Goal: Task Accomplishment & Management: Complete application form

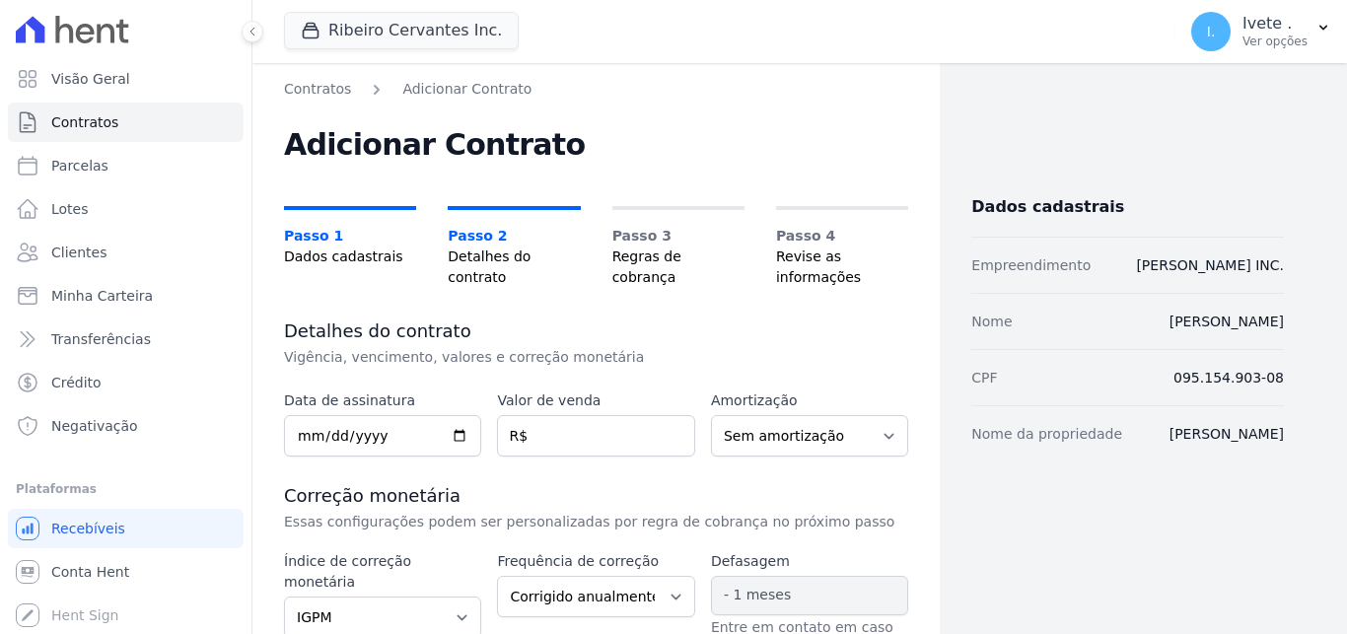
select select "igpm"
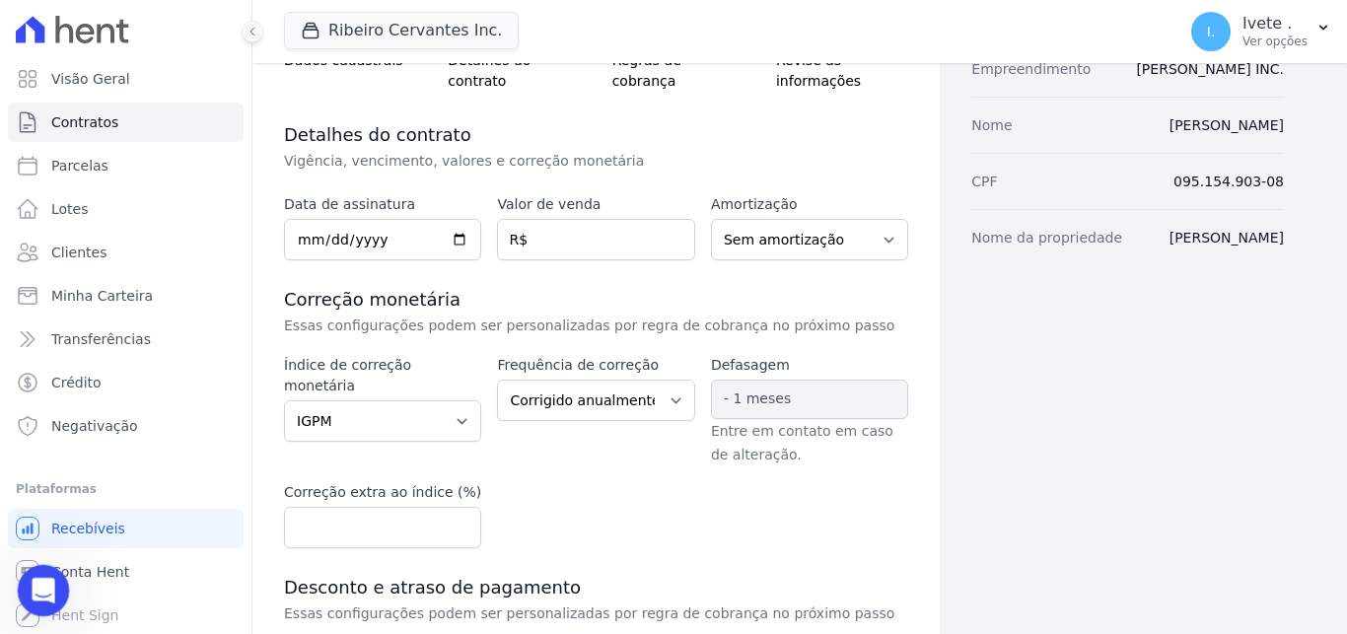
click at [45, 579] on icon "Abertura do Messenger da Intercom" at bounding box center [41, 588] width 33 height 33
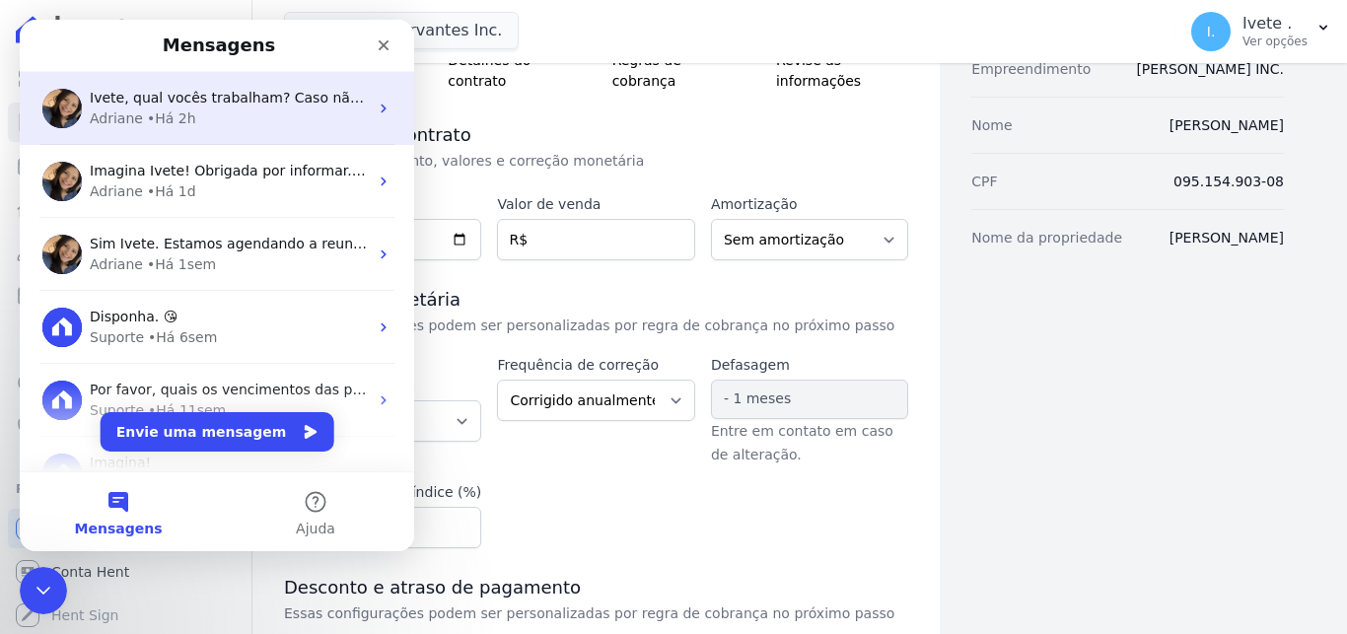
click at [180, 105] on span "Ivete, qual vocês trabalham? Caso não seja nenhuma das opções poderá deixar em …" at bounding box center [408, 98] width 636 height 16
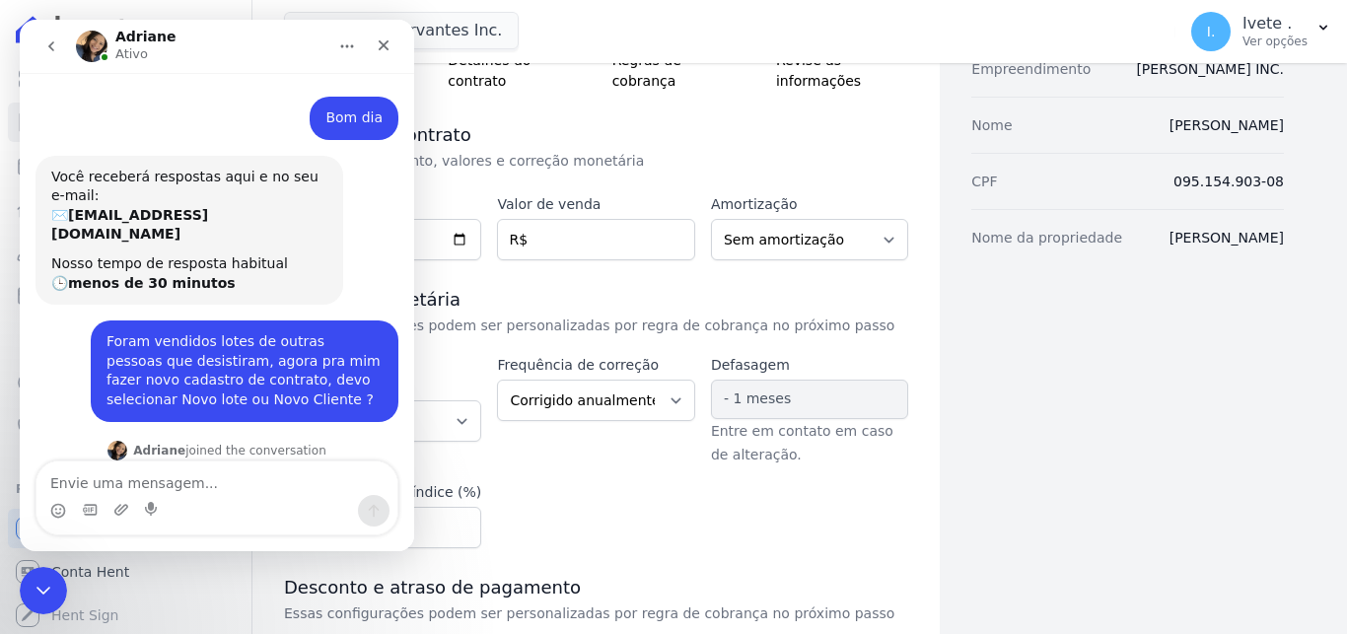
scroll to position [702, 0]
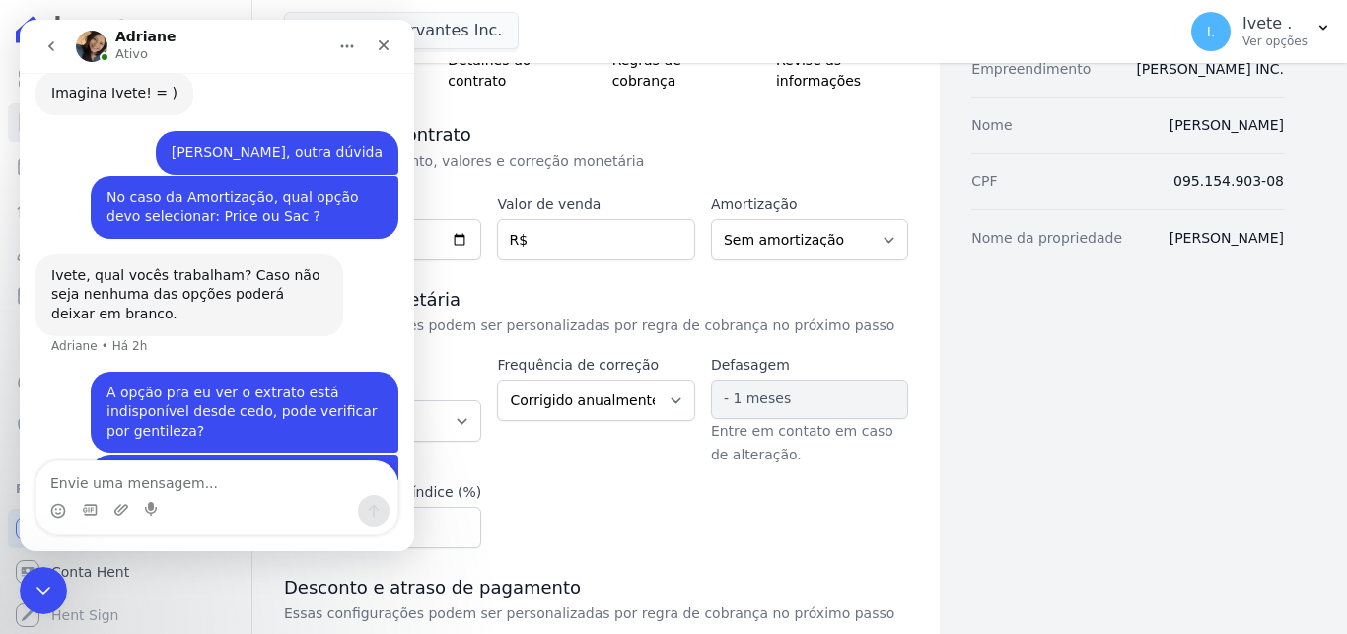
click at [1070, 447] on div "Dados cadastrais Empreendimento Ribeiro Cervantes INC. Nome Ana Karoline Rodrig…" at bounding box center [1111, 386] width 344 height 1006
click at [42, 597] on icon "Encerramento do Messenger da Intercom" at bounding box center [41, 588] width 24 height 24
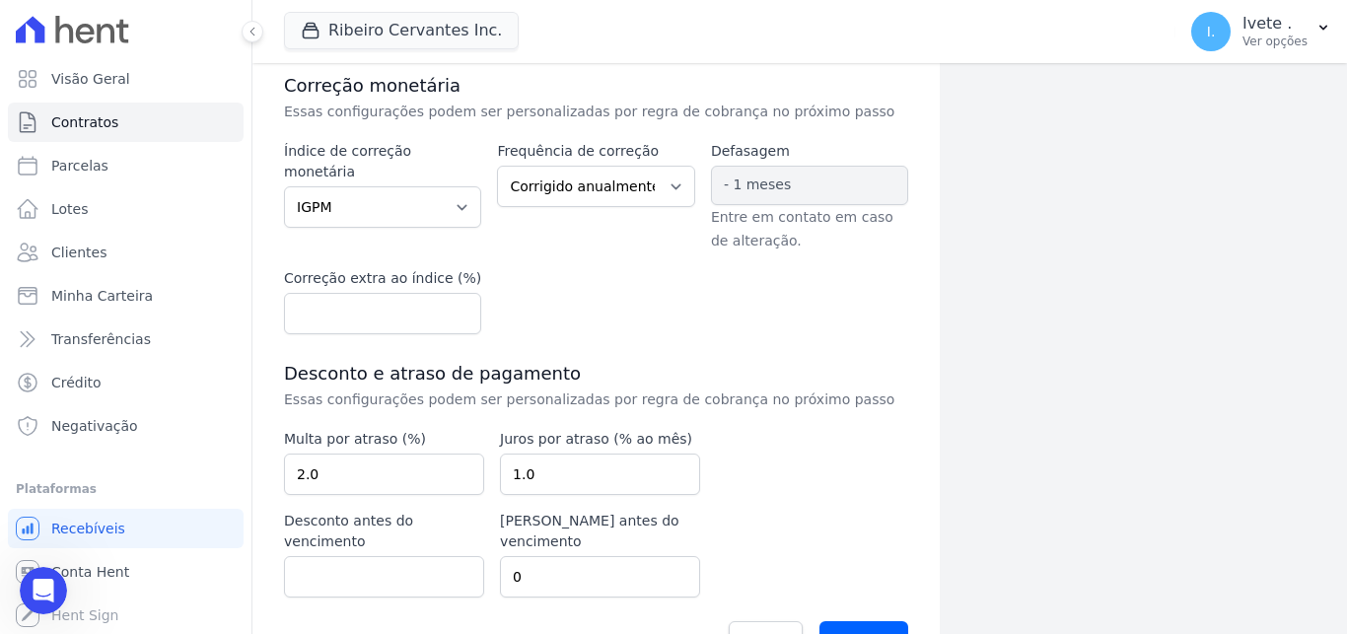
scroll to position [446, 0]
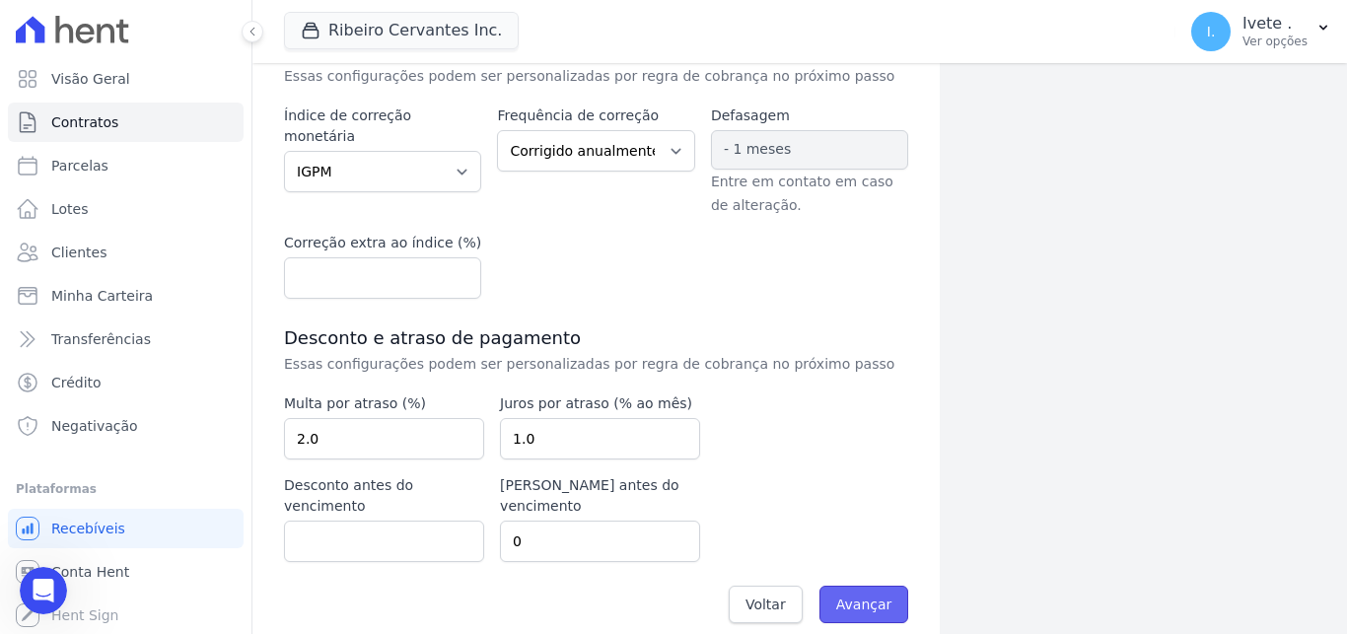
click at [837, 588] on input "Avançar" at bounding box center [864, 604] width 90 height 37
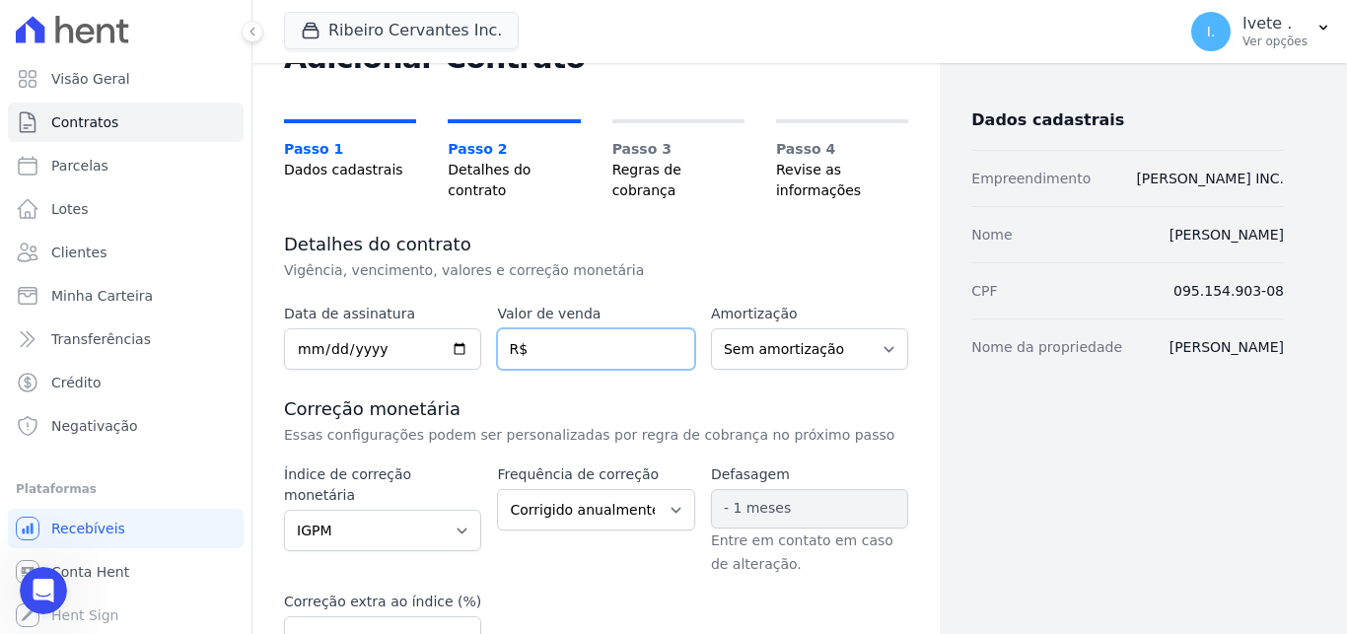
click at [606, 348] on input "number" at bounding box center [595, 348] width 197 height 41
type input "179.7"
type input "179700"
click at [608, 348] on input "179700" at bounding box center [595, 348] width 197 height 41
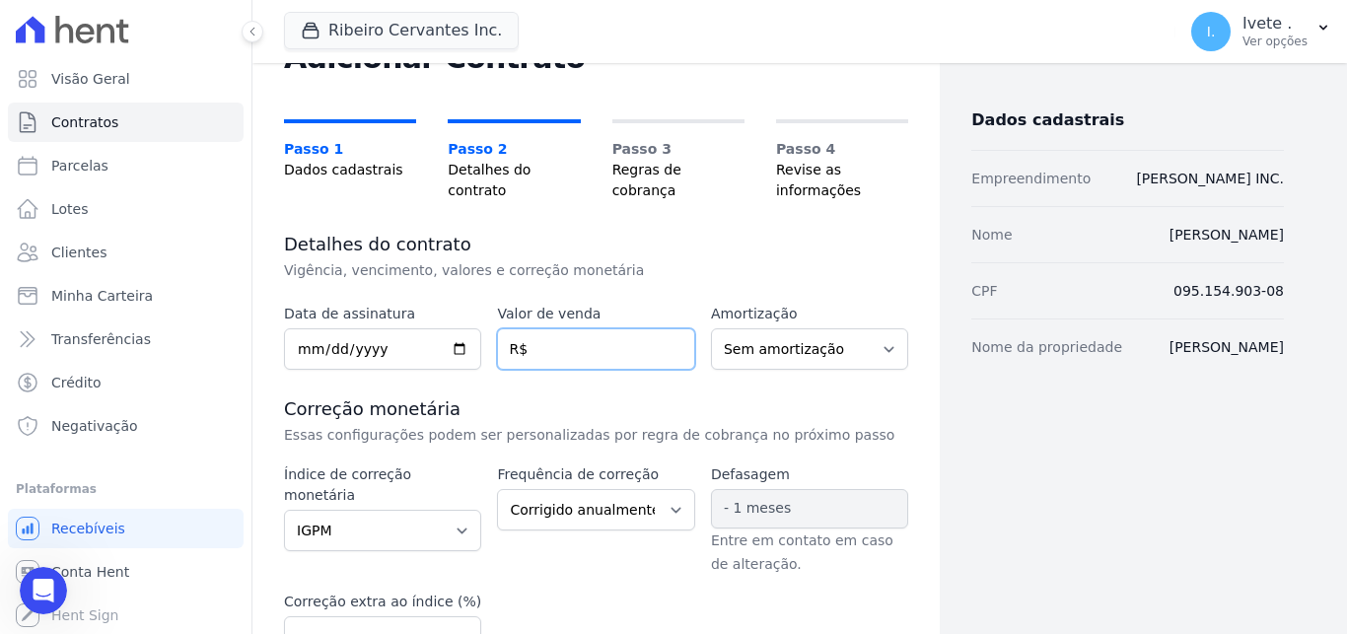
click at [623, 341] on input "number" at bounding box center [595, 348] width 197 height 41
type input "179"
drag, startPoint x: 583, startPoint y: 355, endPoint x: 479, endPoint y: 345, distance: 104.0
click at [497, 345] on input "179" at bounding box center [595, 348] width 197 height 41
paste input "number"
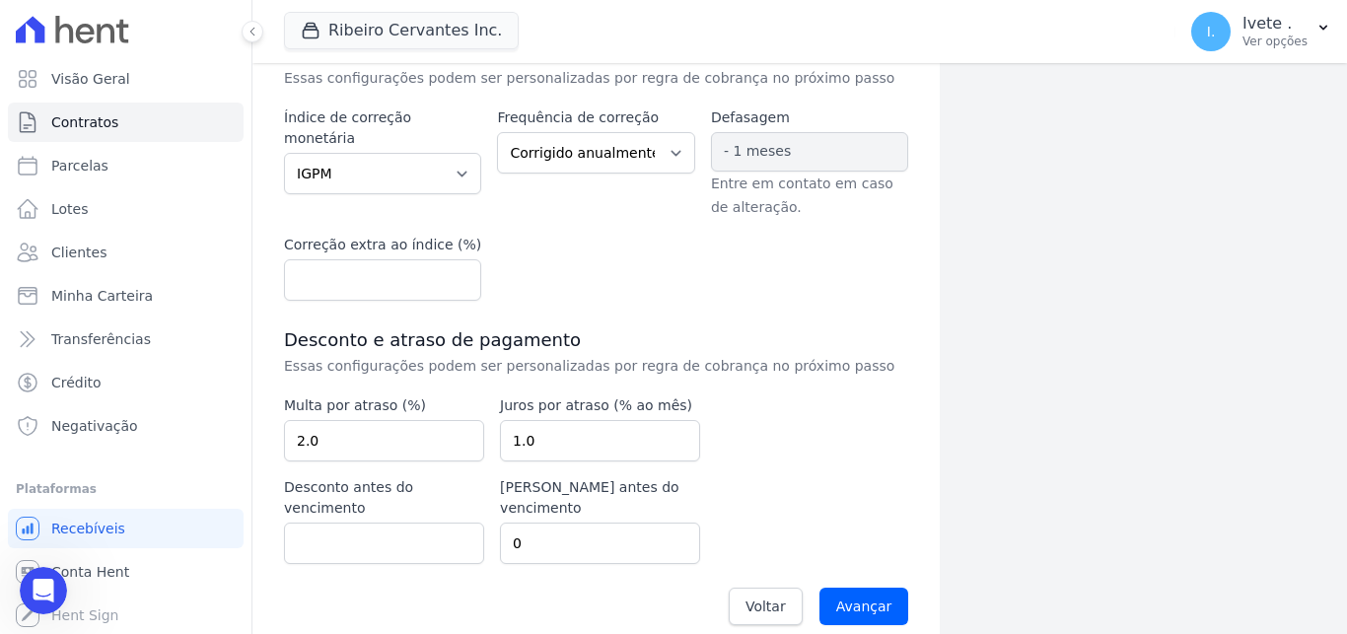
scroll to position [446, 0]
click at [849, 589] on input "Avançar" at bounding box center [864, 604] width 90 height 37
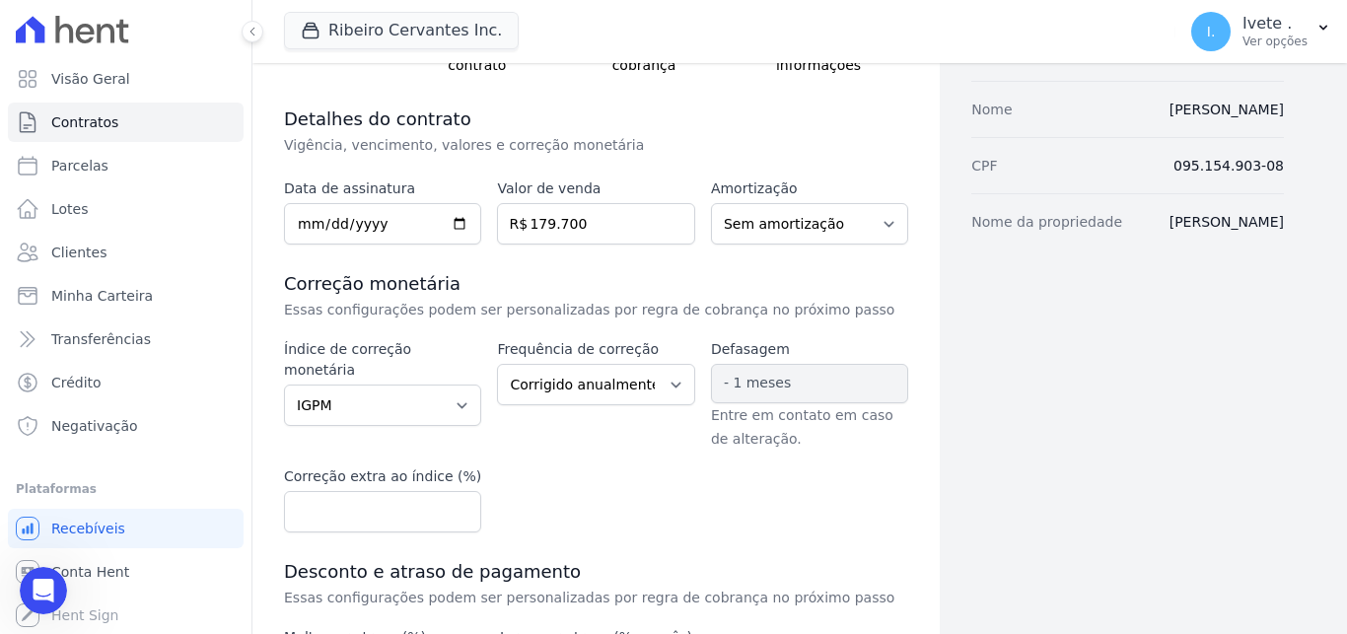
scroll to position [182, 0]
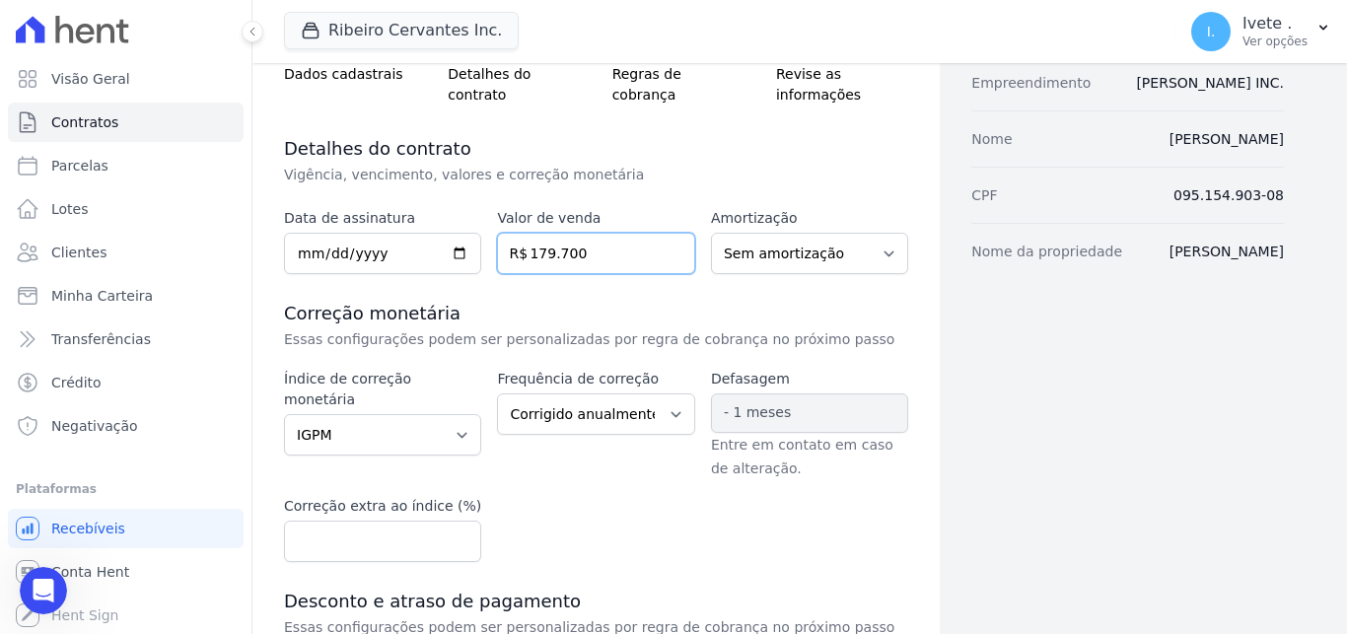
click at [578, 252] on input "179.700" at bounding box center [595, 253] width 197 height 41
type input "179.7"
type input "179700"
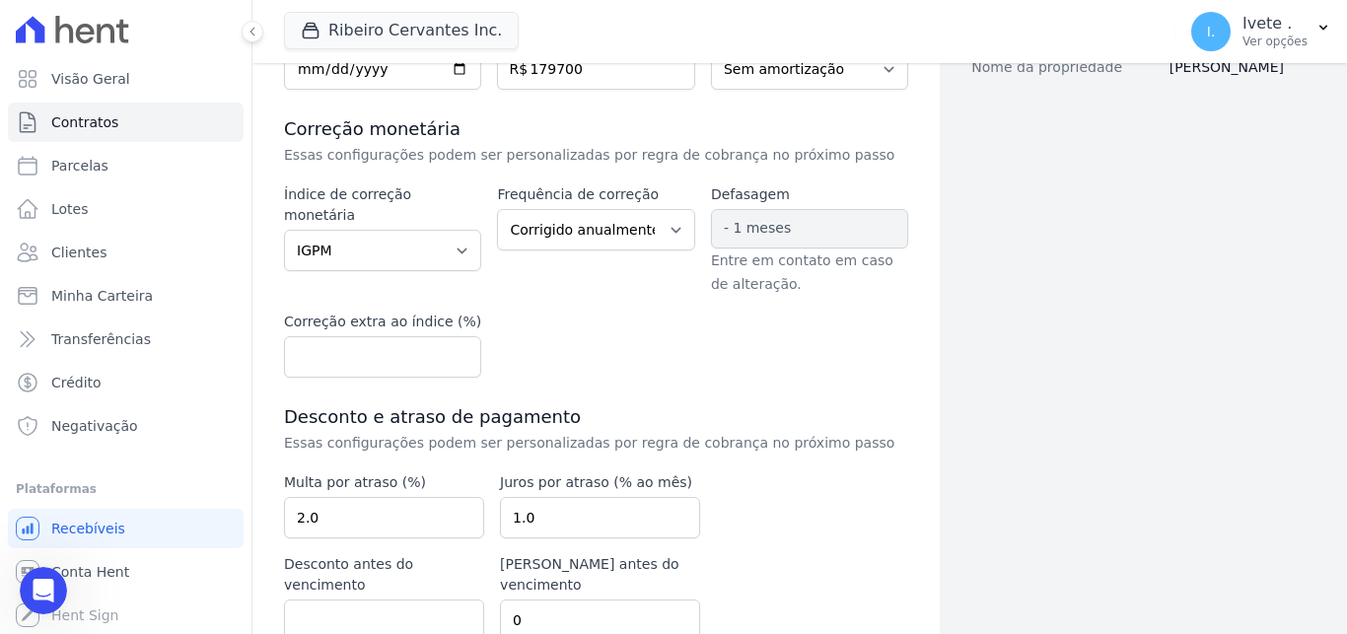
scroll to position [412, 0]
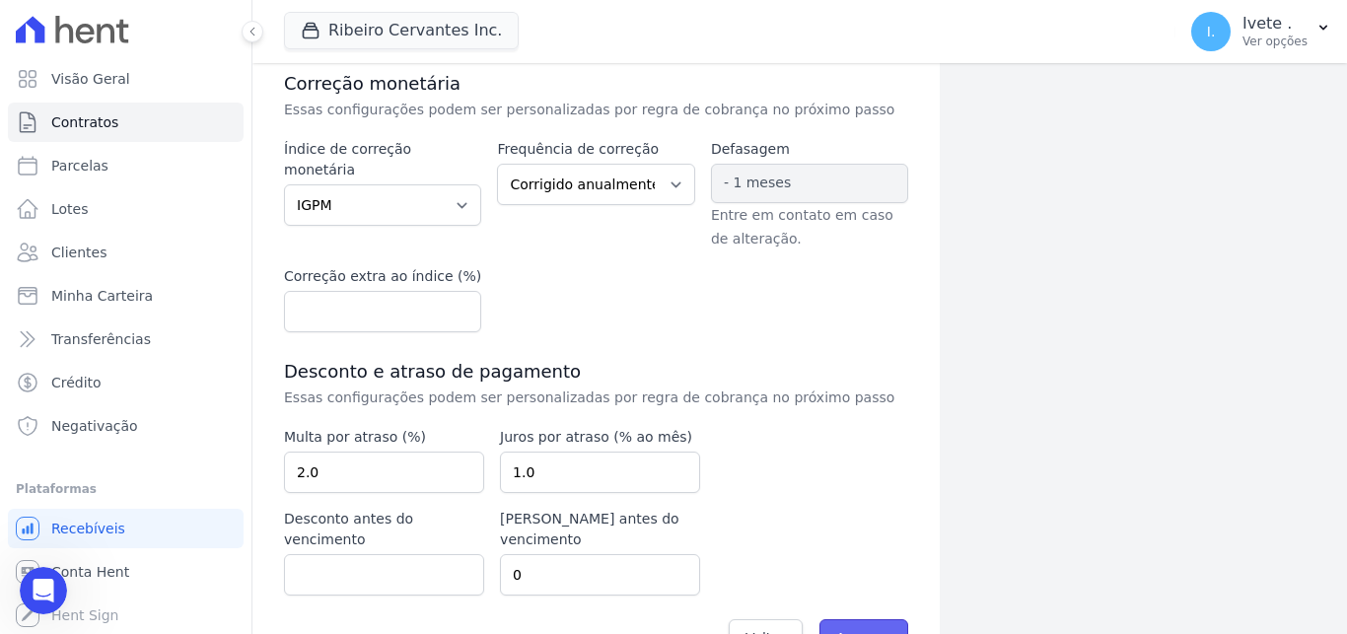
click at [837, 619] on input "Avançar" at bounding box center [864, 637] width 90 height 37
click at [856, 619] on input "Avançar" at bounding box center [864, 637] width 90 height 37
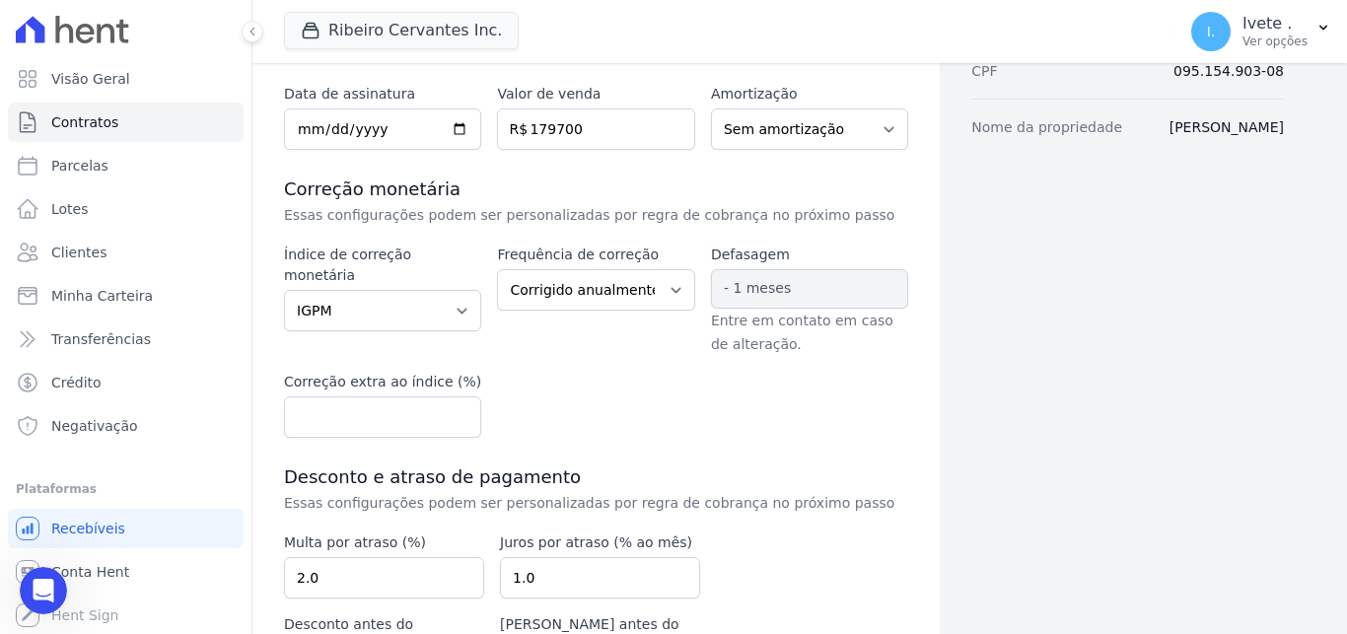
scroll to position [272, 0]
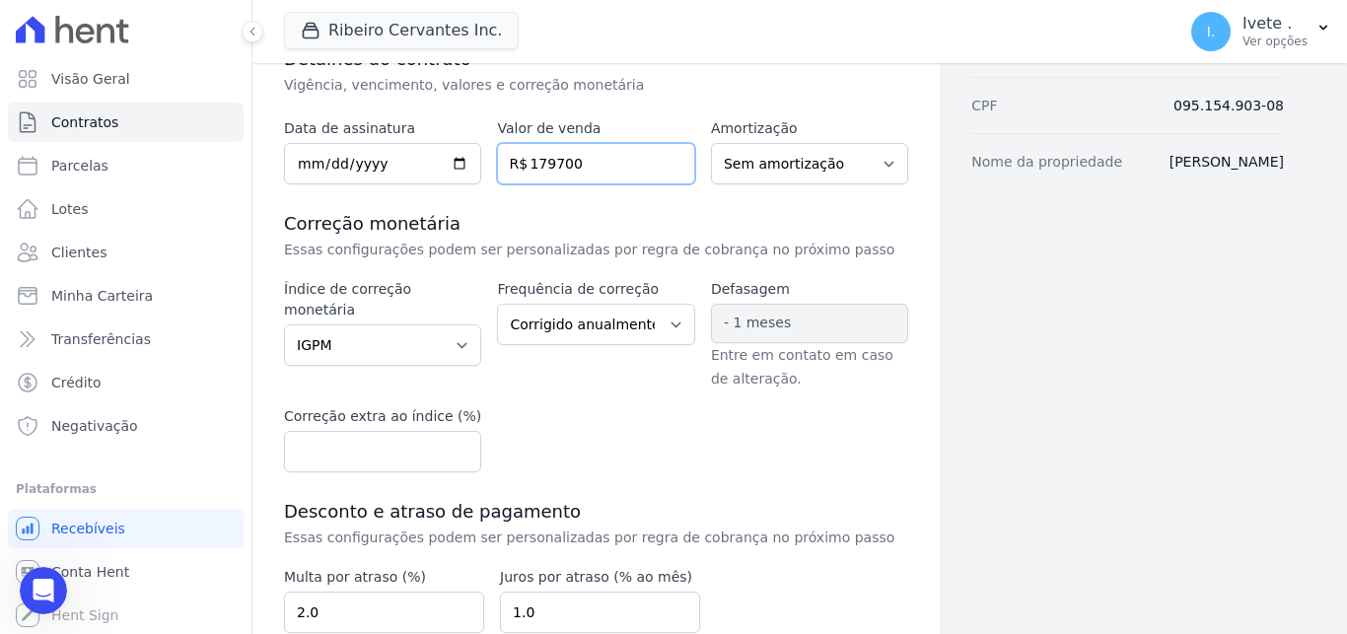
click at [540, 163] on input "179700" at bounding box center [595, 163] width 197 height 41
click at [546, 157] on input "179700" at bounding box center [595, 163] width 197 height 41
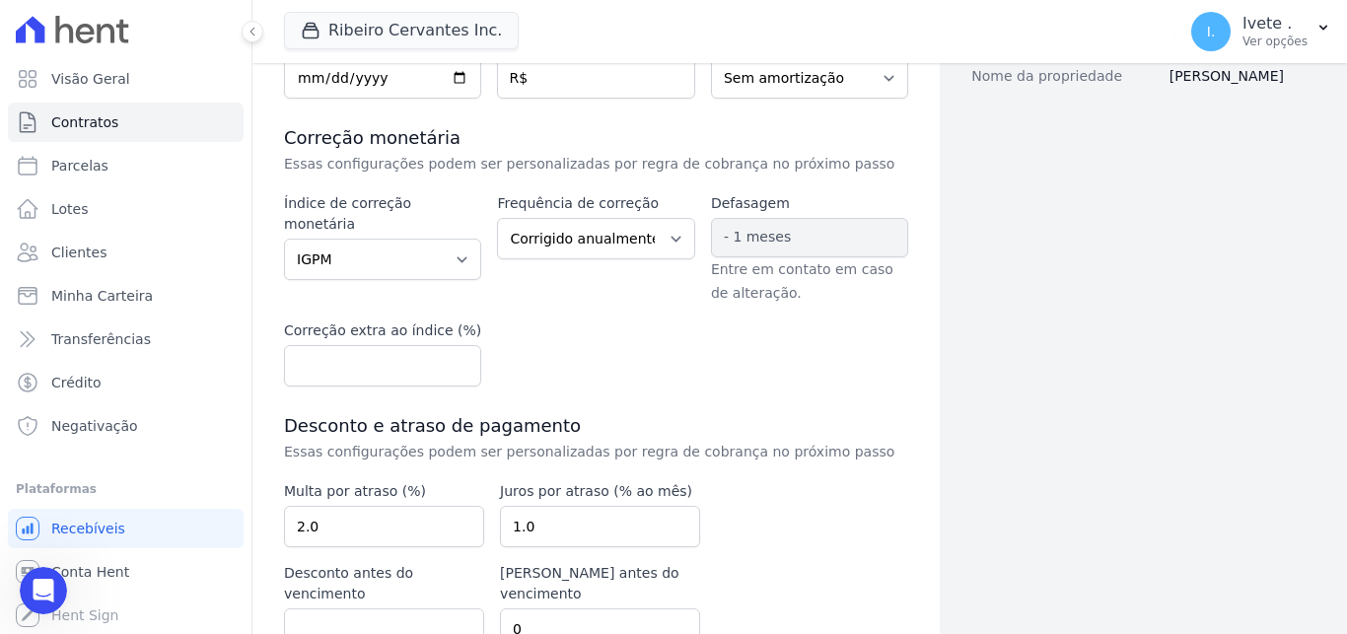
scroll to position [446, 0]
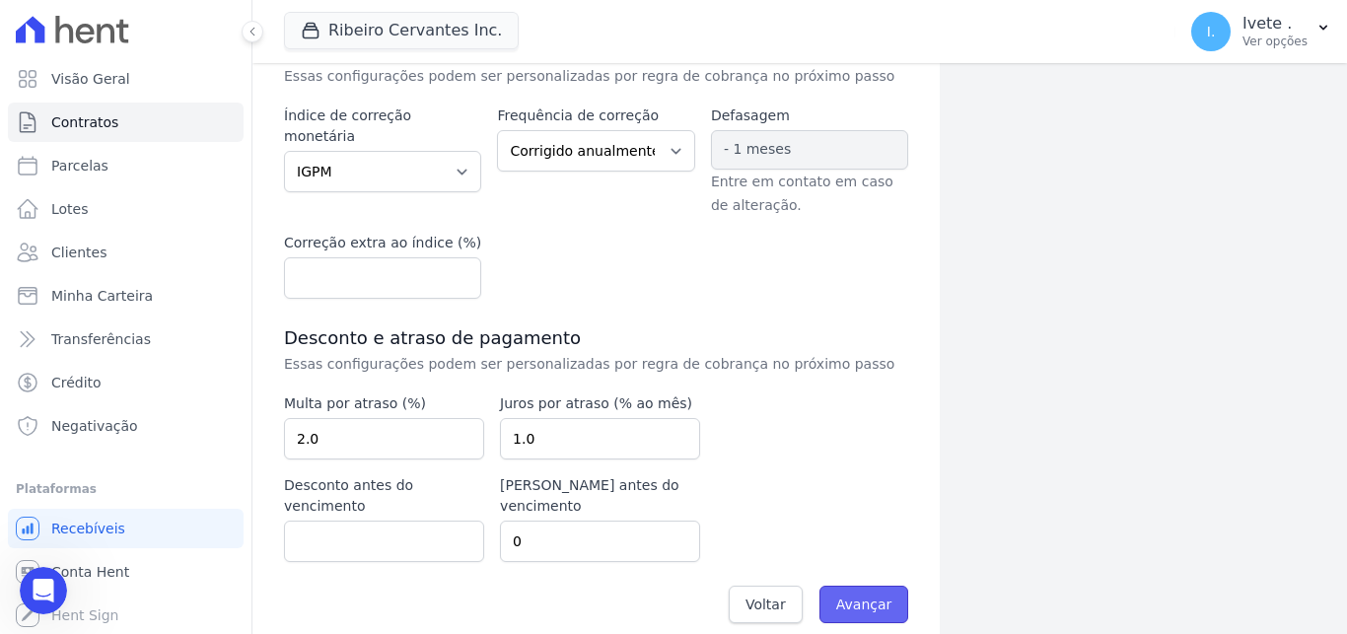
click at [863, 587] on input "Avançar" at bounding box center [864, 604] width 90 height 37
click at [297, 272] on input "number" at bounding box center [382, 277] width 197 height 41
click at [869, 586] on input "Avançar" at bounding box center [864, 604] width 90 height 37
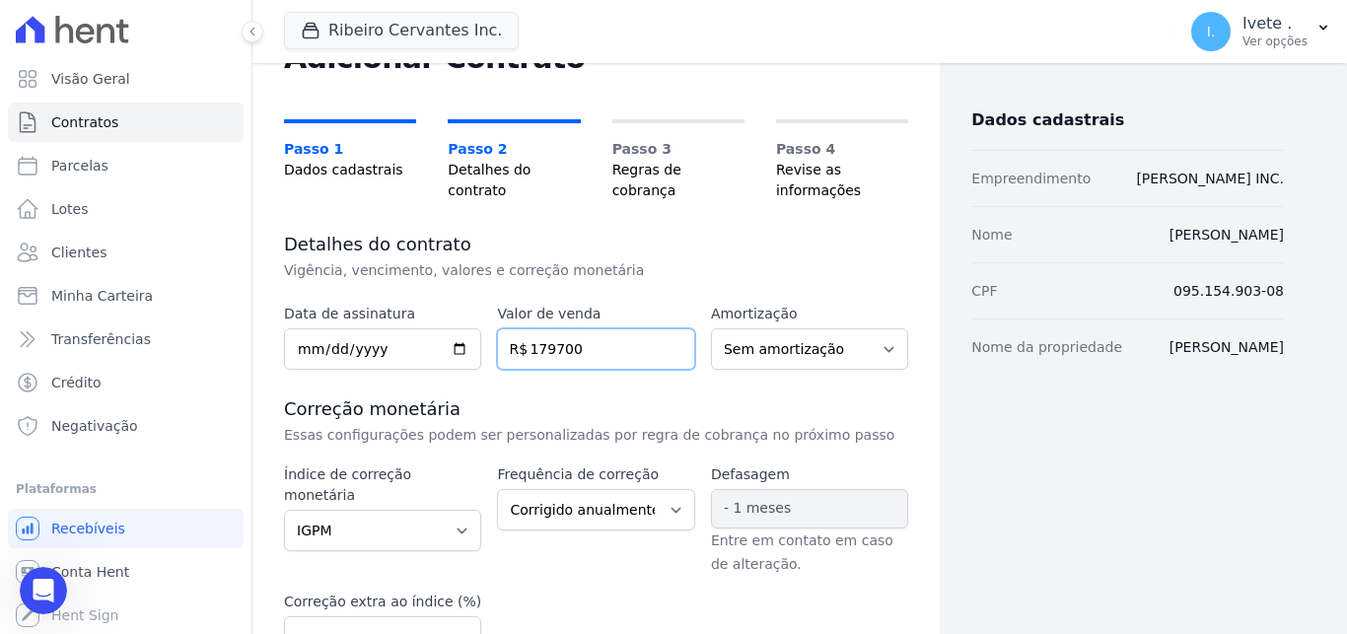
type input "179700"
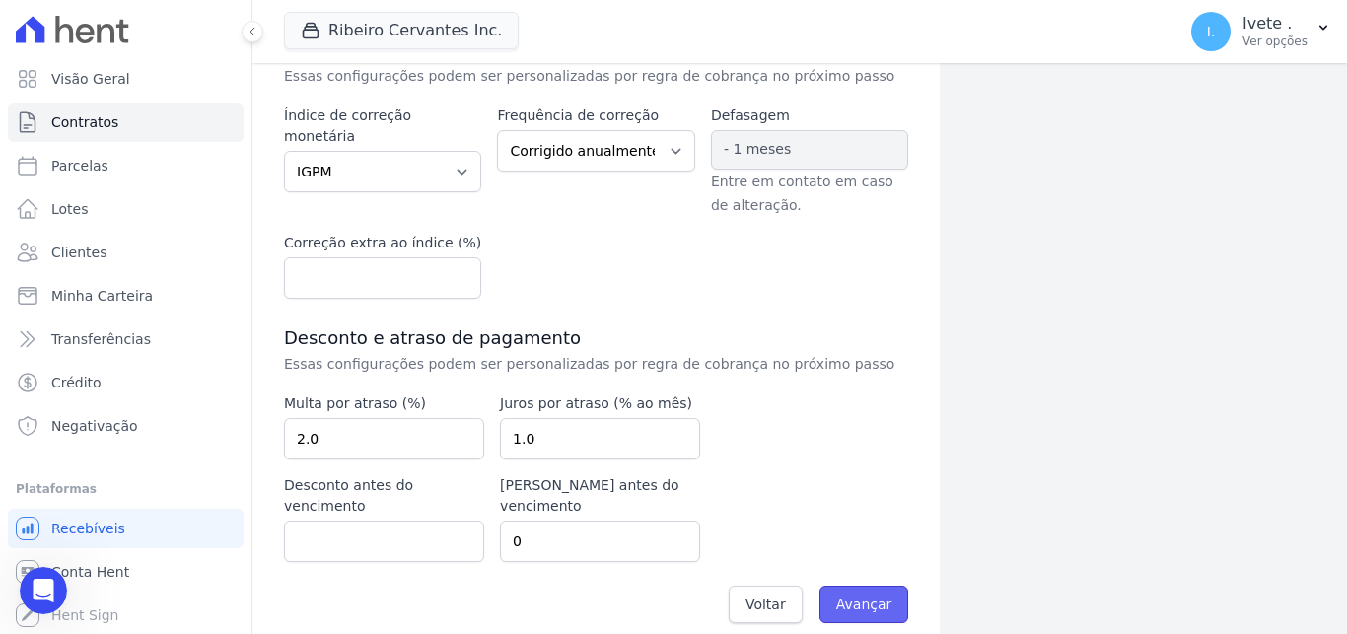
click at [864, 586] on input "Avançar" at bounding box center [864, 604] width 90 height 37
click at [868, 586] on input "Avançar" at bounding box center [864, 604] width 90 height 37
click at [351, 273] on input "number" at bounding box center [382, 277] width 197 height 41
drag, startPoint x: 453, startPoint y: 265, endPoint x: 465, endPoint y: 284, distance: 22.2
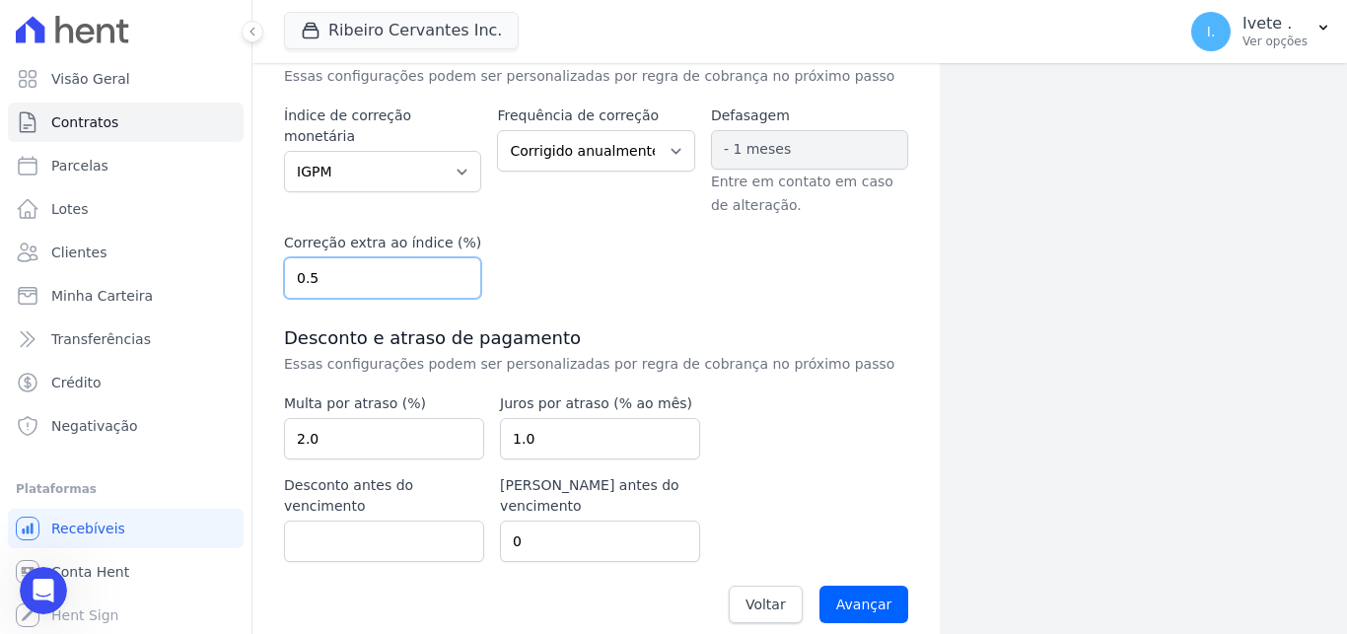
click at [464, 282] on input "0.5" at bounding box center [382, 277] width 197 height 41
click at [458, 269] on input "0.51" at bounding box center [382, 277] width 197 height 41
click at [456, 282] on input "0.5" at bounding box center [382, 277] width 197 height 41
click at [458, 288] on input "0.5" at bounding box center [382, 277] width 197 height 41
click at [457, 283] on input "0.49" at bounding box center [382, 277] width 197 height 41
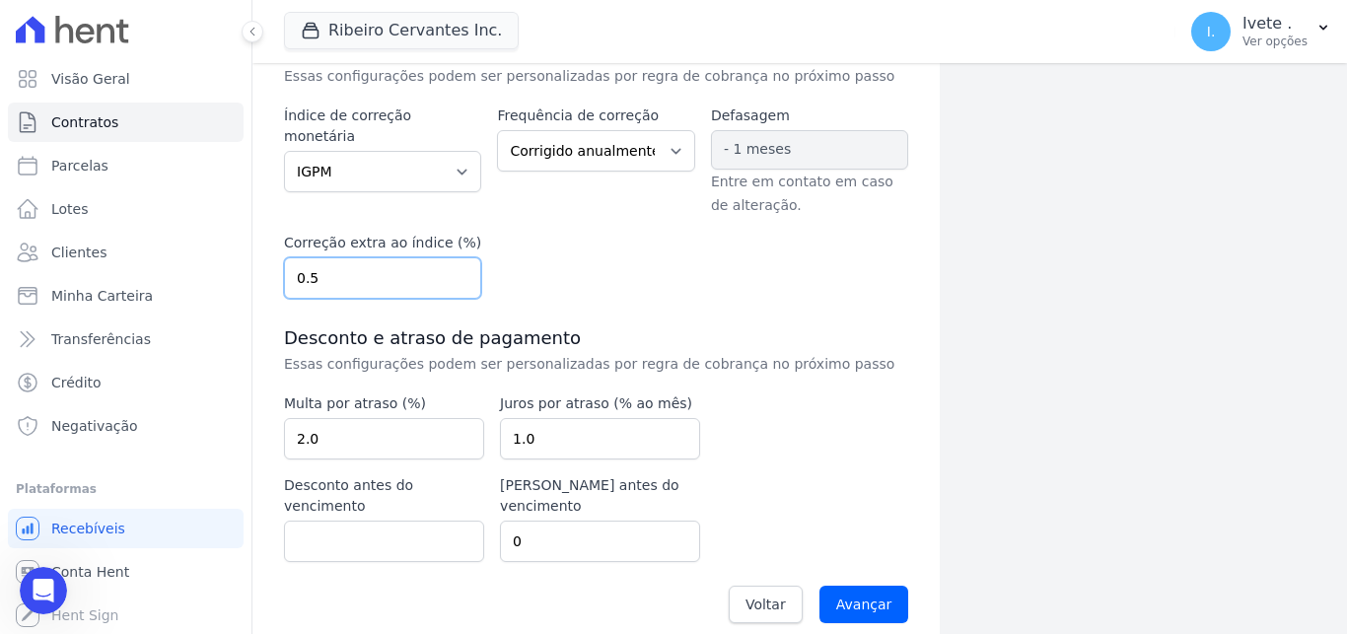
click at [453, 270] on input "0.5" at bounding box center [382, 277] width 197 height 41
click at [460, 273] on input "0.51" at bounding box center [382, 277] width 197 height 41
click at [457, 285] on input "0.5" at bounding box center [382, 277] width 197 height 41
click at [454, 281] on input "0.49" at bounding box center [382, 277] width 197 height 41
type input "0.5"
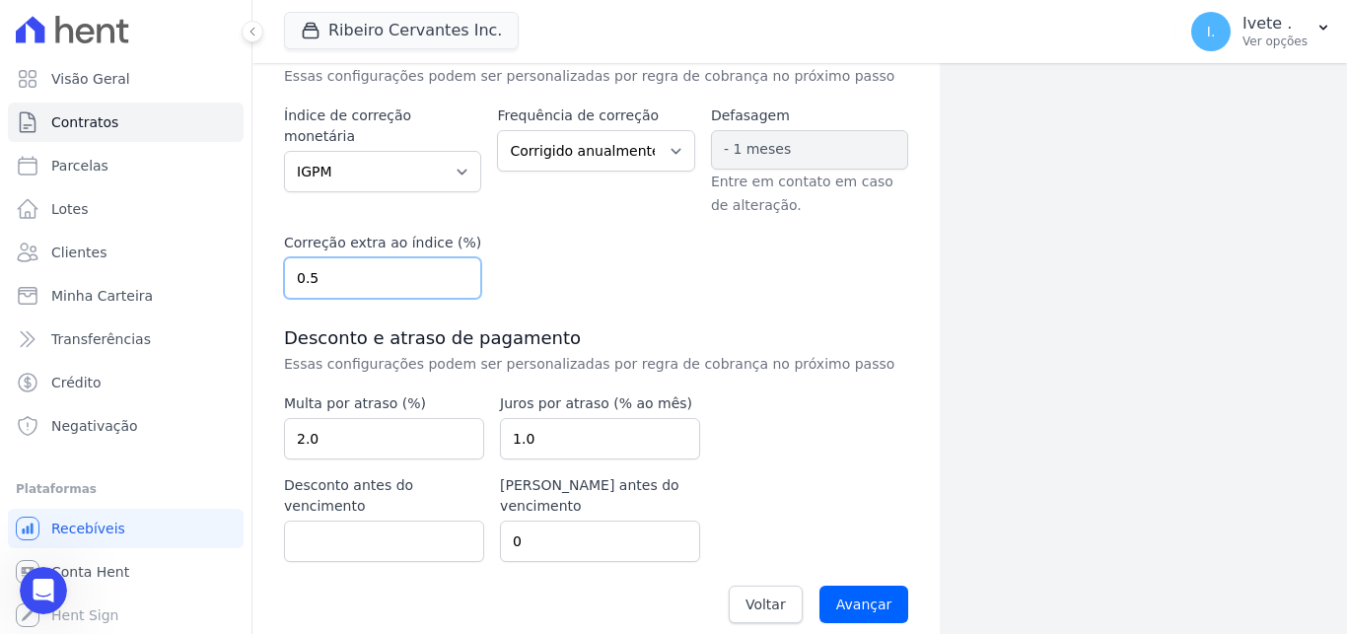
click at [452, 271] on input "0.5" at bounding box center [382, 277] width 197 height 41
click at [870, 586] on input "Avançar" at bounding box center [864, 604] width 90 height 37
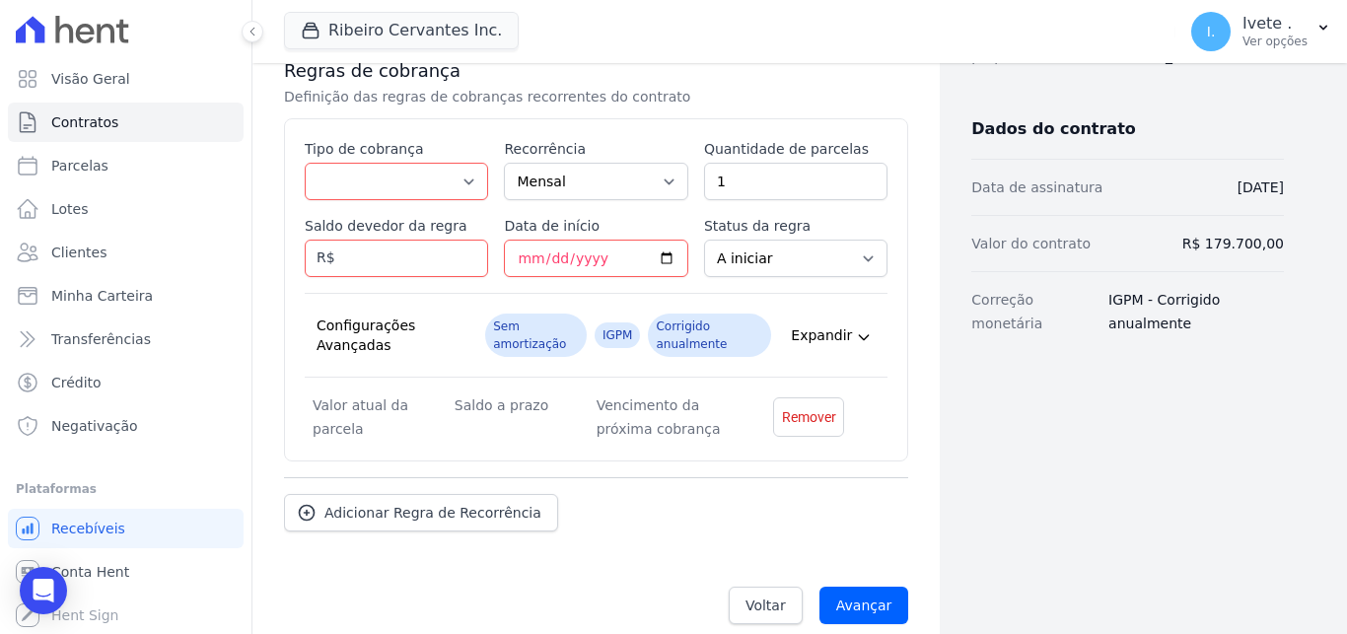
scroll to position [424, 0]
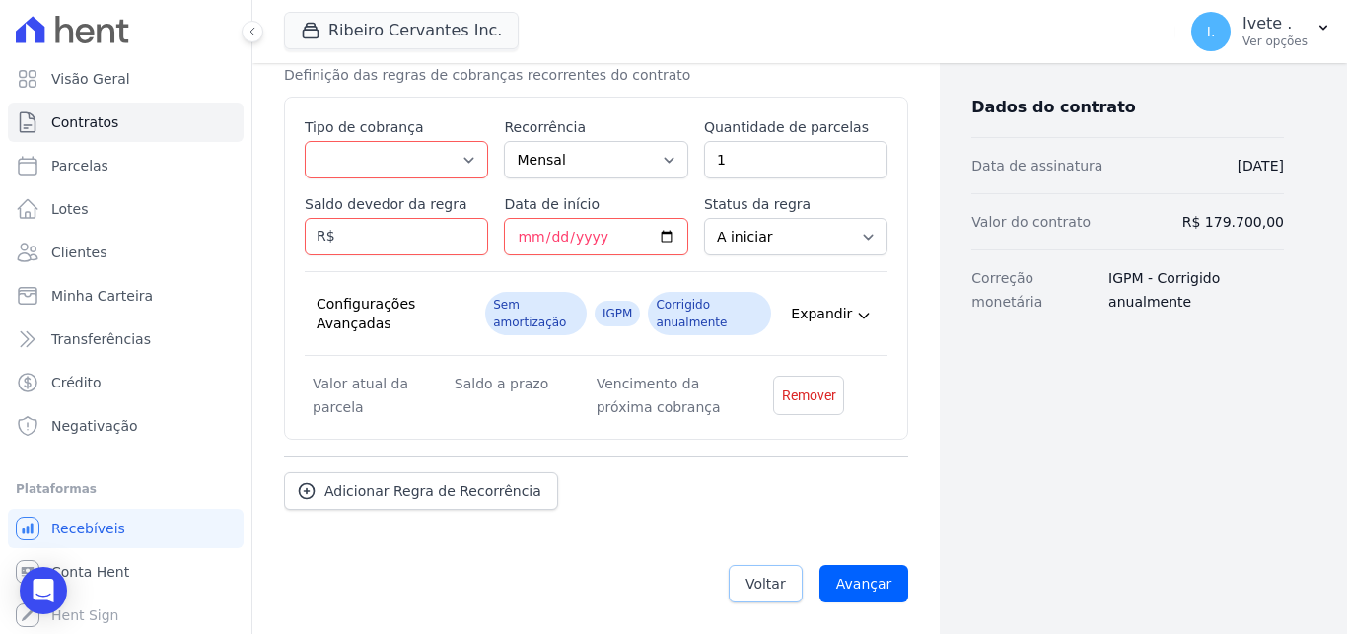
click at [785, 583] on link "Voltar" at bounding box center [766, 583] width 74 height 37
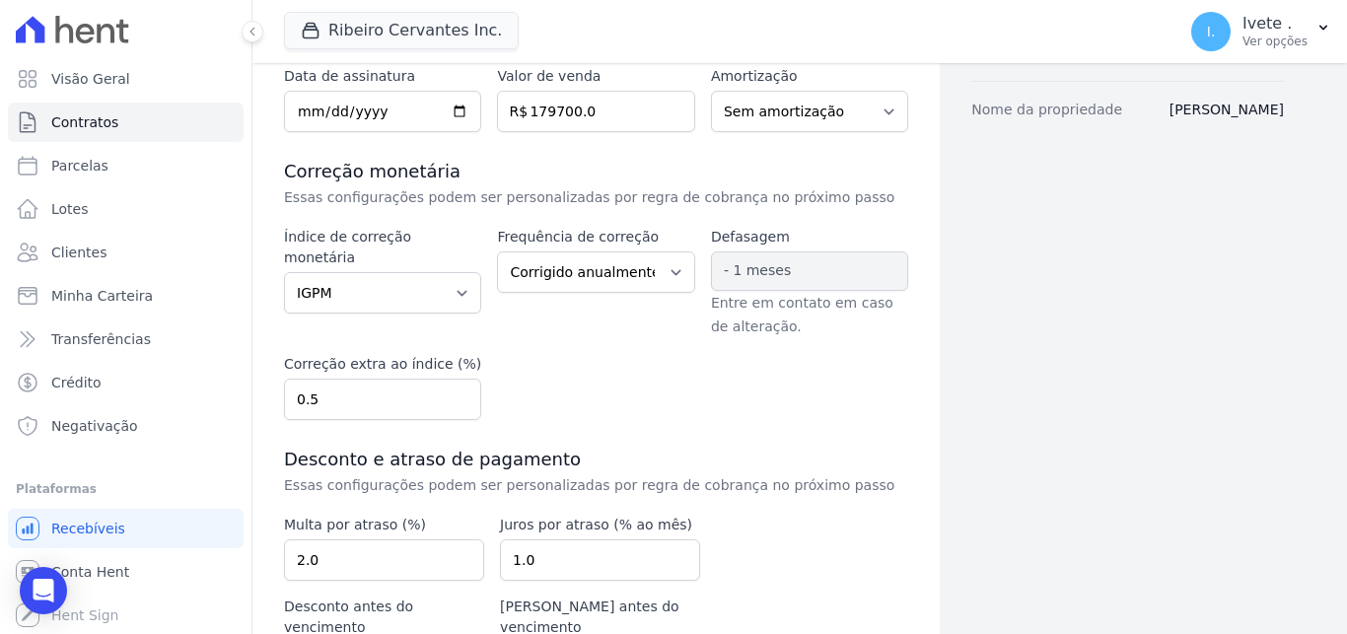
scroll to position [330, 0]
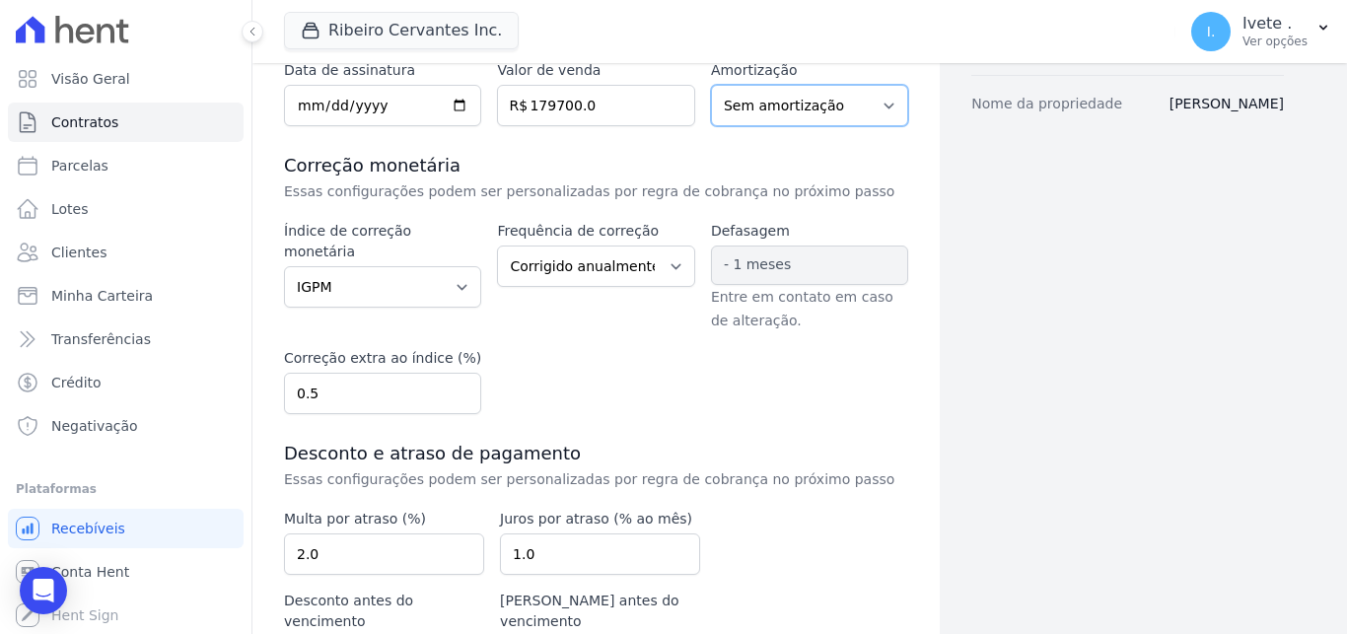
click at [711, 85] on select "Sem amortização Price Sac" at bounding box center [809, 105] width 197 height 41
click at [832, 104] on select "Sem amortização Price Sac" at bounding box center [809, 105] width 197 height 41
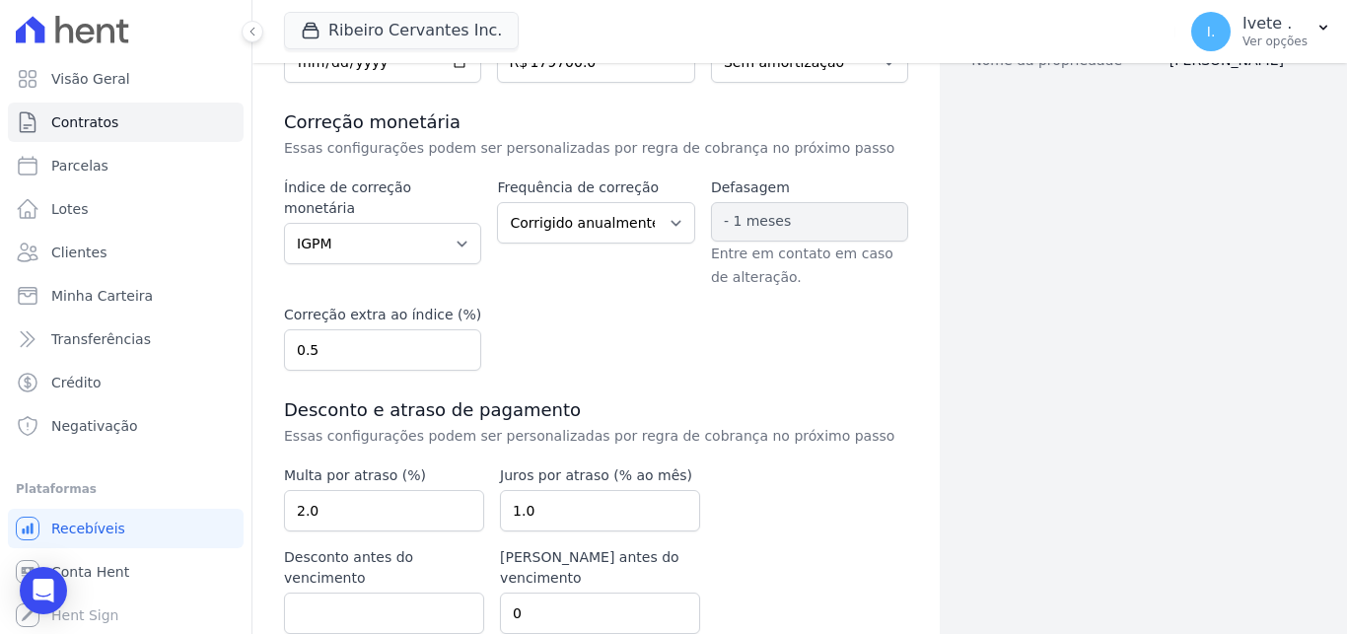
scroll to position [376, 0]
click at [755, 224] on span "- 1 meses" at bounding box center [757, 219] width 67 height 16
click at [724, 219] on span "- 1 meses" at bounding box center [757, 219] width 67 height 16
click at [497, 200] on select "Corrigido semestralmente Corrigido mensalmente Corrigido anualmente" at bounding box center [595, 220] width 197 height 41
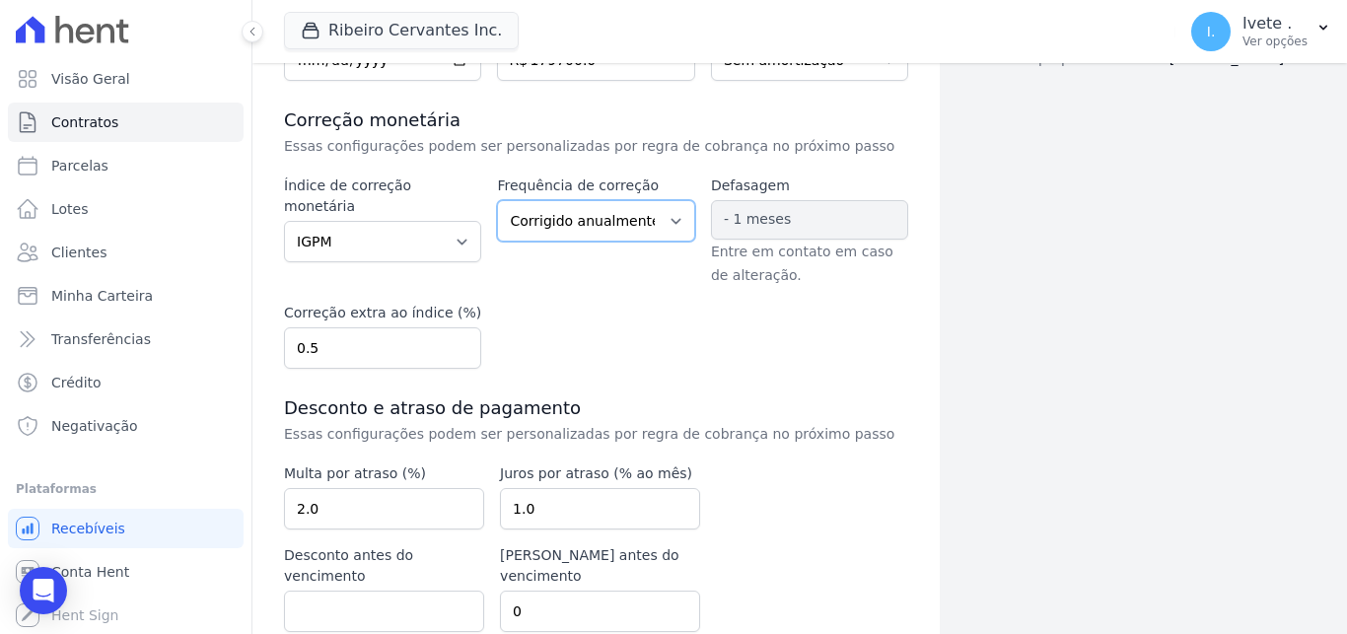
click at [668, 217] on select "Corrigido semestralmente Corrigido mensalmente Corrigido anualmente" at bounding box center [595, 220] width 197 height 41
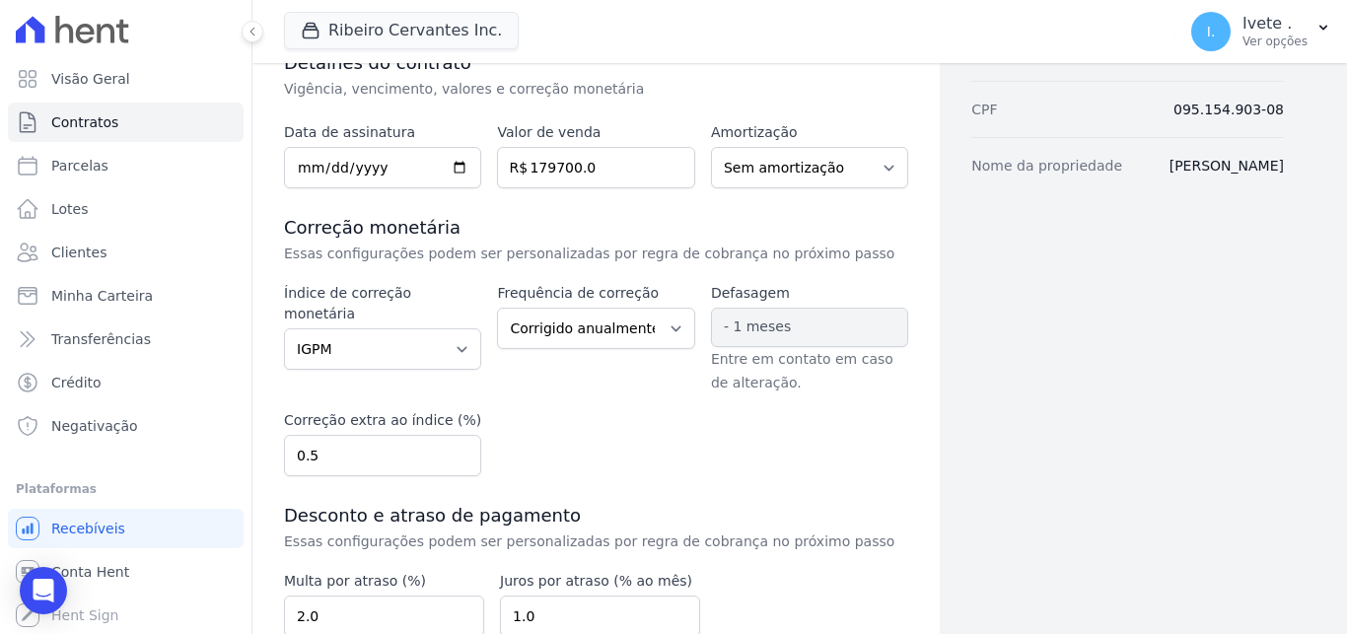
scroll to position [446, 0]
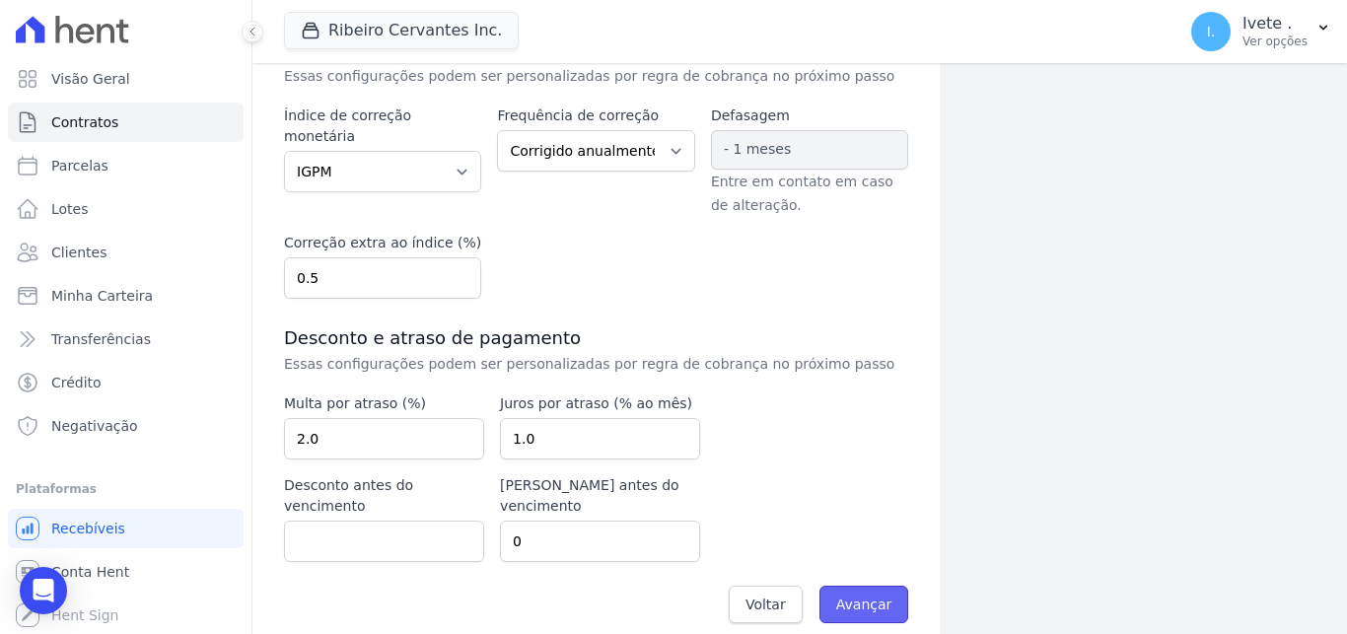
click at [860, 586] on input "Avançar" at bounding box center [864, 604] width 90 height 37
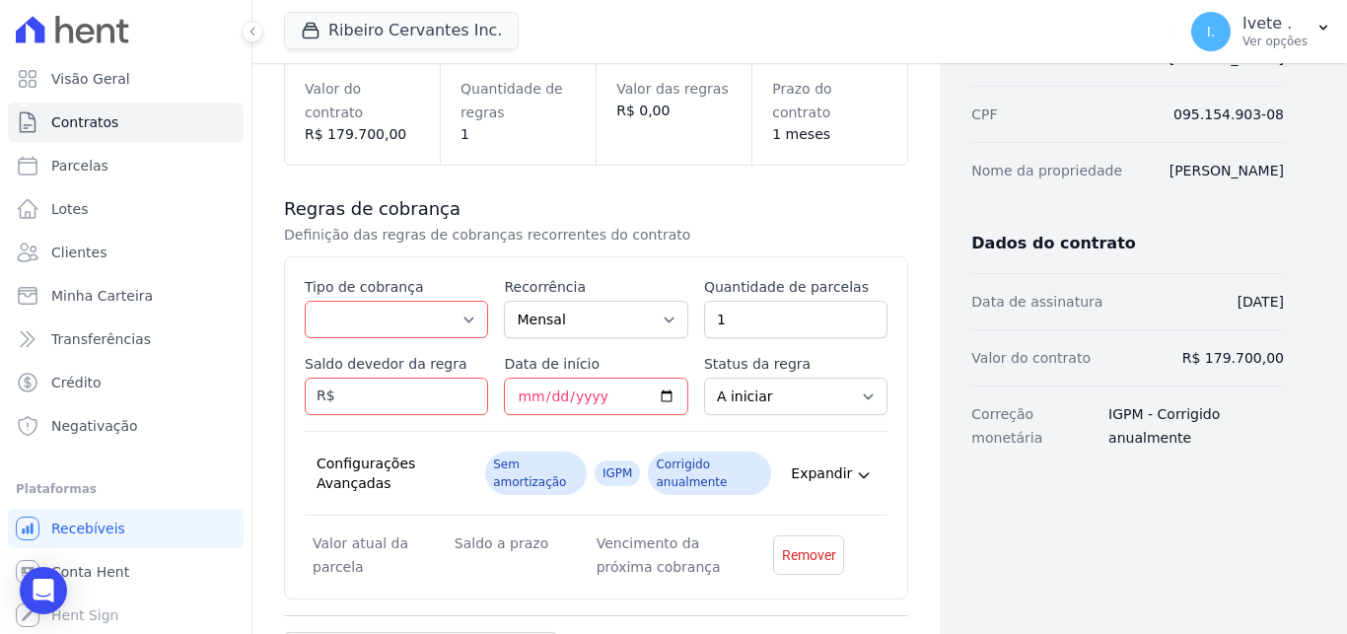
scroll to position [265, 0]
click at [305, 299] on select "Parcela Normal Entrada Sinal Intercalada Chaves Pré-chaves Pós-chaves Impostos …" at bounding box center [396, 317] width 183 height 37
select select "financing"
click option "Financiamento Bancário" at bounding box center [0, 0] width 0 height 0
click at [504, 299] on select "Mensal Bimestral Trimestral Semestral Anual" at bounding box center [595, 317] width 183 height 37
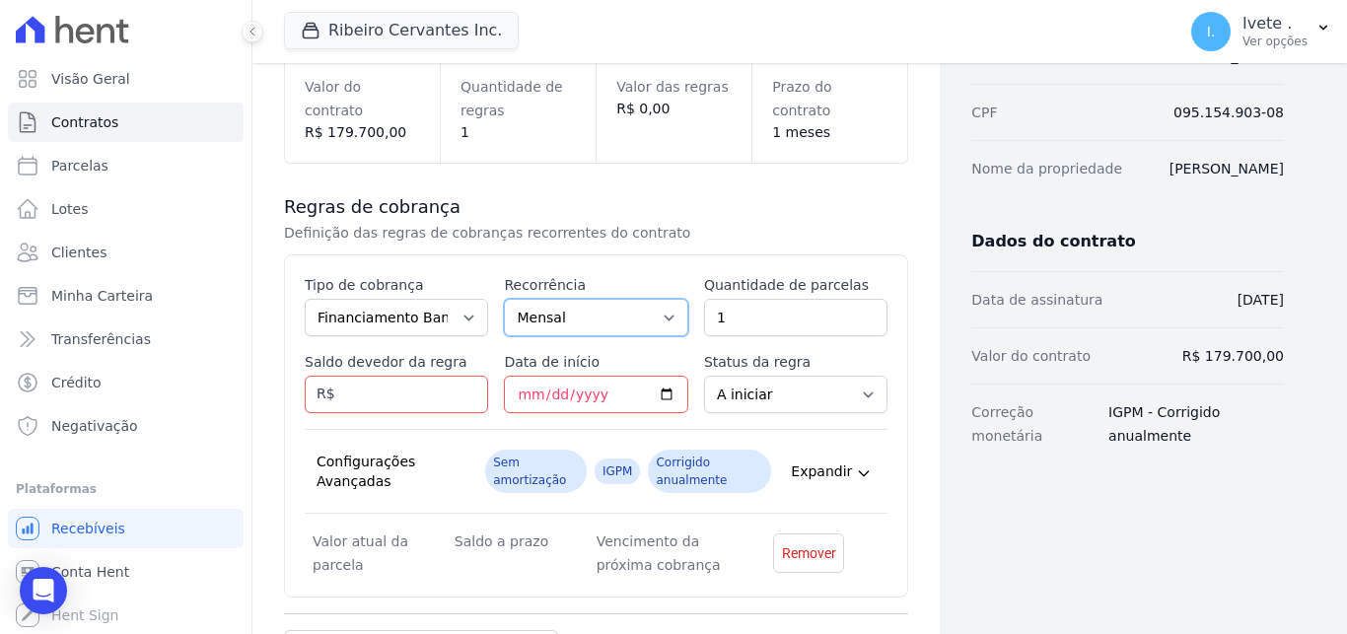
click at [562, 315] on select "Mensal Bimestral Trimestral Semestral Anual" at bounding box center [595, 317] width 183 height 37
click at [734, 317] on input "1" at bounding box center [795, 317] width 183 height 37
type input "300"
click at [704, 376] on select "A iniciar Em aberto" at bounding box center [795, 394] width 183 height 37
click at [752, 394] on select "A iniciar Em aberto" at bounding box center [795, 394] width 183 height 37
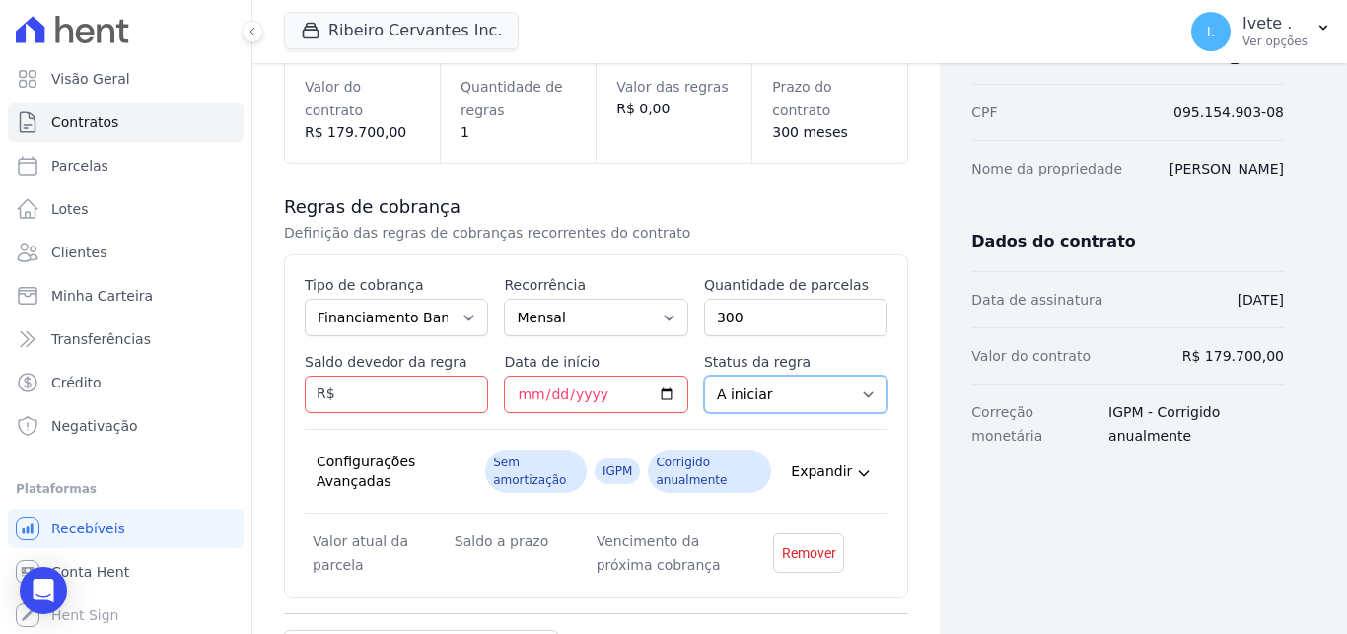
click at [704, 376] on select "A iniciar Em aberto" at bounding box center [795, 394] width 183 height 37
click option "Em aberto" at bounding box center [0, 0] width 0 height 0
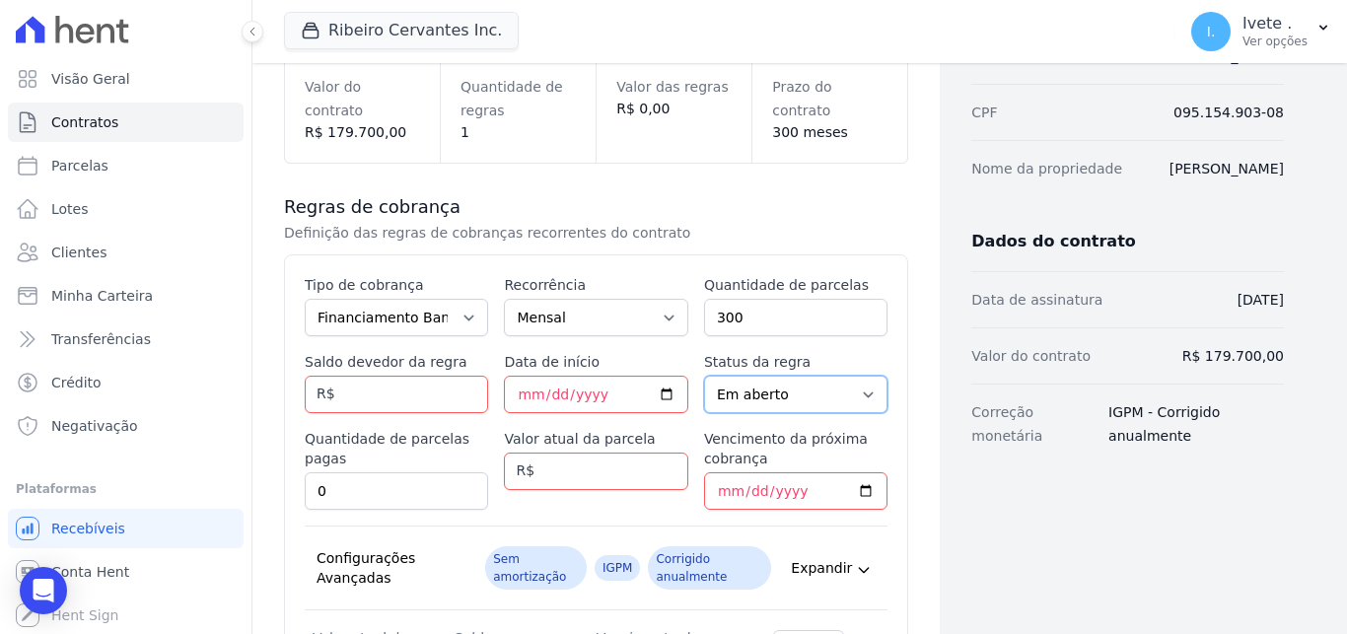
click at [704, 376] on select "A iniciar Em aberto" at bounding box center [795, 394] width 183 height 37
select select "not_started"
click option "A iniciar" at bounding box center [0, 0] width 0 height 0
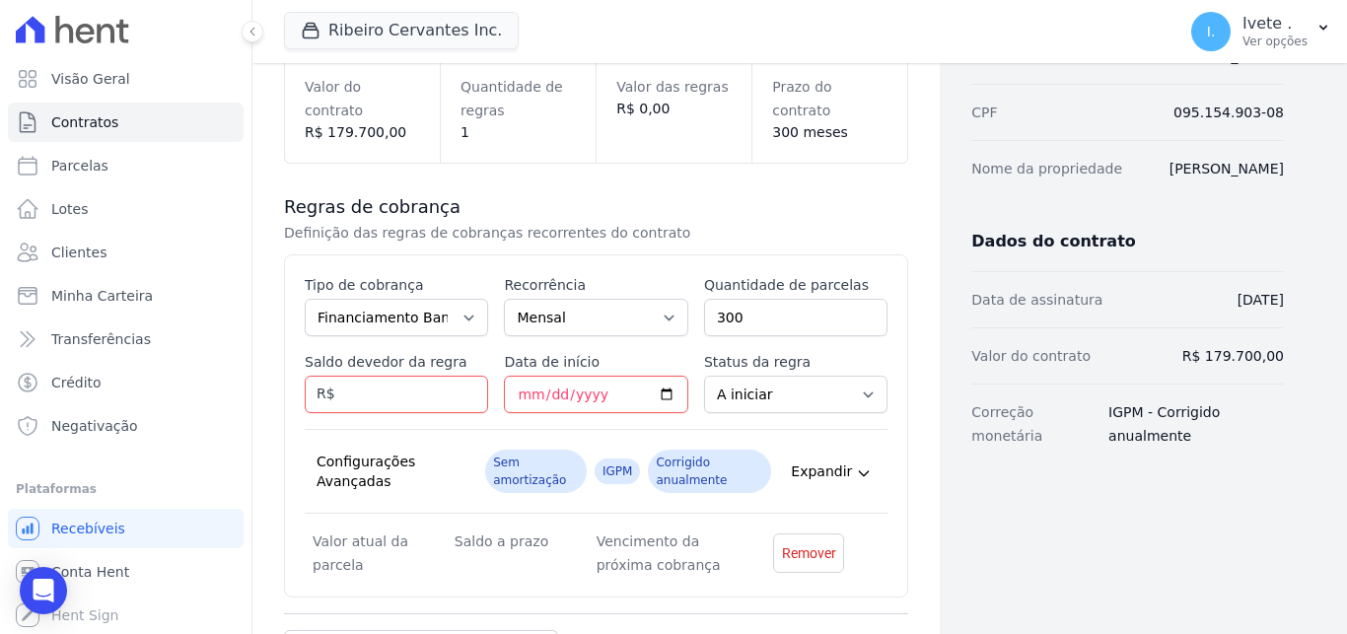
click at [865, 475] on div "Configurações Avançadas Sem amortização IGPM Corrigido anualmente Expandir" at bounding box center [596, 471] width 583 height 85
click at [857, 469] on icon at bounding box center [864, 473] width 16 height 16
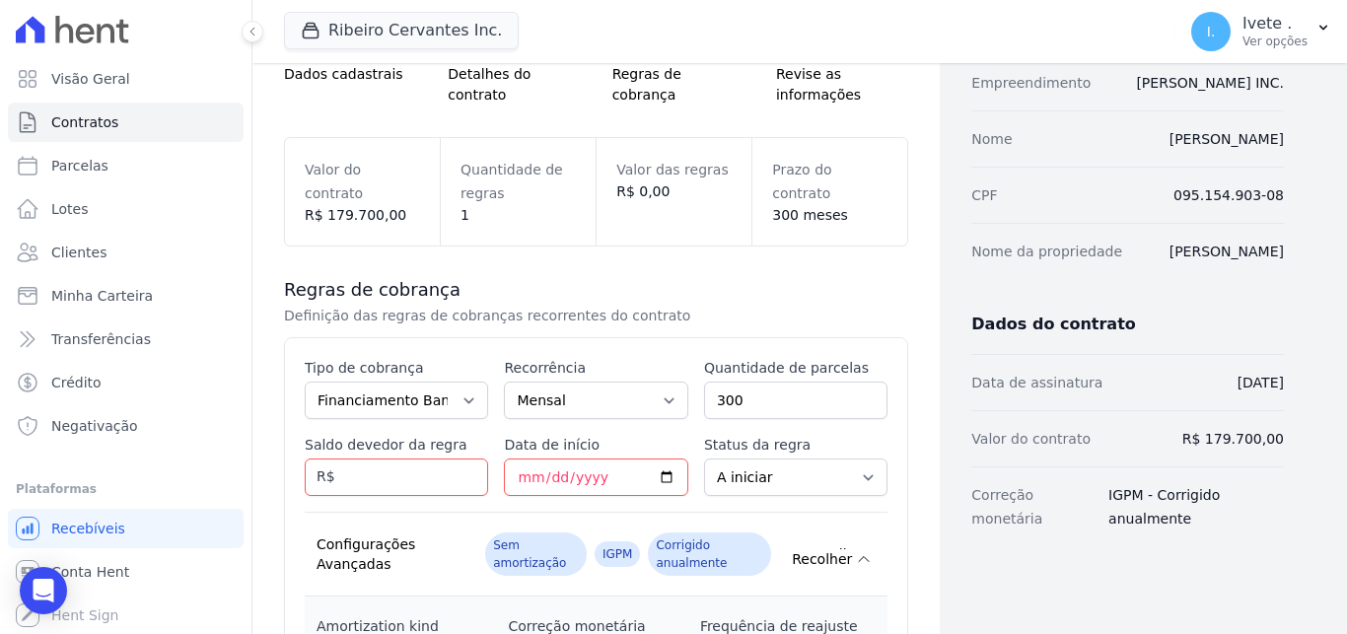
scroll to position [166, 0]
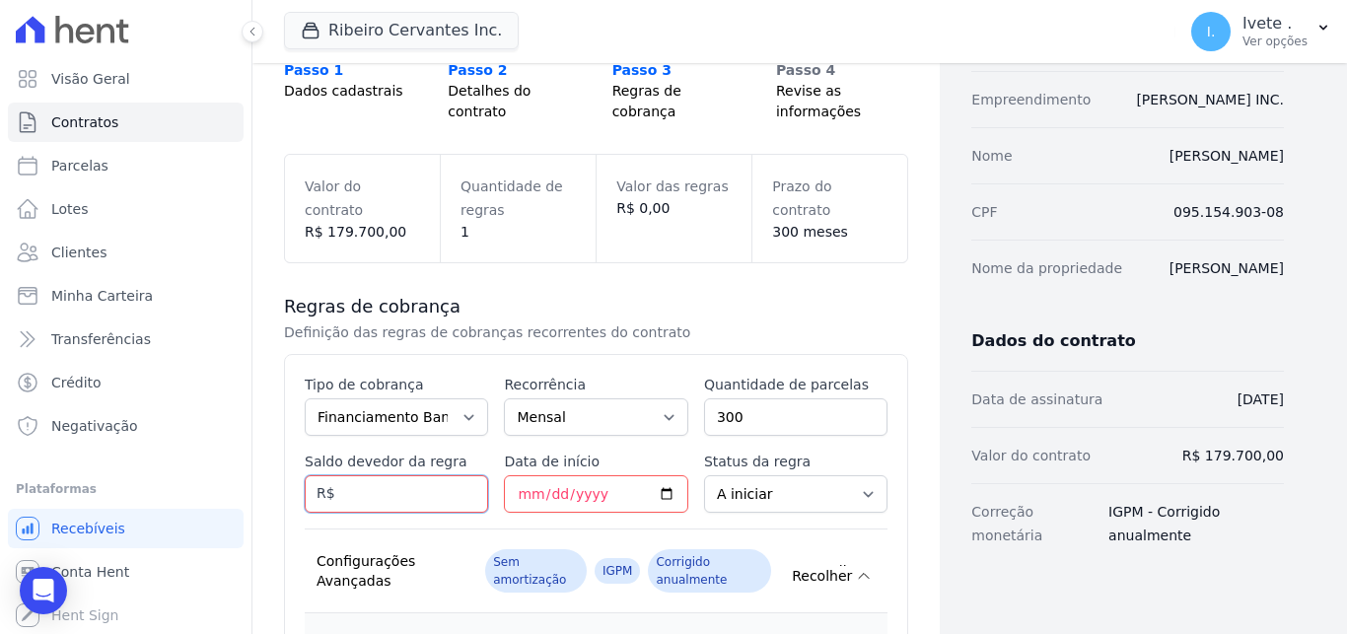
click at [405, 503] on input "Saldo devedor da regra" at bounding box center [396, 493] width 183 height 37
click at [518, 497] on input "Data de início" at bounding box center [595, 493] width 183 height 37
click at [595, 499] on input "Data de início" at bounding box center [595, 493] width 183 height 37
click at [468, 488] on input "Saldo devedor da regra" at bounding box center [396, 493] width 183 height 37
click at [546, 496] on input "Data de início" at bounding box center [595, 493] width 183 height 37
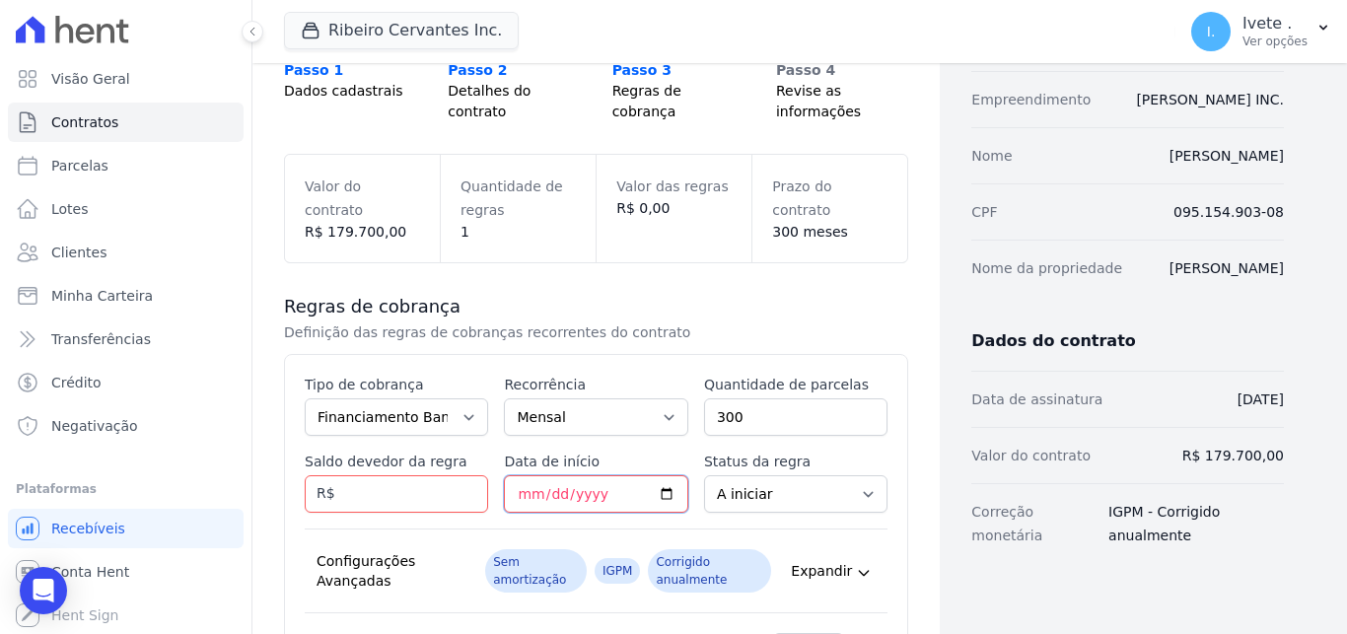
click at [661, 490] on input "Data de início" at bounding box center [595, 493] width 183 height 37
type input "2025-08-20"
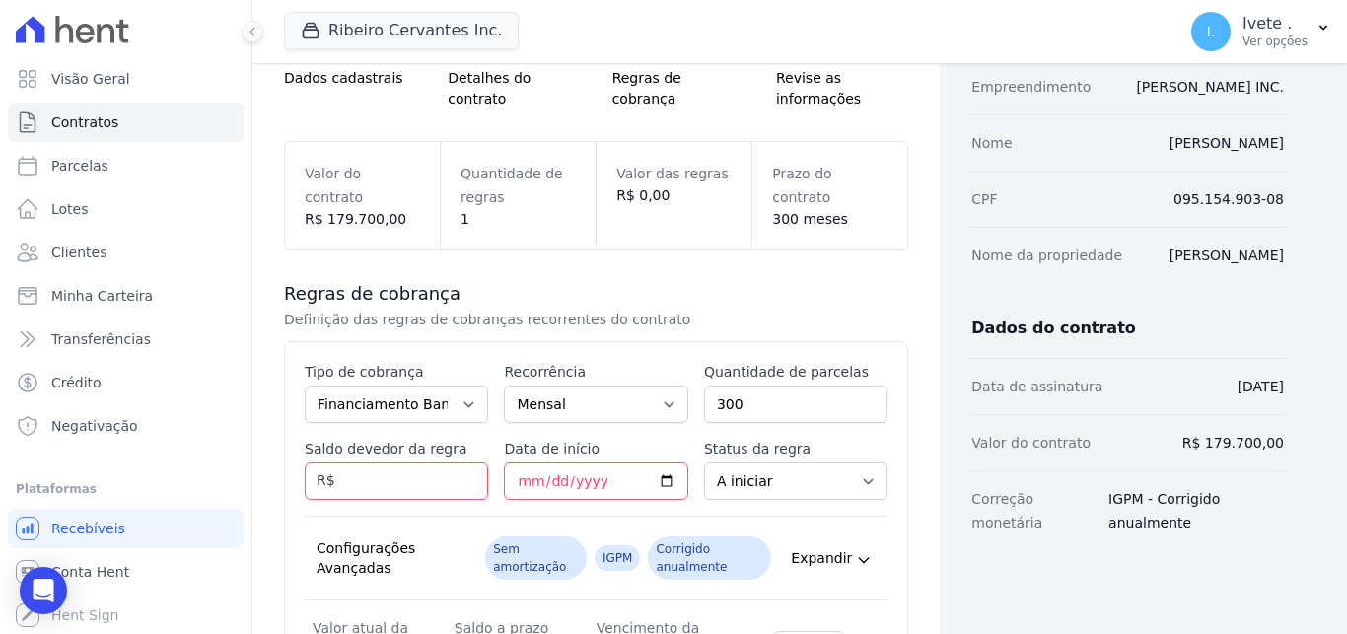
scroll to position [174, 0]
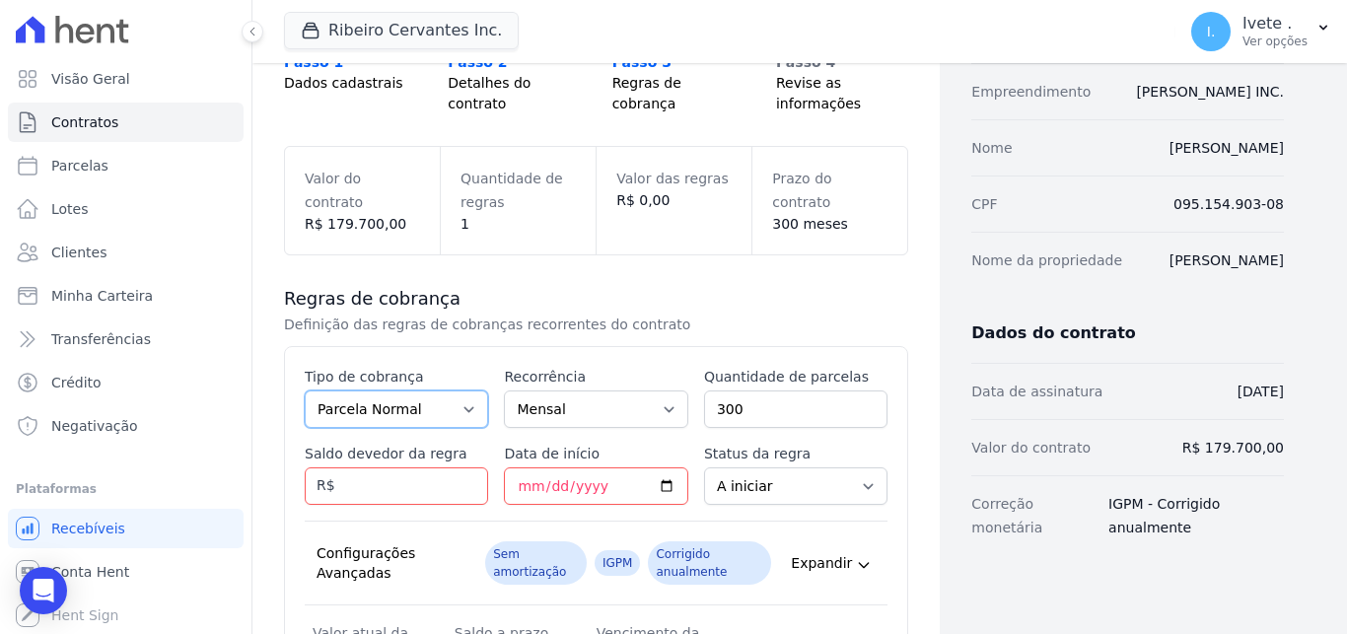
click option "Parcela Normal" at bounding box center [0, 0] width 0 height 0
click at [305, 390] on select "Parcela Normal Entrada Sinal Intercalada Chaves Pré-chaves Pós-chaves Impostos …" at bounding box center [396, 408] width 183 height 37
select select "financing"
click option "Financiamento Bancário" at bounding box center [0, 0] width 0 height 0
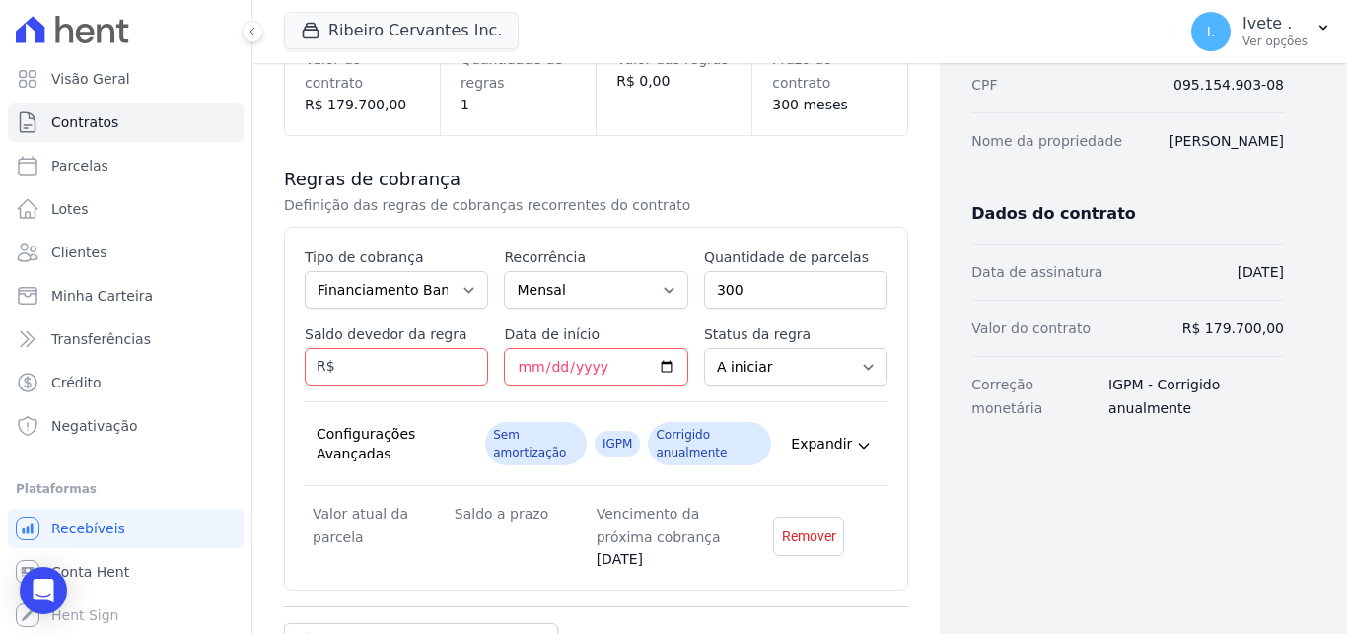
scroll to position [298, 0]
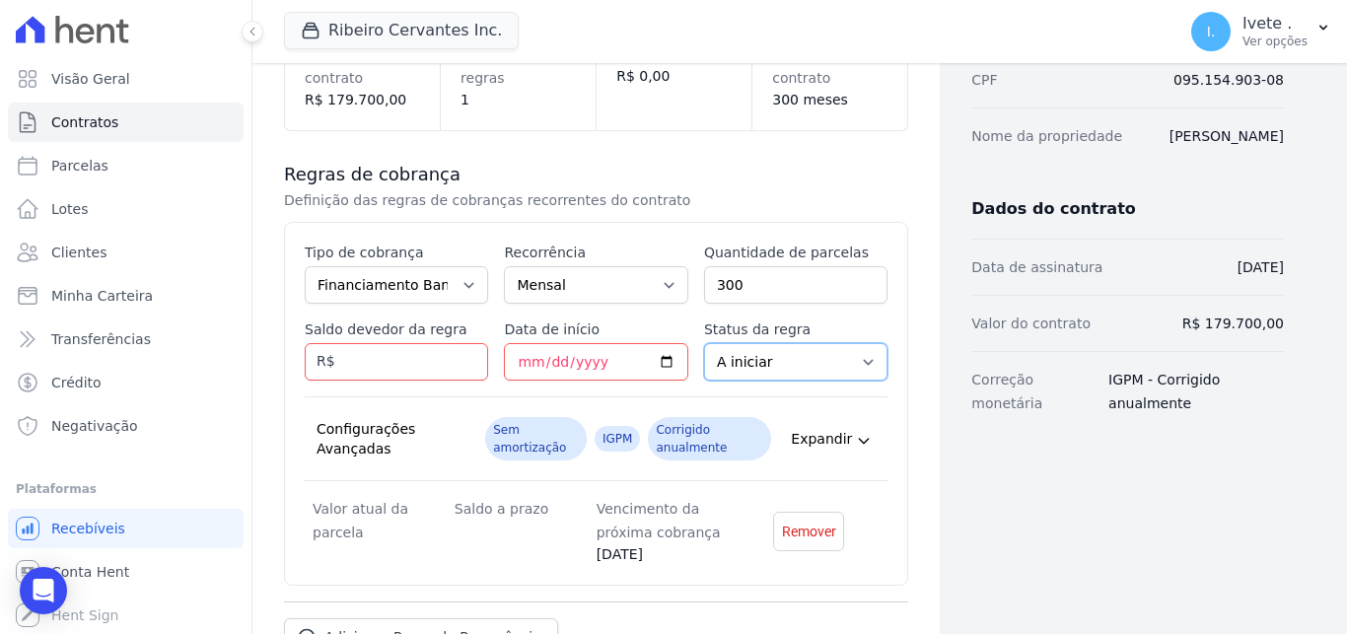
click at [704, 343] on select "A iniciar Em aberto" at bounding box center [795, 361] width 183 height 37
click option "Em aberto" at bounding box center [0, 0] width 0 height 0
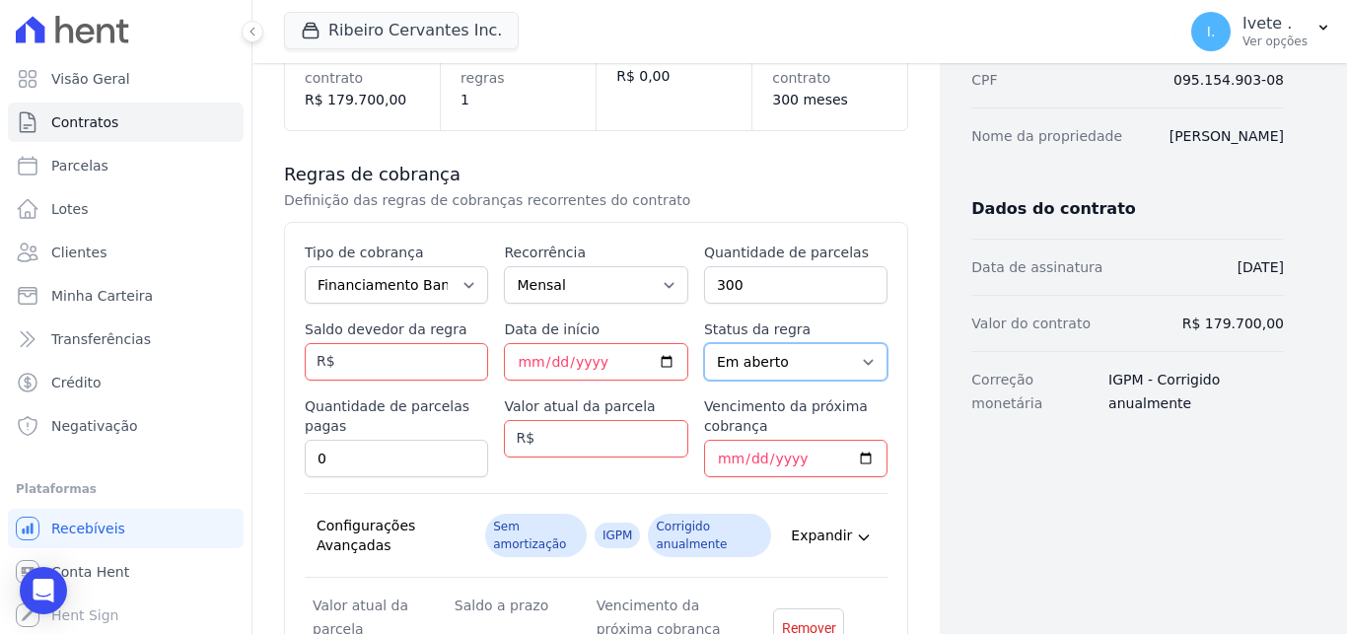
click at [704, 343] on select "A iniciar Em aberto" at bounding box center [795, 361] width 183 height 37
select select "not_started"
click option "A iniciar" at bounding box center [0, 0] width 0 height 0
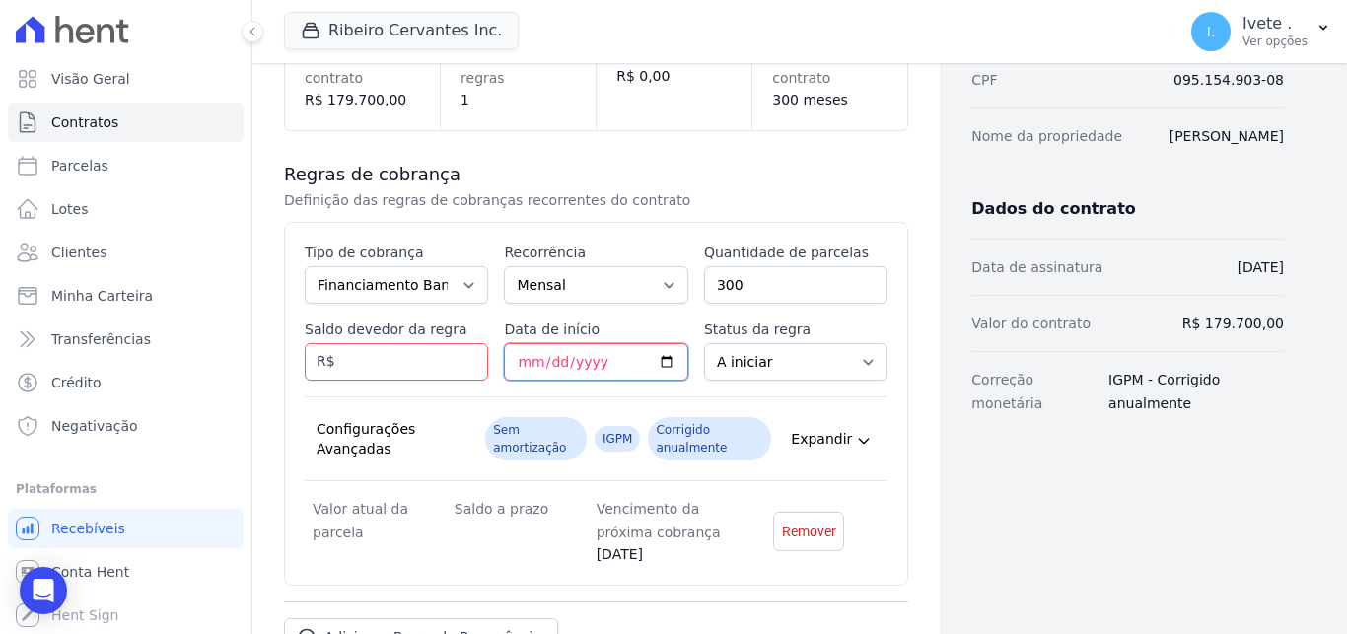
click at [662, 358] on input "2025-08-20" at bounding box center [595, 361] width 183 height 37
click at [661, 356] on input "2025-08-20" at bounding box center [595, 361] width 183 height 37
type input "[DATE]"
click at [430, 358] on input "Saldo devedor da regra" at bounding box center [396, 361] width 183 height 37
drag, startPoint x: 422, startPoint y: 360, endPoint x: 309, endPoint y: 348, distance: 114.0
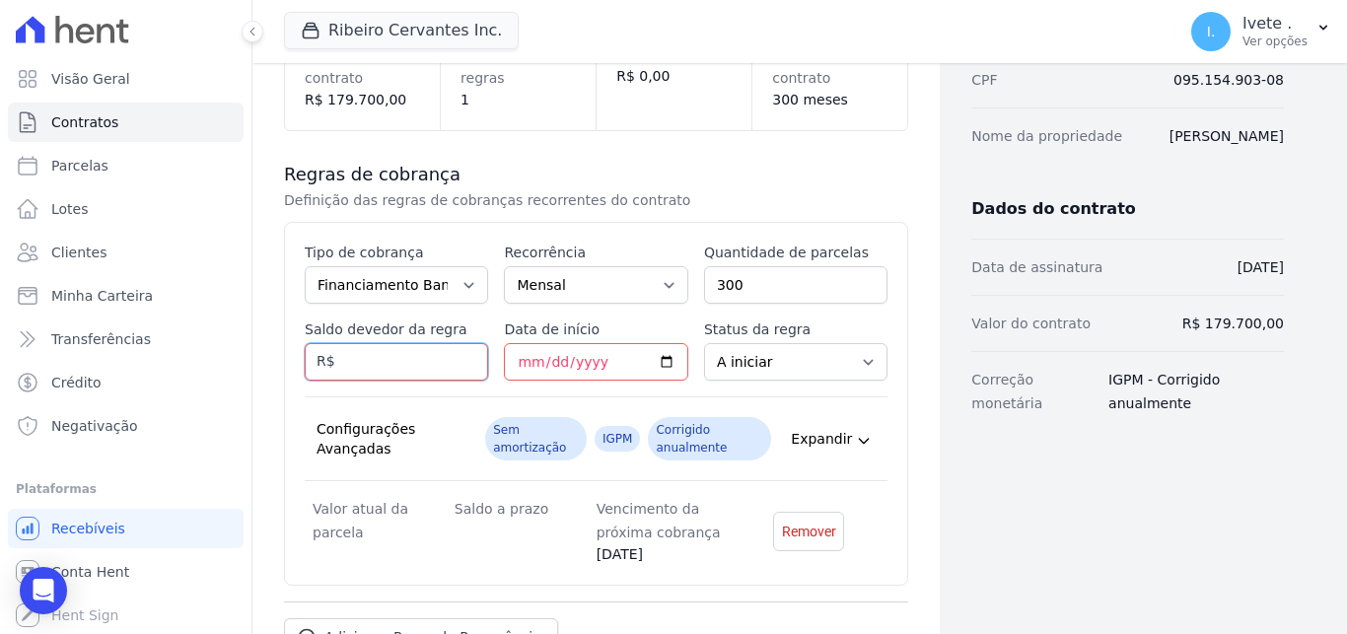
click at [309, 348] on input "Saldo devedor da regra" at bounding box center [396, 361] width 183 height 37
paste input "587.02"
click at [440, 407] on div "Configurações Avançadas Sem amortização IGPM Corrigido anualmente Expandir" at bounding box center [596, 438] width 583 height 85
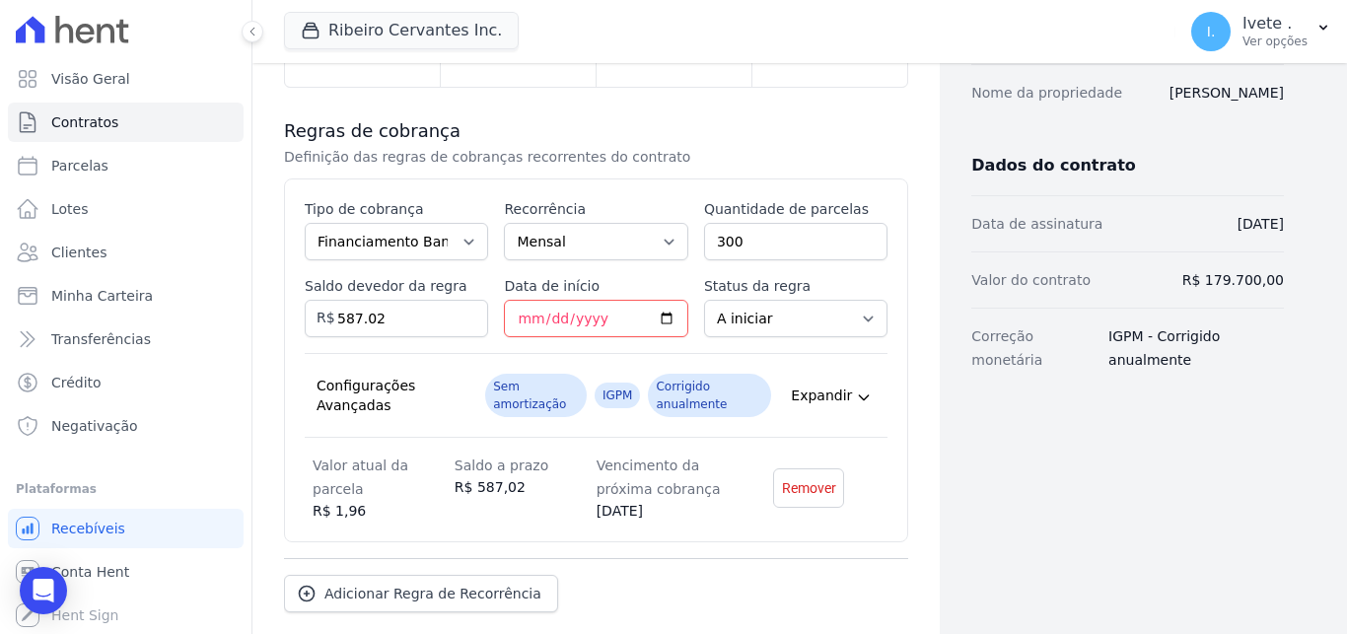
scroll to position [331, 0]
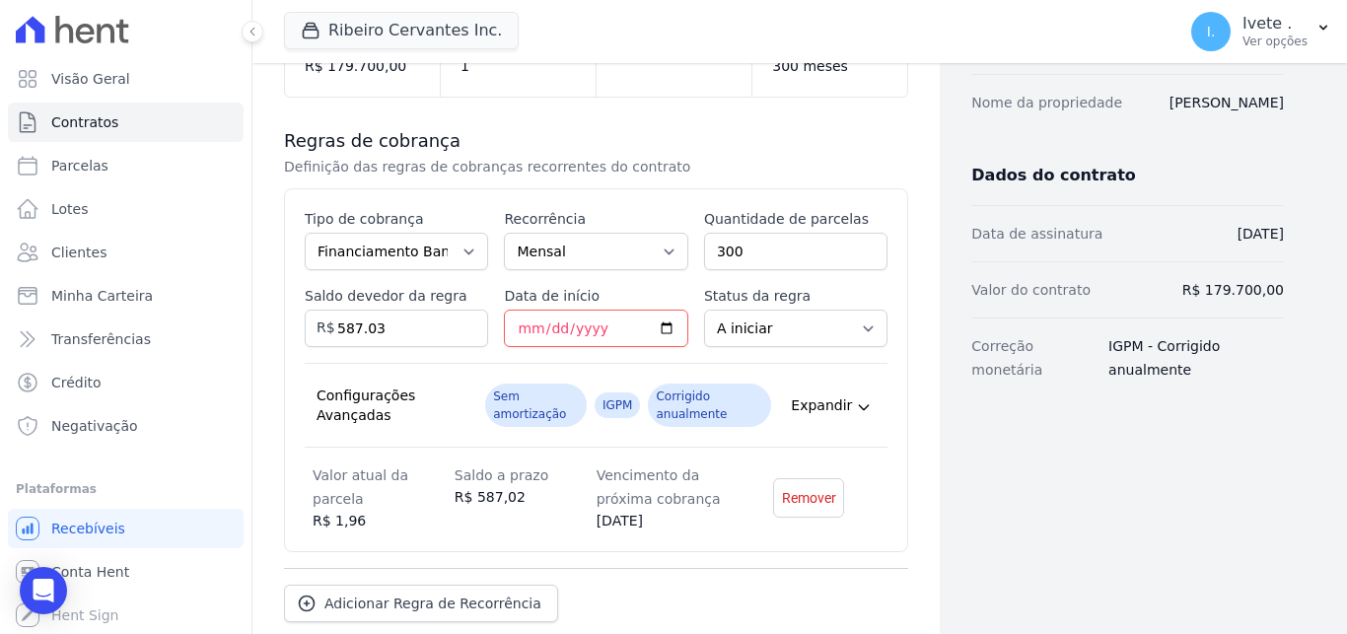
click at [464, 321] on input "587.03" at bounding box center [396, 328] width 183 height 37
click at [464, 321] on input "587.04" at bounding box center [396, 328] width 183 height 37
click at [464, 321] on input "587.05" at bounding box center [396, 328] width 183 height 37
click at [464, 321] on input "587.06" at bounding box center [396, 328] width 183 height 37
click at [464, 321] on input "587.07" at bounding box center [396, 328] width 183 height 37
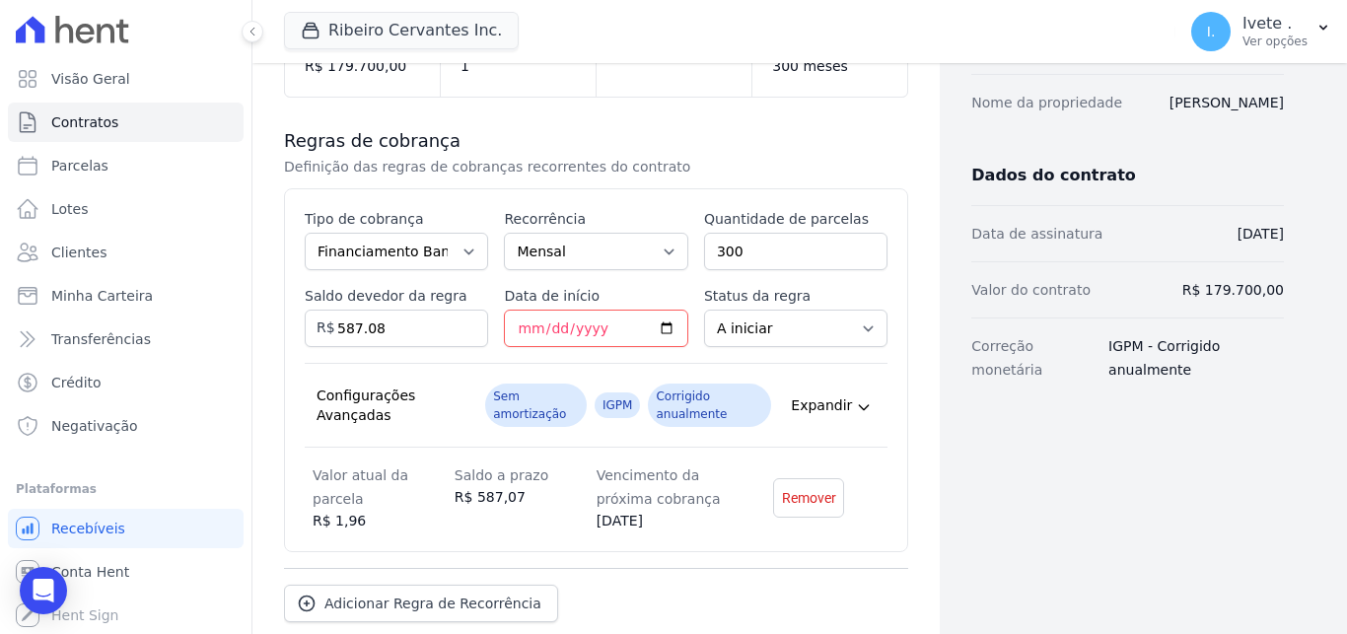
click at [465, 321] on input "587.08" at bounding box center [396, 328] width 183 height 37
click at [465, 321] on input "587.09" at bounding box center [396, 328] width 183 height 37
type input "587.1"
click at [465, 321] on input "587.1" at bounding box center [396, 328] width 183 height 37
drag, startPoint x: 406, startPoint y: 333, endPoint x: 286, endPoint y: 345, distance: 120.9
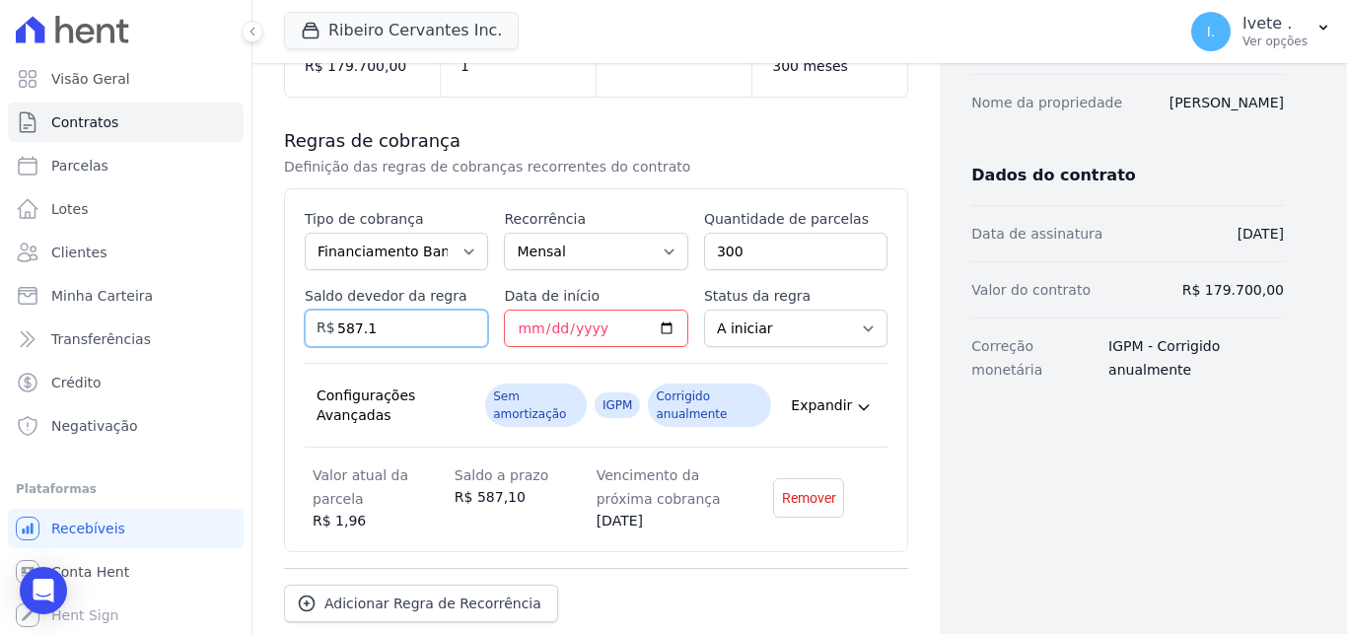
click at [305, 346] on input "587.1" at bounding box center [396, 328] width 183 height 37
click at [433, 393] on div "Configurações Avançadas" at bounding box center [394, 404] width 157 height 39
click at [393, 486] on dt "Valor atual da parcela" at bounding box center [384, 486] width 142 height 47
click at [485, 346] on div "Esse tipo de parcela não entra no saldo devedor do contrato. Tipo de cobrança P…" at bounding box center [596, 370] width 583 height 322
drag, startPoint x: 354, startPoint y: 332, endPoint x: 261, endPoint y: 329, distance: 92.7
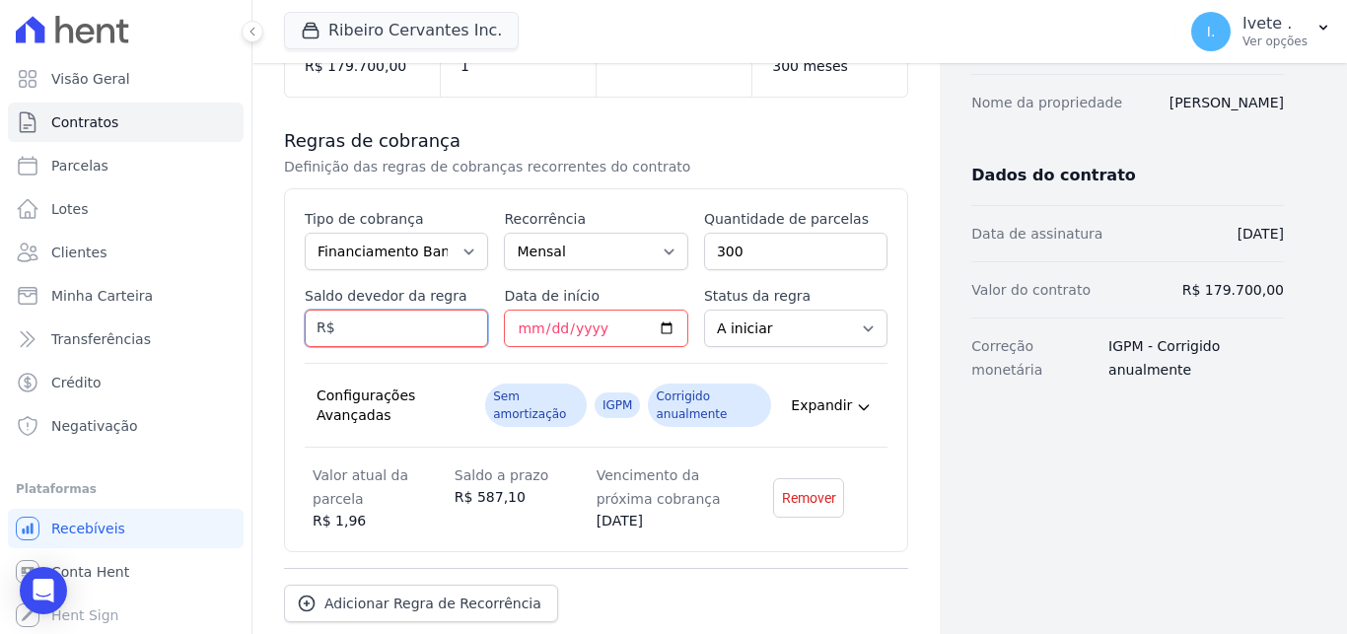
click at [305, 329] on input "Saldo devedor da regra" at bounding box center [396, 328] width 183 height 37
paste input "587.02"
type input "587.02"
click at [461, 370] on div "Configurações Avançadas Sem amortização IGPM Corrigido anualmente Expandir" at bounding box center [596, 405] width 583 height 85
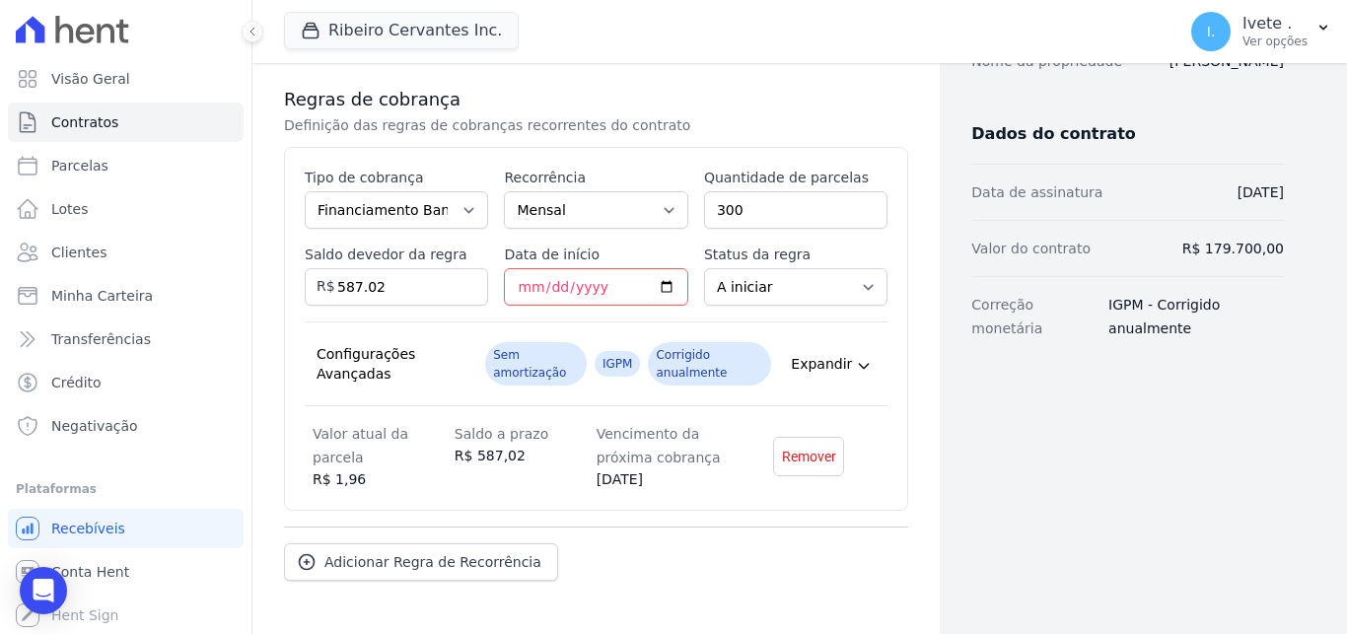
scroll to position [435, 0]
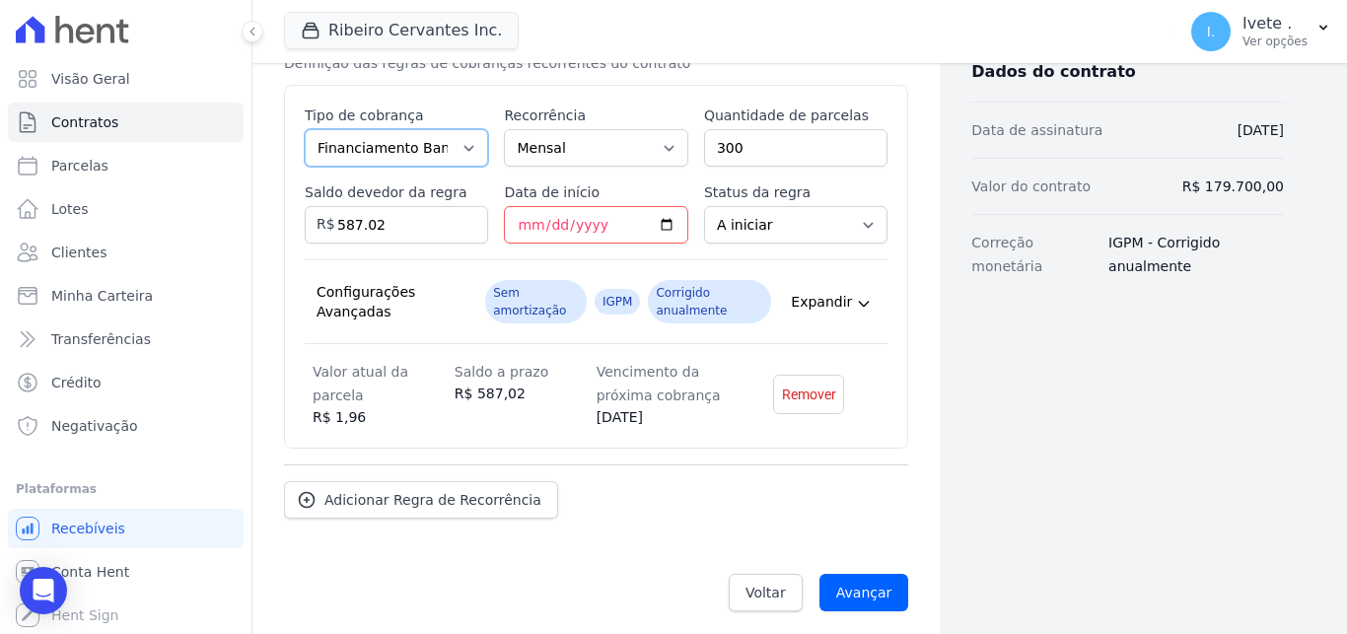
click at [305, 129] on select "Parcela Normal Entrada Sinal Intercalada Chaves Pré-chaves Pós-chaves Impostos …" at bounding box center [396, 147] width 183 height 37
select select "standard"
click option "Parcela Normal" at bounding box center [0, 0] width 0 height 0
click at [704, 206] on select "A iniciar Em aberto" at bounding box center [795, 224] width 183 height 37
click option "Em aberto" at bounding box center [0, 0] width 0 height 0
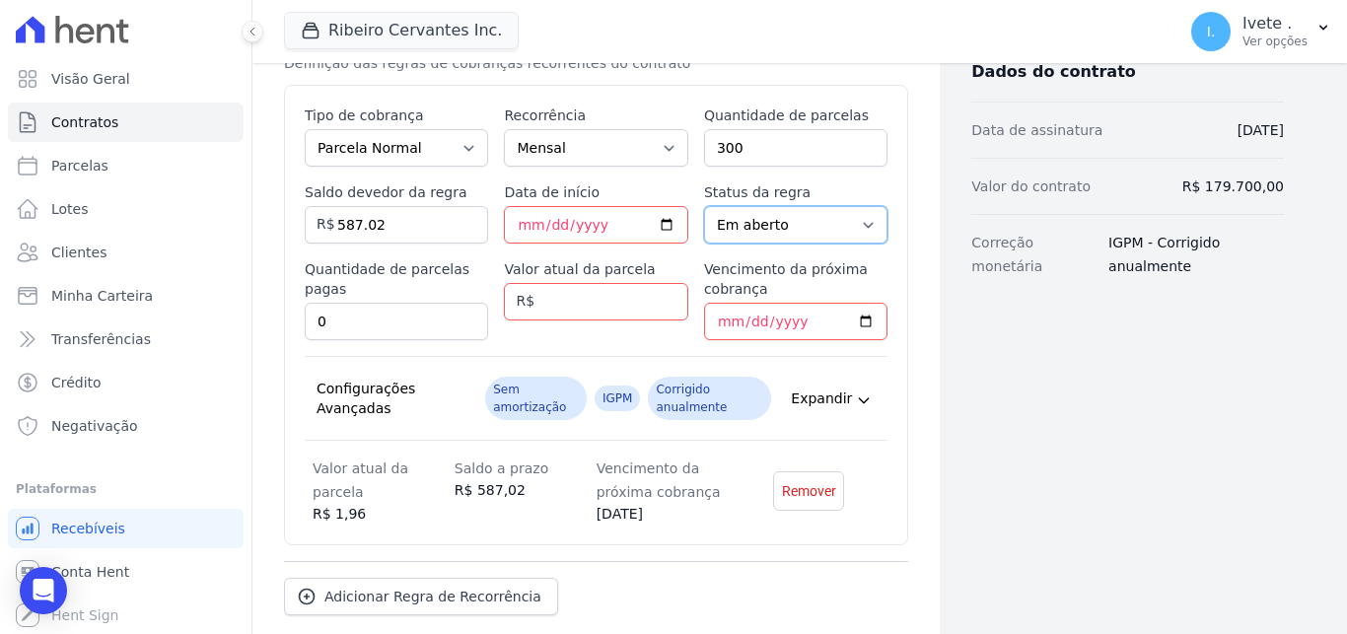
click at [704, 206] on select "A iniciar Em aberto" at bounding box center [795, 224] width 183 height 37
select select "not_started"
click option "A iniciar" at bounding box center [0, 0] width 0 height 0
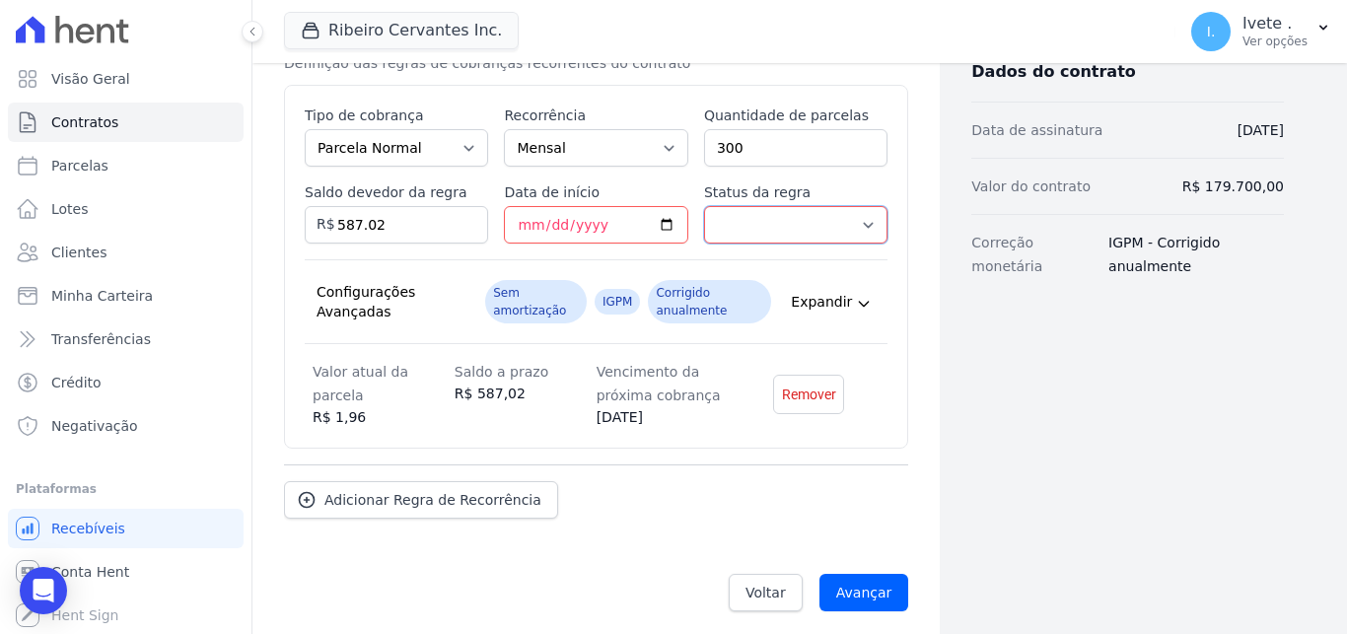
click at [704, 206] on select "A iniciar Em aberto" at bounding box center [795, 224] width 183 height 37
select select "not_started"
click option "A iniciar" at bounding box center [0, 0] width 0 height 0
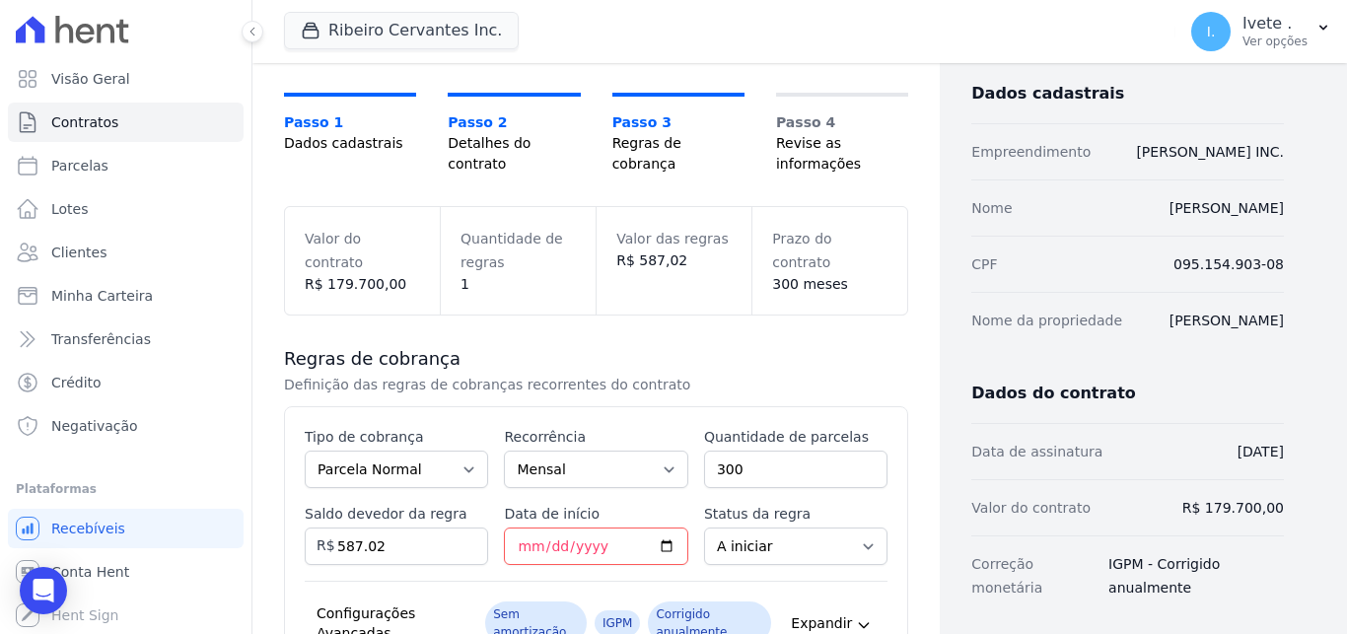
scroll to position [112, 0]
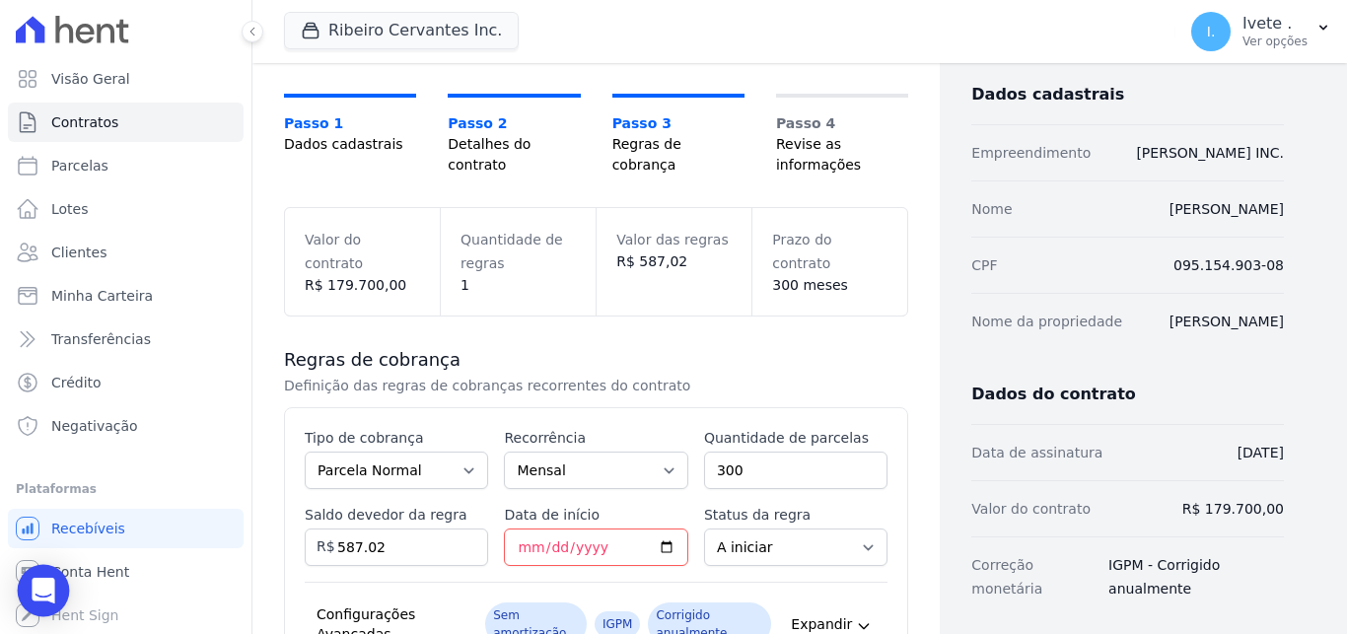
click at [41, 586] on icon "Open Intercom Messenger" at bounding box center [43, 591] width 23 height 26
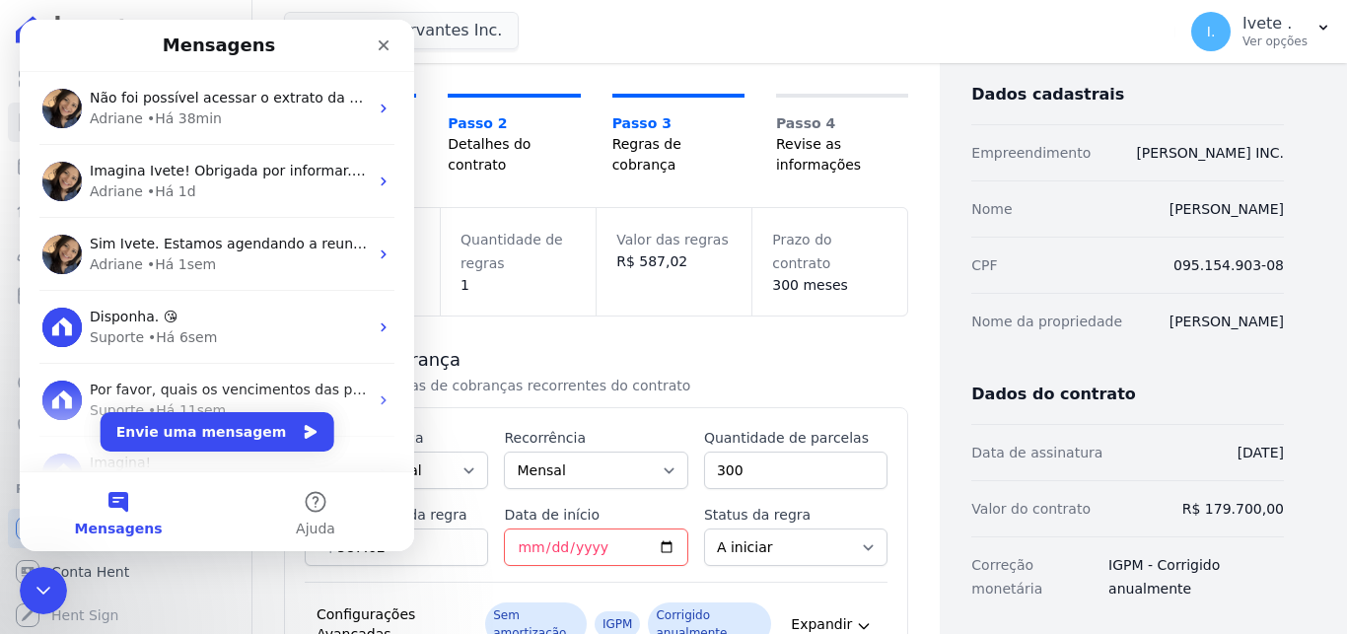
scroll to position [0, 0]
click at [199, 437] on button "Envie uma mensagem" at bounding box center [218, 431] width 234 height 39
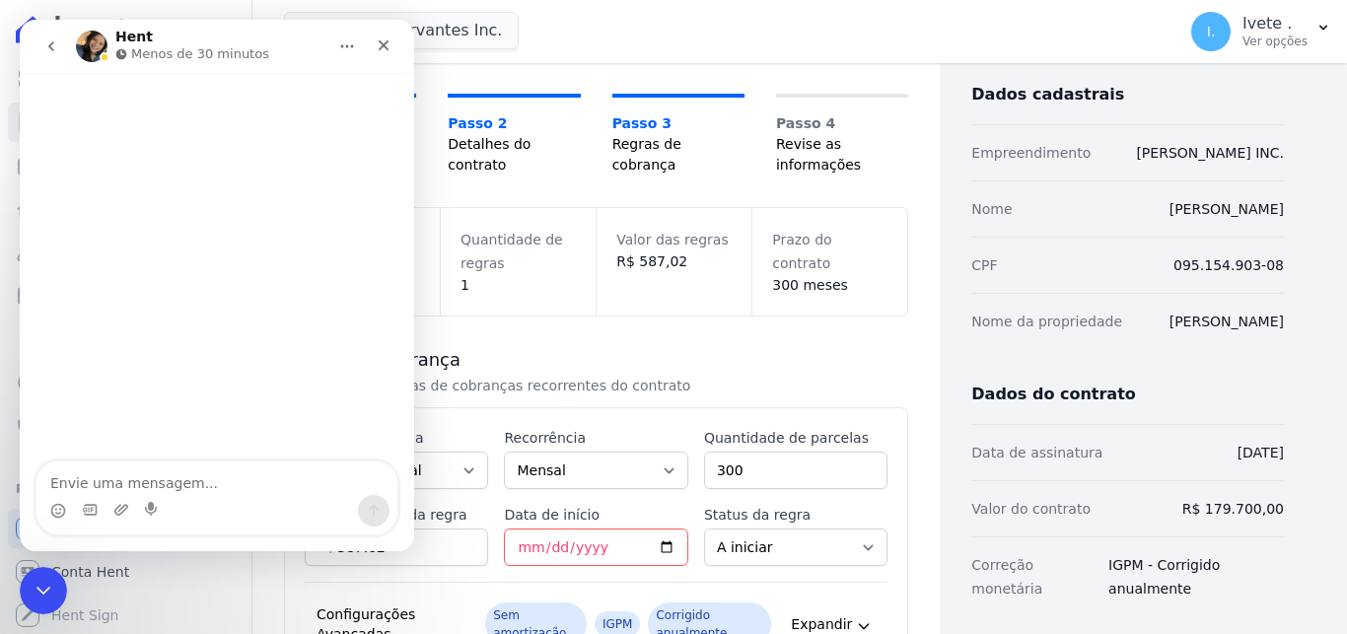
drag, startPoint x: 43, startPoint y: 43, endPoint x: 35, endPoint y: 56, distance: 15.6
click at [40, 48] on button "go back" at bounding box center [51, 46] width 37 height 37
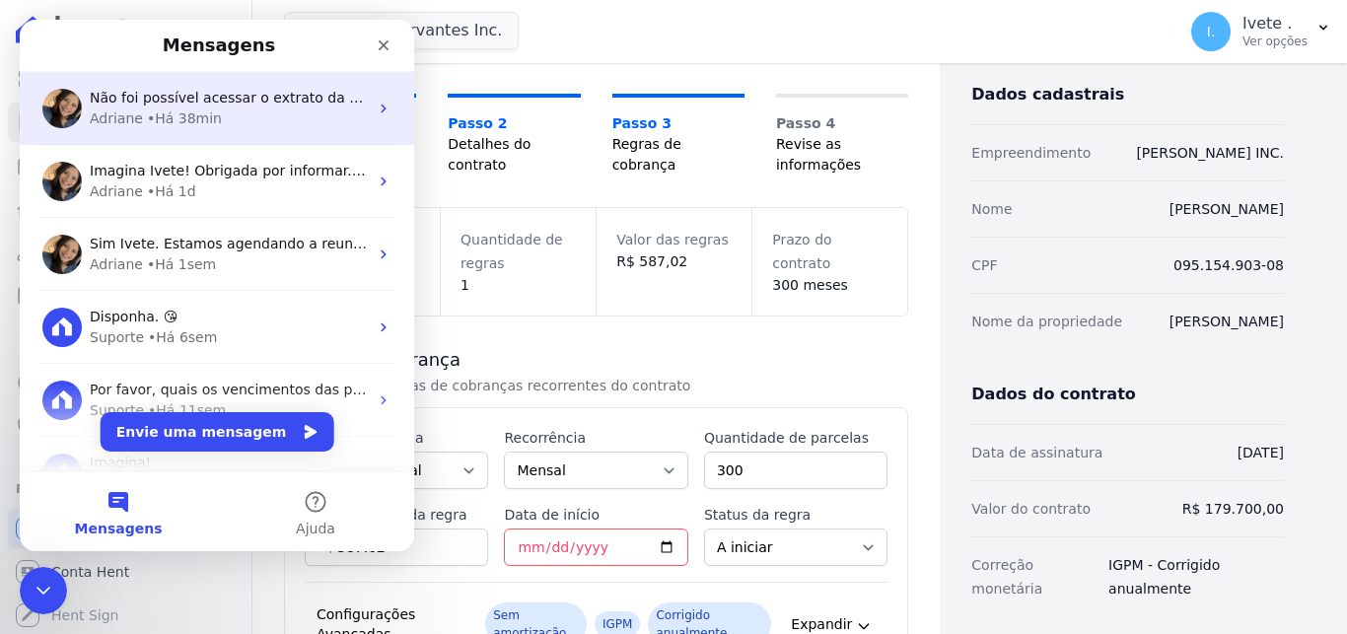
click at [155, 117] on div "• Há 38min" at bounding box center [184, 118] width 75 height 21
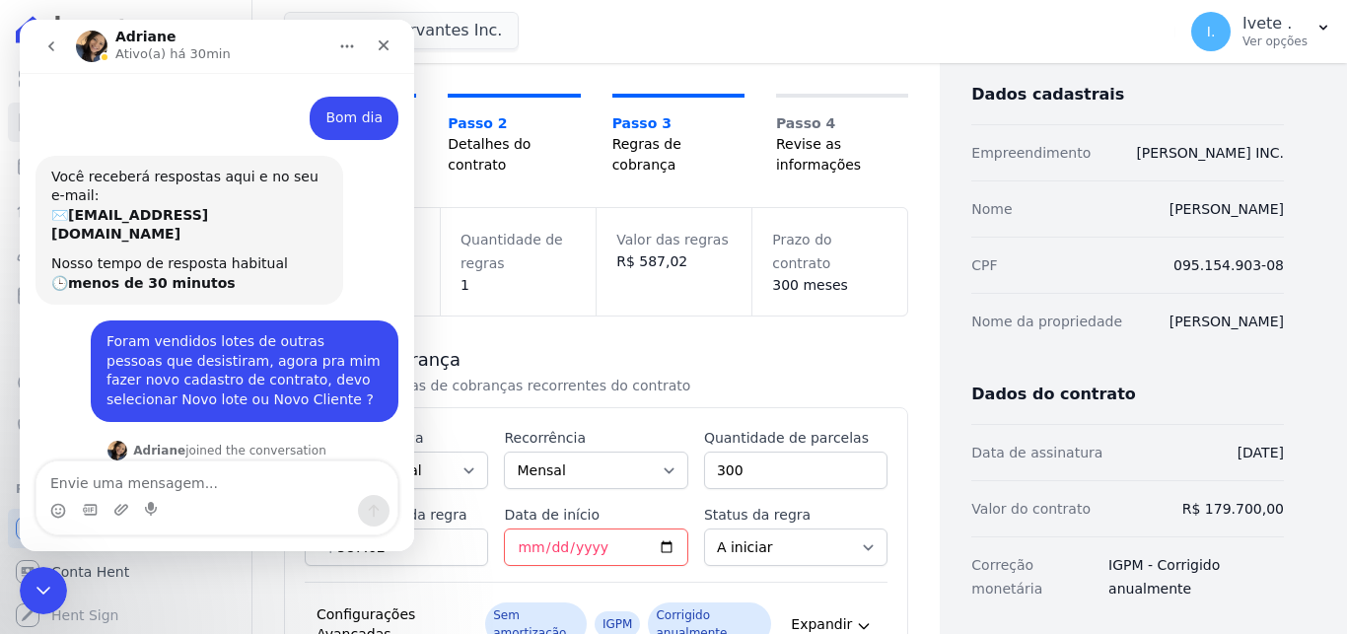
scroll to position [702, 0]
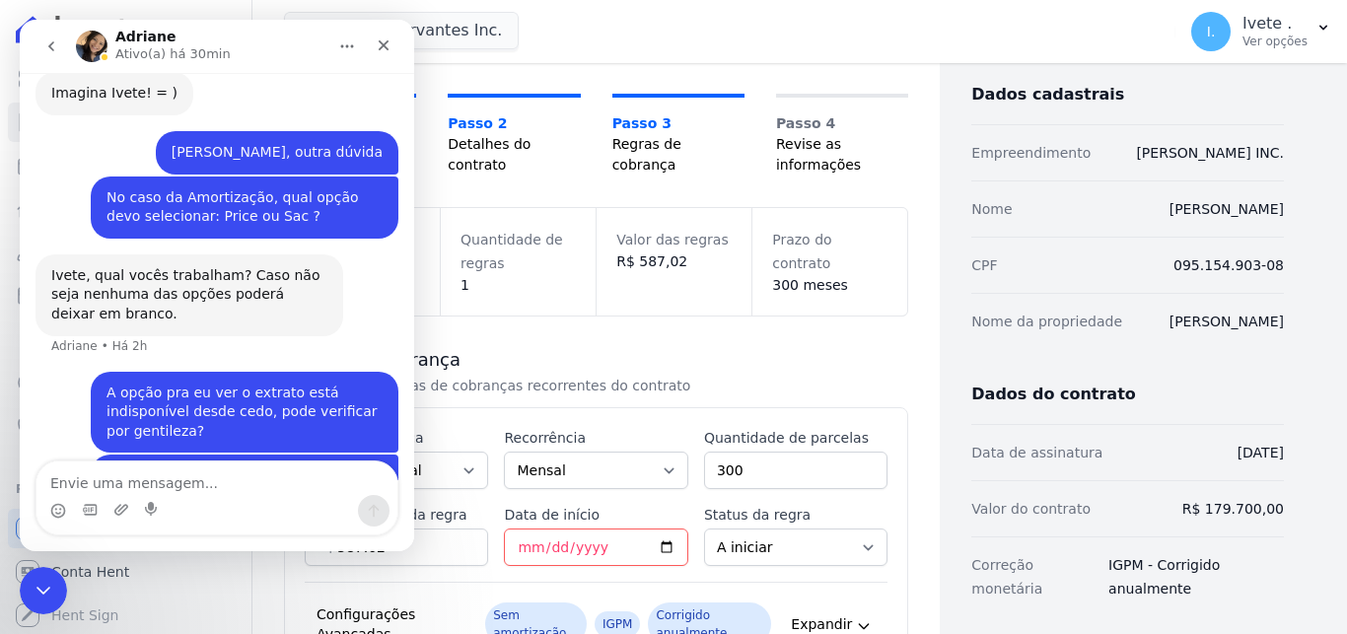
click at [48, 47] on icon "go back" at bounding box center [51, 46] width 16 height 16
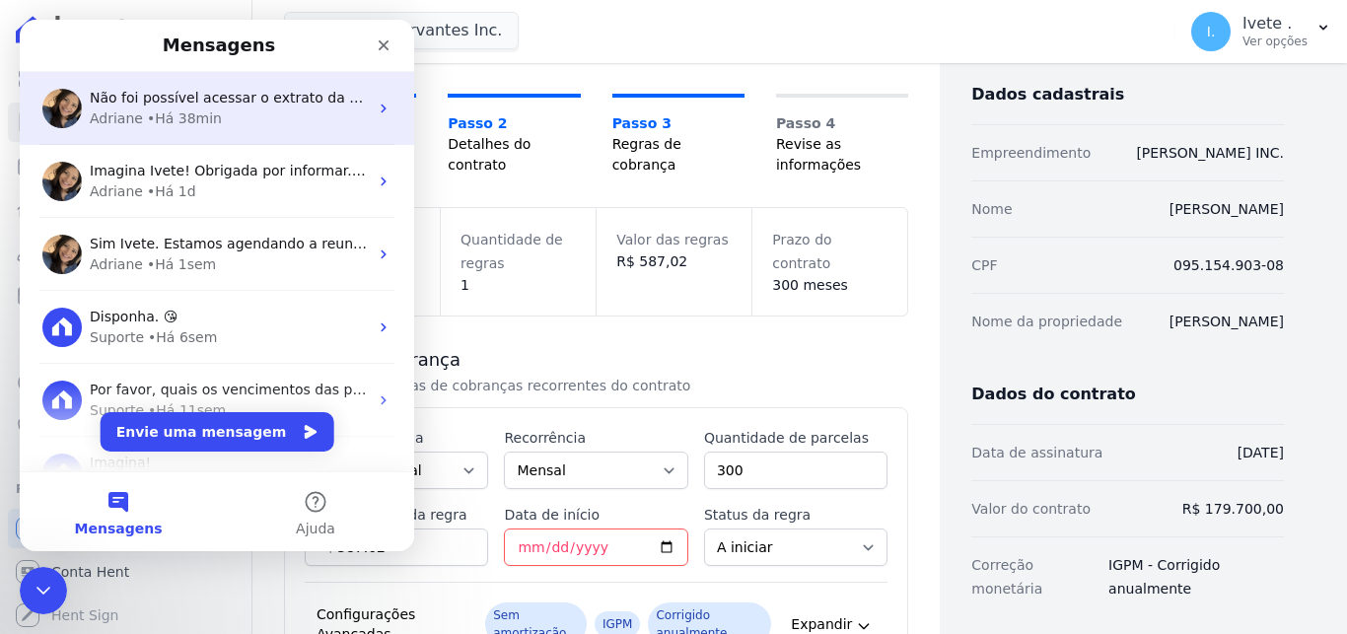
click at [112, 116] on div "Adriane" at bounding box center [116, 118] width 53 height 21
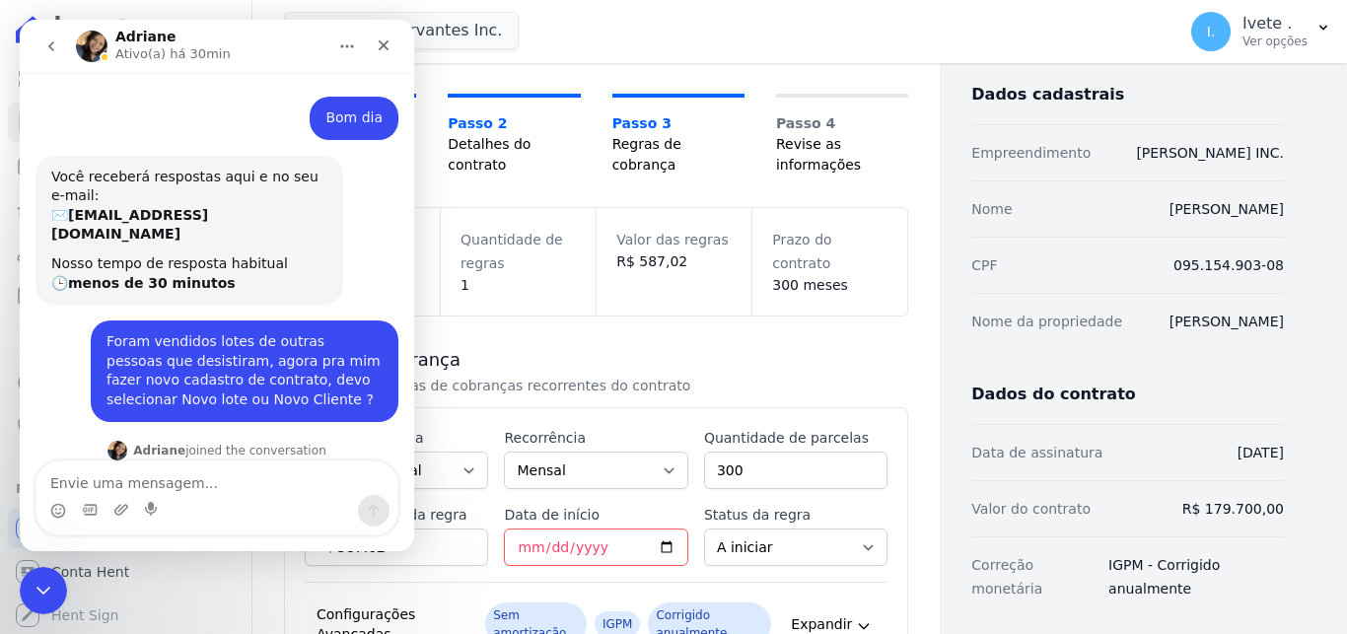
scroll to position [702, 0]
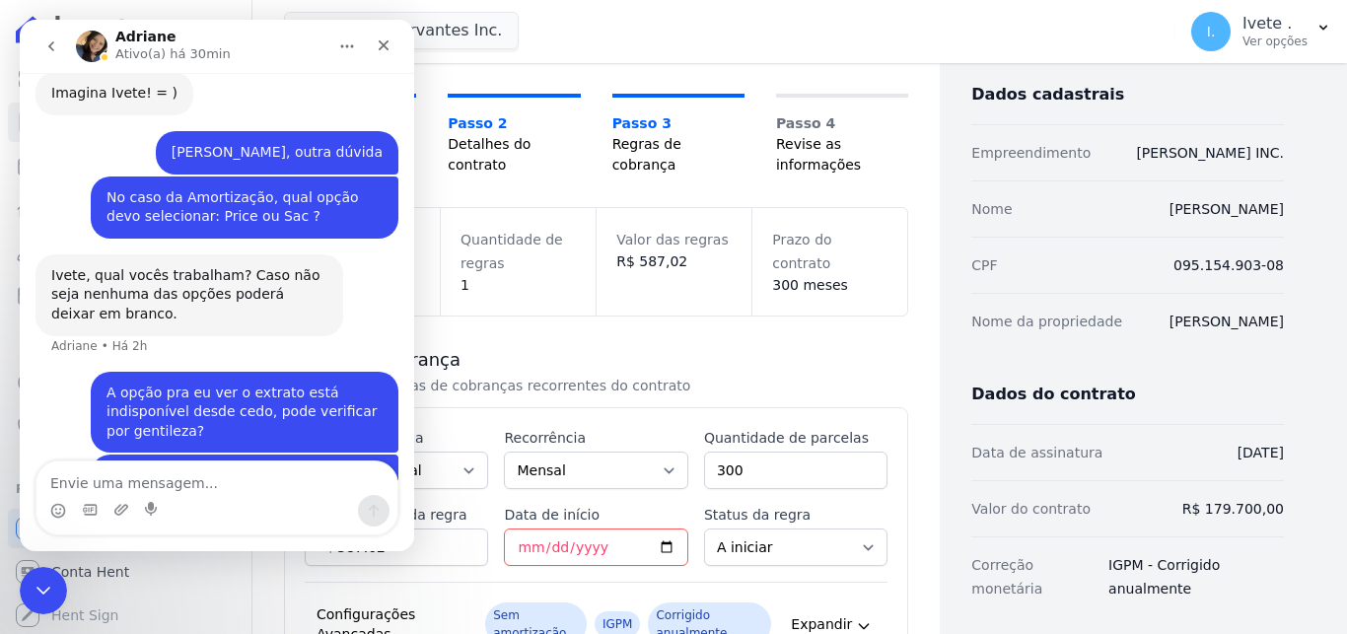
click at [49, 44] on icon "go back" at bounding box center [51, 46] width 16 height 16
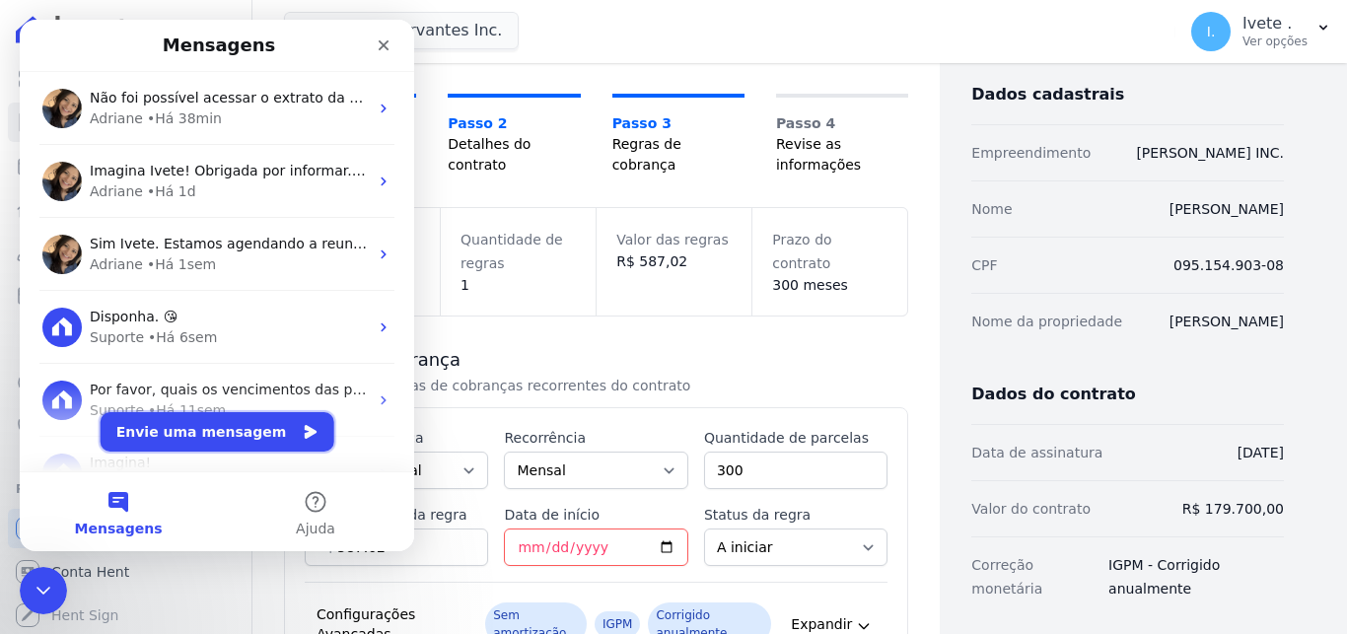
click at [236, 433] on button "Envie uma mensagem" at bounding box center [218, 431] width 234 height 39
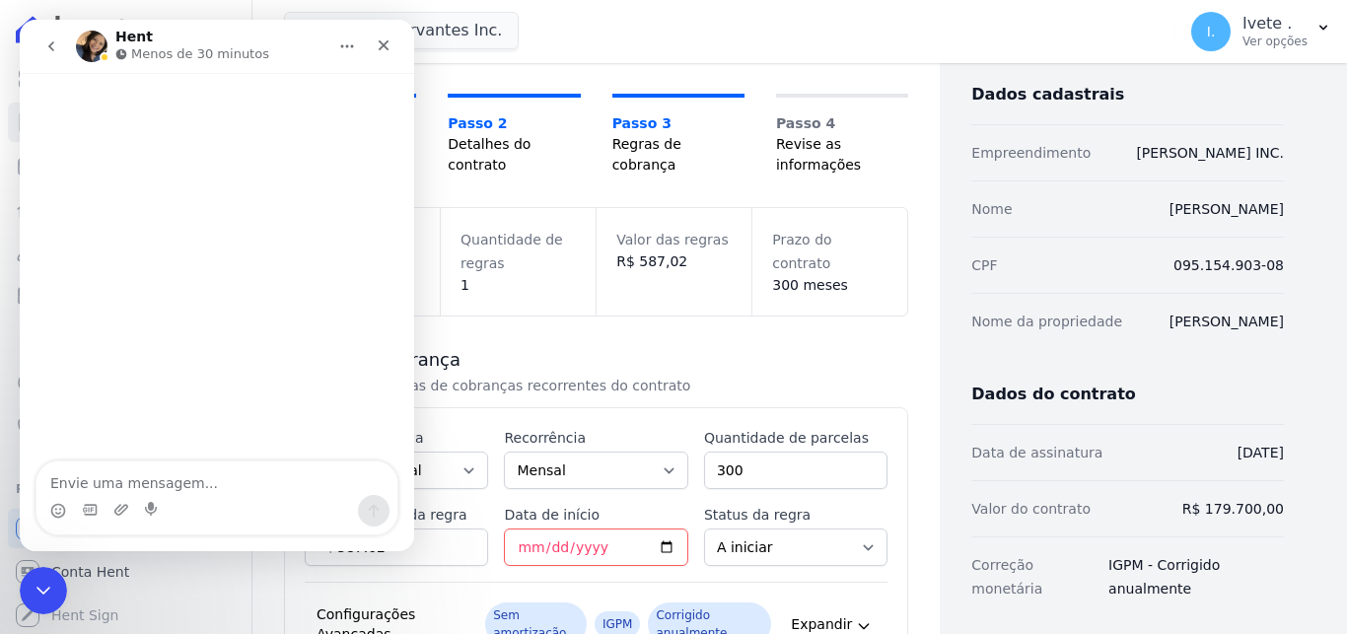
click at [205, 480] on textarea "Envie uma mensagem..." at bounding box center [216, 478] width 361 height 34
type textarea "Boa tarde Adriane"
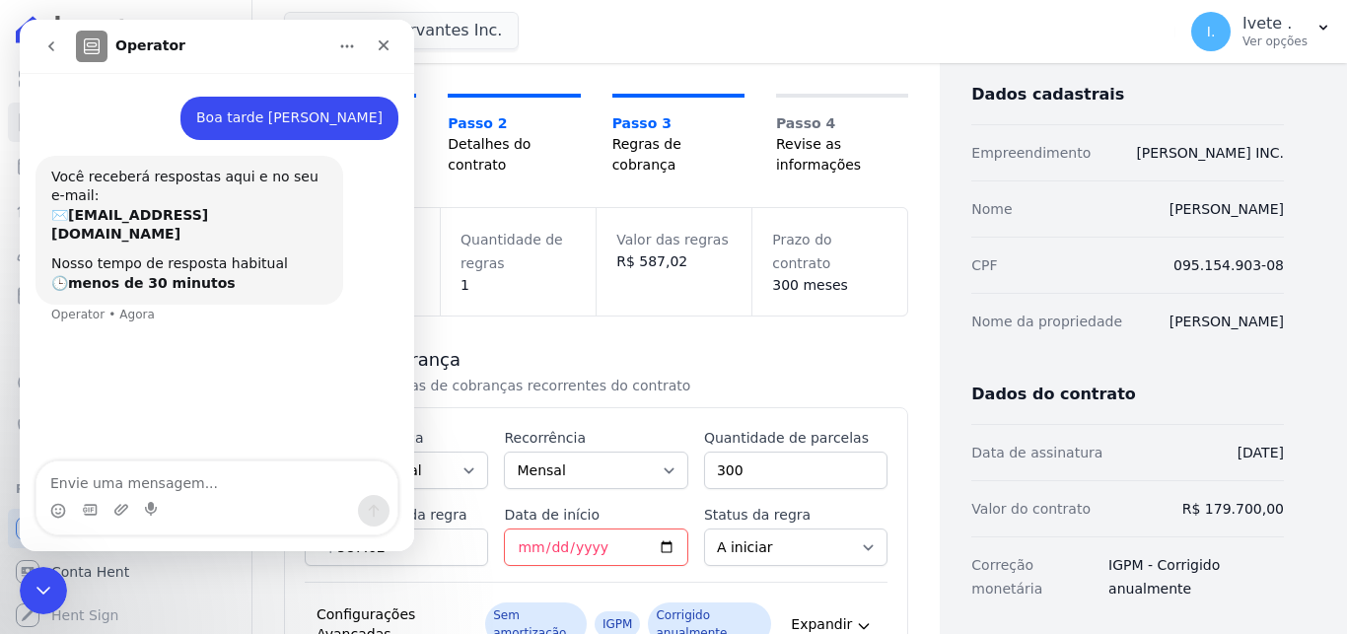
click at [186, 486] on textarea "Envie uma mensagem..." at bounding box center [216, 478] width 361 height 34
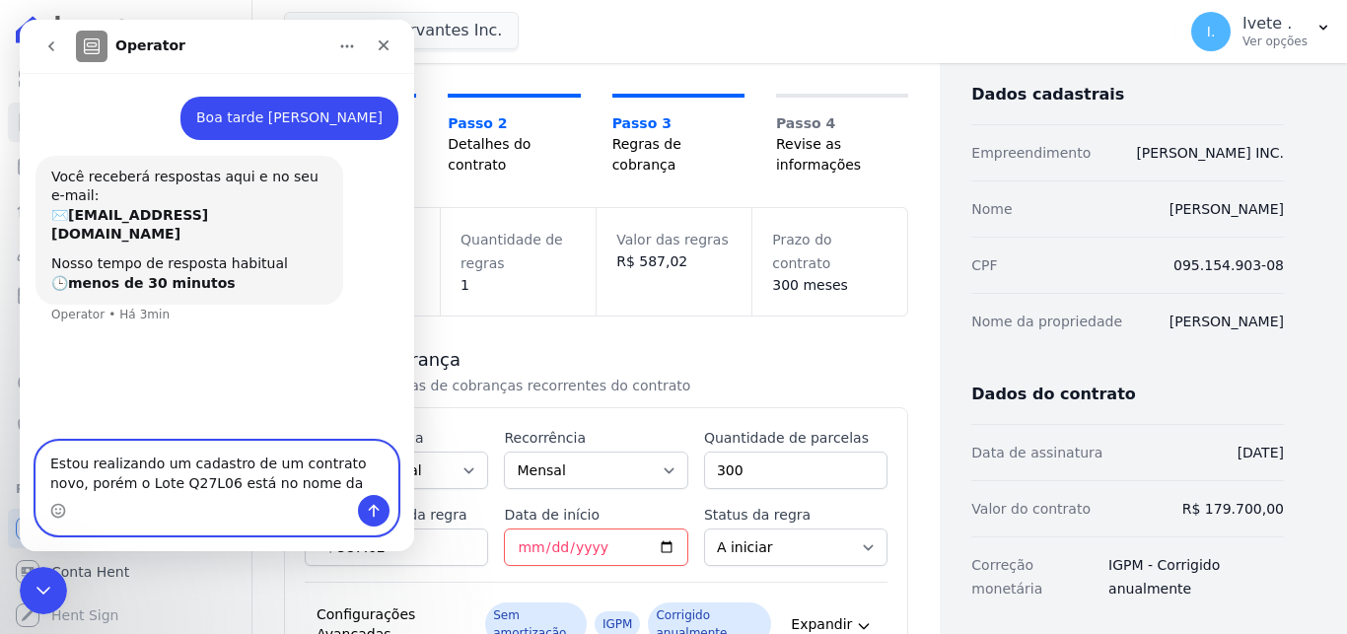
paste textarea "Veluza Brito Rocha"
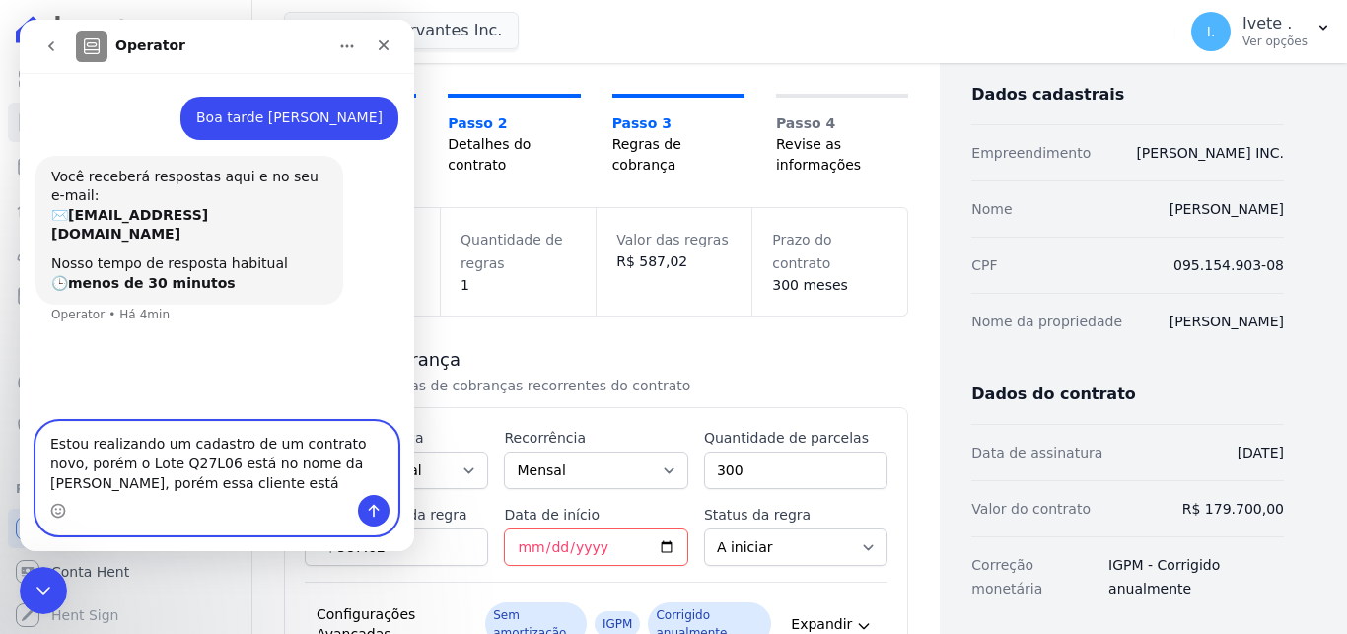
paste textarea "inadimplente"
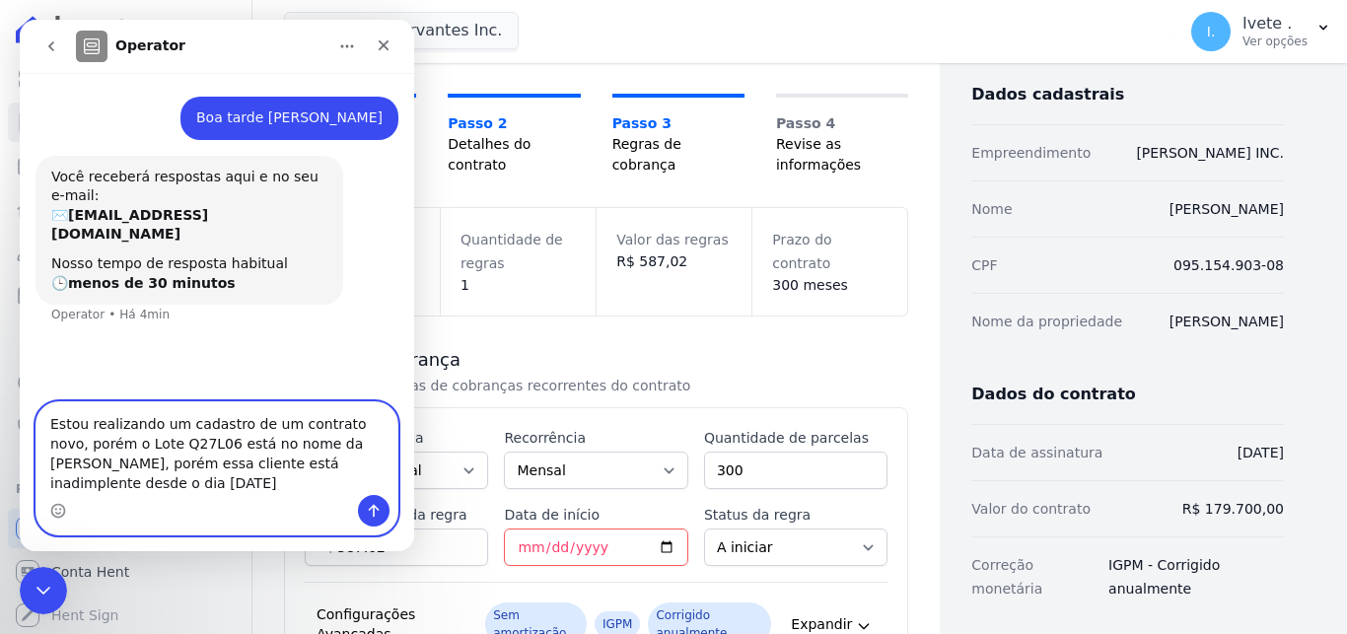
click at [272, 428] on textarea "Estou realizando um cadastro de um contrato novo, porém o Lote Q27L06 está no n…" at bounding box center [216, 448] width 361 height 93
click at [81, 445] on textarea "Estou realizando um cadastro de um novo contrato novo, porém o Lote Q27L06 está…" at bounding box center [216, 448] width 361 height 93
click at [156, 482] on textarea "Estou realizando um cadastro de um novo contrato, porém o Lote Q27L06 está no n…" at bounding box center [216, 448] width 361 height 93
type textarea "Estou realizando um cadastro de um novo contrato, porém o Lote Q27L06 está no n…"
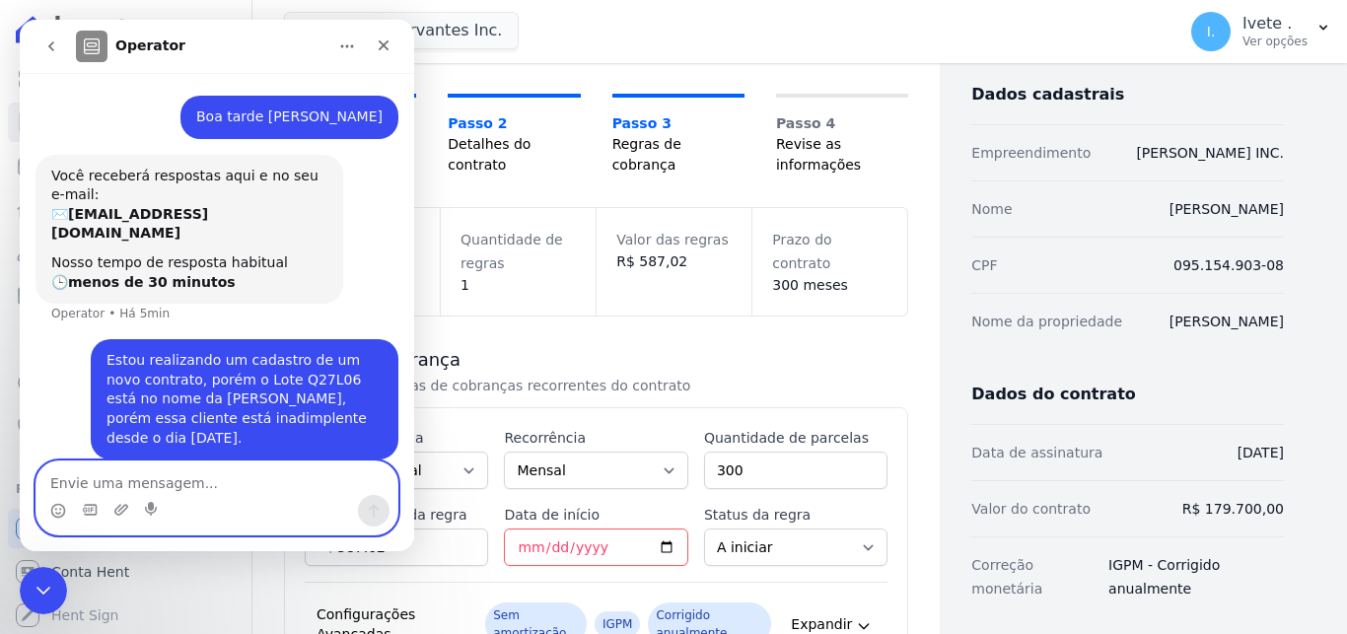
scroll to position [2, 0]
click at [205, 488] on textarea "Envie uma mensagem..." at bounding box center [216, 478] width 361 height 34
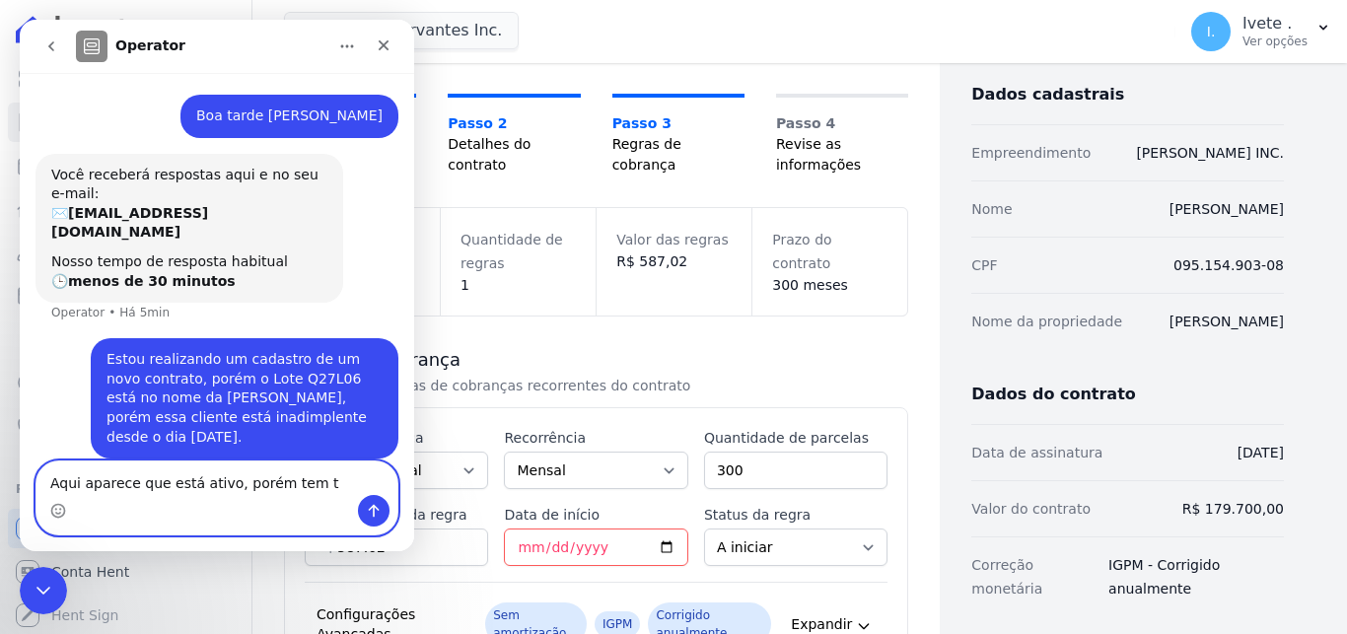
click at [205, 491] on textarea "Aqui aparece que está ativo, porém tem t" at bounding box center [216, 478] width 361 height 34
click at [323, 481] on textarea "Aqui aparece que está ativo, porém tem t" at bounding box center [216, 478] width 361 height 34
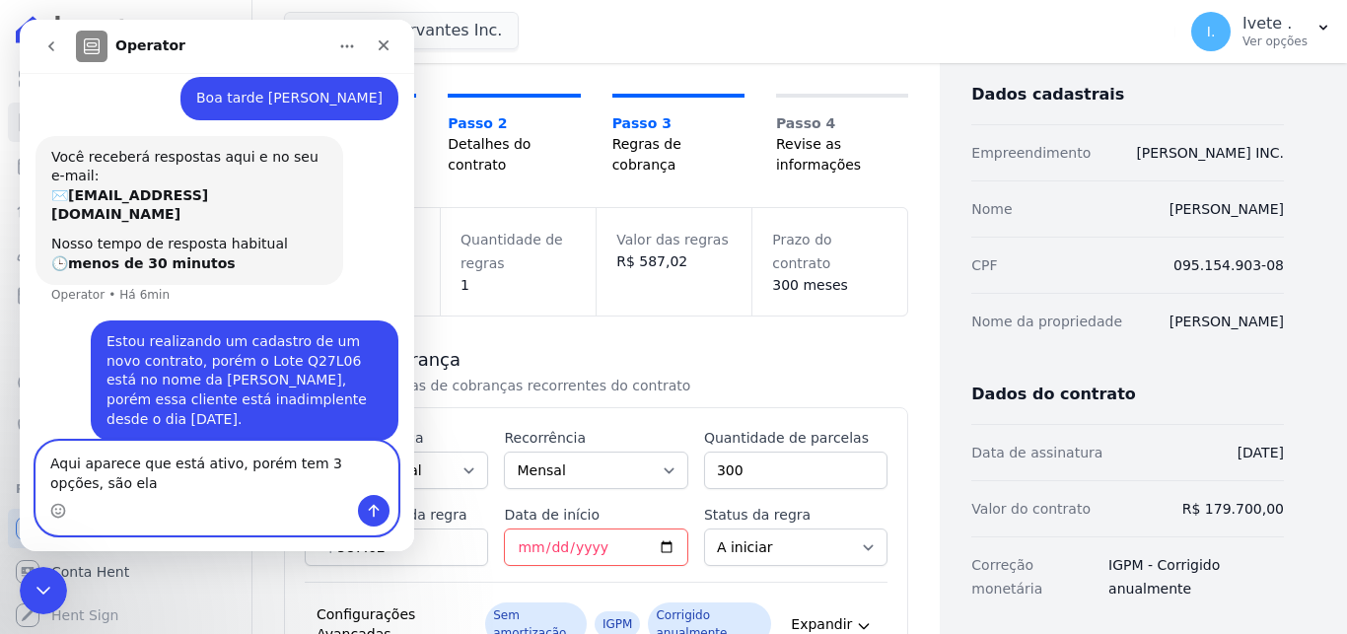
scroll to position [22, 0]
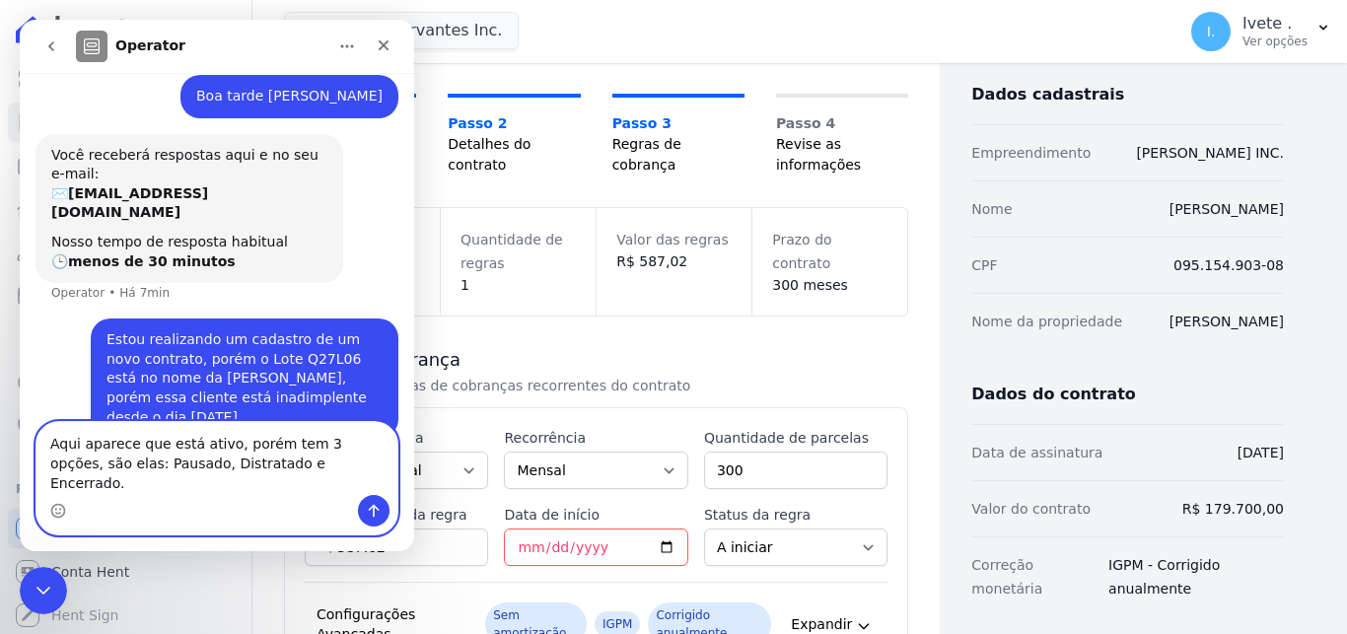
type textarea "Aqui aparece que está ativo, porém tem 3 opções, são elas: Pausado, Distratado …"
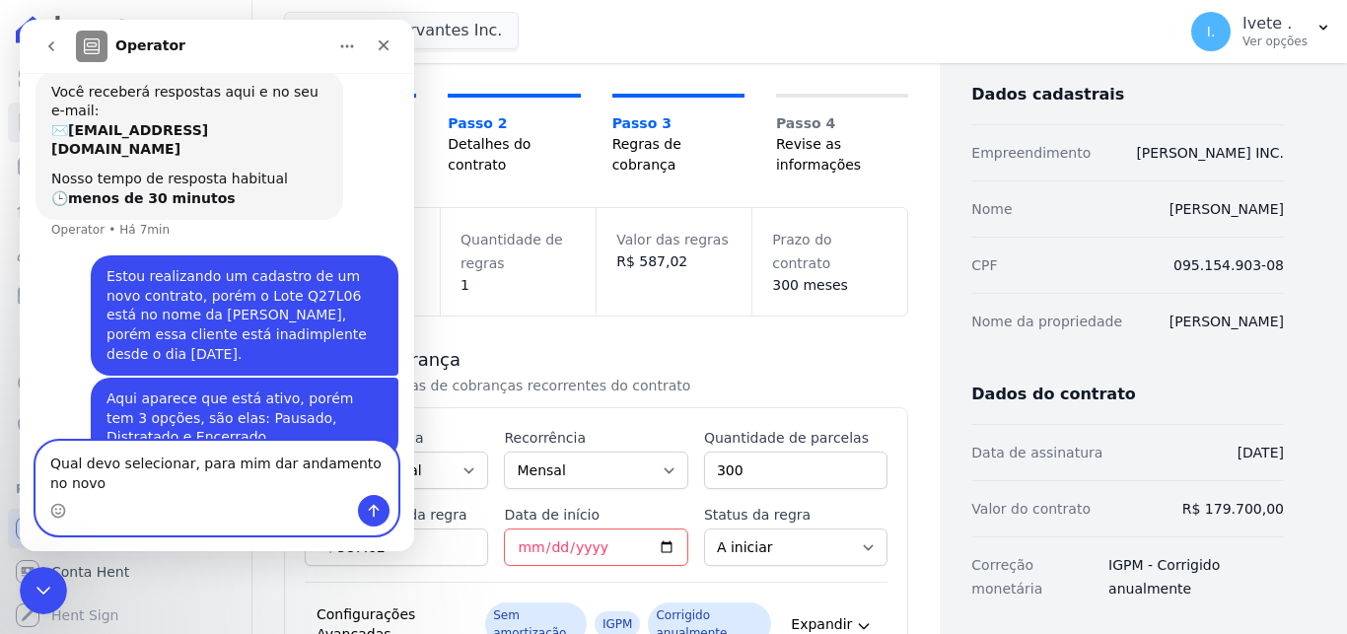
scroll to position [104, 0]
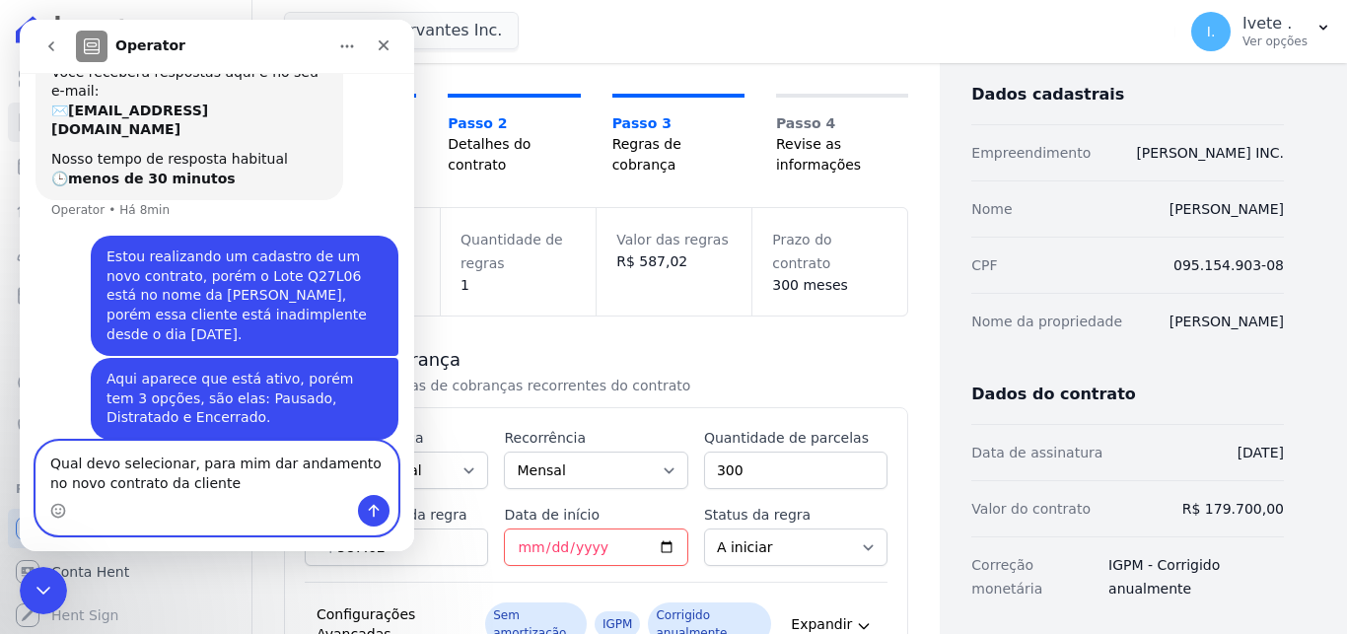
paste textarea "[PERSON_NAME]"
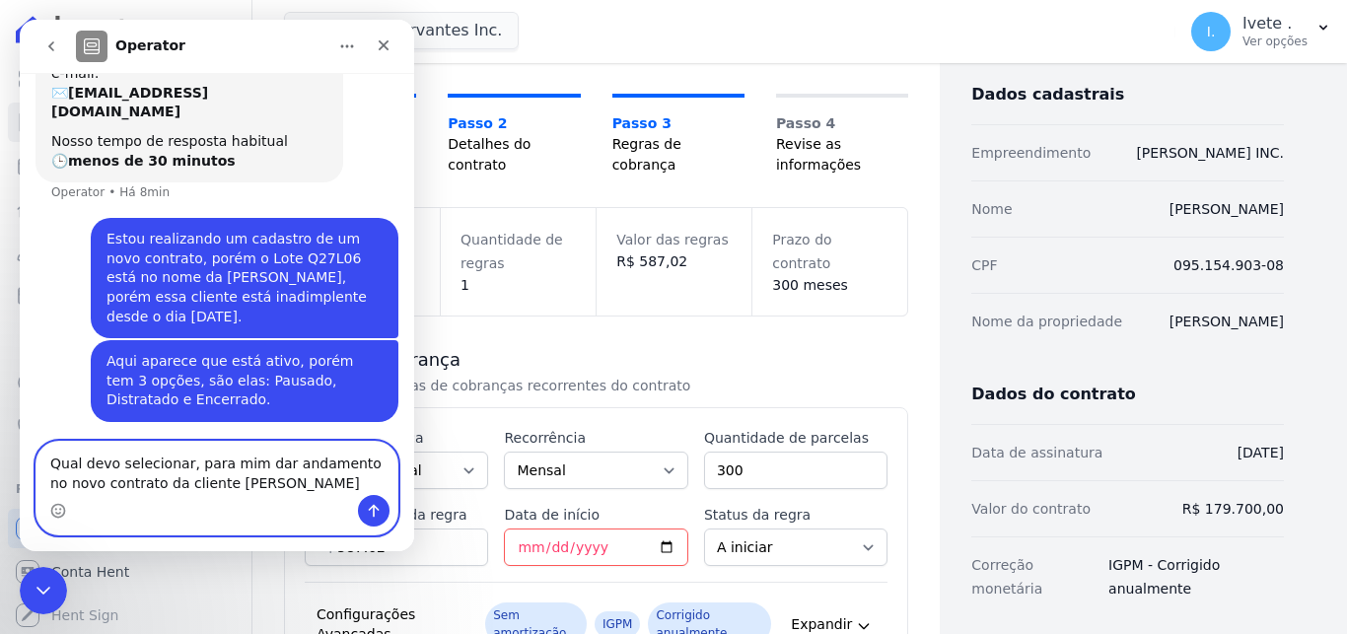
scroll to position [124, 0]
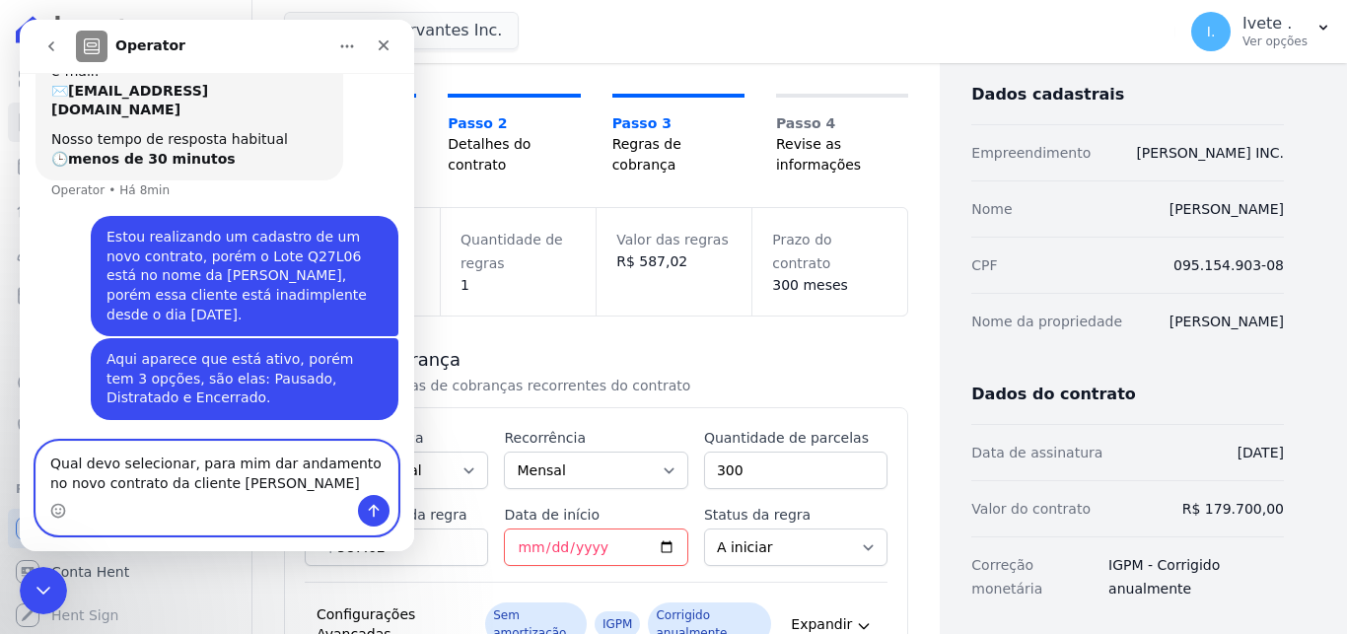
type textarea "Qual devo selecionar, para mim dar andamento no novo contrato da cliente Ana Ka…"
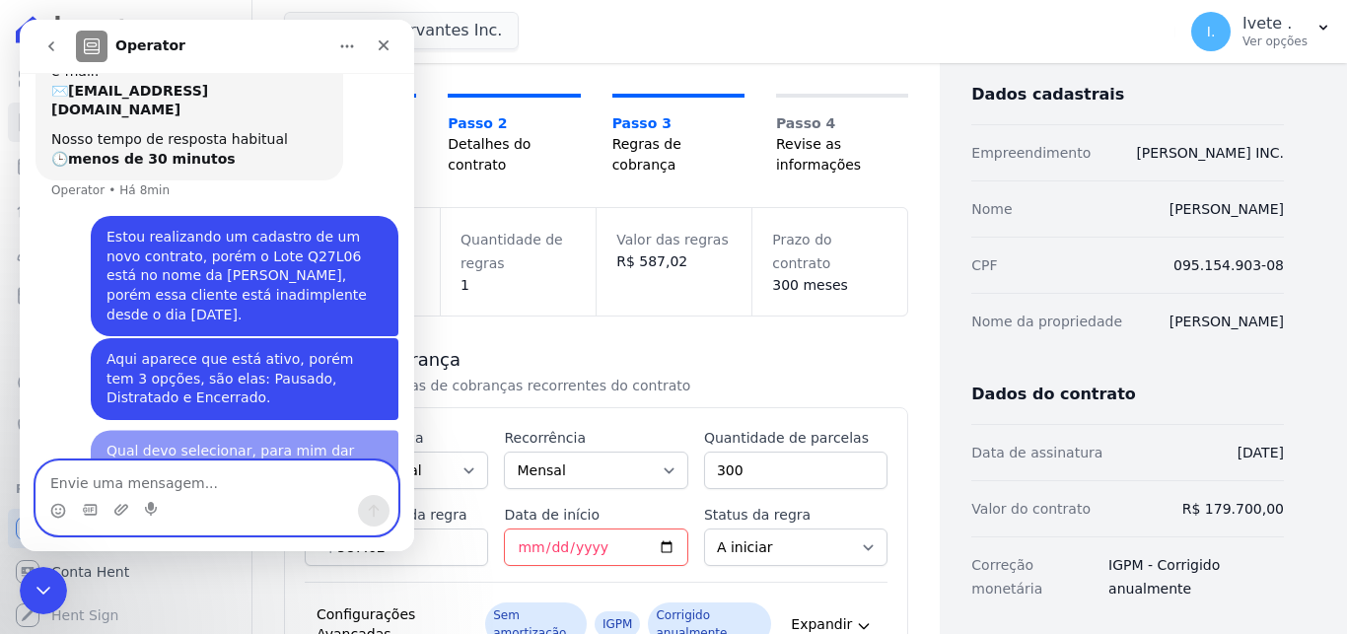
scroll to position [169, 0]
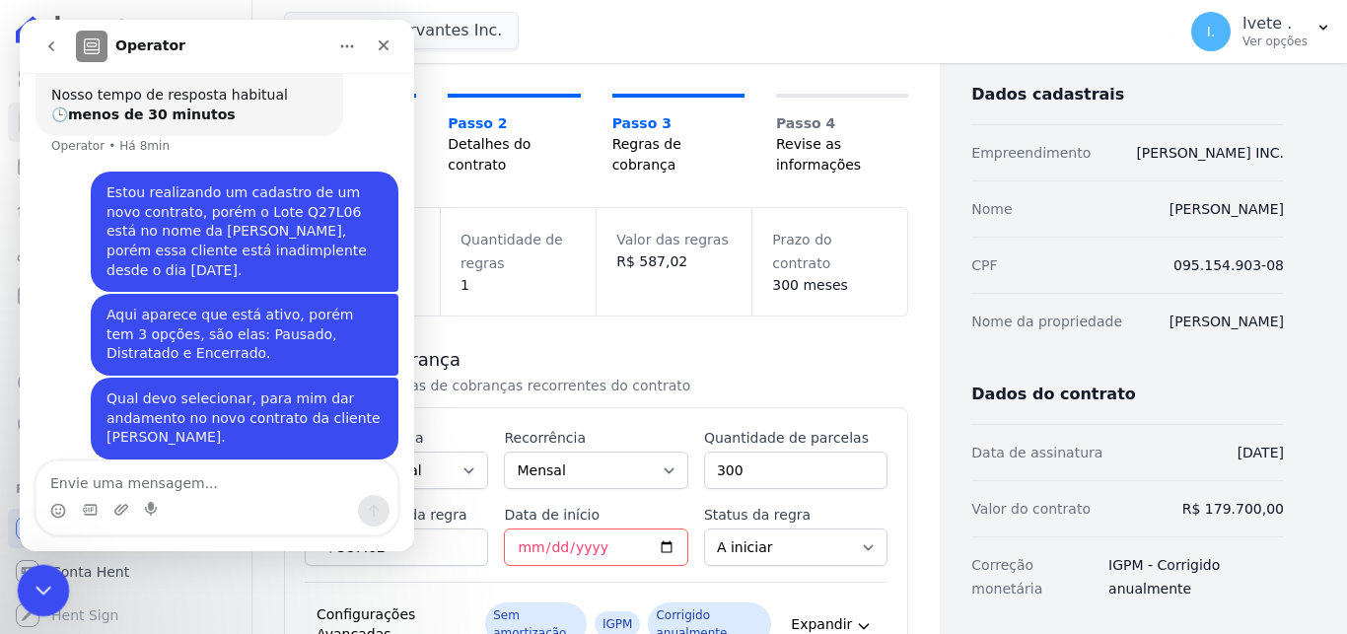
click at [49, 595] on icon "Encerramento do Messenger da Intercom" at bounding box center [41, 588] width 24 height 24
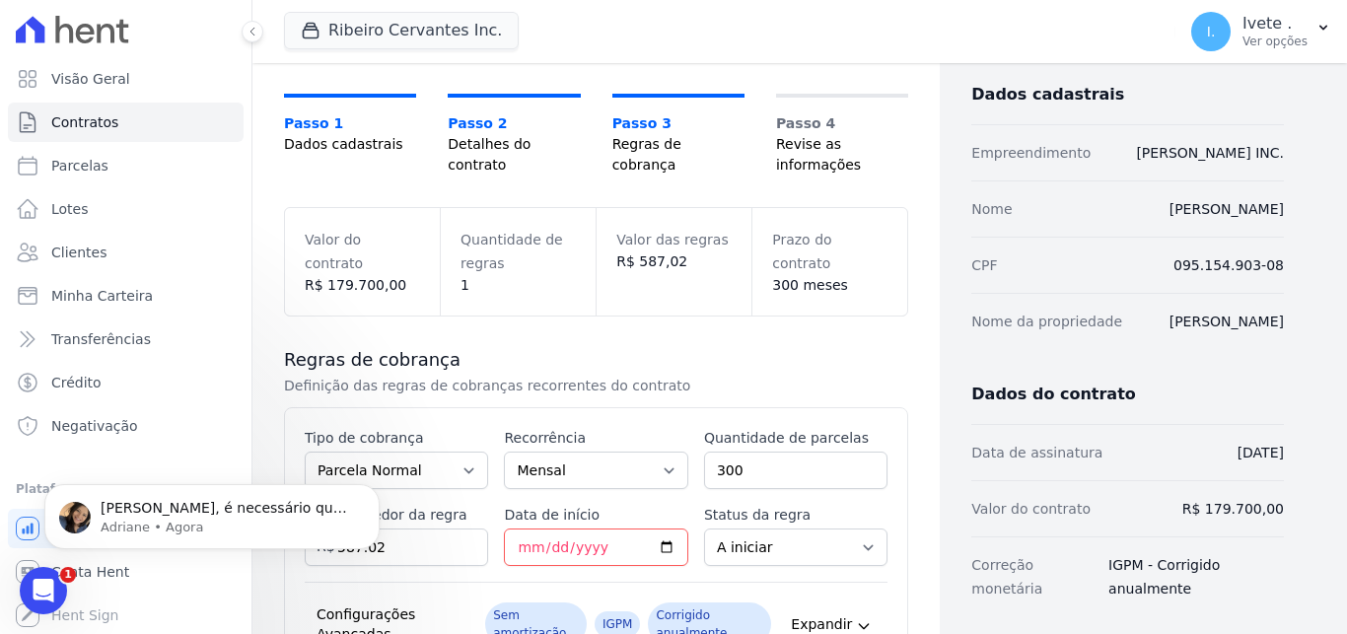
scroll to position [0, 0]
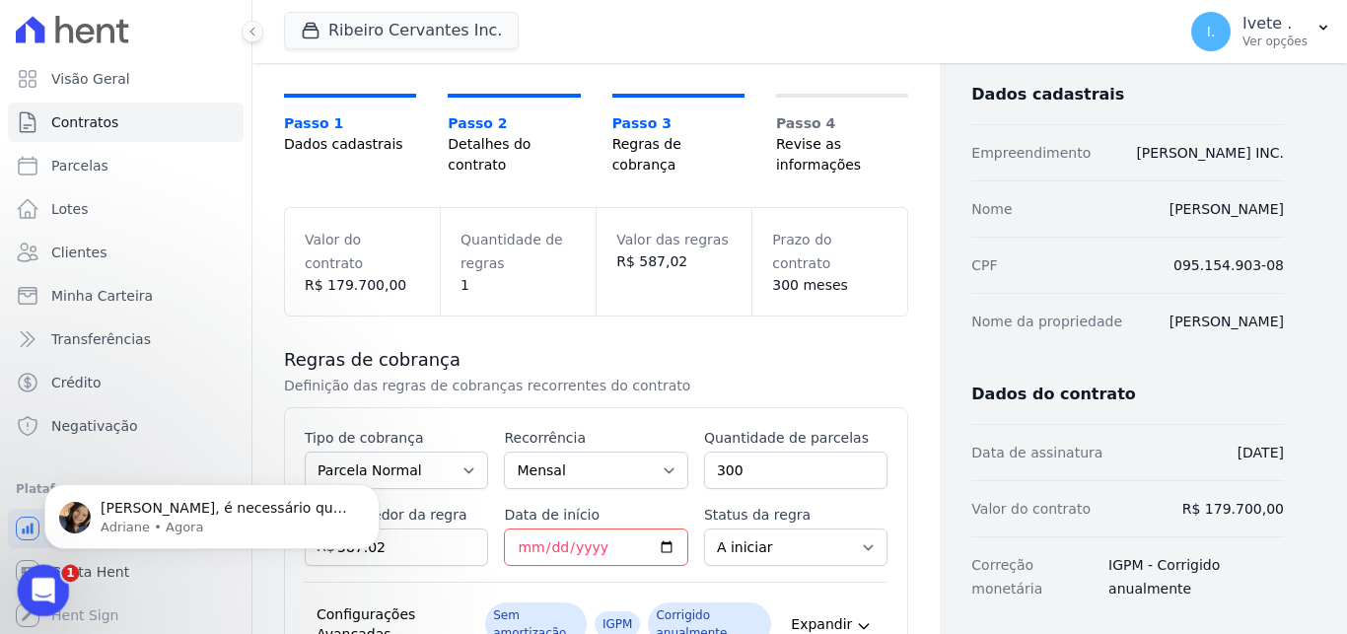
click at [45, 583] on icon "Abertura do Messenger da Intercom" at bounding box center [41, 588] width 33 height 33
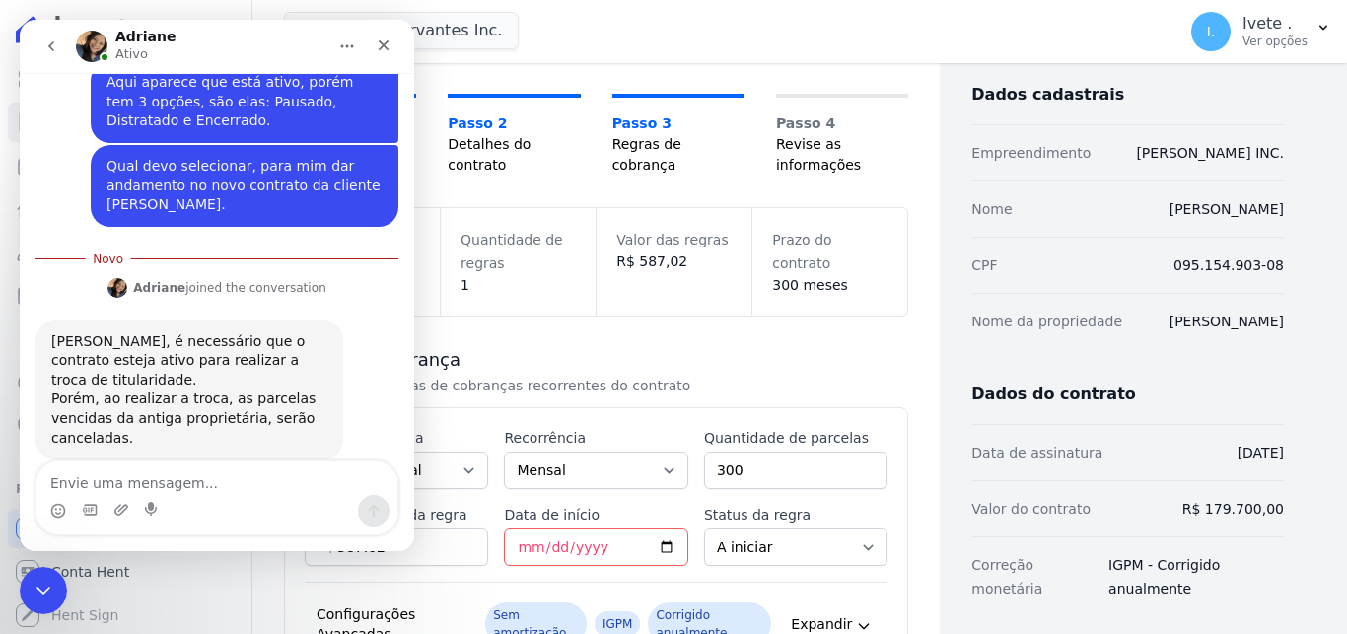
scroll to position [383, 0]
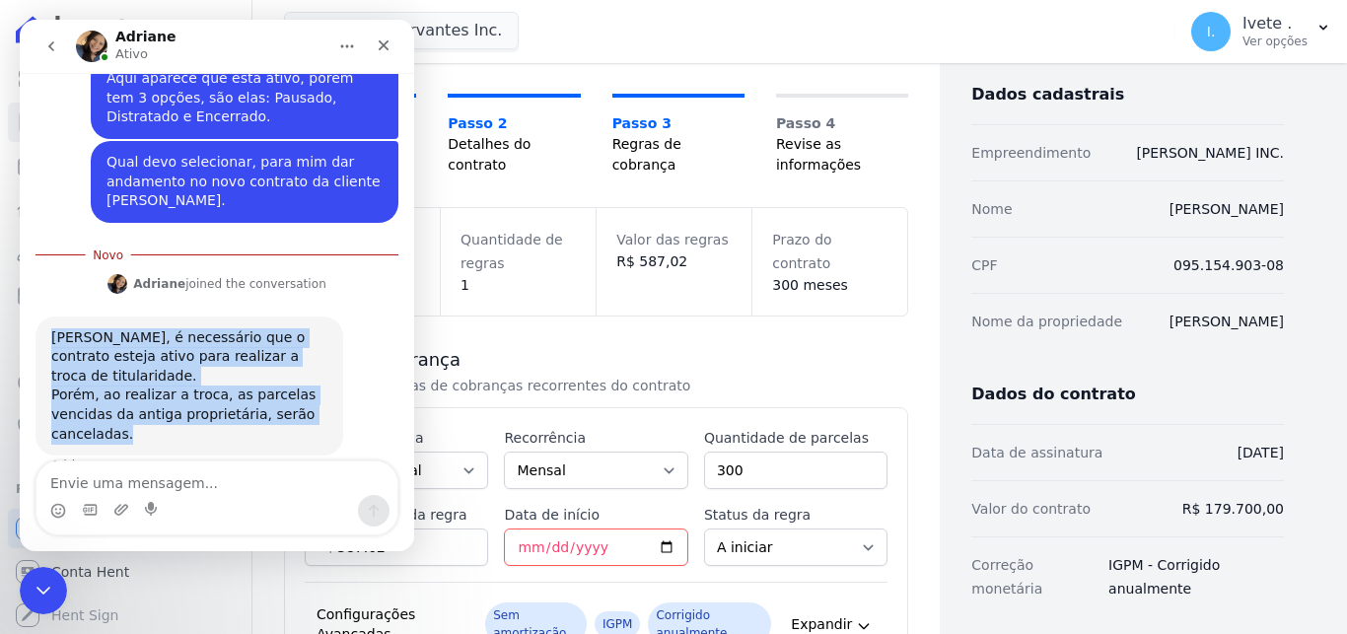
drag, startPoint x: 52, startPoint y: 313, endPoint x: 138, endPoint y: 400, distance: 122.0
click at [135, 402] on div "Ivete, é necessário que o contrato esteja ativo para realizar a troca de titula…" at bounding box center [189, 386] width 276 height 116
copy div "Ivete, é necessário que o contrato esteja ativo para realizar a troca de titula…"
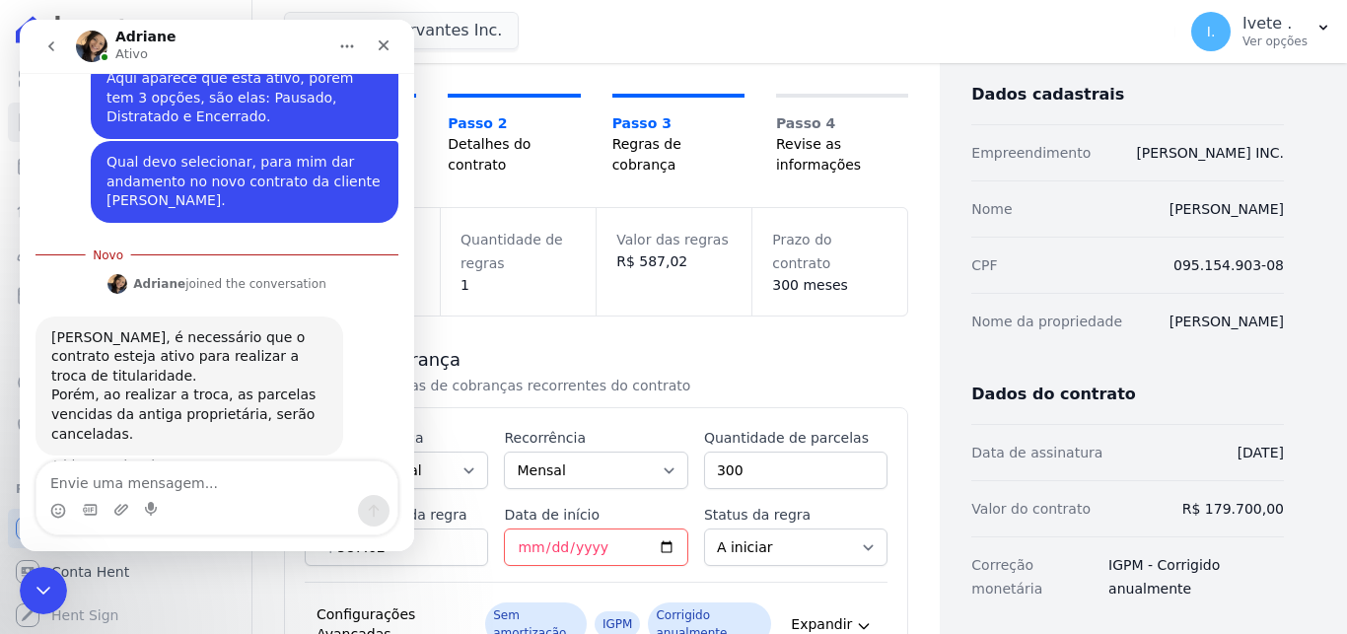
click at [213, 419] on div "Ivete, é necessário que o contrato esteja ativo para realizar a troca de titula…" at bounding box center [216, 407] width 363 height 183
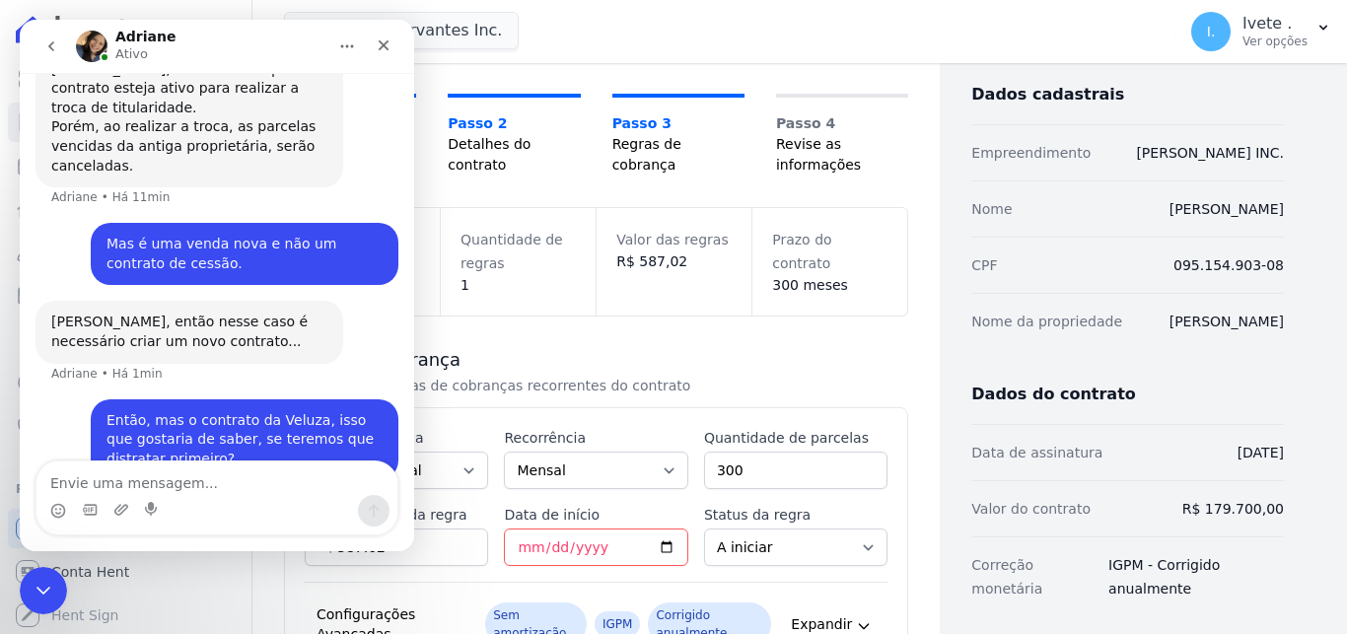
scroll to position [623, 0]
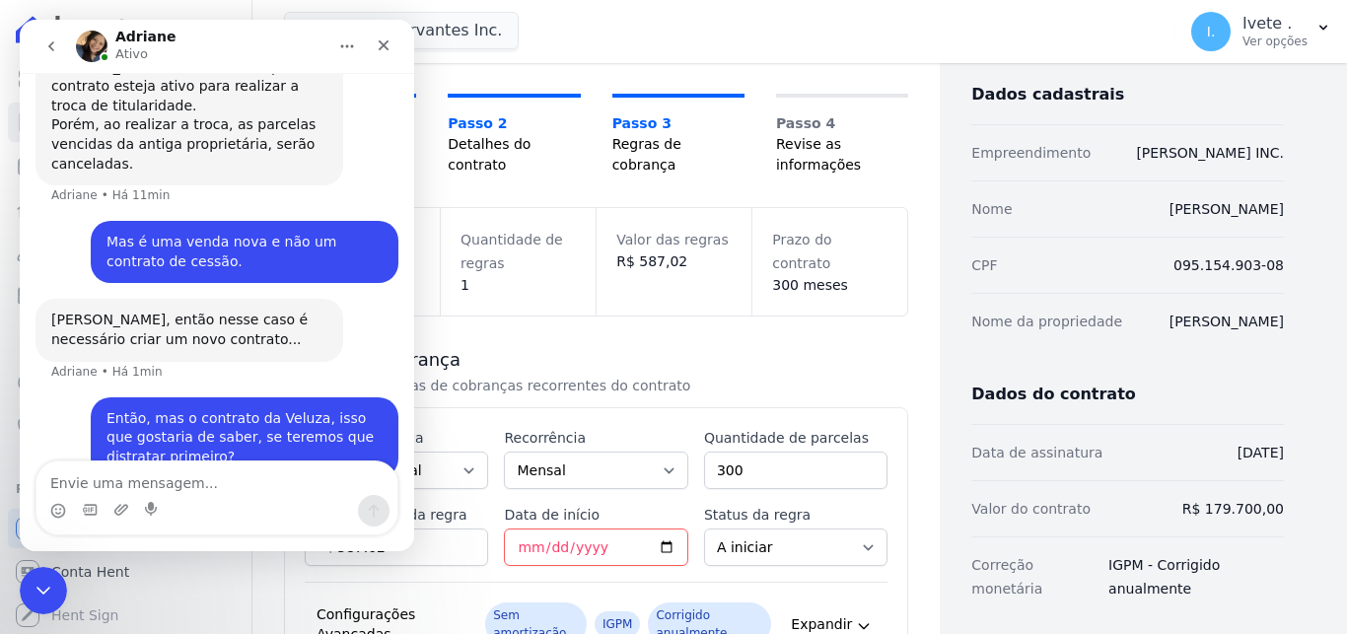
click at [621, 35] on div "Ribeiro Cervantes Inc. Você possui apenas um empreendimento Aplicar" at bounding box center [725, 31] width 883 height 65
click at [38, 594] on icon "Encerramento do Messenger da Intercom" at bounding box center [41, 588] width 24 height 24
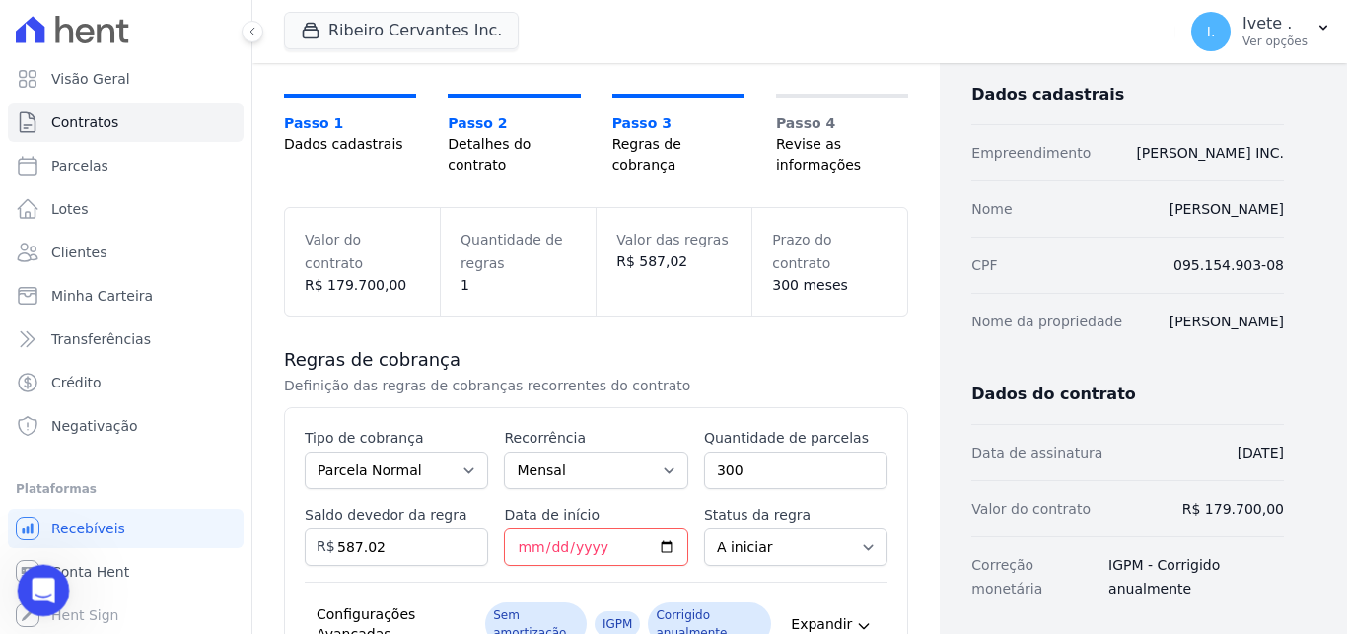
click at [32, 583] on icon "Abertura do Messenger da Intercom" at bounding box center [41, 588] width 33 height 33
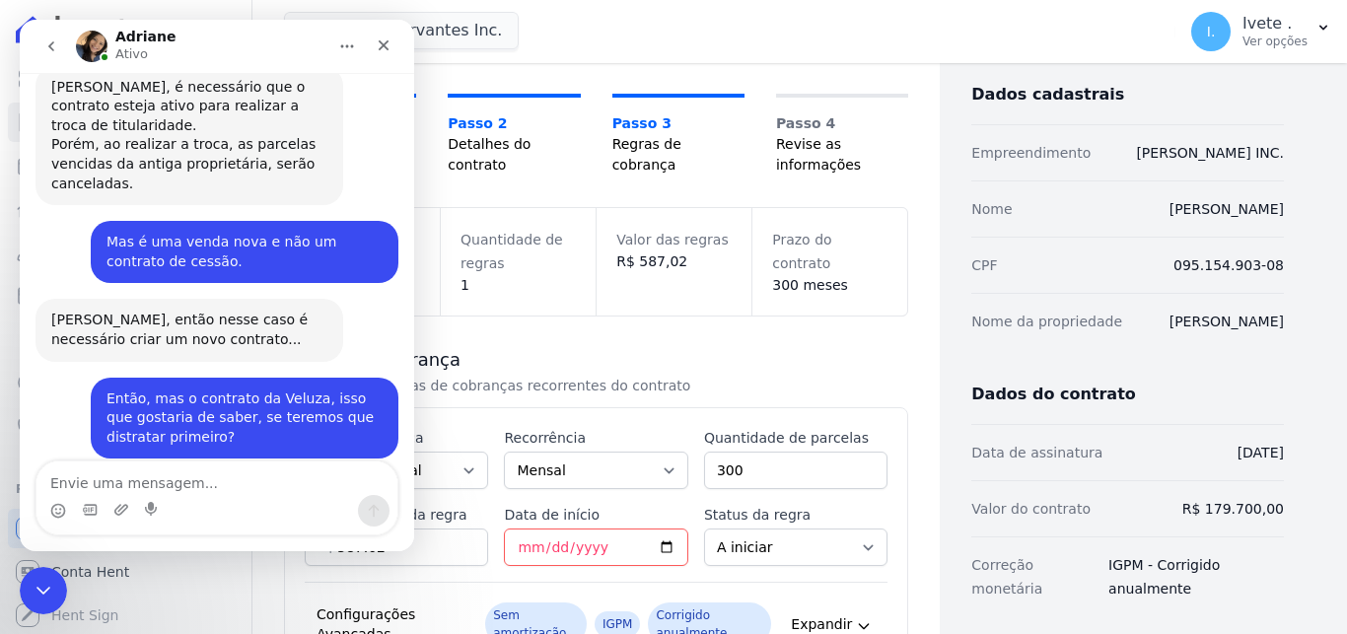
scroll to position [682, 0]
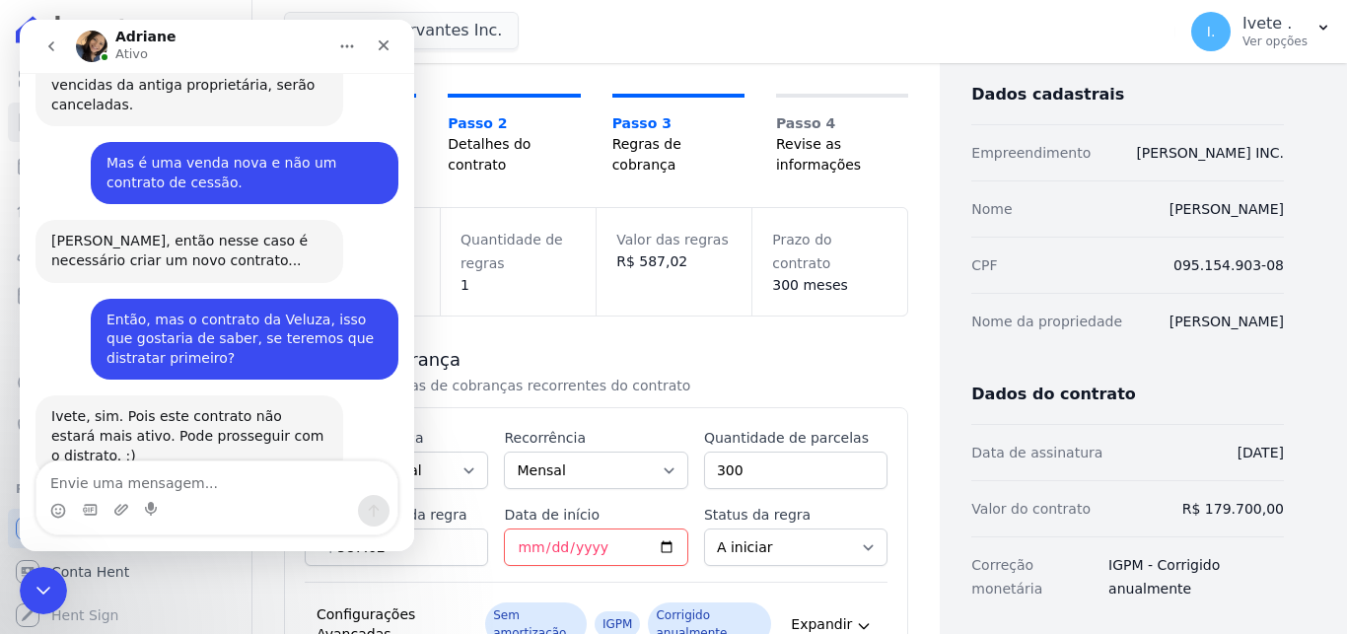
click at [594, 34] on div "Ribeiro Cervantes Inc. Você possui apenas um empreendimento Aplicar" at bounding box center [725, 31] width 883 height 65
click at [382, 45] on icon "Fechar" at bounding box center [384, 45] width 16 height 16
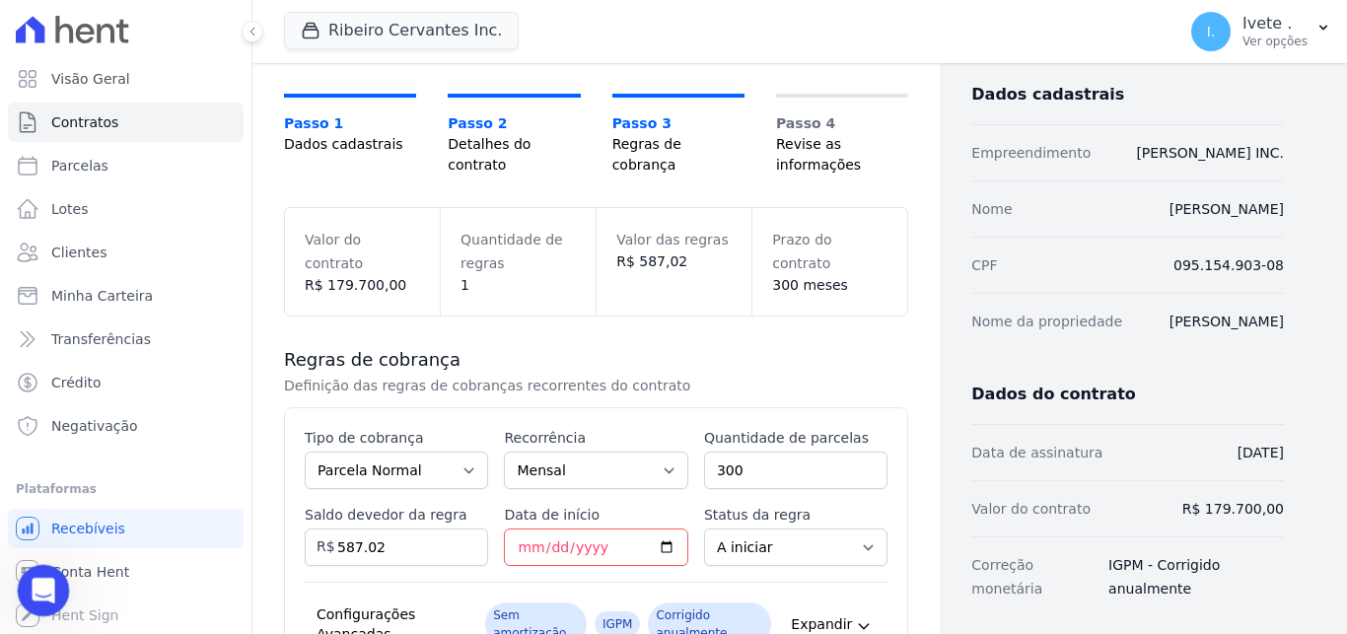
click at [49, 599] on div "Abertura do Messenger da Intercom" at bounding box center [40, 587] width 65 height 65
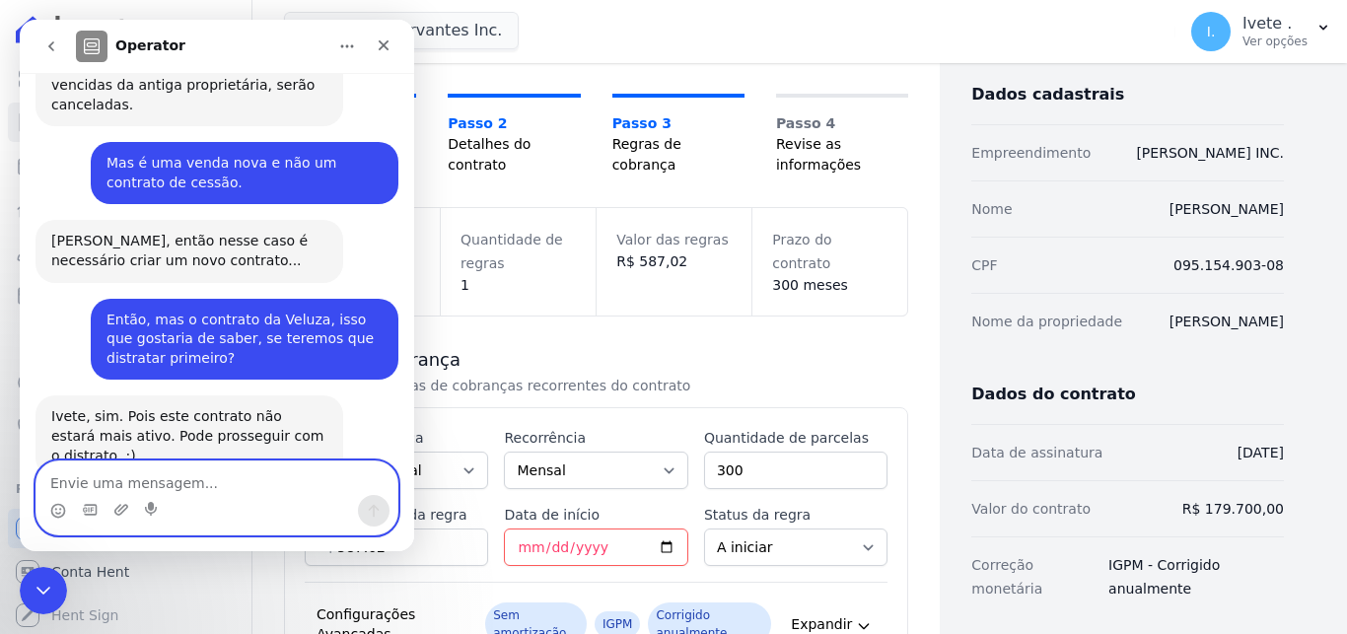
click at [245, 487] on textarea "Envie uma mensagem..." at bounding box center [216, 478] width 361 height 34
type textarea "Muito obrigado"
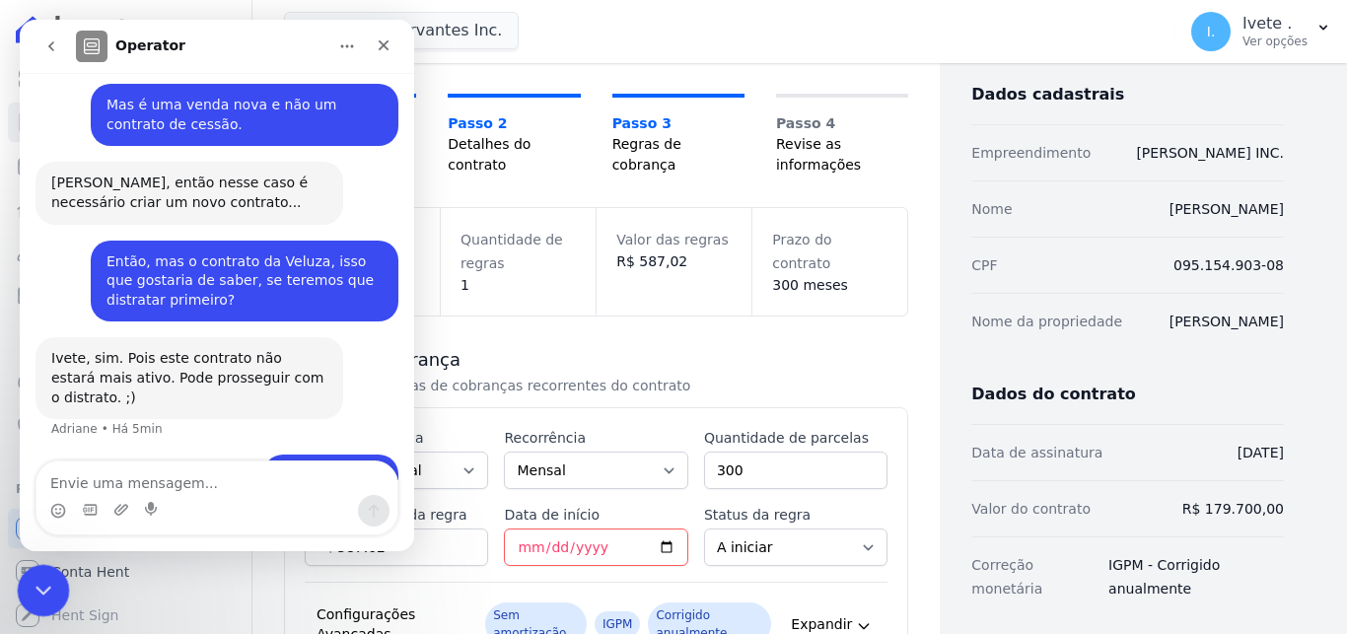
click at [53, 584] on div "Encerramento do Messenger da Intercom" at bounding box center [40, 587] width 47 height 47
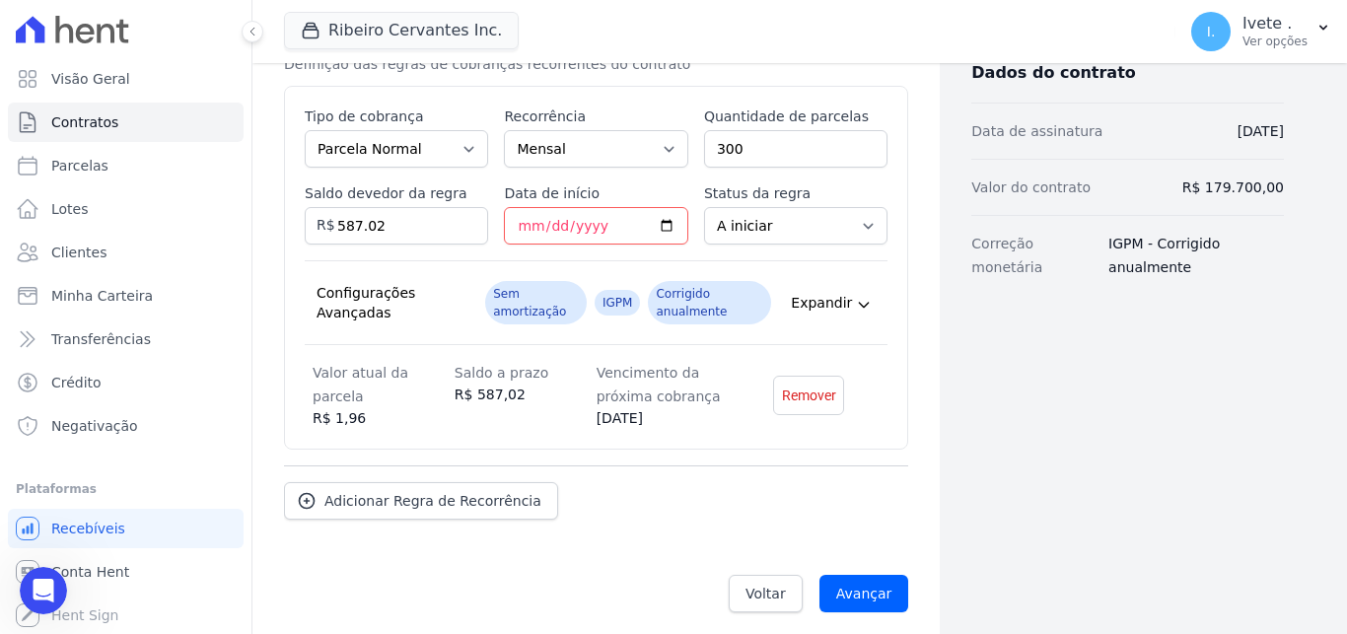
scroll to position [445, 0]
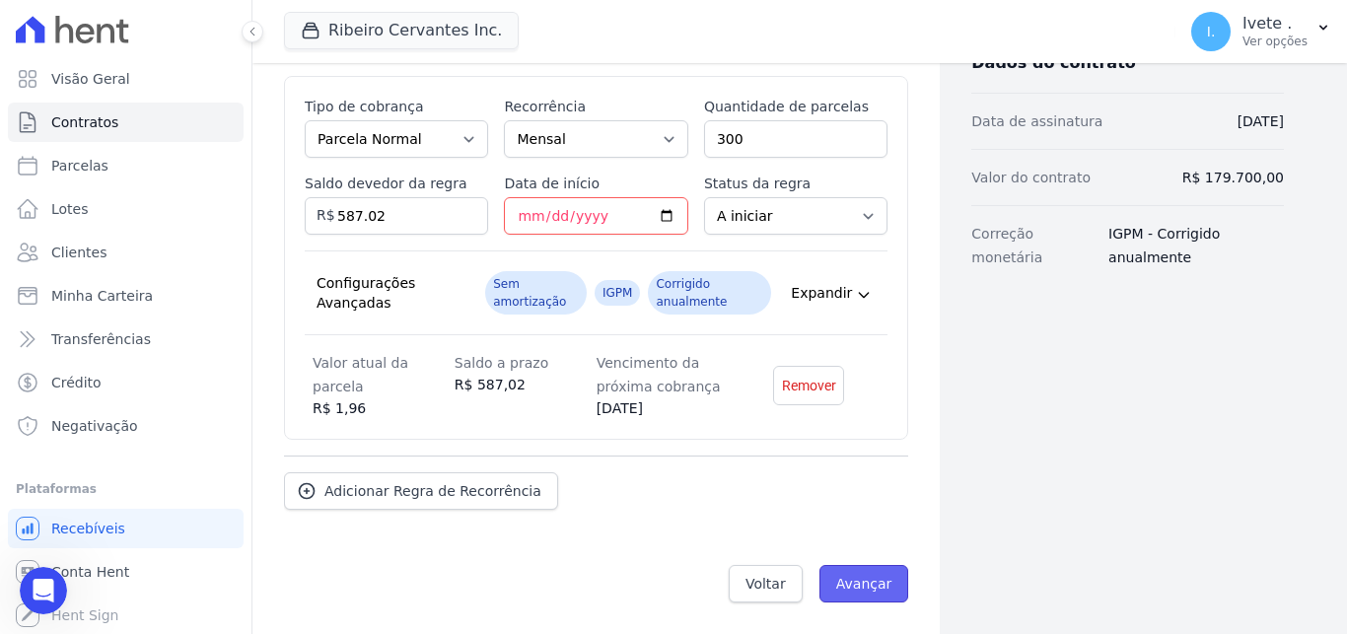
click at [874, 597] on input "Avançar" at bounding box center [864, 583] width 90 height 37
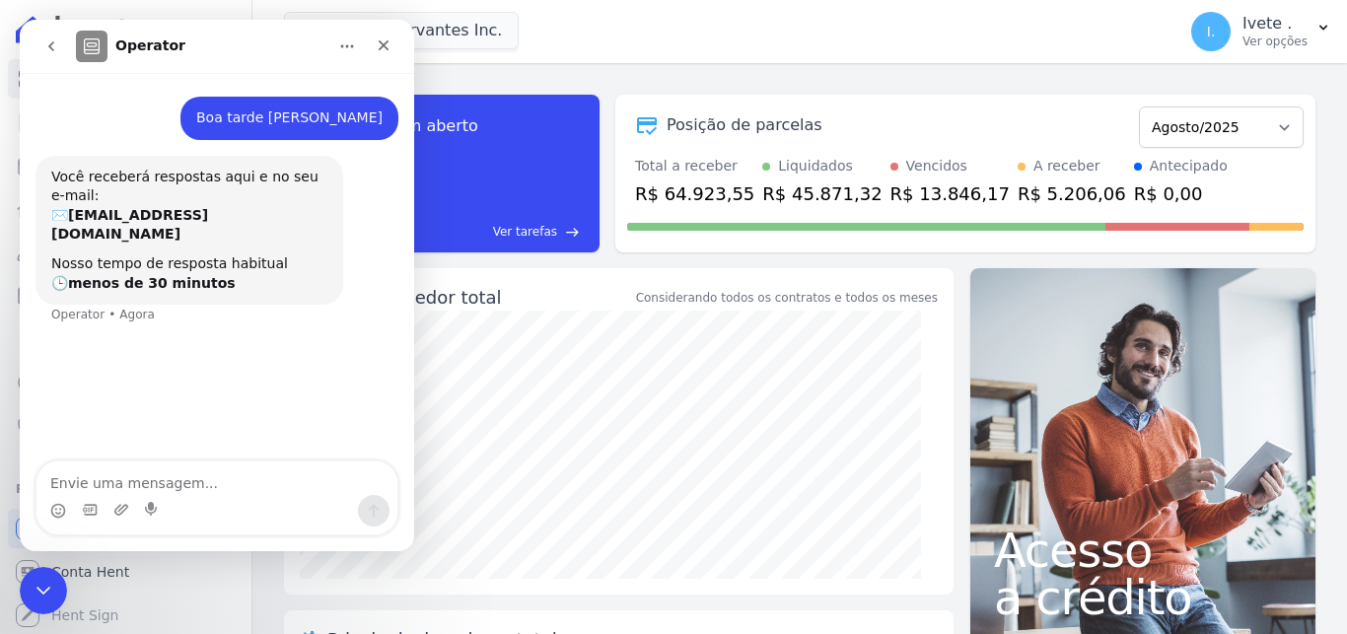
click at [665, 79] on div "task_alt Tarefas em aberto 0 Ver tarefas east Posição de parcelas Maio/2021 Jun…" at bounding box center [799, 173] width 1031 height 189
click at [379, 43] on icon "Fechar" at bounding box center [384, 45] width 16 height 16
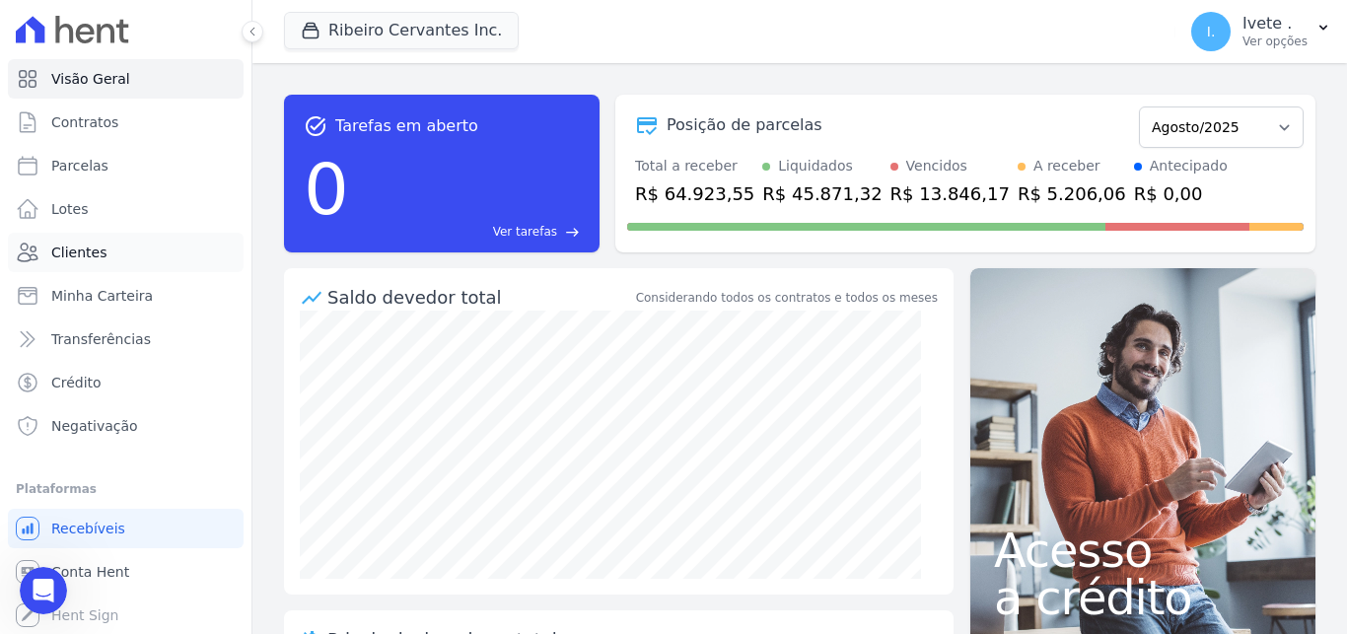
click at [67, 256] on span "Clientes" at bounding box center [78, 253] width 55 height 20
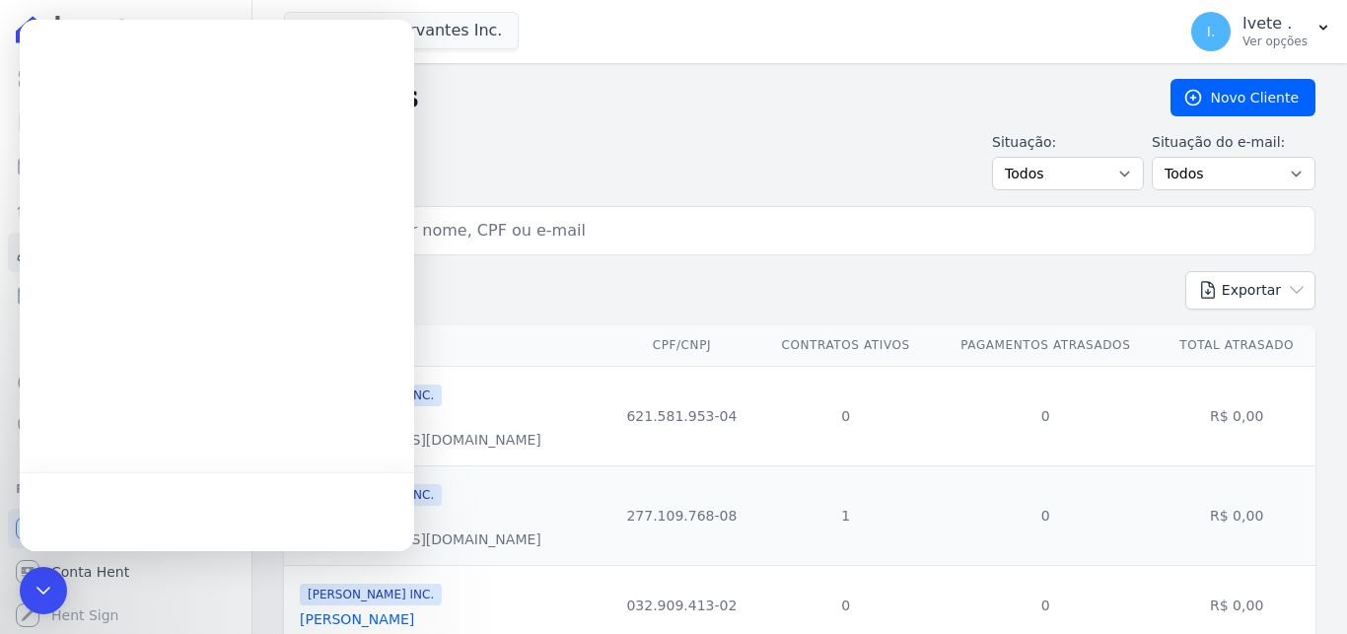
drag, startPoint x: 507, startPoint y: 151, endPoint x: 502, endPoint y: 164, distance: 13.7
click at [508, 151] on div "Situação: Todos Adimplentes Inadimplentes Situação do e-mail: Todos Confirmado …" at bounding box center [799, 161] width 1031 height 58
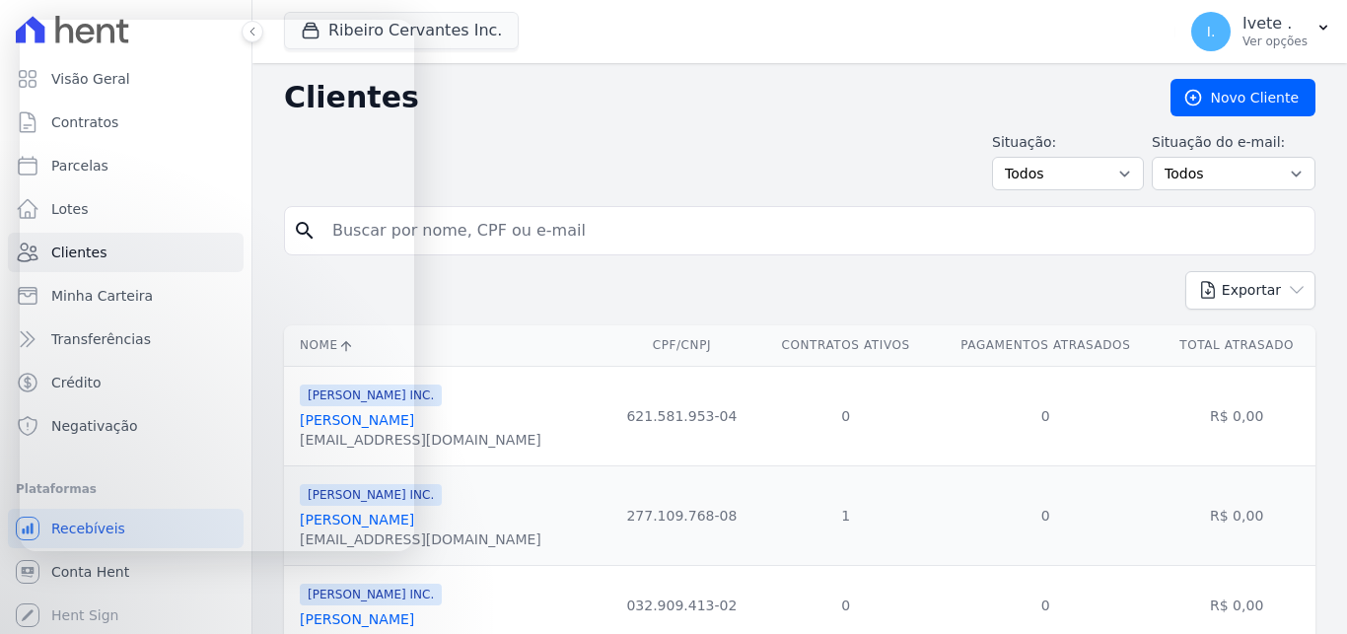
click at [512, 206] on div "search" at bounding box center [799, 230] width 1031 height 49
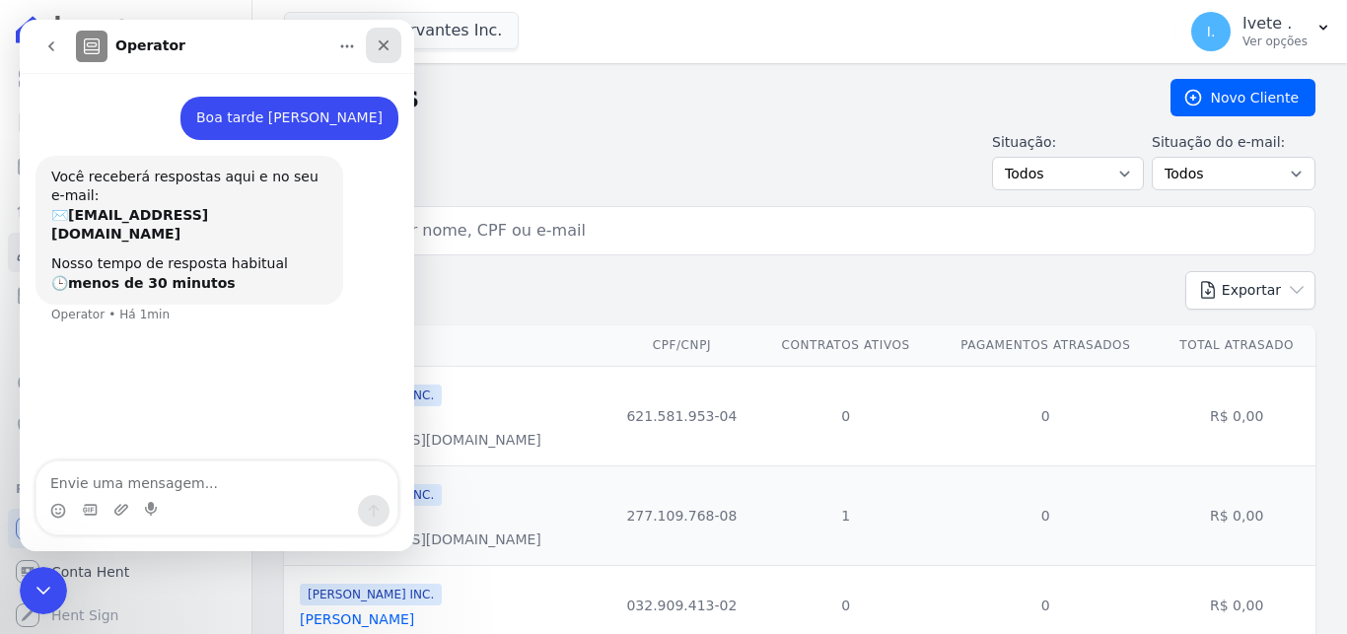
click at [383, 39] on icon "Fechar" at bounding box center [384, 45] width 16 height 16
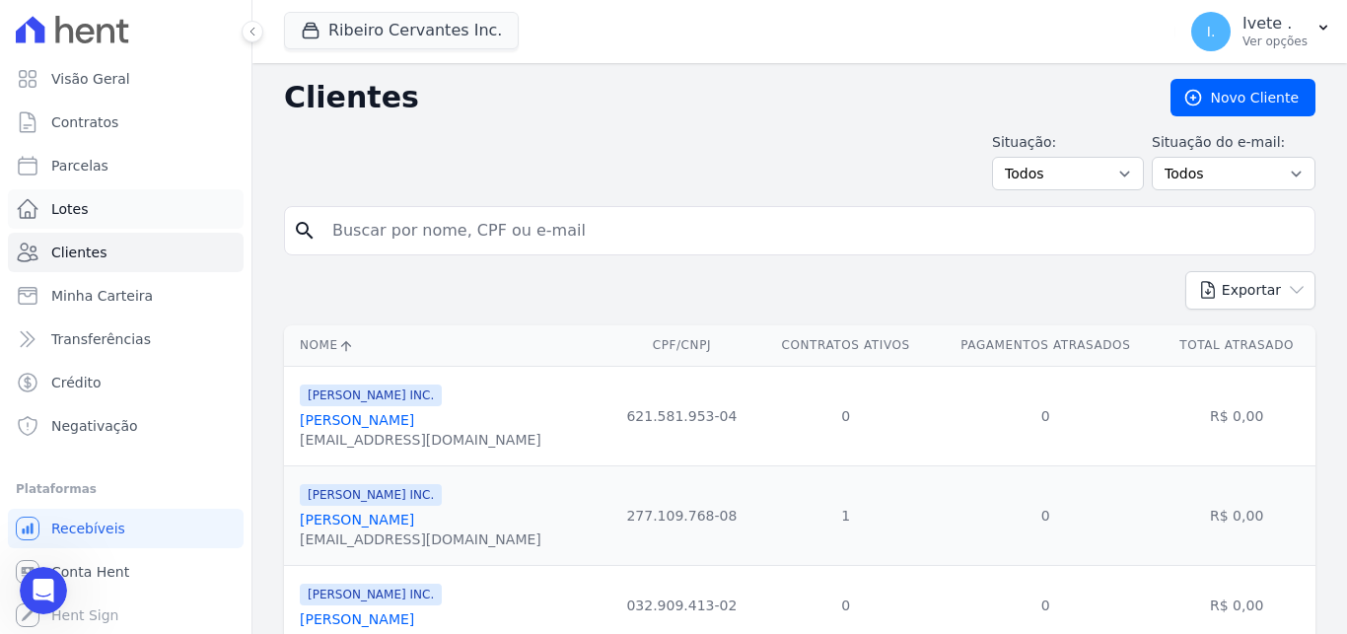
click at [81, 200] on span "Lotes" at bounding box center [69, 209] width 37 height 20
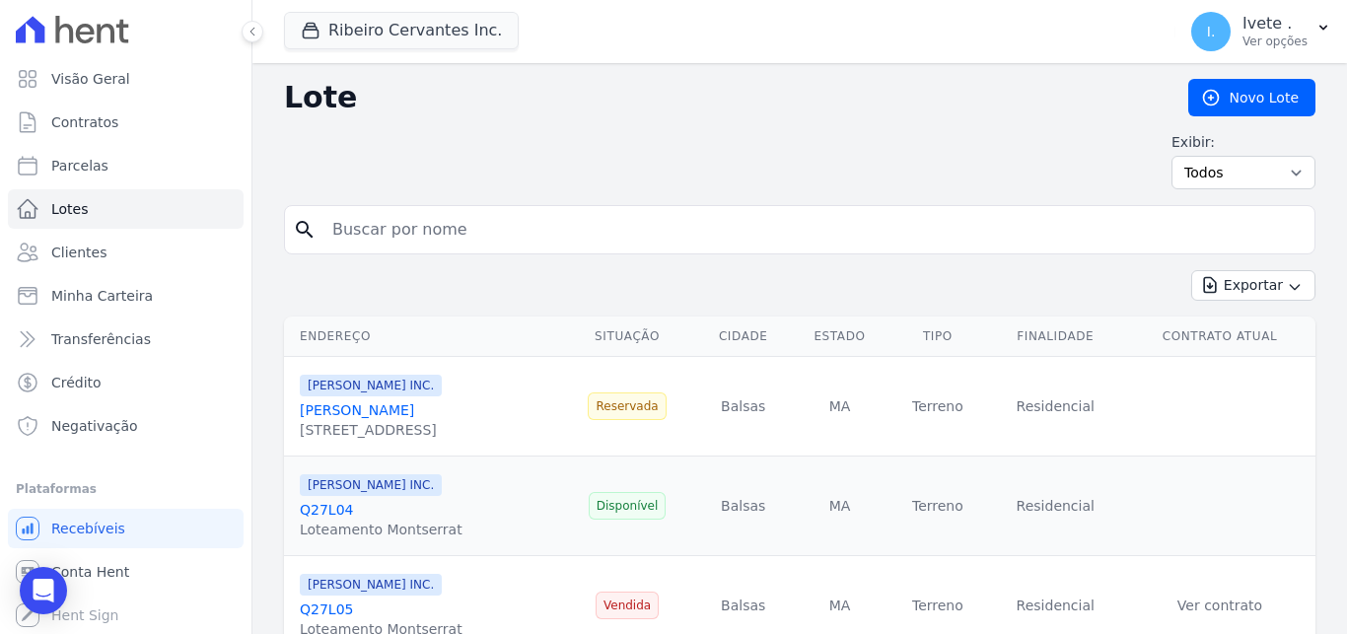
click at [505, 220] on input "search" at bounding box center [813, 229] width 986 height 39
click at [823, 228] on input "q27l06" at bounding box center [813, 229] width 986 height 39
type input "q27l06"
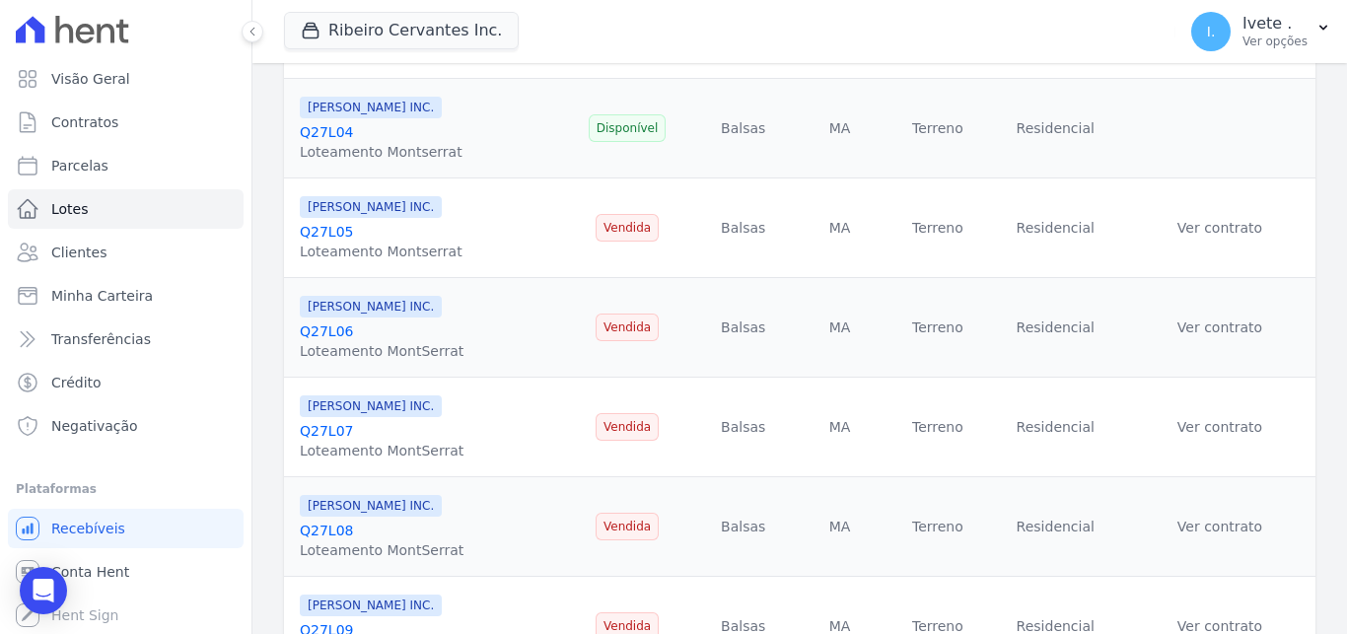
scroll to position [383, 0]
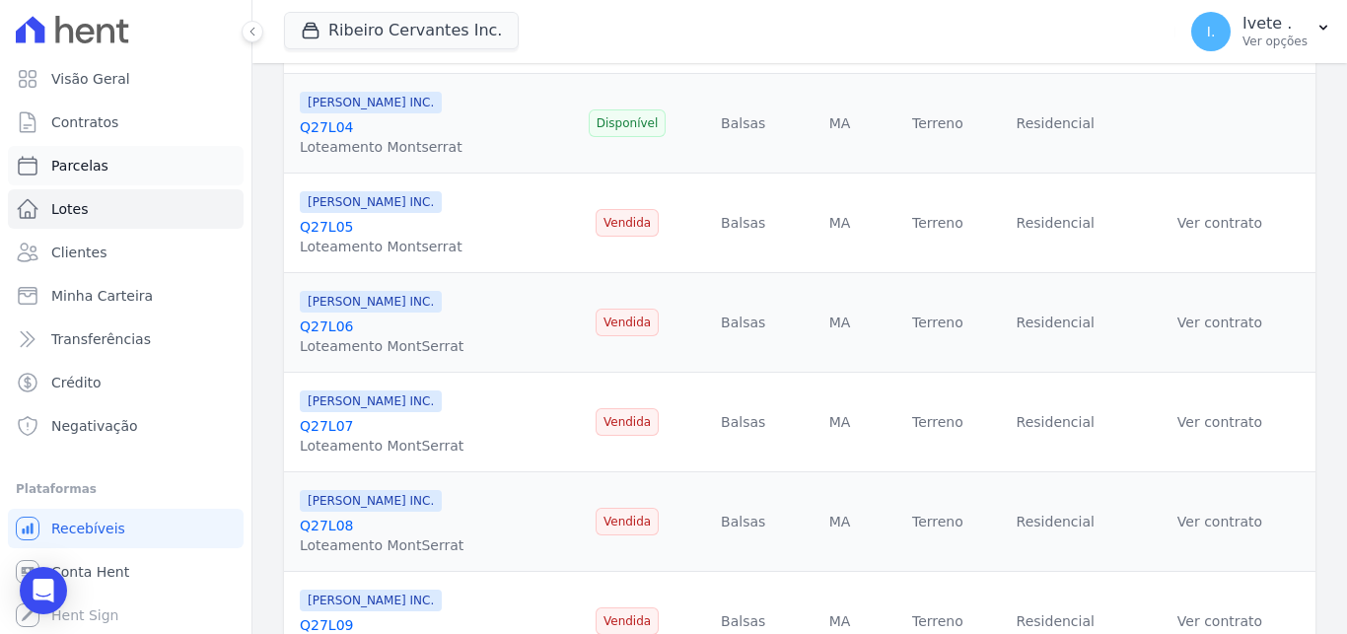
click at [88, 161] on span "Parcelas" at bounding box center [79, 166] width 57 height 20
select select
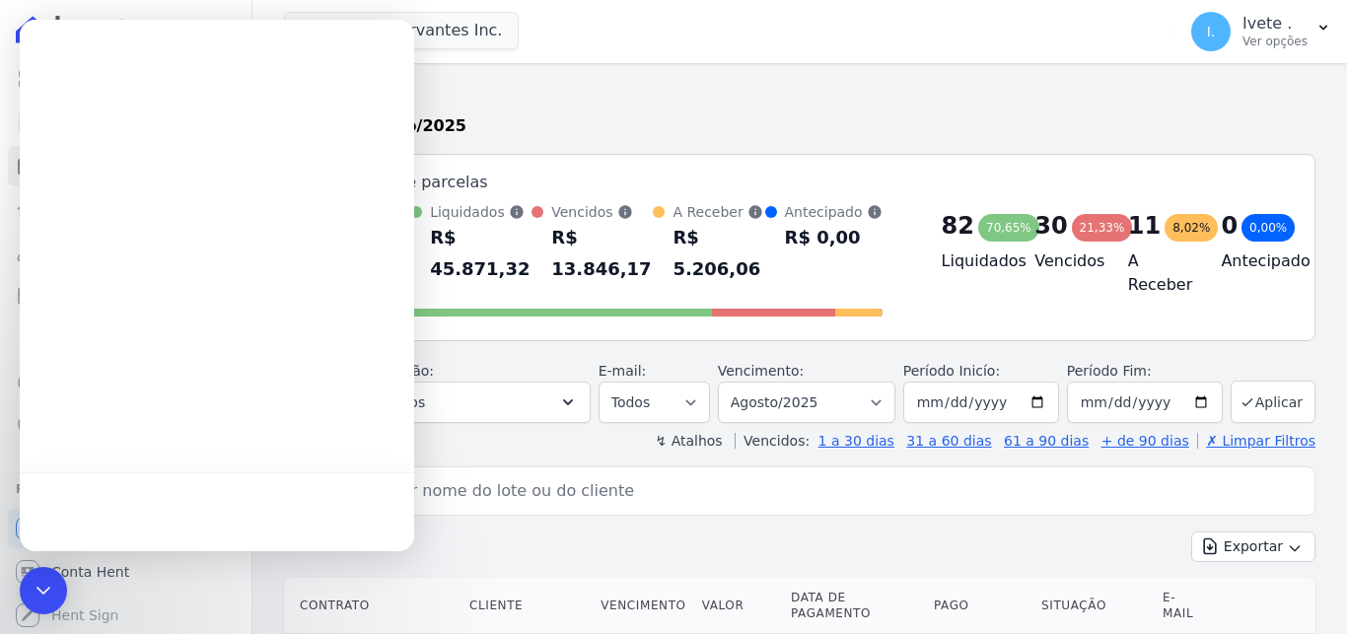
click at [831, 94] on h2 "Parcelas" at bounding box center [799, 96] width 1031 height 35
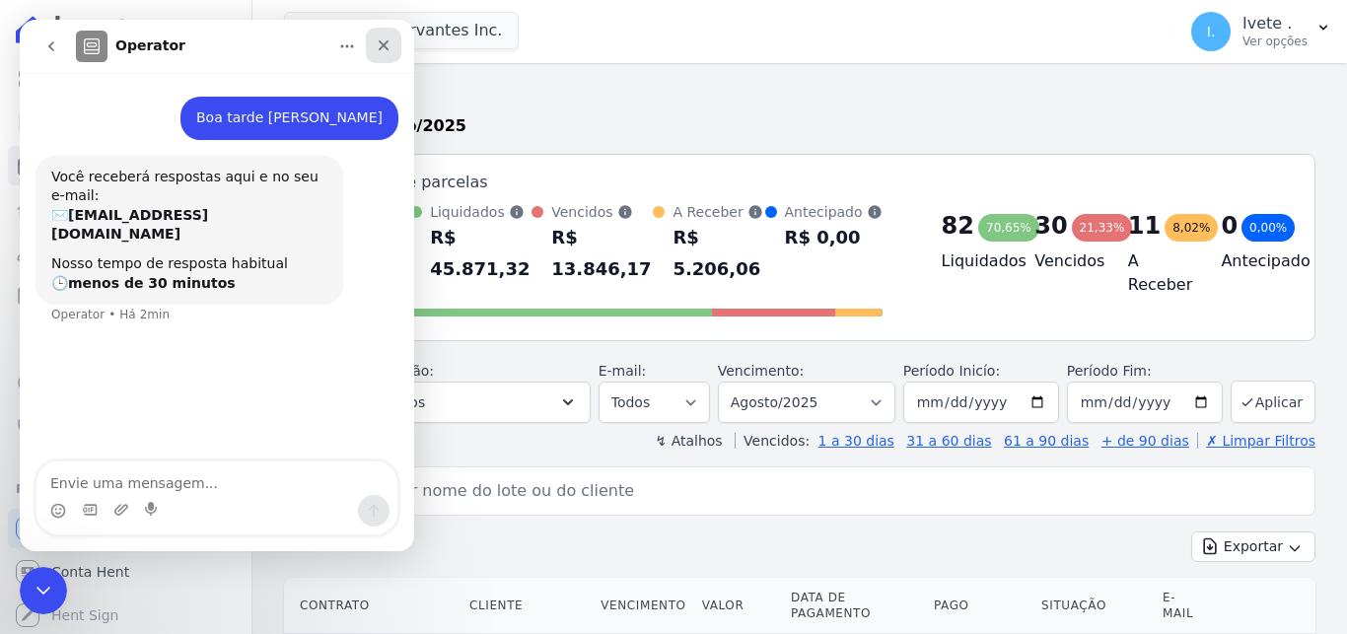
click at [383, 45] on icon "Fechar" at bounding box center [384, 45] width 11 height 11
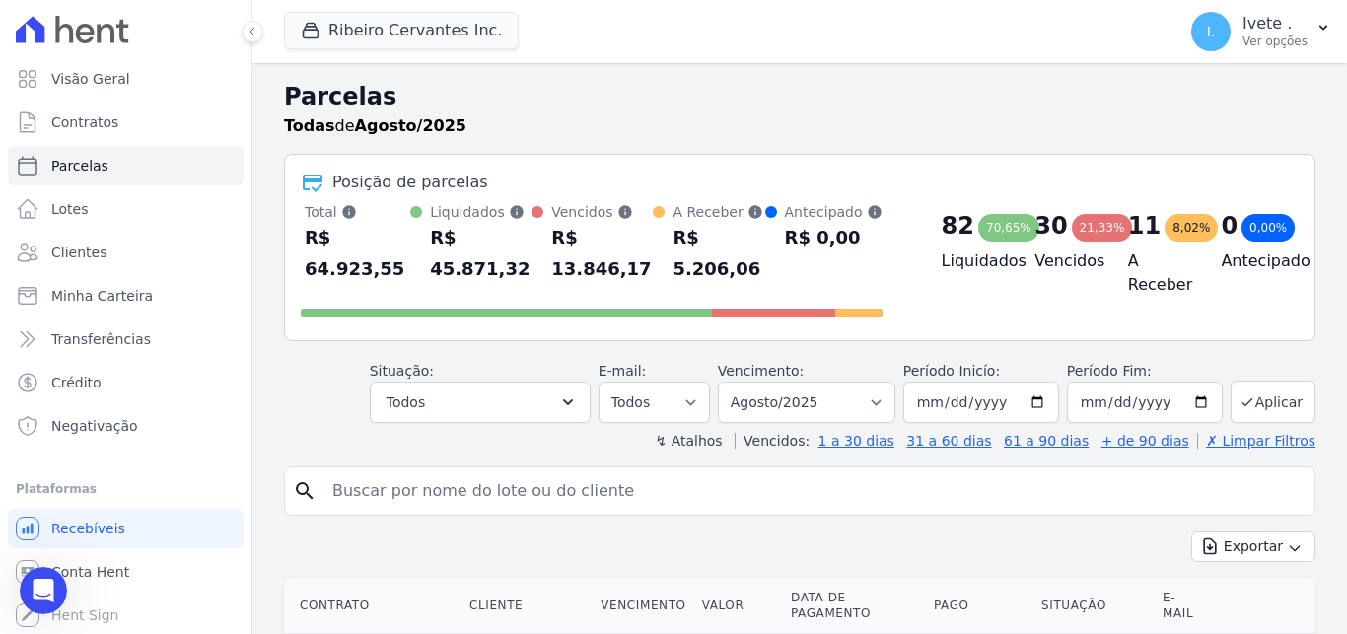
click at [493, 479] on input "search" at bounding box center [813, 490] width 986 height 39
type input "q27l06"
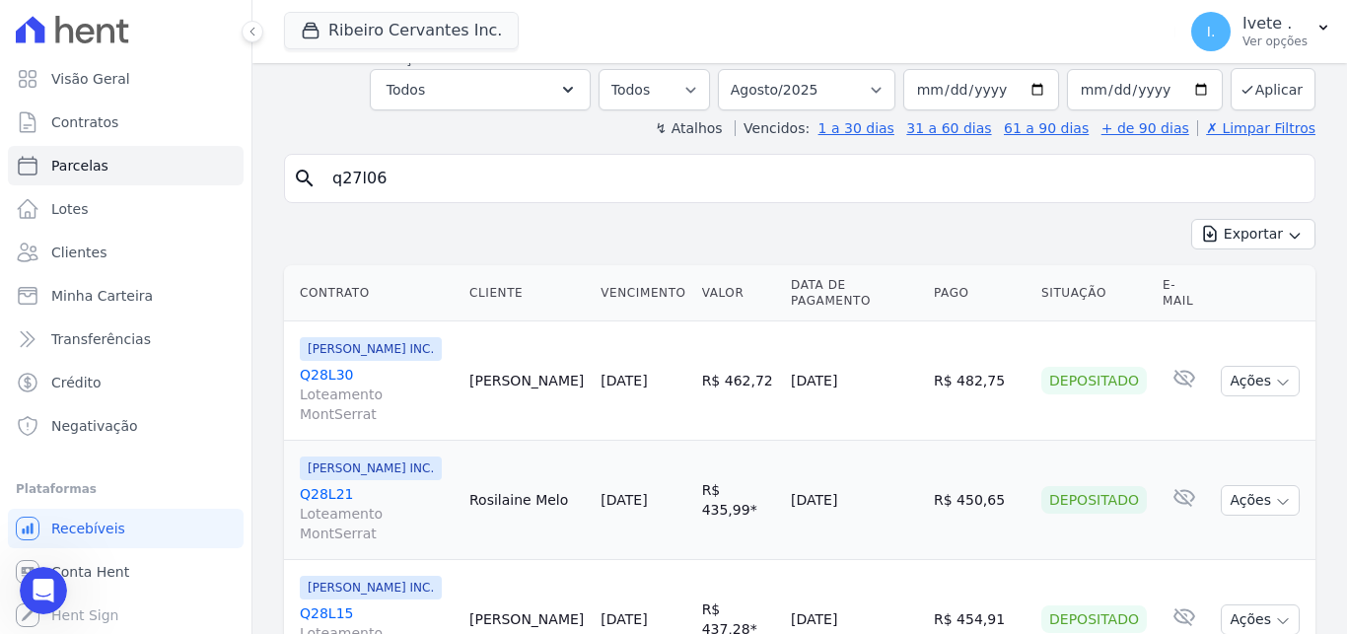
scroll to position [352, 0]
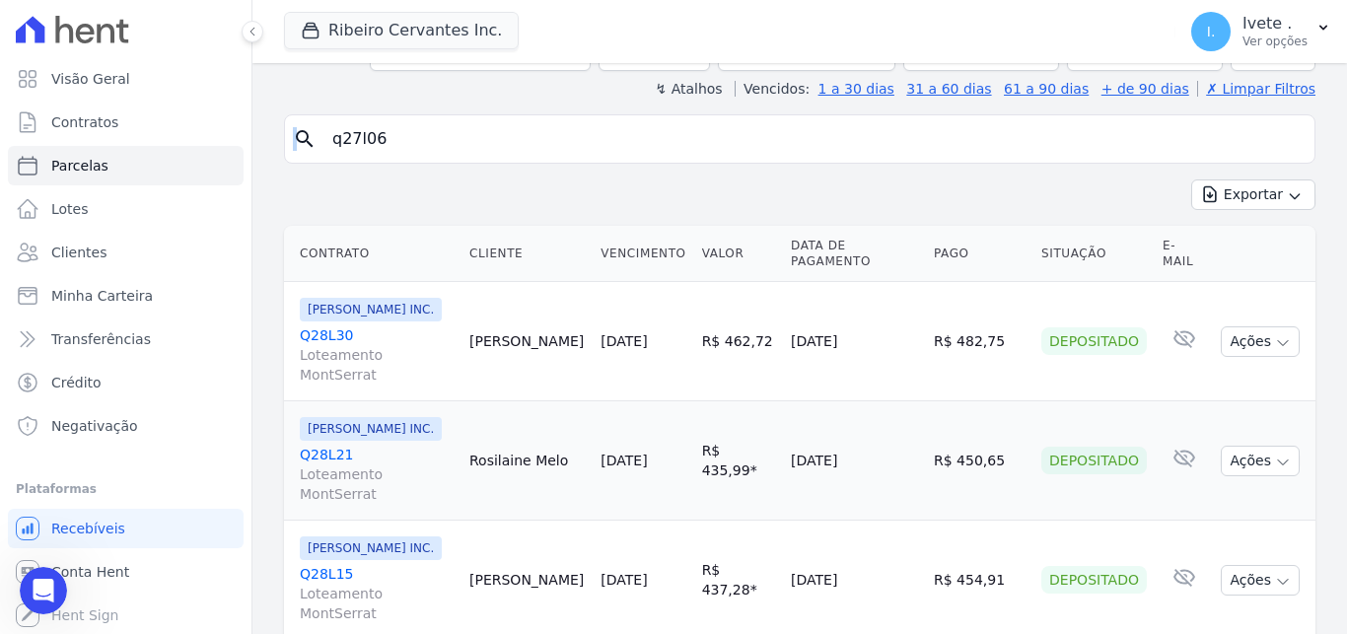
click at [297, 127] on icon "search" at bounding box center [305, 139] width 24 height 24
click at [309, 127] on icon "search" at bounding box center [305, 139] width 24 height 24
click at [401, 119] on input "q27l06" at bounding box center [813, 138] width 986 height 39
drag, startPoint x: 405, startPoint y: 110, endPoint x: 313, endPoint y: 107, distance: 92.7
click at [320, 119] on input "q27l06" at bounding box center [813, 138] width 986 height 39
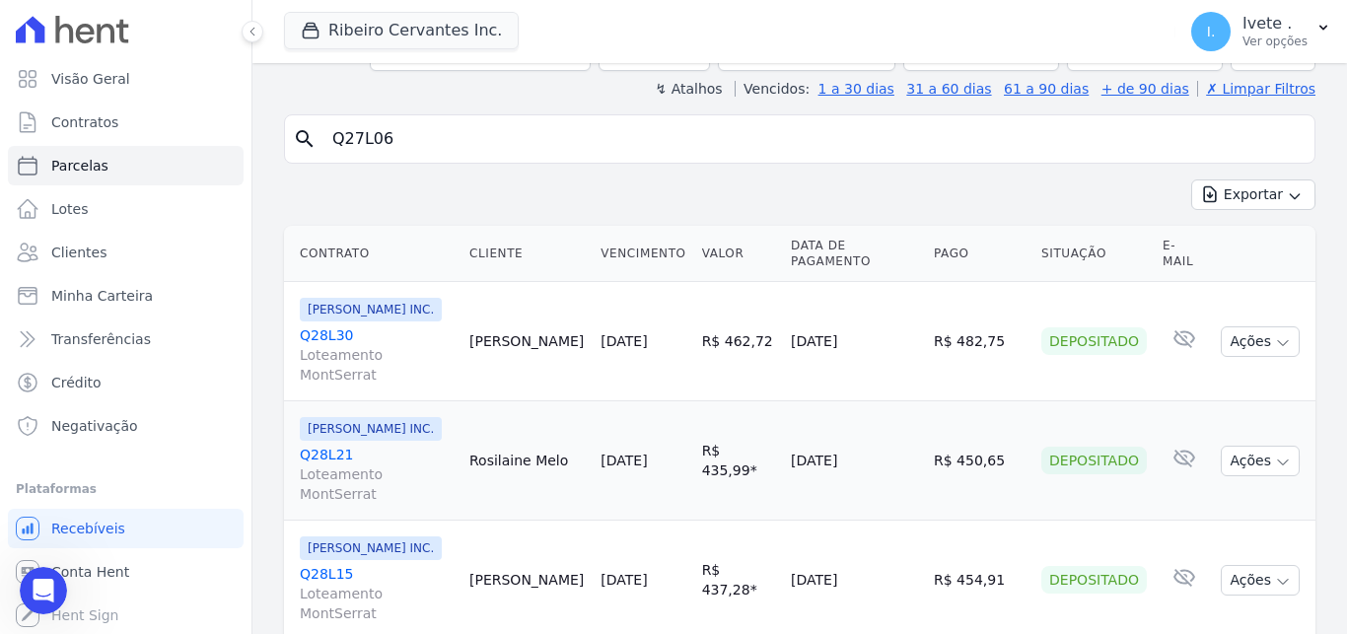
type input "Q27L06"
click at [306, 127] on icon "search" at bounding box center [305, 139] width 24 height 24
click at [417, 126] on input "Q27L06" at bounding box center [813, 138] width 986 height 39
click at [80, 118] on span "Contratos" at bounding box center [84, 122] width 67 height 20
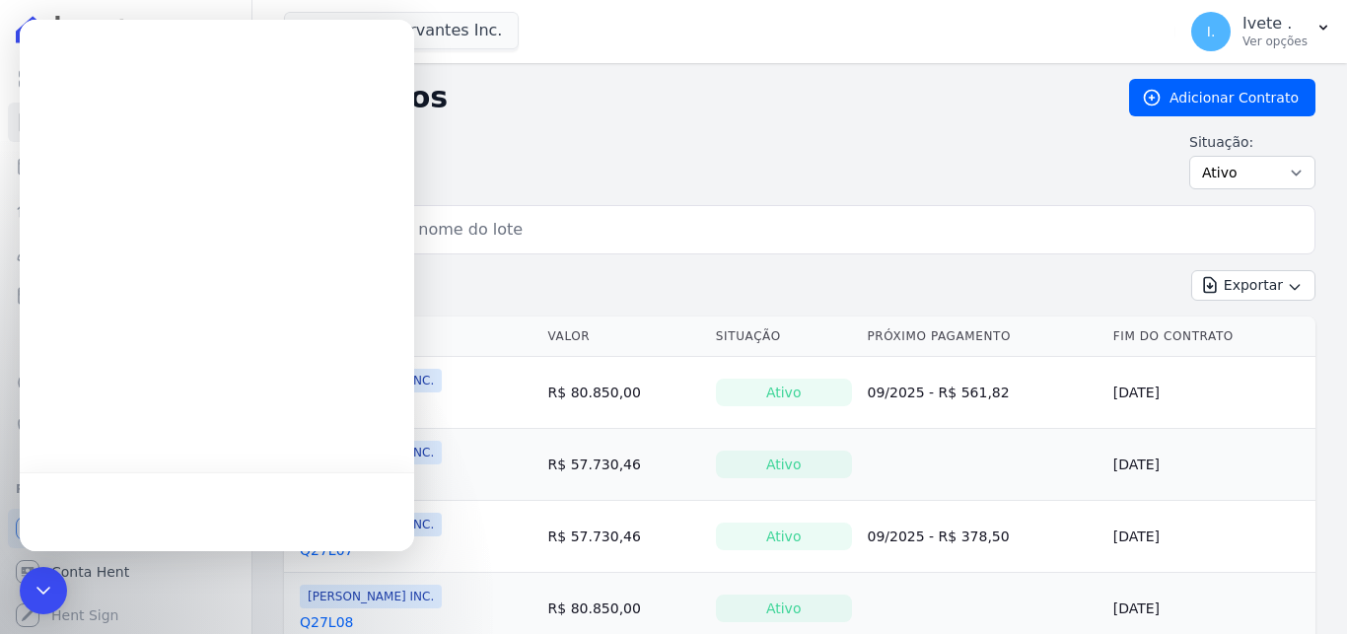
click at [509, 134] on div "Situação: Ativo Todos Pausado Distratado Rascunho Expirado Encerrado" at bounding box center [799, 160] width 1031 height 57
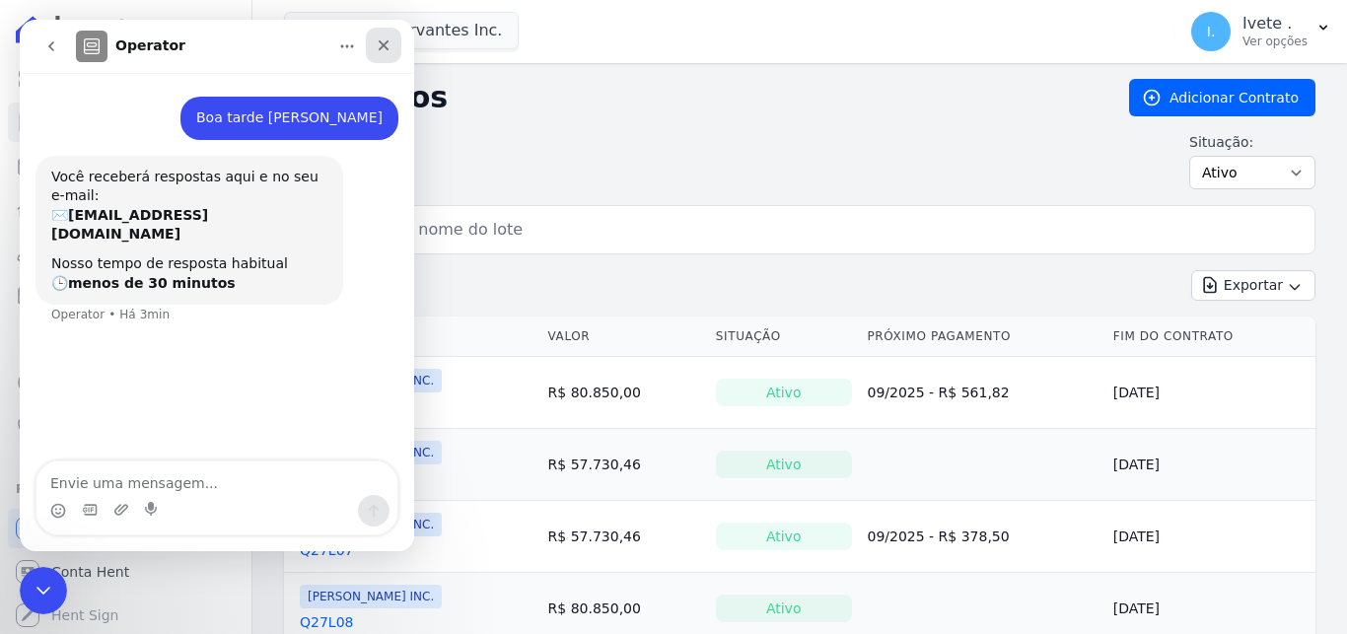
click at [388, 46] on icon "Fechar" at bounding box center [384, 45] width 16 height 16
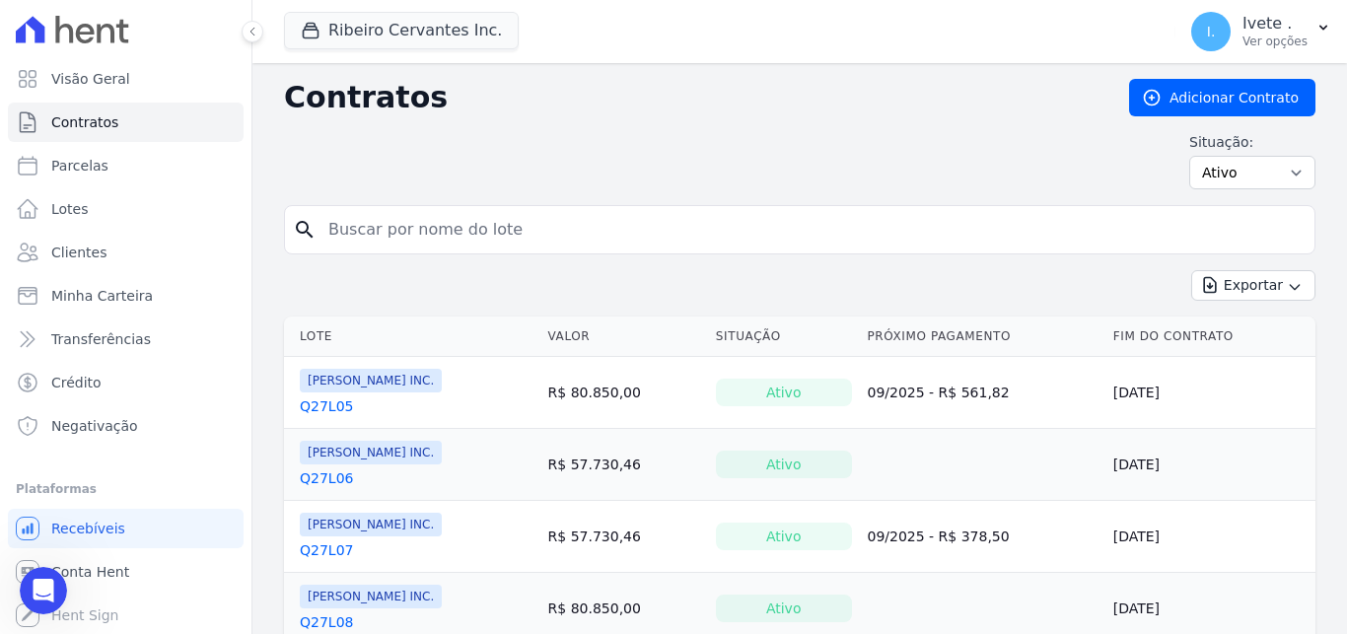
click at [496, 232] on input "search" at bounding box center [811, 229] width 990 height 39
type input "Q27L06"
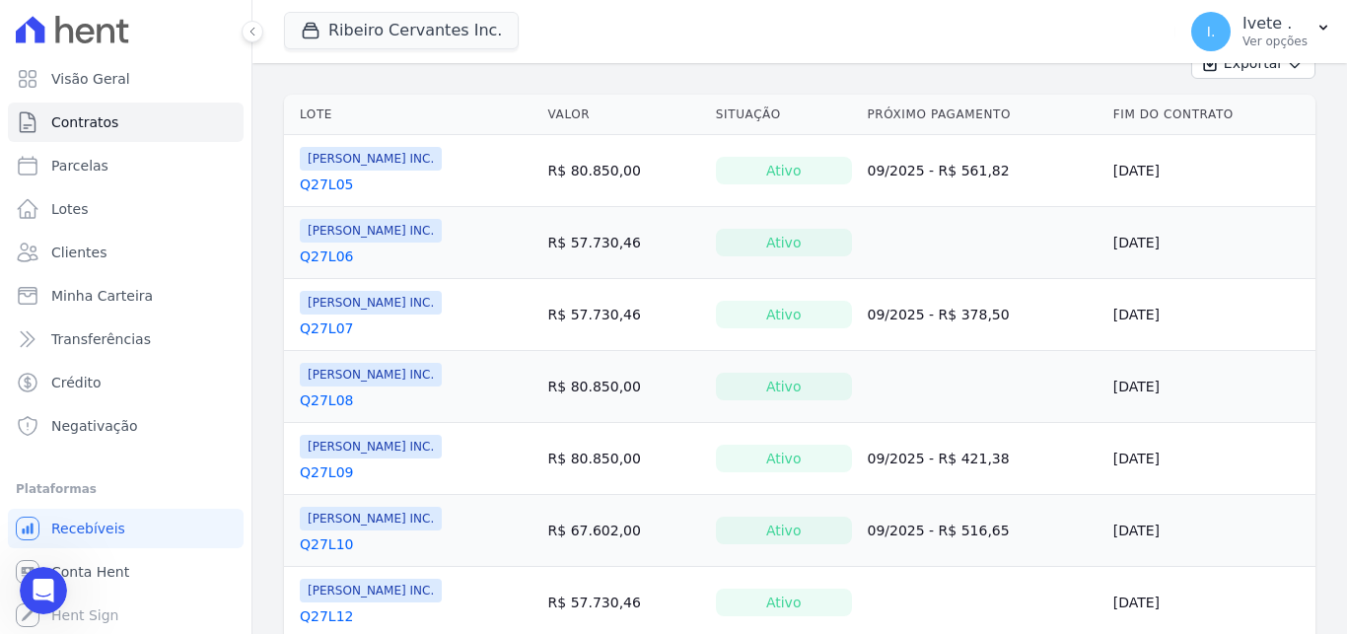
scroll to position [229, 0]
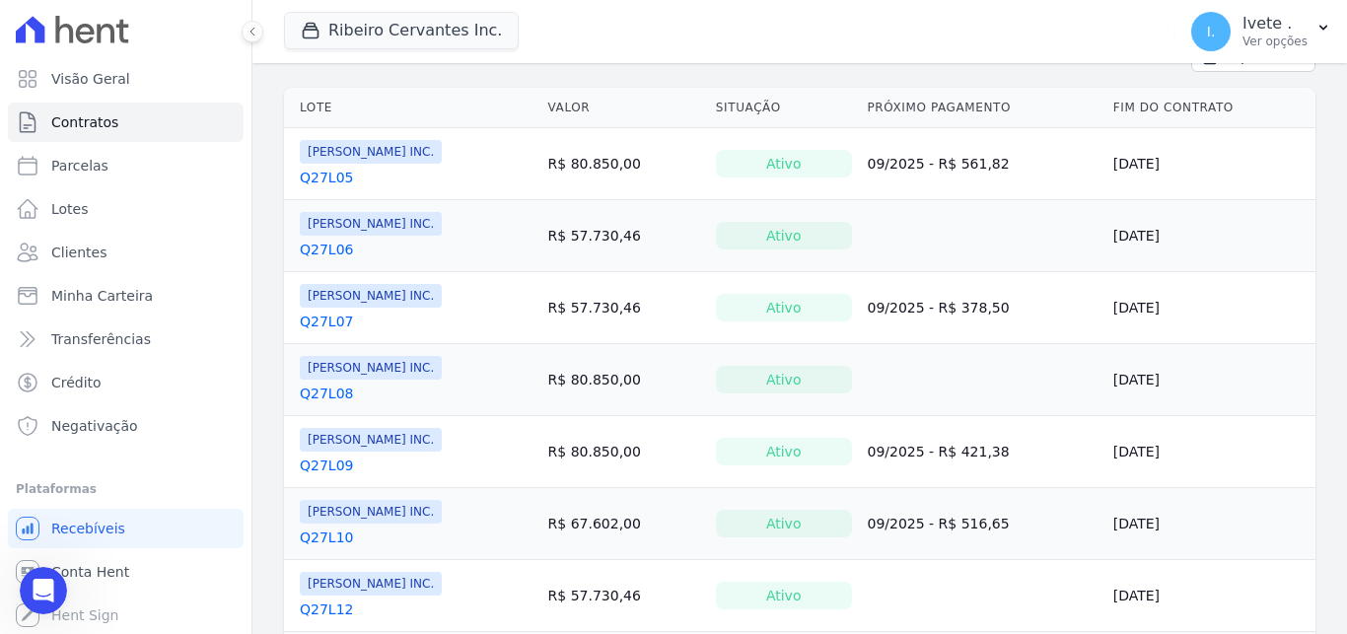
drag, startPoint x: 662, startPoint y: 234, endPoint x: 767, endPoint y: 236, distance: 104.5
click at [664, 234] on td "R$ 57.730,46" at bounding box center [624, 236] width 168 height 72
drag, startPoint x: 770, startPoint y: 237, endPoint x: 907, endPoint y: 229, distance: 137.3
click at [779, 243] on div "Ativo" at bounding box center [784, 236] width 136 height 28
click at [1112, 233] on td "10/08/2048" at bounding box center [1210, 236] width 210 height 72
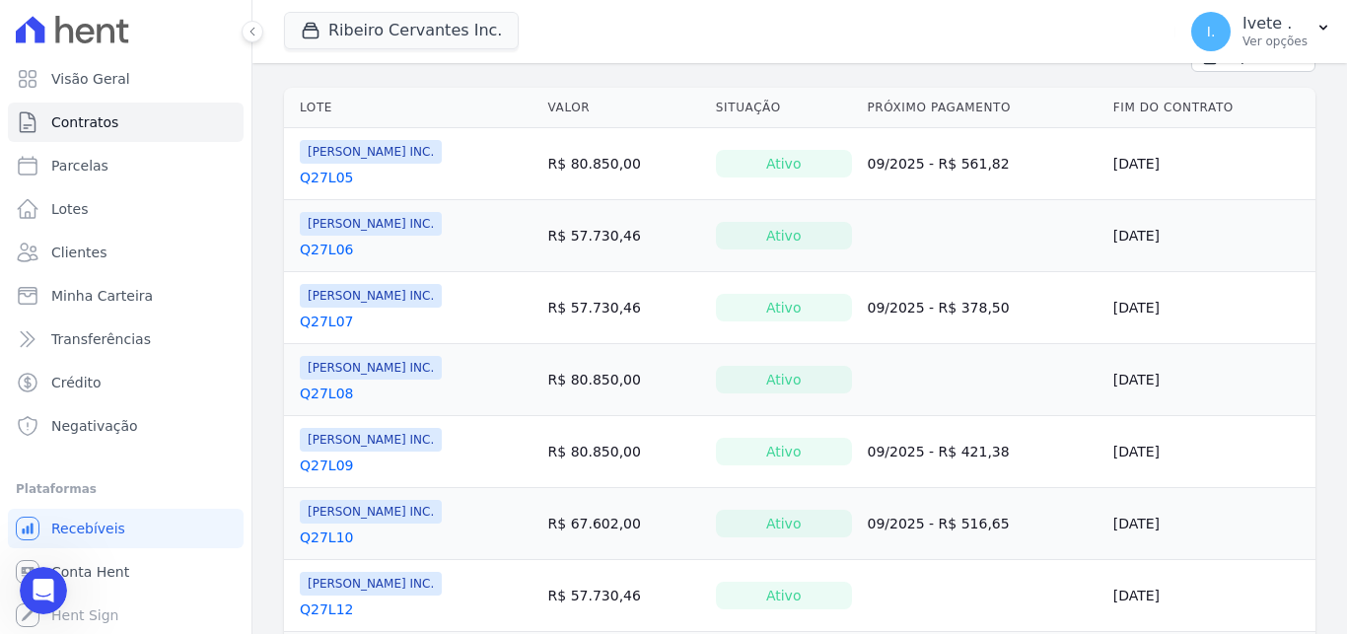
drag, startPoint x: 382, startPoint y: 233, endPoint x: 322, endPoint y: 256, distance: 63.7
click at [376, 236] on div "Ribeiro Cervantes INC. Q27L06" at bounding box center [371, 235] width 142 height 47
click at [320, 251] on link "Q27L06" at bounding box center [326, 250] width 53 height 20
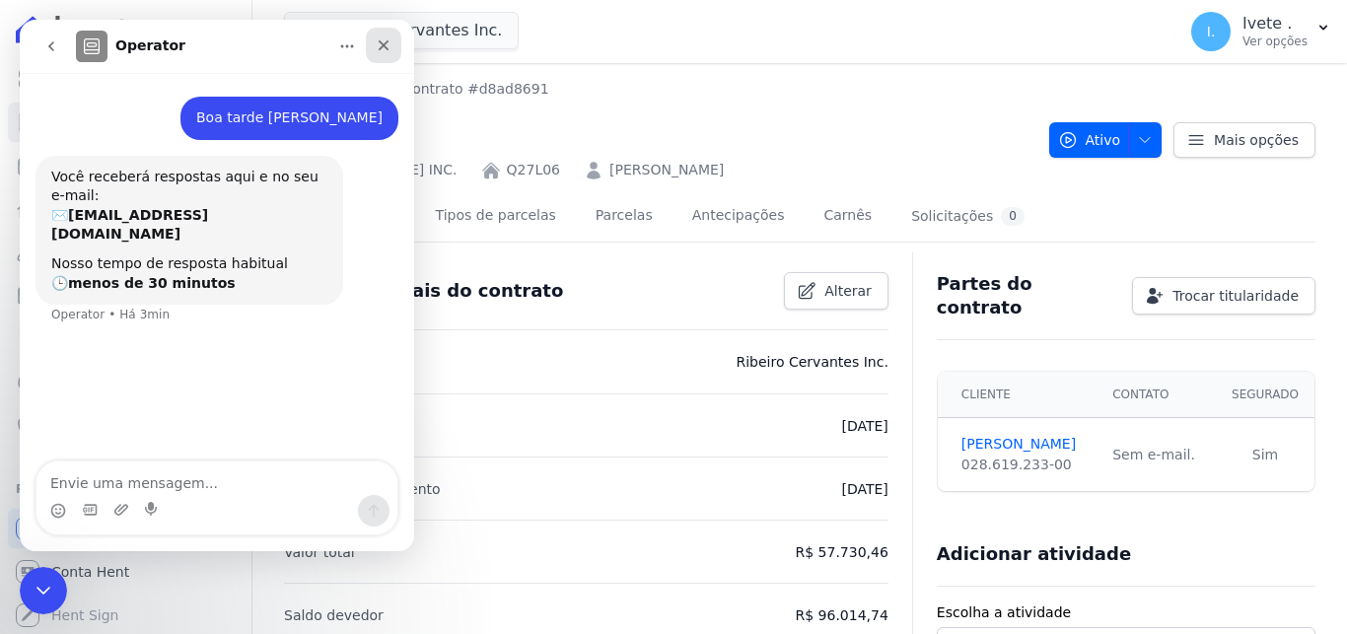
click at [384, 49] on icon "Fechar" at bounding box center [384, 45] width 16 height 16
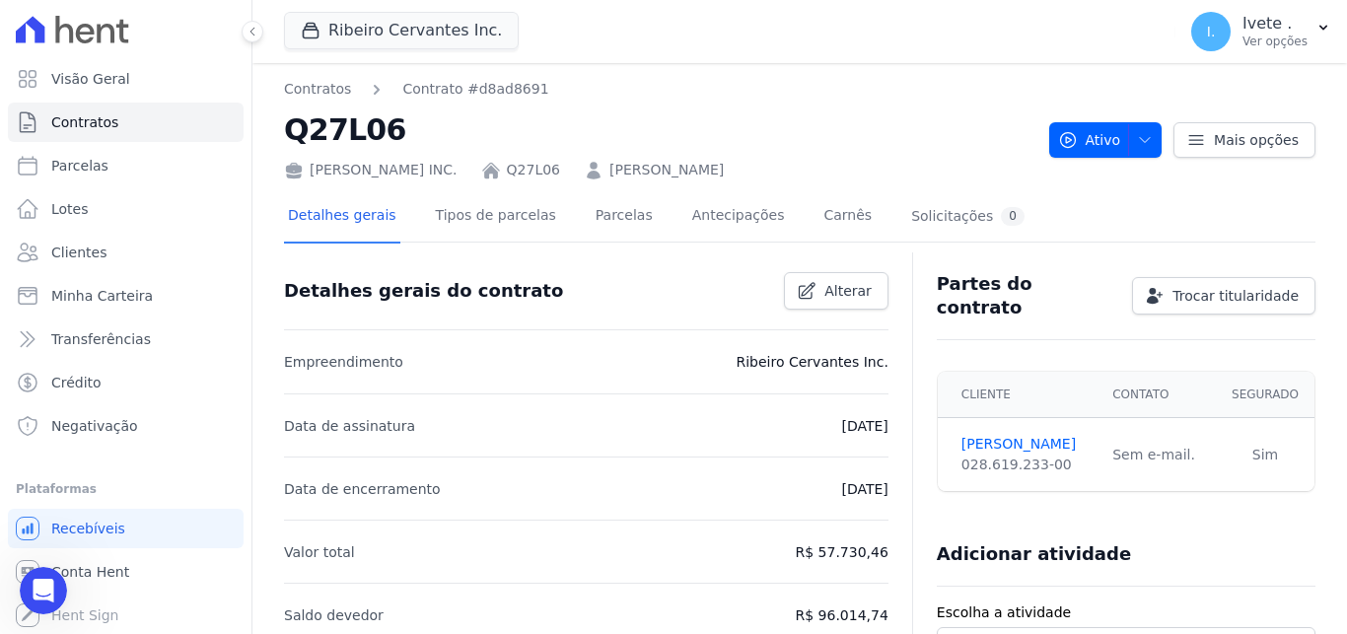
drag, startPoint x: 724, startPoint y: 170, endPoint x: 591, endPoint y: 170, distance: 133.1
click at [591, 170] on div "Ribeiro Cervantes INC. Q27L06 Veluza Brito Rocha" at bounding box center [658, 166] width 749 height 29
copy link "Veluza Brito Rocha"
click at [1146, 141] on button "Ativo" at bounding box center [1105, 139] width 113 height 35
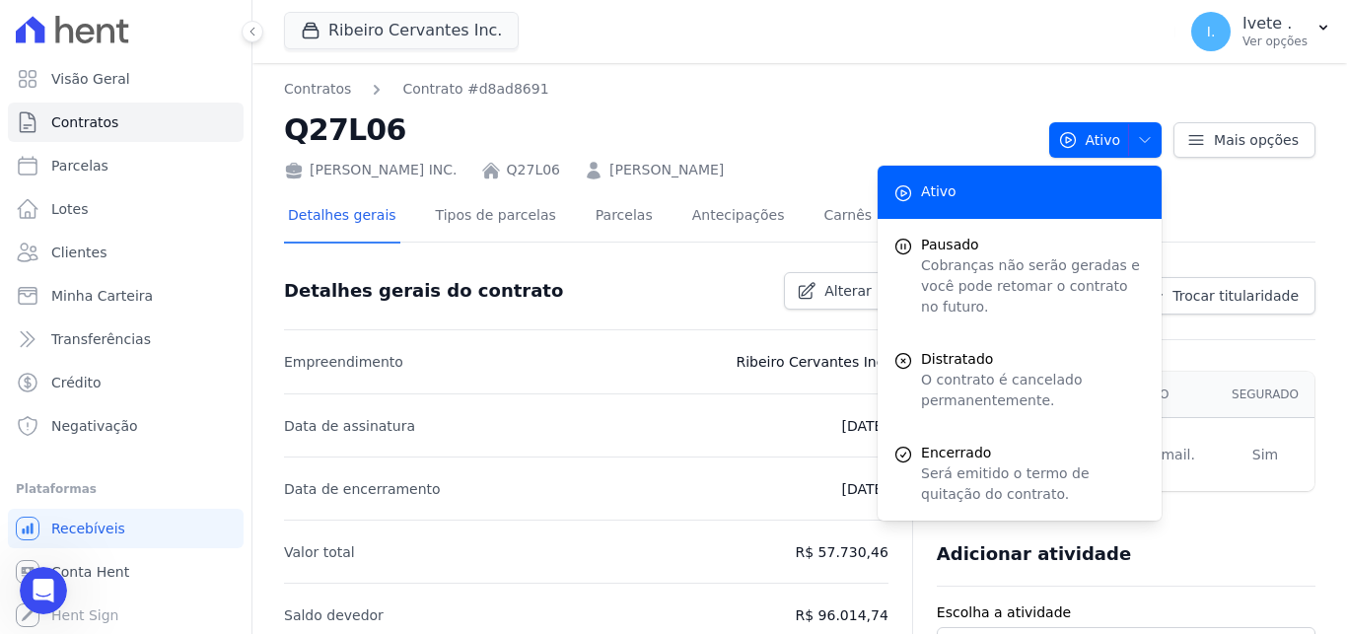
click at [848, 165] on div "Ribeiro Cervantes INC. Q27L06 Veluza Brito Rocha" at bounding box center [658, 166] width 749 height 29
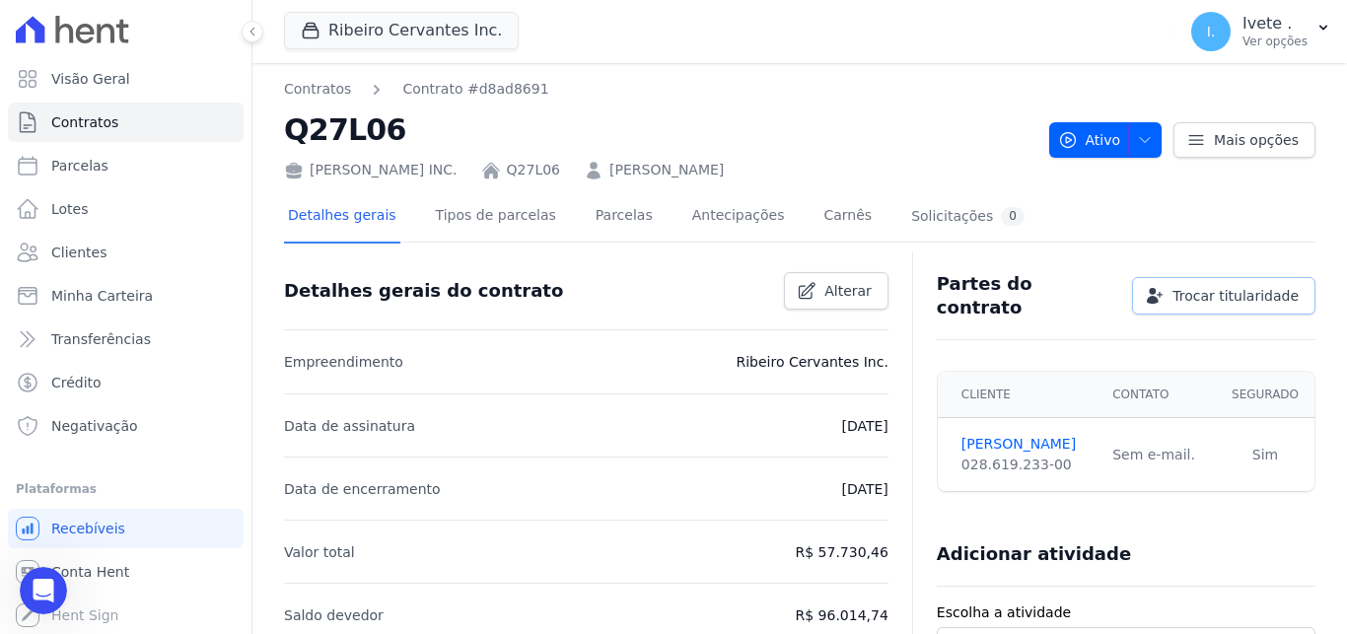
click at [1201, 290] on span "Trocar titularidade" at bounding box center [1235, 296] width 126 height 20
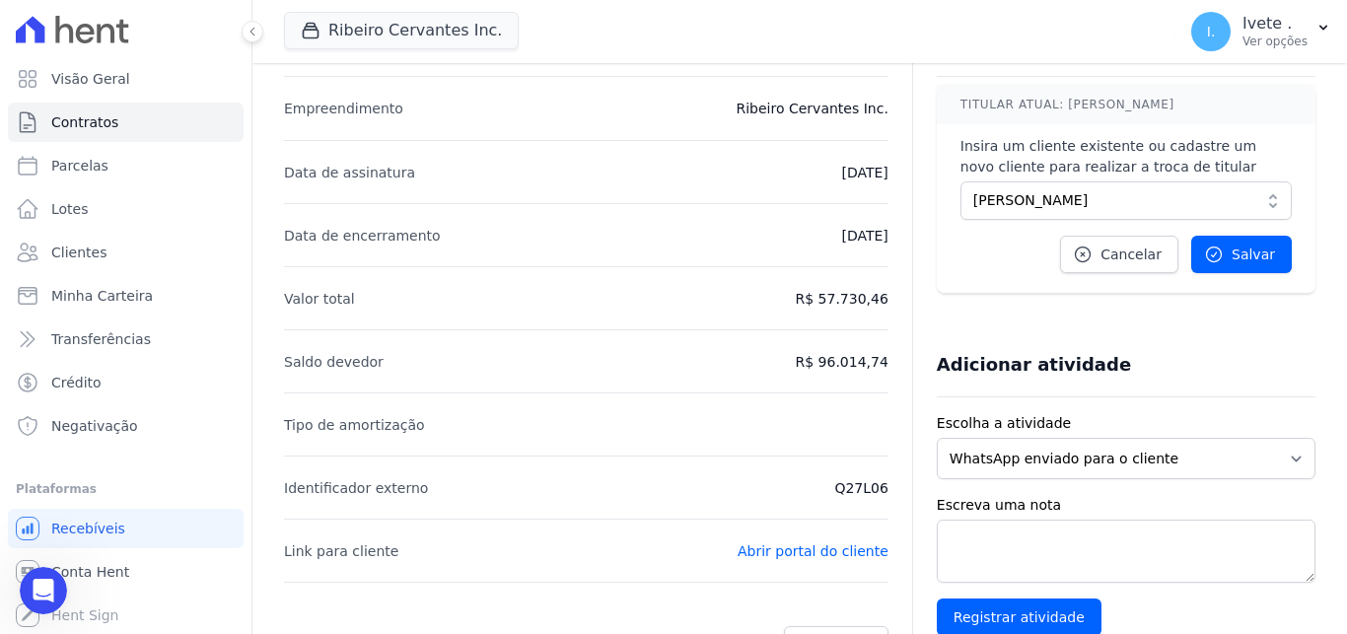
scroll to position [239, 0]
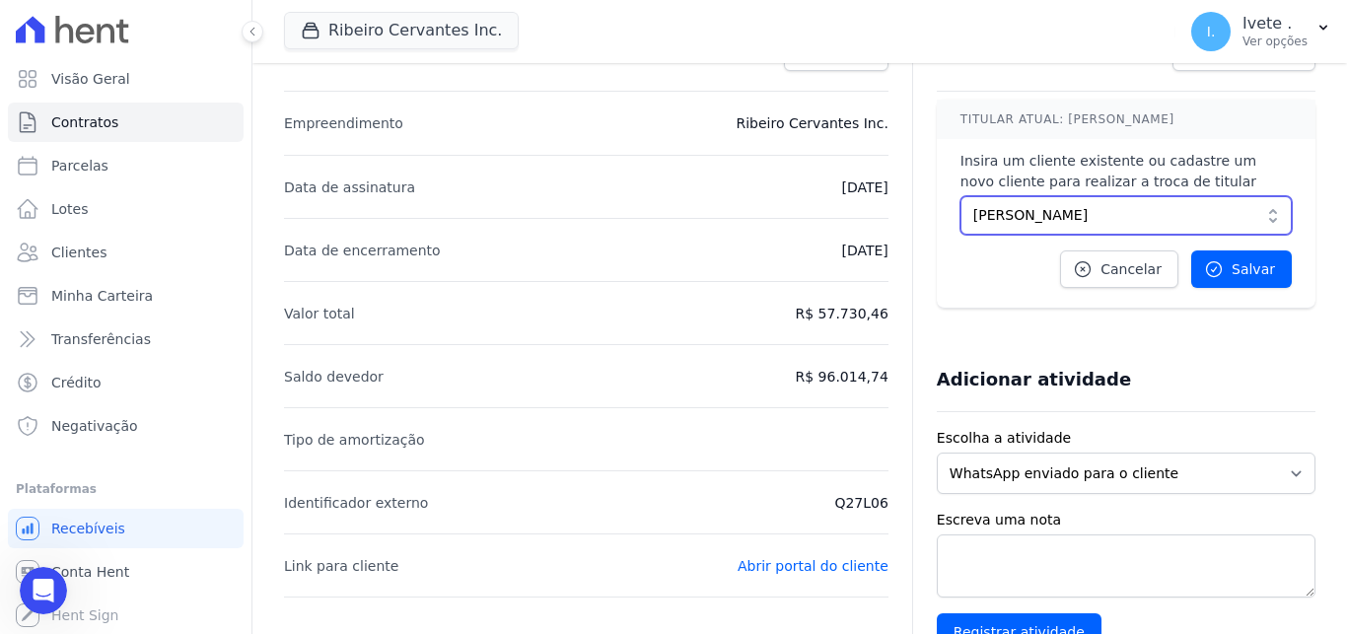
click at [1211, 225] on span "Veluza Brito Rocha" at bounding box center [1112, 215] width 278 height 21
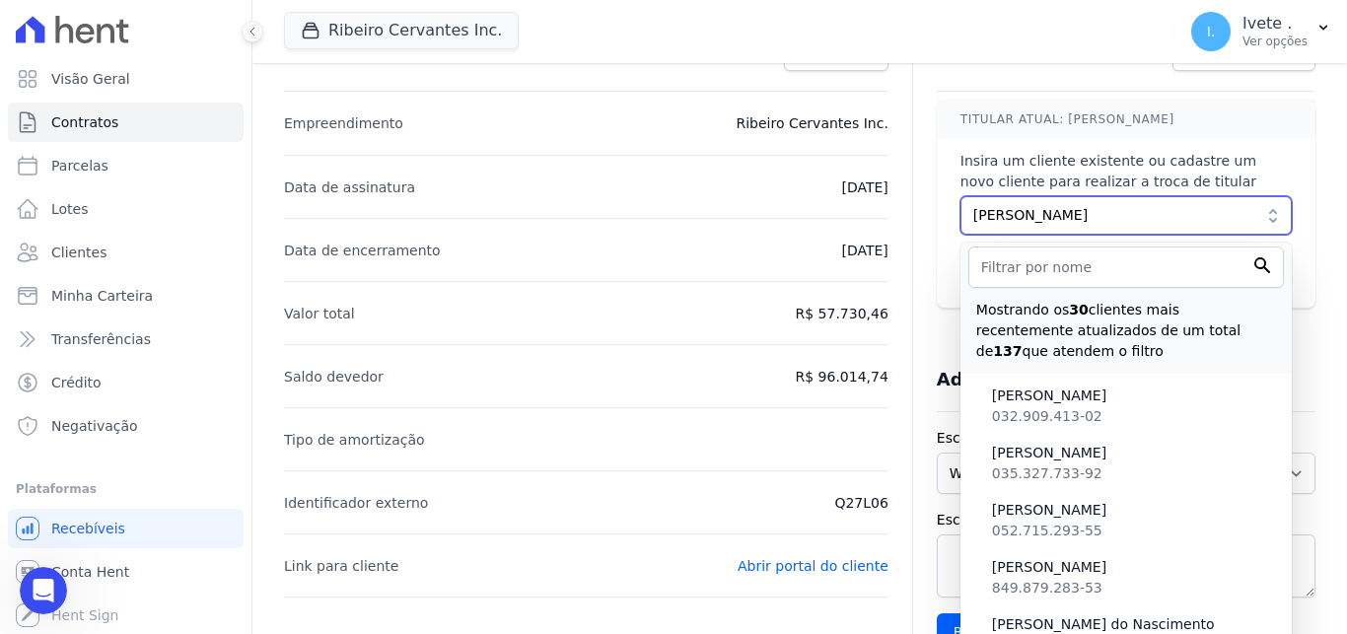
click at [1141, 216] on span "Veluza Brito Rocha" at bounding box center [1112, 215] width 278 height 21
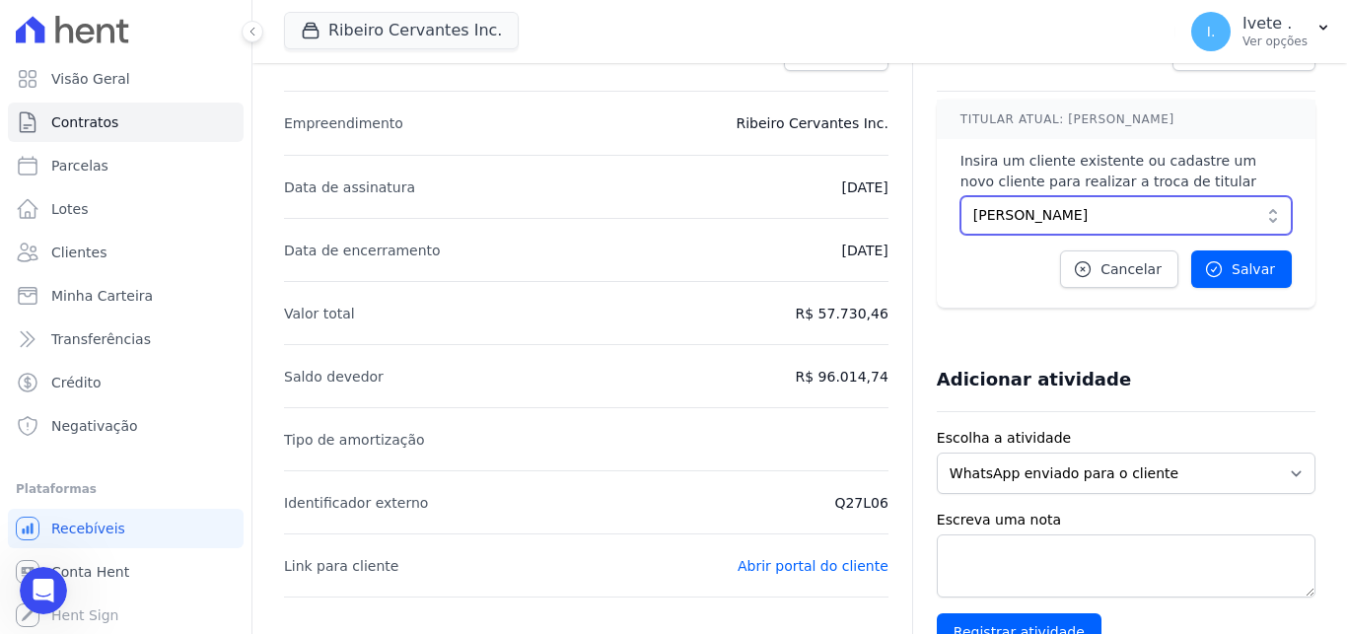
drag, startPoint x: 1148, startPoint y: 214, endPoint x: 1110, endPoint y: 233, distance: 41.9
click at [1145, 215] on span "Veluza Brito Rocha" at bounding box center [1112, 215] width 278 height 21
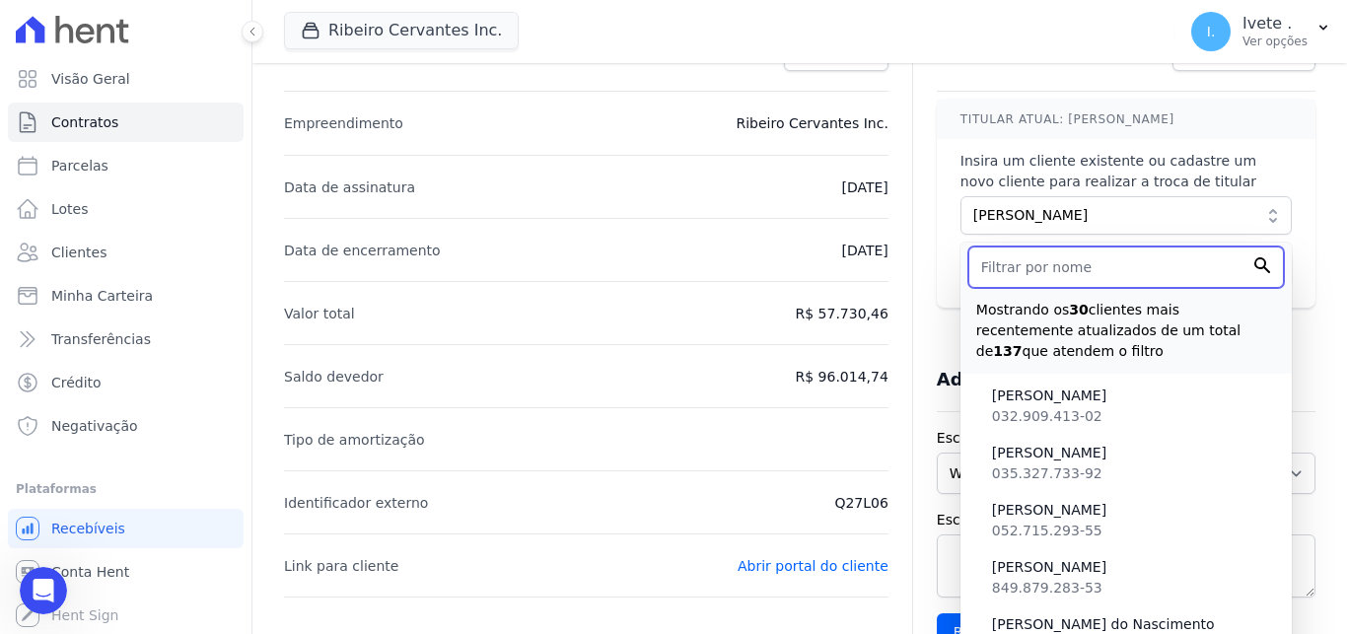
click at [1090, 277] on input "text" at bounding box center [1125, 266] width 315 height 41
paste input "Ana Karoline Rodrigues da Silva"
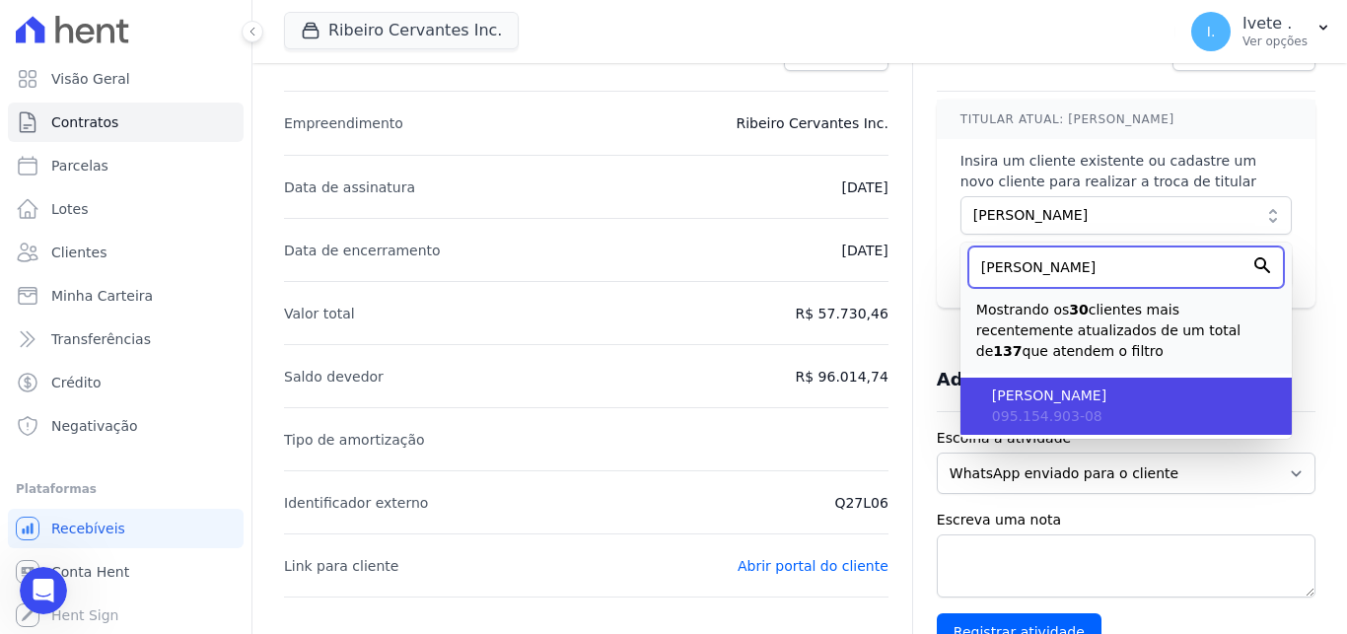
type input "Ana Karoline Rodrigues da Silva"
click at [1078, 411] on li "Ana Karoline Rodrigues da Silva 095.154.903-08" at bounding box center [1125, 406] width 331 height 57
type input "6ff2735a-ddd5-436f-8fa9-a8d3430686da"
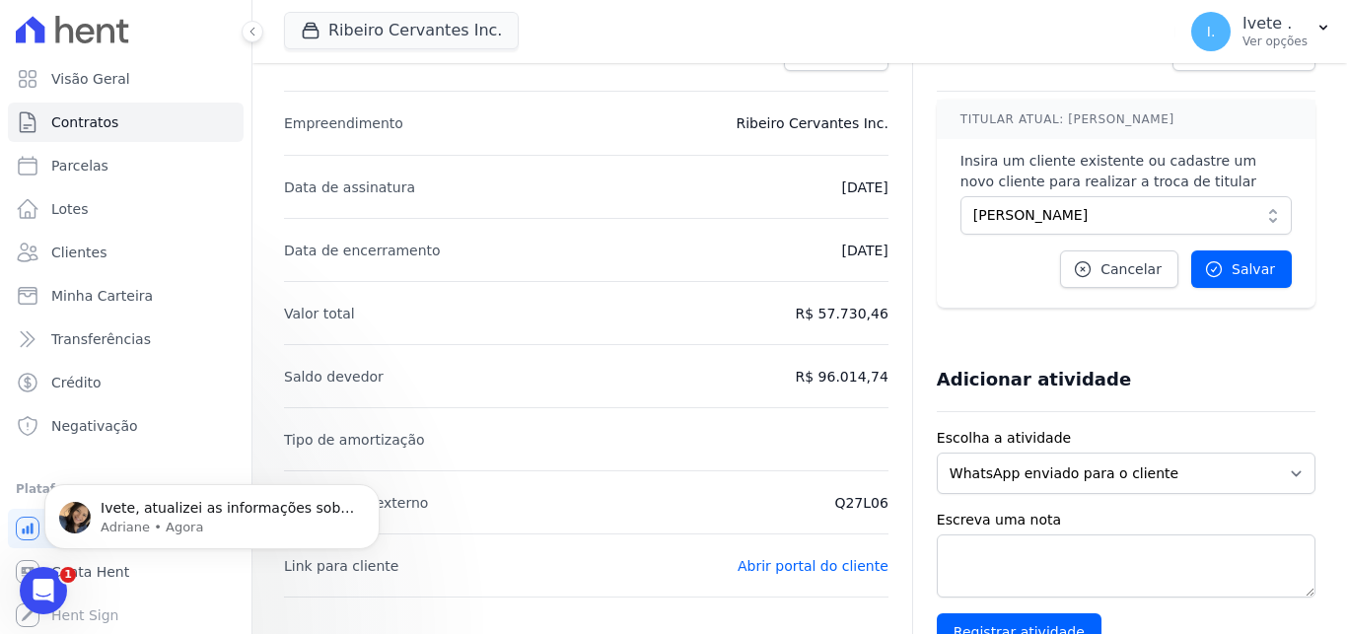
scroll to position [0, 0]
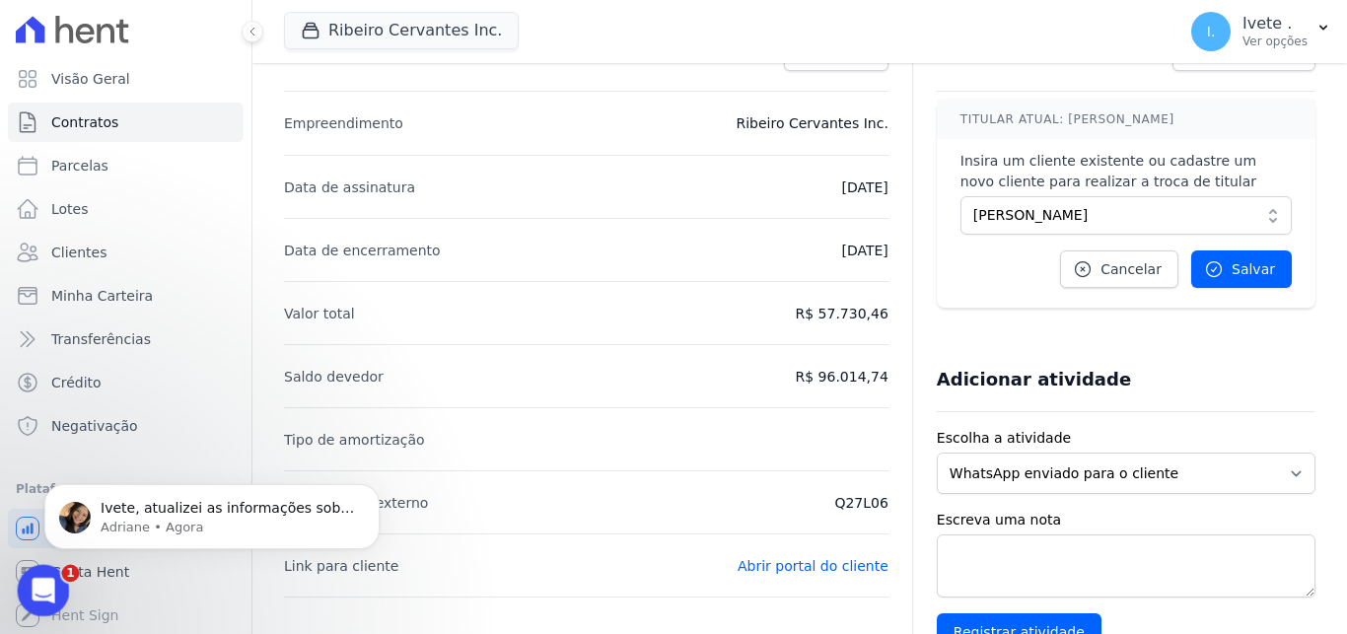
click at [42, 582] on icon "Abertura do Messenger da Intercom" at bounding box center [41, 588] width 33 height 33
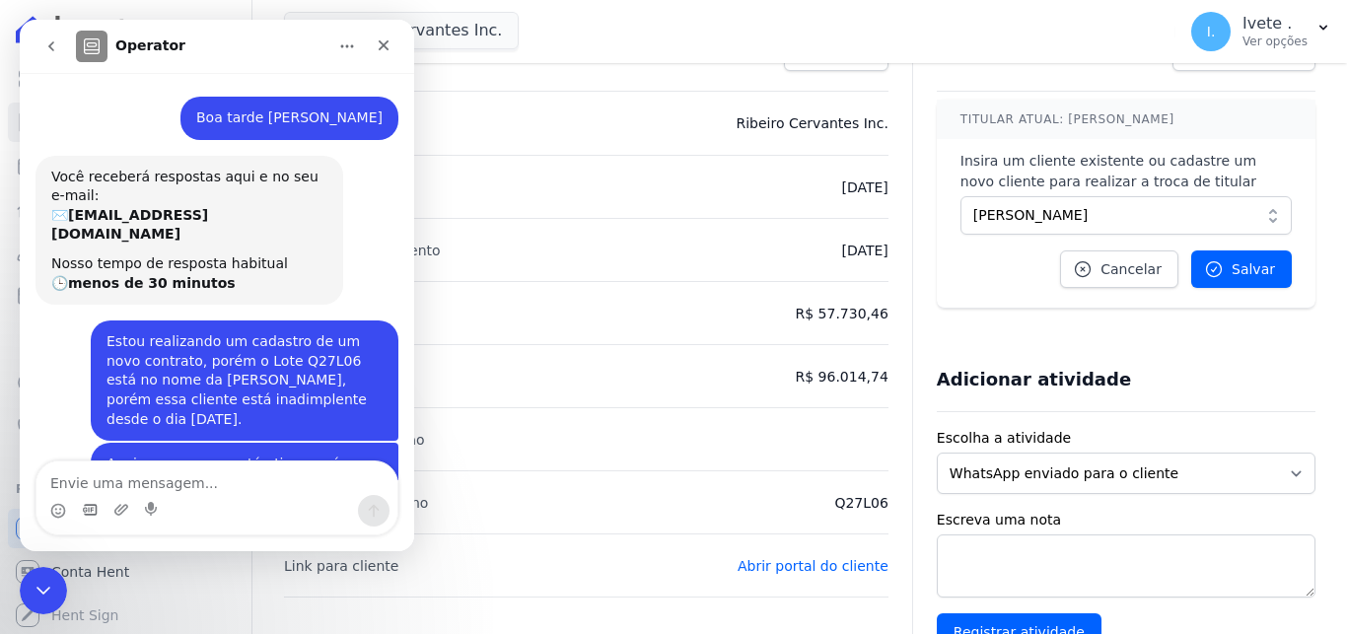
scroll to position [350, 0]
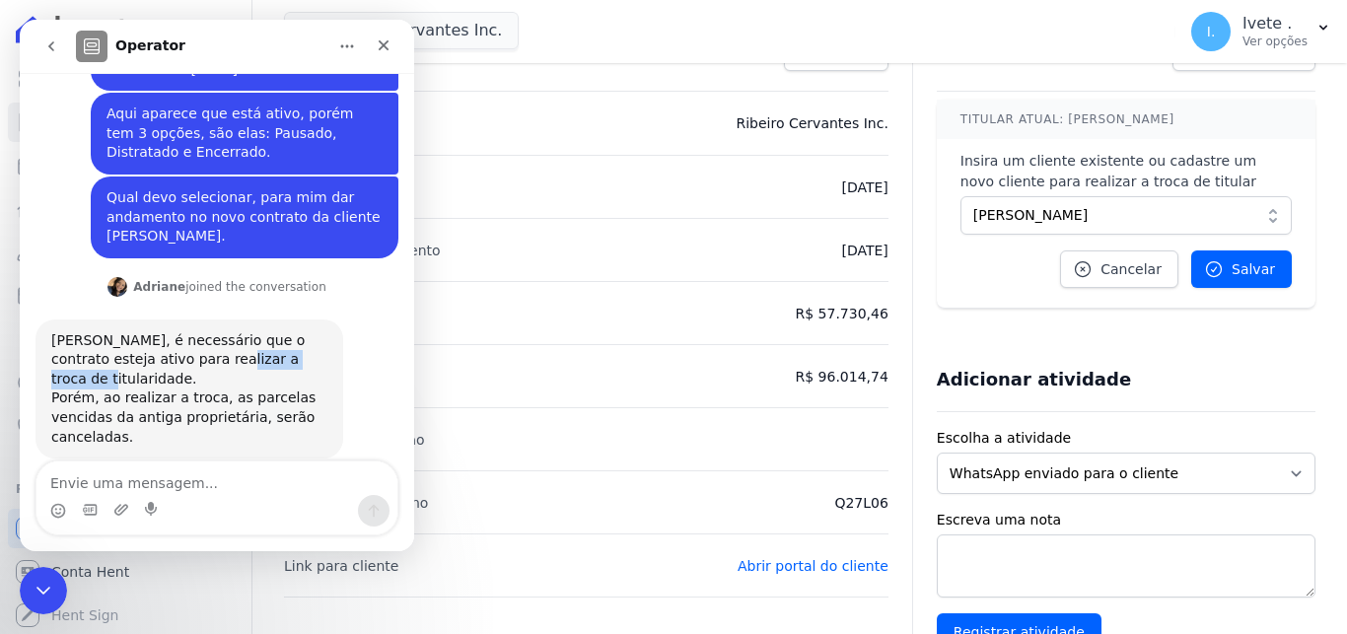
drag, startPoint x: 174, startPoint y: 341, endPoint x: 284, endPoint y: 337, distance: 109.5
click at [282, 337] on div "Ivete, é necessário que o contrato esteja ativo para realizar a troca de titula…" at bounding box center [189, 389] width 276 height 116
click at [297, 341] on div "Ivete, é necessário que o contrato esteja ativo para realizar a troca de titula…" at bounding box center [189, 389] width 276 height 116
drag, startPoint x: 172, startPoint y: 338, endPoint x: 298, endPoint y: 345, distance: 126.4
click at [298, 345] on div "Ivete, é necessário que o contrato esteja ativo para realizar a troca de titula…" at bounding box center [189, 389] width 276 height 116
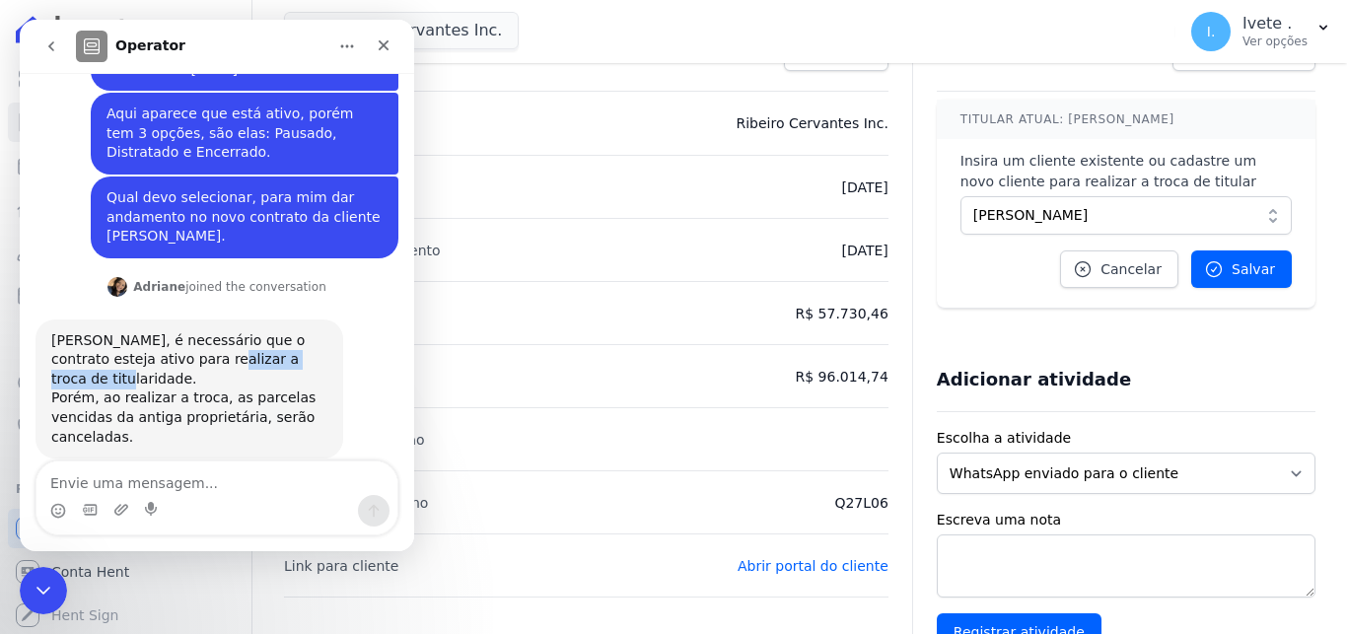
copy div "troca de titularidade"
click at [374, 48] on div "Fechar" at bounding box center [383, 45] width 35 height 35
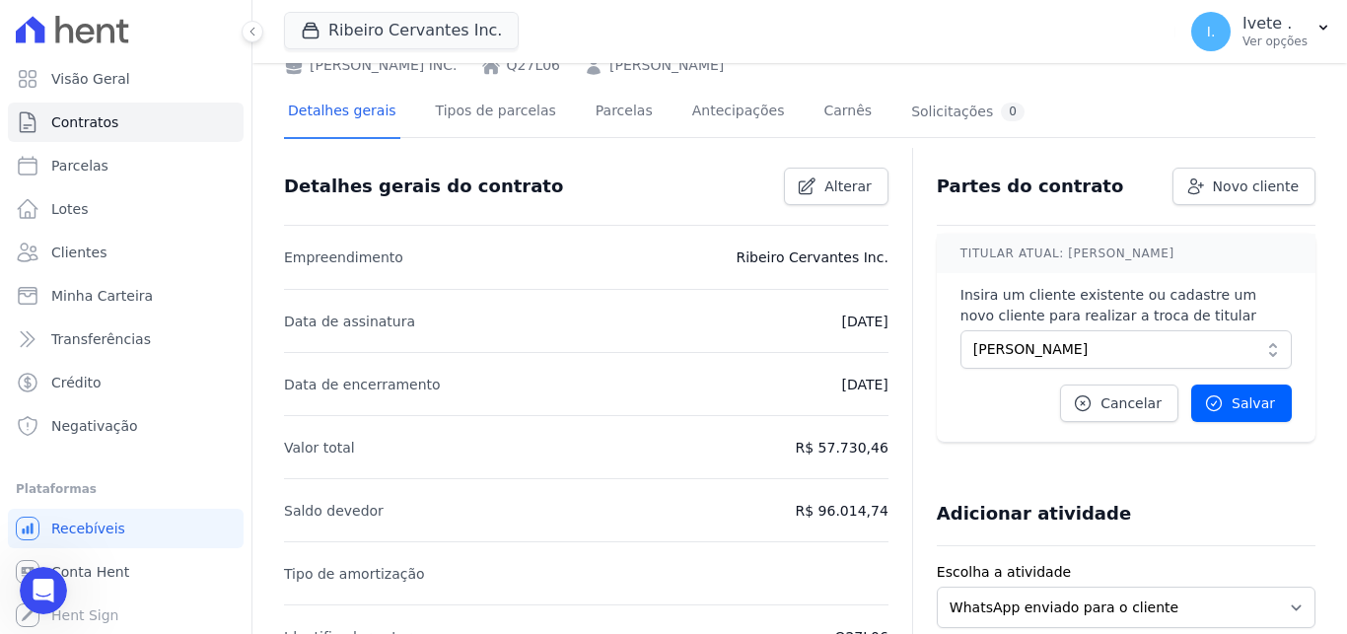
scroll to position [86, 0]
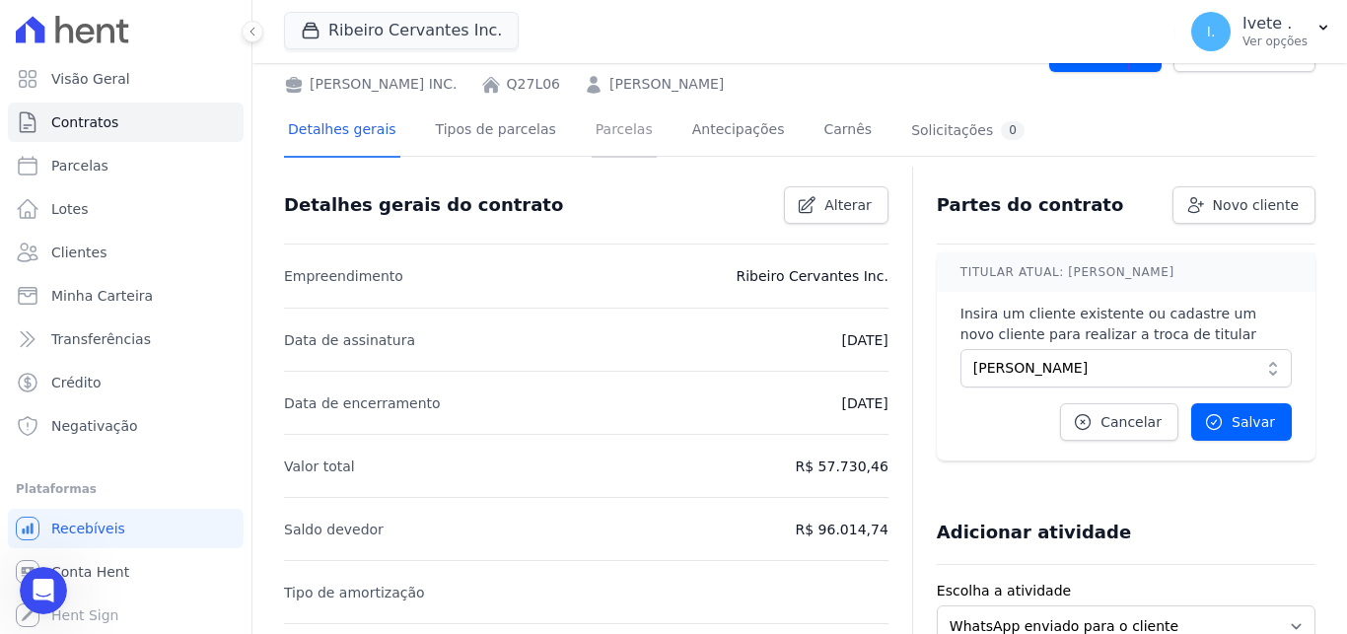
click at [591, 139] on link "Parcelas" at bounding box center [623, 131] width 65 height 52
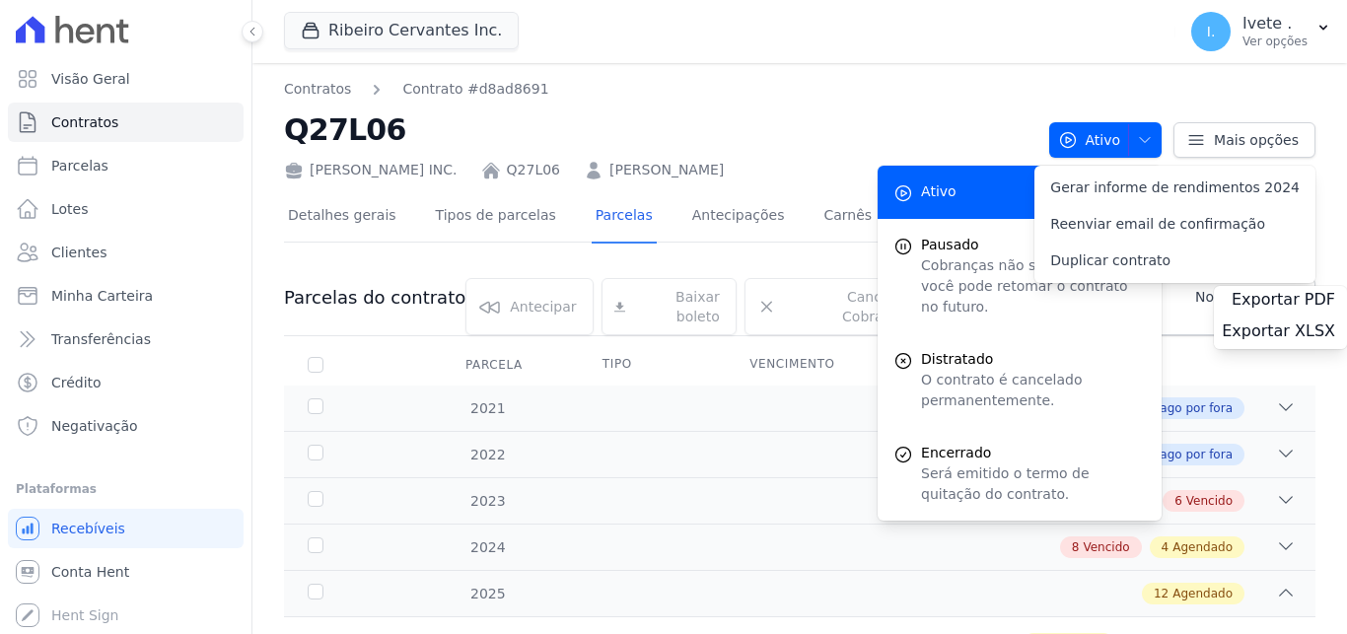
drag, startPoint x: 580, startPoint y: 139, endPoint x: 590, endPoint y: 135, distance: 10.6
click at [590, 135] on h2 "Q27L06" at bounding box center [658, 129] width 749 height 44
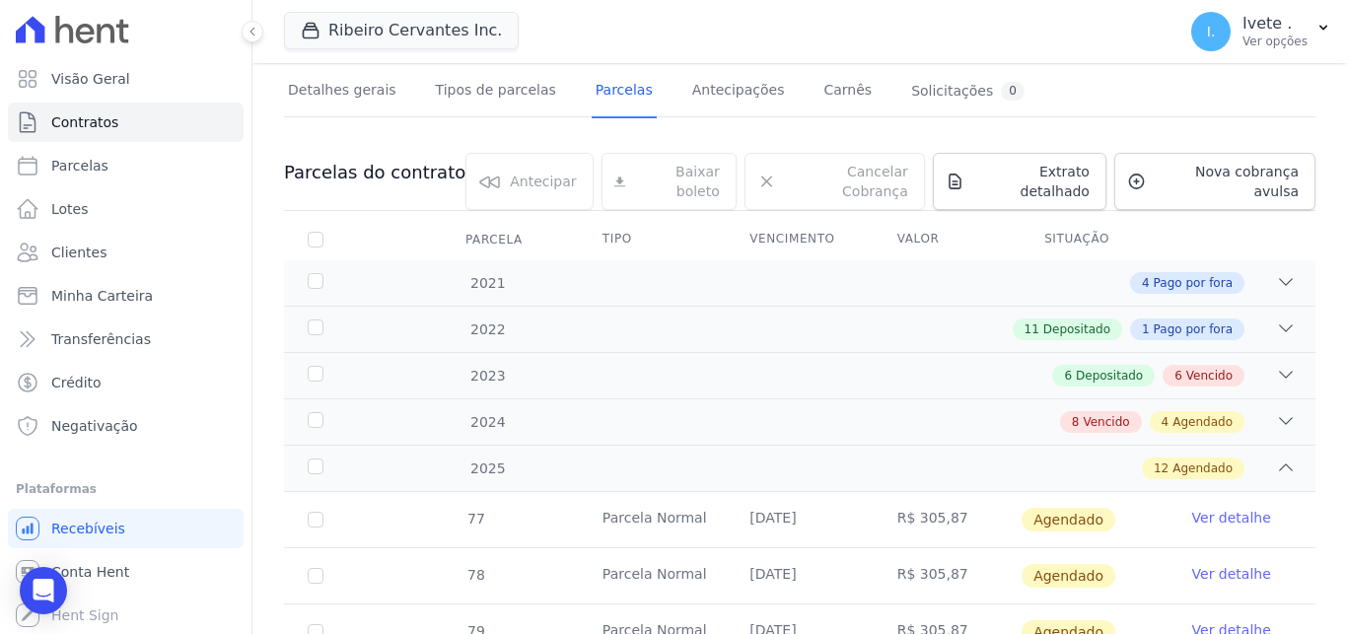
scroll to position [117, 0]
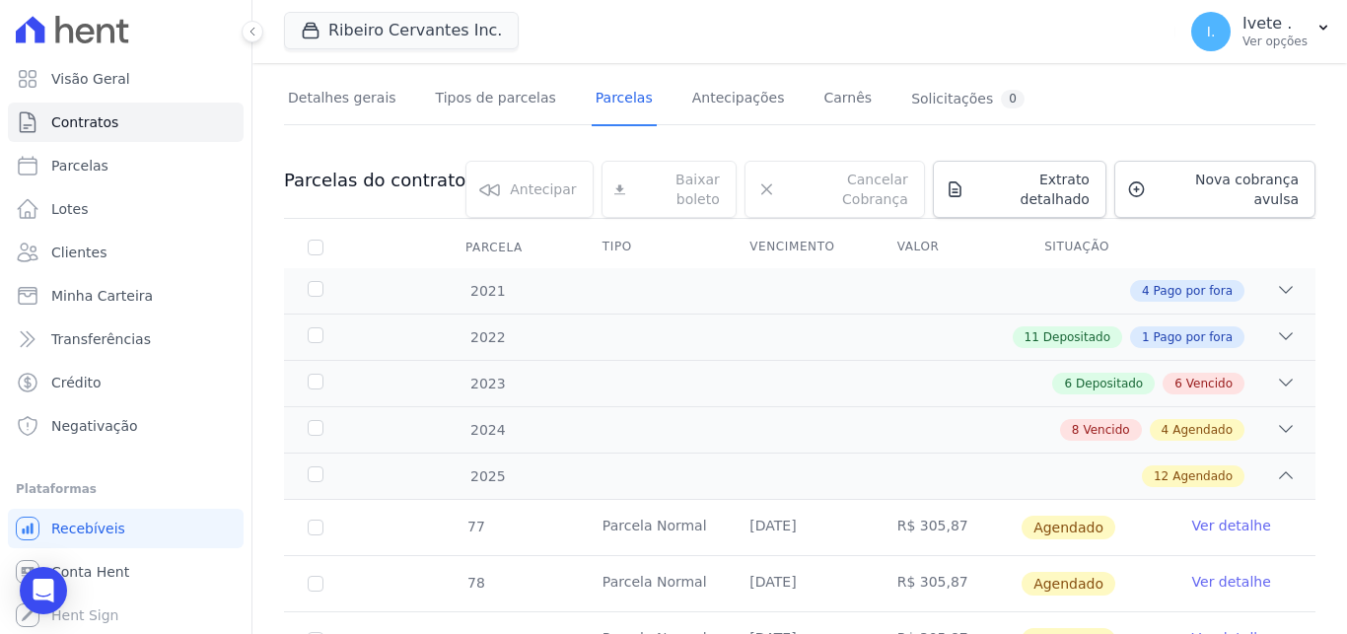
click at [907, 233] on th "Valor" at bounding box center [946, 247] width 147 height 41
click at [1067, 232] on th "Situação" at bounding box center [1093, 247] width 147 height 41
click at [1179, 282] on span "Pago por fora" at bounding box center [1192, 291] width 79 height 18
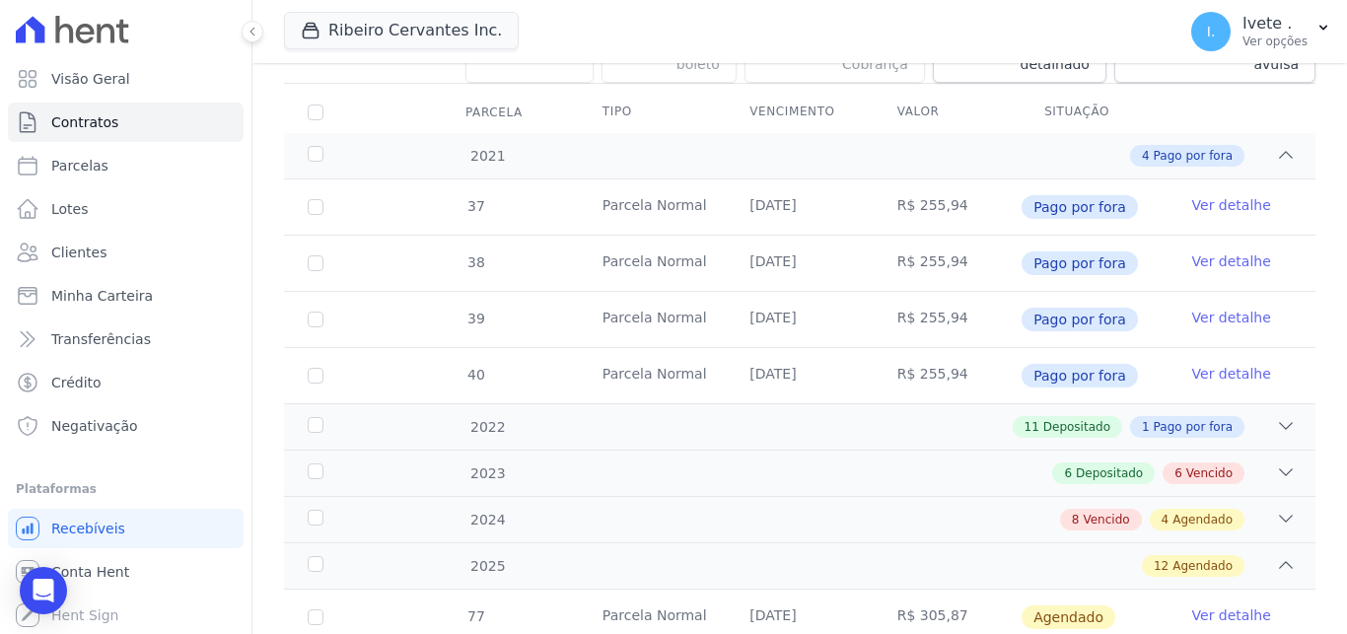
scroll to position [257, 0]
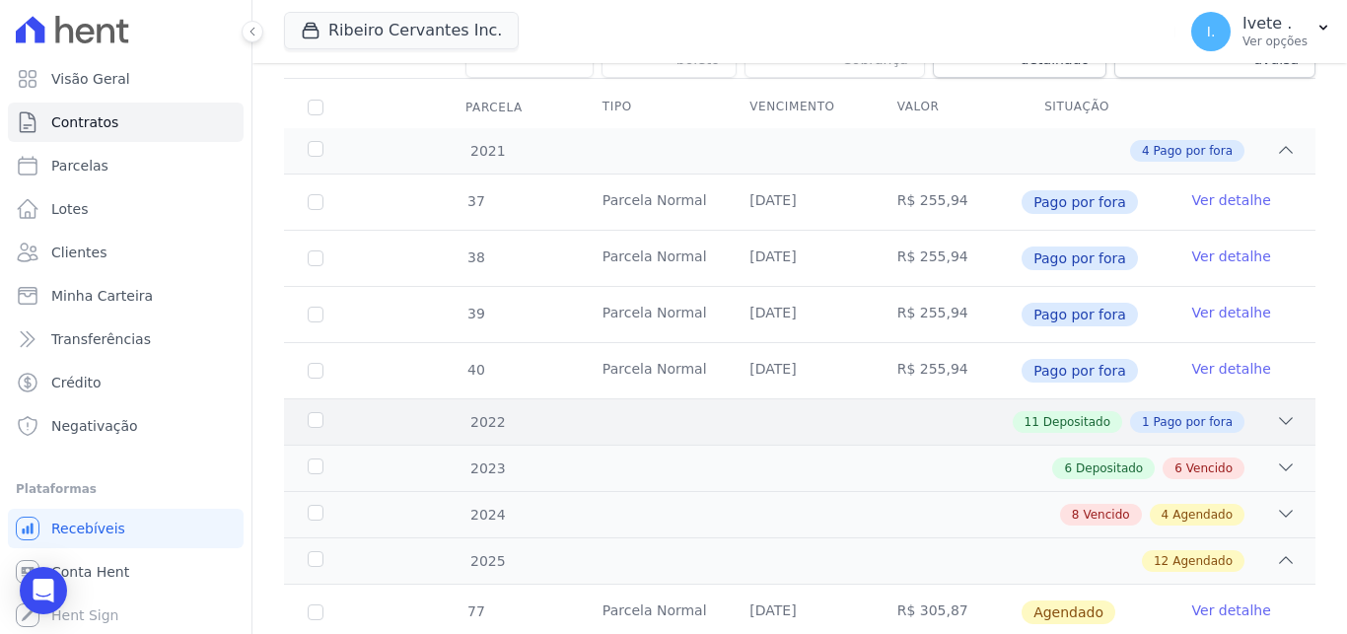
click at [1082, 413] on span "Depositado" at bounding box center [1076, 422] width 67 height 18
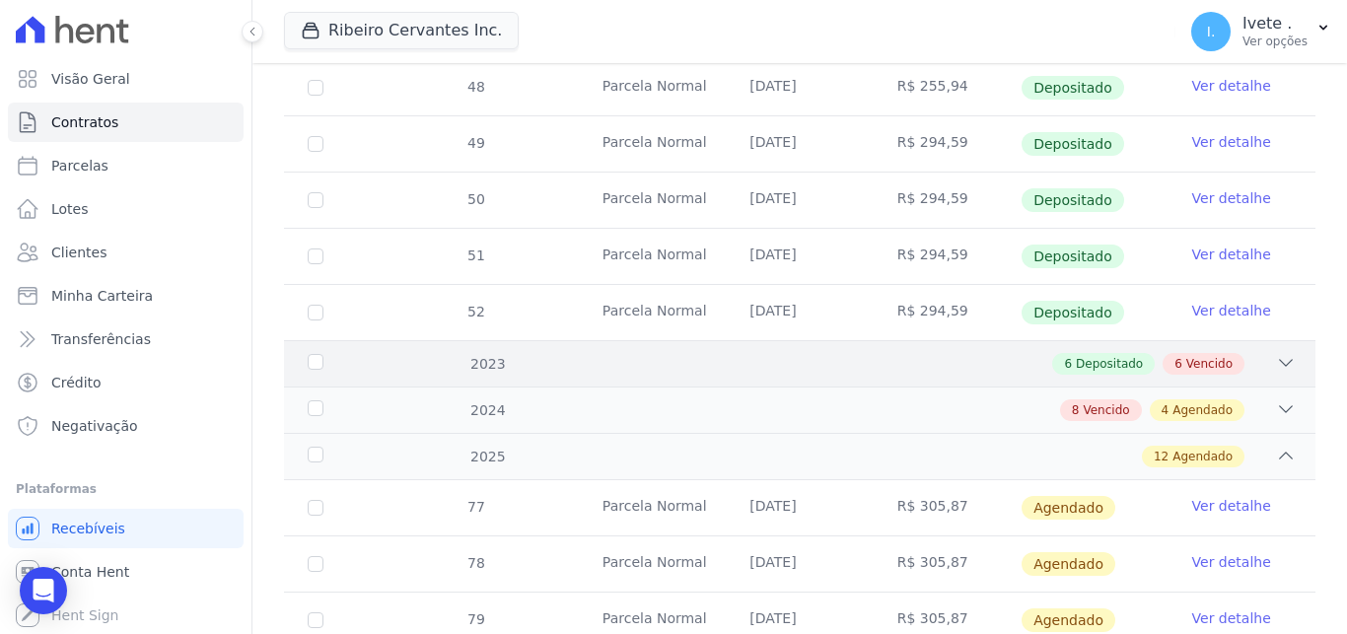
scroll to position [1047, 0]
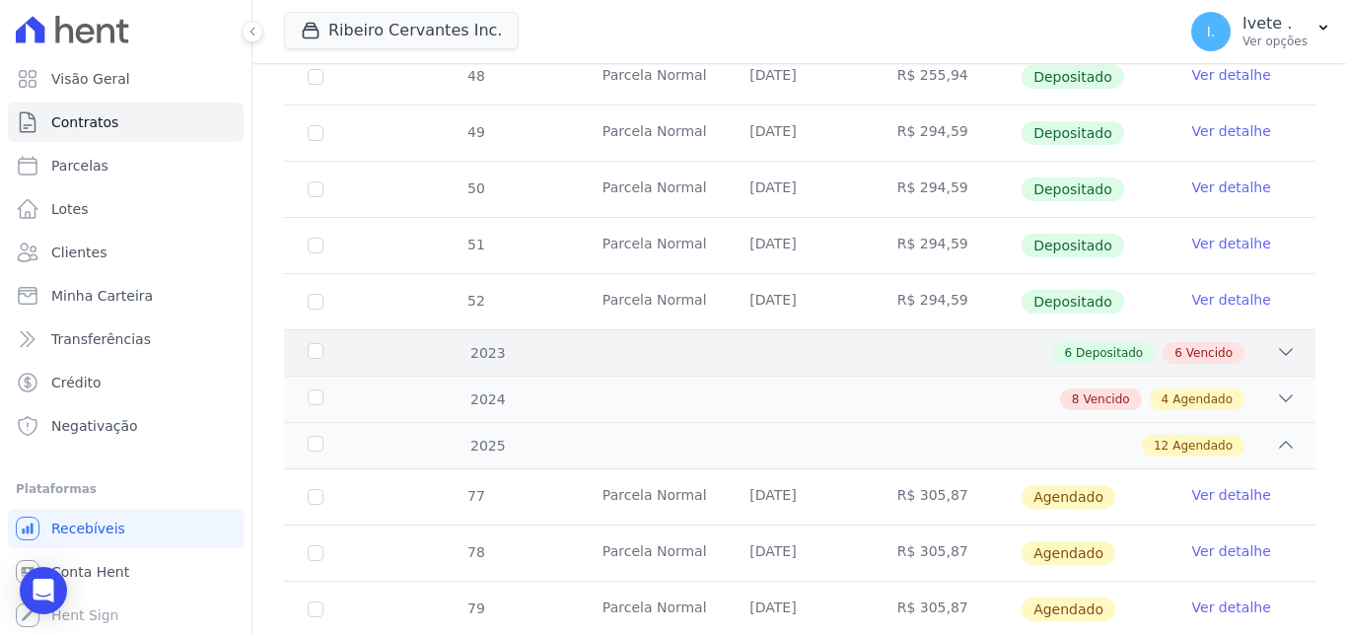
click at [1116, 344] on span "Depositado" at bounding box center [1109, 353] width 67 height 18
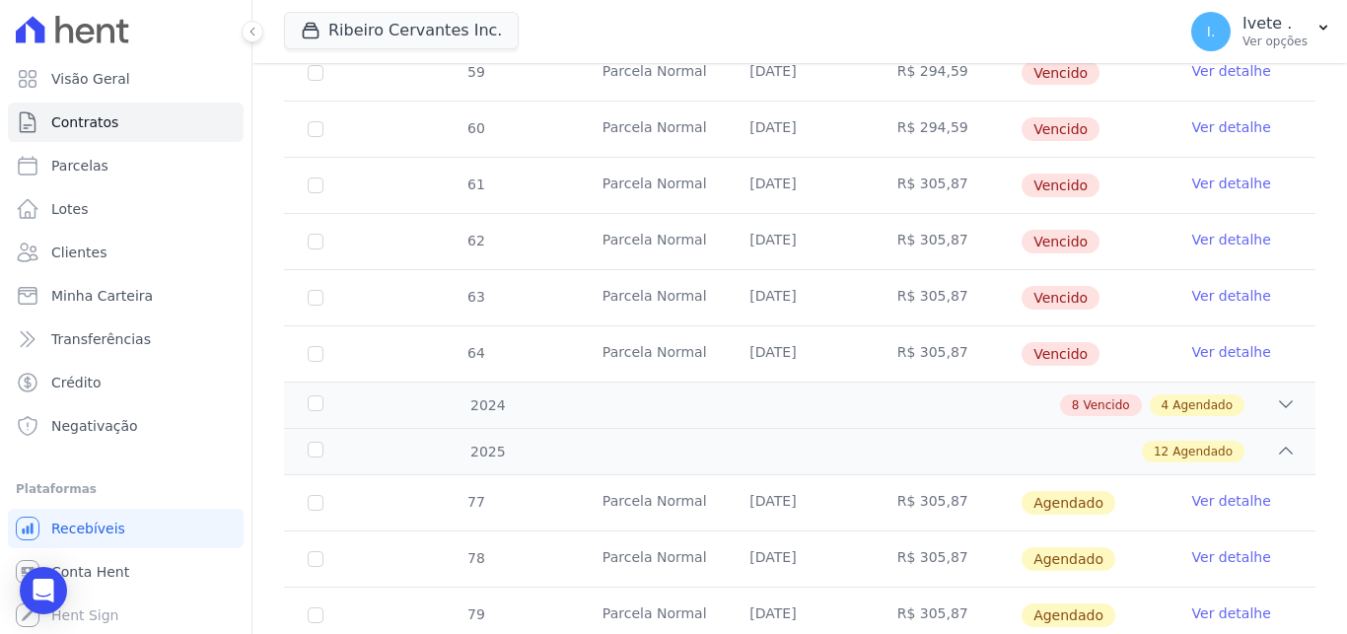
scroll to position [1856, 0]
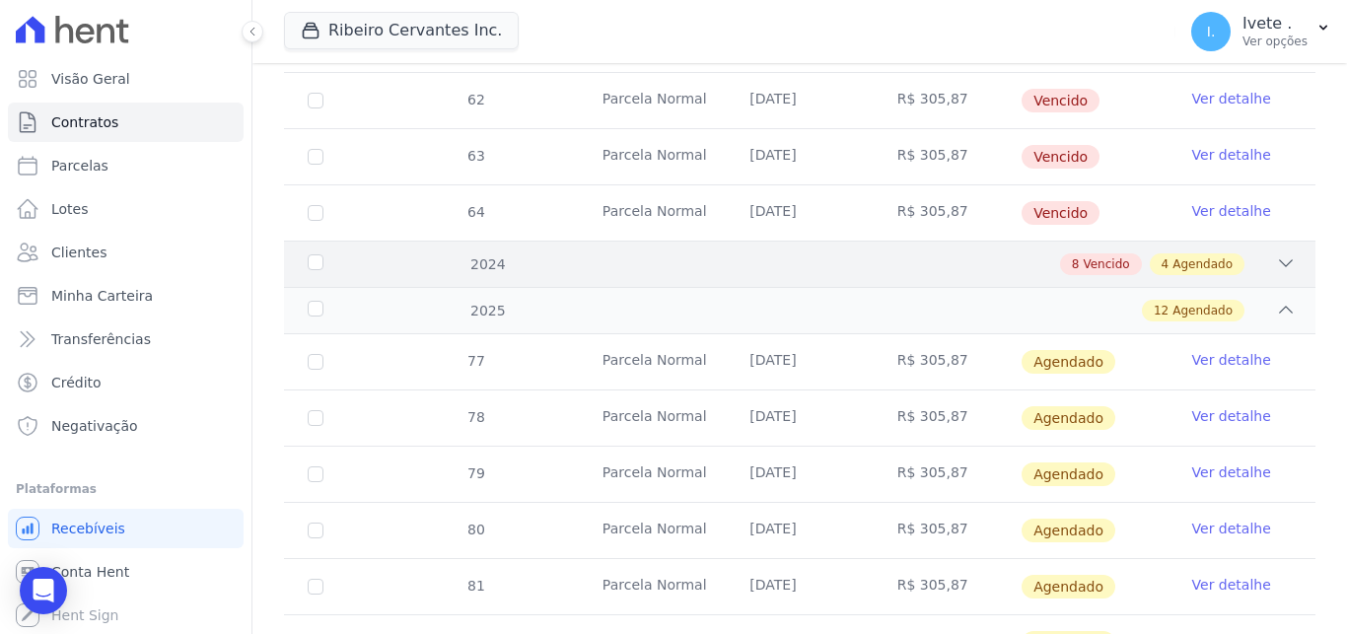
click at [1098, 255] on span "Vencido" at bounding box center [1105, 264] width 46 height 18
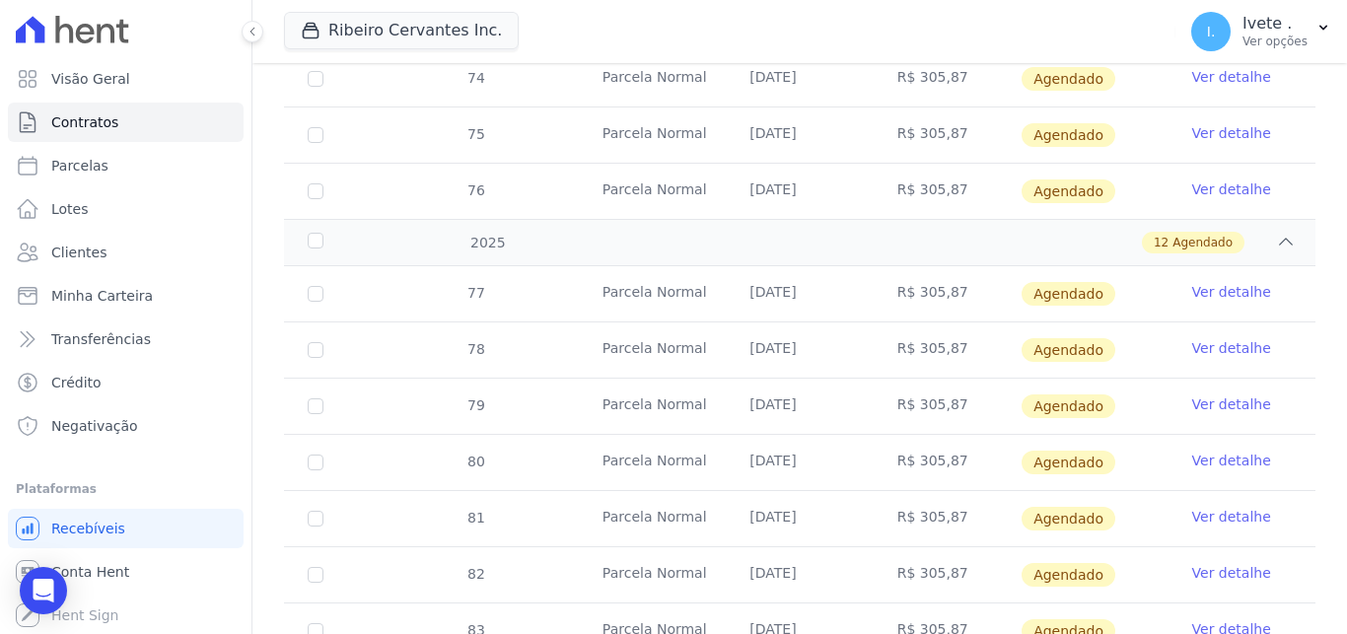
scroll to position [2257, 0]
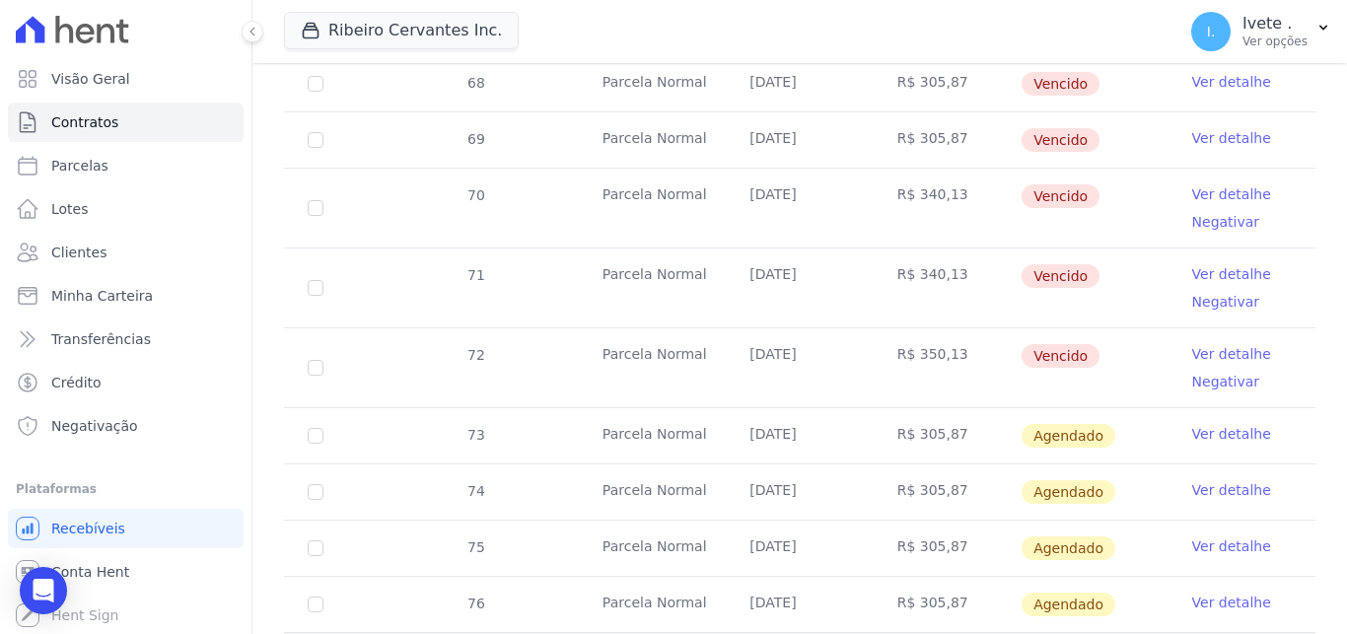
drag, startPoint x: 1318, startPoint y: 226, endPoint x: 1344, endPoint y: 116, distance: 112.4
click at [1344, 116] on div "65 Parcela Normal 10/01/2024 R$ 305,87 Vencido Ver detalhe 66 Parcela Normal 10…" at bounding box center [799, 260] width 1094 height 760
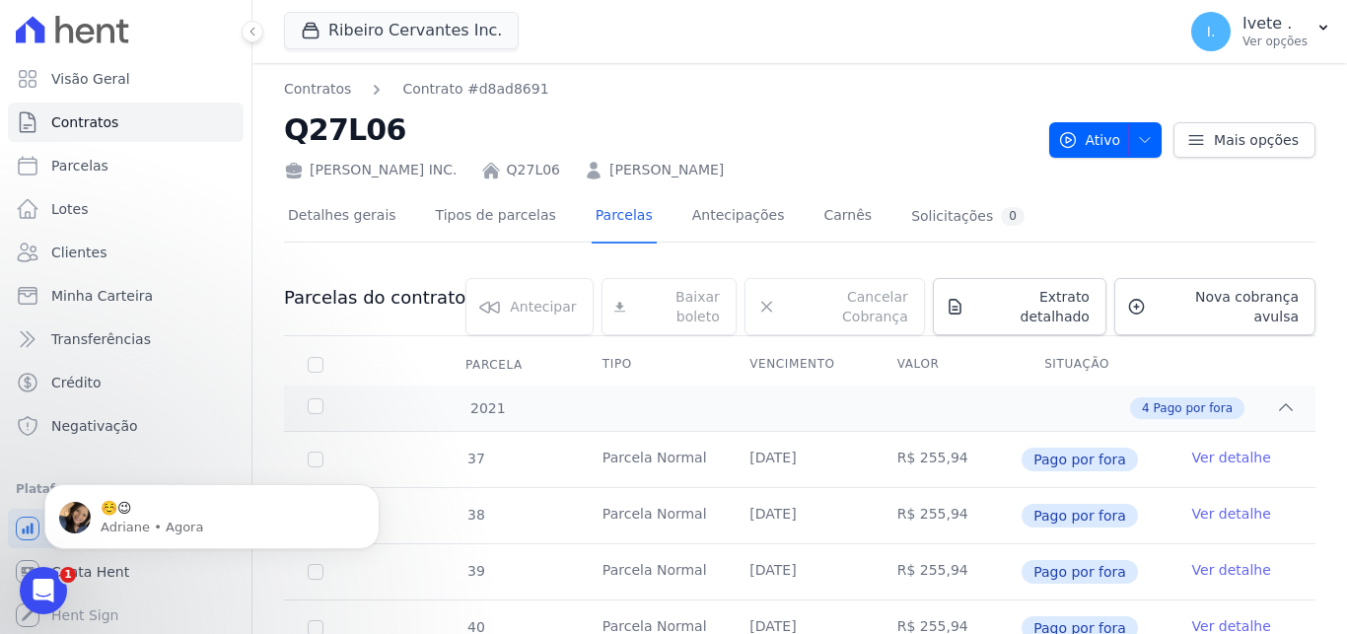
scroll to position [0, 0]
click at [35, 578] on icon "Abertura do Messenger da Intercom" at bounding box center [41, 588] width 33 height 33
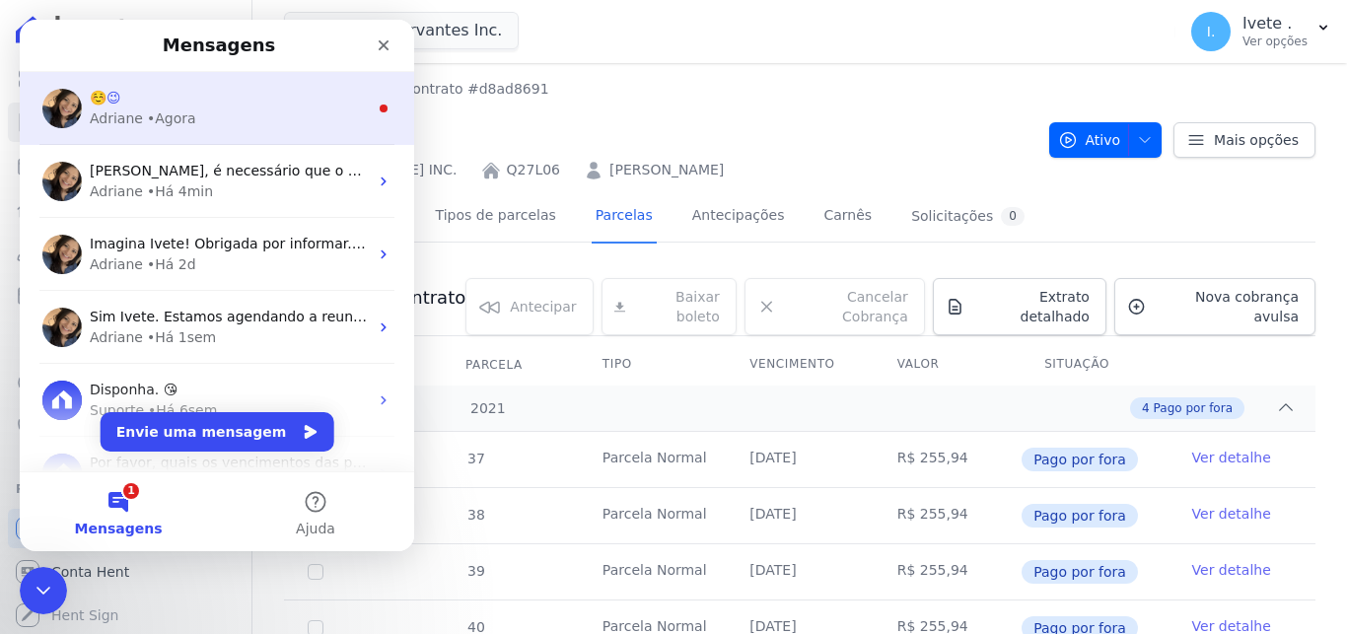
click at [205, 125] on div "Adriane • Agora" at bounding box center [229, 118] width 278 height 21
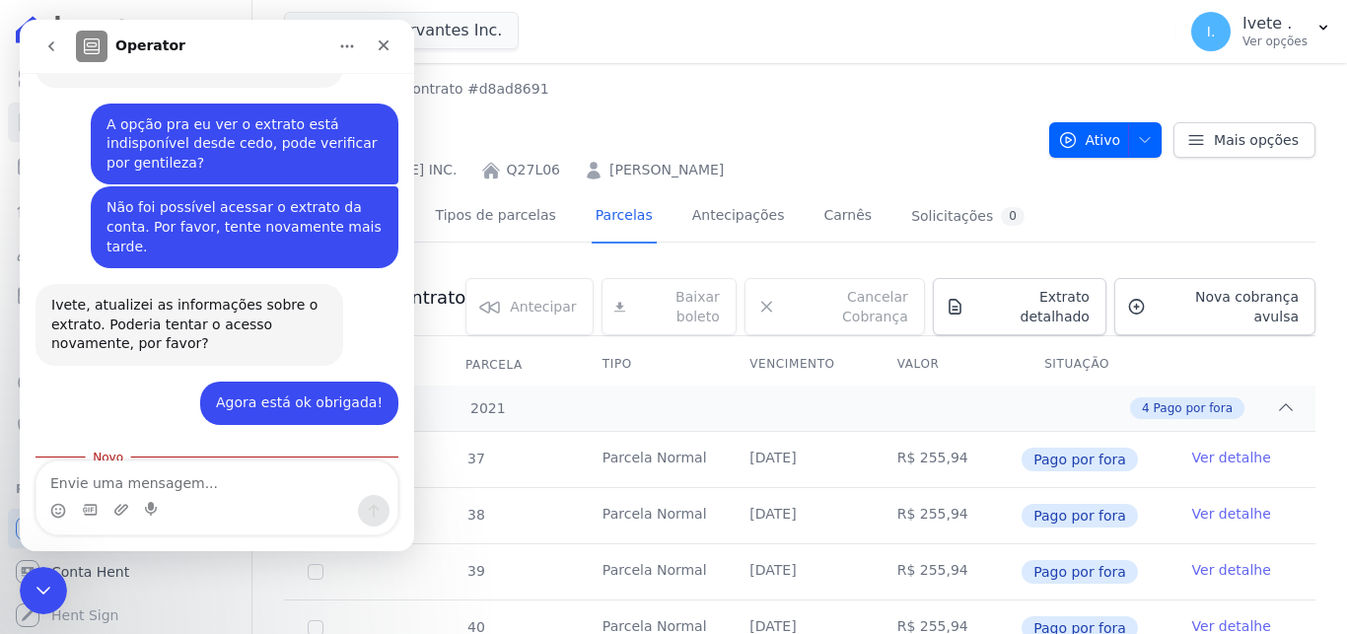
scroll to position [949, 0]
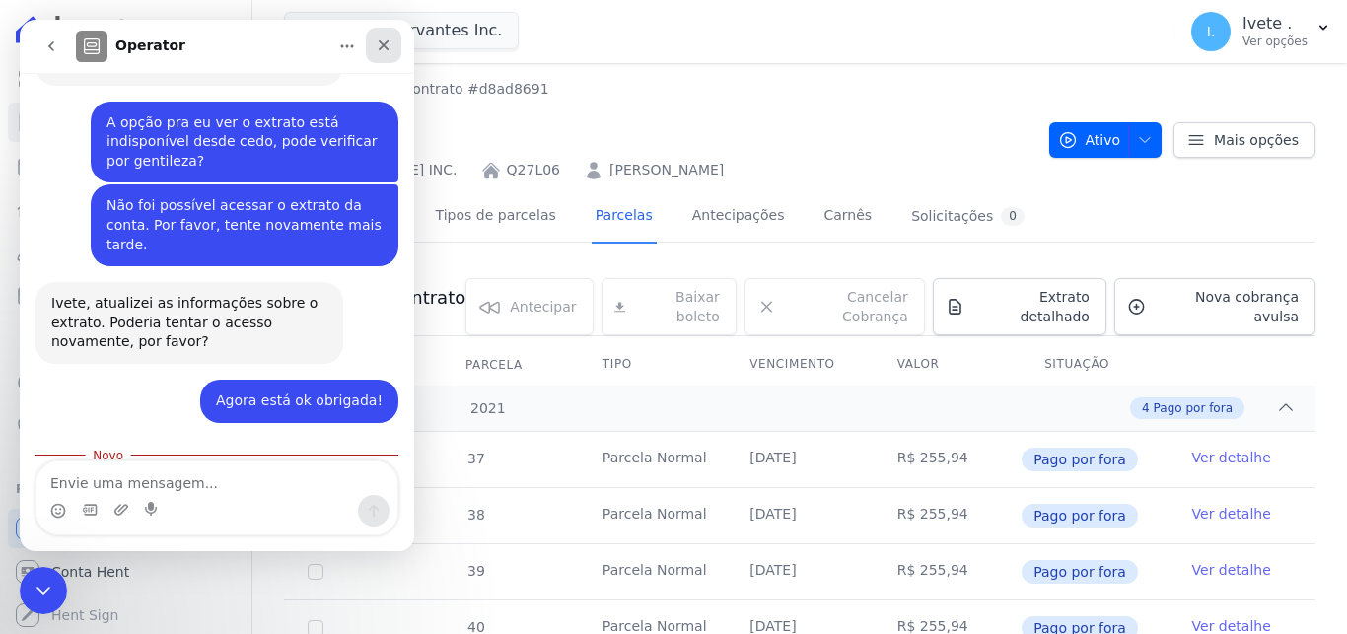
click at [382, 51] on icon "Fechar" at bounding box center [384, 45] width 16 height 16
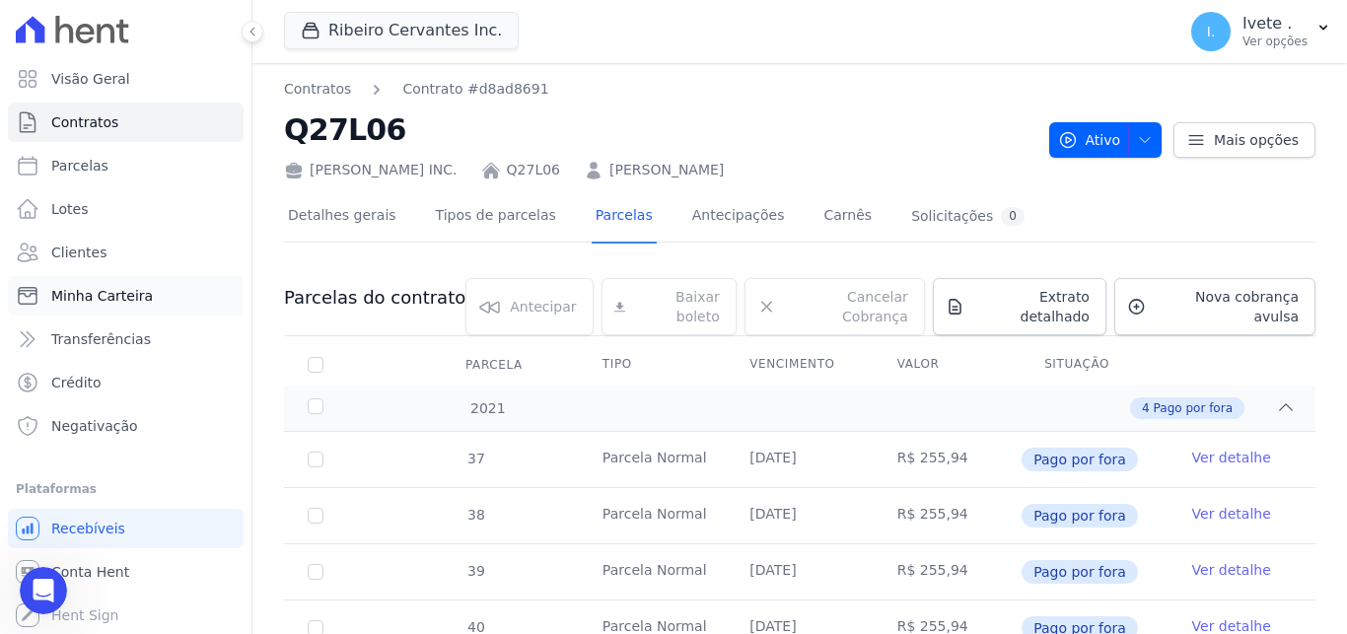
scroll to position [917, 0]
click at [108, 389] on link "Crédito" at bounding box center [126, 382] width 236 height 39
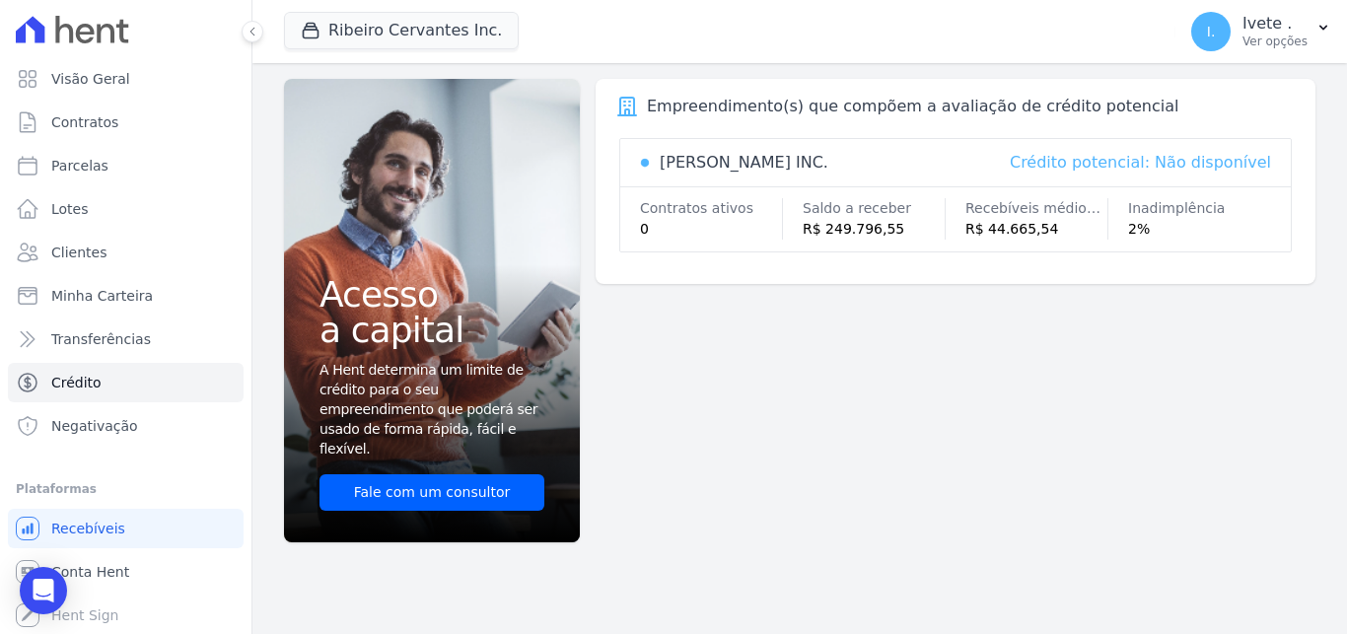
scroll to position [1, 0]
click at [89, 563] on span "Conta Hent" at bounding box center [90, 571] width 78 height 20
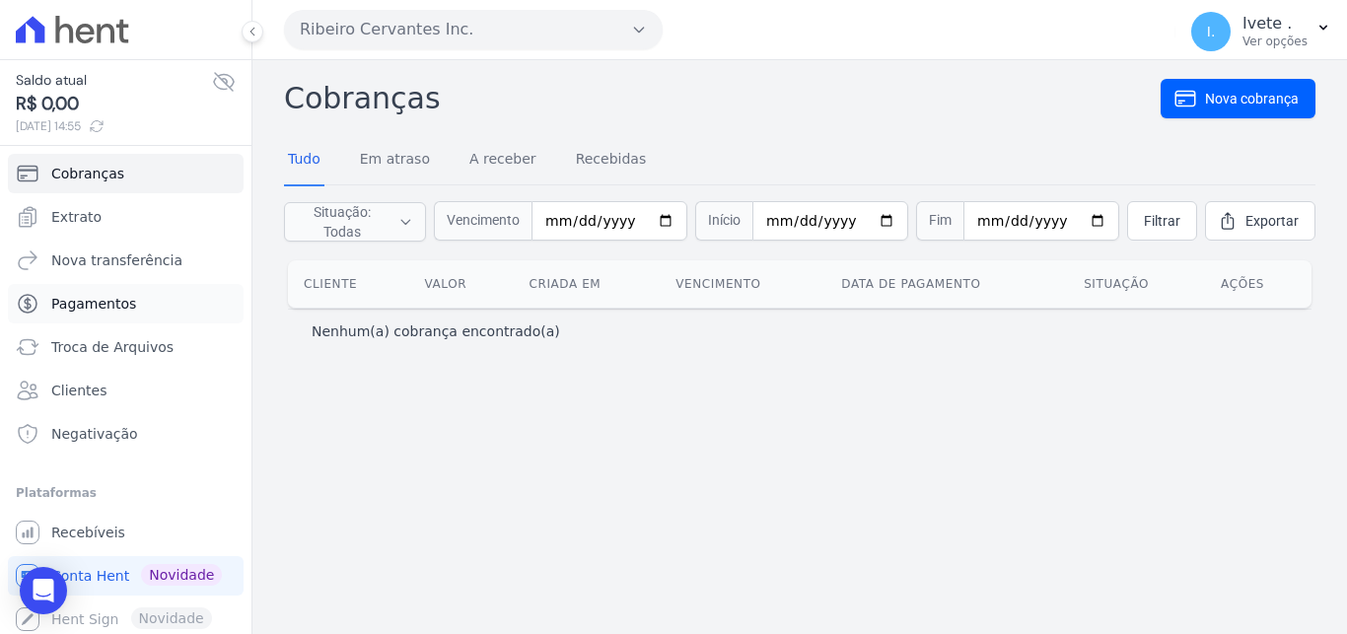
click at [104, 314] on link "Pagamentos" at bounding box center [126, 303] width 236 height 39
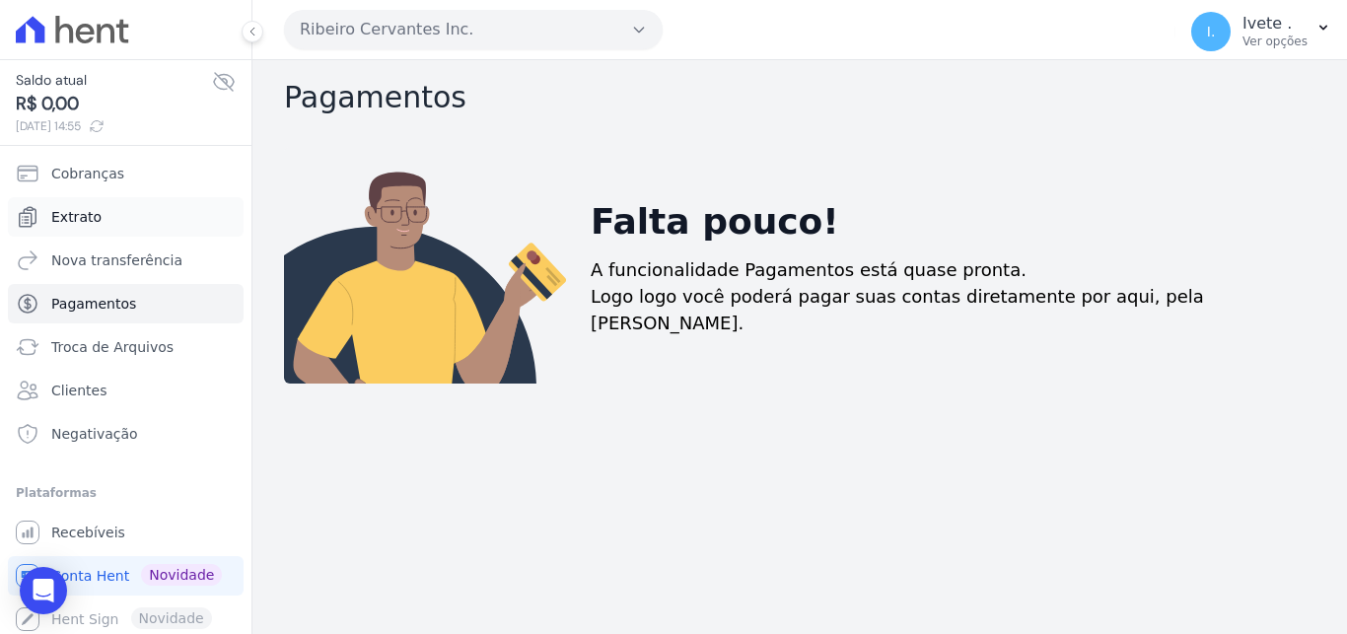
click at [91, 217] on span "Extrato" at bounding box center [76, 217] width 50 height 20
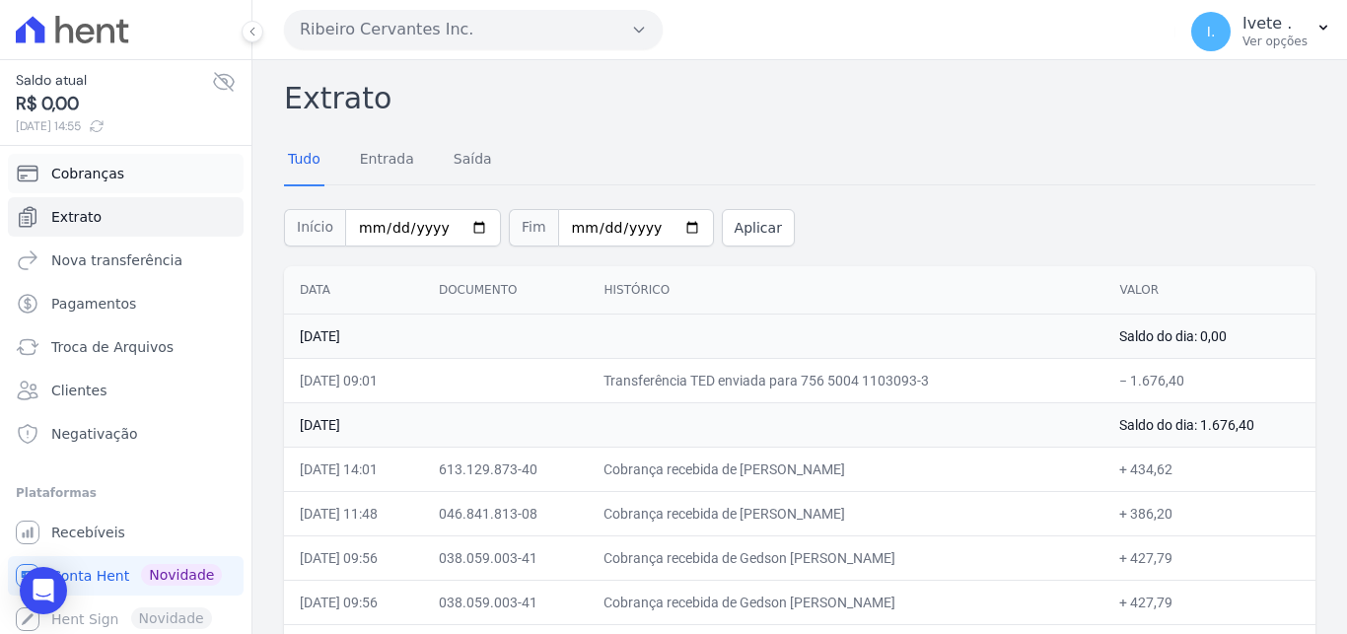
click at [113, 176] on span "Cobranças" at bounding box center [87, 174] width 73 height 20
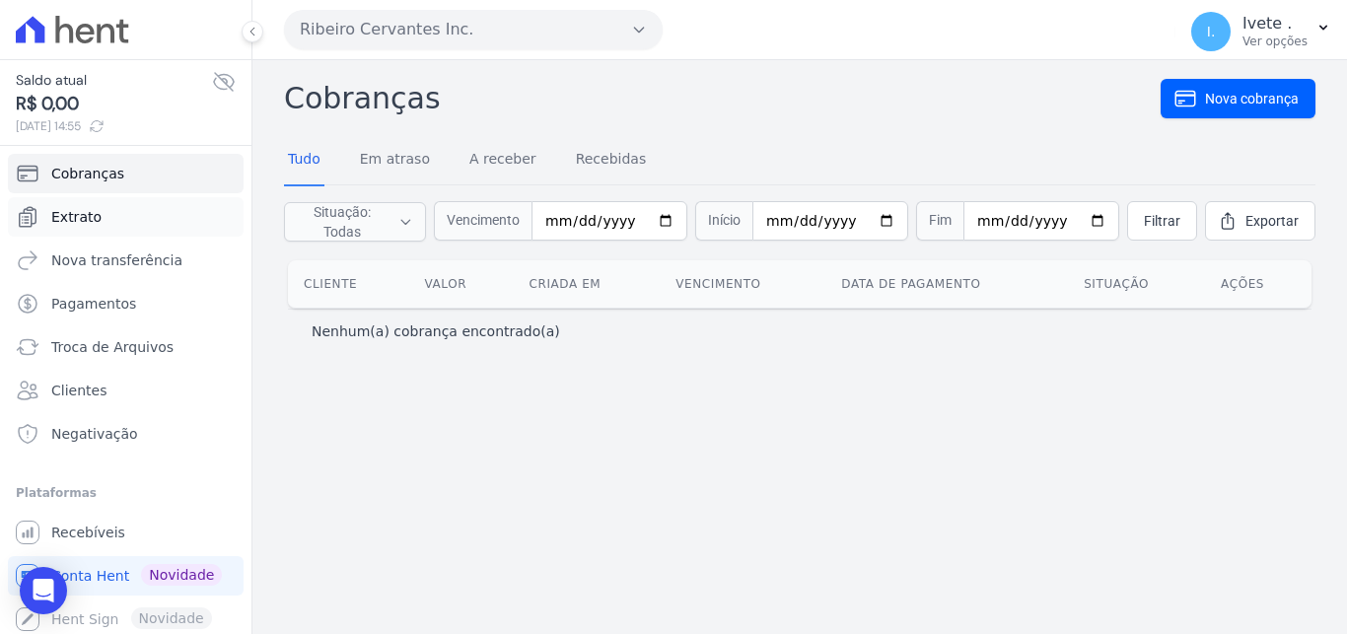
click at [97, 217] on link "Extrato" at bounding box center [126, 216] width 236 height 39
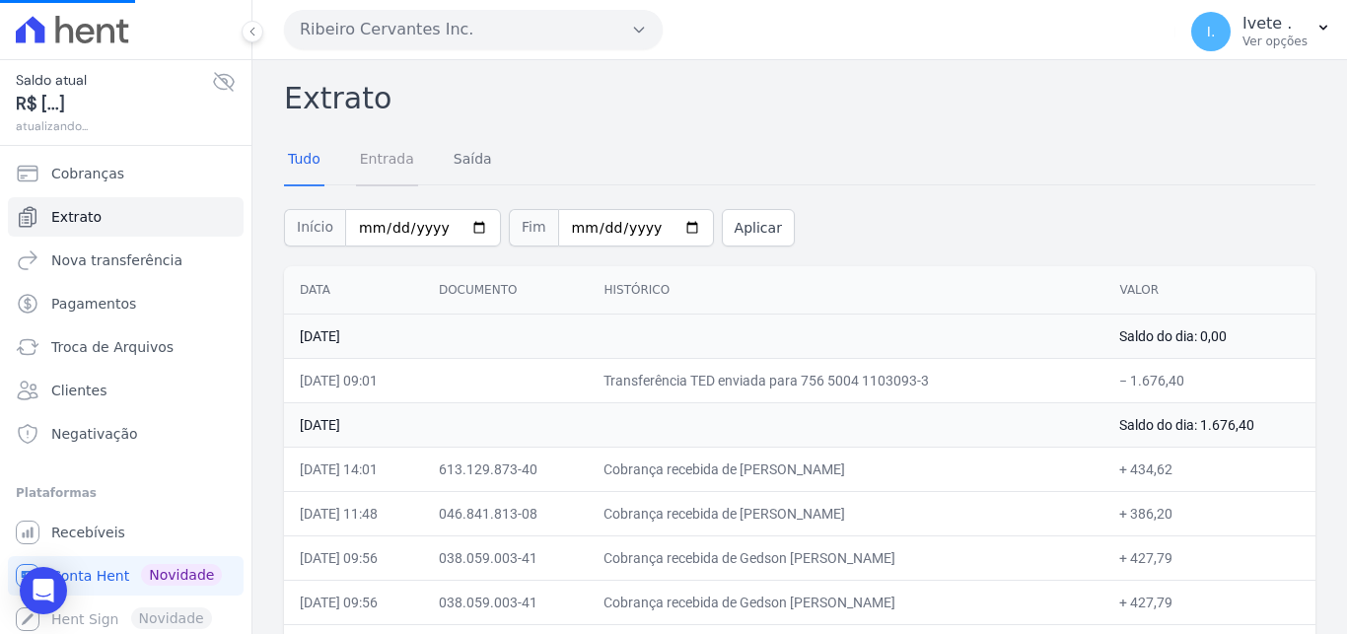
click at [387, 171] on link "Entrada" at bounding box center [387, 160] width 62 height 51
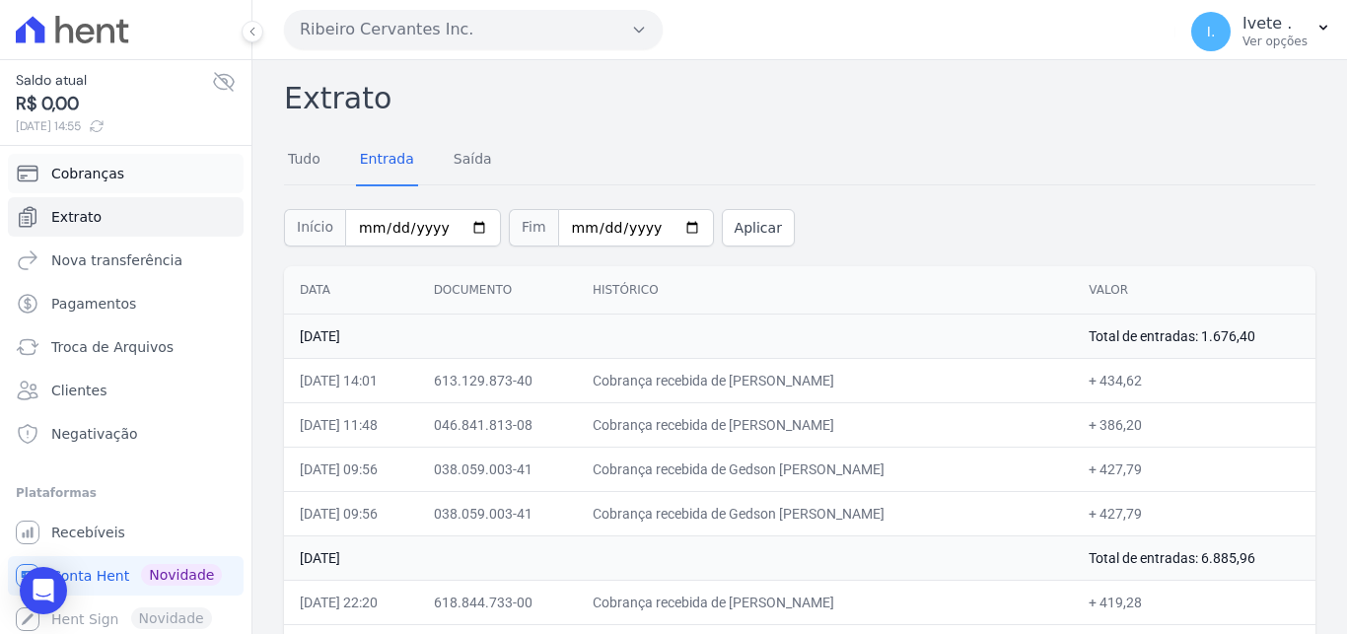
click at [113, 181] on span "Cobranças" at bounding box center [87, 174] width 73 height 20
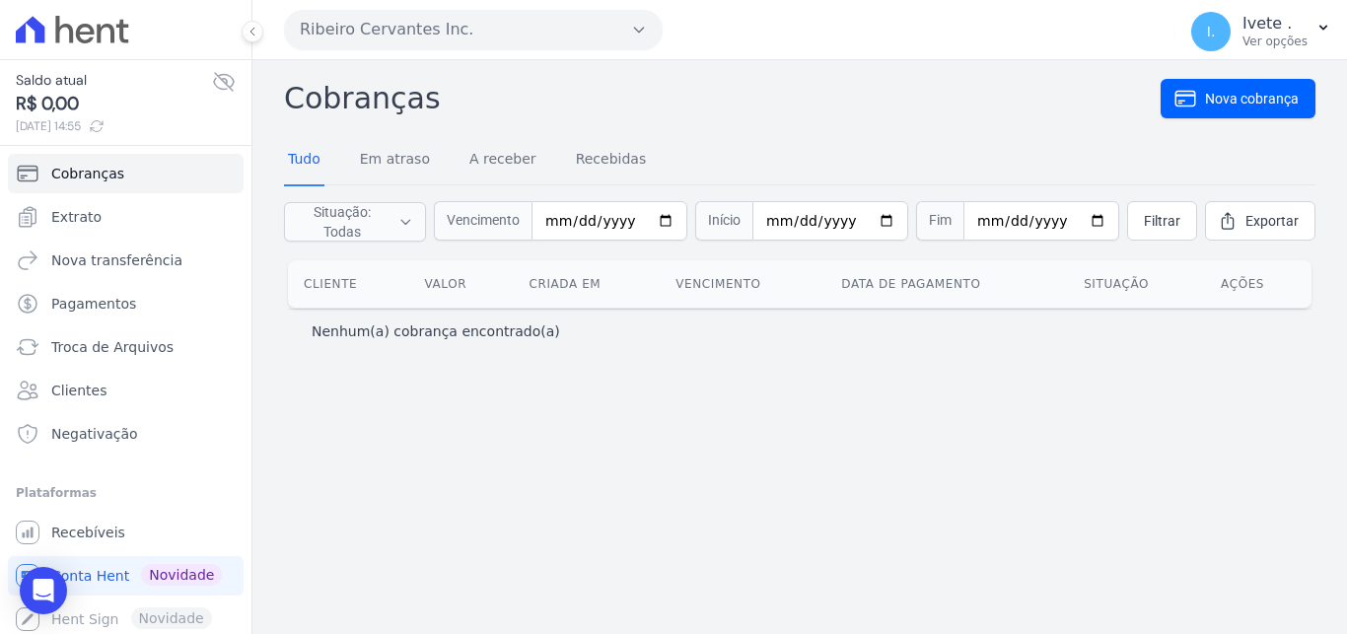
click at [76, 35] on icon at bounding box center [85, 34] width 19 height 20
click at [83, 307] on span "Pagamentos" at bounding box center [93, 304] width 85 height 20
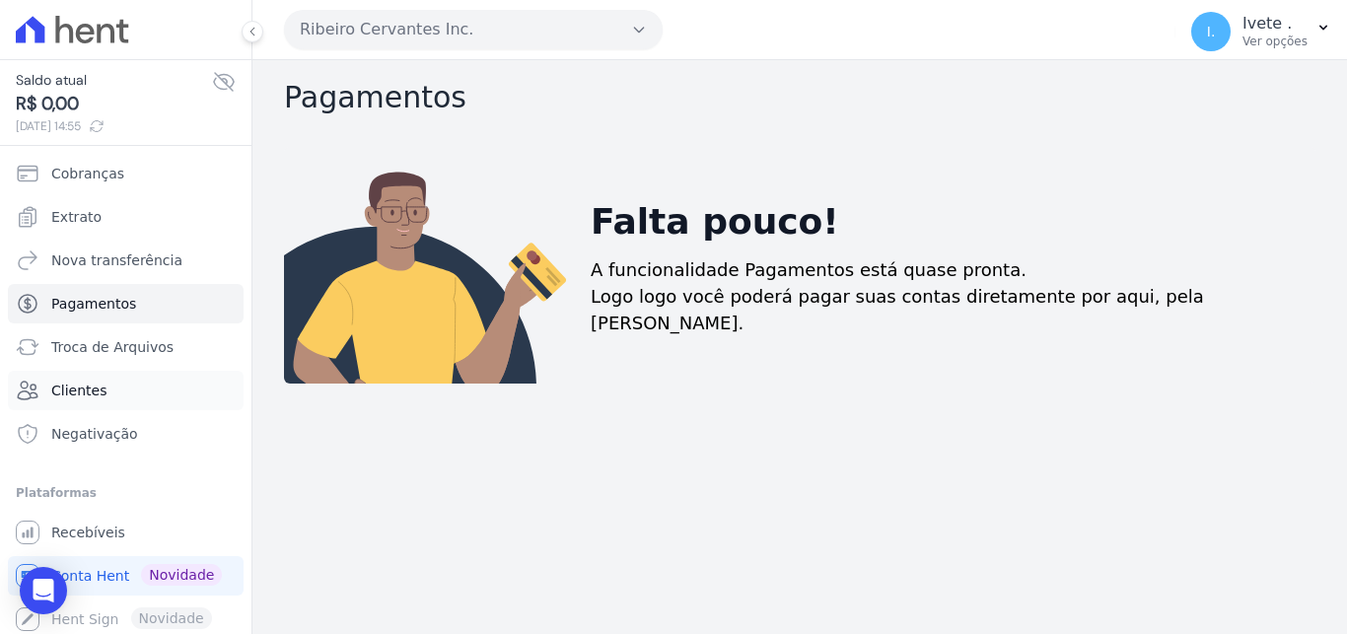
click at [84, 395] on span "Clientes" at bounding box center [78, 391] width 55 height 20
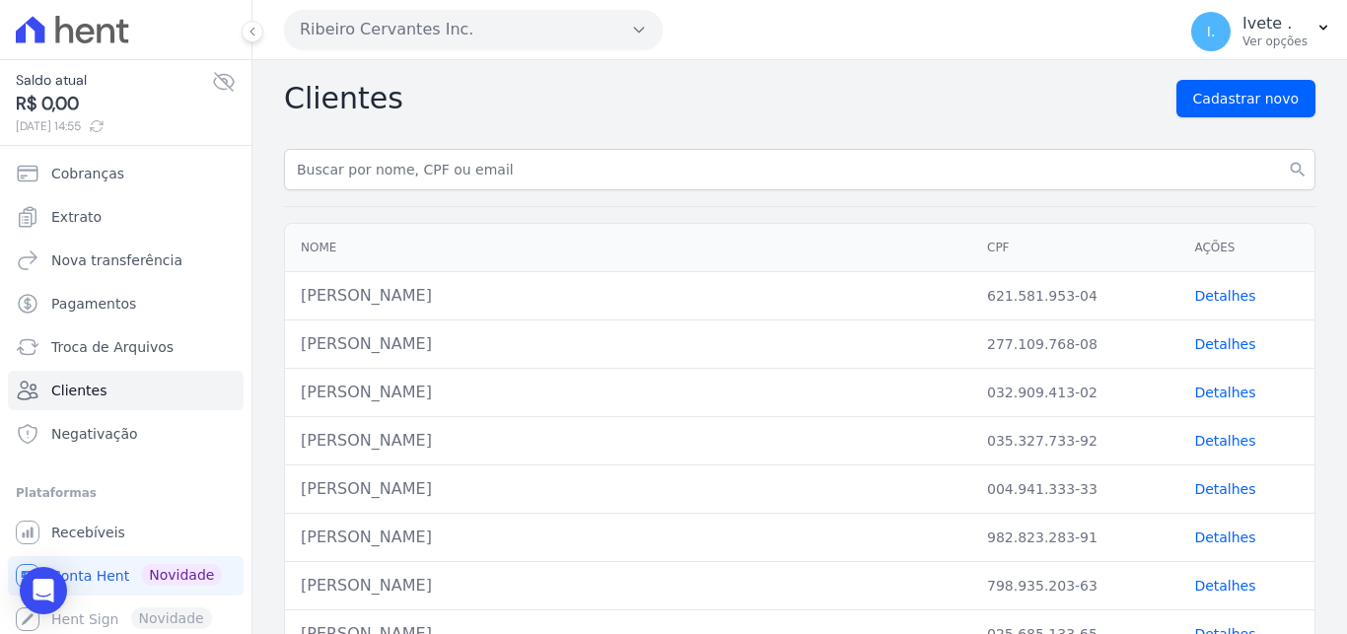
click at [1221, 299] on link "Detalhes" at bounding box center [1224, 296] width 61 height 16
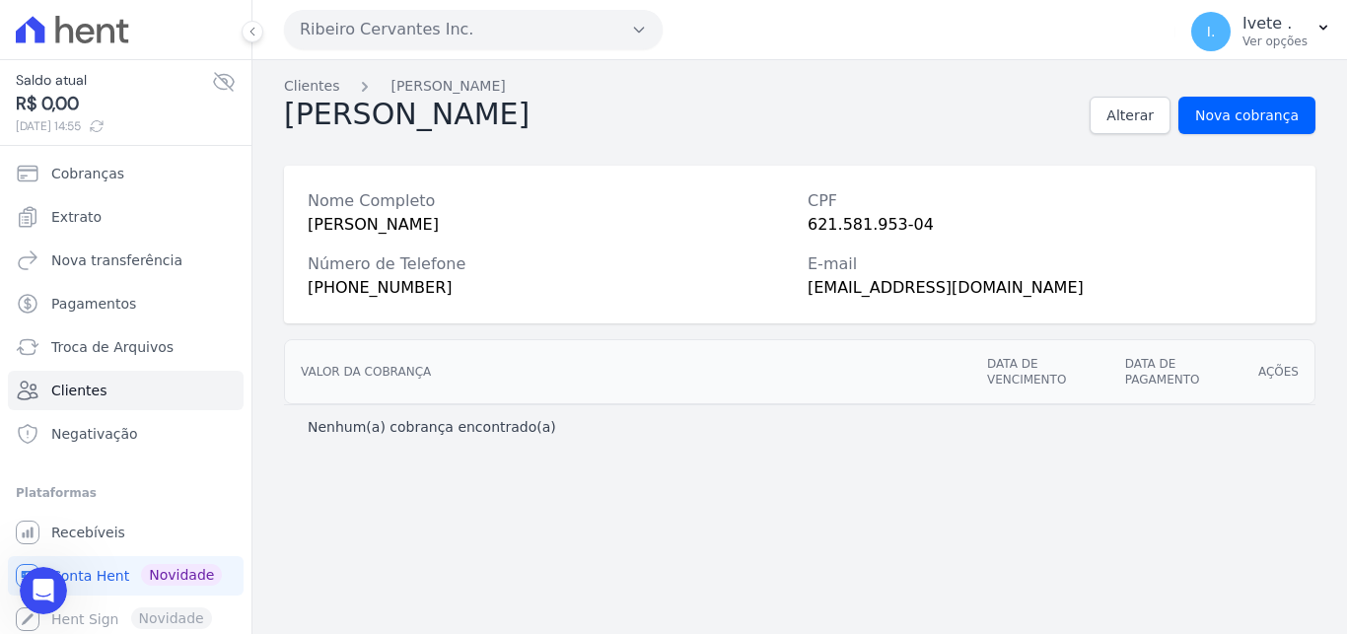
click at [91, 36] on icon at bounding box center [72, 30] width 113 height 28
click at [107, 174] on span "Cobranças" at bounding box center [87, 174] width 73 height 20
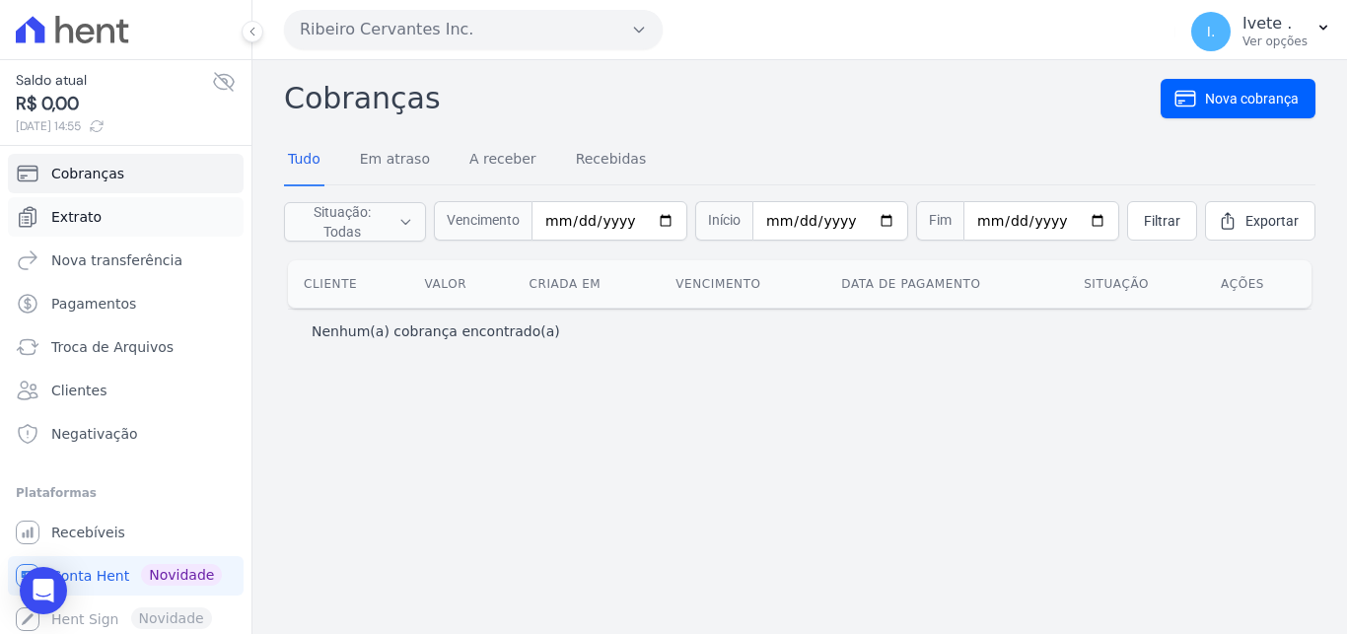
click at [100, 213] on link "Extrato" at bounding box center [126, 216] width 236 height 39
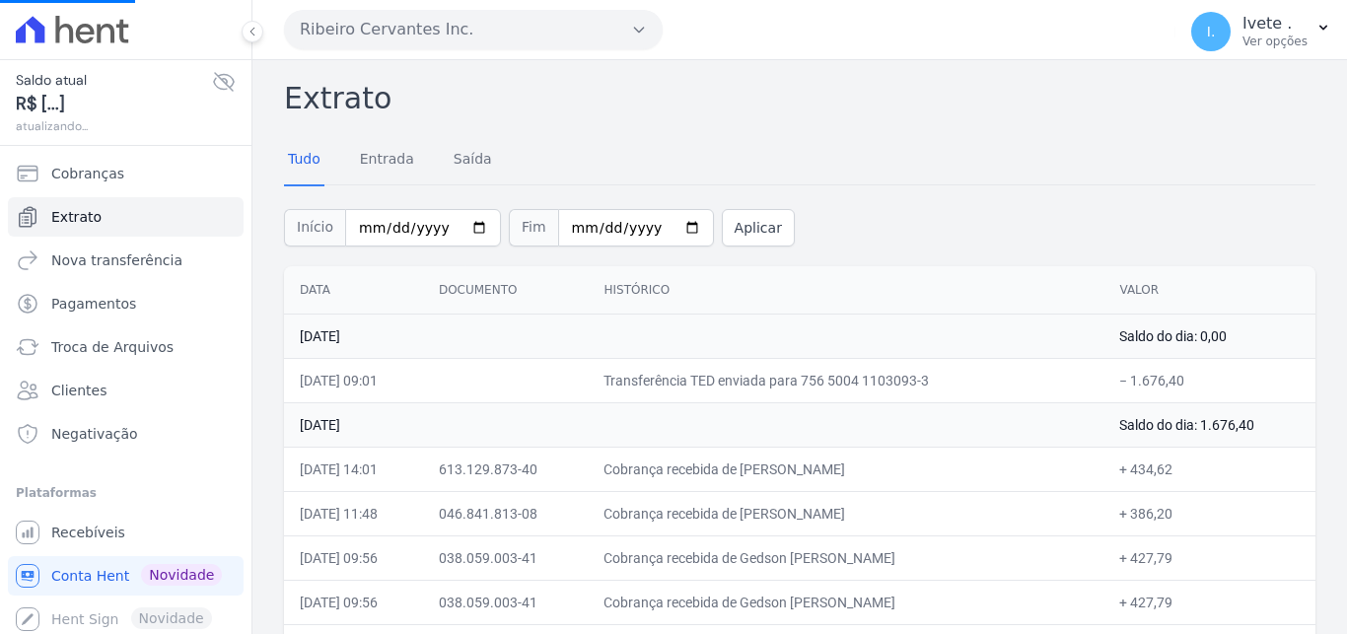
click at [92, 35] on icon at bounding box center [85, 34] width 19 height 20
click at [86, 50] on div at bounding box center [126, 29] width 236 height 59
click at [65, 43] on div at bounding box center [126, 29] width 236 height 59
click at [155, 539] on link "Recebíveis" at bounding box center [126, 532] width 236 height 39
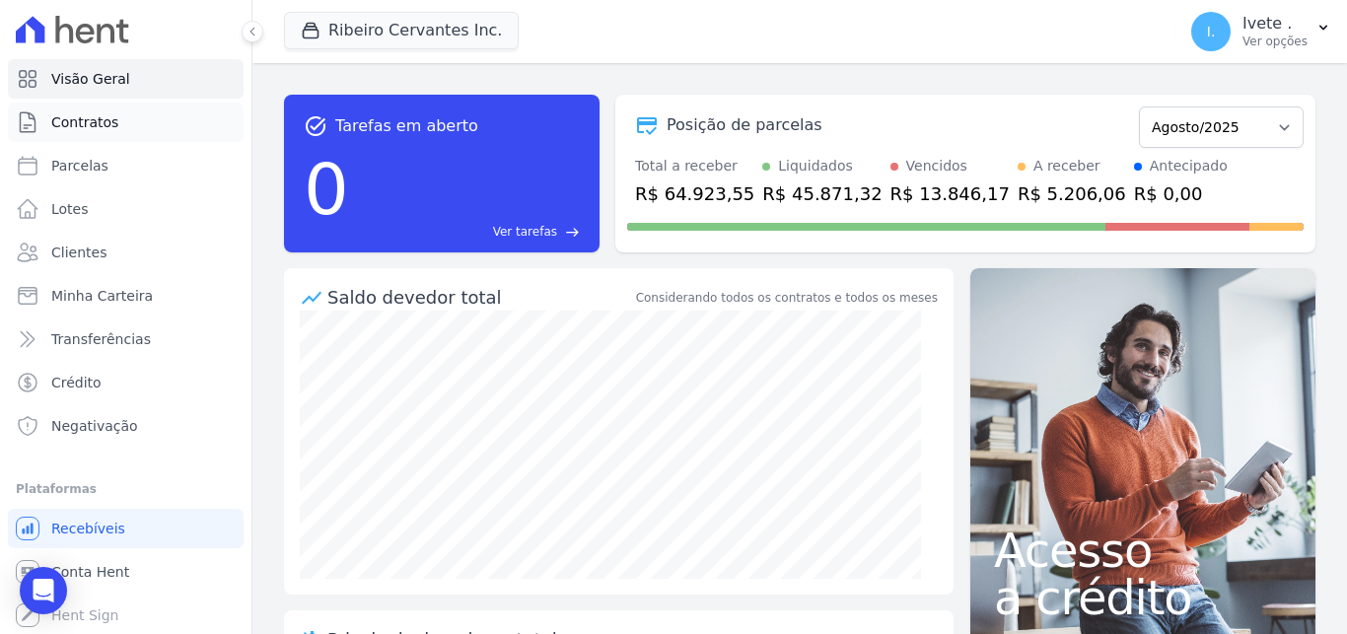
click at [104, 126] on span "Contratos" at bounding box center [84, 122] width 67 height 20
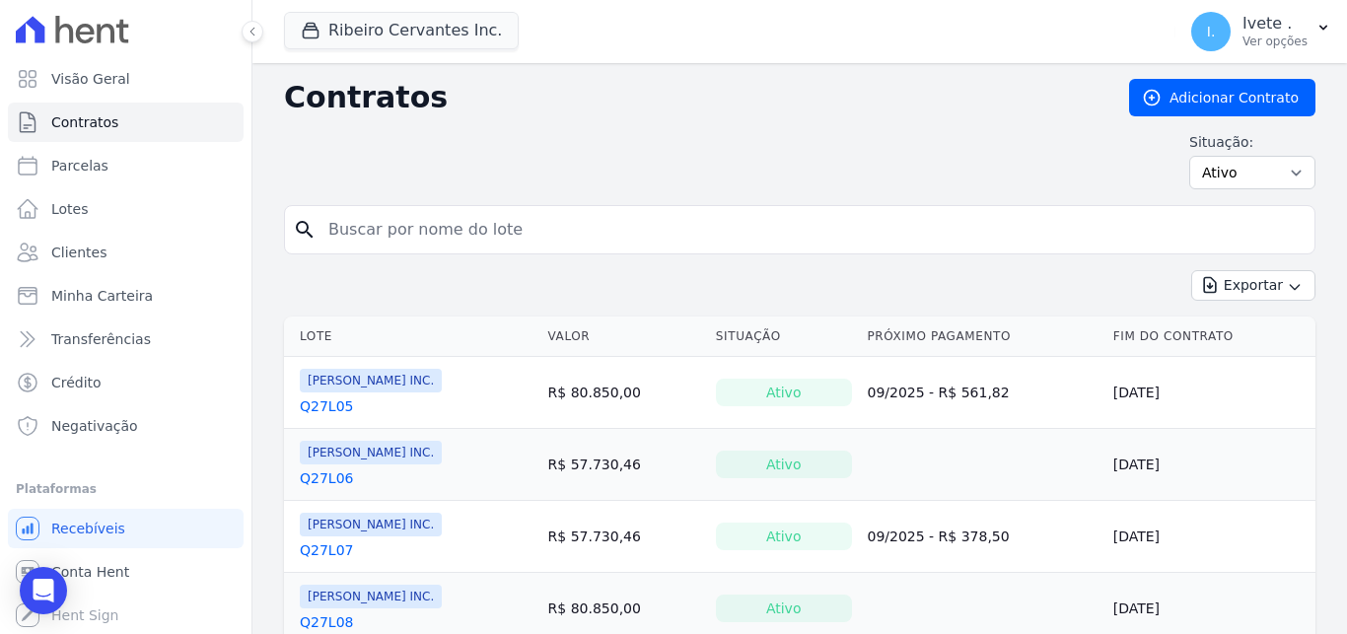
click at [335, 479] on link "Q27L06" at bounding box center [326, 478] width 53 height 20
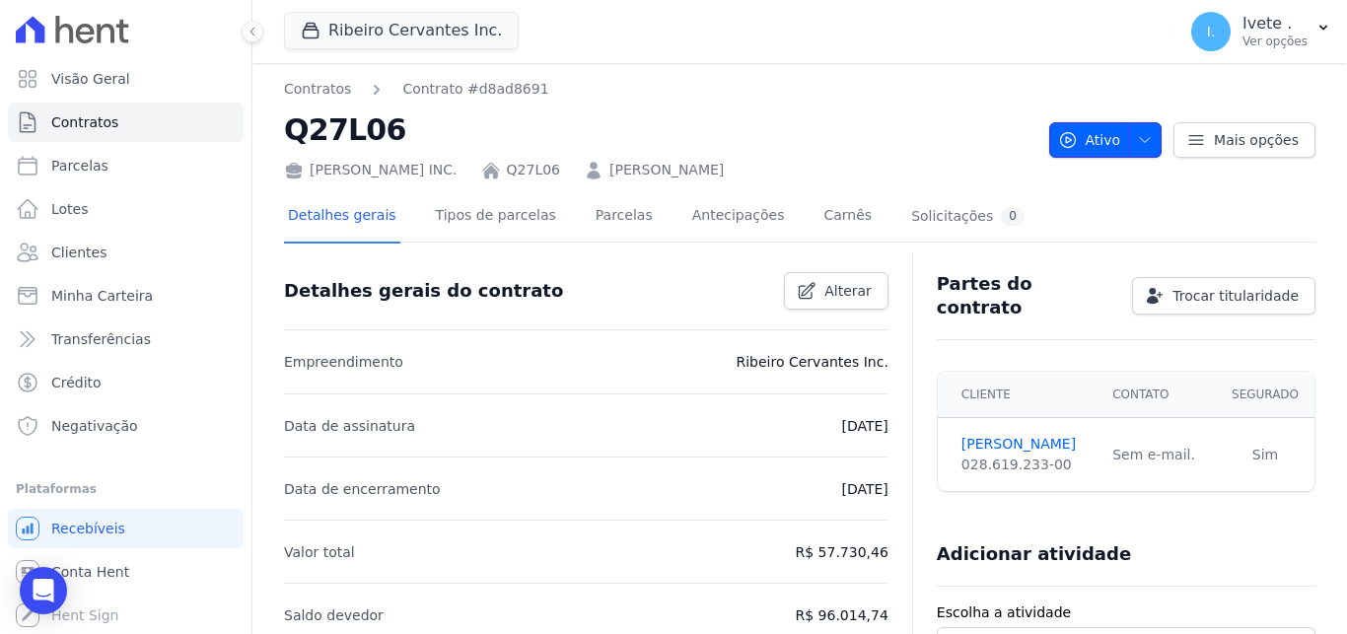
click at [1138, 127] on span "button" at bounding box center [1140, 140] width 25 height 32
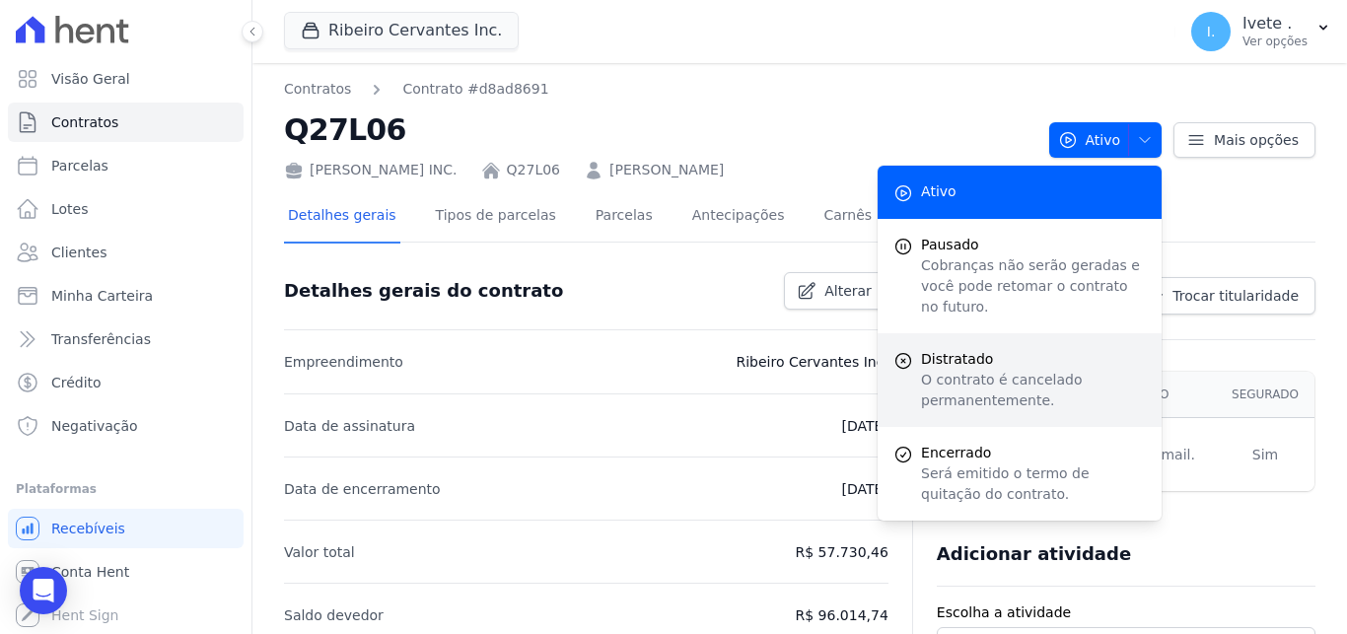
click at [1057, 370] on p "O contrato é cancelado permanentemente." at bounding box center [1033, 390] width 225 height 41
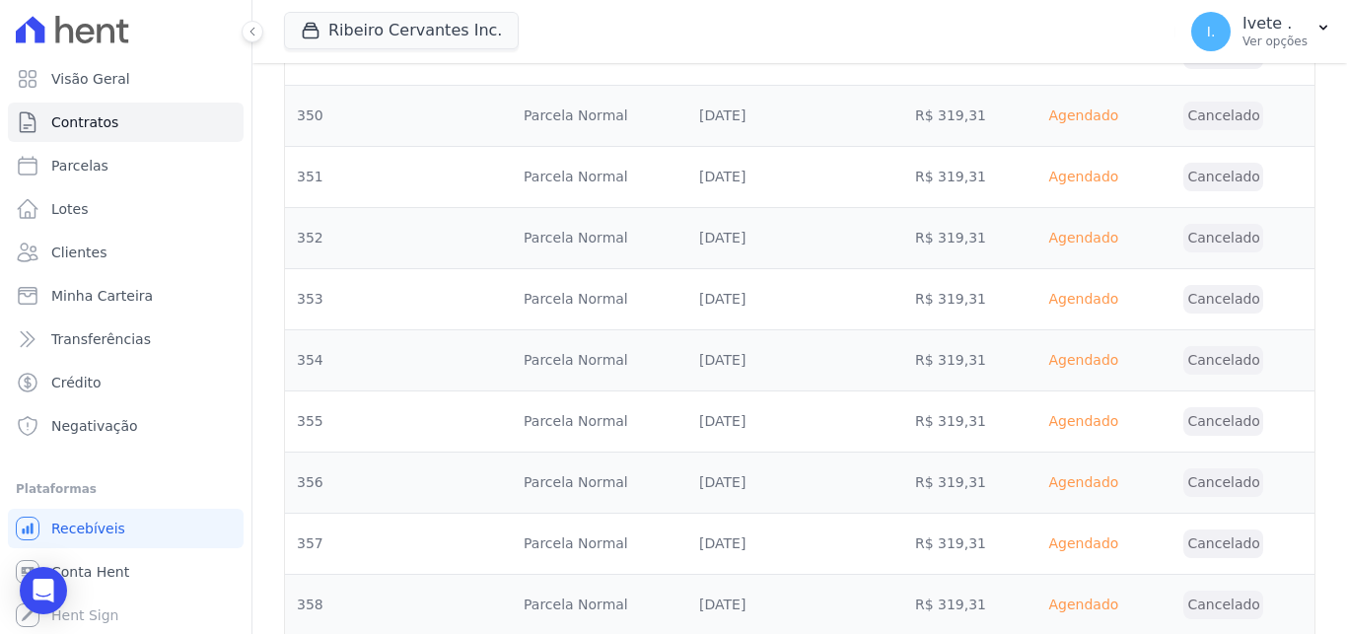
scroll to position [18755, 0]
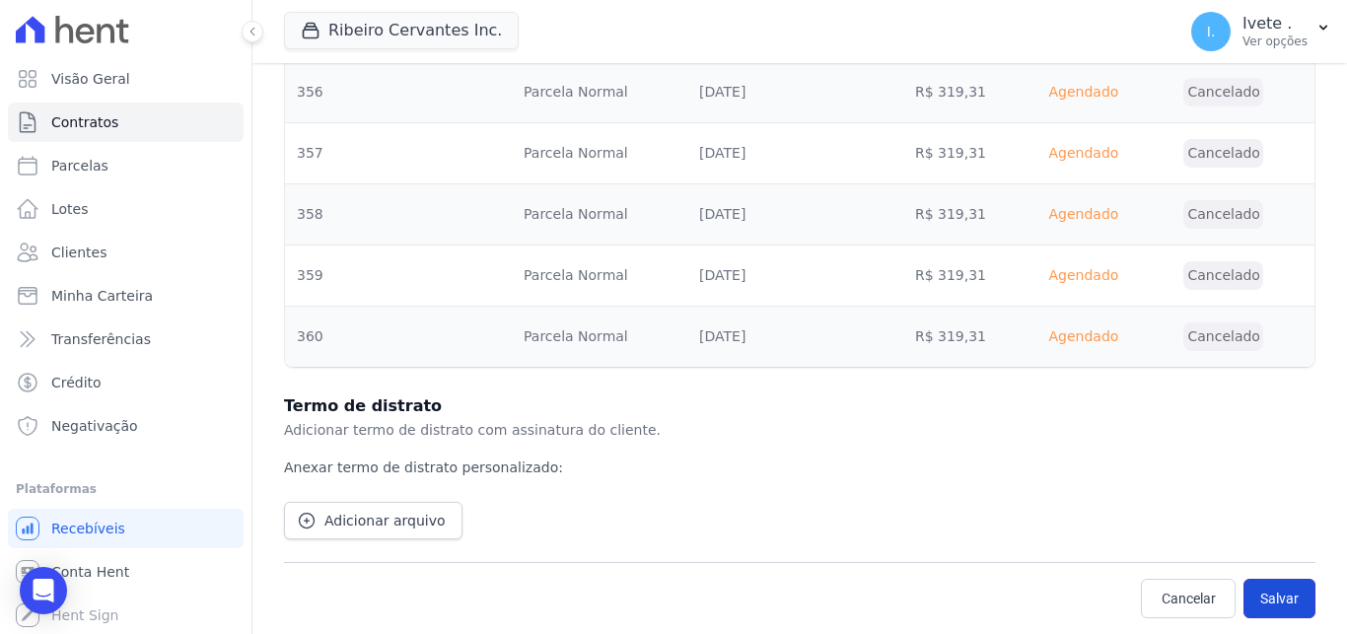
click at [1279, 597] on button "Salvar" at bounding box center [1279, 598] width 72 height 39
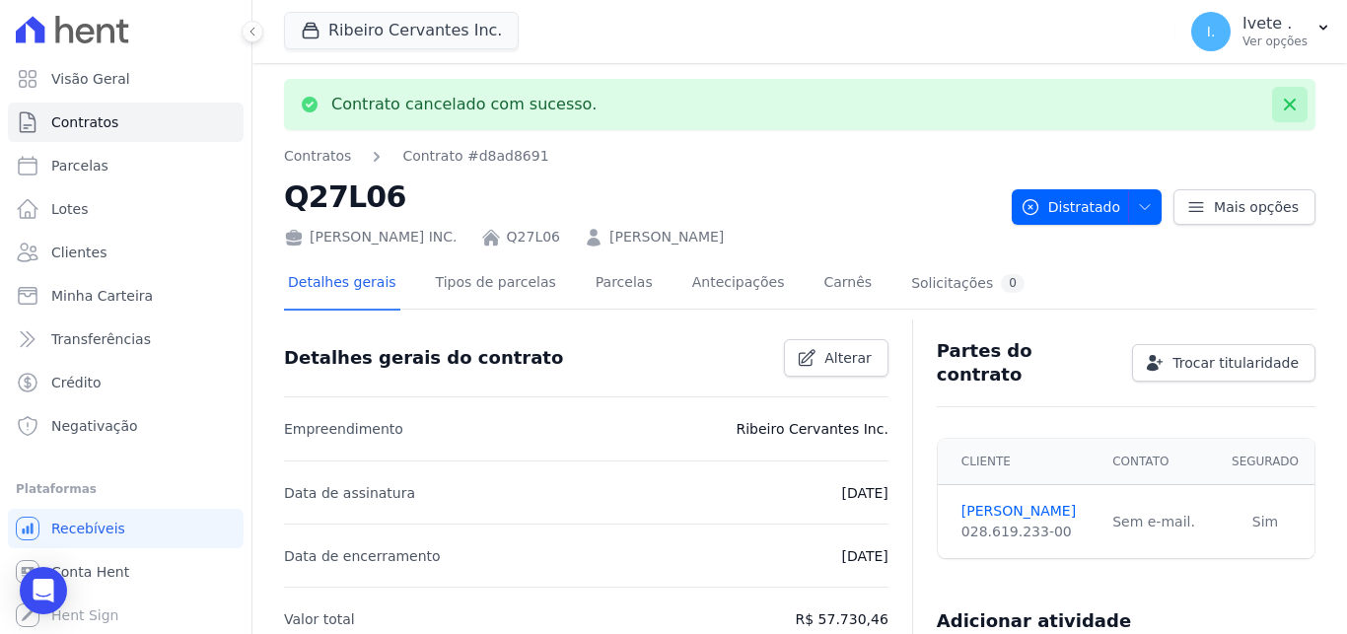
click at [1280, 105] on icon at bounding box center [1290, 105] width 20 height 20
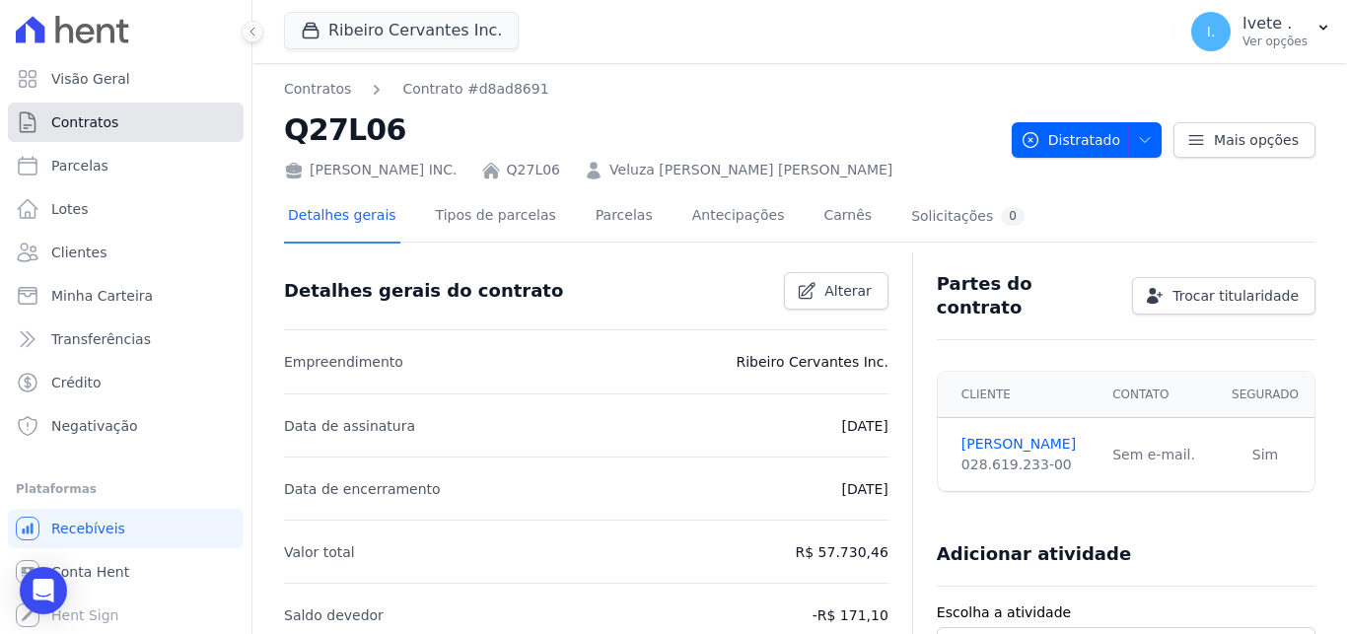
click at [142, 122] on link "Contratos" at bounding box center [126, 122] width 236 height 39
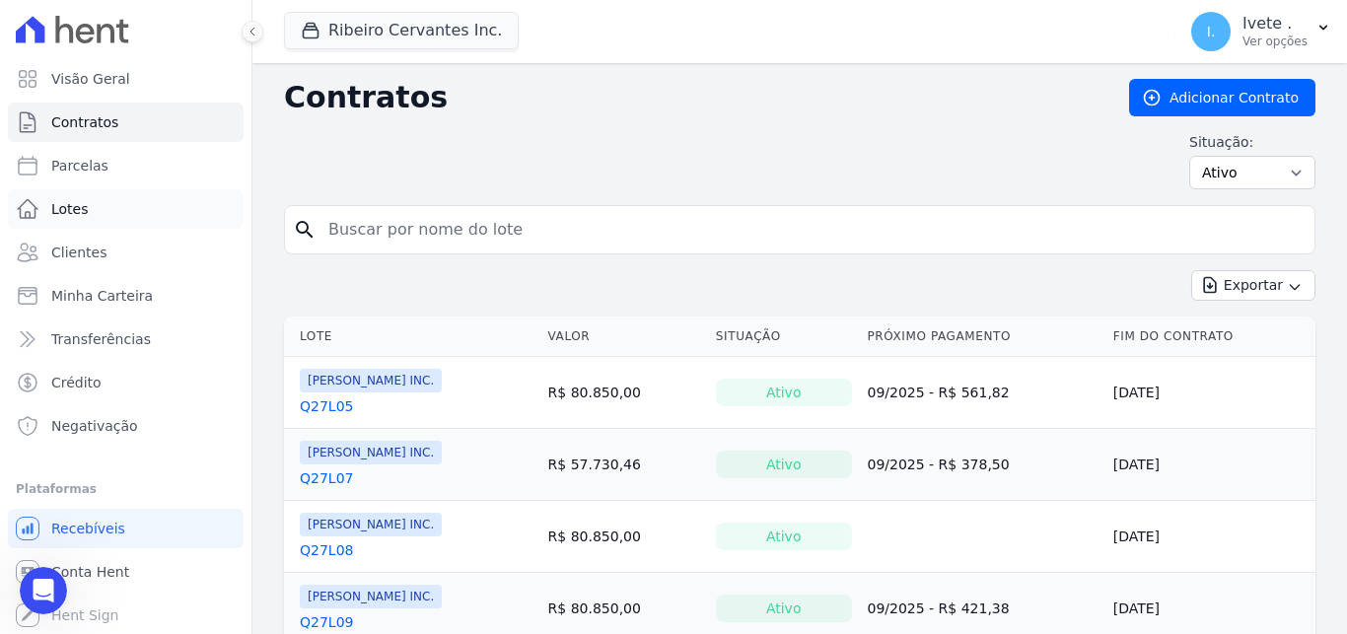
click at [71, 216] on span "Lotes" at bounding box center [69, 209] width 37 height 20
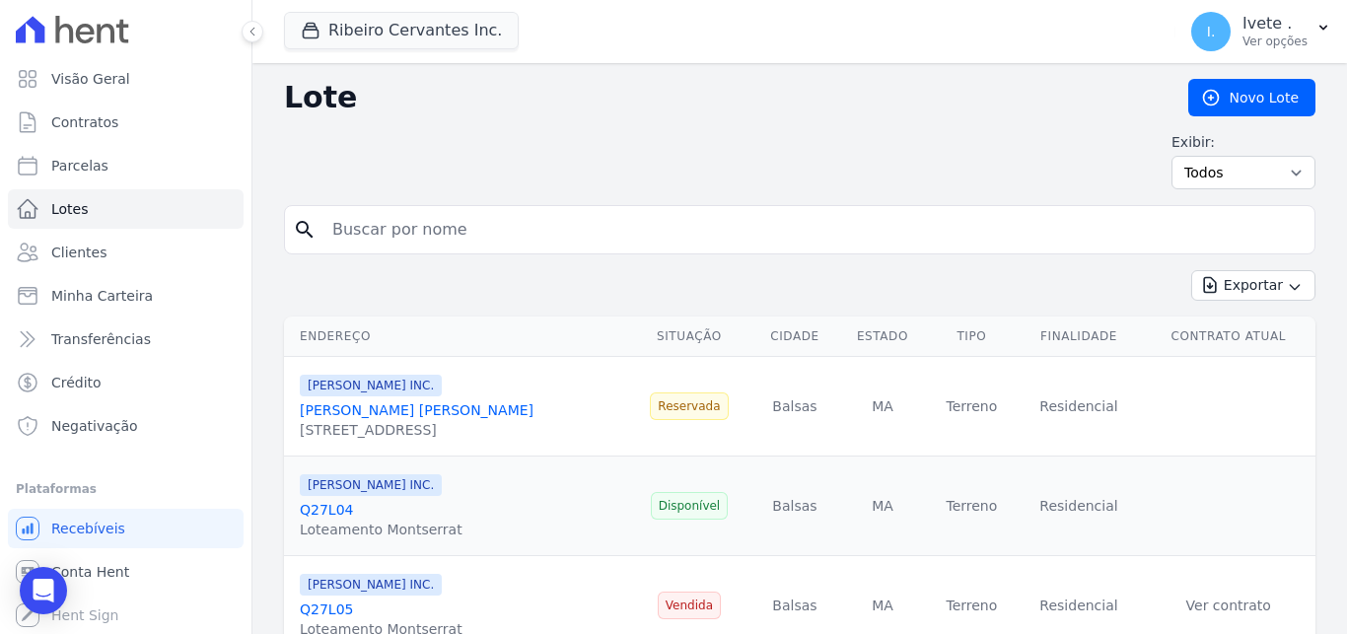
click at [399, 411] on link "[PERSON_NAME]" at bounding box center [417, 410] width 234 height 16
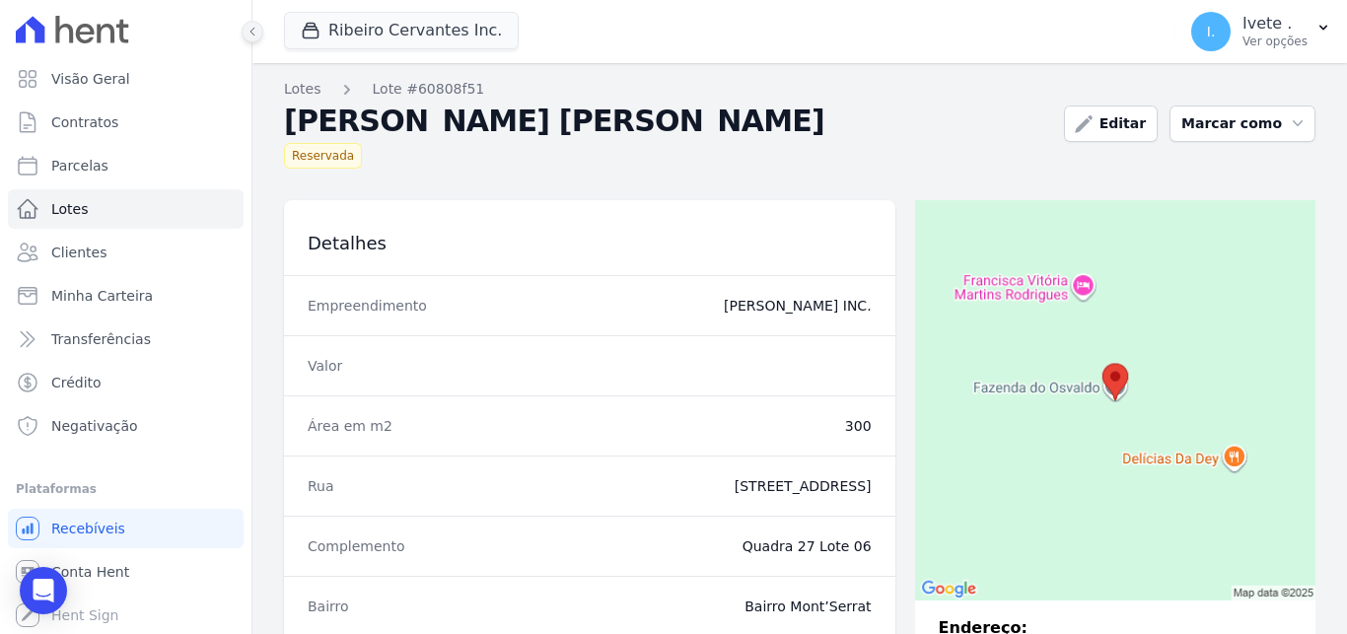
click at [255, 28] on icon at bounding box center [252, 32] width 12 height 12
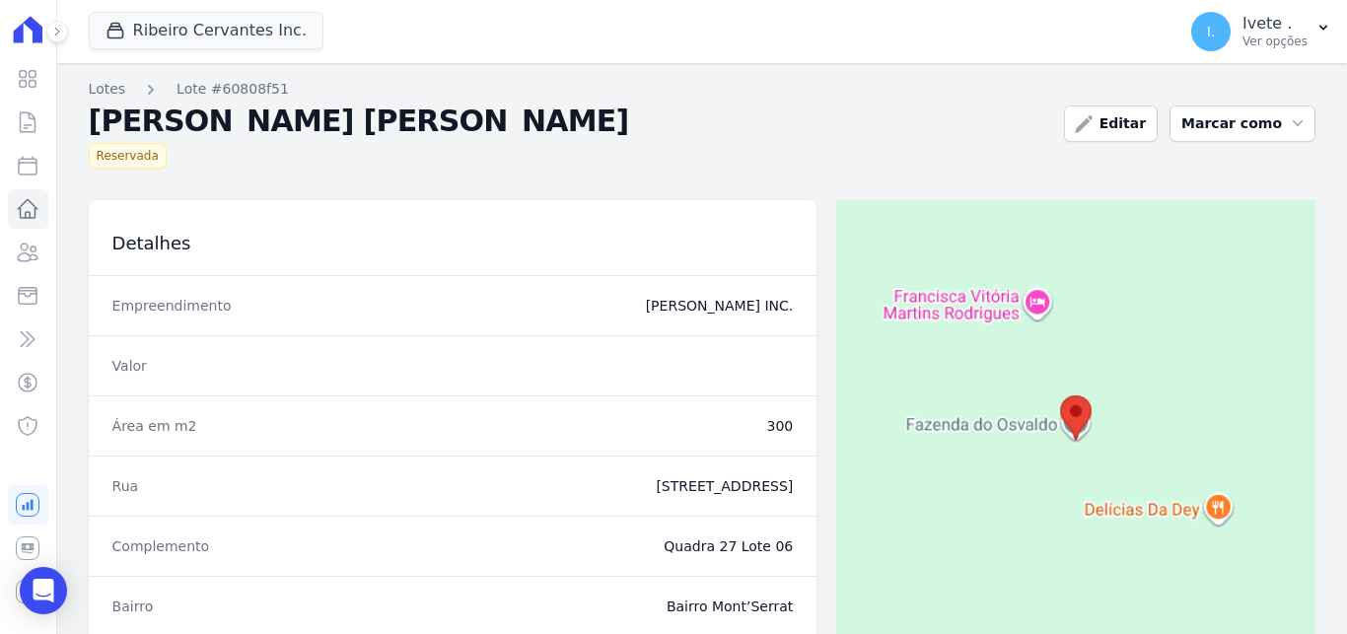
click at [142, 87] on icon "Breadcrumb" at bounding box center [151, 90] width 20 height 20
click at [148, 92] on icon "Breadcrumb" at bounding box center [151, 90] width 6 height 10
click at [114, 93] on link "Lotes" at bounding box center [107, 89] width 37 height 21
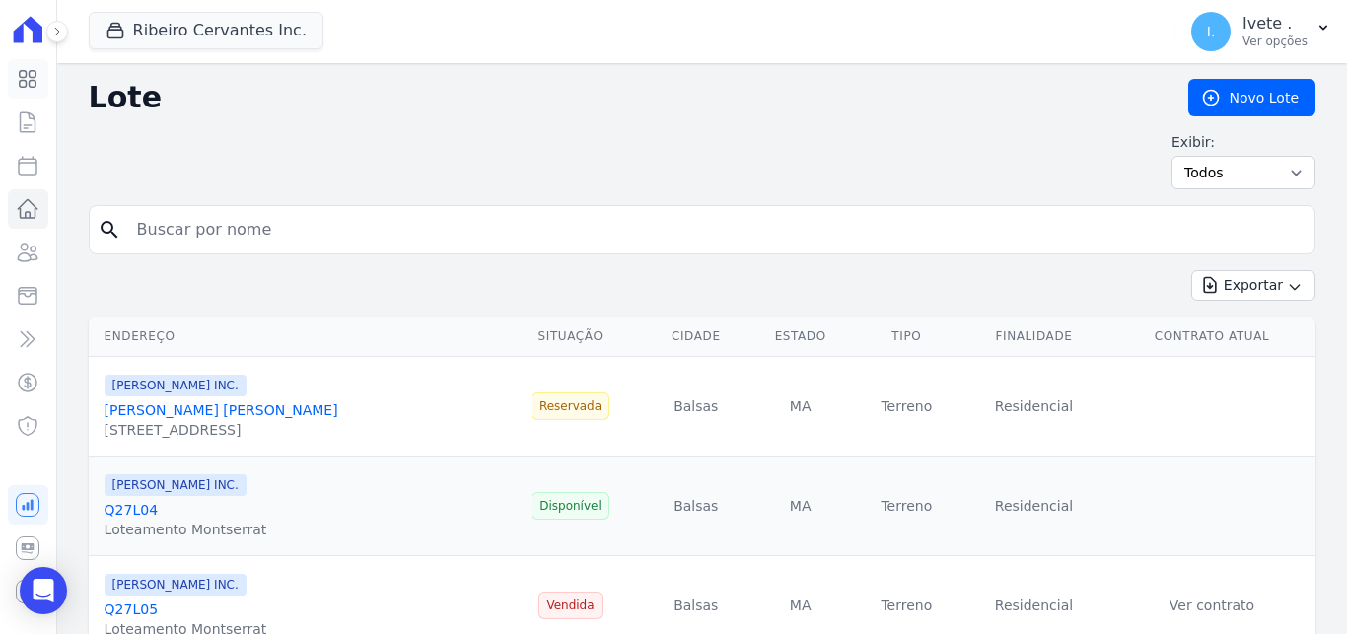
click at [29, 84] on icon at bounding box center [28, 79] width 17 height 17
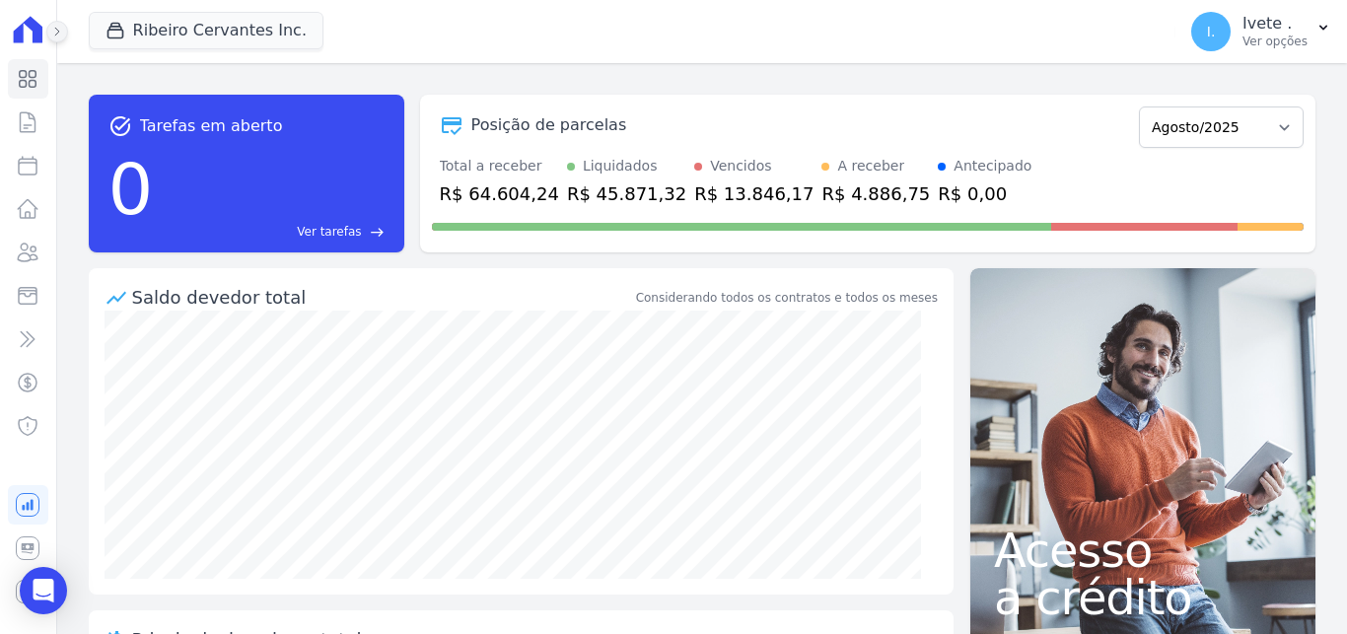
click at [52, 31] on icon at bounding box center [57, 32] width 12 height 12
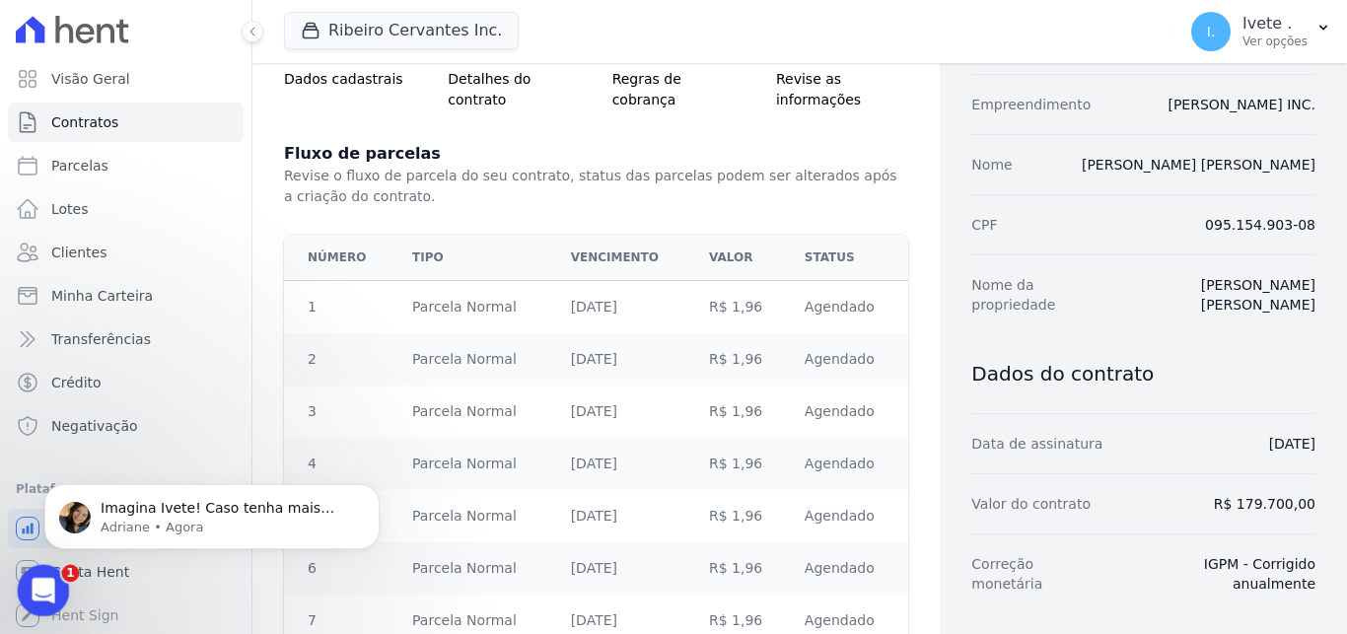
click at [42, 582] on icon "Abertura do Messenger da Intercom" at bounding box center [41, 588] width 33 height 33
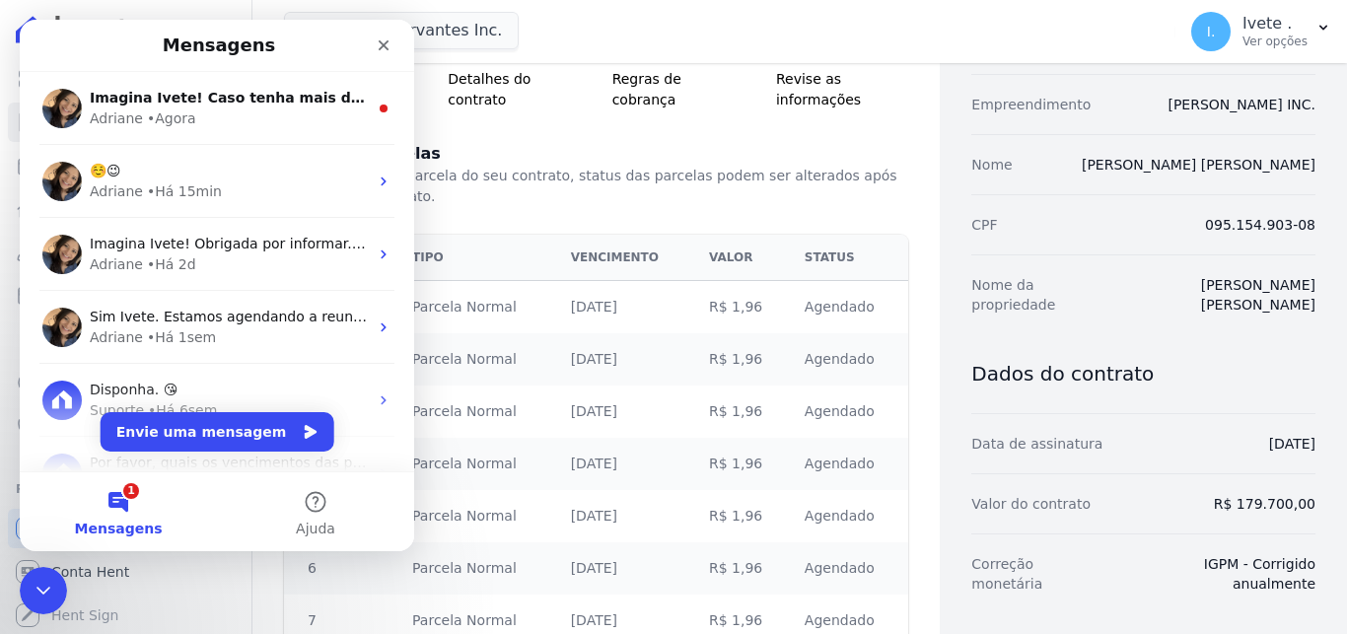
click at [130, 502] on button "1 Mensagens" at bounding box center [118, 511] width 197 height 79
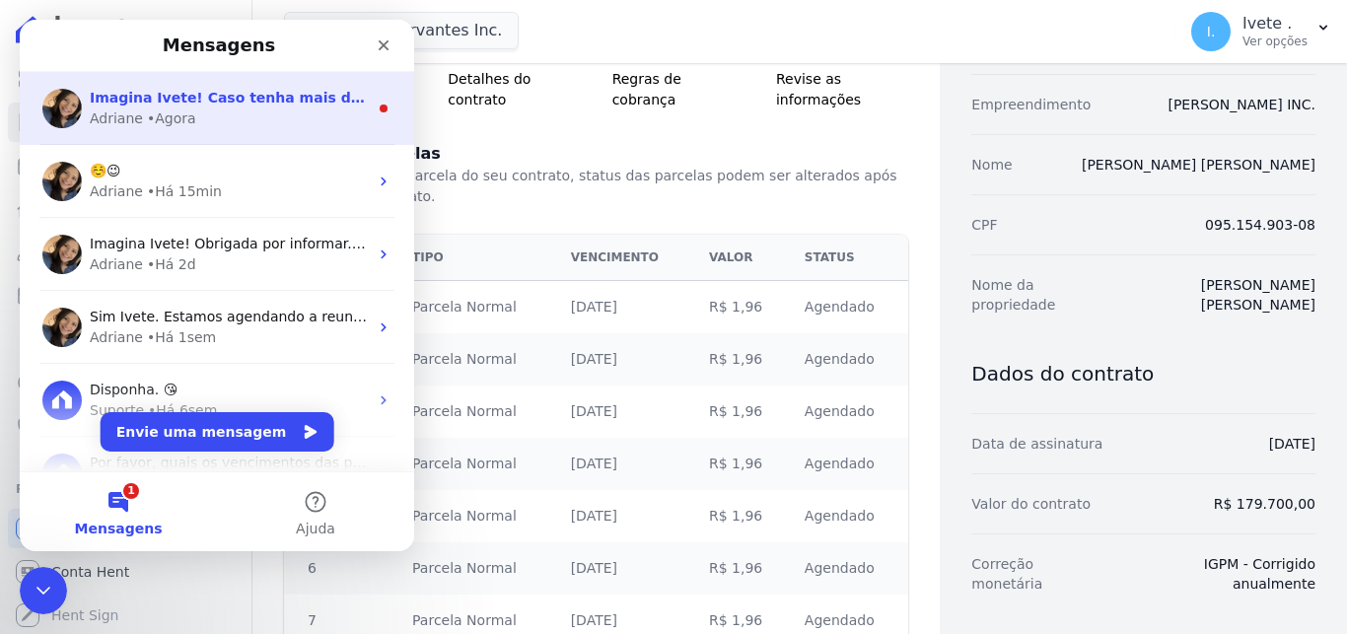
click at [226, 123] on div "Adriane • Agora" at bounding box center [229, 118] width 278 height 21
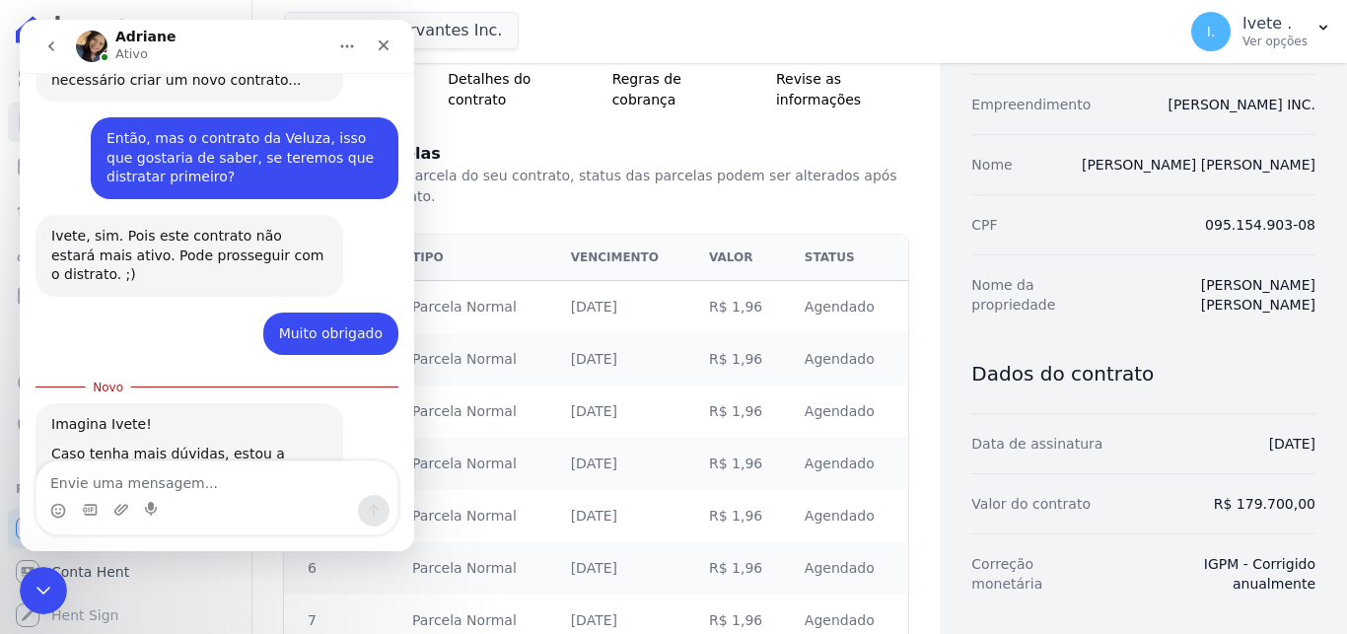
scroll to position [880, 0]
click at [44, 587] on icon "Encerramento do Messenger da Intercom" at bounding box center [41, 588] width 14 height 8
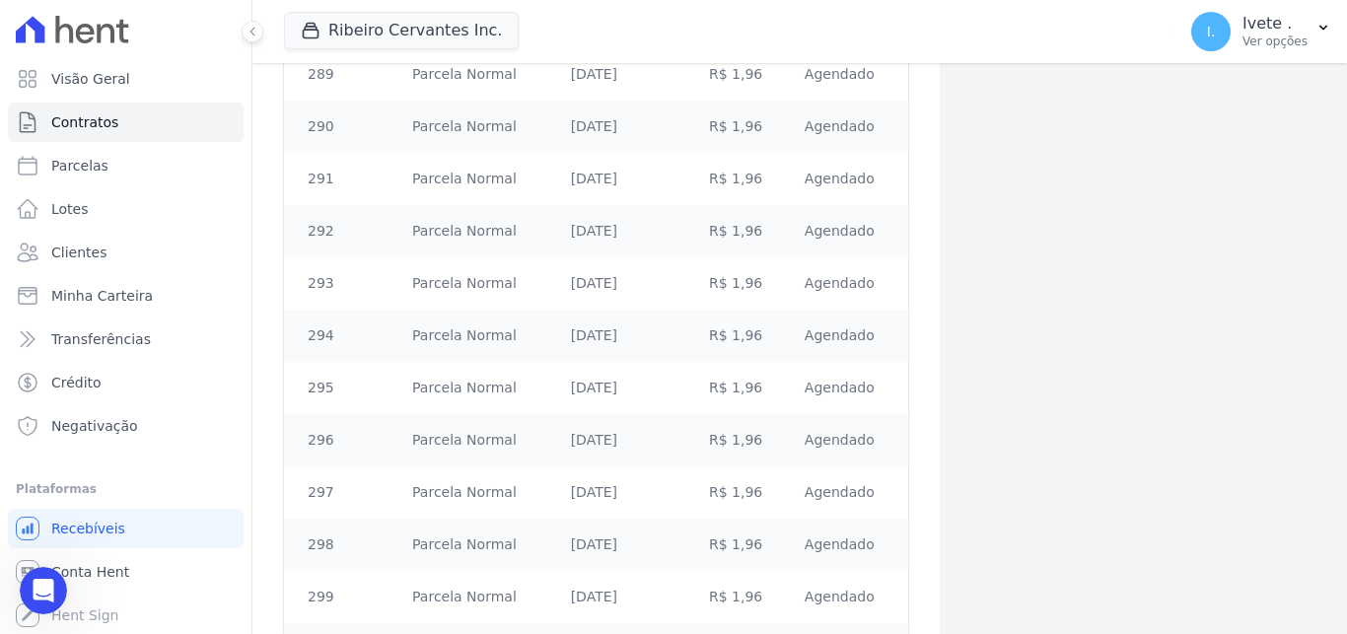
scroll to position [15635, 0]
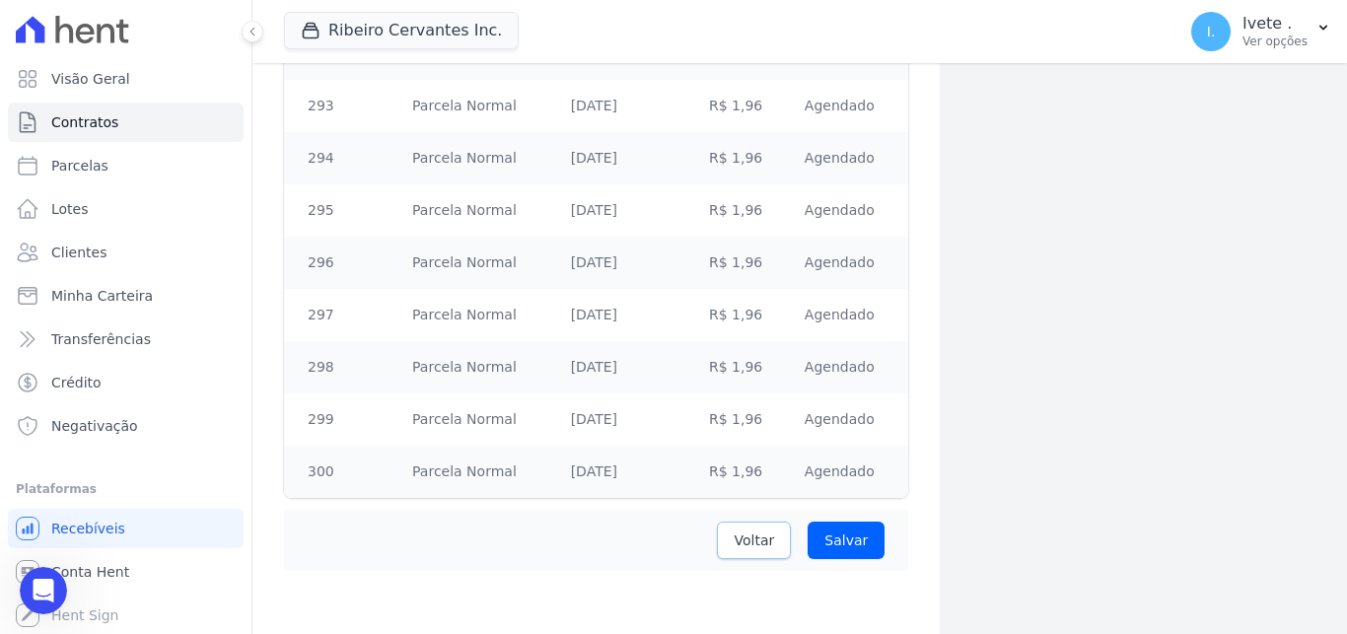
click at [749, 548] on span "Voltar" at bounding box center [753, 540] width 40 height 20
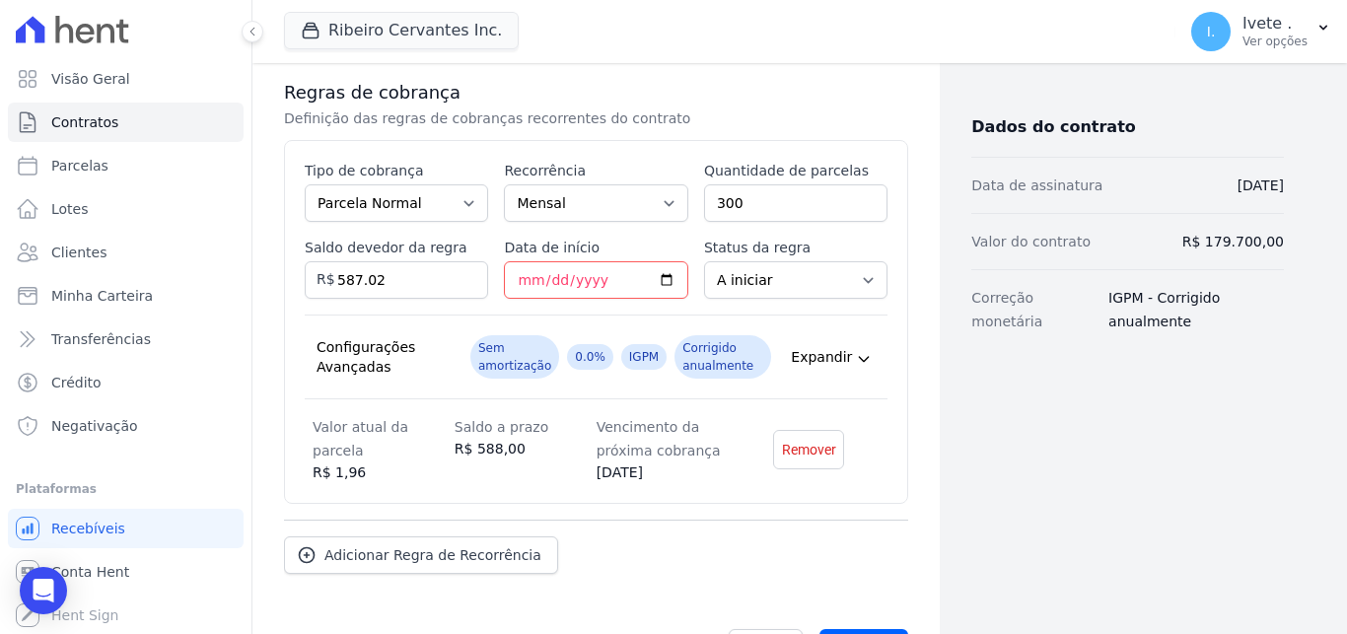
scroll to position [385, 0]
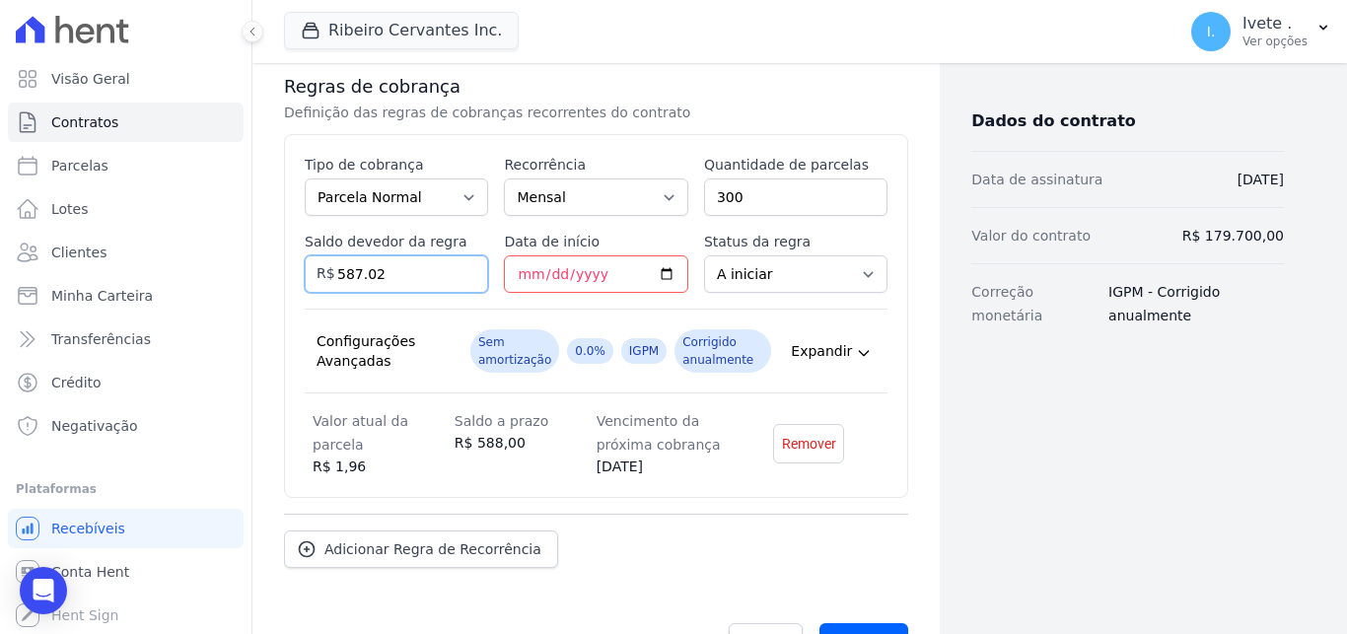
click at [405, 277] on input "587.02" at bounding box center [396, 273] width 183 height 37
drag, startPoint x: 405, startPoint y: 277, endPoint x: 313, endPoint y: 283, distance: 91.9
click at [313, 282] on input "587.02" at bounding box center [396, 273] width 183 height 37
click at [424, 273] on input "Saldo devedor da regra" at bounding box center [396, 273] width 183 height 37
click at [461, 269] on input "Saldo devedor da regra" at bounding box center [396, 273] width 183 height 37
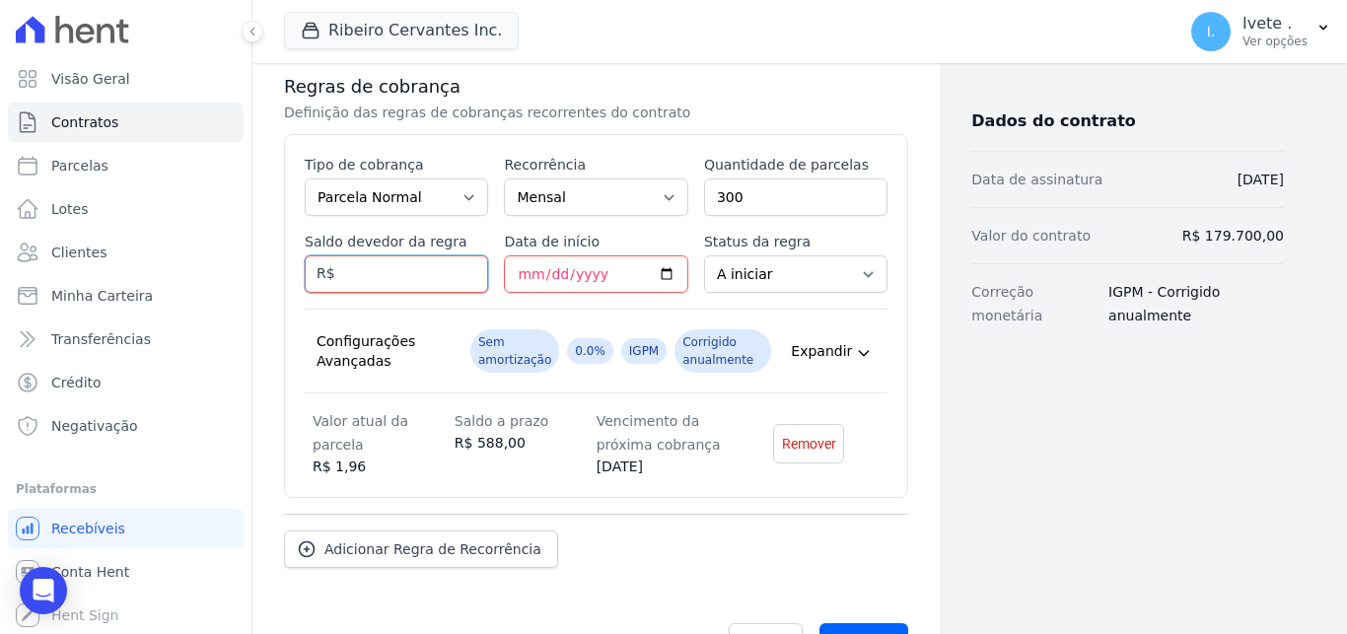
click at [466, 283] on input "Saldo devedor da regra" at bounding box center [396, 273] width 183 height 37
click at [463, 276] on input "Saldo devedor da regra" at bounding box center [396, 273] width 183 height 37
click at [388, 275] on input "Saldo devedor da regra" at bounding box center [396, 273] width 183 height 37
type input "176106"
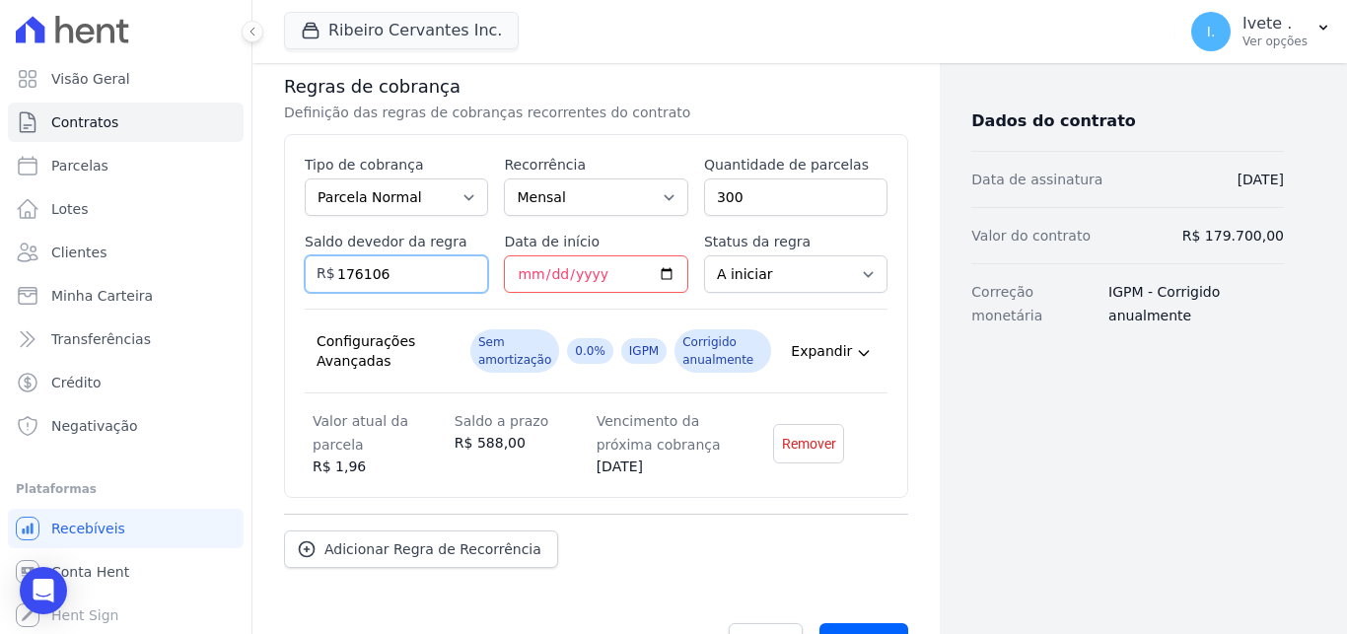
click at [362, 269] on input "176106" at bounding box center [396, 273] width 183 height 37
type input "176106"
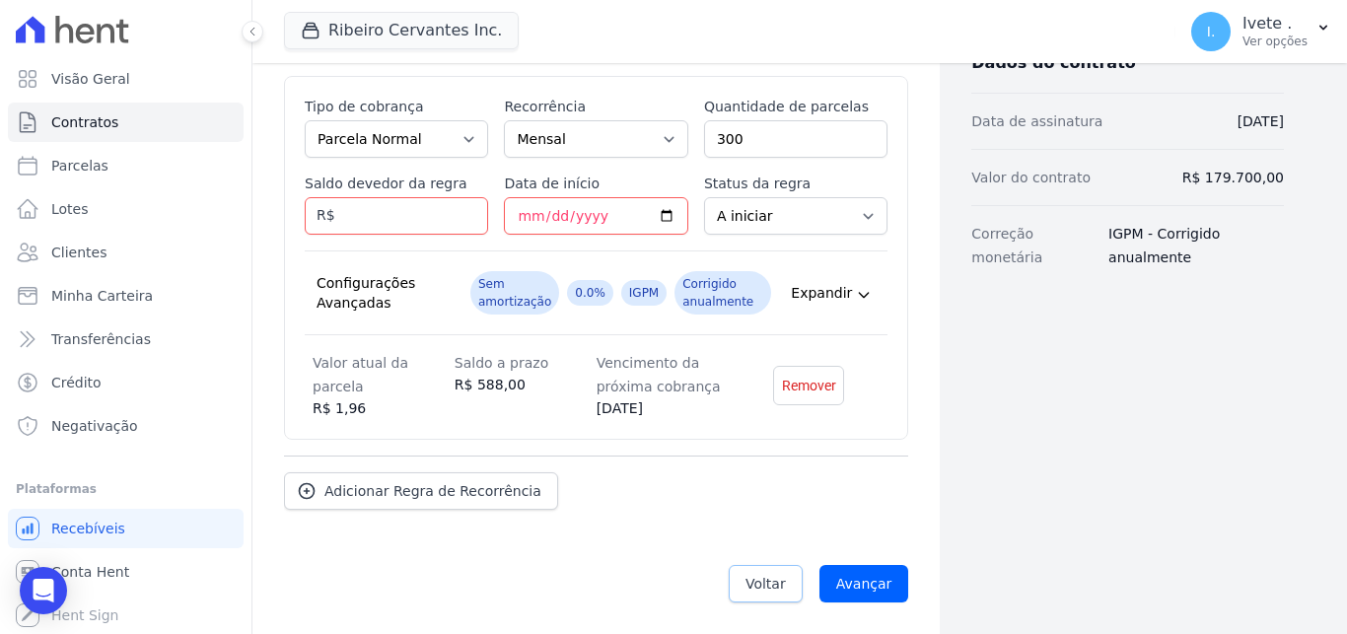
click at [775, 580] on span "Voltar" at bounding box center [765, 584] width 40 height 20
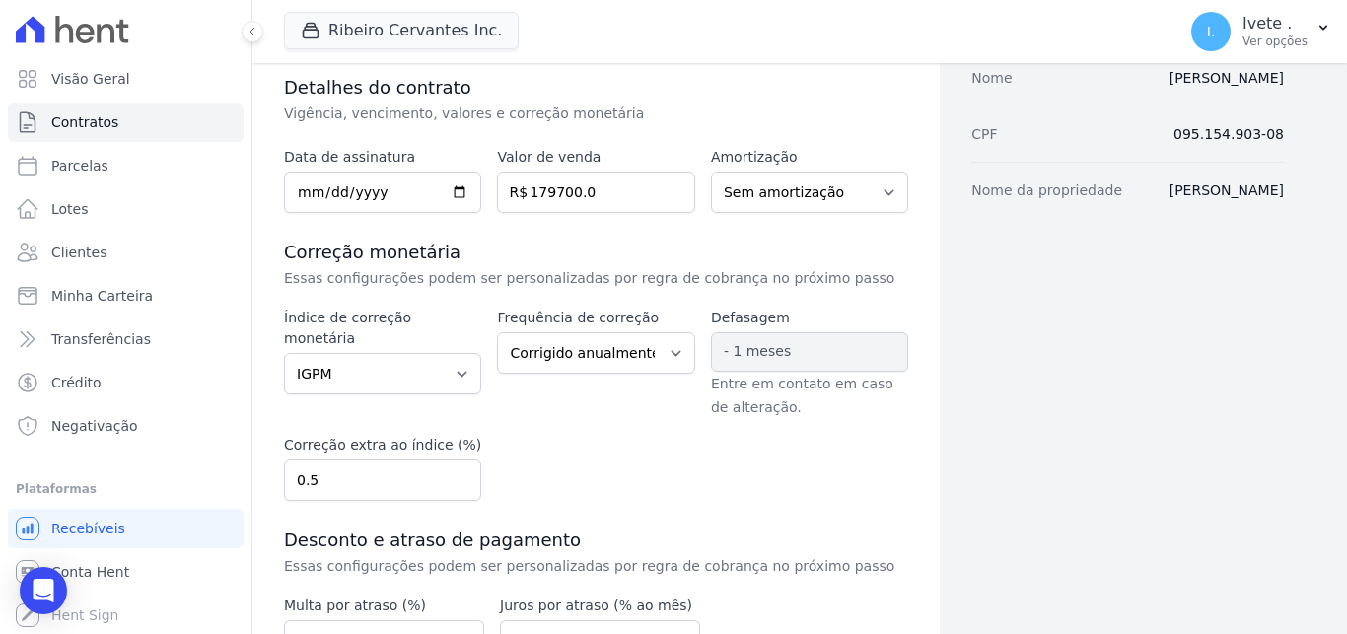
scroll to position [261, 0]
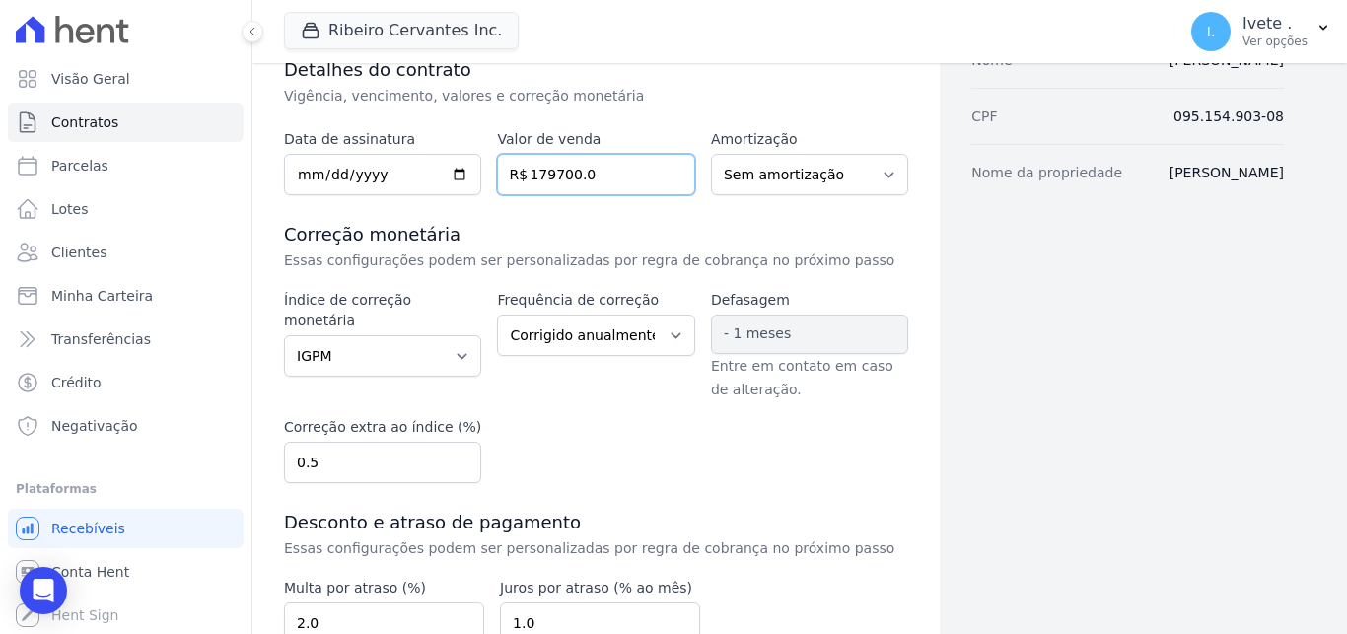
click at [543, 173] on input "179700.0" at bounding box center [595, 174] width 197 height 41
click at [573, 174] on input "179700.0" at bounding box center [595, 174] width 197 height 41
click at [551, 168] on input "1797000" at bounding box center [595, 174] width 197 height 41
type input "179.7000"
click at [576, 174] on input "179.7000" at bounding box center [595, 174] width 197 height 41
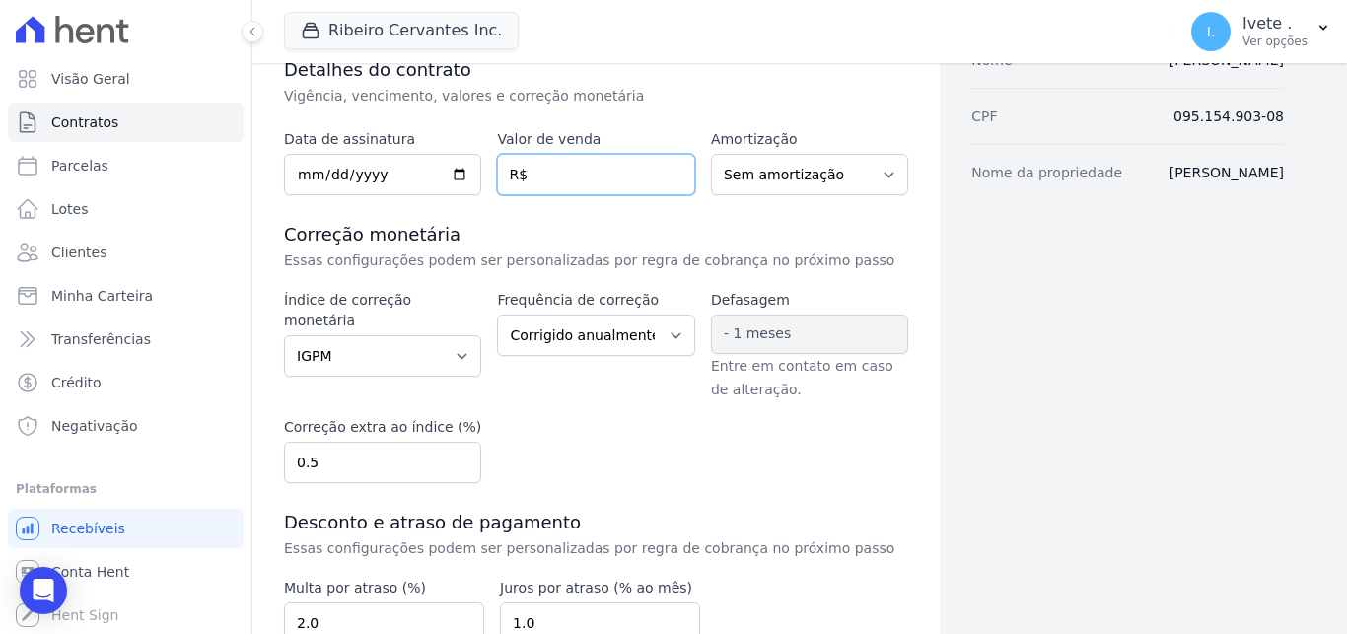
click at [598, 171] on input "number" at bounding box center [595, 174] width 197 height 41
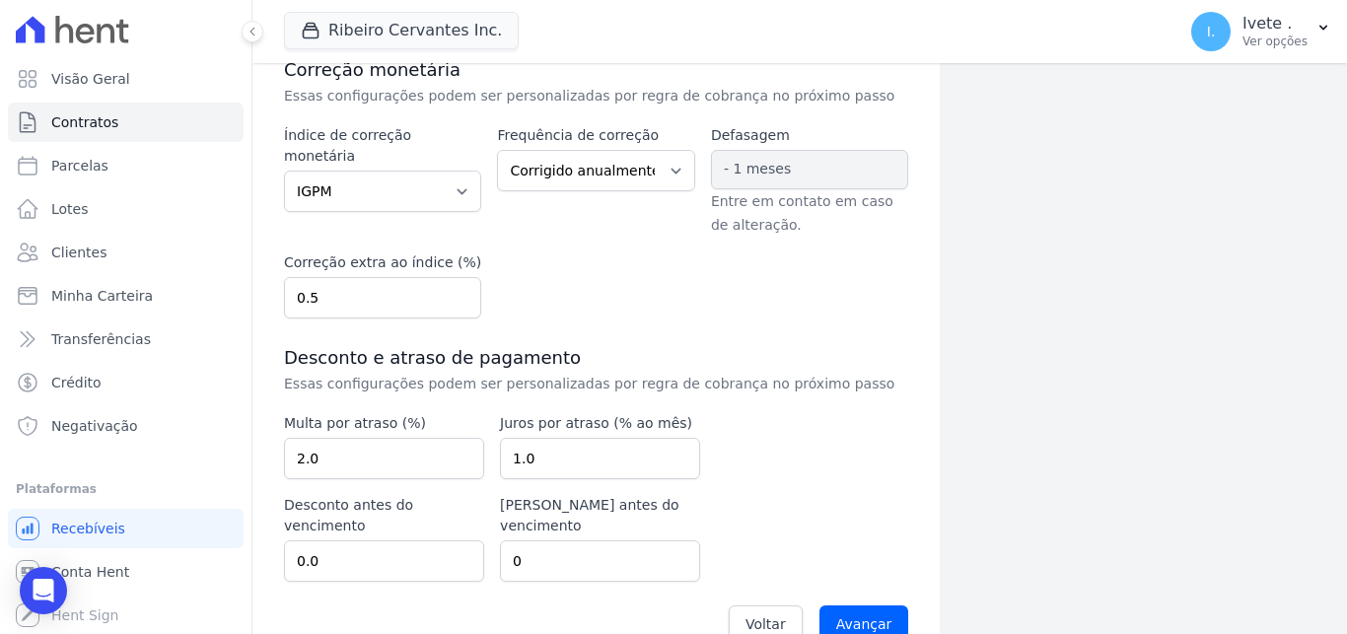
scroll to position [446, 0]
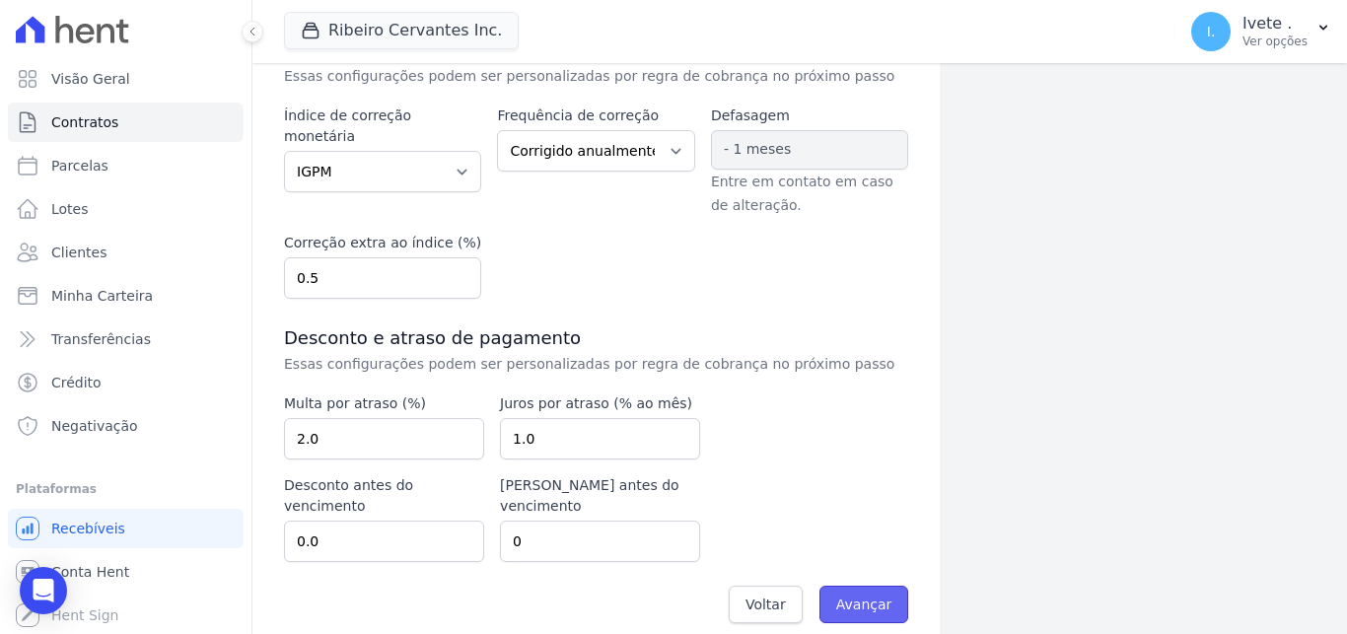
click at [862, 586] on input "Avançar" at bounding box center [864, 604] width 90 height 37
click at [855, 589] on input "Avançar" at bounding box center [864, 604] width 90 height 37
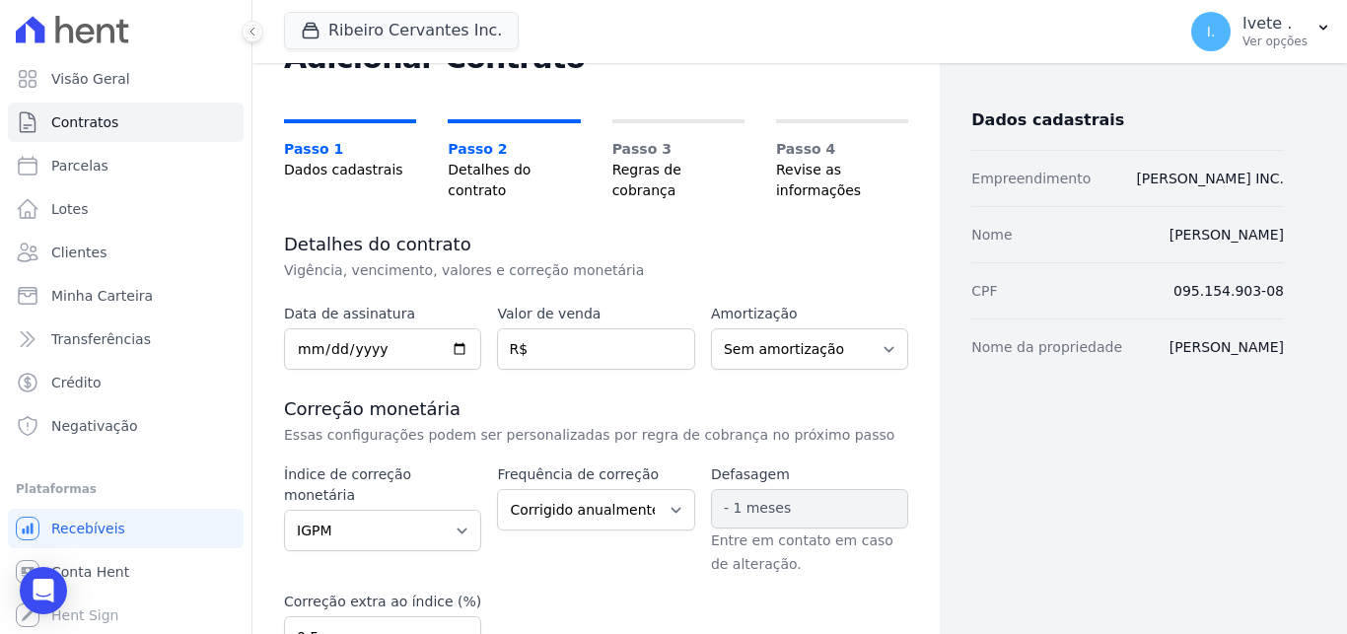
click at [855, 589] on div "Índice de correção monetária Sem reajuste Média dos últimos 12 meses acumulado …" at bounding box center [596, 560] width 624 height 193
click at [580, 344] on input "number" at bounding box center [595, 348] width 197 height 41
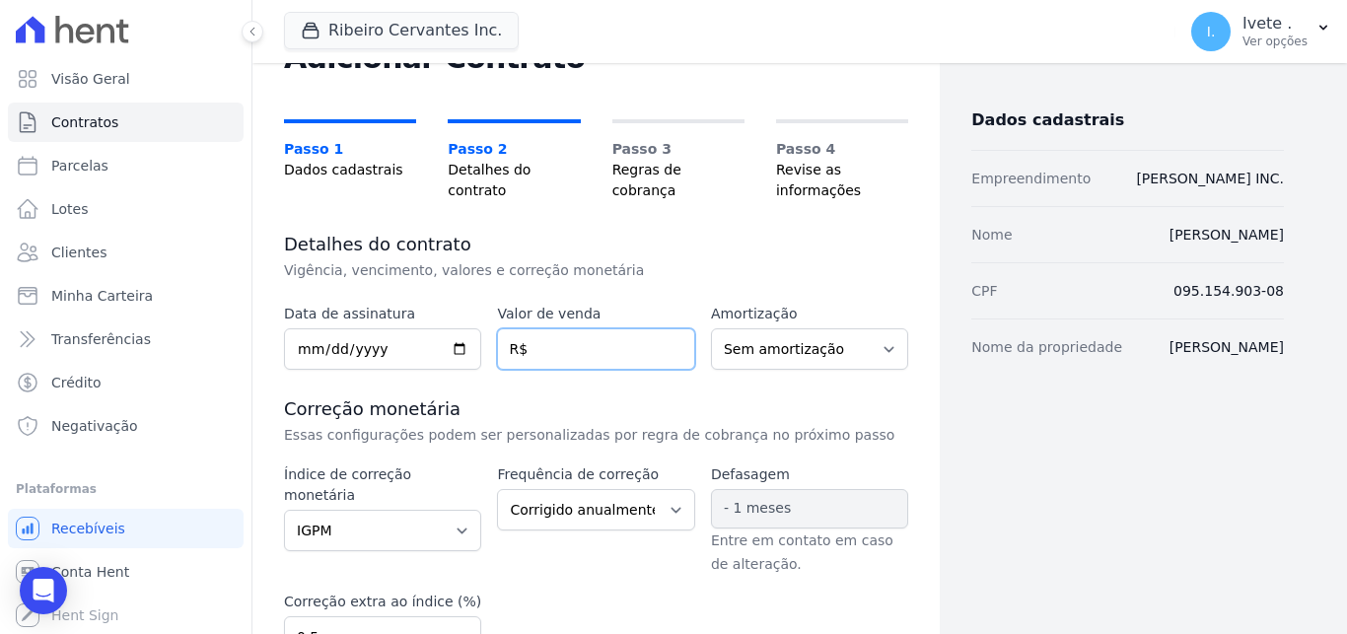
click at [609, 342] on input "number" at bounding box center [595, 348] width 197 height 41
click at [584, 352] on input "number" at bounding box center [595, 348] width 197 height 41
click at [576, 349] on input "number" at bounding box center [595, 348] width 197 height 41
type input "179.70000"
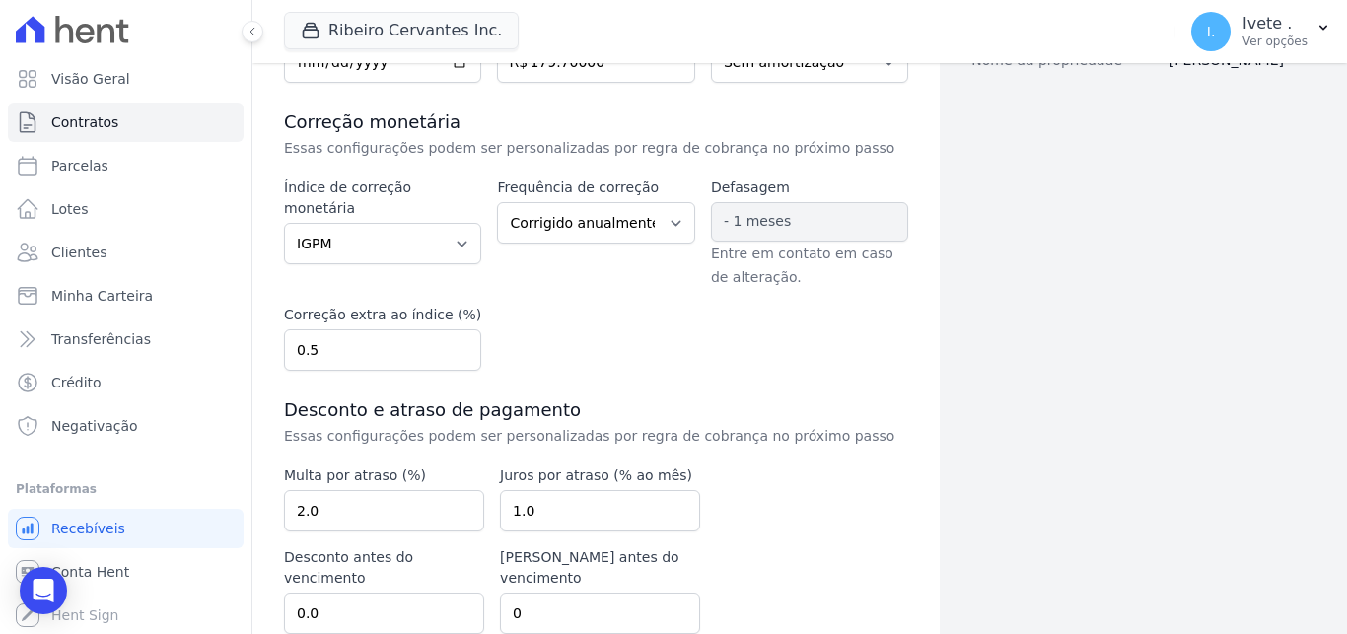
scroll to position [446, 0]
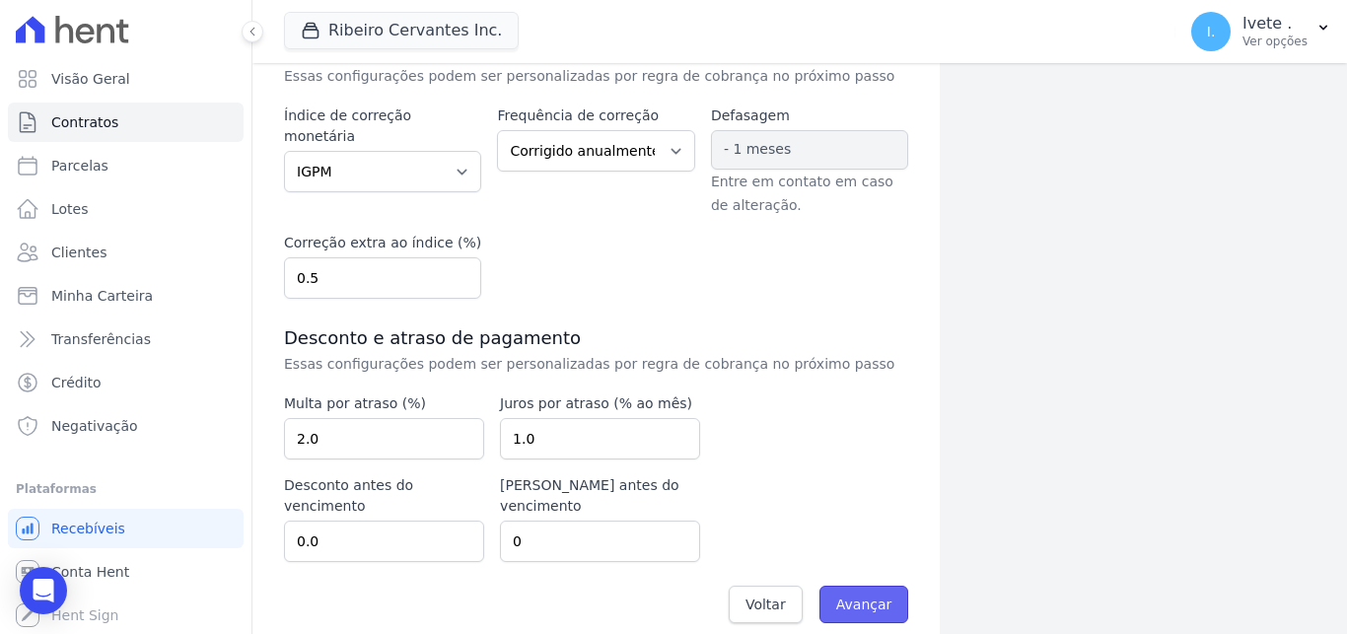
click at [872, 586] on input "Avançar" at bounding box center [864, 604] width 90 height 37
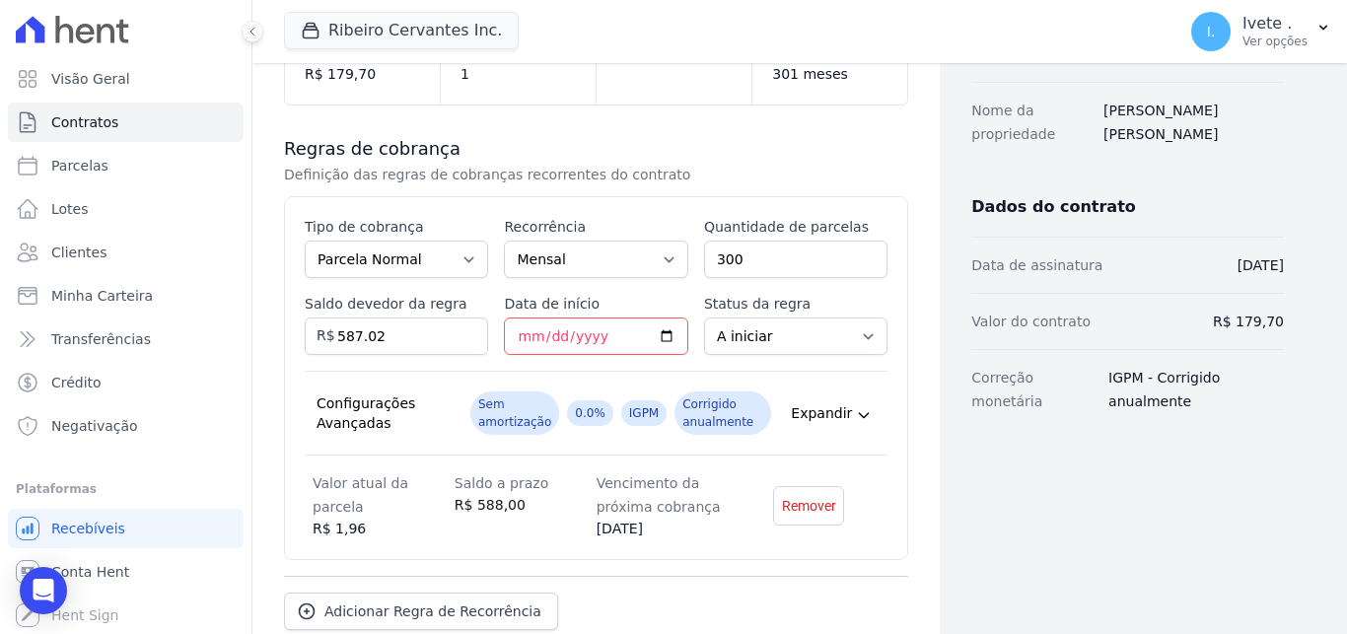
scroll to position [329, 0]
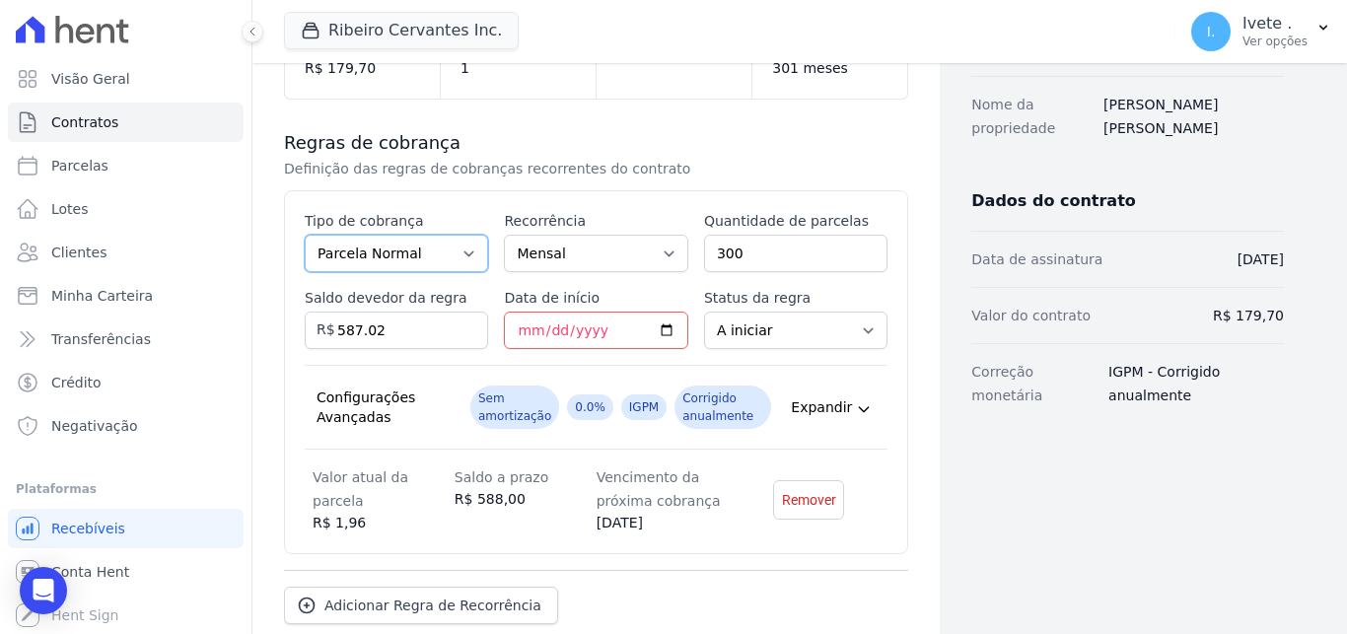
select select "financing"
click option "Financiamento Bancário" at bounding box center [0, 0] width 0 height 0
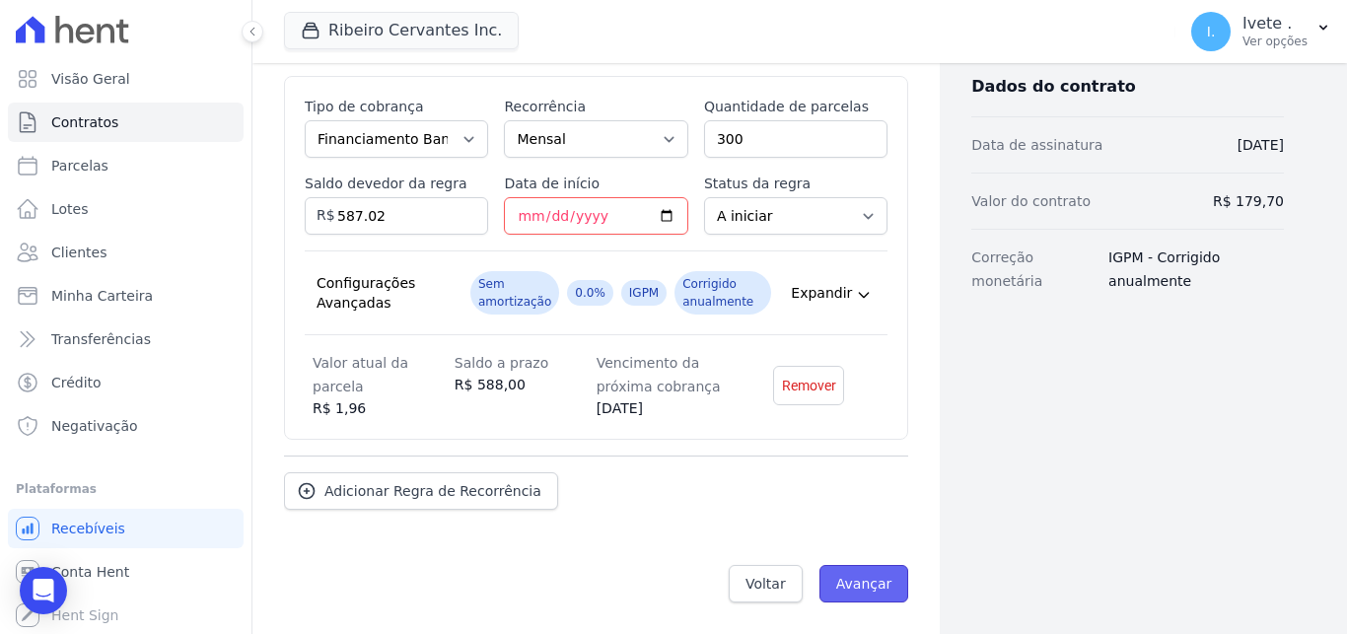
click at [876, 591] on input "Avançar" at bounding box center [864, 583] width 90 height 37
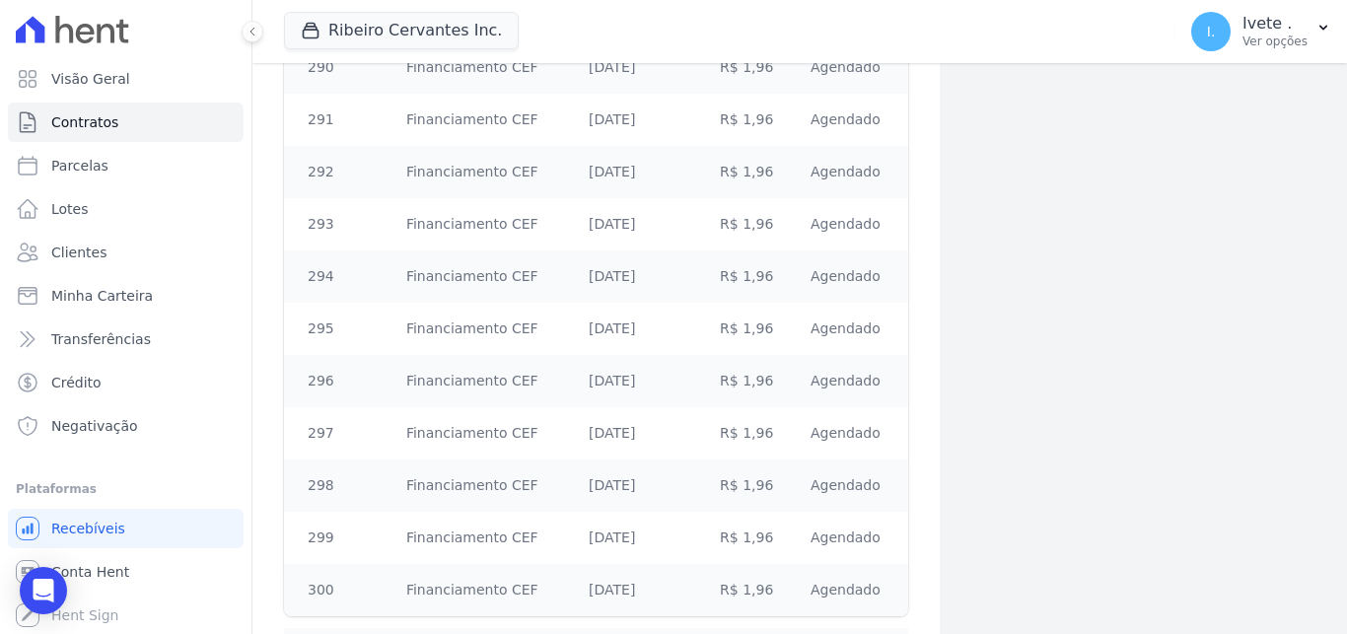
scroll to position [15635, 0]
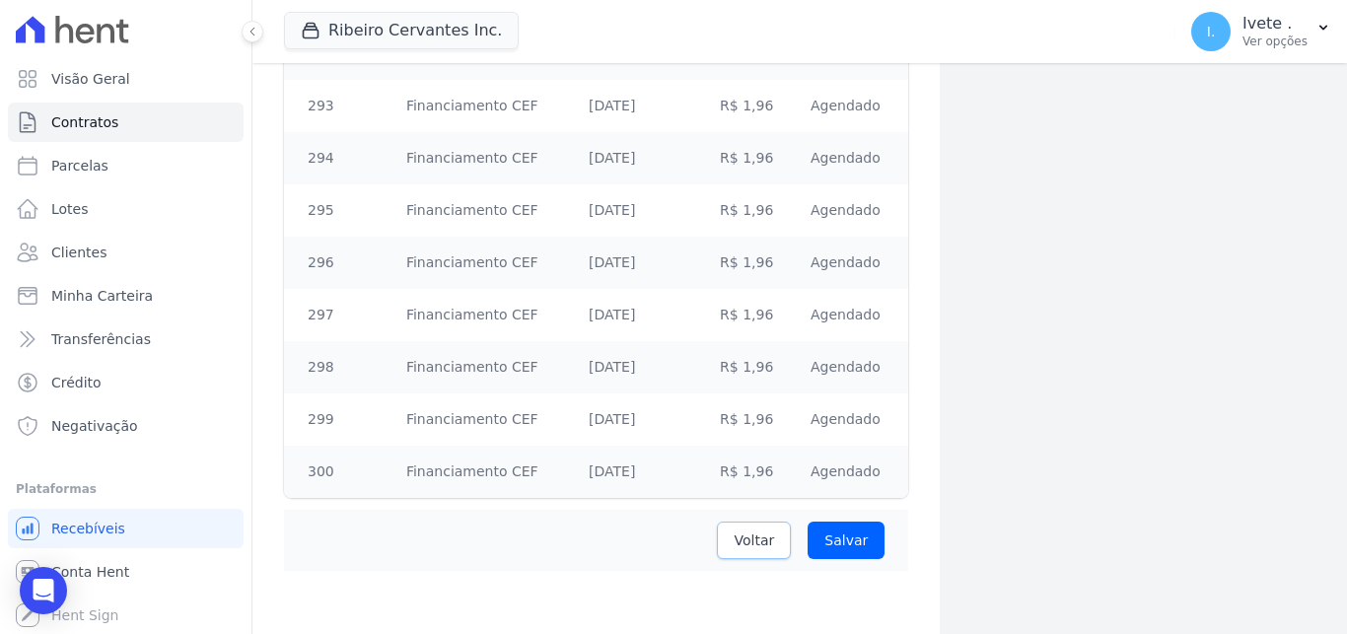
click at [748, 548] on span "Voltar" at bounding box center [753, 540] width 40 height 20
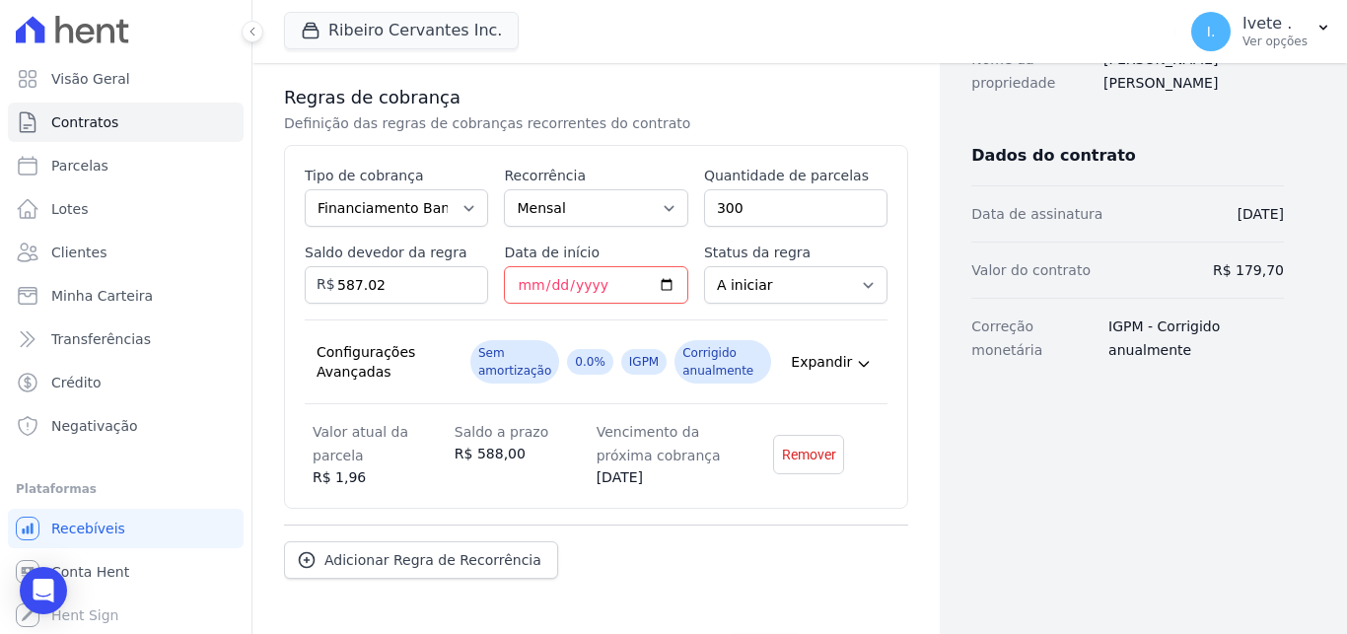
scroll to position [445, 0]
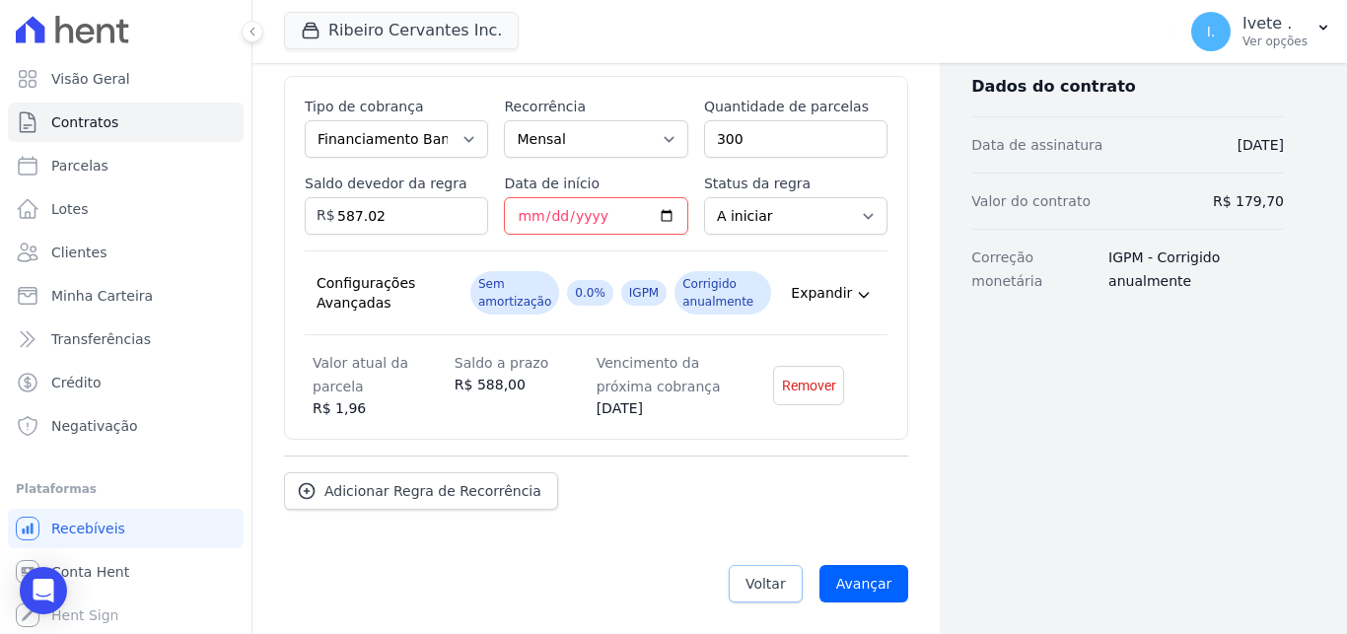
click at [777, 581] on span "Voltar" at bounding box center [765, 584] width 40 height 20
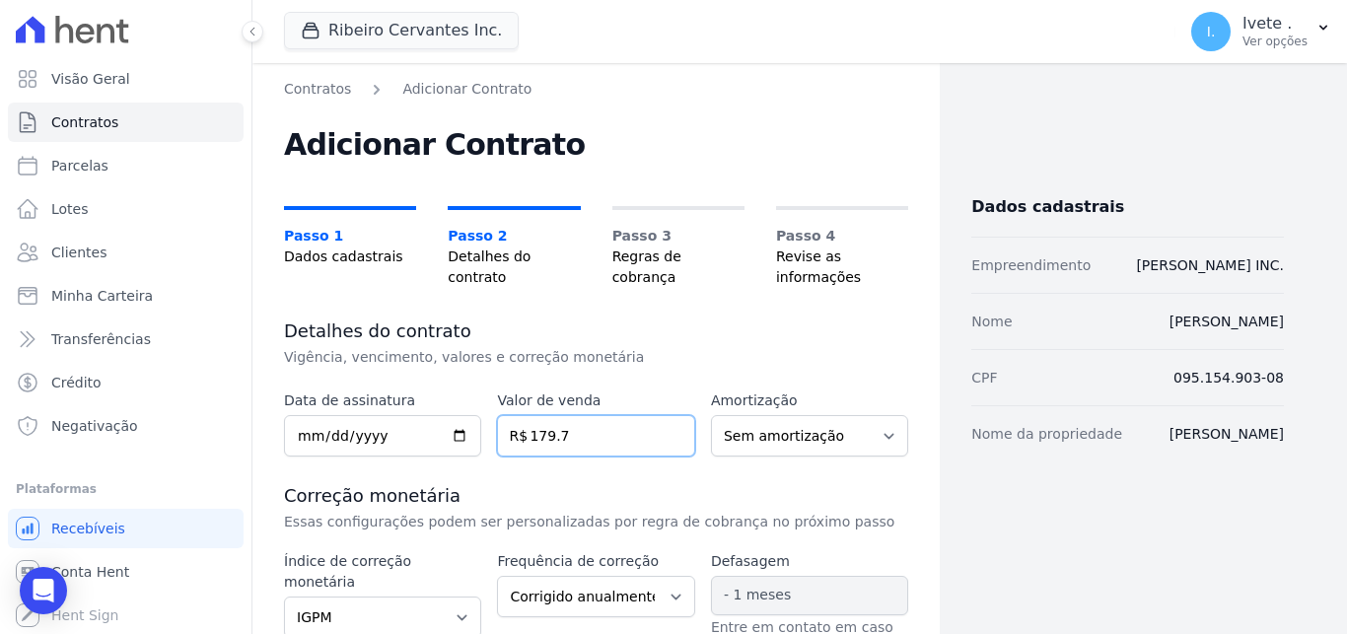
click at [497, 456] on input "179.7" at bounding box center [595, 435] width 197 height 41
paste input "number"
click at [578, 429] on input "number" at bounding box center [595, 435] width 197 height 41
type input "179.70000"
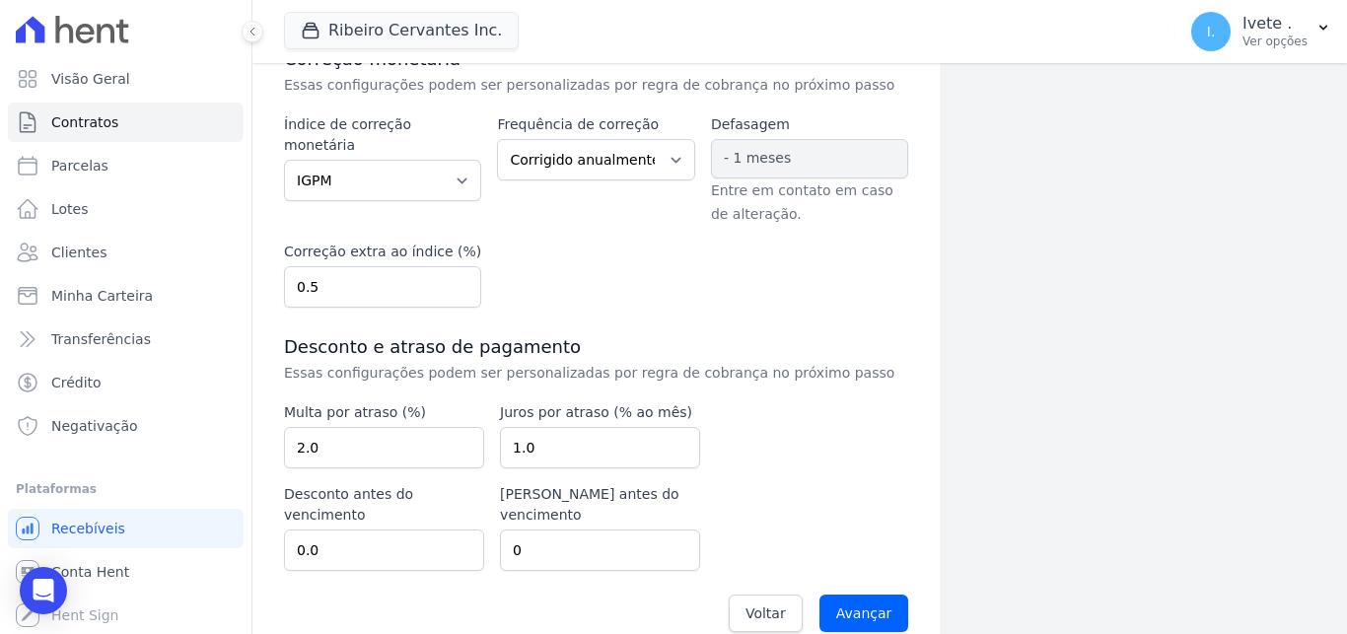
scroll to position [446, 0]
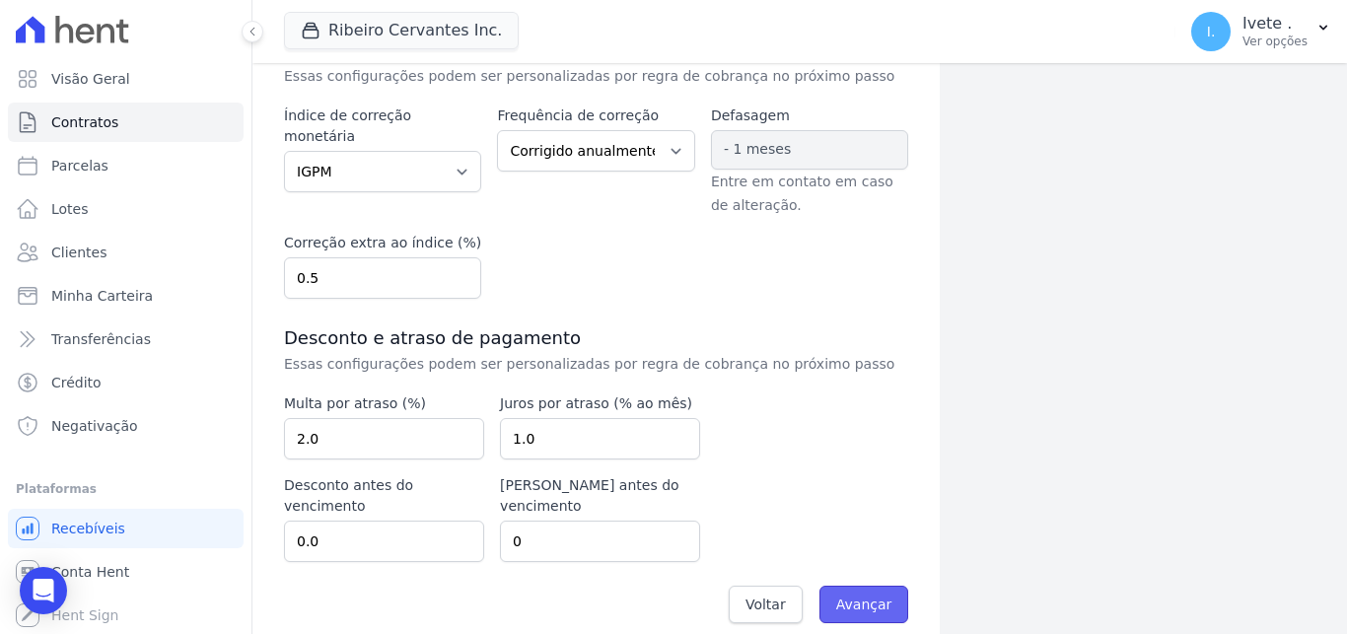
click at [869, 586] on input "Avançar" at bounding box center [864, 604] width 90 height 37
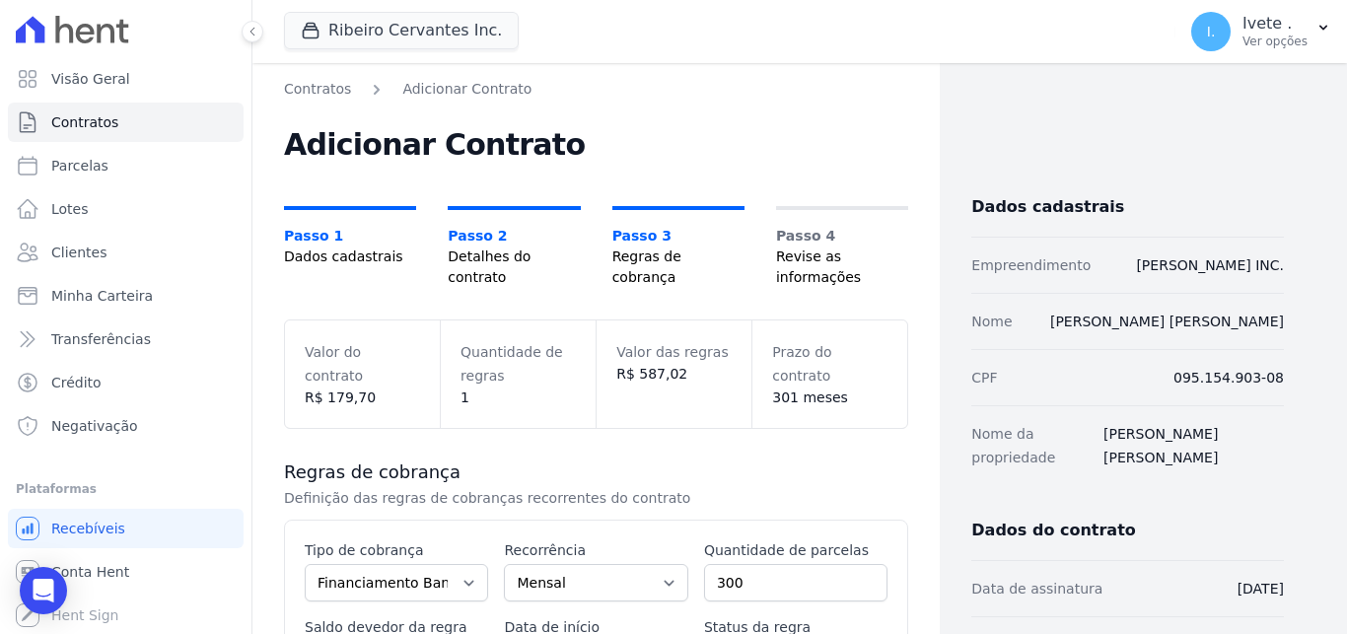
scroll to position [445, 0]
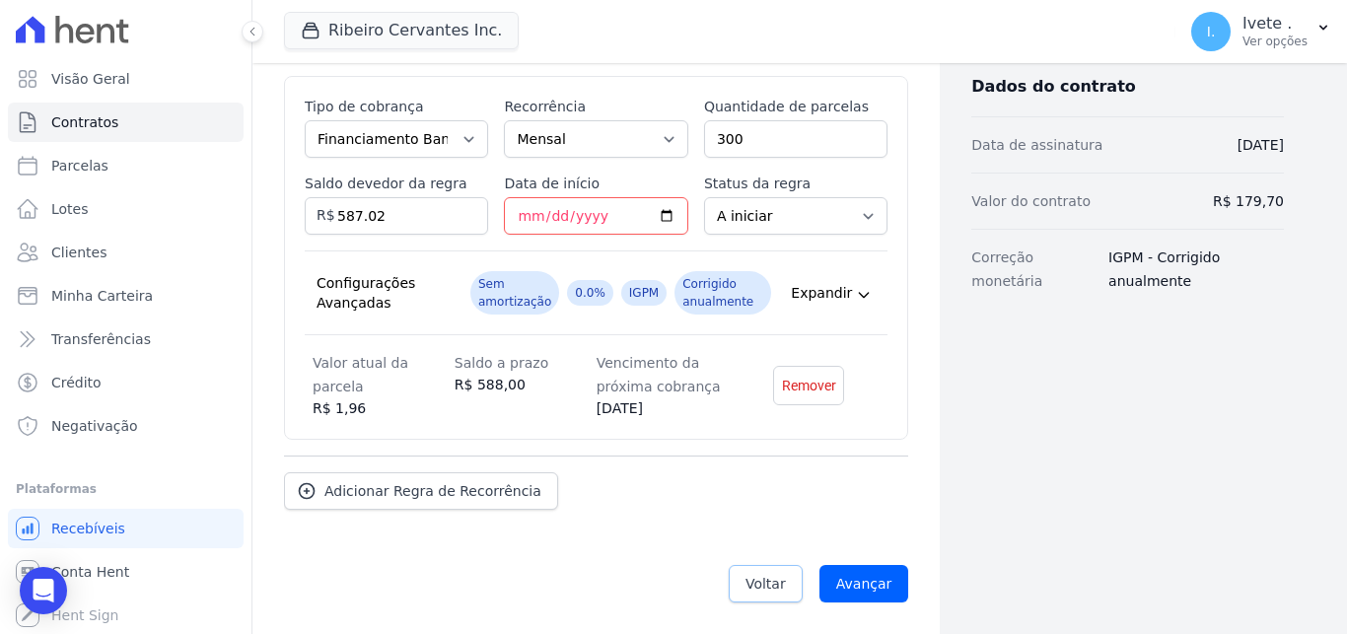
click at [780, 577] on span "Voltar" at bounding box center [765, 584] width 40 height 20
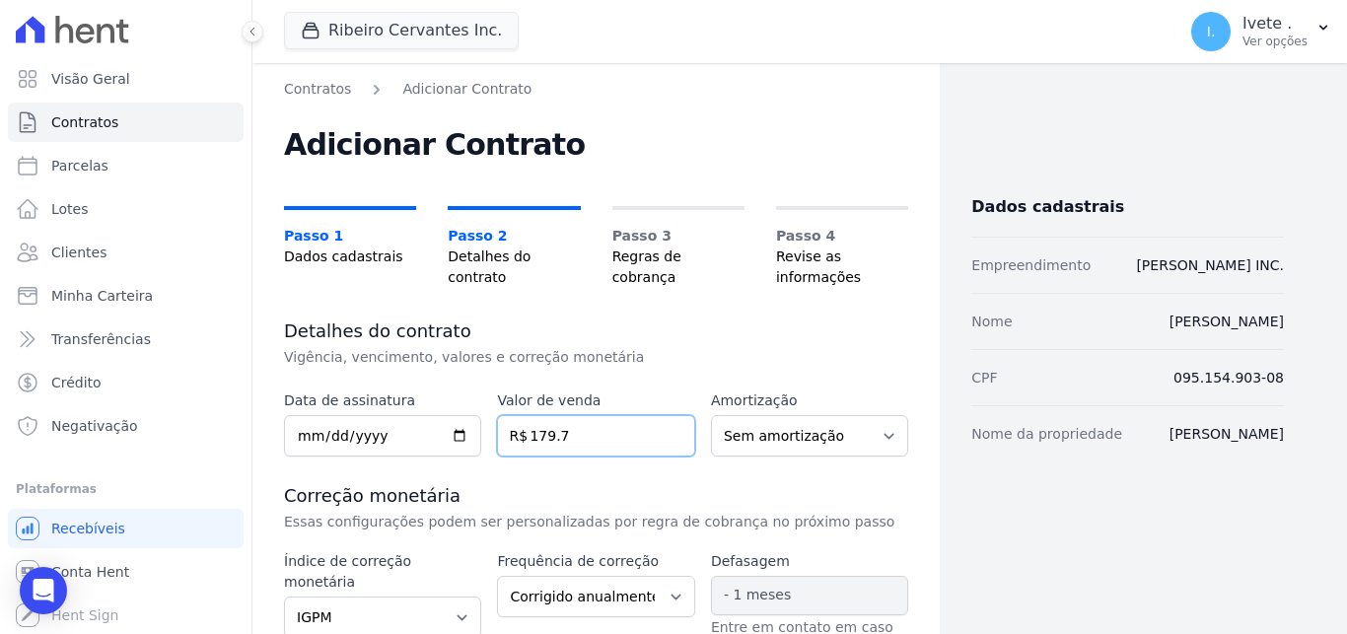
drag, startPoint x: 591, startPoint y: 419, endPoint x: 474, endPoint y: 434, distance: 118.2
click at [497, 434] on input "179.7" at bounding box center [595, 435] width 197 height 41
paste input "number"
click at [554, 433] on input "number" at bounding box center [595, 435] width 197 height 41
type input "179700"
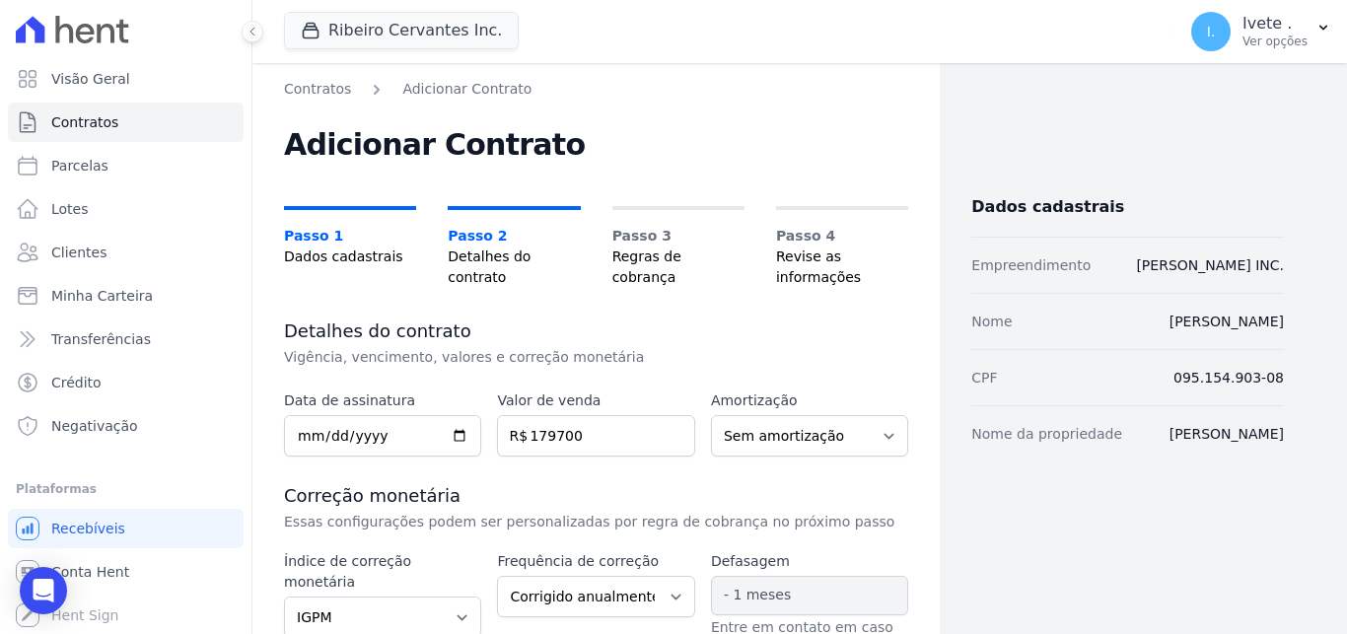
scroll to position [446, 0]
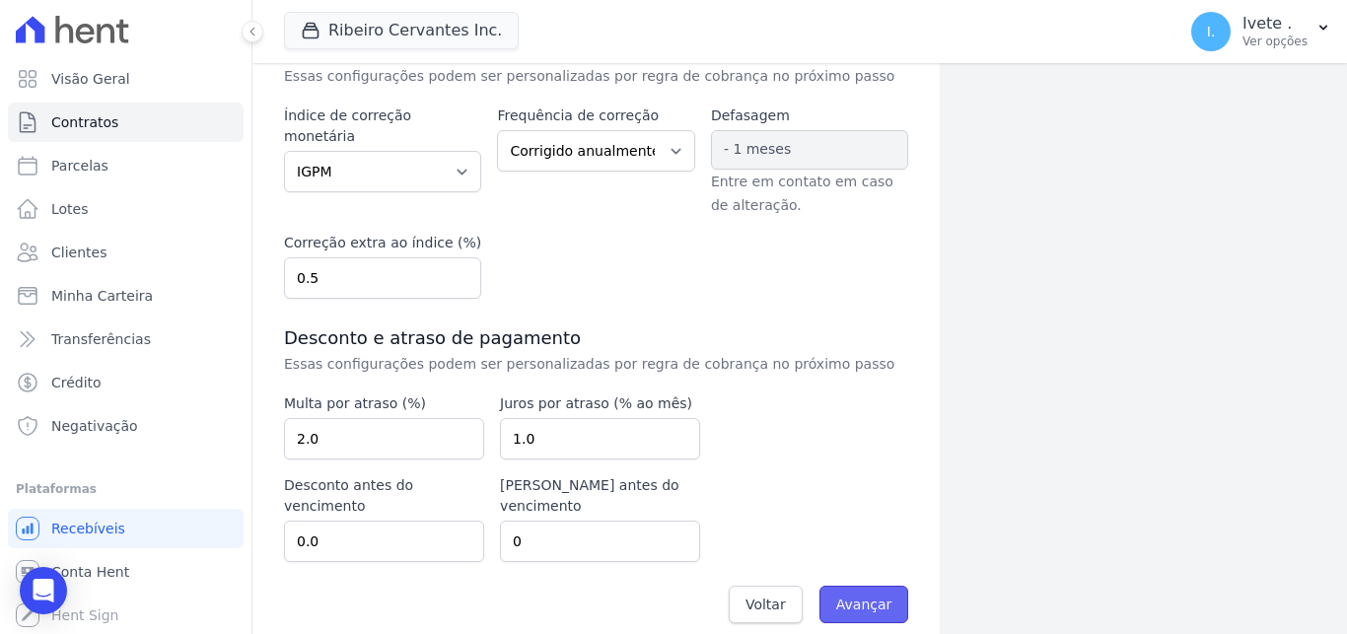
click at [883, 587] on input "Avançar" at bounding box center [864, 604] width 90 height 37
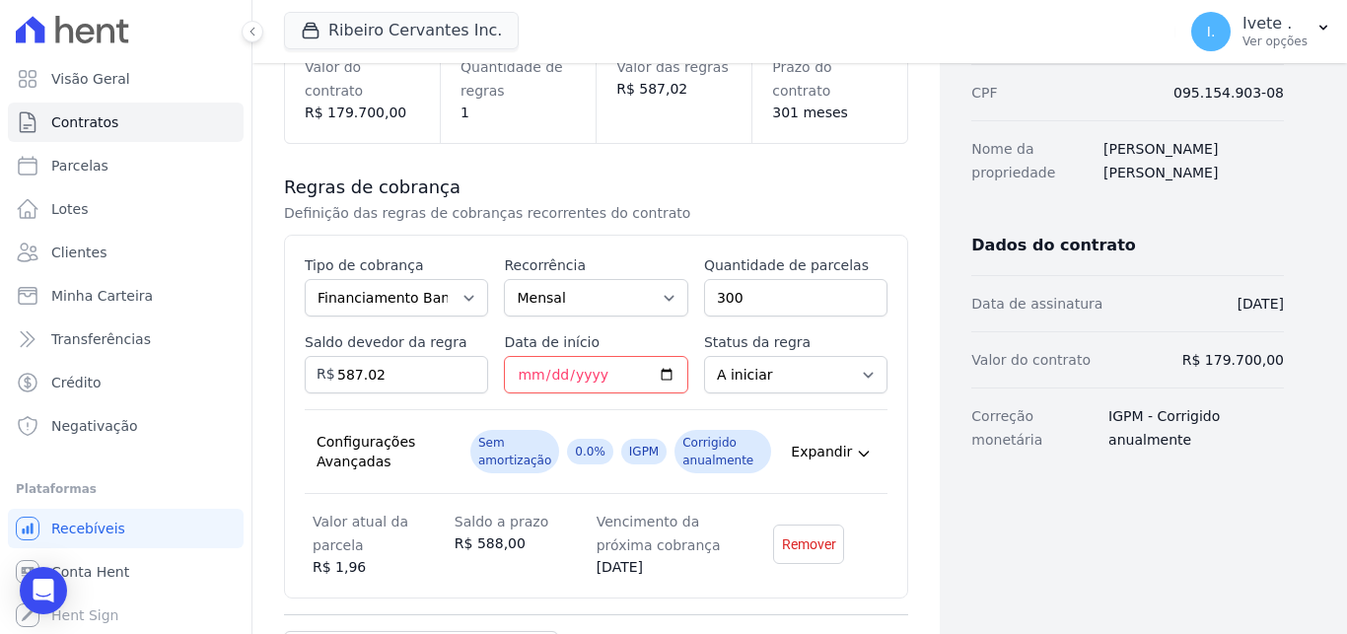
scroll to position [445, 0]
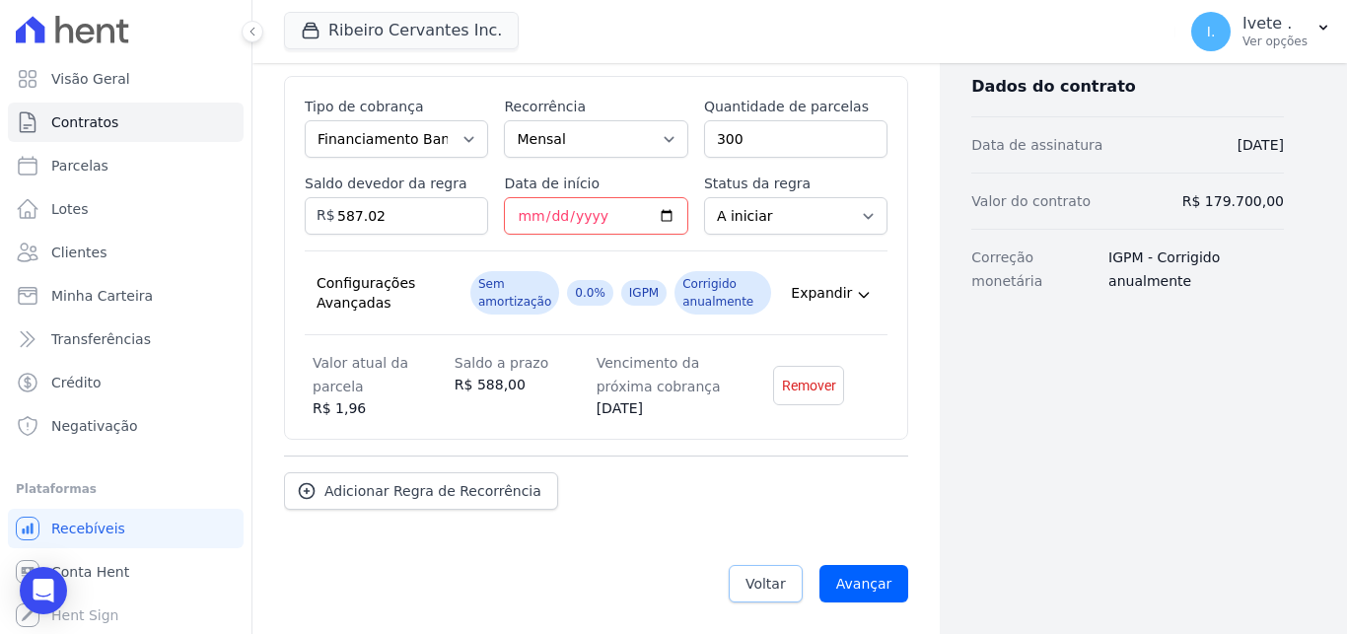
click at [774, 584] on span "Voltar" at bounding box center [765, 584] width 40 height 20
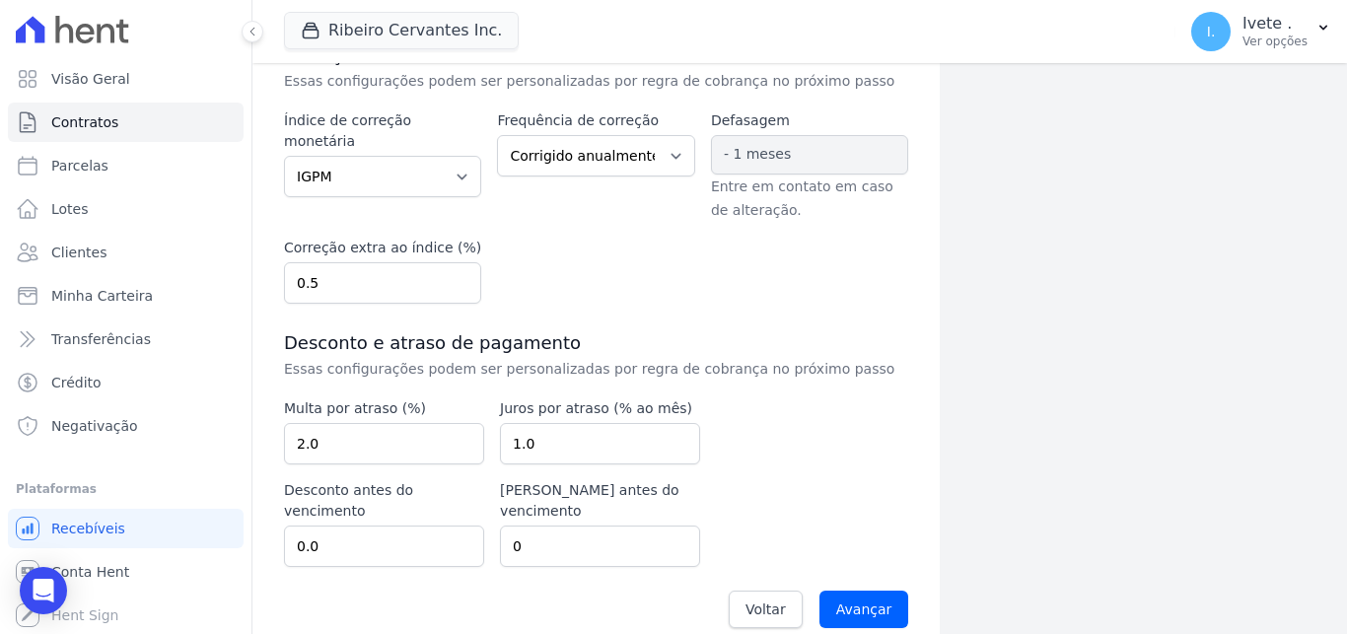
scroll to position [446, 0]
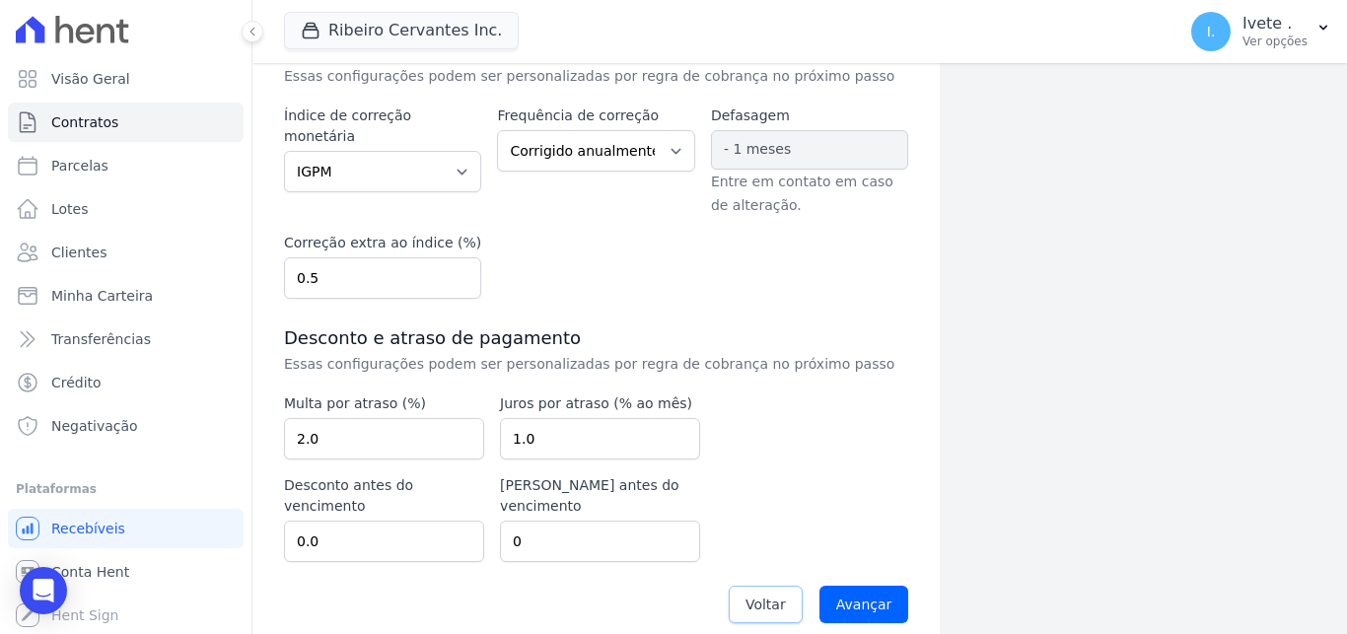
click at [768, 594] on span "Voltar" at bounding box center [765, 604] width 40 height 20
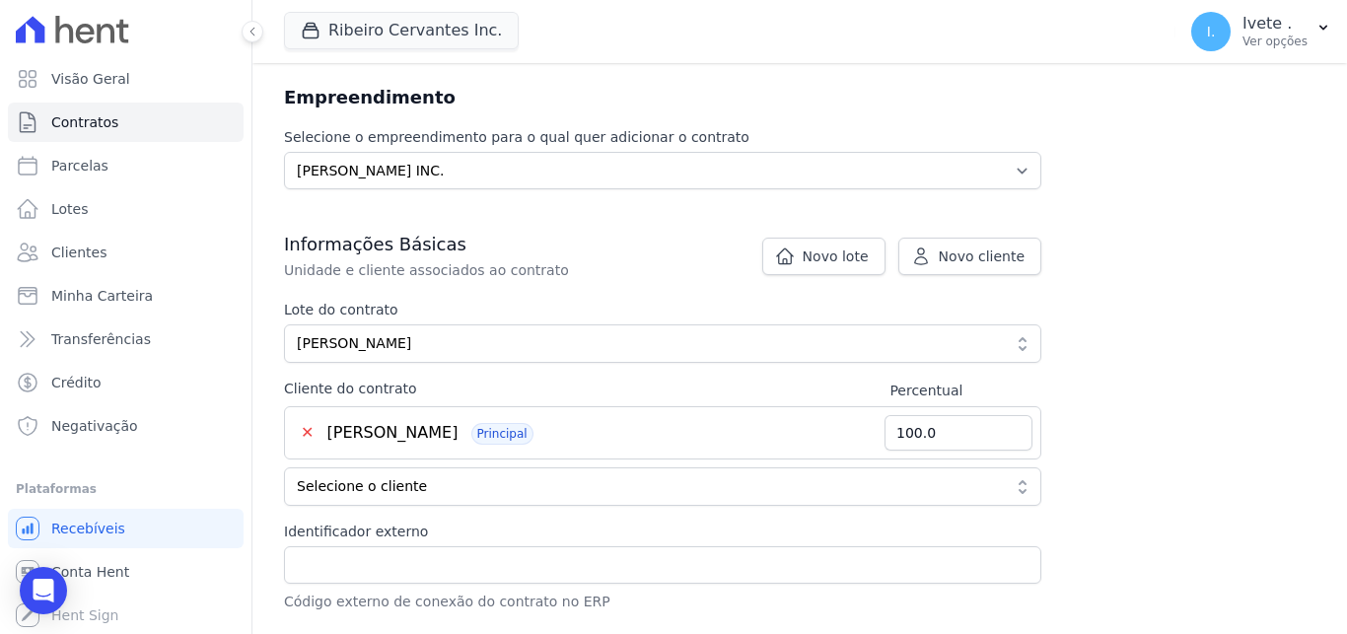
scroll to position [223, 0]
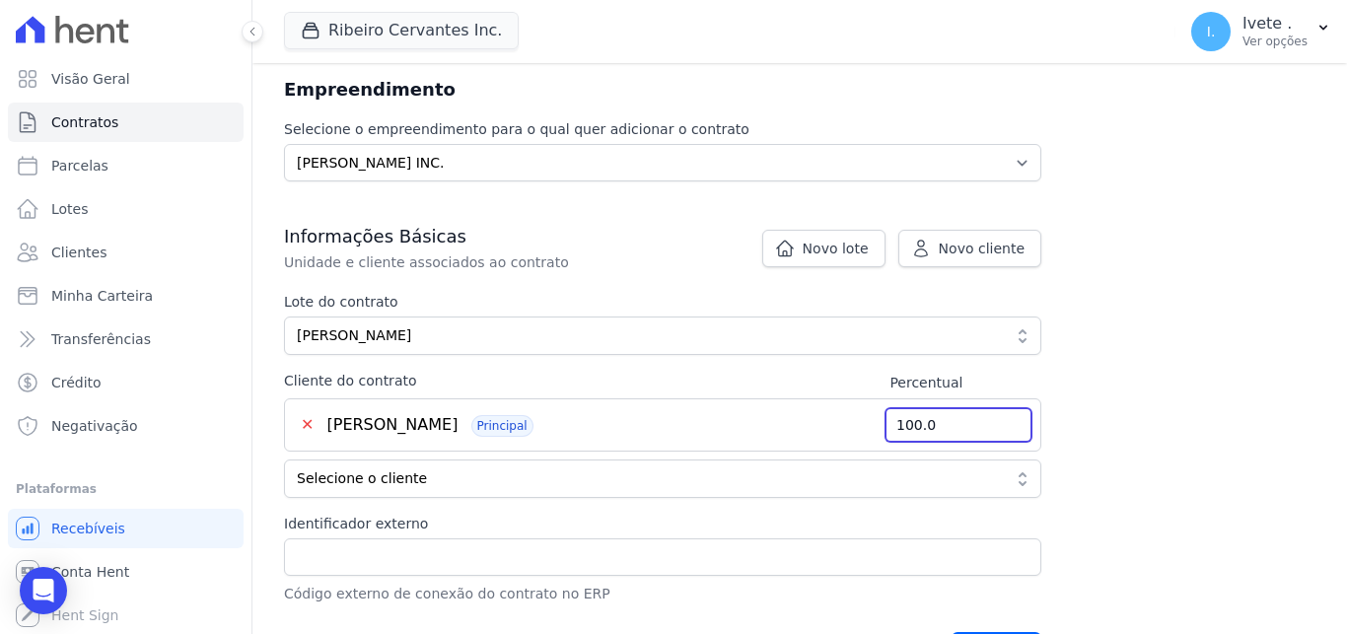
click at [968, 422] on input "100.0" at bounding box center [958, 424] width 148 height 35
click at [1010, 419] on input "100" at bounding box center [958, 424] width 148 height 35
click at [1014, 431] on input "99.99" at bounding box center [958, 424] width 148 height 35
click at [1013, 415] on input "99.99" at bounding box center [958, 424] width 148 height 35
type input "100"
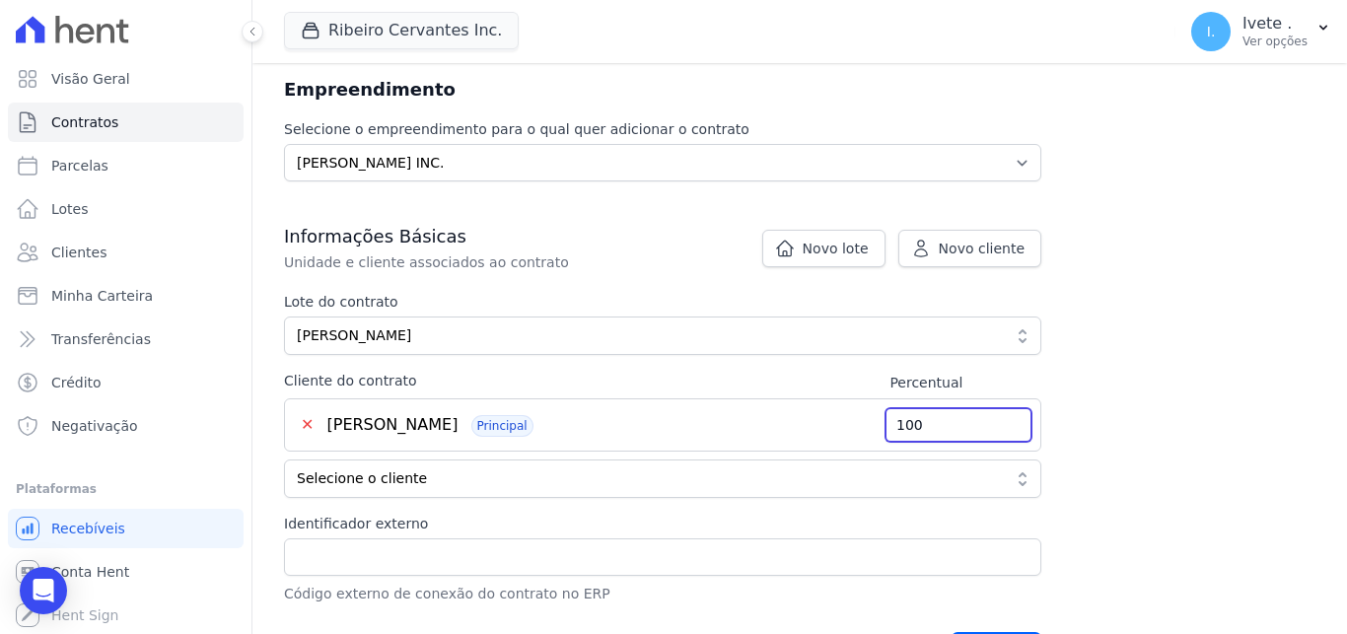
click at [1011, 419] on input "100" at bounding box center [958, 424] width 148 height 35
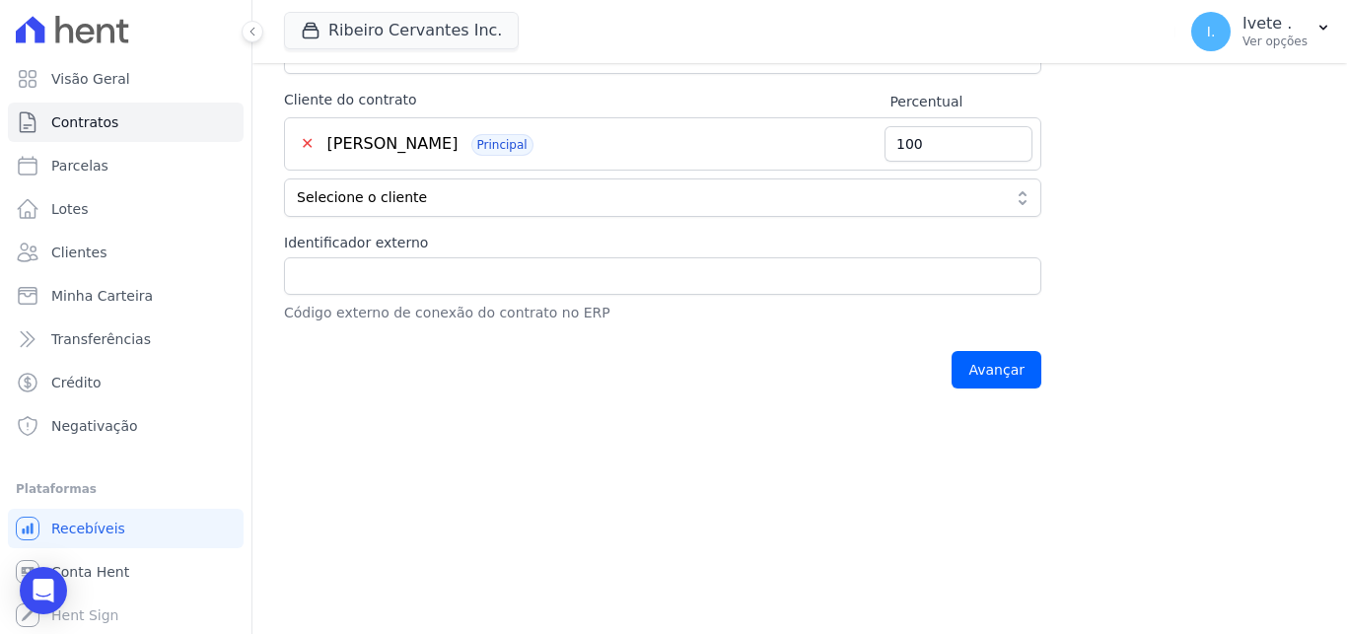
scroll to position [563, 0]
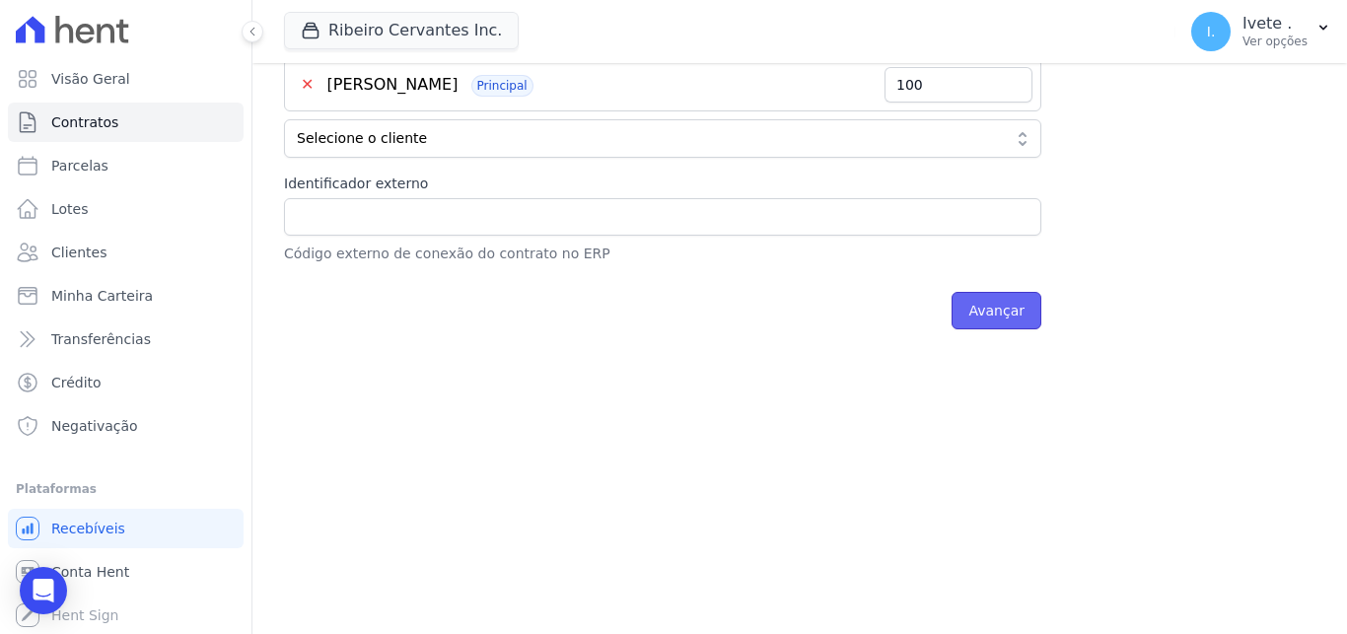
click at [1025, 306] on input "Avançar" at bounding box center [996, 310] width 90 height 37
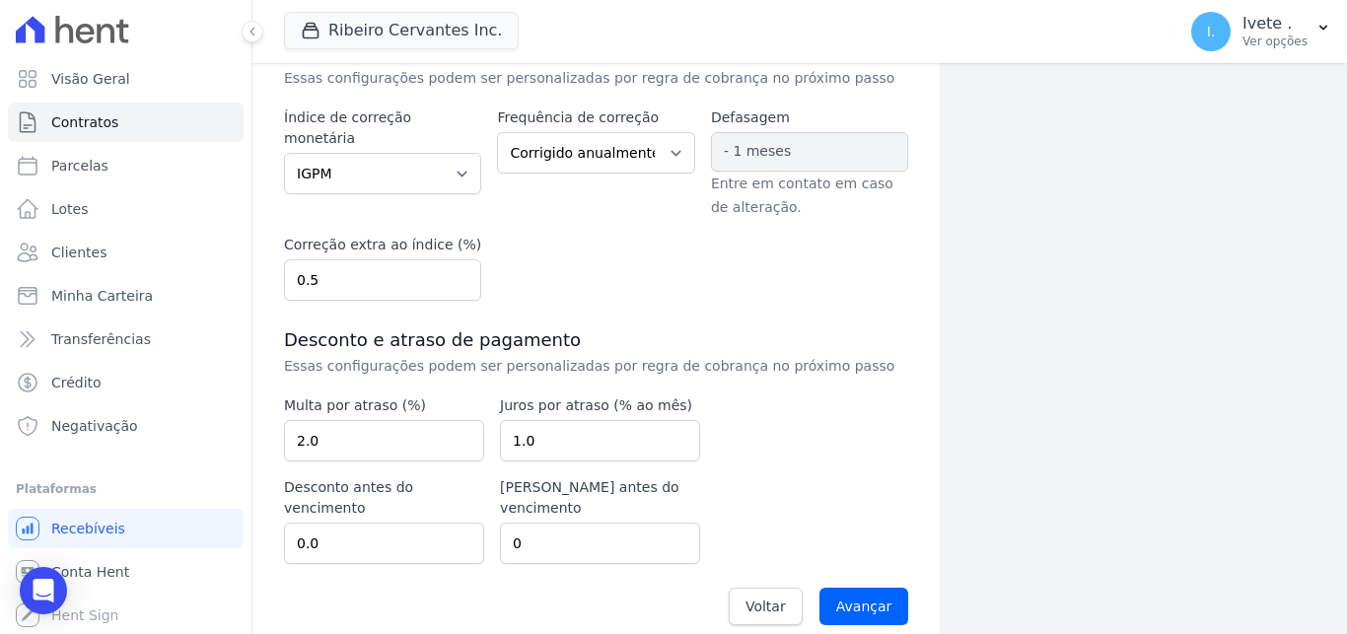
scroll to position [446, 0]
click at [869, 586] on input "Avançar" at bounding box center [864, 604] width 90 height 37
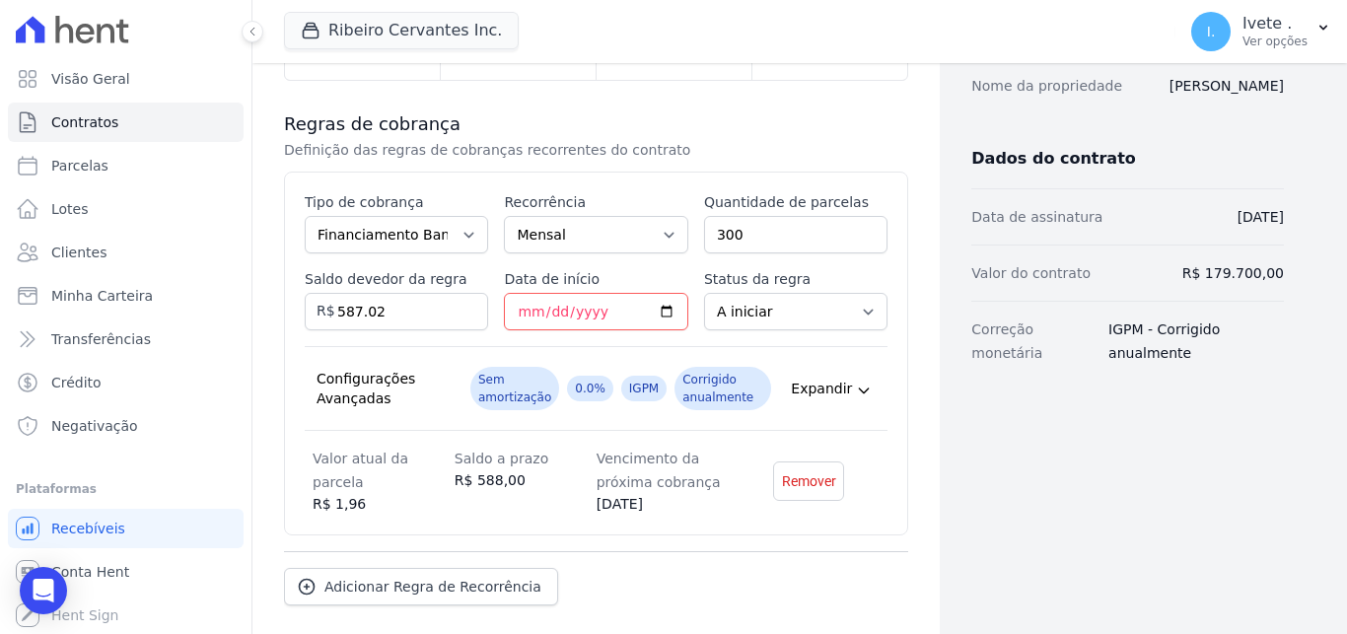
scroll to position [334, 0]
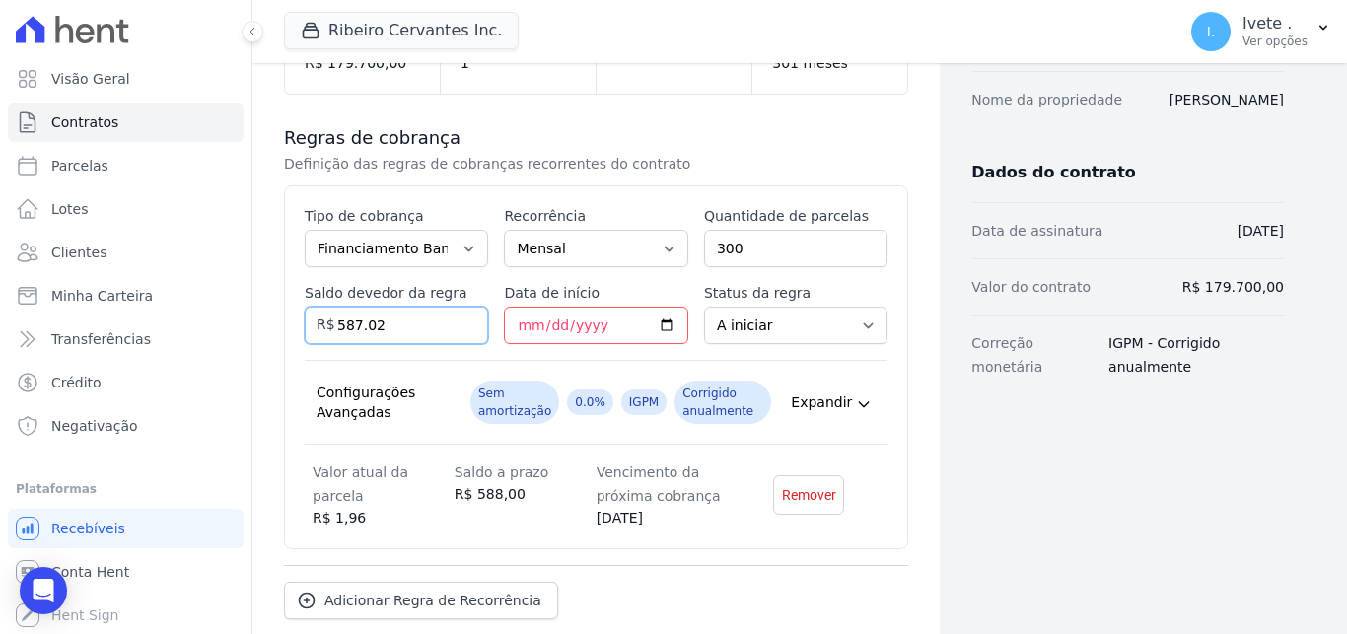
click at [404, 323] on input "587.02" at bounding box center [396, 325] width 183 height 37
click at [460, 320] on input "587.03" at bounding box center [396, 325] width 183 height 37
click at [465, 333] on input "587.02" at bounding box center [396, 325] width 183 height 37
click at [465, 333] on input "587.01" at bounding box center [396, 325] width 183 height 37
drag, startPoint x: 401, startPoint y: 319, endPoint x: 360, endPoint y: 317, distance: 41.5
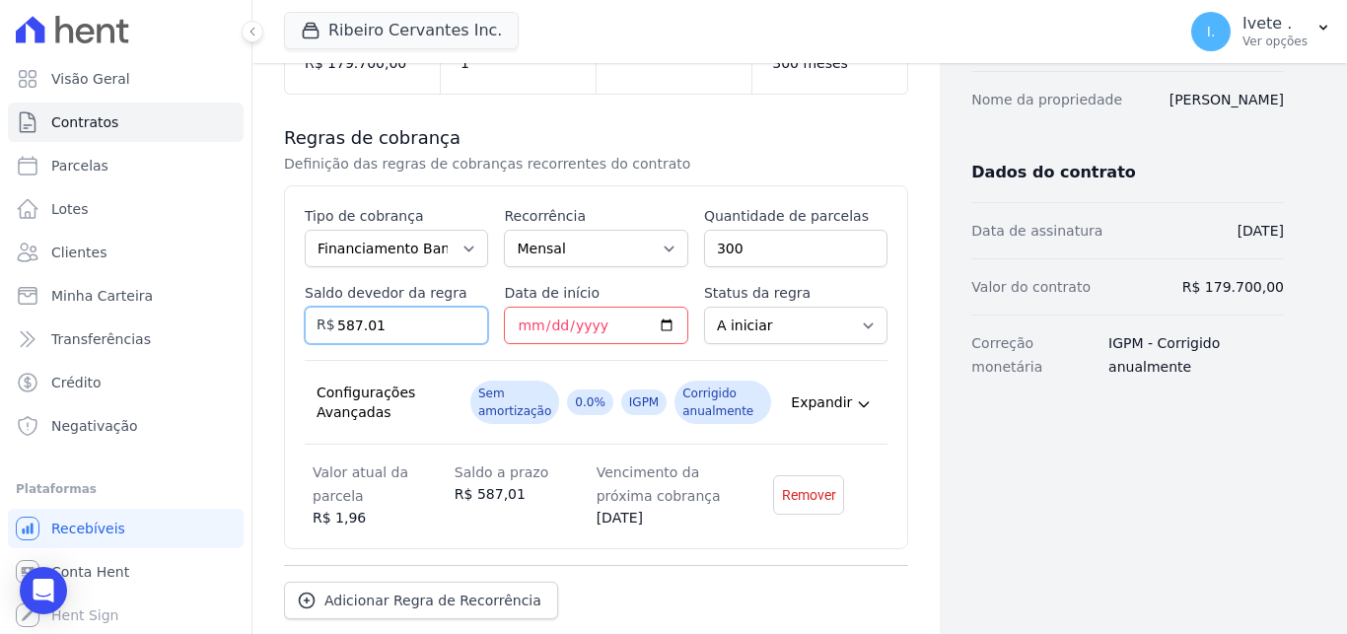
click at [388, 319] on input "587.01" at bounding box center [396, 325] width 183 height 37
drag, startPoint x: 360, startPoint y: 317, endPoint x: 336, endPoint y: 318, distance: 23.7
click at [336, 318] on input "587.01" at bounding box center [396, 325] width 183 height 37
click at [397, 330] on input "587.01" at bounding box center [396, 325] width 183 height 37
drag, startPoint x: 397, startPoint y: 330, endPoint x: 304, endPoint y: 314, distance: 95.0
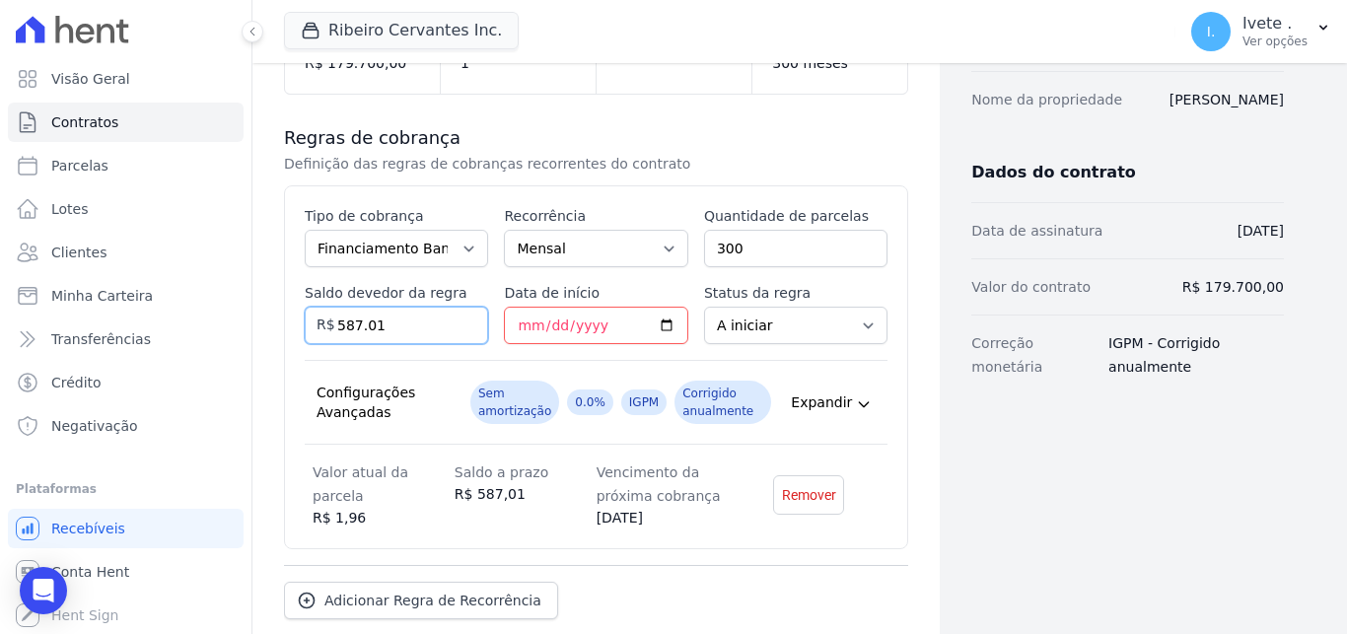
click at [305, 314] on input "587.01" at bounding box center [396, 325] width 183 height 37
paste input "2"
type input "587.02"
click at [560, 533] on div "Esse tipo de parcela não entra no saldo devedor do contrato. Tipo de cobrança P…" at bounding box center [596, 367] width 624 height 364
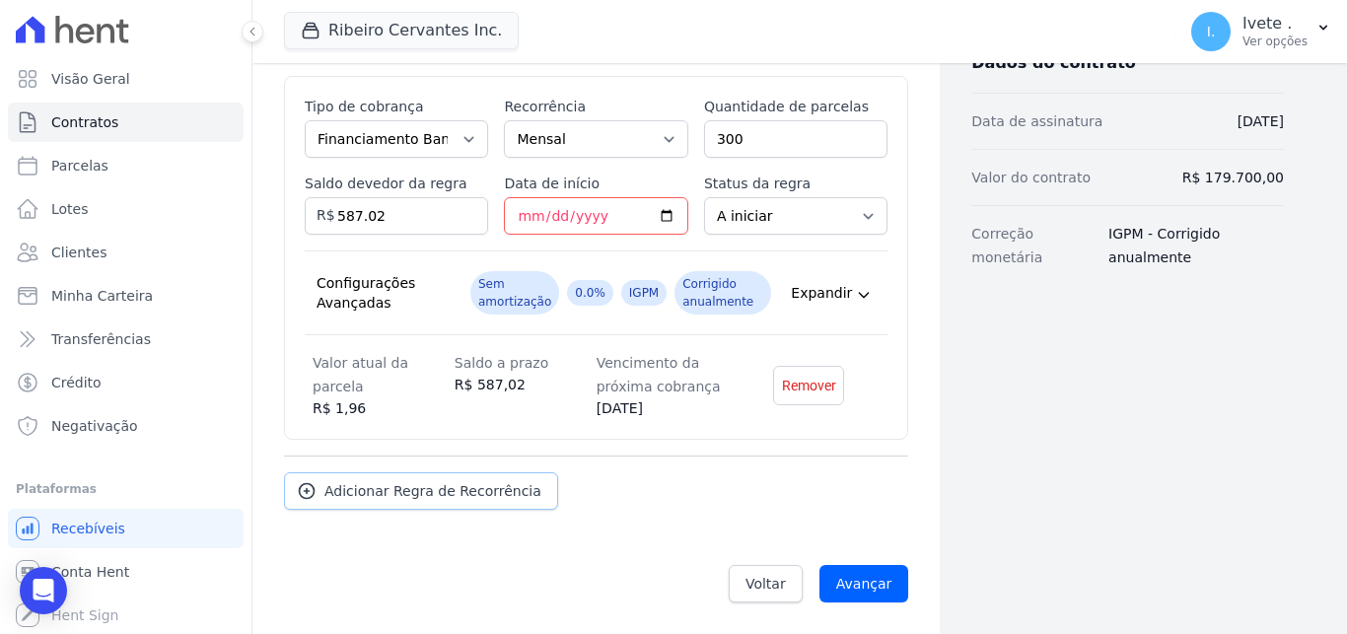
click at [348, 489] on span "Adicionar Regra de Recorrência" at bounding box center [432, 491] width 217 height 20
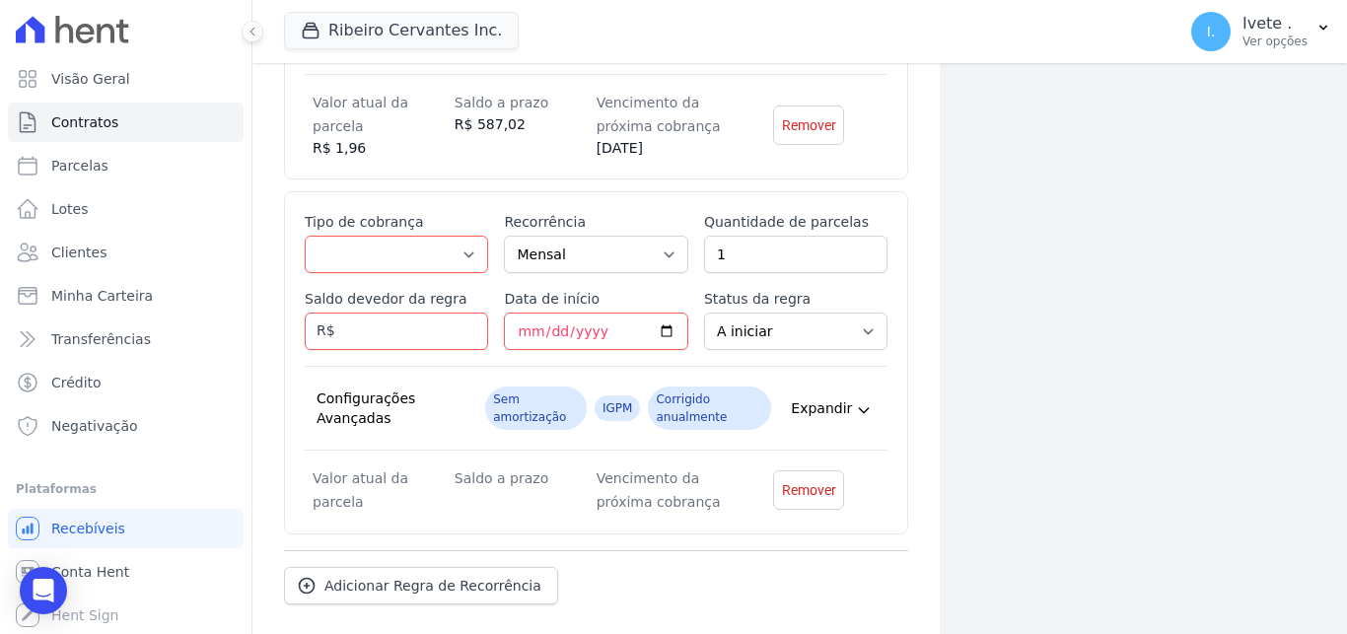
scroll to position [708, 0]
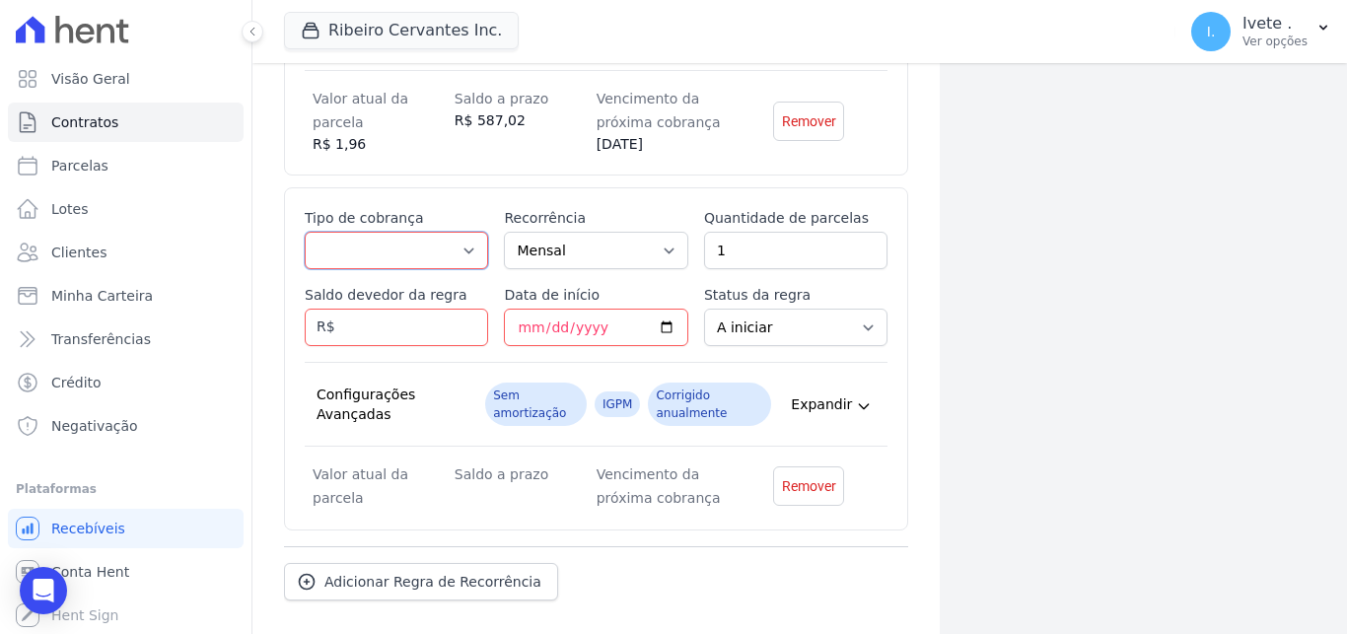
select select "standard"
click option "Parcela Normal" at bounding box center [0, 0] width 0 height 0
click at [504, 232] on select "Mensal Bimestral Trimestral Semestral Anual" at bounding box center [595, 250] width 183 height 37
click option "Mensal" at bounding box center [0, 0] width 0 height 0
select select "12"
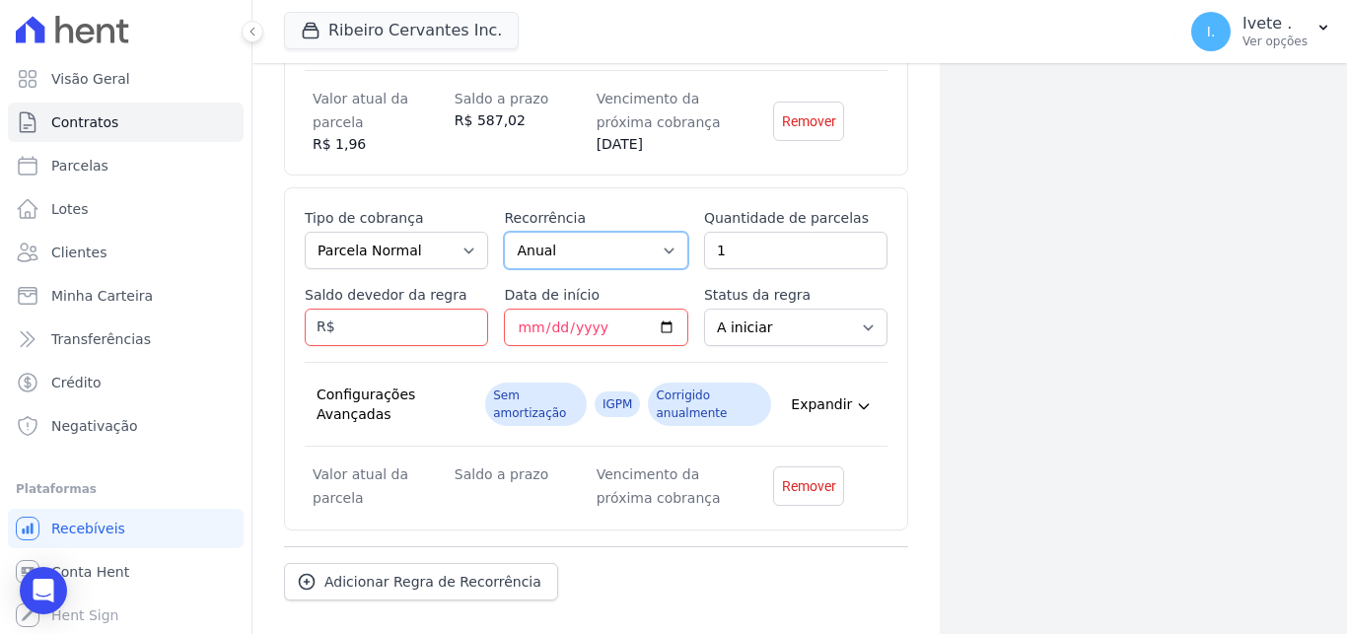
click option "Anual" at bounding box center [0, 0] width 0 height 0
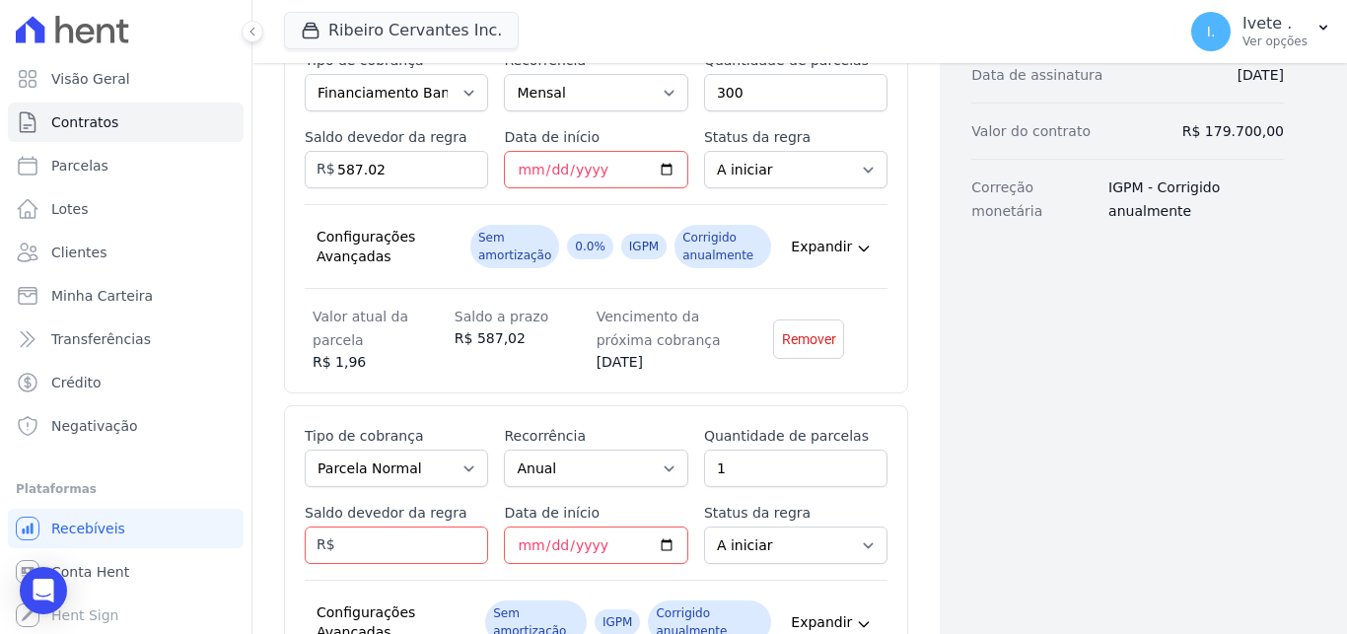
scroll to position [452, 0]
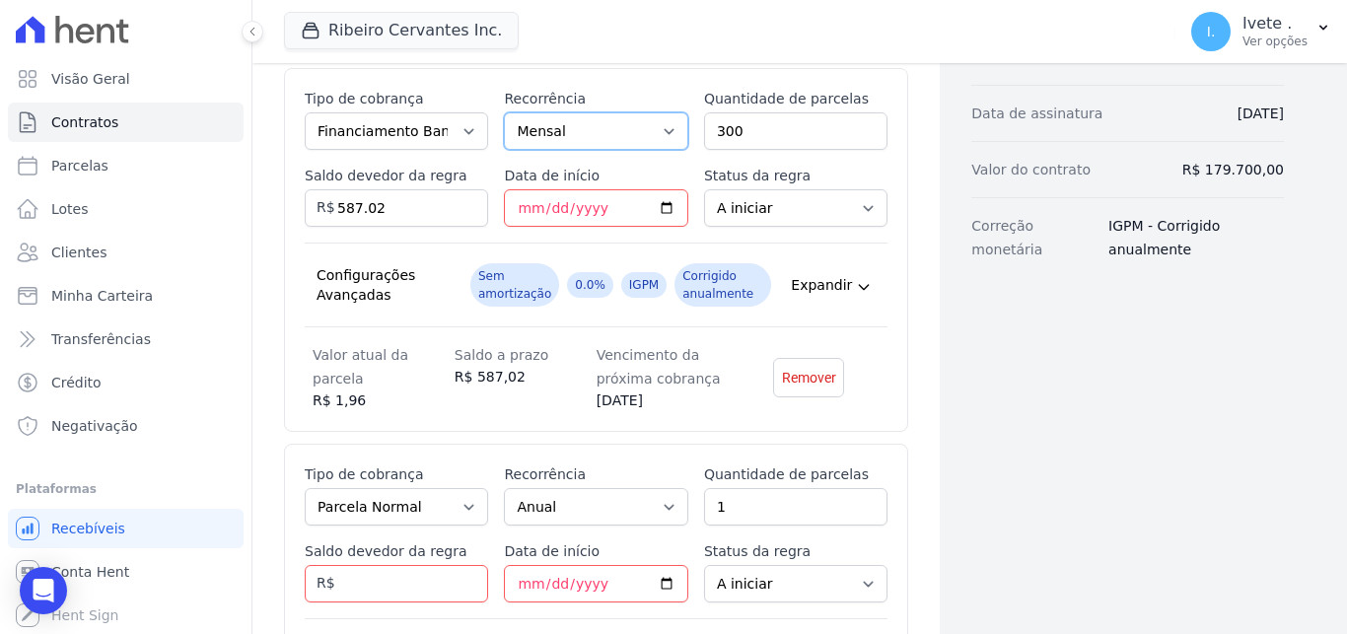
select select "12"
click option "Anual" at bounding box center [0, 0] width 0 height 0
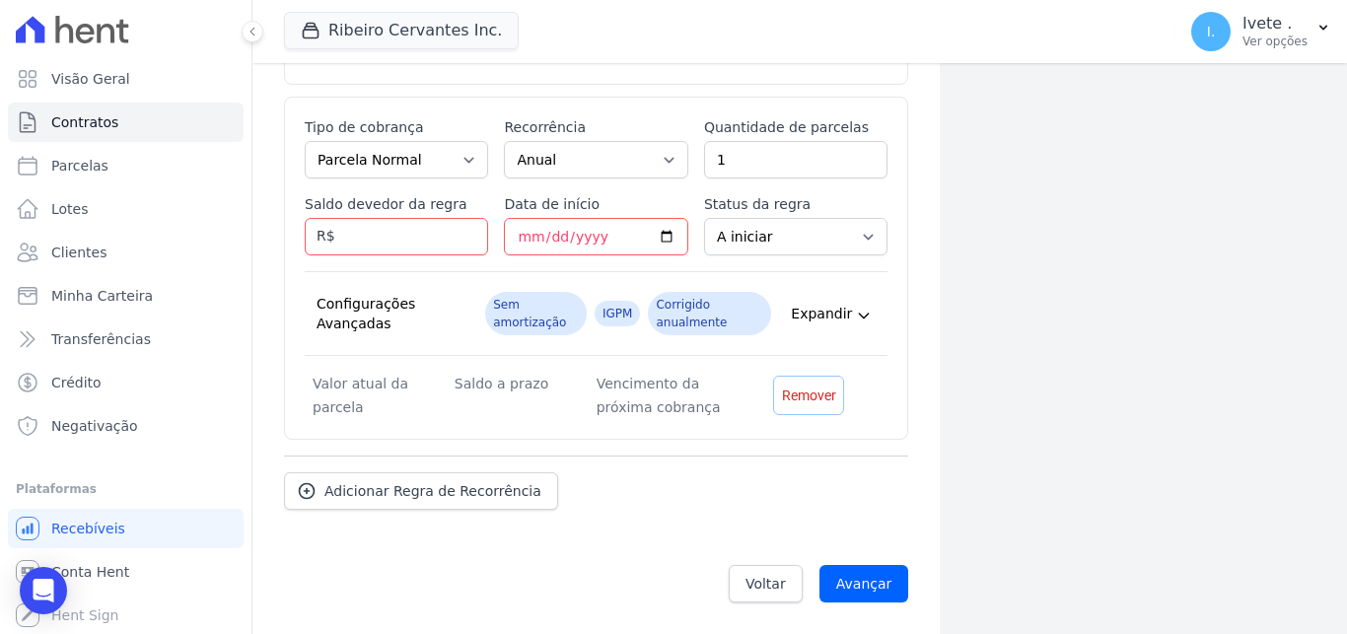
click at [784, 395] on span "Remover" at bounding box center [809, 395] width 54 height 20
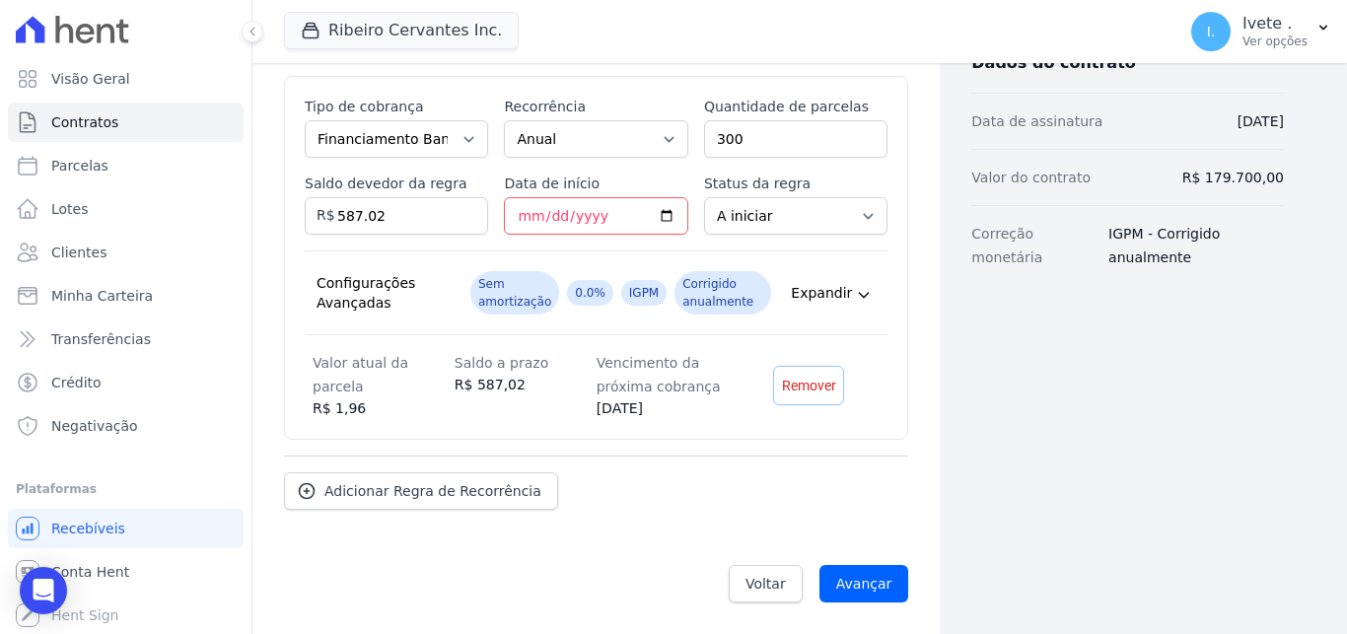
scroll to position [445, 0]
click at [877, 588] on input "Avançar" at bounding box center [864, 583] width 90 height 37
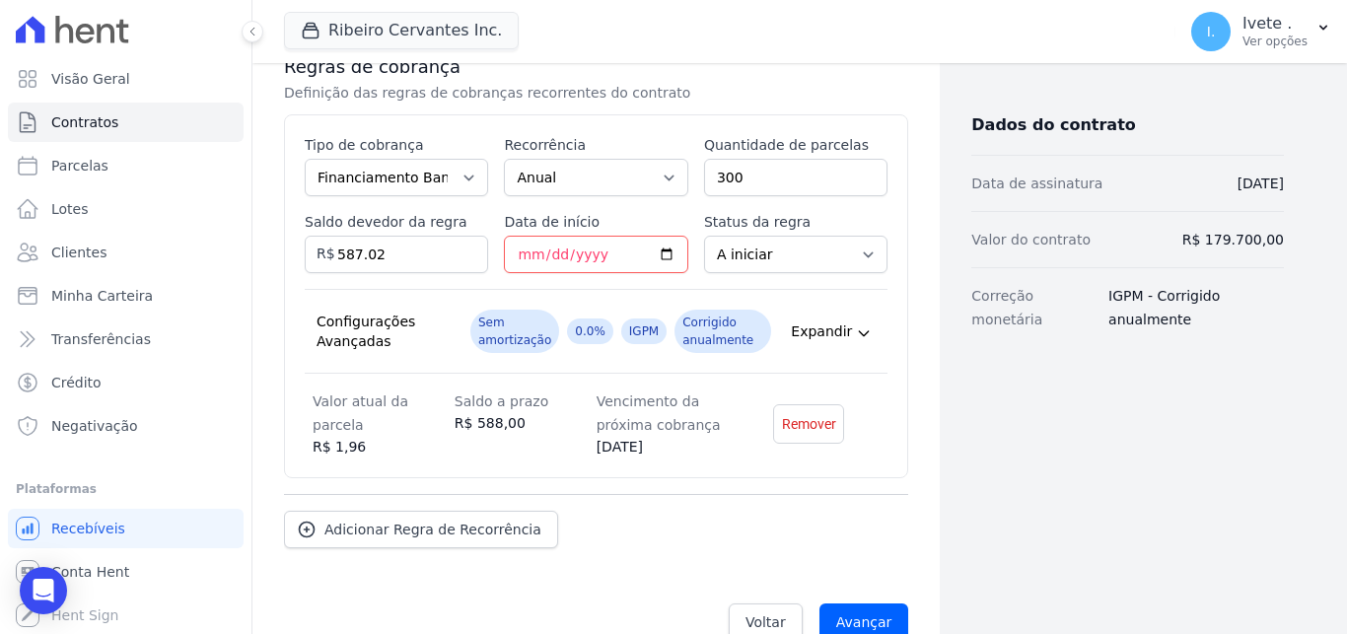
scroll to position [512, 0]
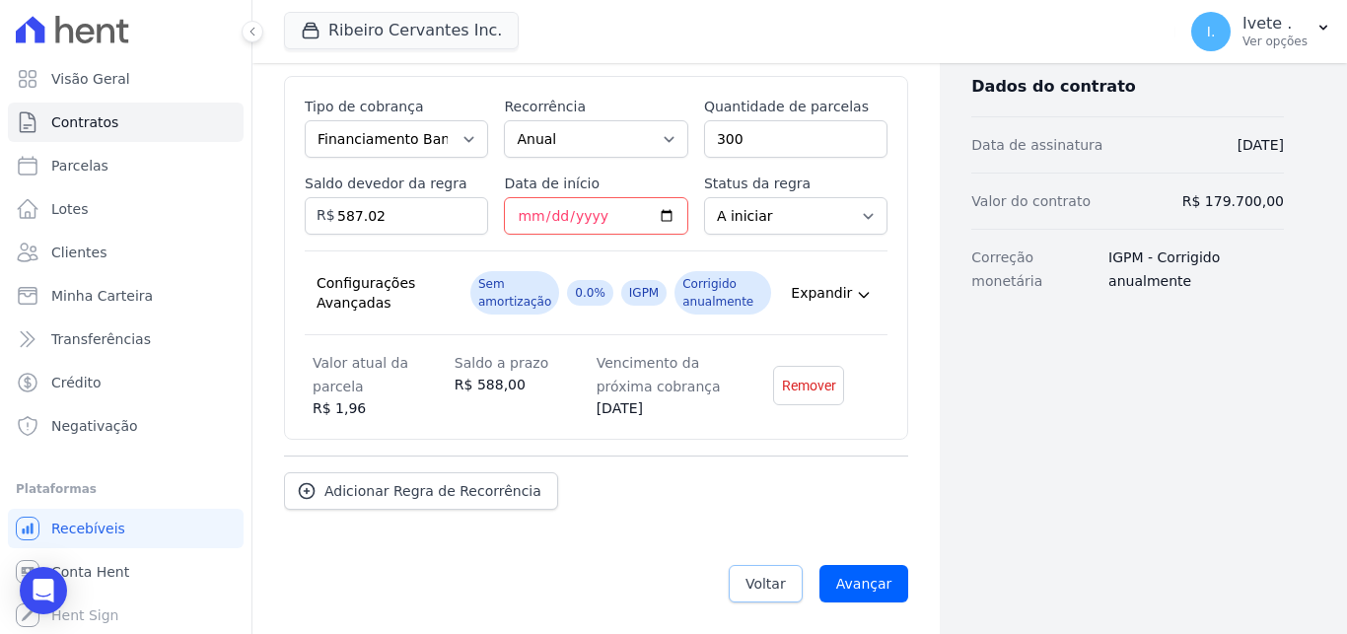
click at [761, 592] on span "Voltar" at bounding box center [765, 584] width 40 height 20
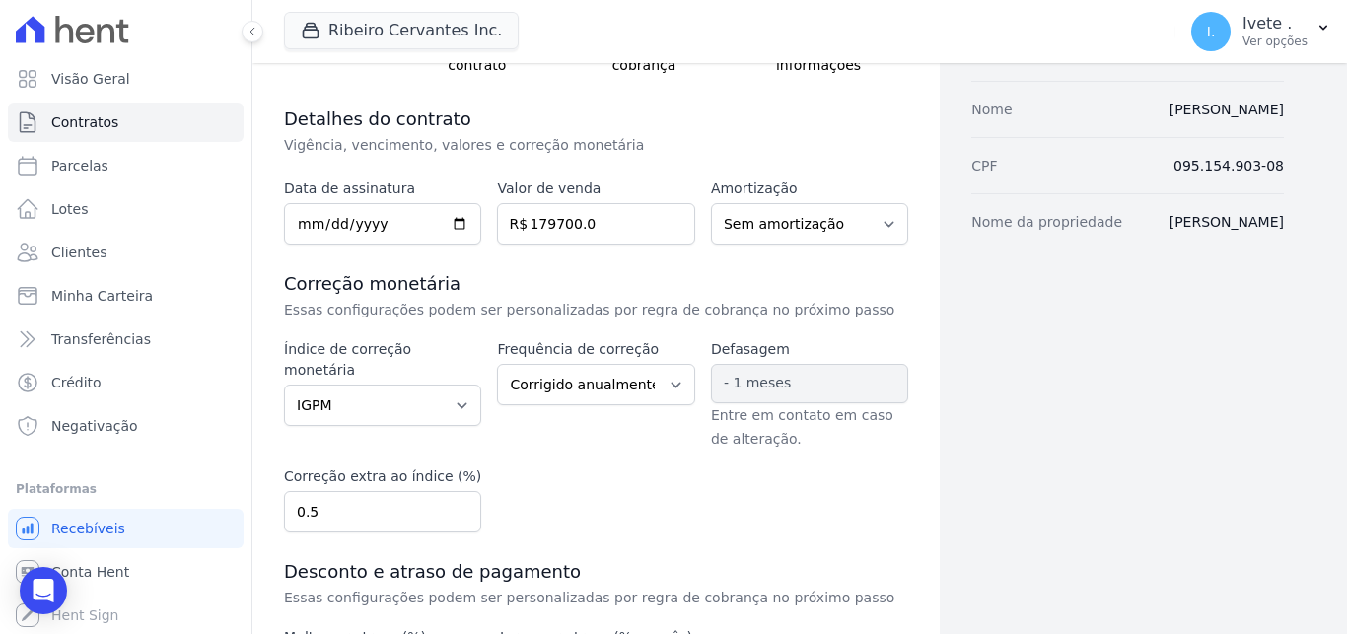
scroll to position [446, 0]
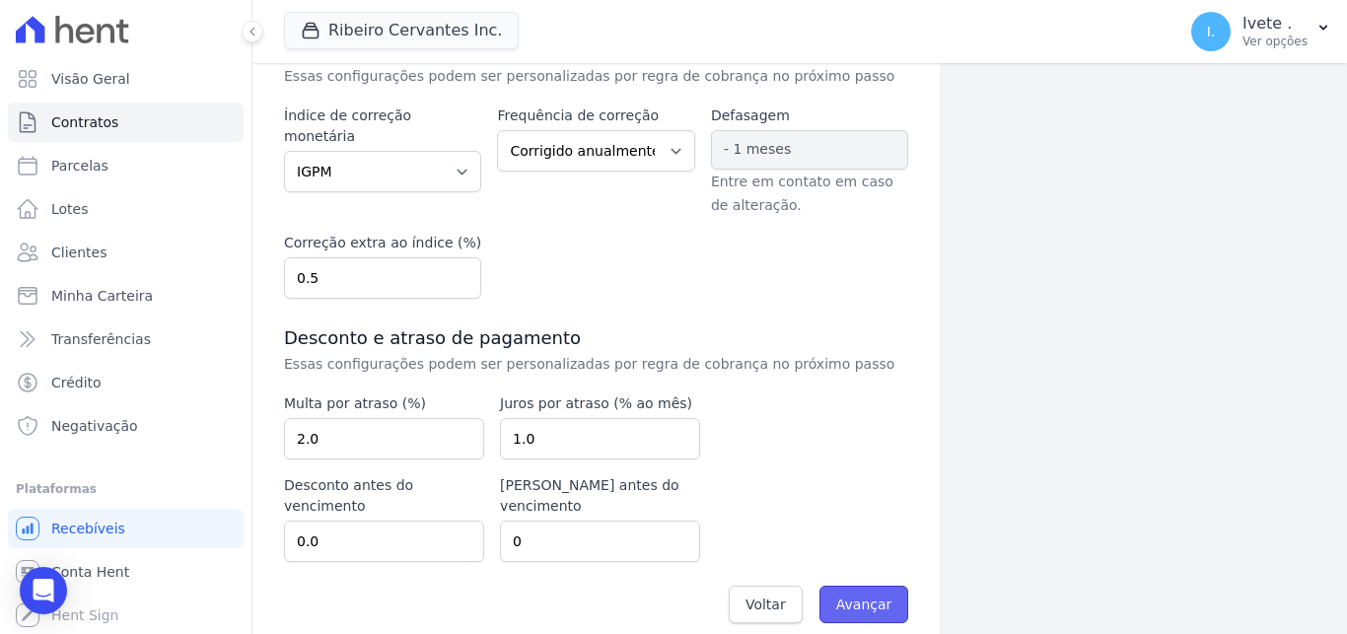
click at [870, 586] on input "Avançar" at bounding box center [864, 604] width 90 height 37
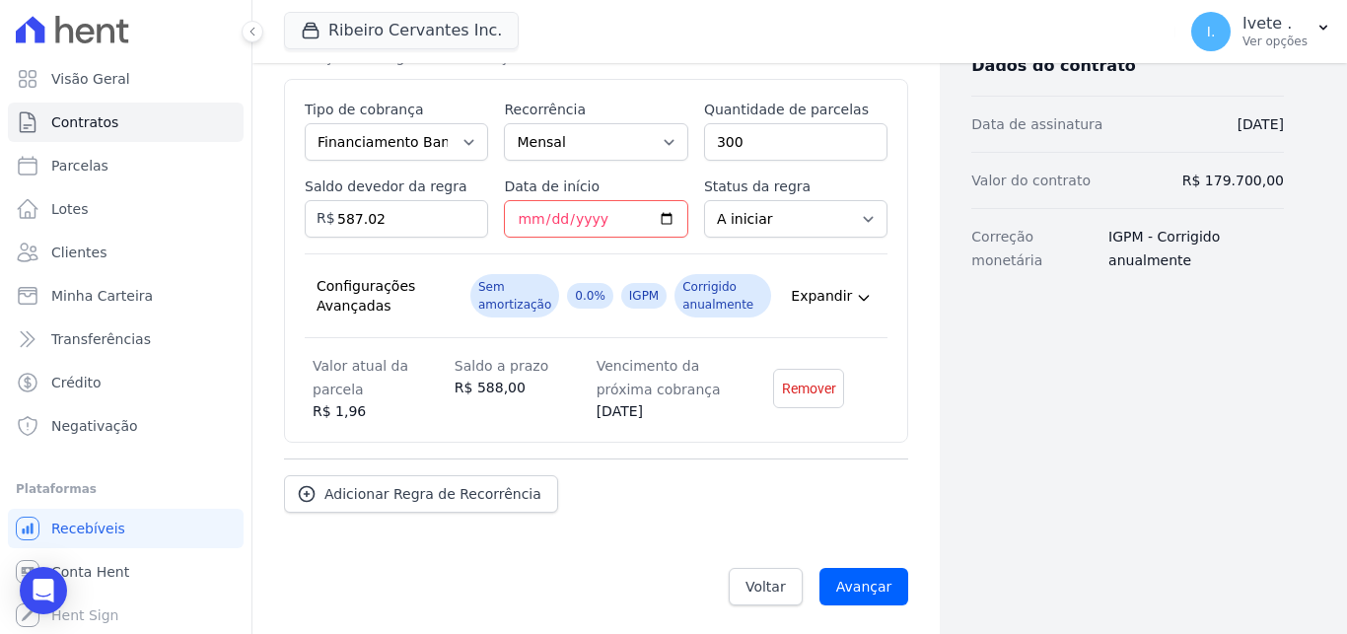
scroll to position [445, 0]
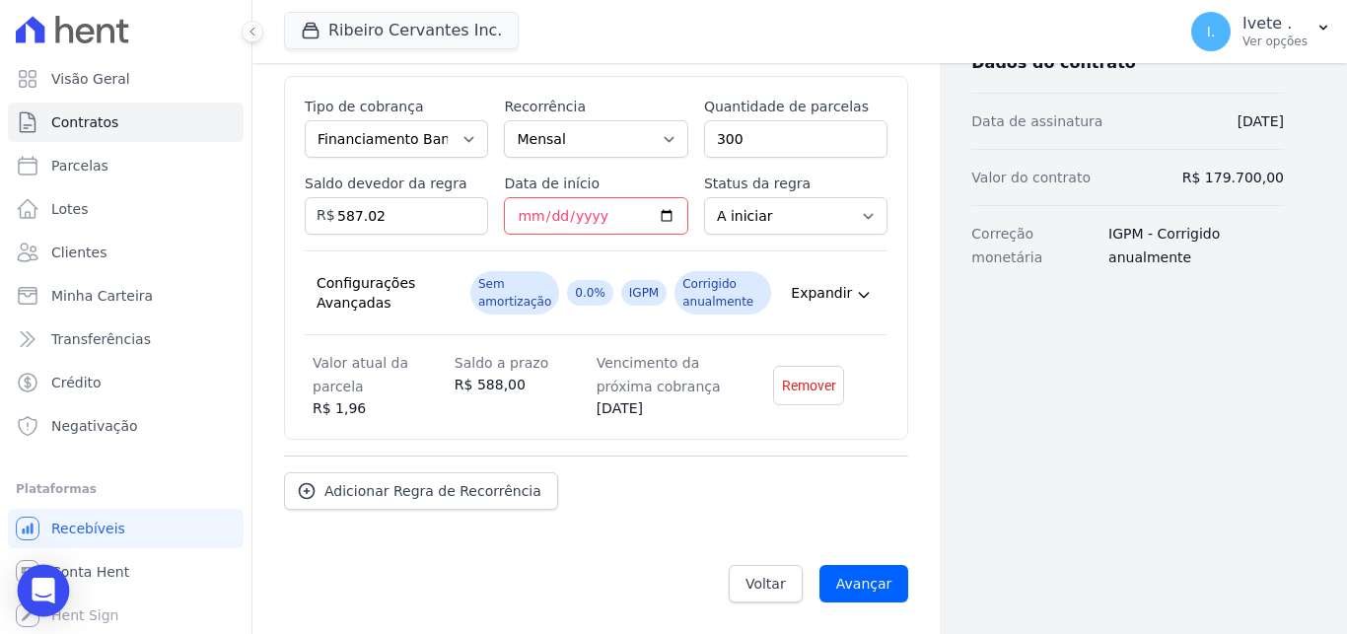
click at [53, 592] on icon "Open Intercom Messenger" at bounding box center [44, 591] width 26 height 26
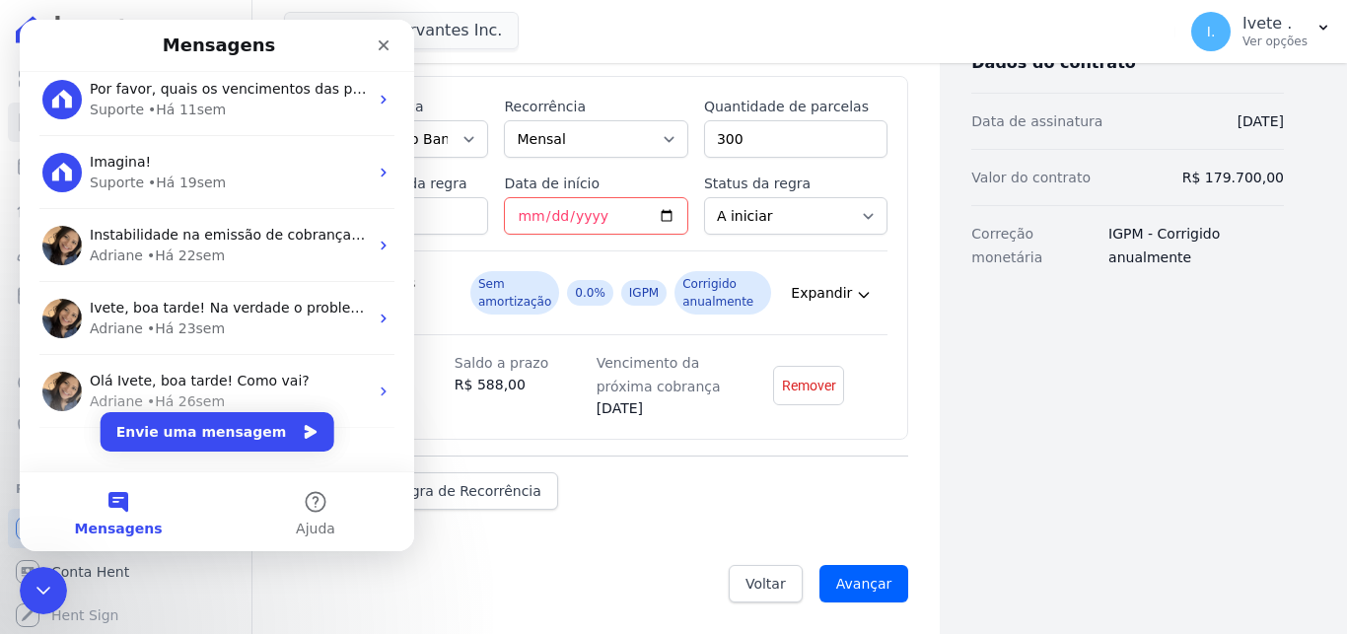
scroll to position [0, 0]
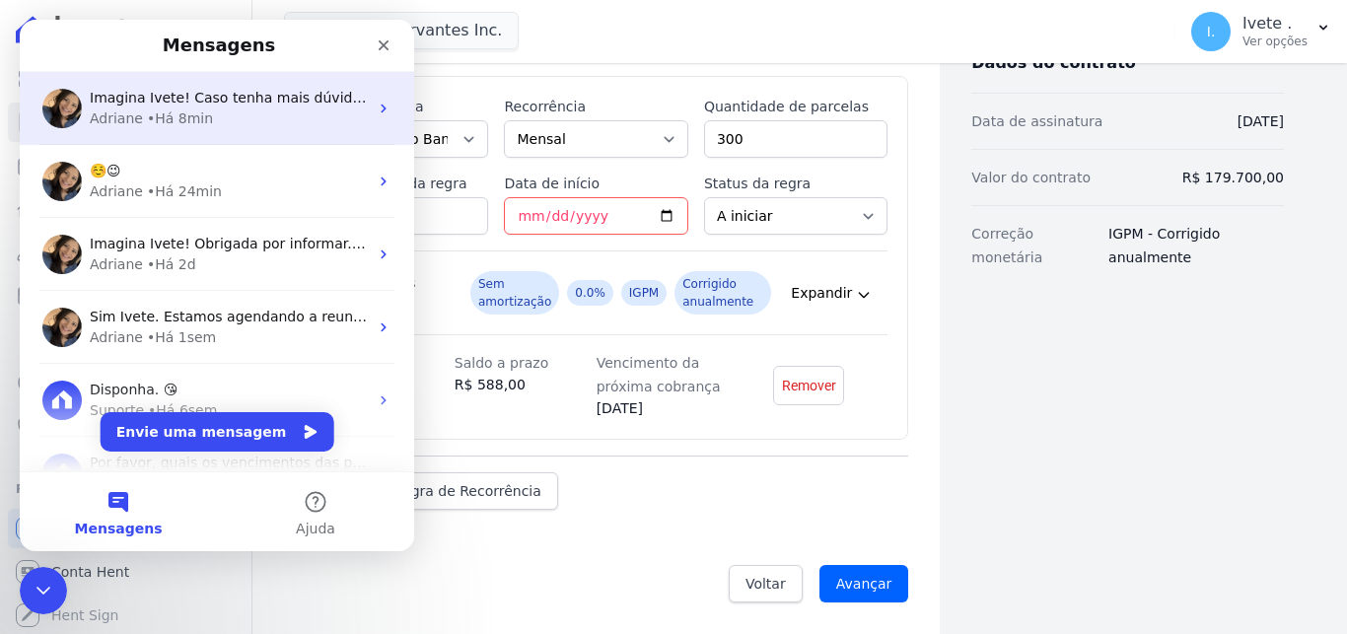
click at [147, 120] on div "• Há 8min" at bounding box center [180, 118] width 66 height 21
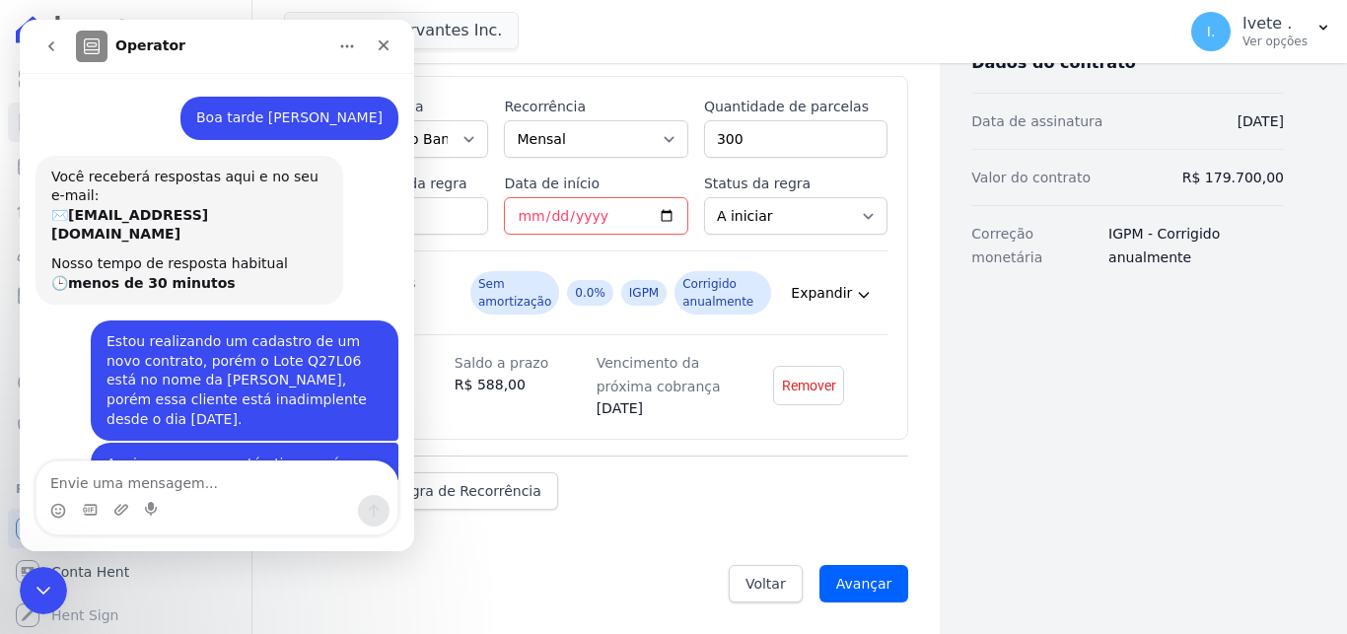
scroll to position [848, 0]
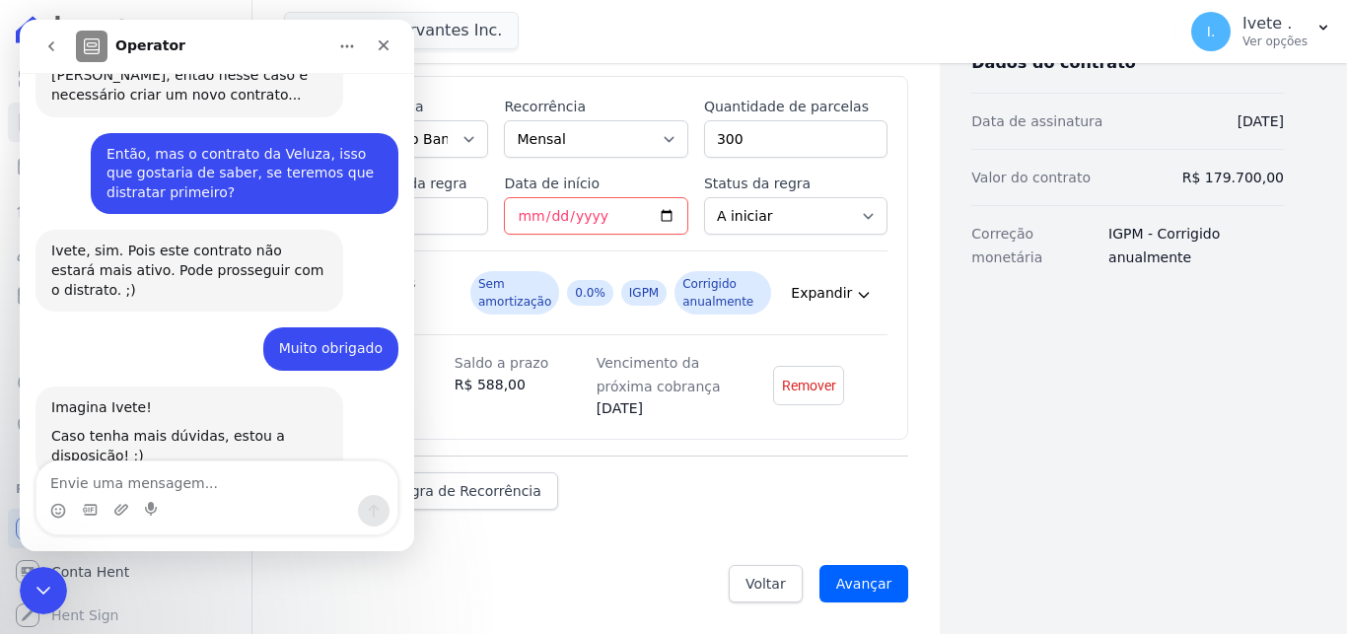
drag, startPoint x: 193, startPoint y: 44, endPoint x: 546, endPoint y: 6, distance: 355.0
click at [414, 20] on div "Operator Boa tarde Adriane Ivete • Há 42min Você receberá respostas aqui e no s…" at bounding box center [217, 285] width 394 height 531
click at [451, 273] on div "Configurações Avançadas" at bounding box center [387, 292] width 142 height 39
drag, startPoint x: 73, startPoint y: 1120, endPoint x: 33, endPoint y: 585, distance: 536.8
click at [33, 585] on icon "Encerramento do Messenger da Intercom" at bounding box center [41, 588] width 24 height 24
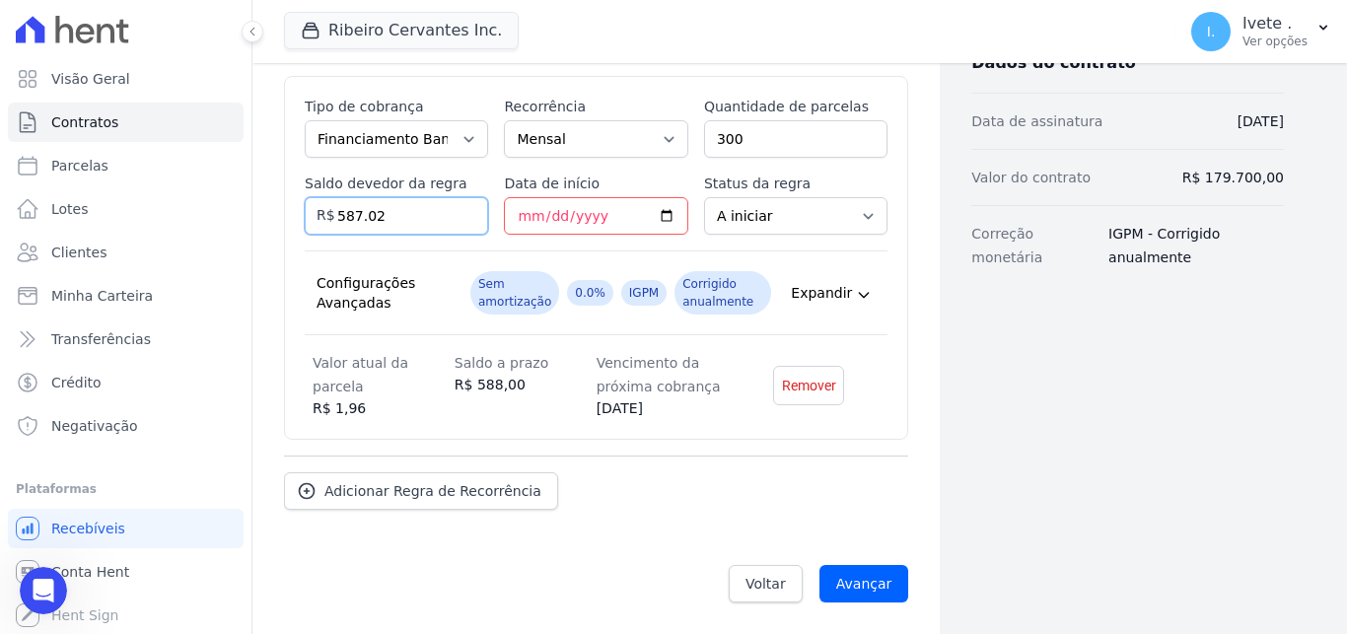
click at [401, 213] on input "587.02" at bounding box center [396, 215] width 183 height 37
click at [467, 209] on input "587.03" at bounding box center [396, 215] width 183 height 37
type input "587.02"
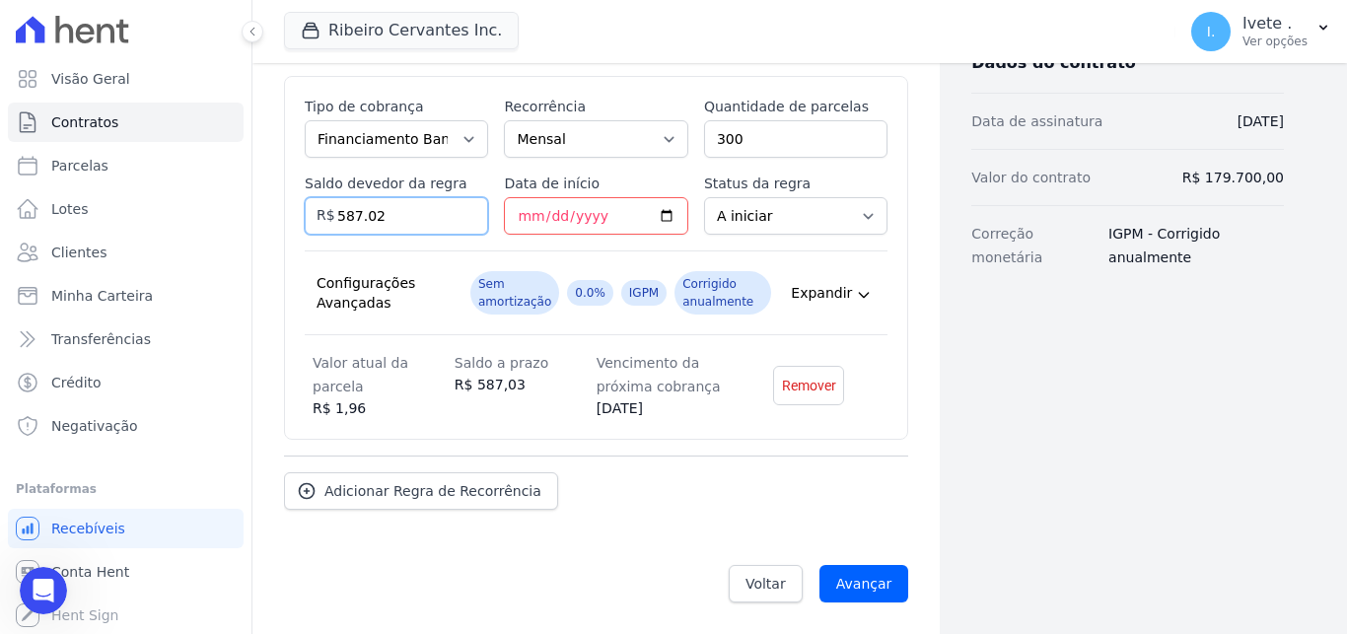
click at [464, 220] on input "587.02" at bounding box center [396, 215] width 183 height 37
click at [383, 398] on dd "R$ 1,96" at bounding box center [384, 408] width 142 height 21
click at [420, 215] on input "587.02" at bounding box center [396, 215] width 183 height 37
drag, startPoint x: 398, startPoint y: 212, endPoint x: 262, endPoint y: 210, distance: 136.1
click at [305, 210] on input "587.02" at bounding box center [396, 215] width 183 height 37
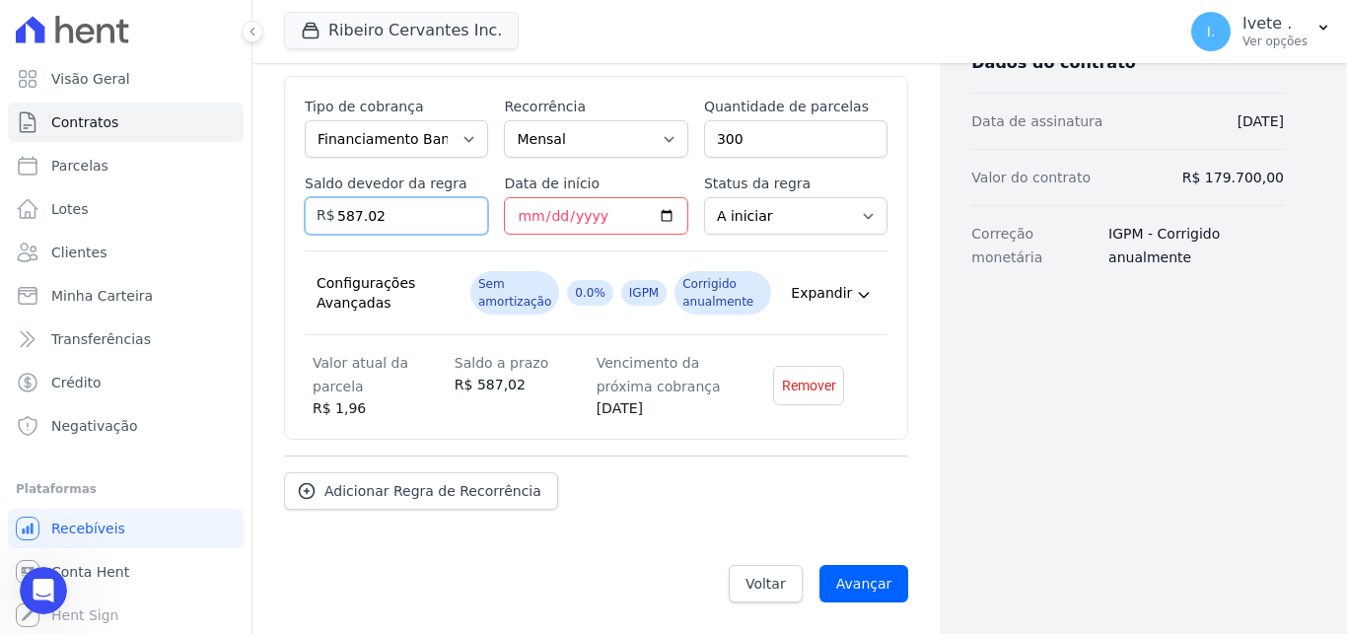
paste input "number"
click at [388, 210] on input "Saldo devedor da regra" at bounding box center [396, 215] width 183 height 37
click at [365, 214] on input "176.10600" at bounding box center [396, 215] width 183 height 37
type input "17610600"
click at [870, 592] on input "Avançar" at bounding box center [864, 583] width 90 height 37
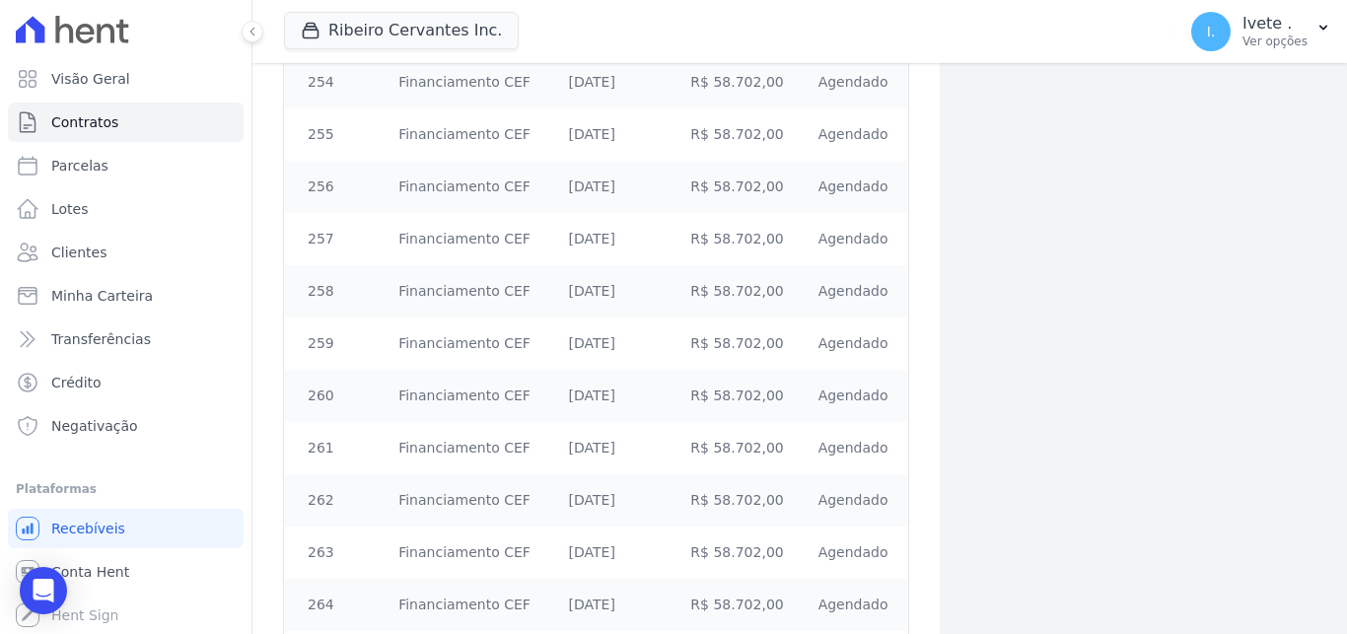
scroll to position [15635, 0]
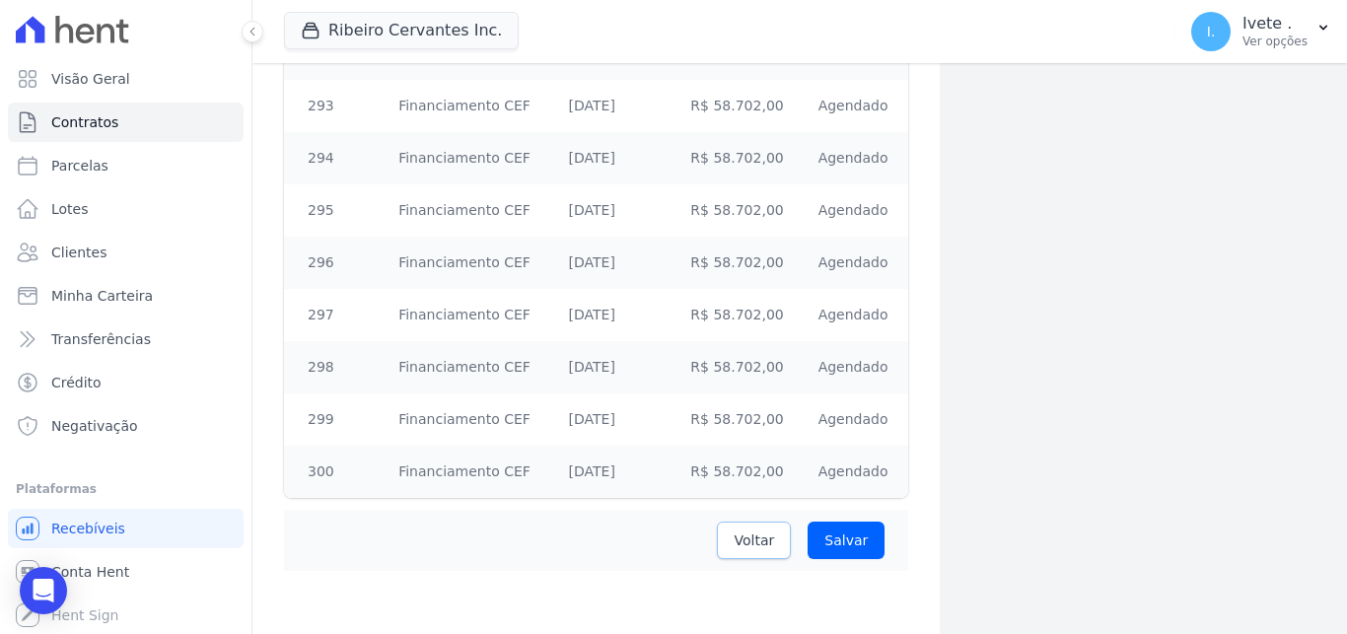
click at [757, 537] on span "Voltar" at bounding box center [753, 540] width 40 height 20
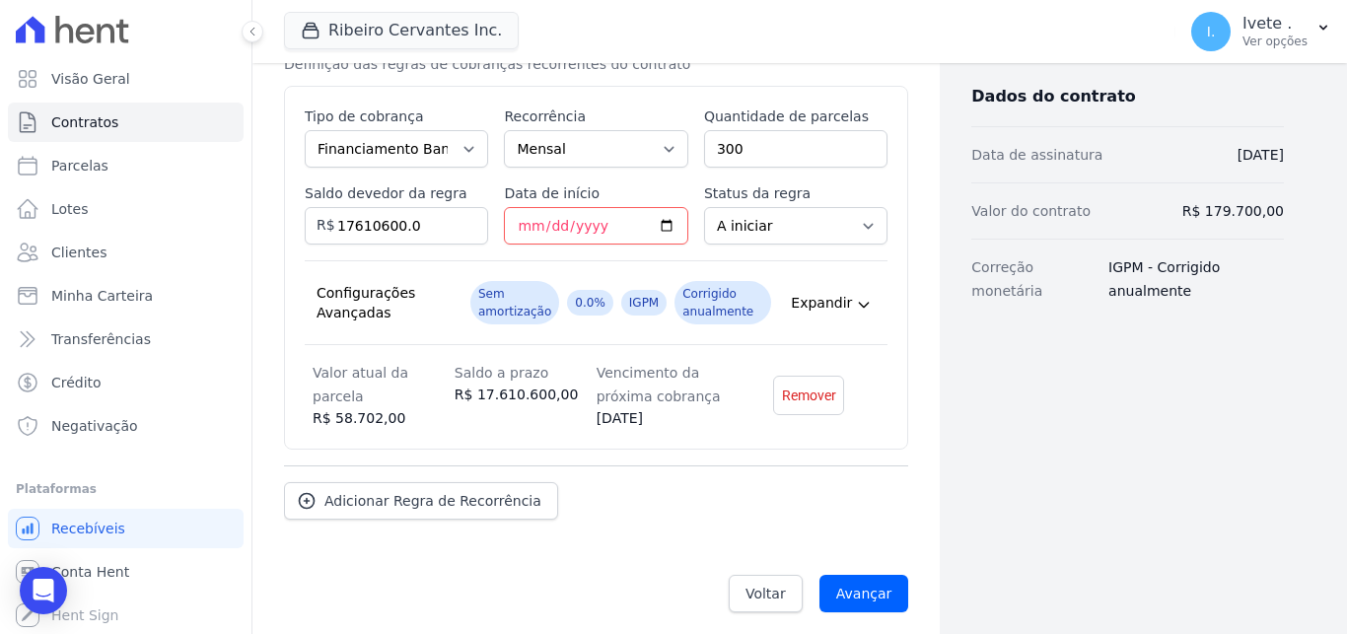
scroll to position [443, 0]
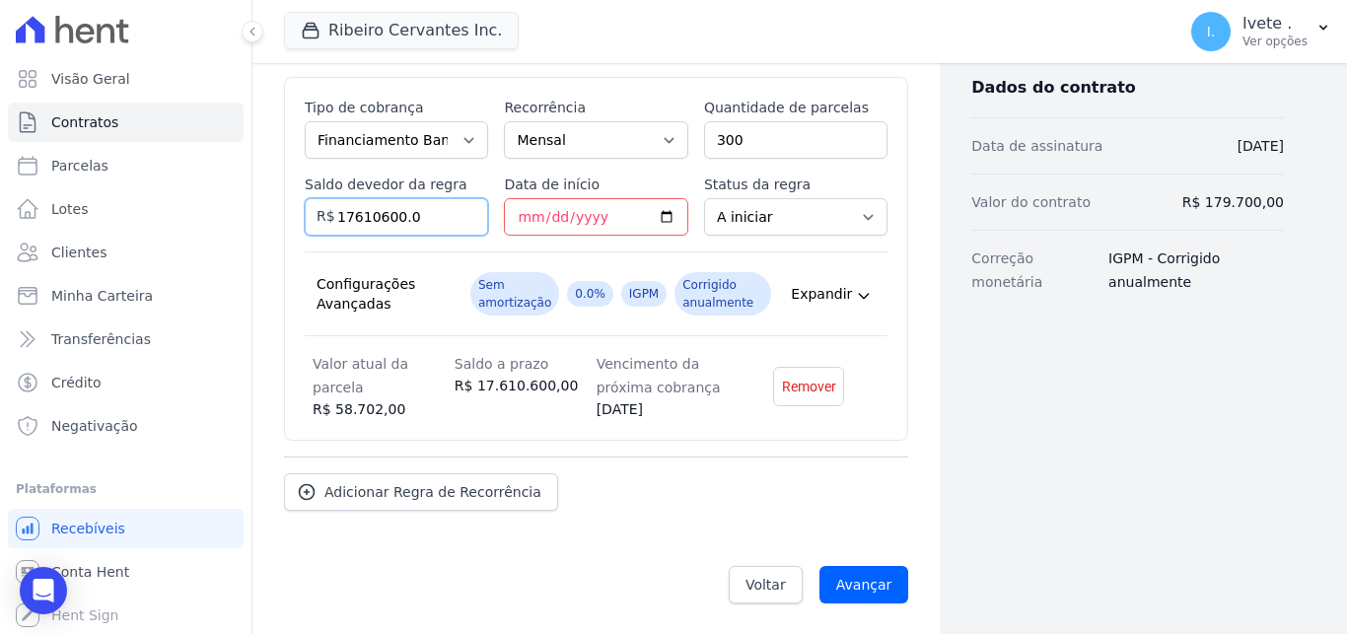
click at [420, 217] on input "17610600.0" at bounding box center [396, 216] width 183 height 37
type input "17610600"
click at [864, 582] on input "Avançar" at bounding box center [864, 584] width 90 height 37
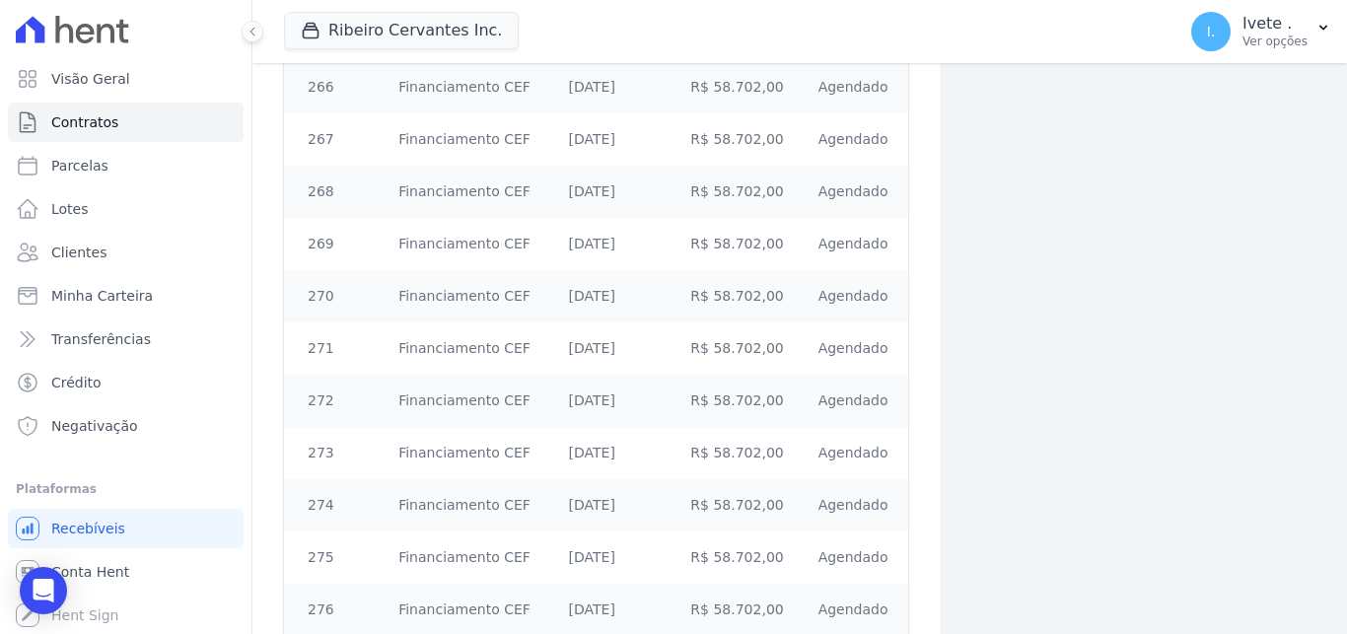
scroll to position [15635, 0]
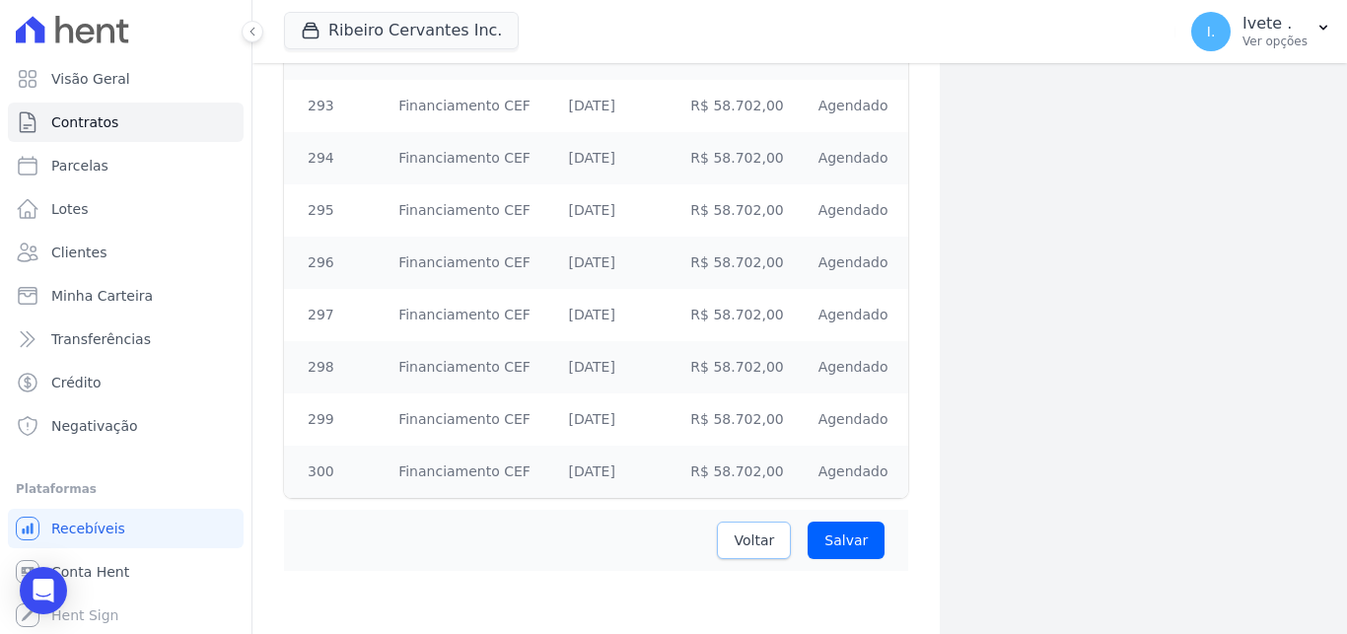
click at [756, 539] on span "Voltar" at bounding box center [753, 540] width 40 height 20
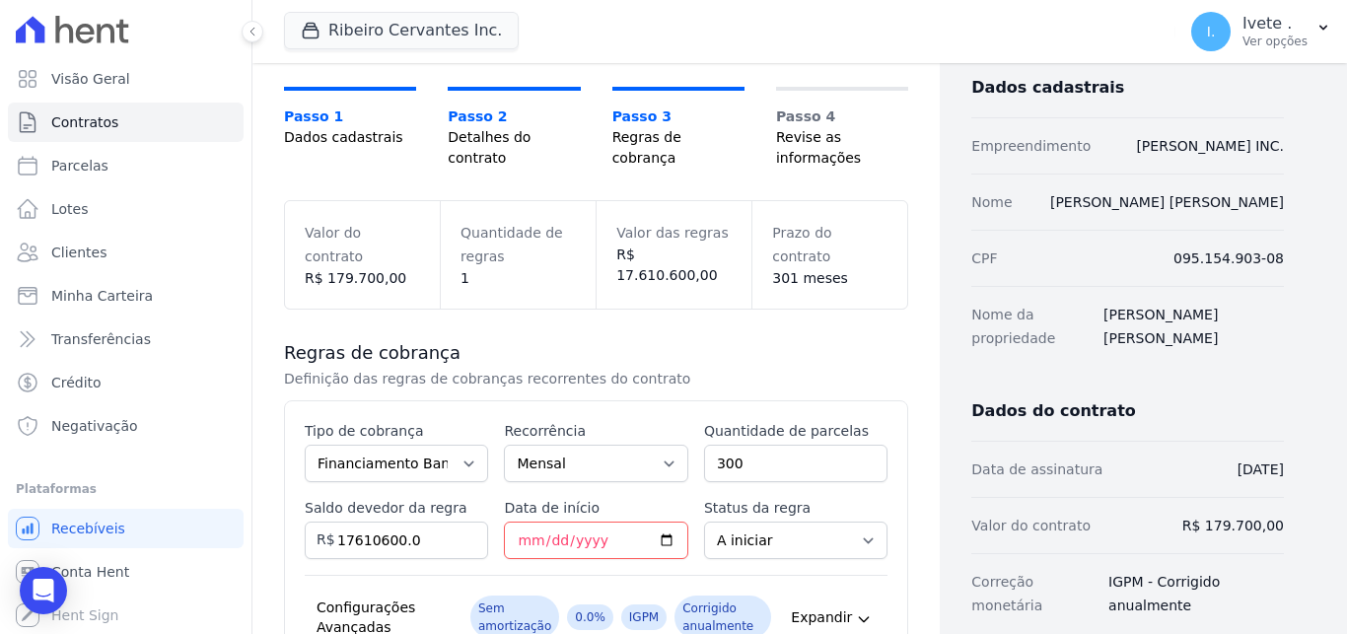
scroll to position [445, 0]
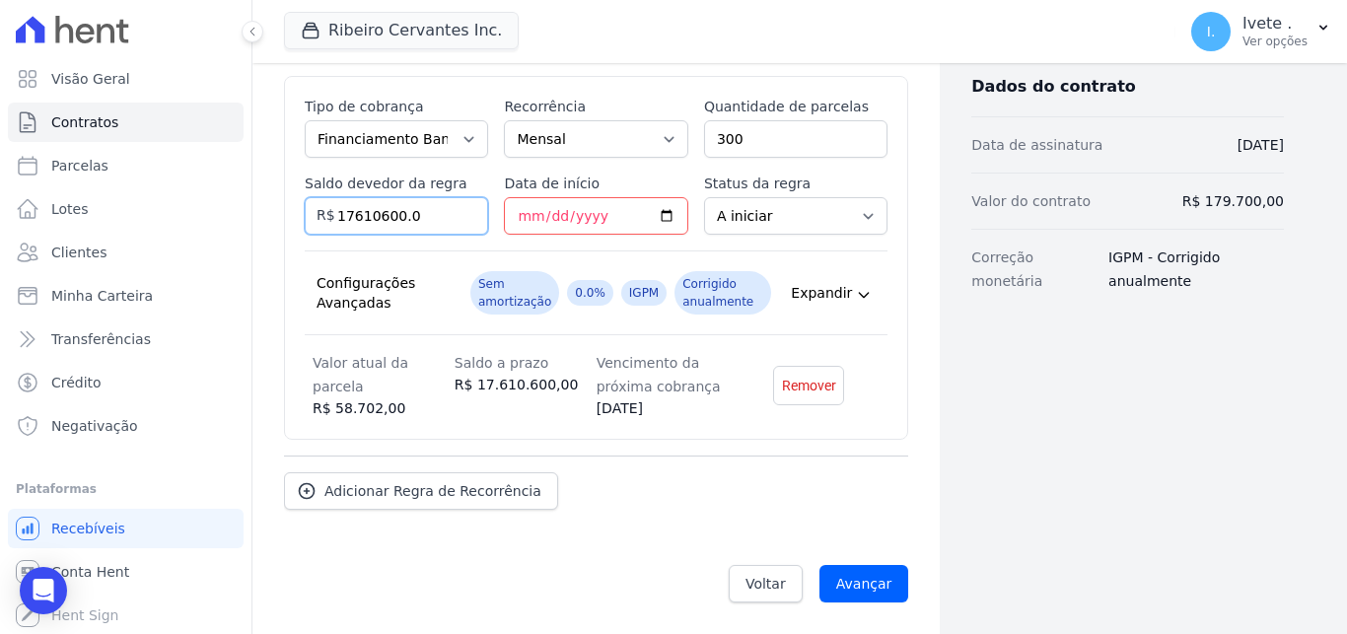
click at [419, 211] on input "17610600.0" at bounding box center [396, 215] width 183 height 37
type input "176106"
click at [866, 589] on input "Avançar" at bounding box center [864, 583] width 90 height 37
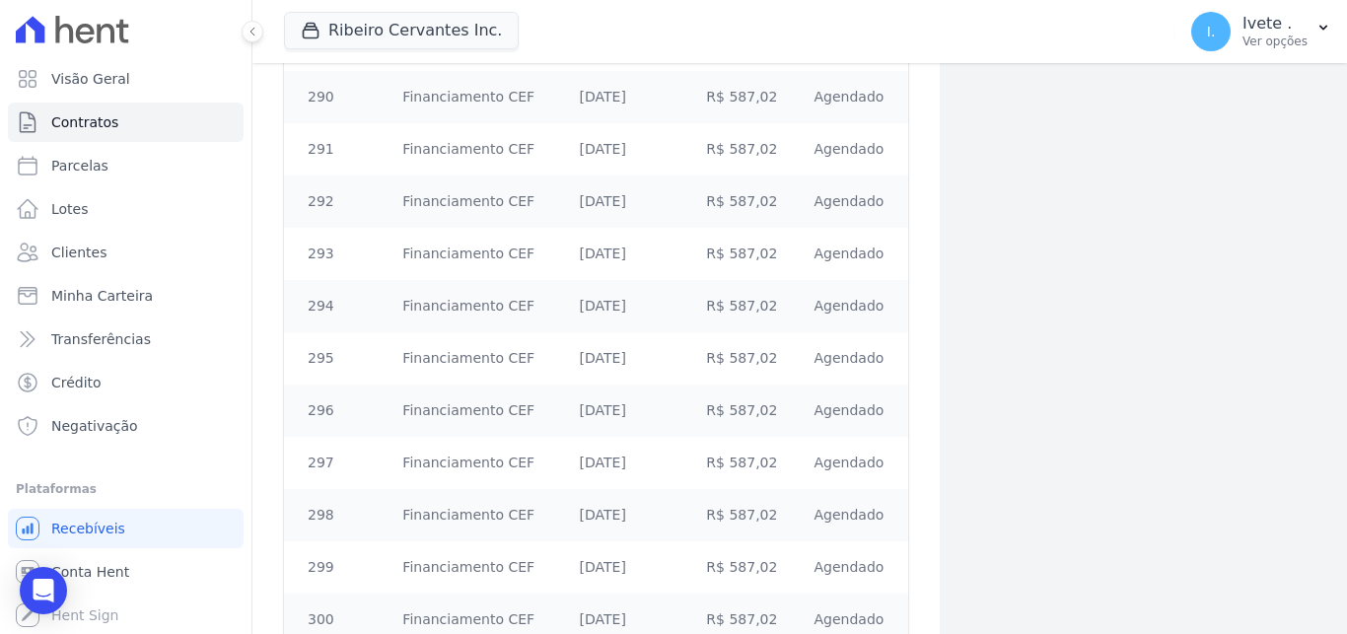
scroll to position [15635, 0]
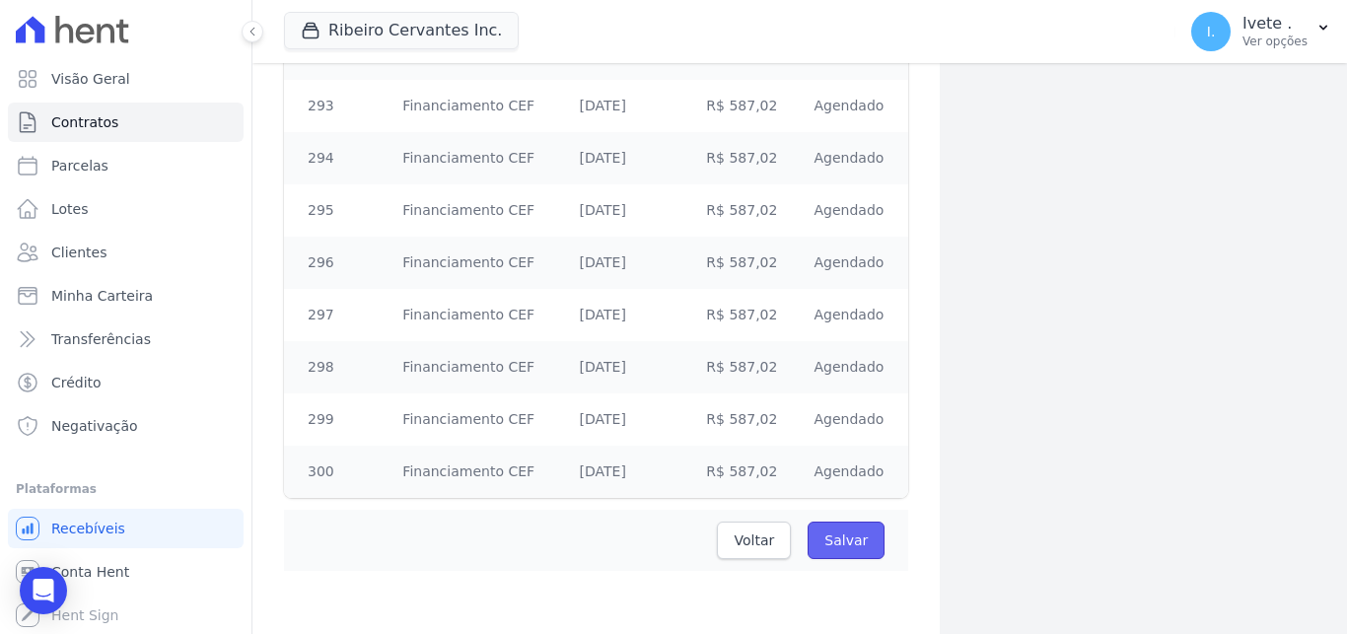
click at [825, 539] on input "Salvar" at bounding box center [845, 540] width 77 height 37
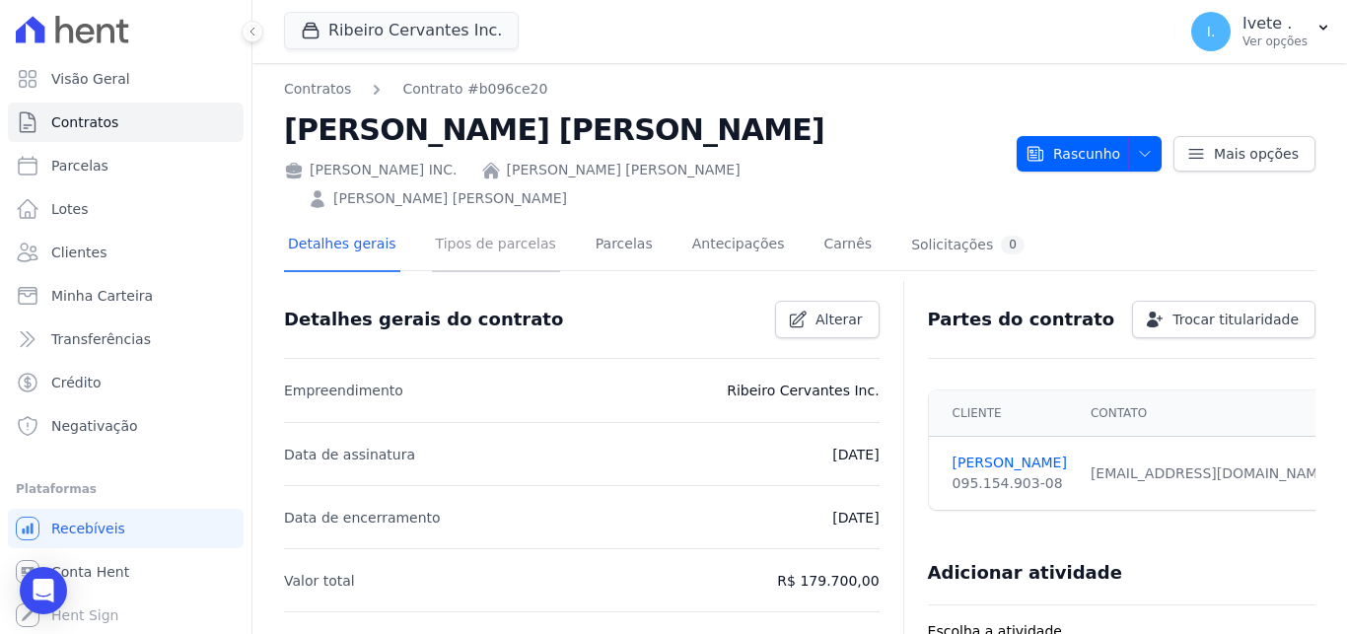
click at [516, 225] on link "Tipos de parcelas" at bounding box center [496, 246] width 128 height 52
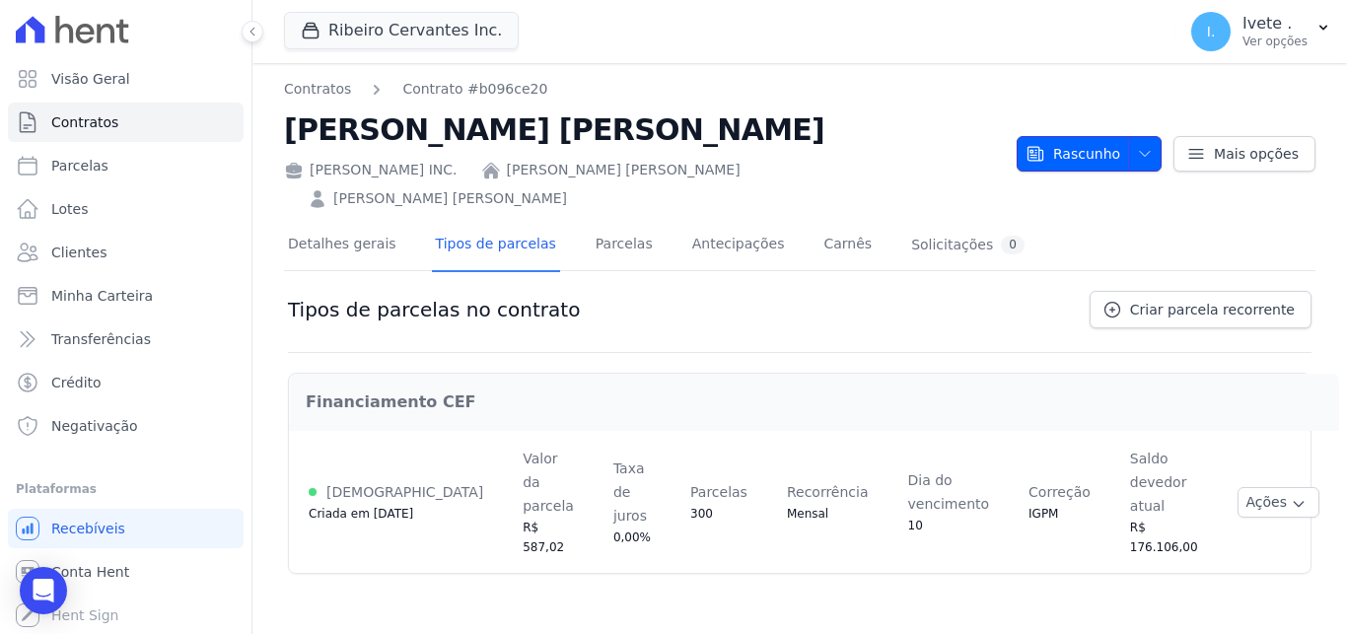
click at [1161, 144] on button "Rascunho" at bounding box center [1088, 153] width 145 height 35
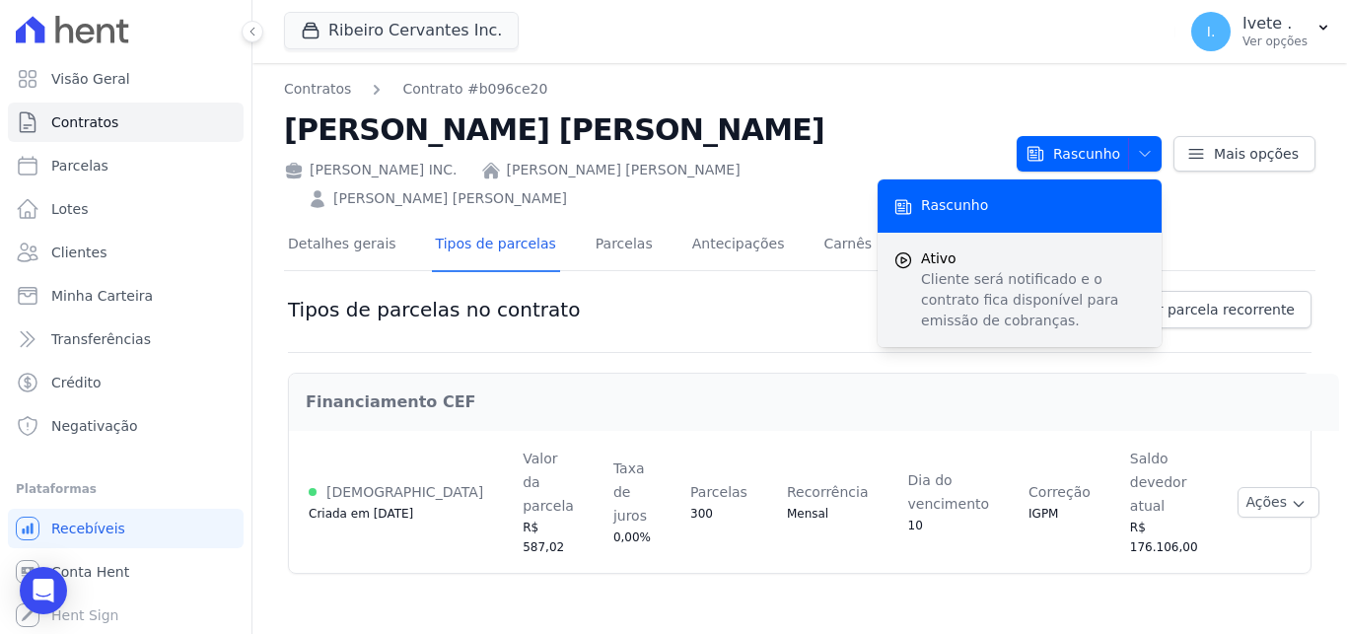
click at [1050, 252] on span "Ativo" at bounding box center [1033, 258] width 225 height 21
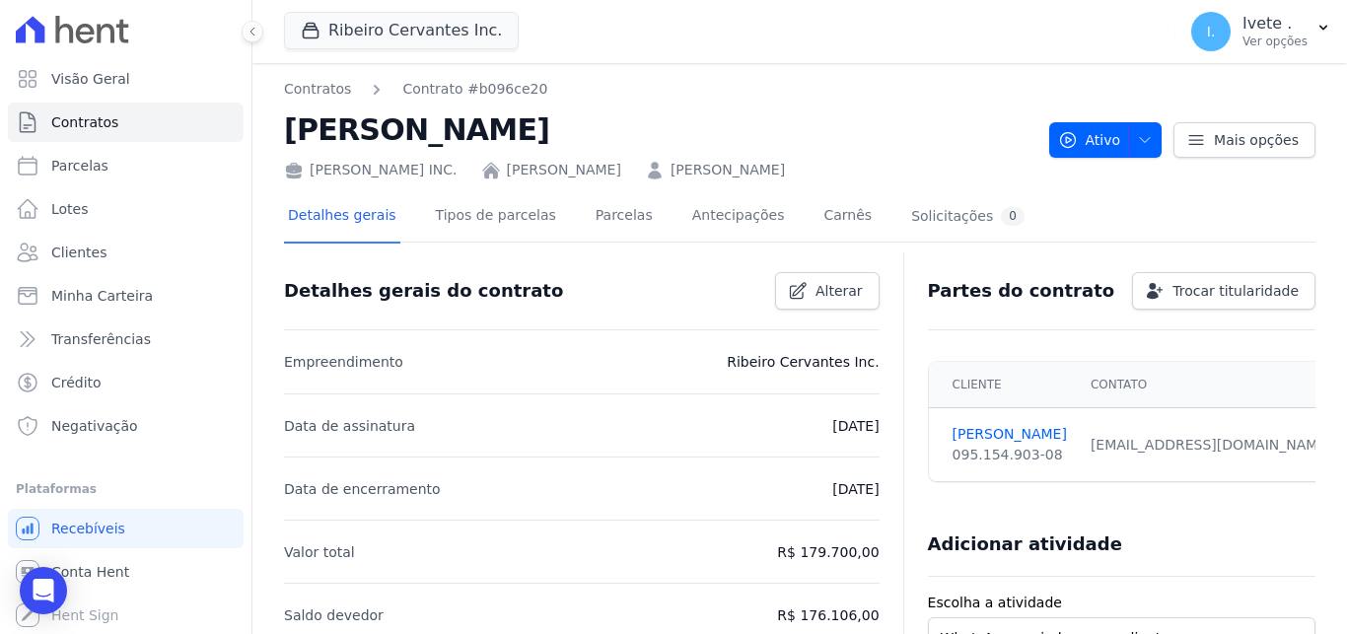
click at [114, 32] on icon at bounding box center [106, 33] width 18 height 19
click at [129, 80] on link "Visão Geral" at bounding box center [126, 78] width 236 height 39
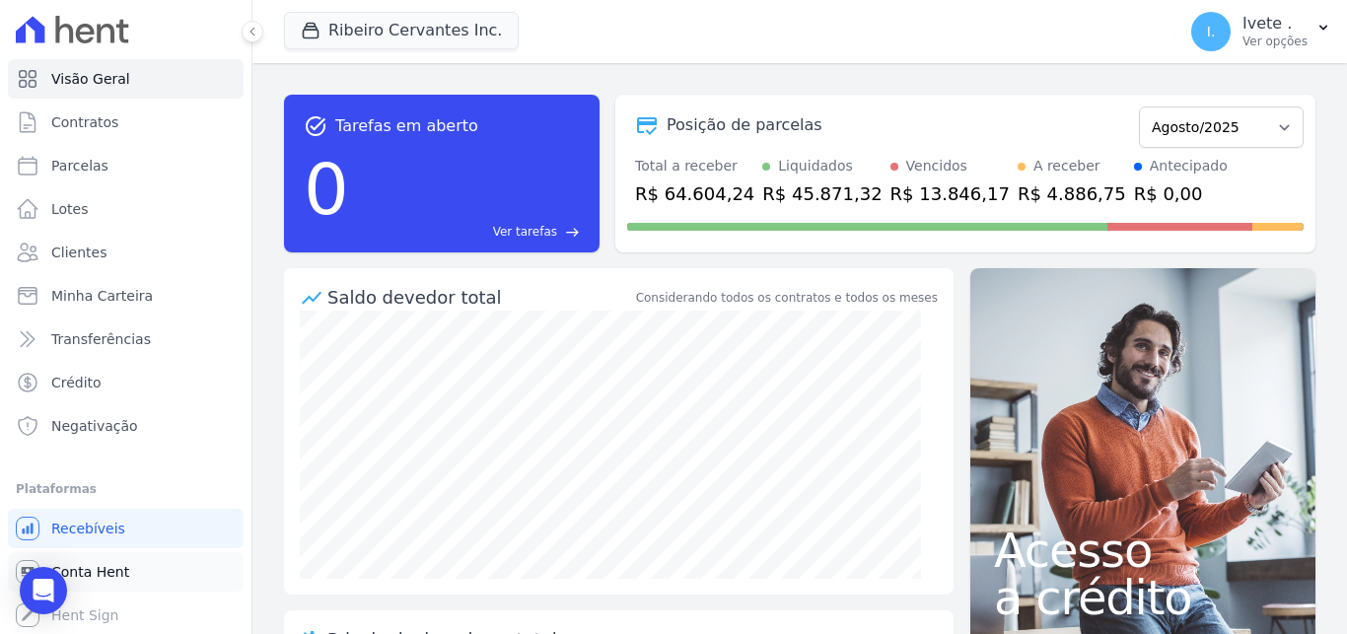
click at [108, 562] on span "Conta Hent" at bounding box center [90, 572] width 78 height 20
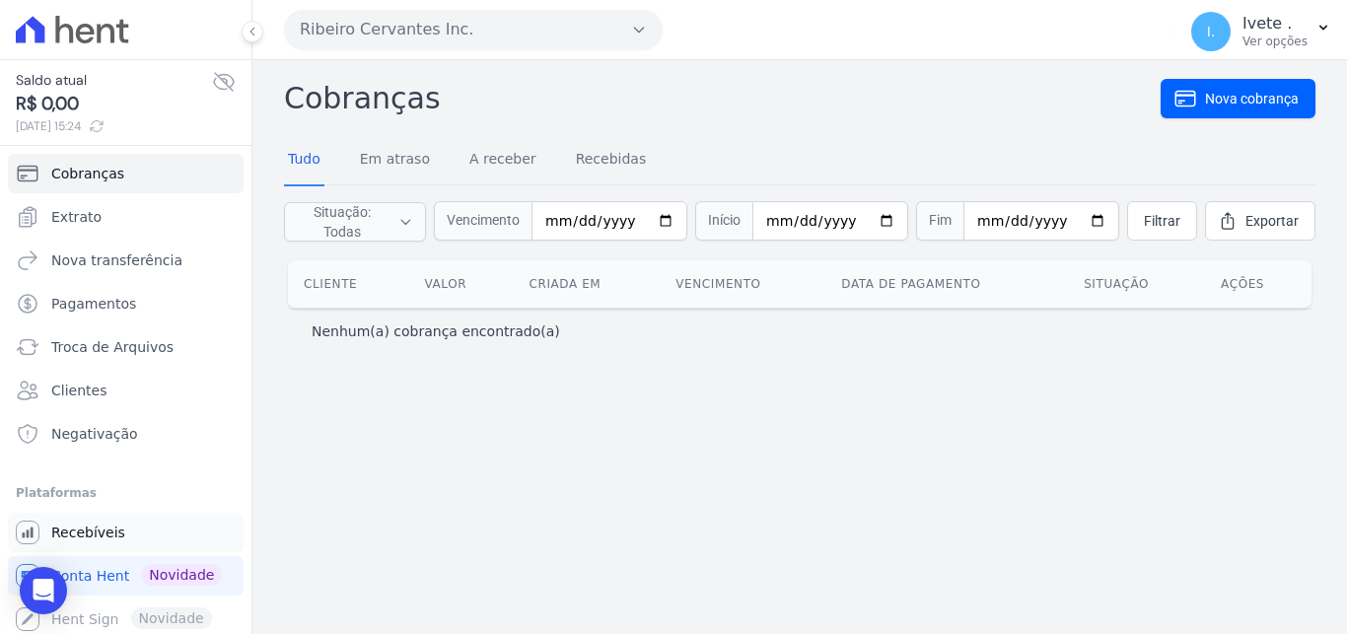
click at [108, 536] on span "Recebíveis" at bounding box center [88, 532] width 74 height 20
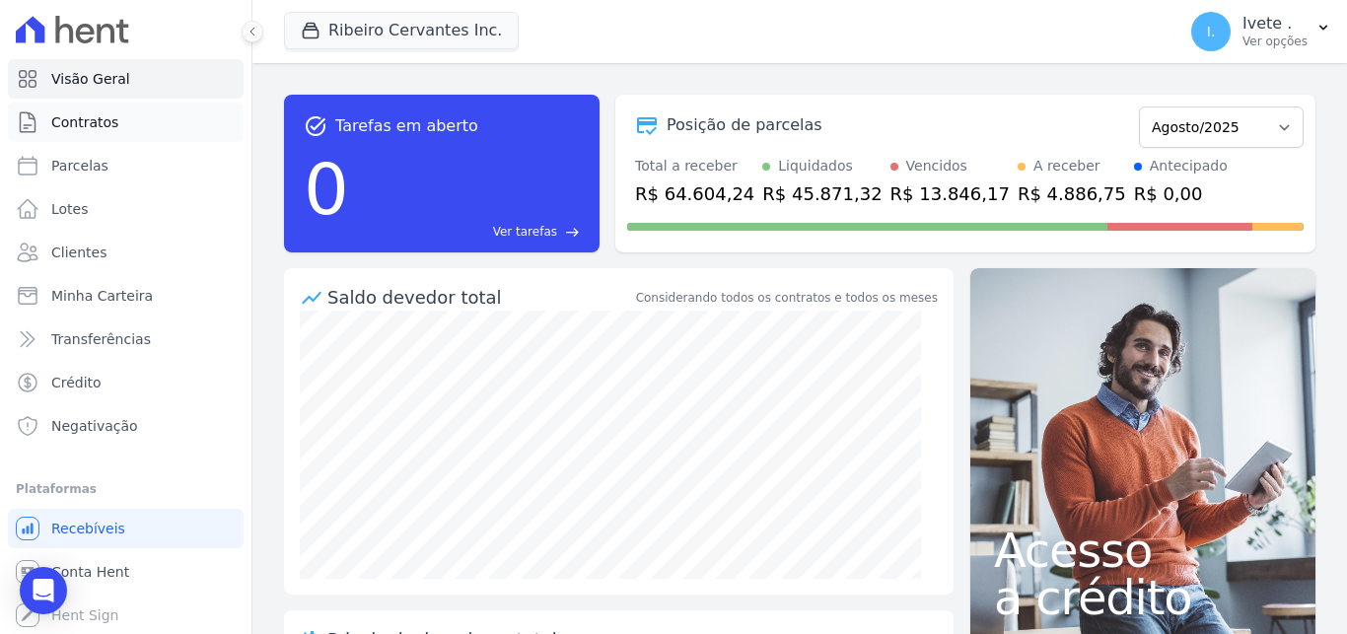
click at [108, 128] on span "Contratos" at bounding box center [84, 122] width 67 height 20
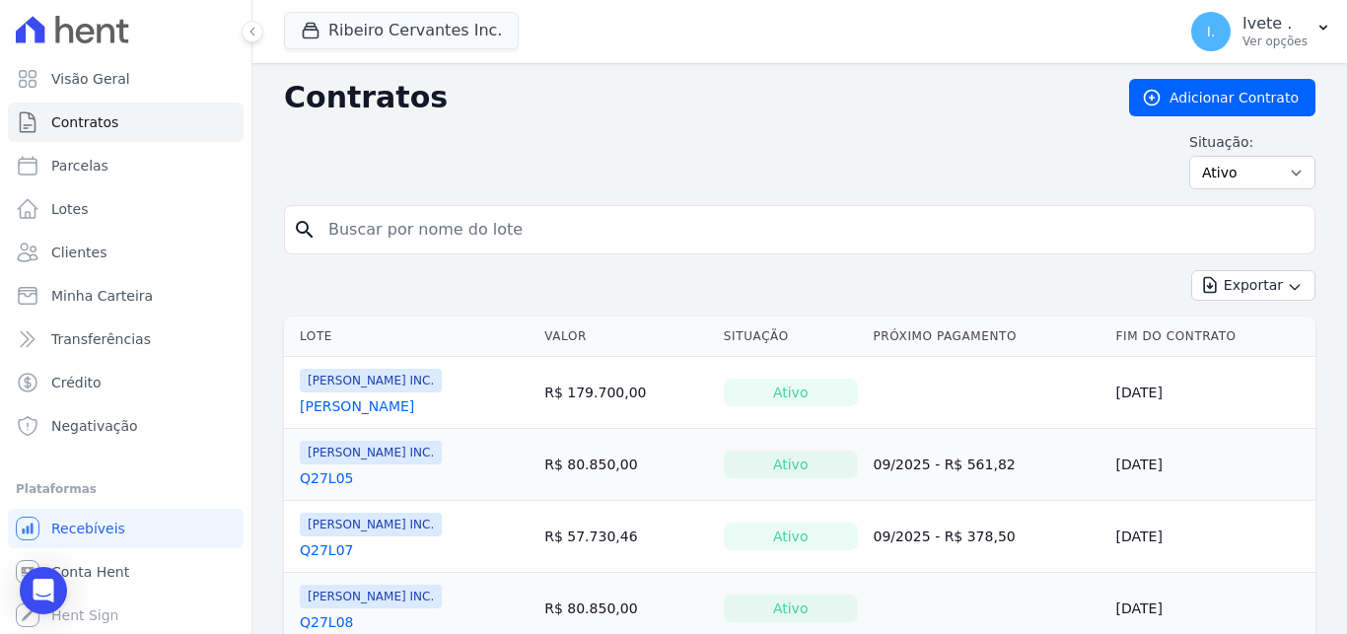
click at [512, 243] on input "search" at bounding box center [811, 229] width 990 height 39
type input "q27l06"
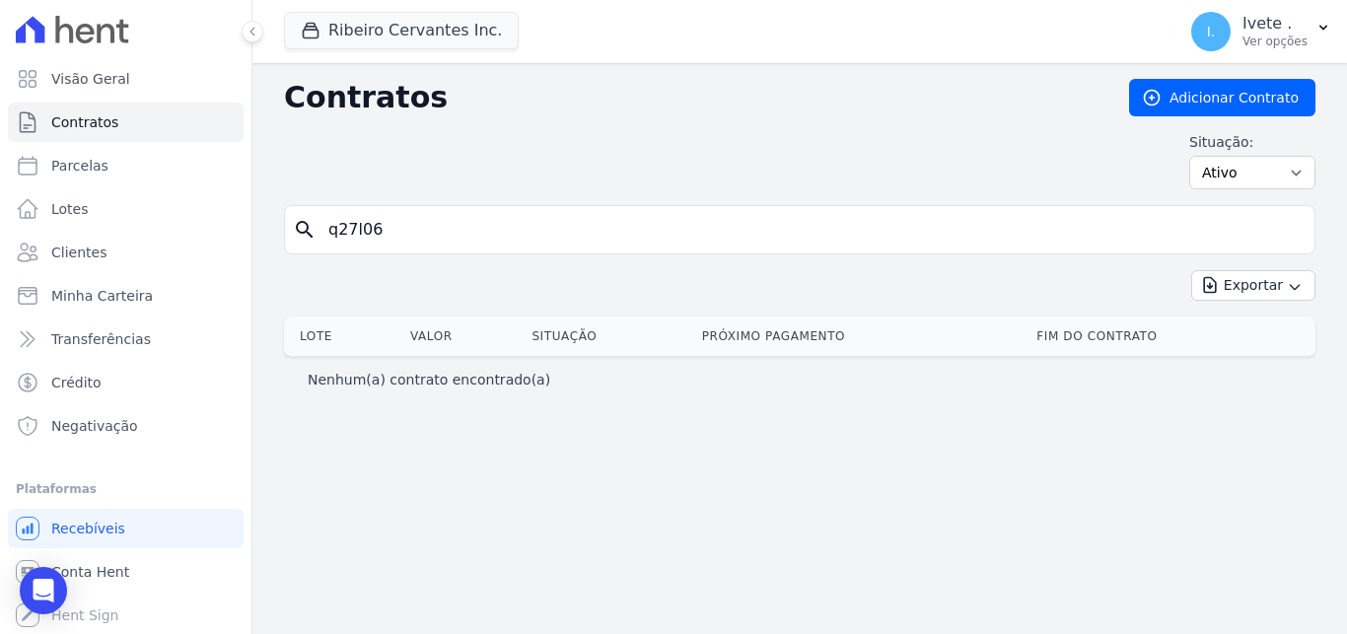
click at [391, 244] on input "q27l06" at bounding box center [811, 229] width 990 height 39
type input "q"
click at [68, 111] on link "Contratos" at bounding box center [126, 122] width 236 height 39
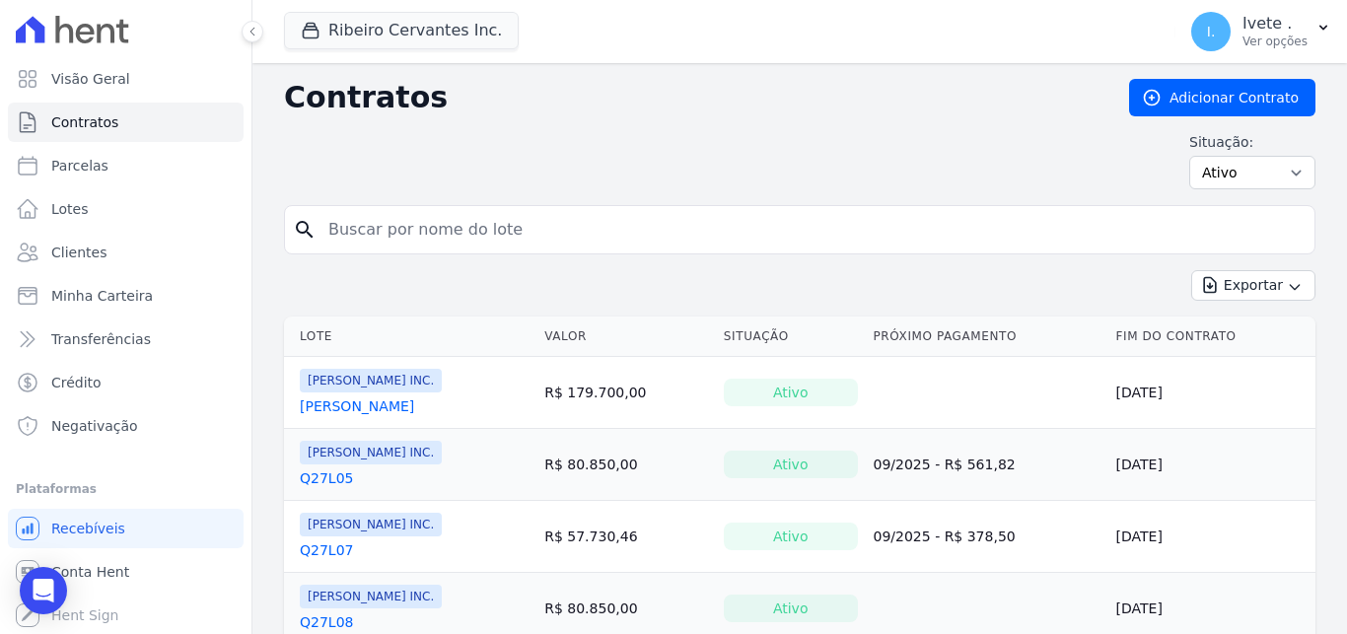
click at [383, 409] on link "[PERSON_NAME] [PERSON_NAME]" at bounding box center [357, 406] width 114 height 20
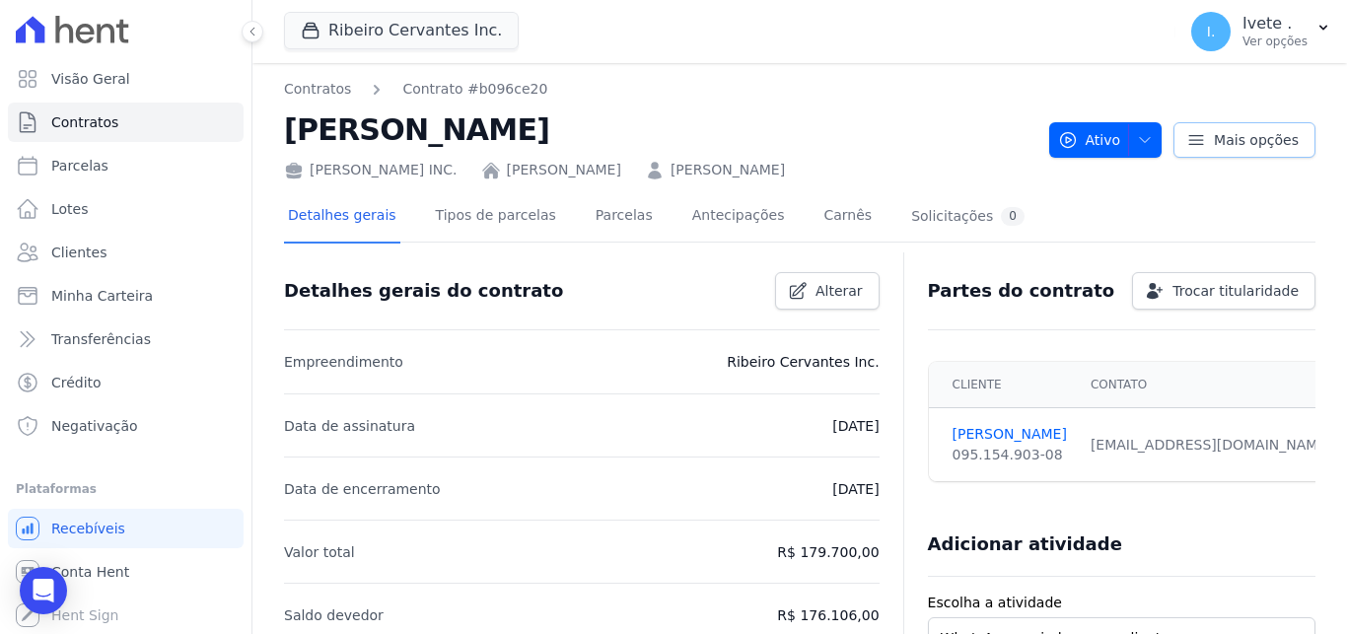
click at [1268, 145] on span "Mais opções" at bounding box center [1256, 140] width 85 height 20
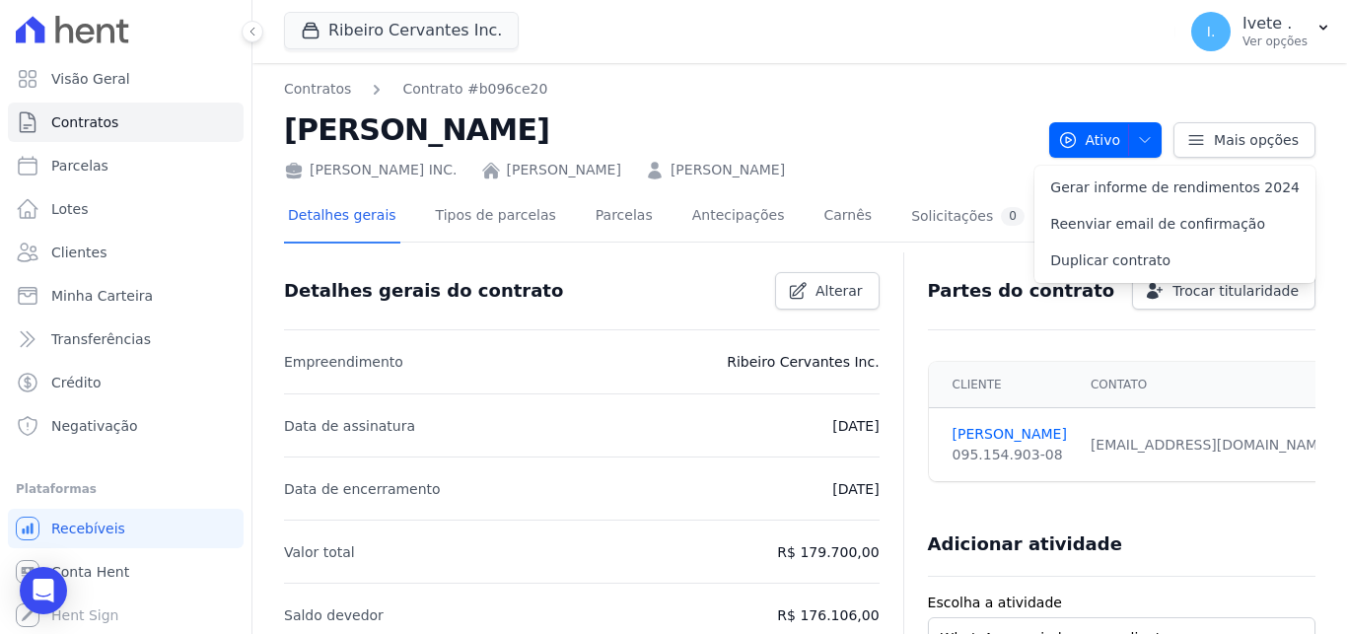
click at [977, 144] on h2 "[PERSON_NAME] [PERSON_NAME]" at bounding box center [658, 129] width 749 height 44
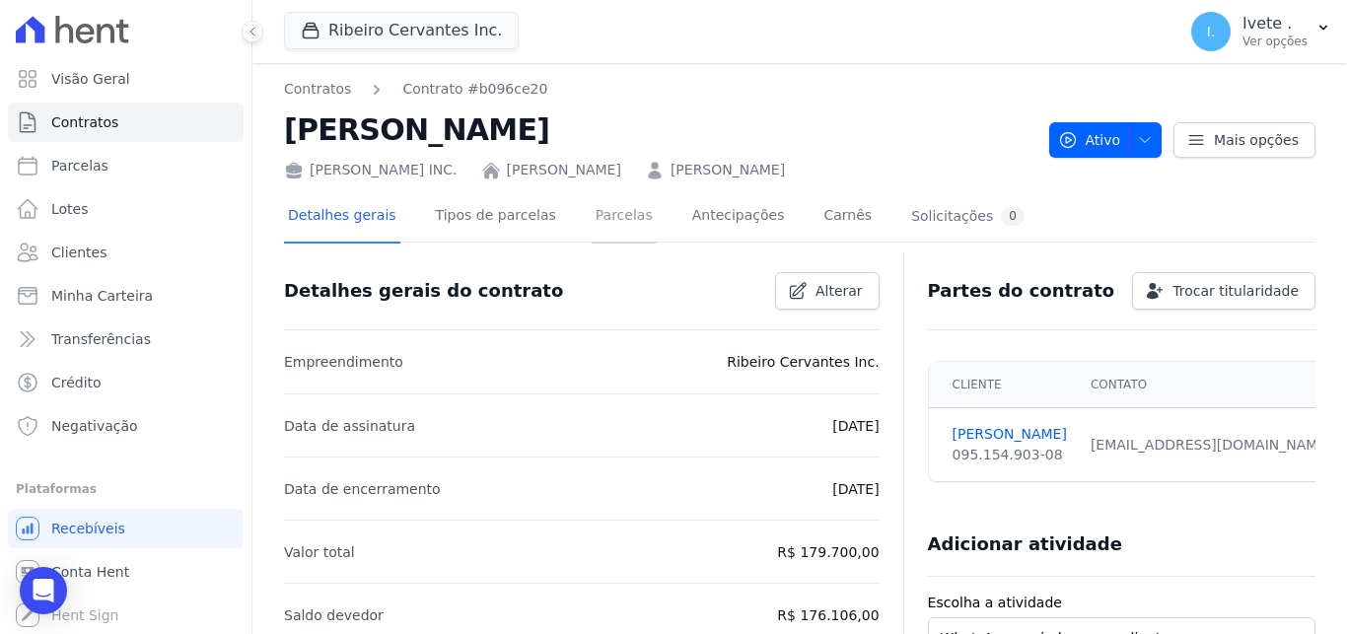
click at [591, 230] on link "Parcelas" at bounding box center [623, 217] width 65 height 52
click at [64, 212] on span "Lotes" at bounding box center [69, 209] width 37 height 20
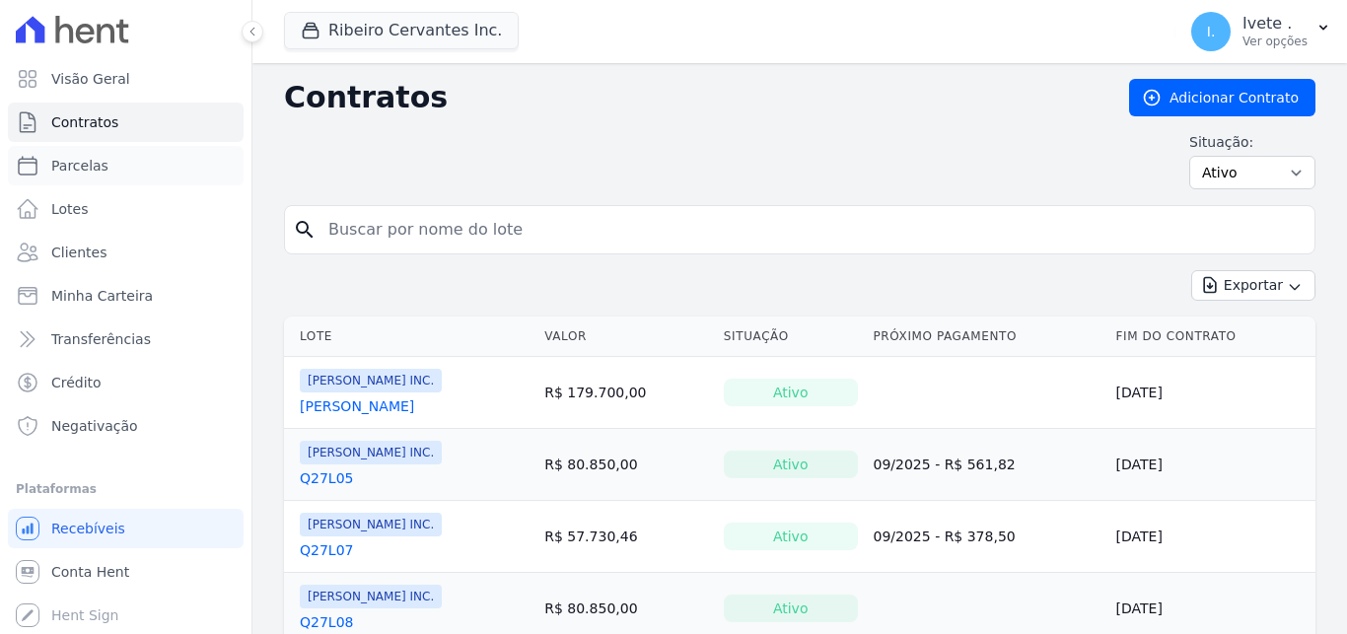
click at [135, 162] on link "Parcelas" at bounding box center [126, 165] width 236 height 39
select select
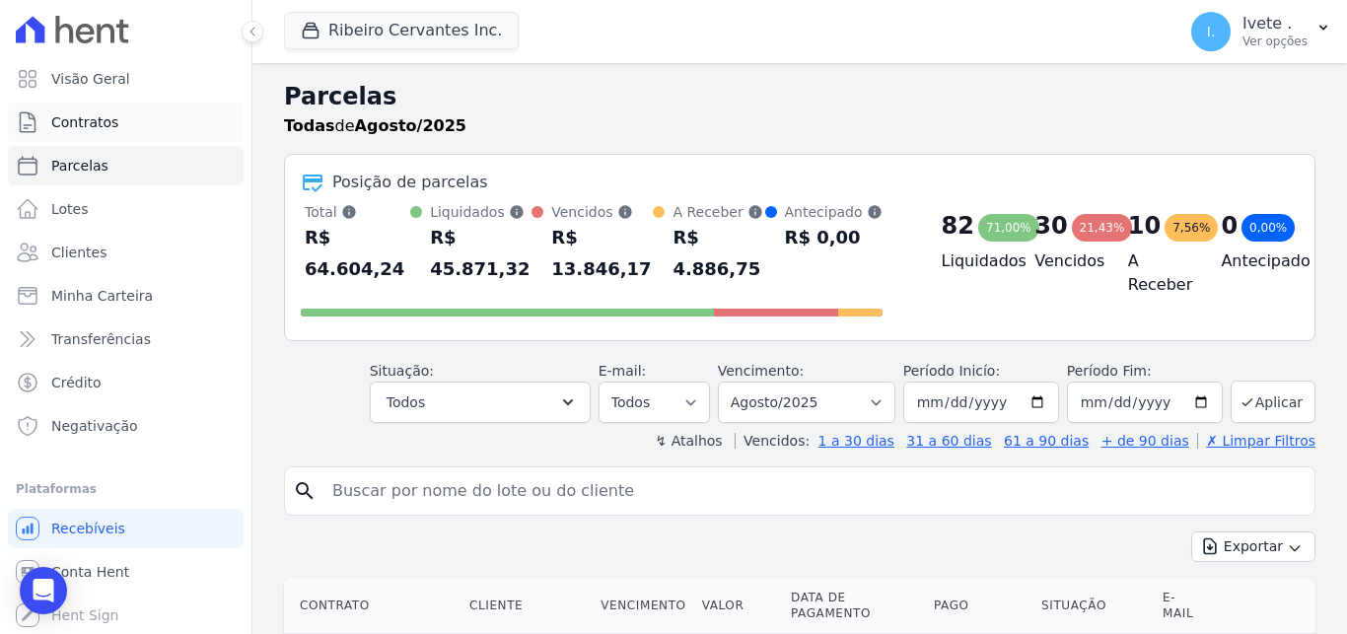
click at [102, 131] on span "Contratos" at bounding box center [84, 122] width 67 height 20
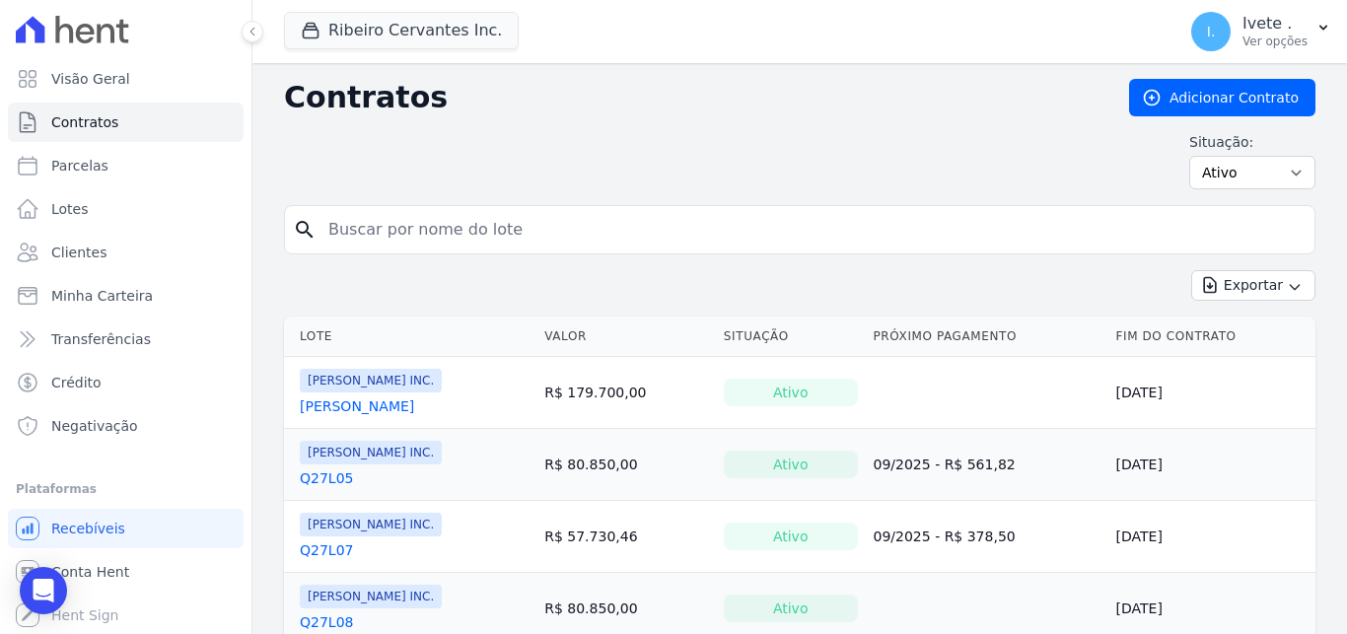
click at [414, 408] on link "[PERSON_NAME] [PERSON_NAME]" at bounding box center [357, 406] width 114 height 20
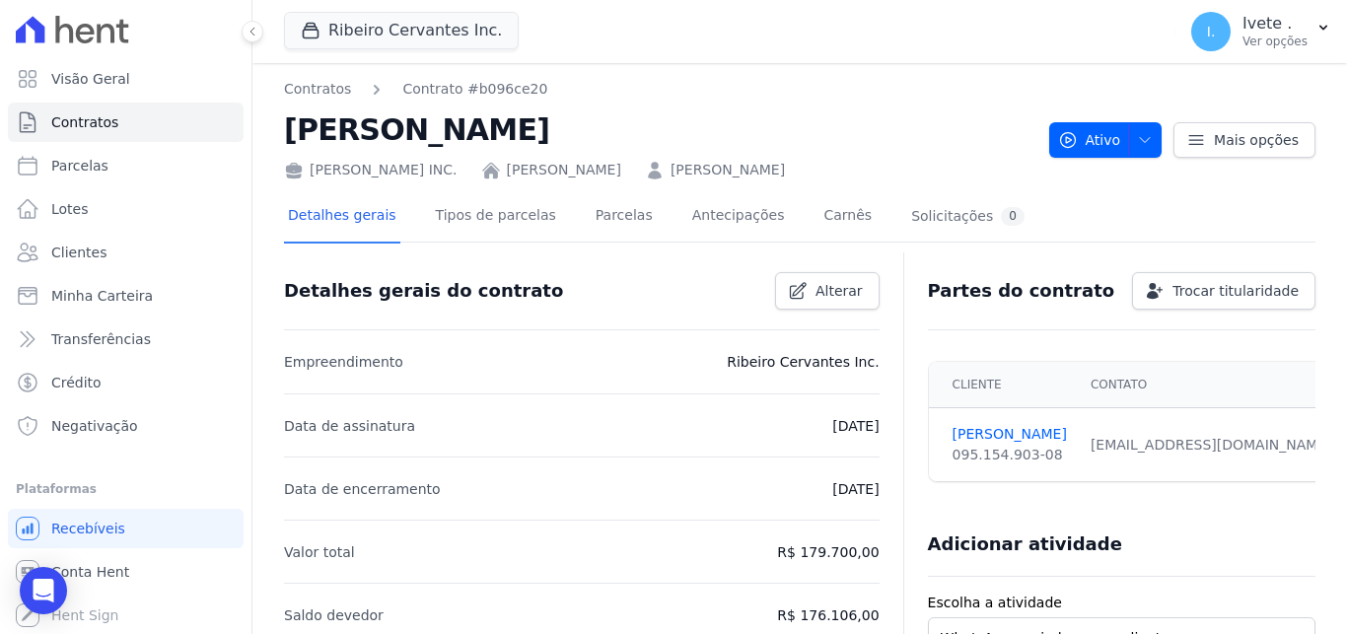
click at [558, 172] on link "[PERSON_NAME] [PERSON_NAME]" at bounding box center [564, 170] width 114 height 21
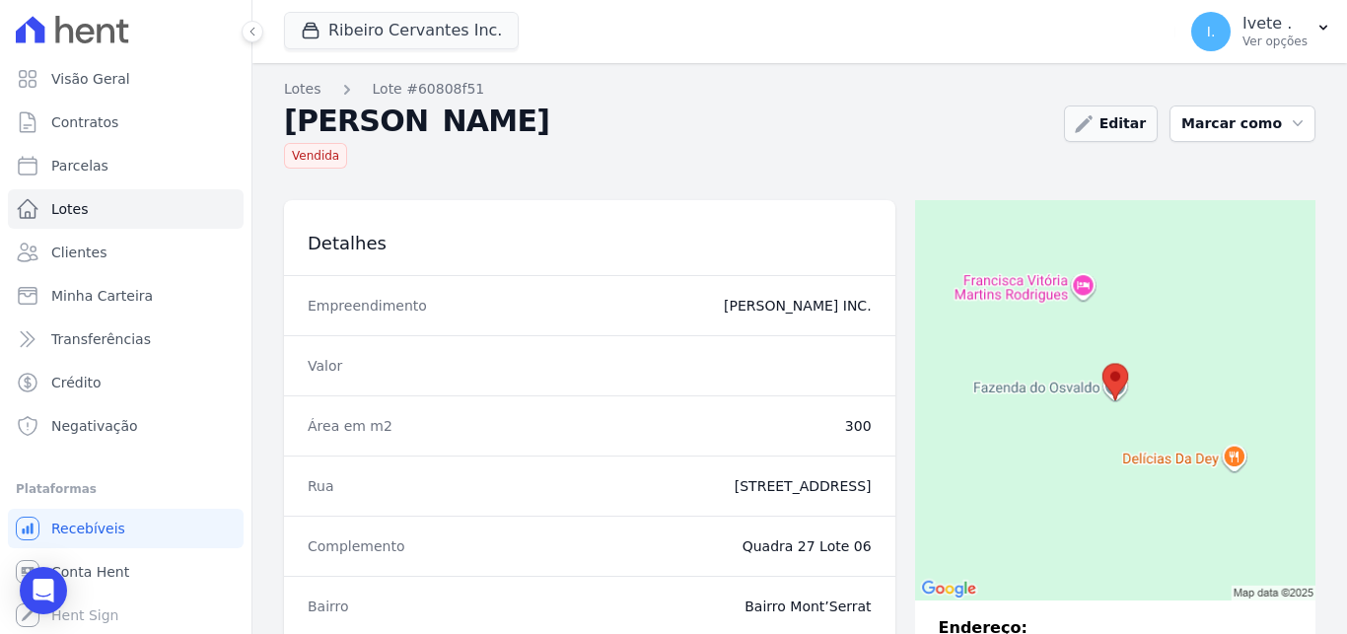
click at [1115, 135] on link "Editar" at bounding box center [1111, 123] width 94 height 36
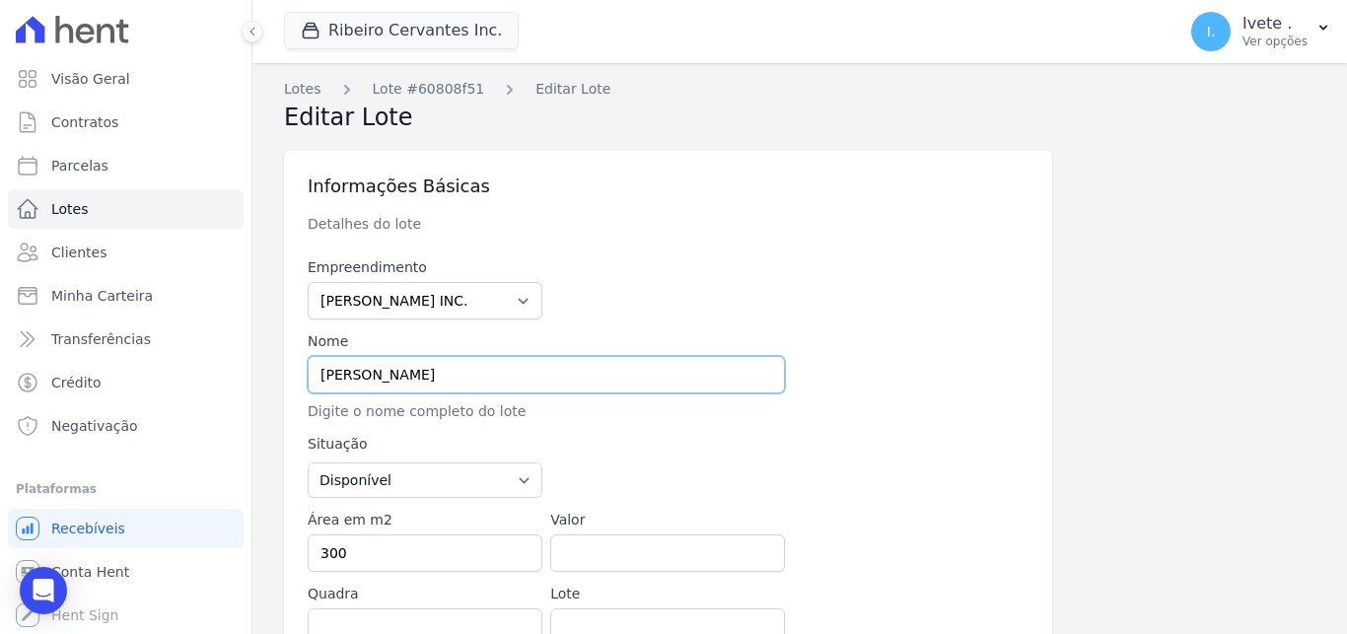
click at [580, 369] on input "[PERSON_NAME] [PERSON_NAME]" at bounding box center [546, 374] width 477 height 37
drag, startPoint x: 368, startPoint y: 447, endPoint x: 210, endPoint y: 474, distance: 160.1
click at [308, 393] on input "[PERSON_NAME] [PERSON_NAME]" at bounding box center [546, 374] width 477 height 37
type input "Q27L06"
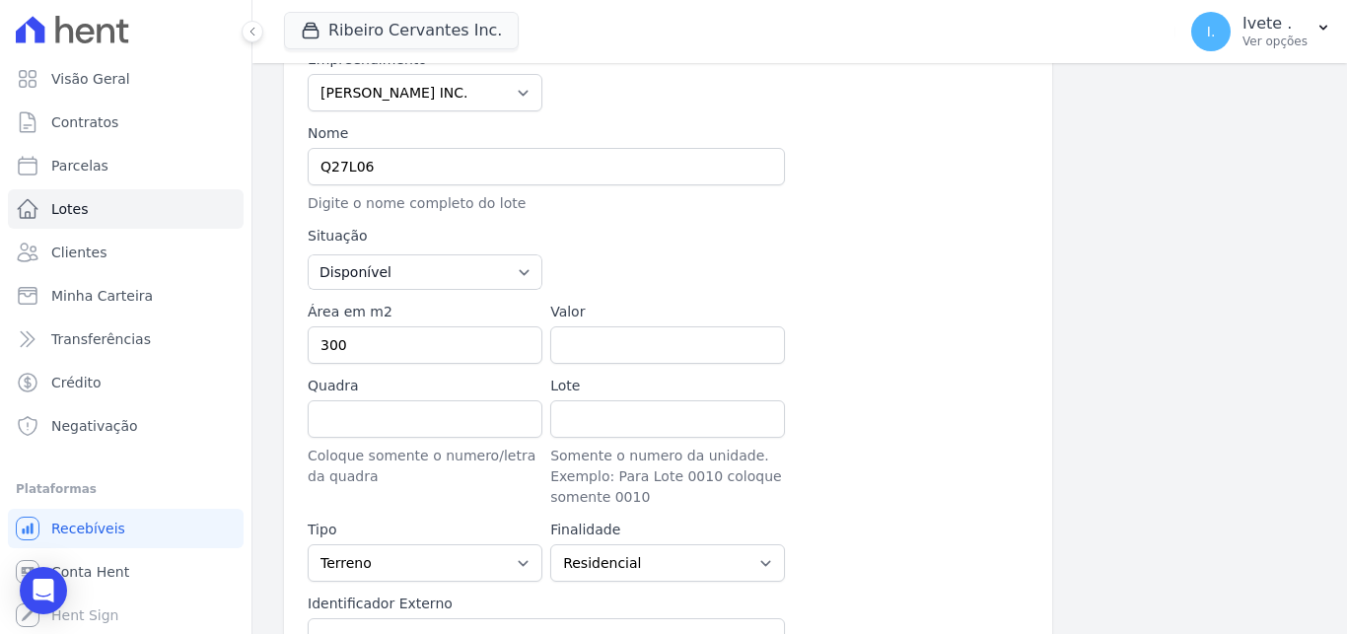
scroll to position [218, 0]
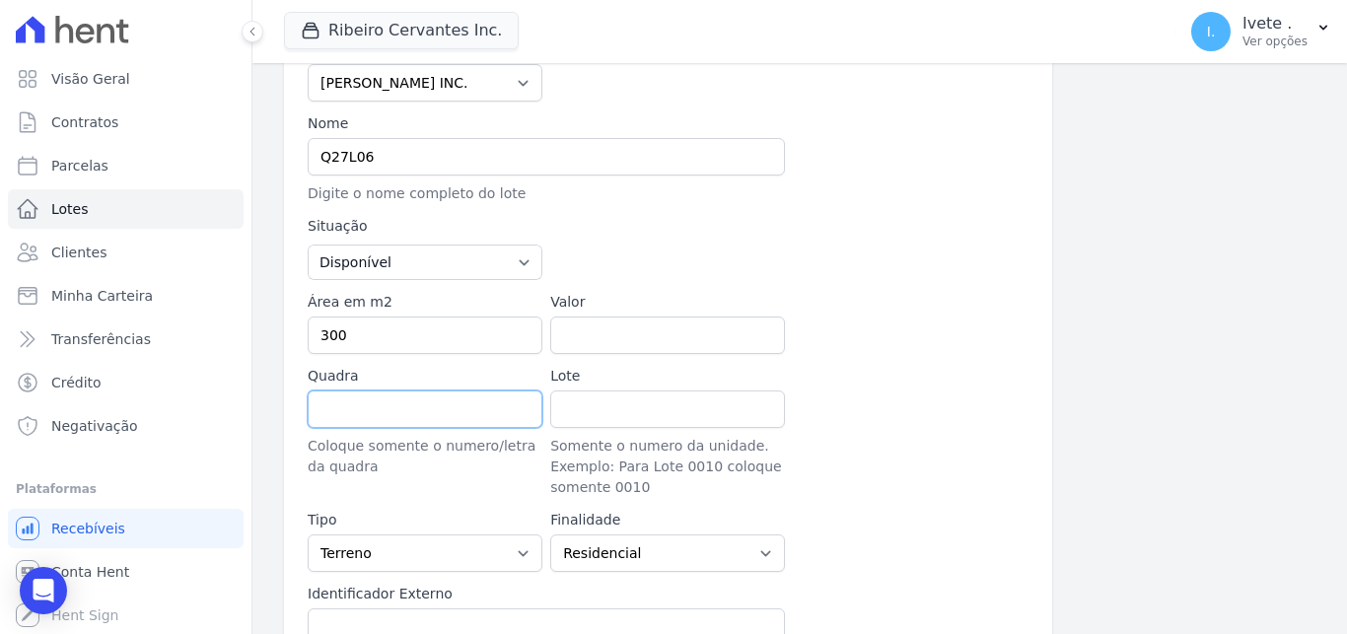
click at [358, 405] on input "Quadra" at bounding box center [425, 408] width 235 height 37
type input "Q27"
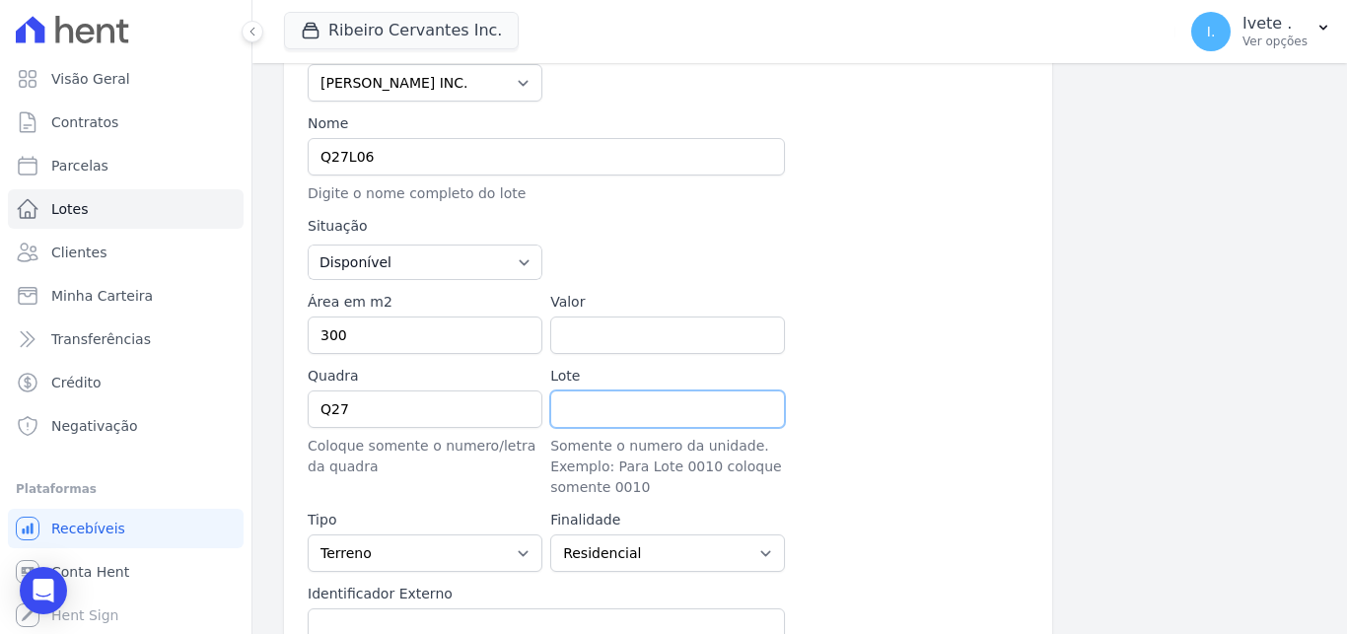
click at [617, 423] on input "Lote" at bounding box center [667, 408] width 235 height 37
type input "L06"
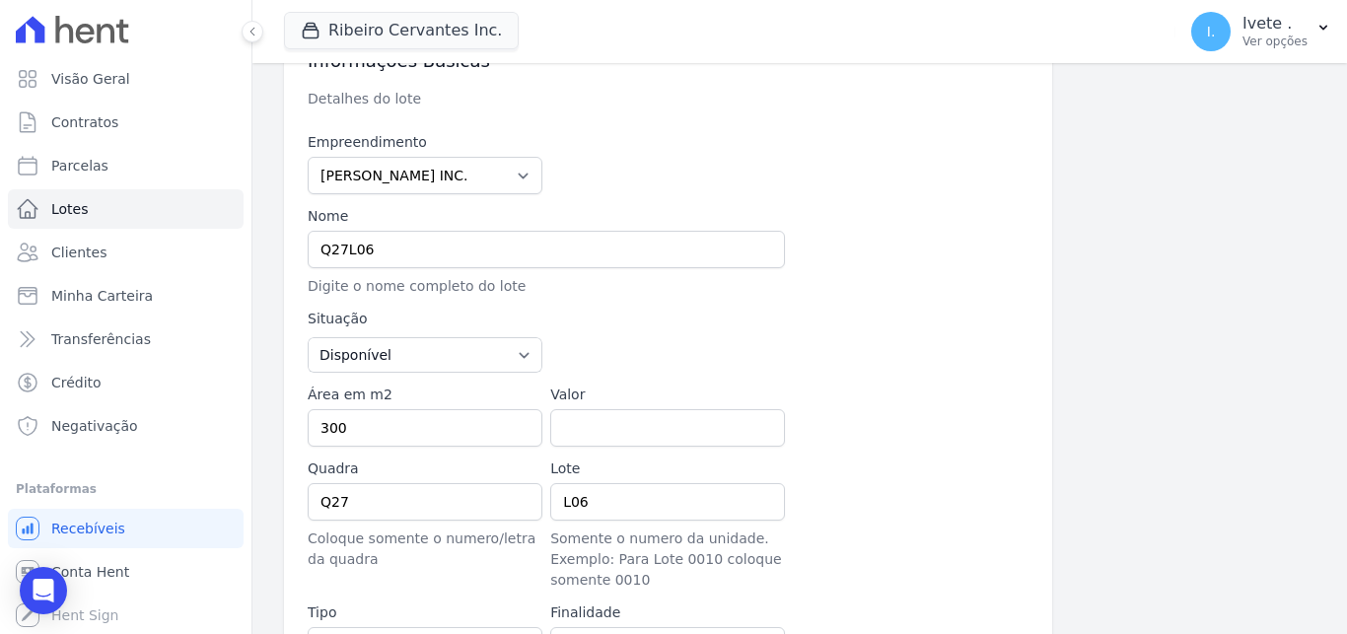
scroll to position [120, 0]
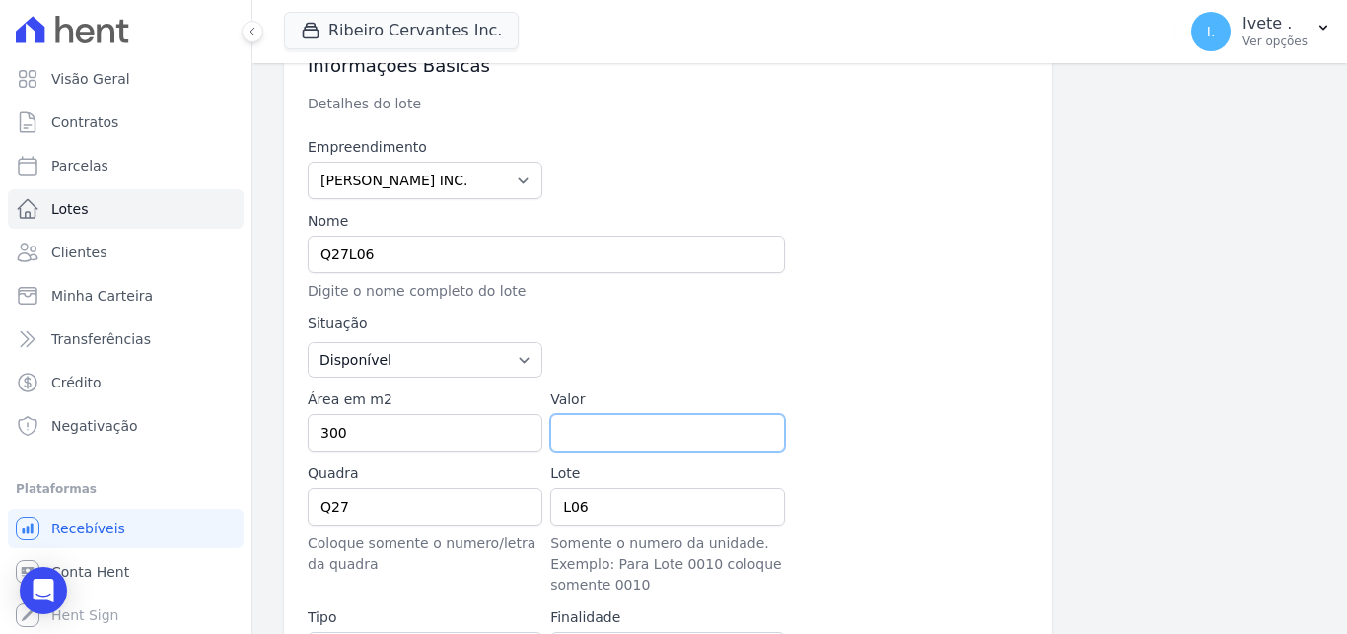
click at [597, 433] on input "Valor" at bounding box center [667, 432] width 235 height 37
click at [611, 430] on input "Valor" at bounding box center [667, 432] width 235 height 37
type input "179.70000"
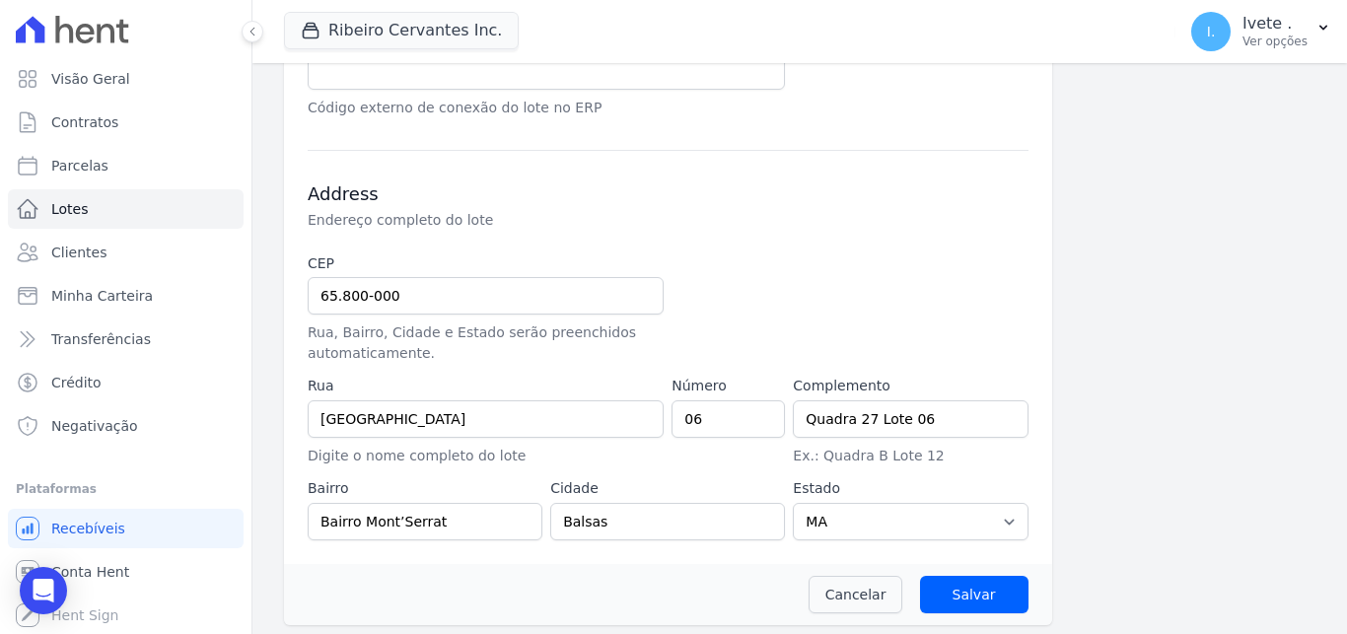
scroll to position [781, 0]
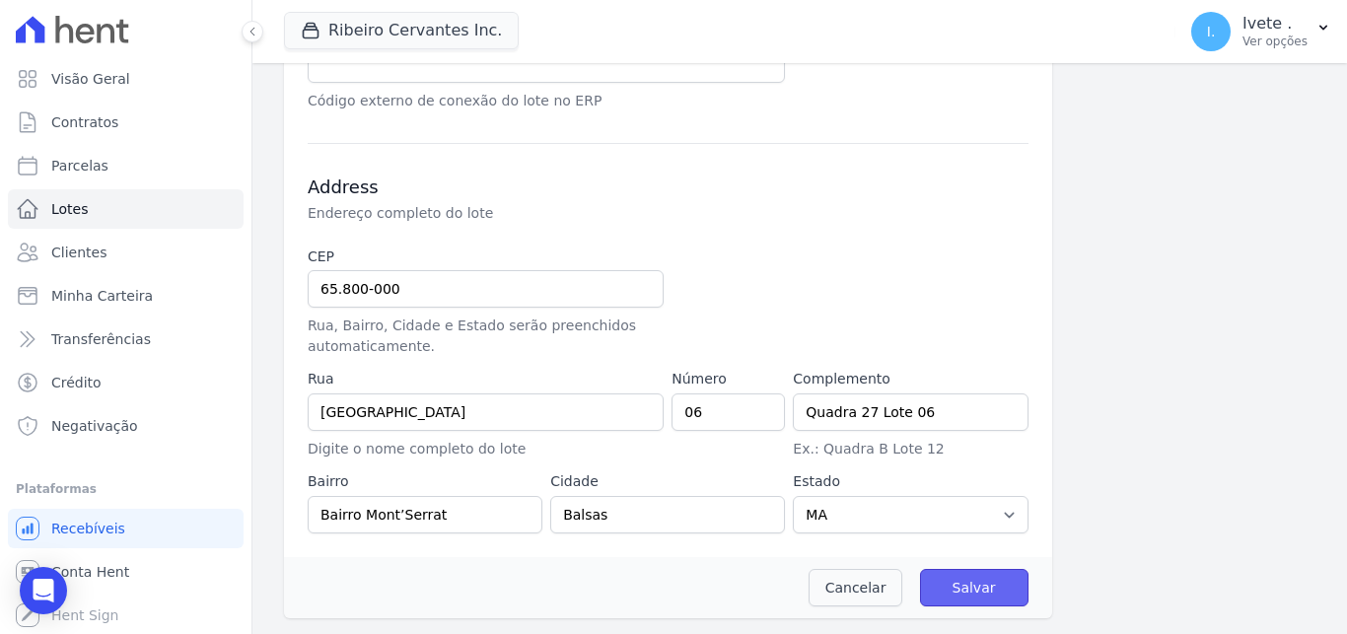
click at [985, 592] on input "Salvar" at bounding box center [974, 587] width 108 height 37
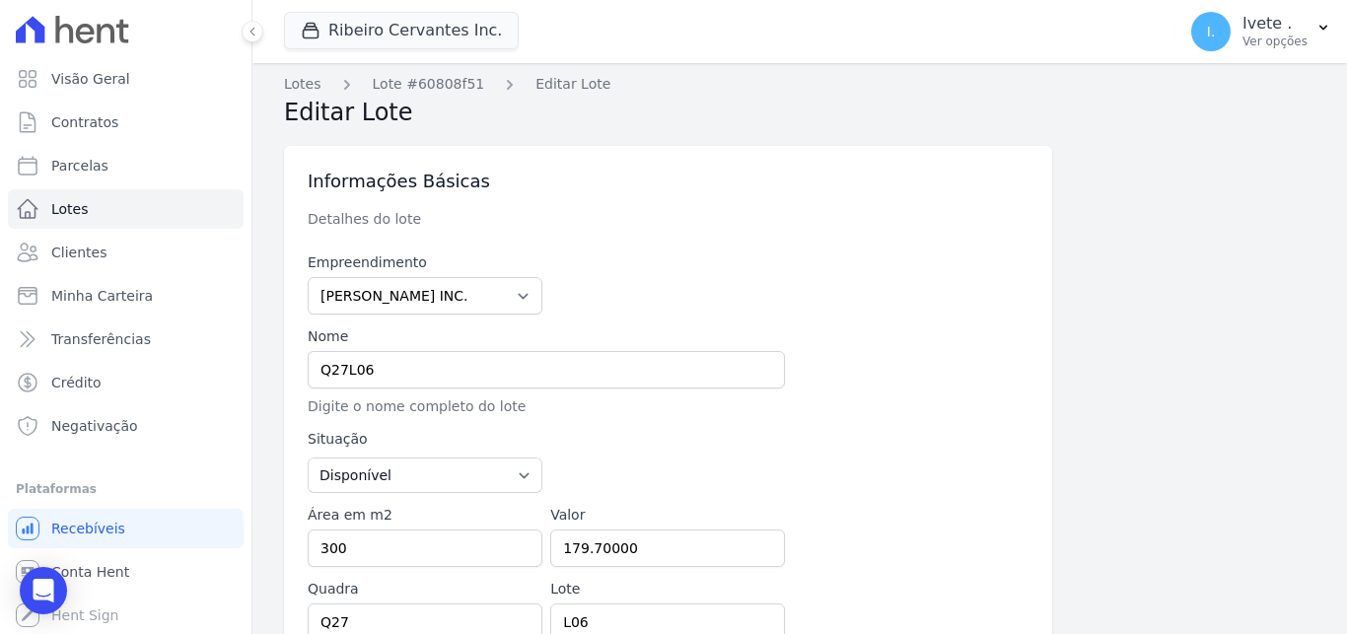
scroll to position [0, 0]
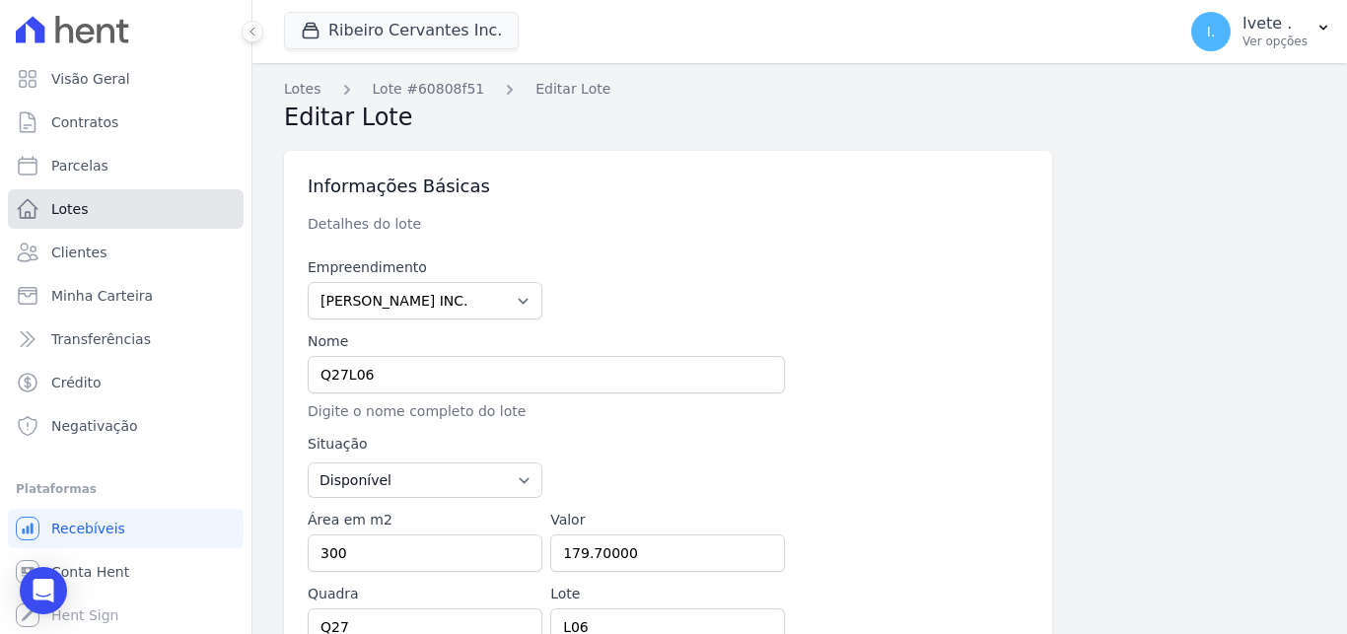
click at [86, 213] on link "Lotes" at bounding box center [126, 208] width 236 height 39
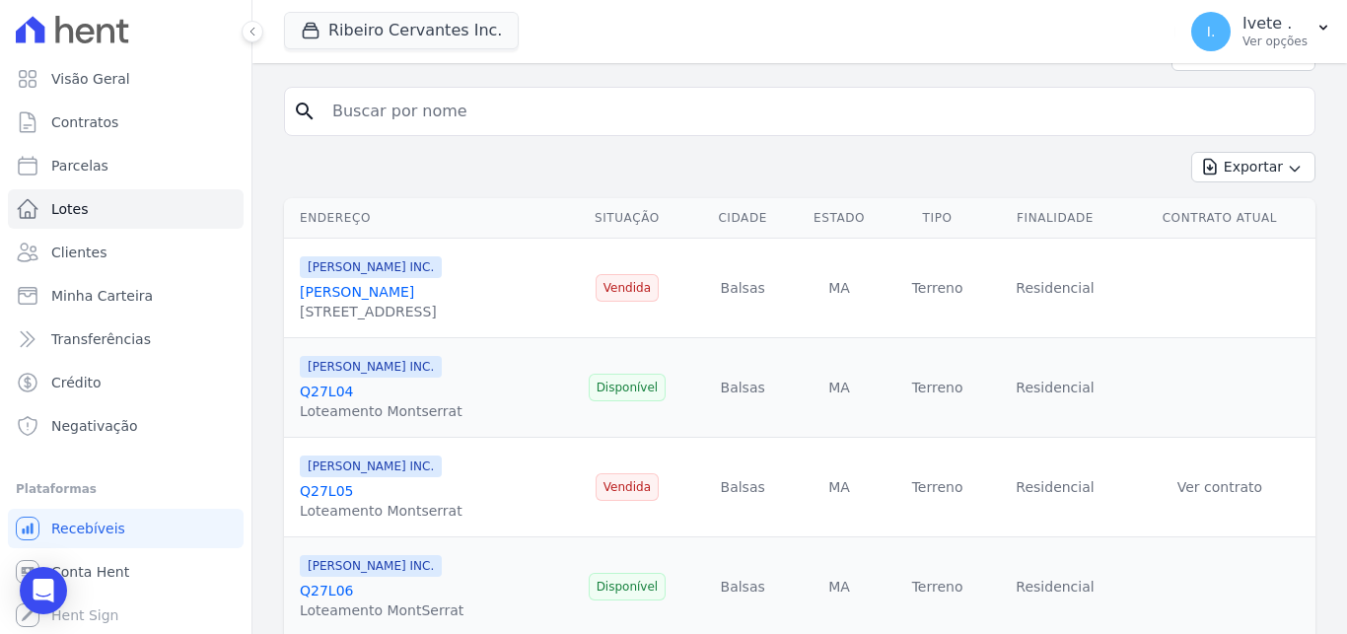
scroll to position [118, 0]
click at [414, 292] on link "[PERSON_NAME] [PERSON_NAME]" at bounding box center [357, 292] width 114 height 16
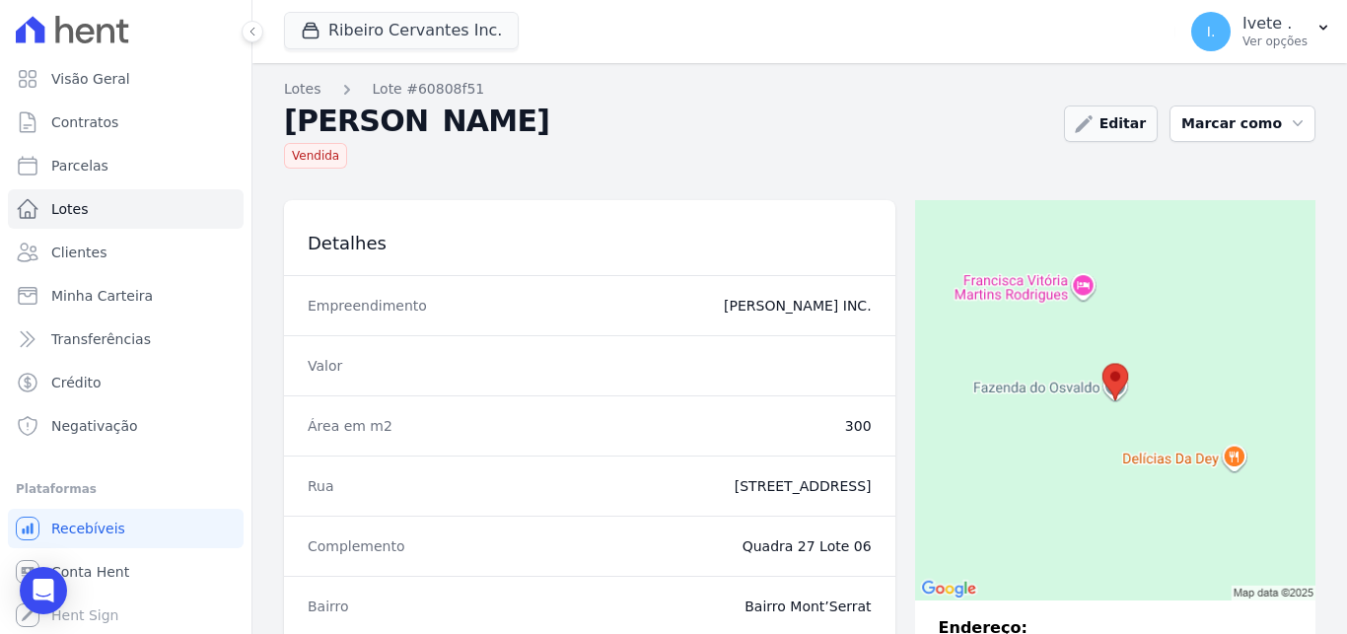
click at [1132, 125] on link "Editar" at bounding box center [1111, 123] width 94 height 36
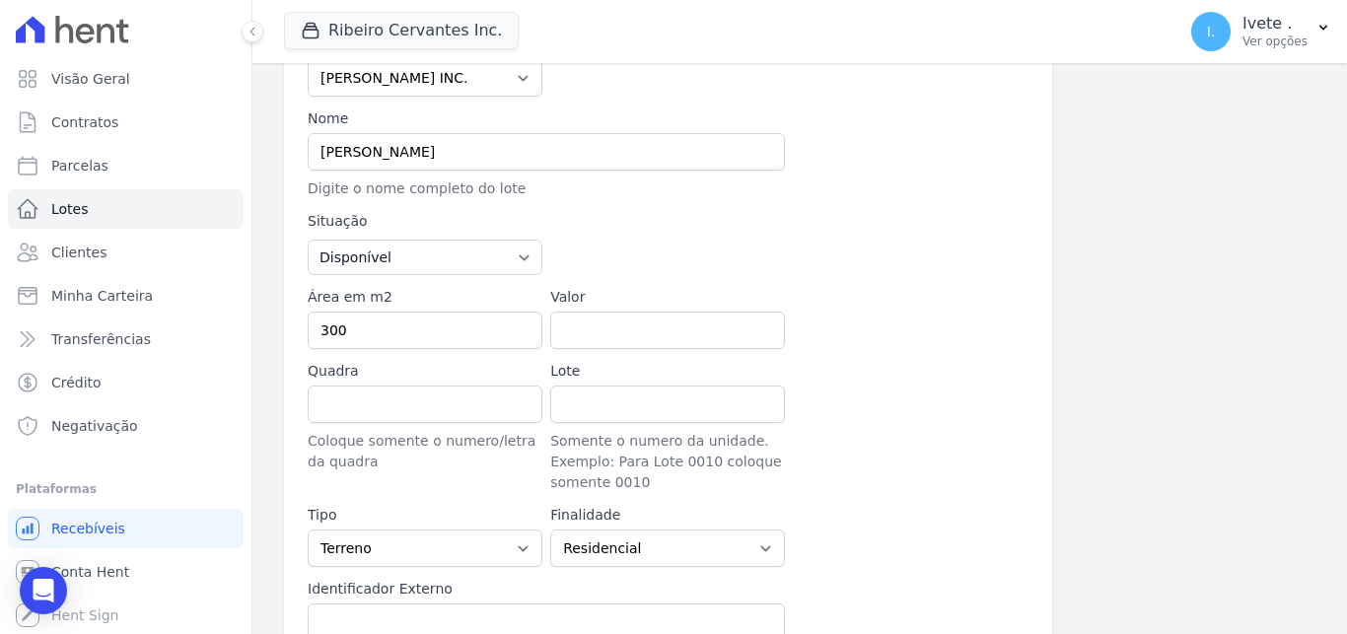
scroll to position [201, 0]
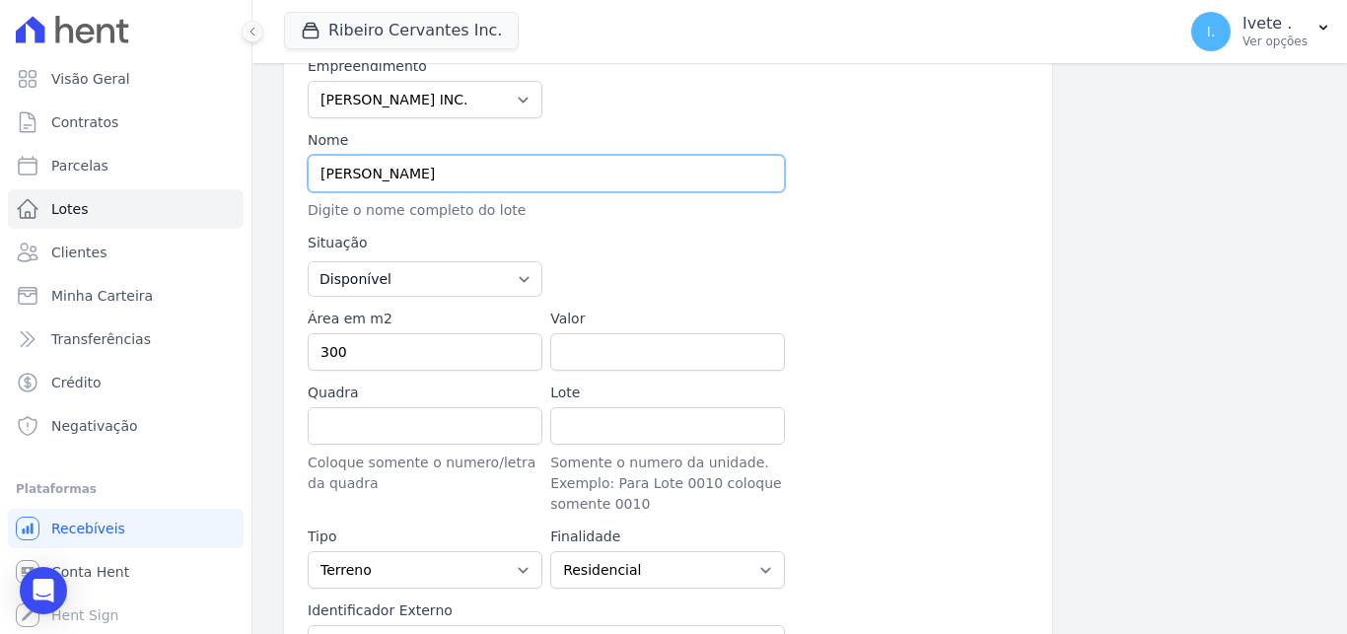
drag, startPoint x: 554, startPoint y: 176, endPoint x: 408, endPoint y: 184, distance: 146.1
click at [255, 199] on div "Lotes Lote #60808f51 Editar Lote Editar Lote Informações Básicas Detalhes do lo…" at bounding box center [799, 538] width 1094 height 1352
click at [538, 169] on input "[PERSON_NAME]" at bounding box center [546, 173] width 477 height 37
drag, startPoint x: 412, startPoint y: 194, endPoint x: 276, endPoint y: 192, distance: 136.1
click at [308, 190] on input "[PERSON_NAME]" at bounding box center [546, 173] width 477 height 37
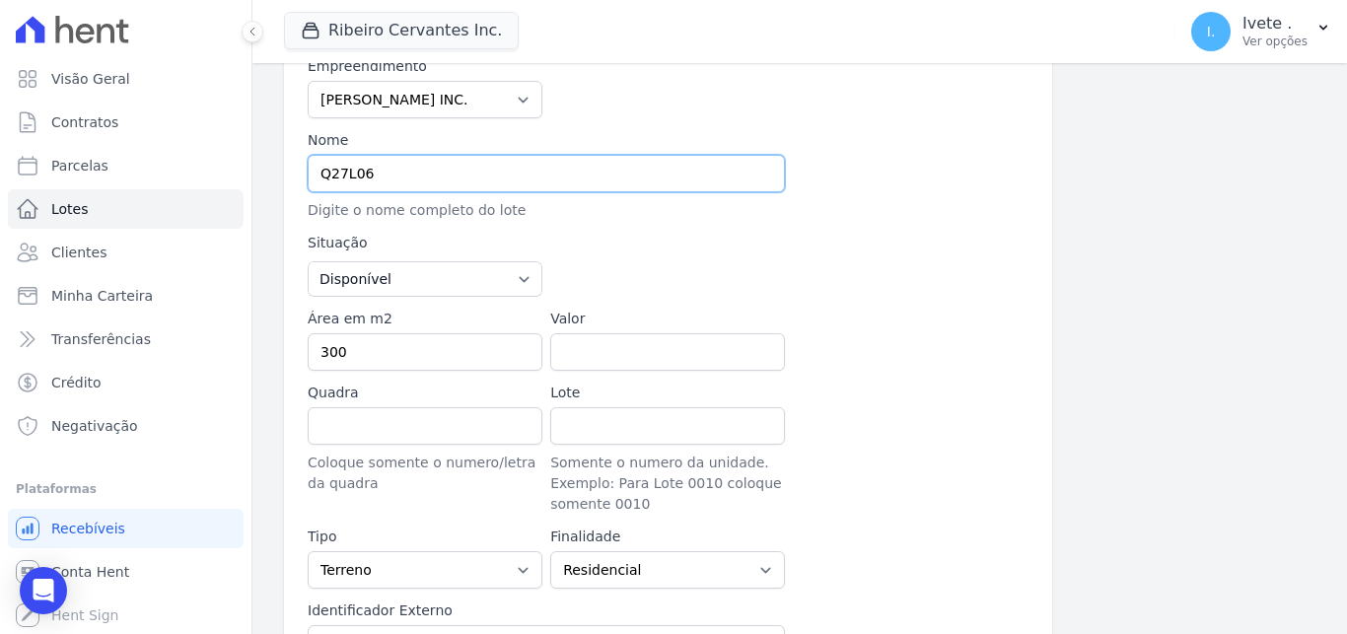
type input "Q27L06"
click at [668, 347] on input "Valor" at bounding box center [667, 351] width 235 height 37
paste input "179.70000"
click at [610, 349] on input "Valor" at bounding box center [667, 351] width 235 height 37
type input "179.70000"
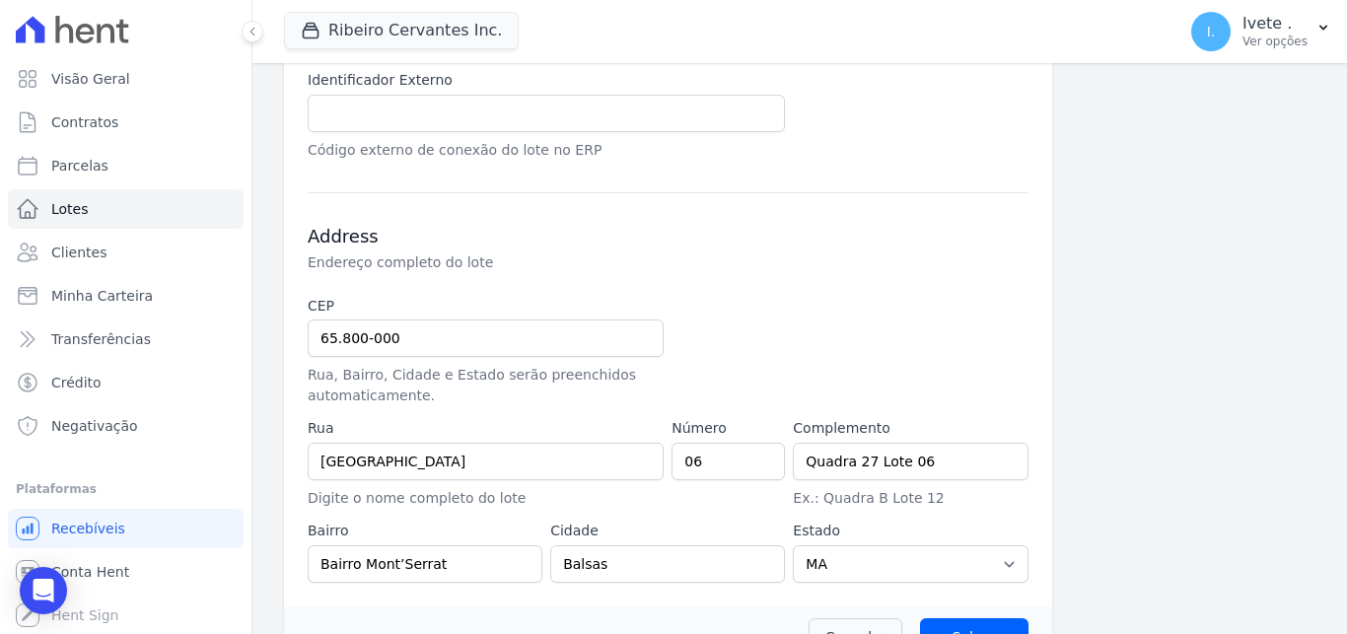
scroll to position [743, 0]
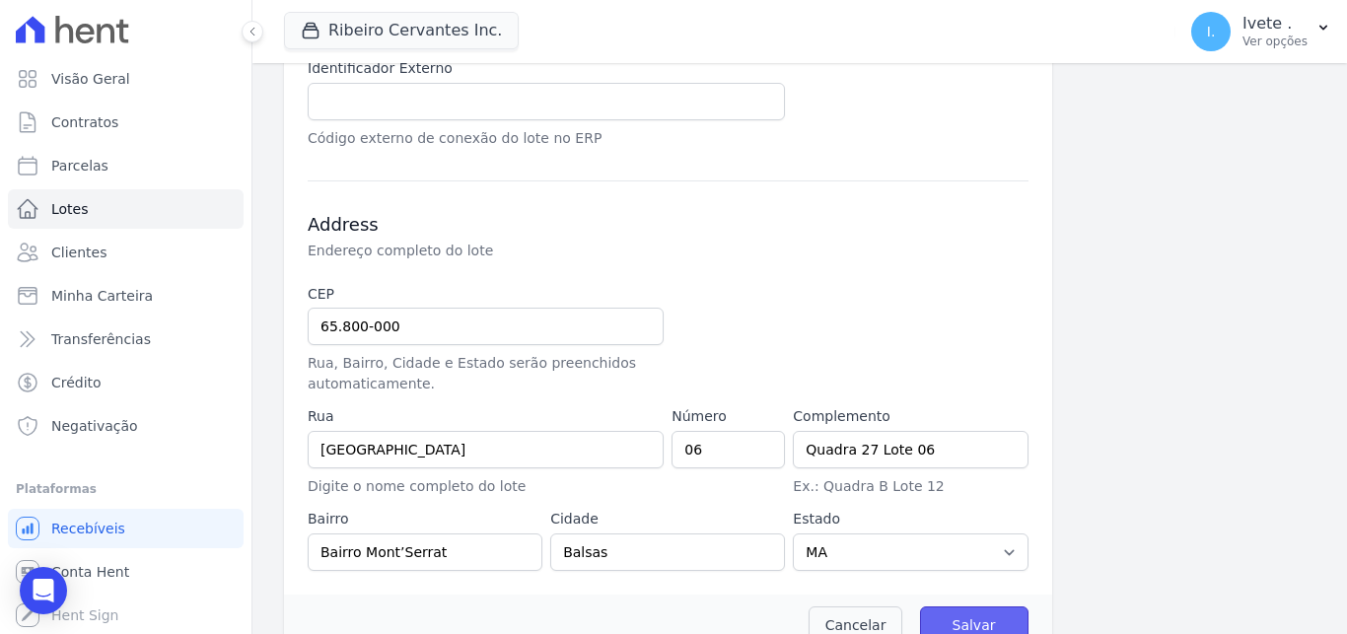
click at [972, 622] on input "Salvar" at bounding box center [974, 624] width 108 height 37
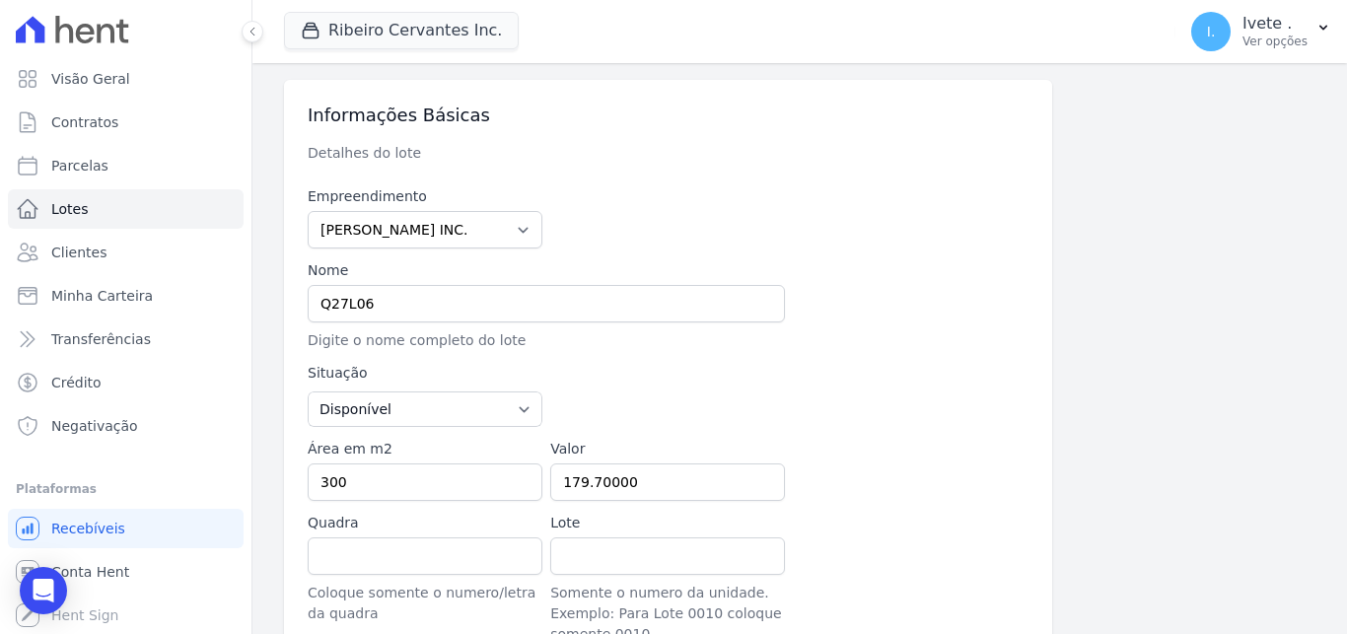
scroll to position [61, 0]
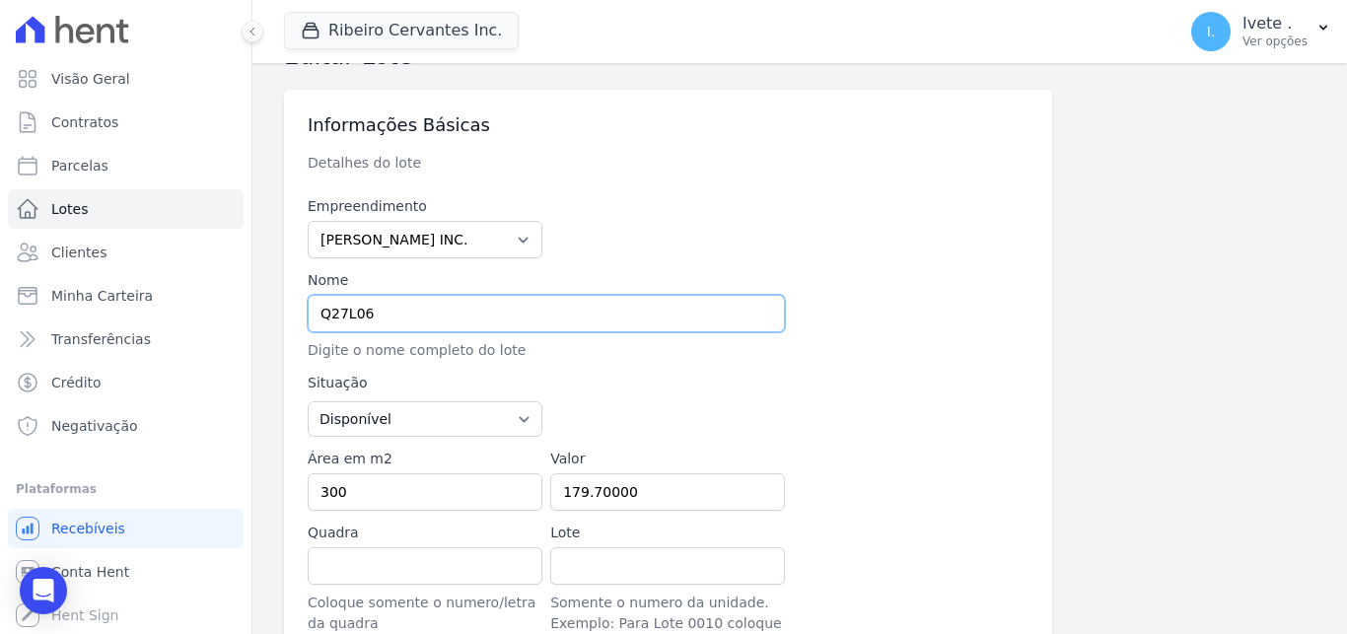
click at [331, 308] on input "Q27L06" at bounding box center [546, 313] width 477 height 37
type input "QUADRA27L06"
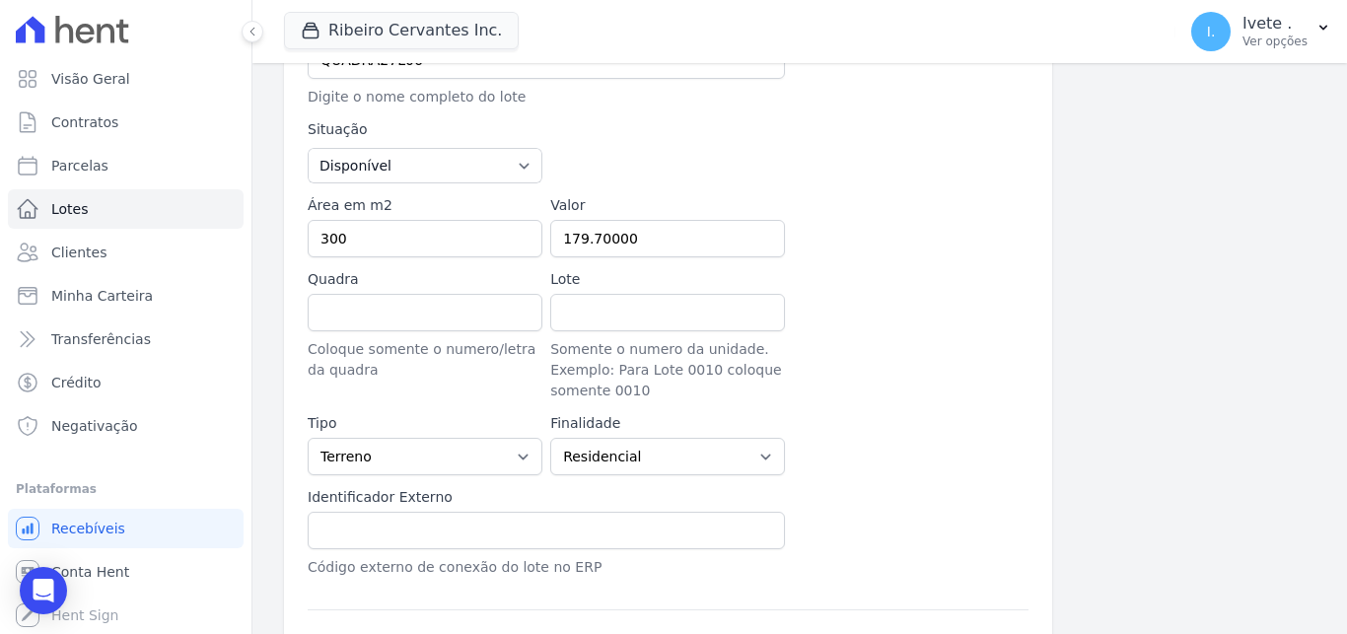
scroll to position [336, 0]
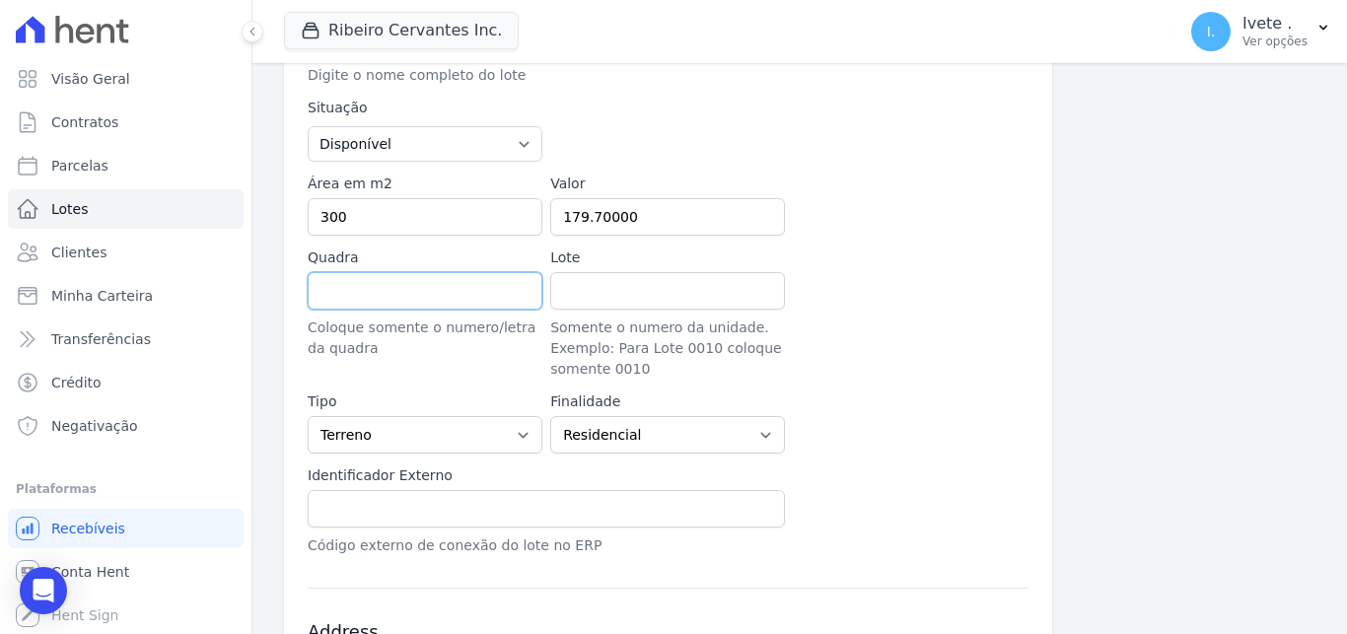
click at [493, 301] on input "Quadra" at bounding box center [425, 290] width 235 height 37
type input "Q27"
click at [752, 290] on input "Lote" at bounding box center [667, 290] width 235 height 37
type input "L06"
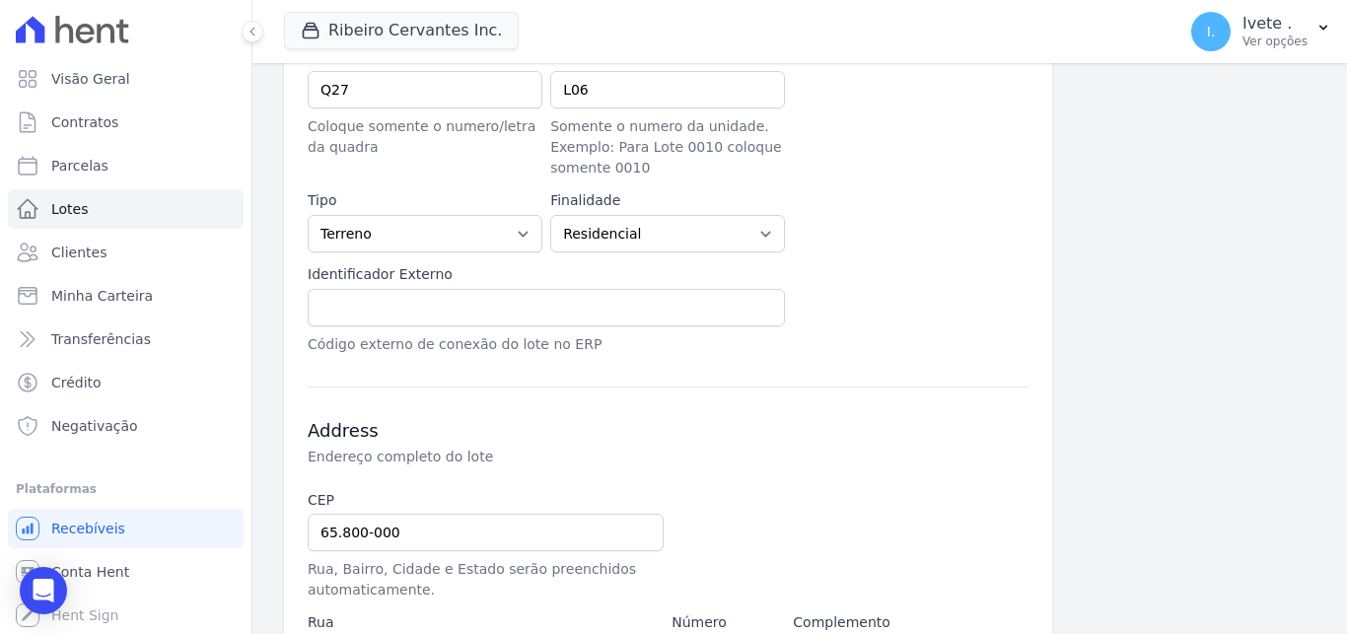
scroll to position [781, 0]
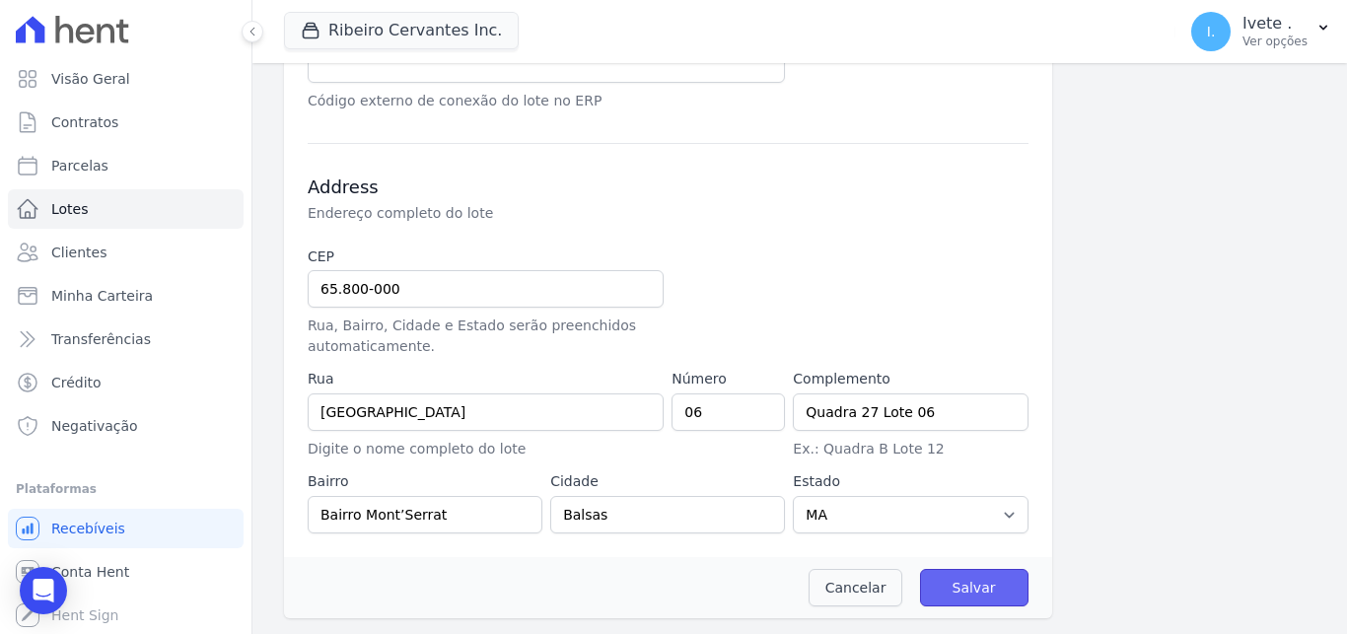
click at [952, 590] on input "Salvar" at bounding box center [974, 587] width 108 height 37
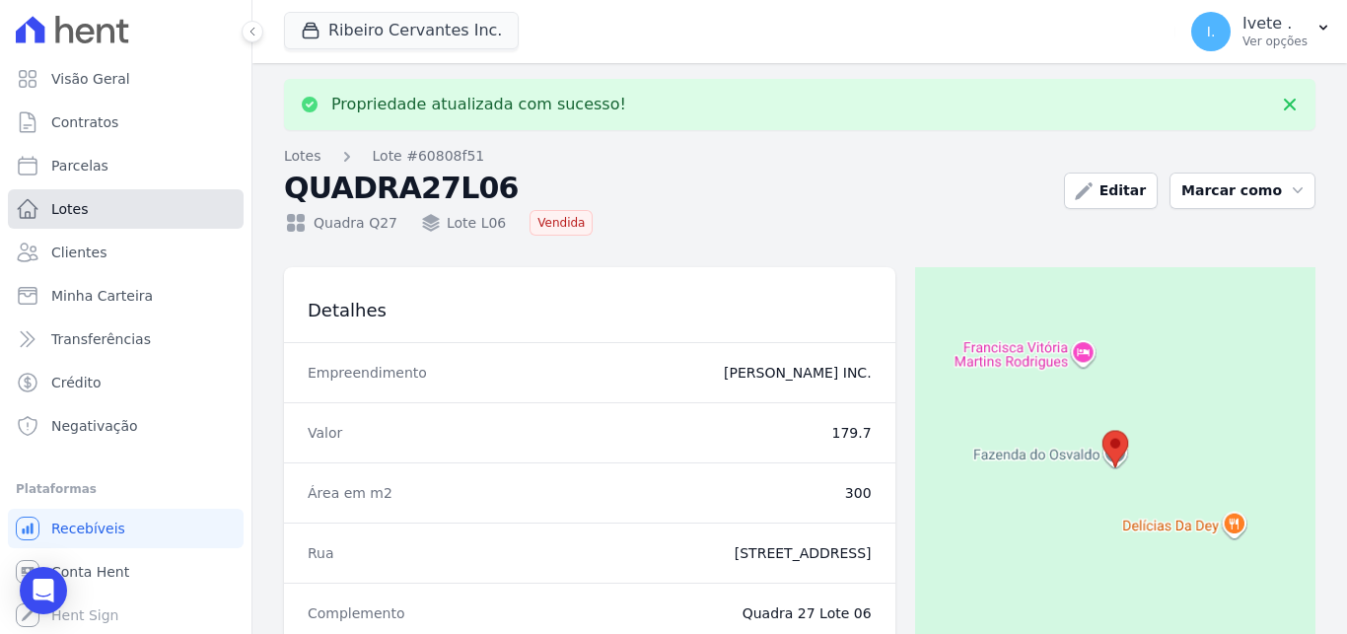
click at [63, 216] on span "Lotes" at bounding box center [69, 209] width 37 height 20
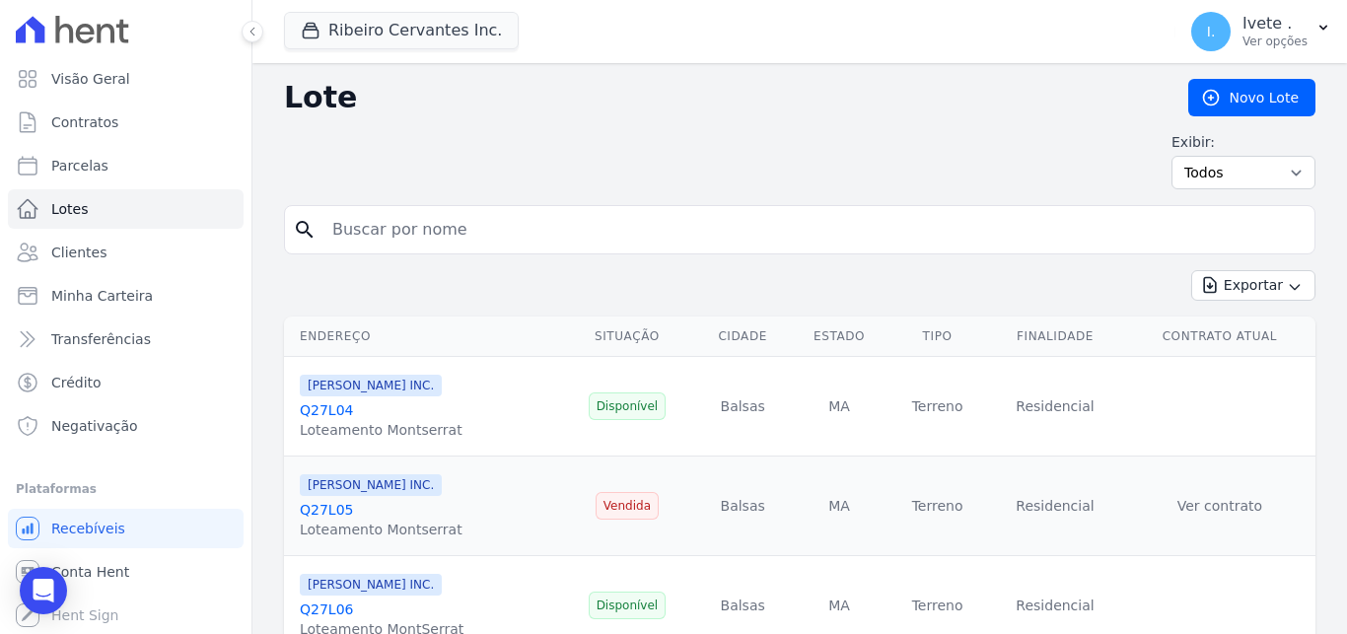
click at [399, 231] on input "search" at bounding box center [813, 229] width 986 height 39
type input "QUADRA27L06"
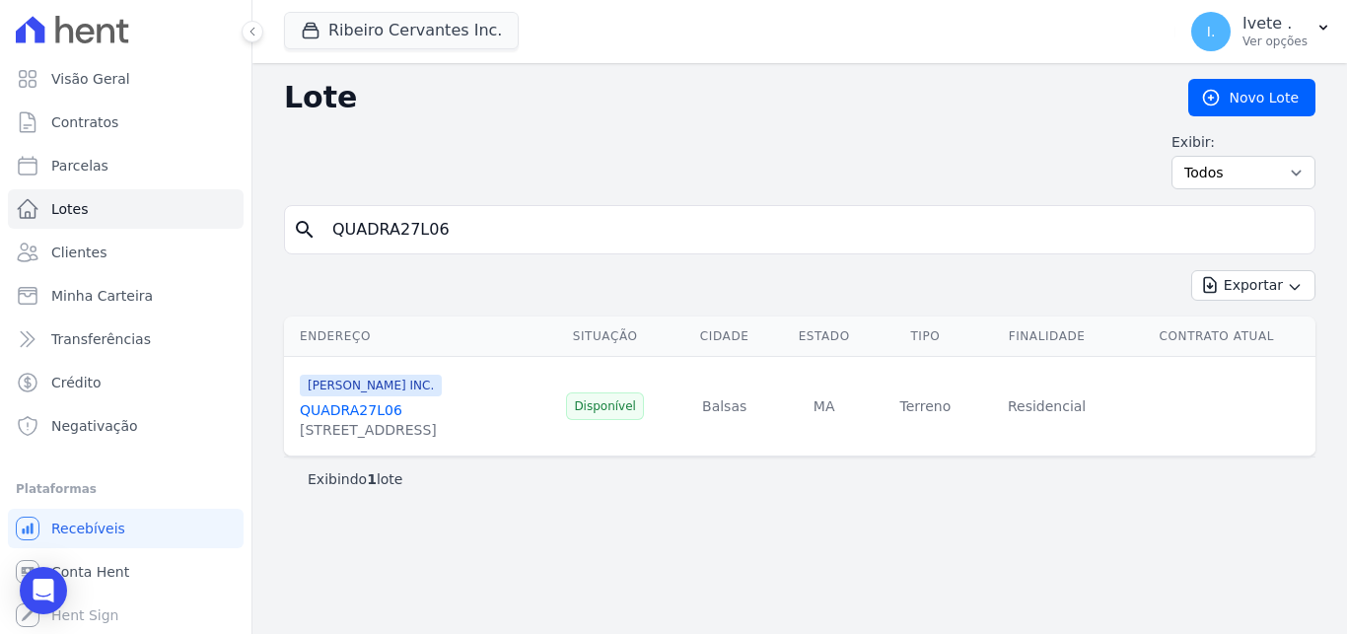
click at [368, 411] on link "QUADRA27L06" at bounding box center [351, 410] width 103 height 16
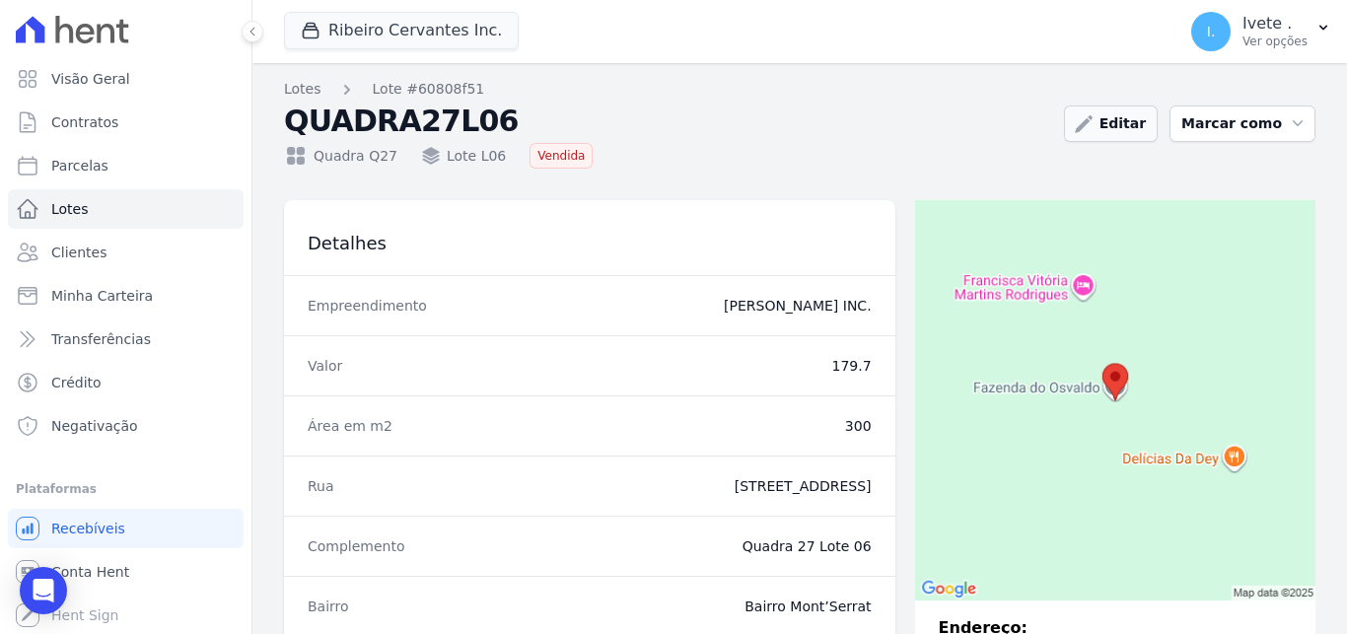
click at [1140, 125] on link "Editar" at bounding box center [1111, 123] width 94 height 36
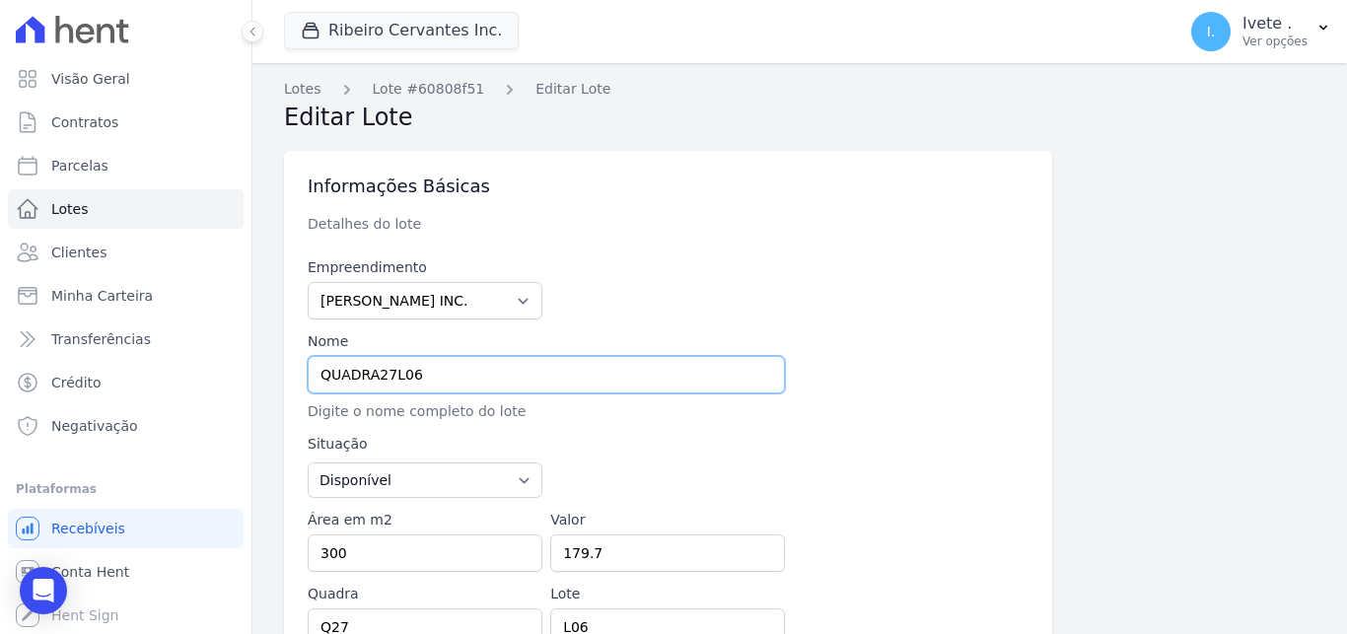
drag, startPoint x: 428, startPoint y: 372, endPoint x: 308, endPoint y: 375, distance: 120.3
click at [308, 375] on input "QUADRA27L06" at bounding box center [546, 374] width 477 height 37
drag, startPoint x: 308, startPoint y: 375, endPoint x: 272, endPoint y: 378, distance: 35.6
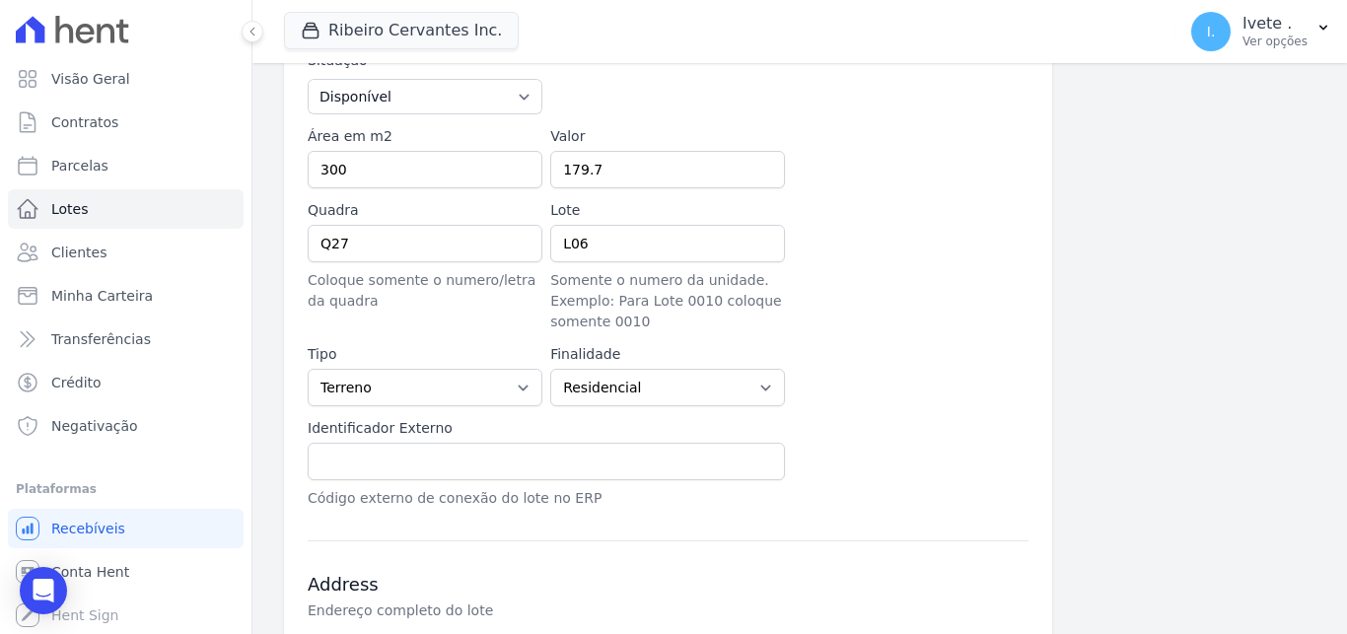
scroll to position [385, 0]
click at [595, 167] on input "179.7" at bounding box center [667, 167] width 235 height 37
drag, startPoint x: 610, startPoint y: 174, endPoint x: 540, endPoint y: 183, distance: 70.7
click at [550, 183] on input "179.7" at bounding box center [667, 167] width 235 height 37
paste input "number"
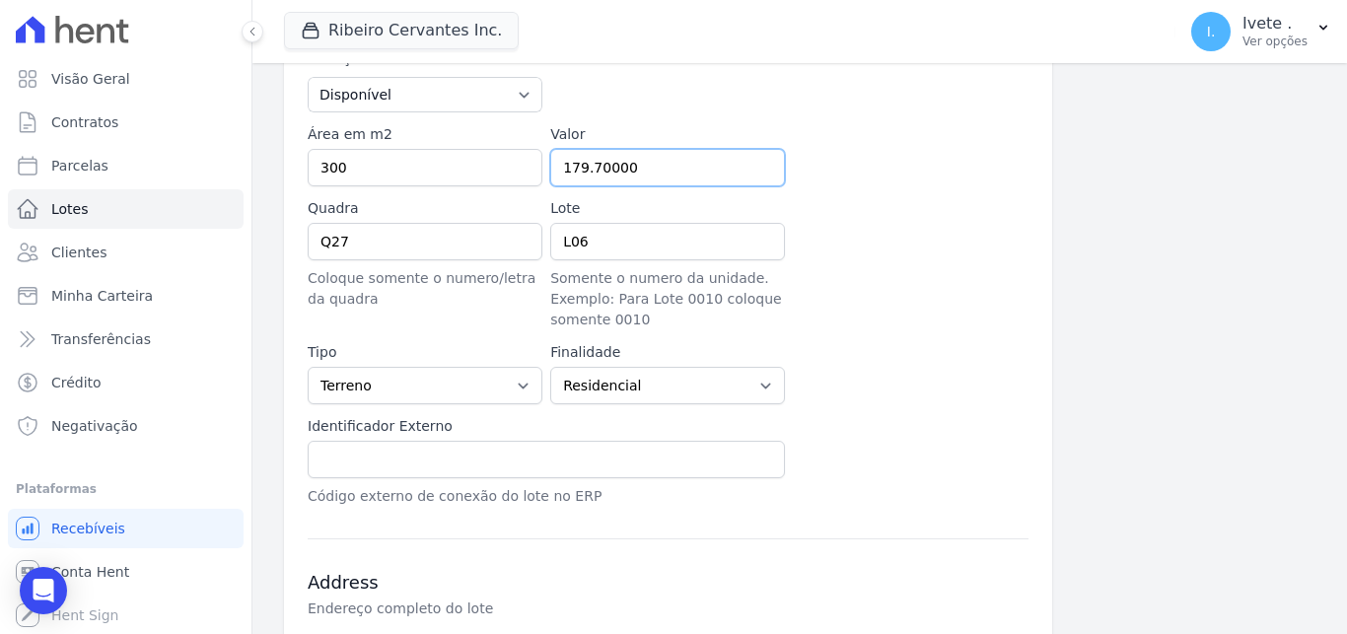
type input "179.70000"
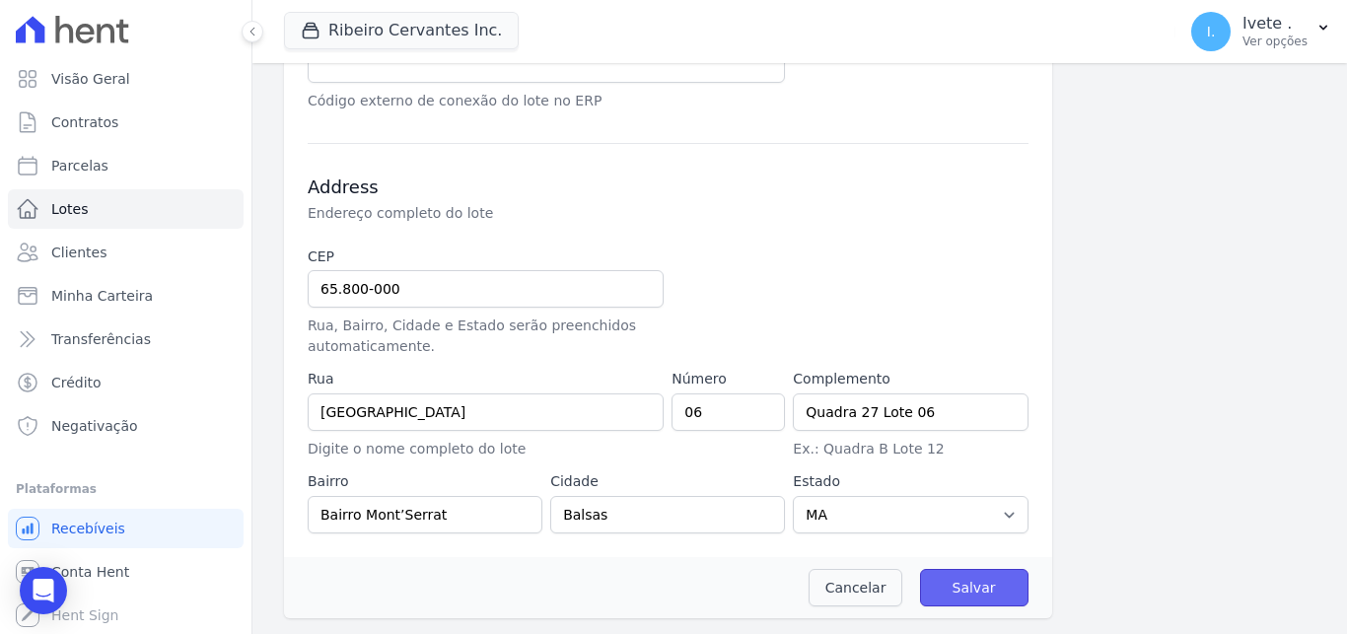
click at [970, 589] on input "Salvar" at bounding box center [974, 587] width 108 height 37
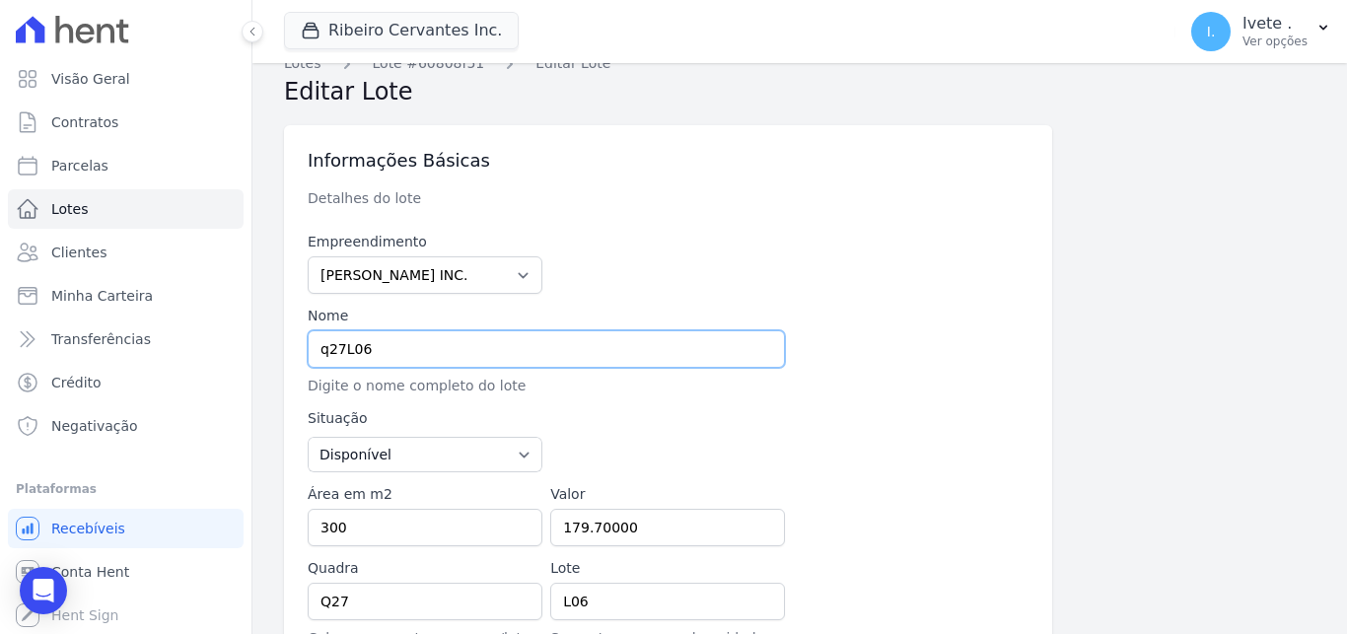
type input "q27L06"
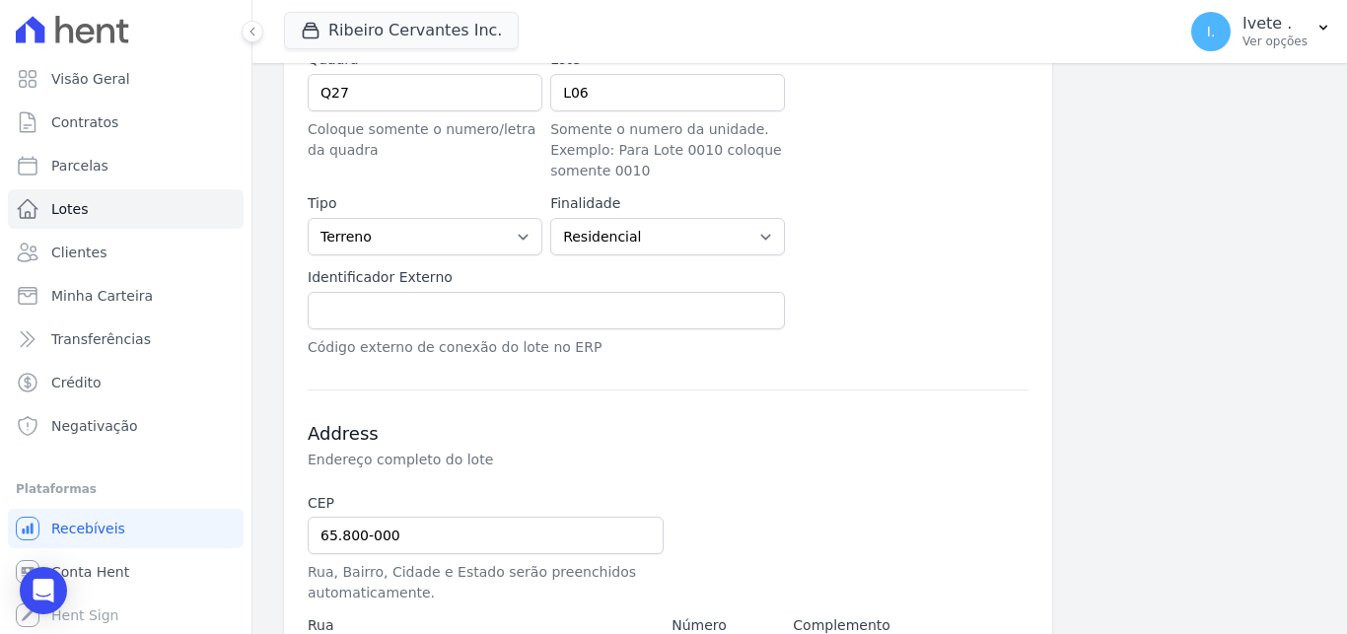
scroll to position [781, 0]
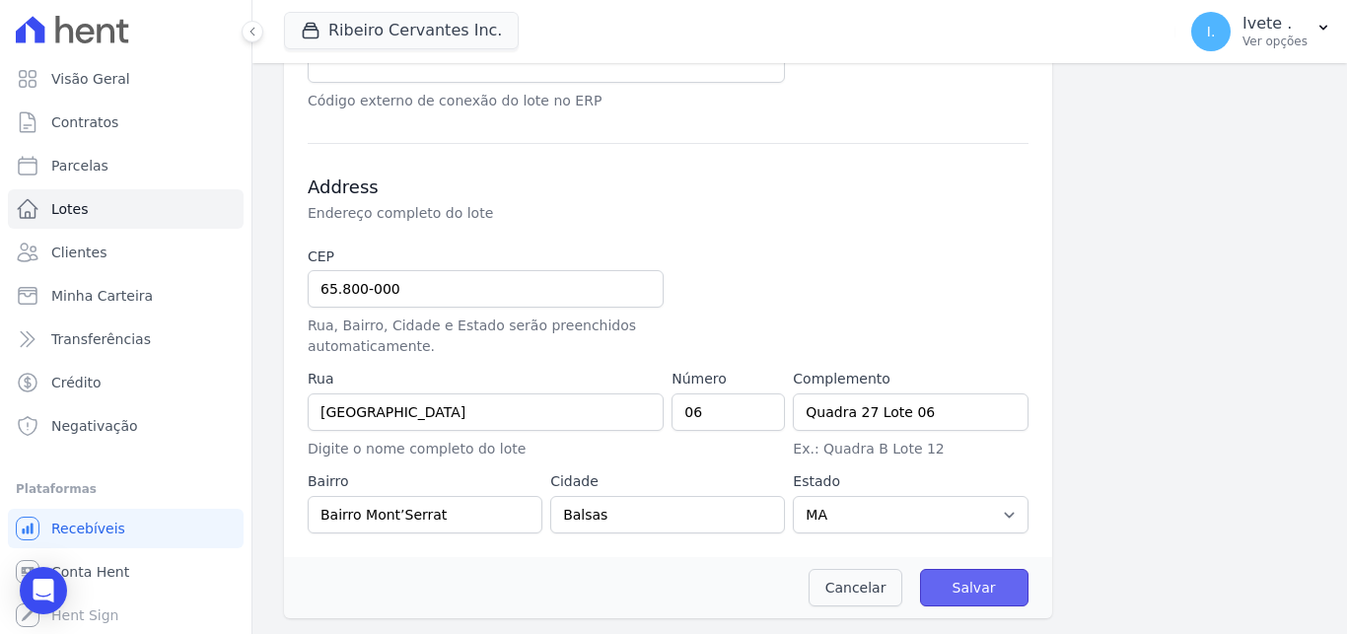
click at [988, 586] on input "Salvar" at bounding box center [974, 587] width 108 height 37
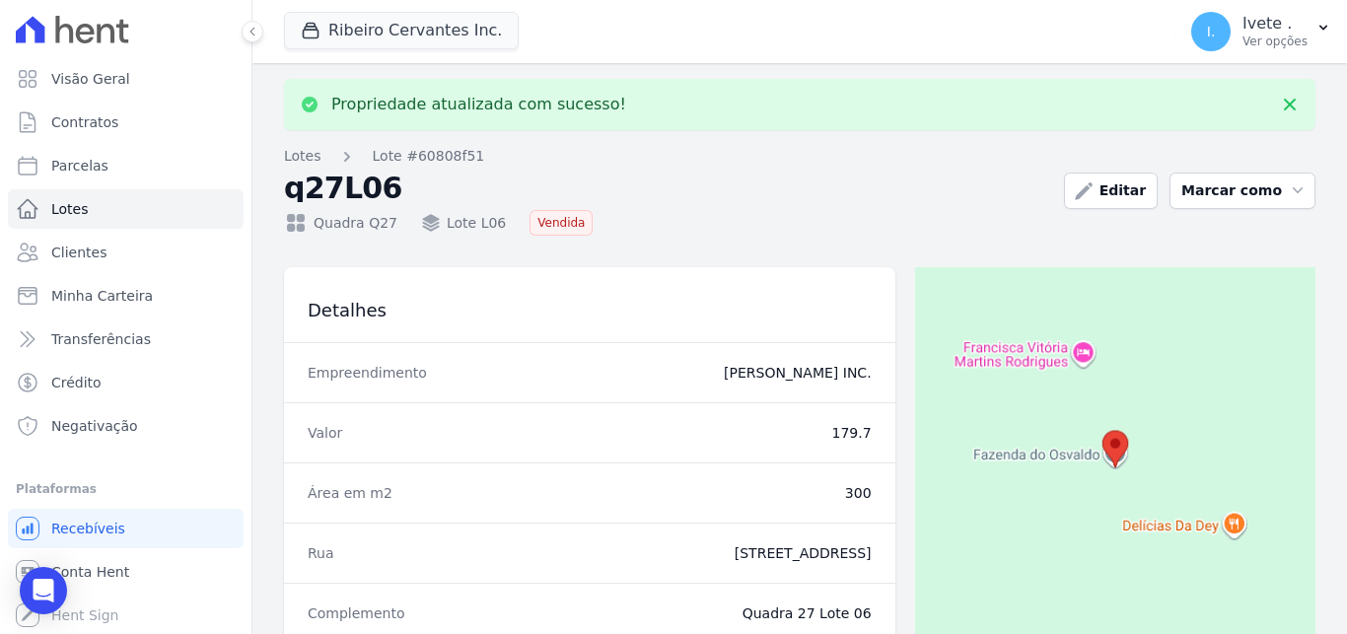
click at [1163, 177] on div "Editar Marcar como Disponível Vendida Reservada Indisponível" at bounding box center [1189, 191] width 251 height 36
click at [1142, 182] on link "Editar" at bounding box center [1111, 191] width 94 height 36
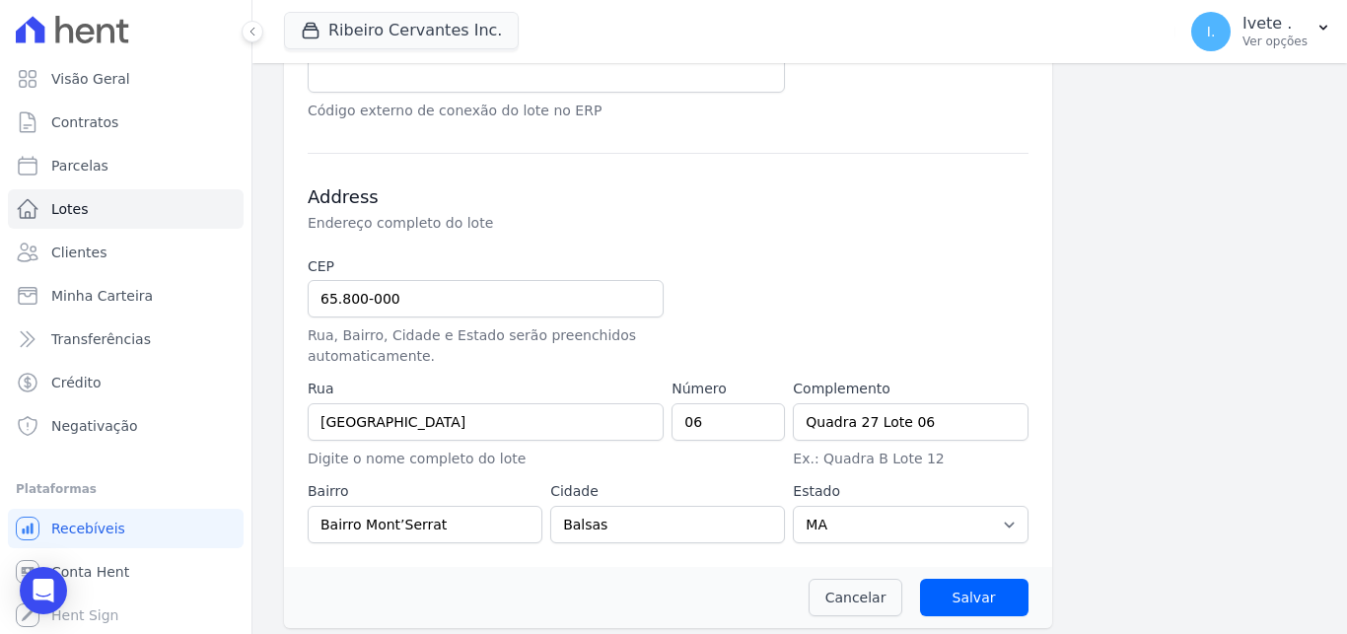
scroll to position [781, 0]
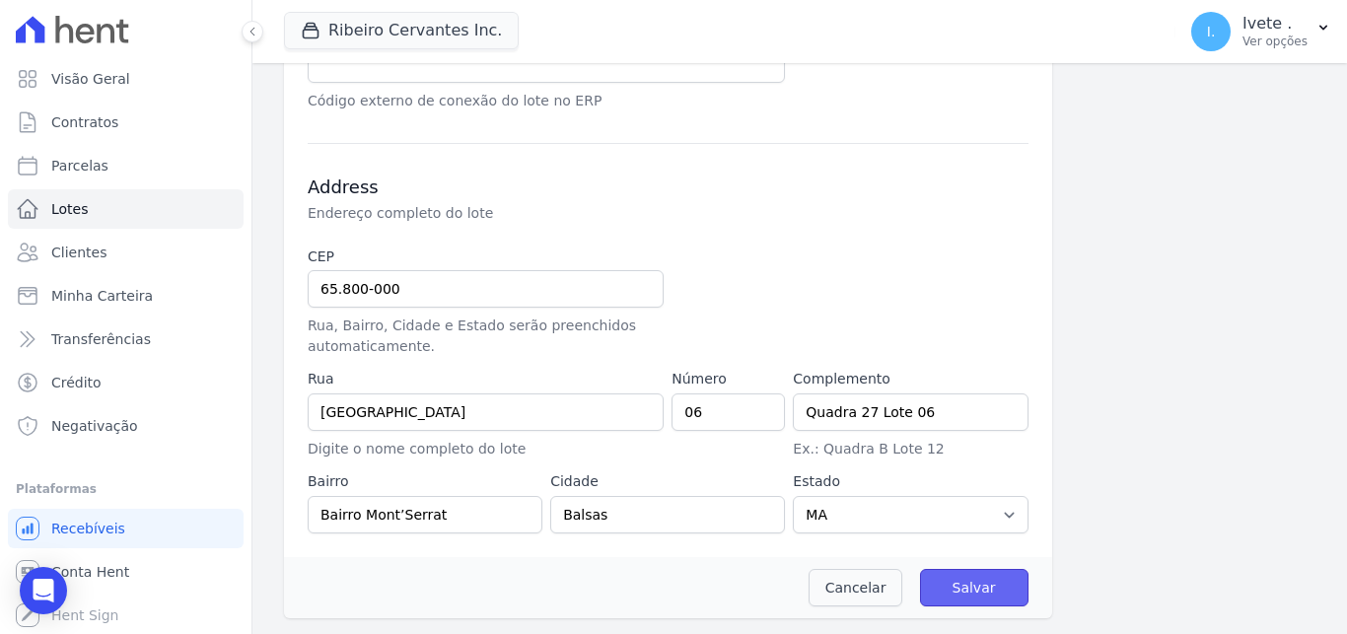
click at [967, 572] on input "Salvar" at bounding box center [974, 587] width 108 height 37
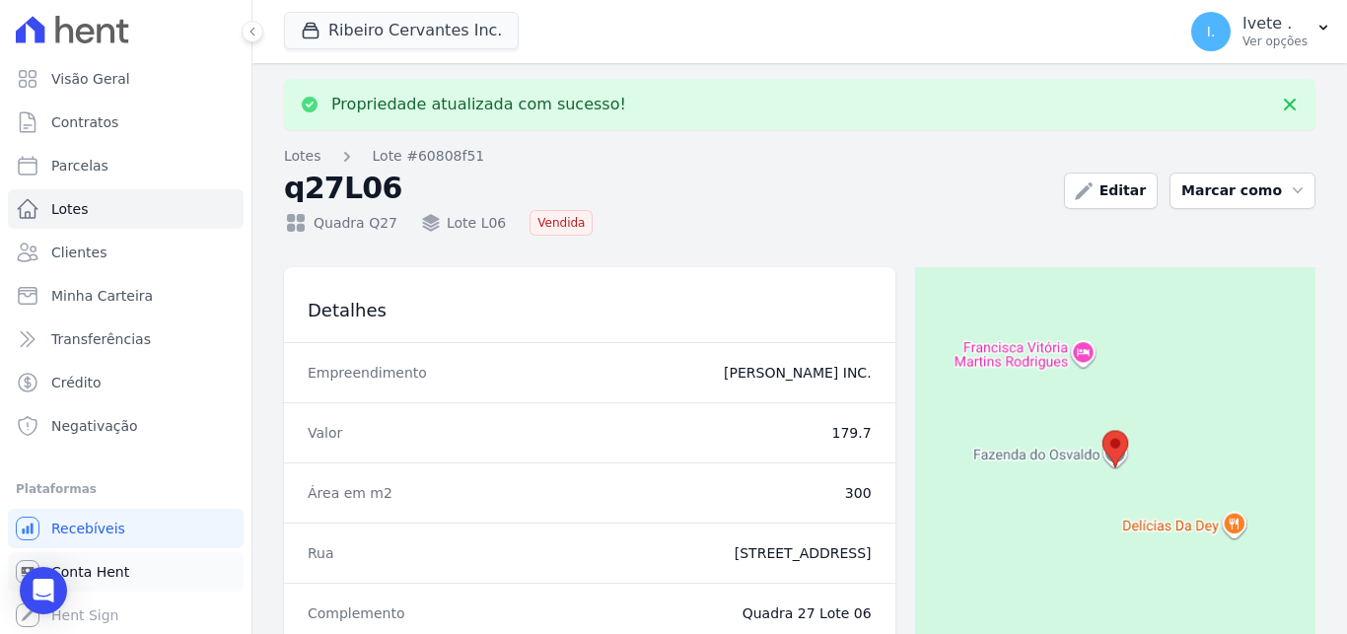
click at [124, 574] on link "Conta Hent" at bounding box center [126, 571] width 236 height 39
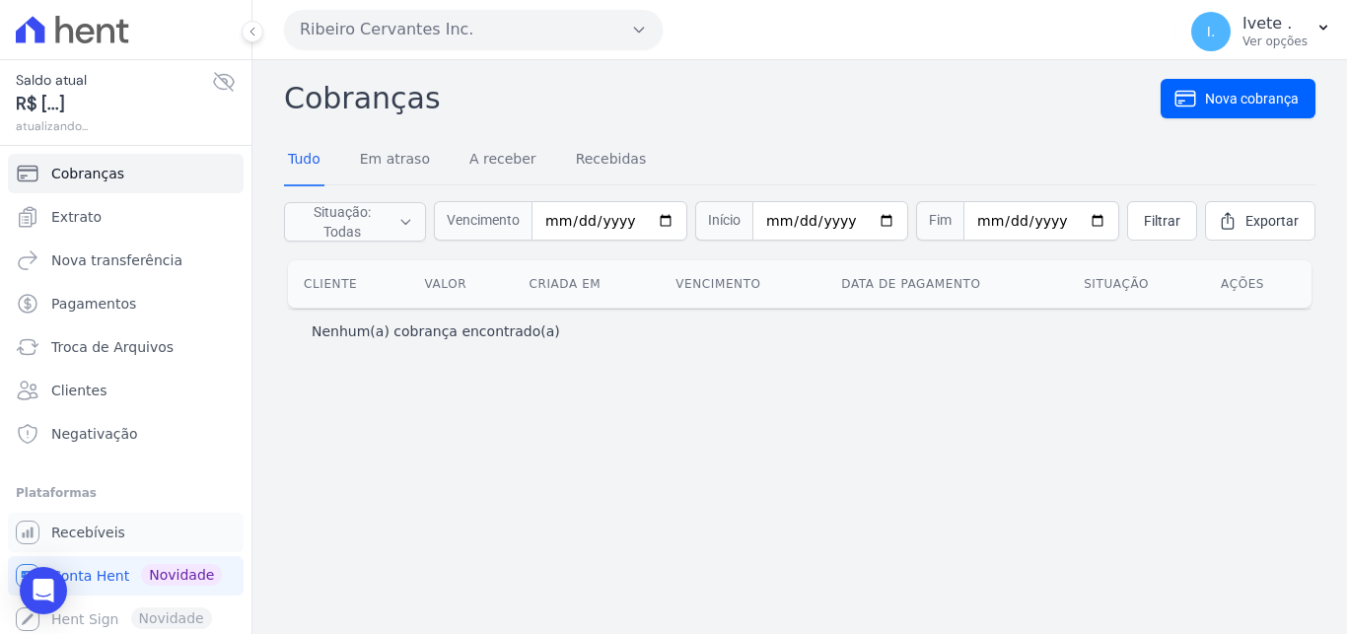
click at [113, 540] on span "Recebíveis" at bounding box center [88, 532] width 74 height 20
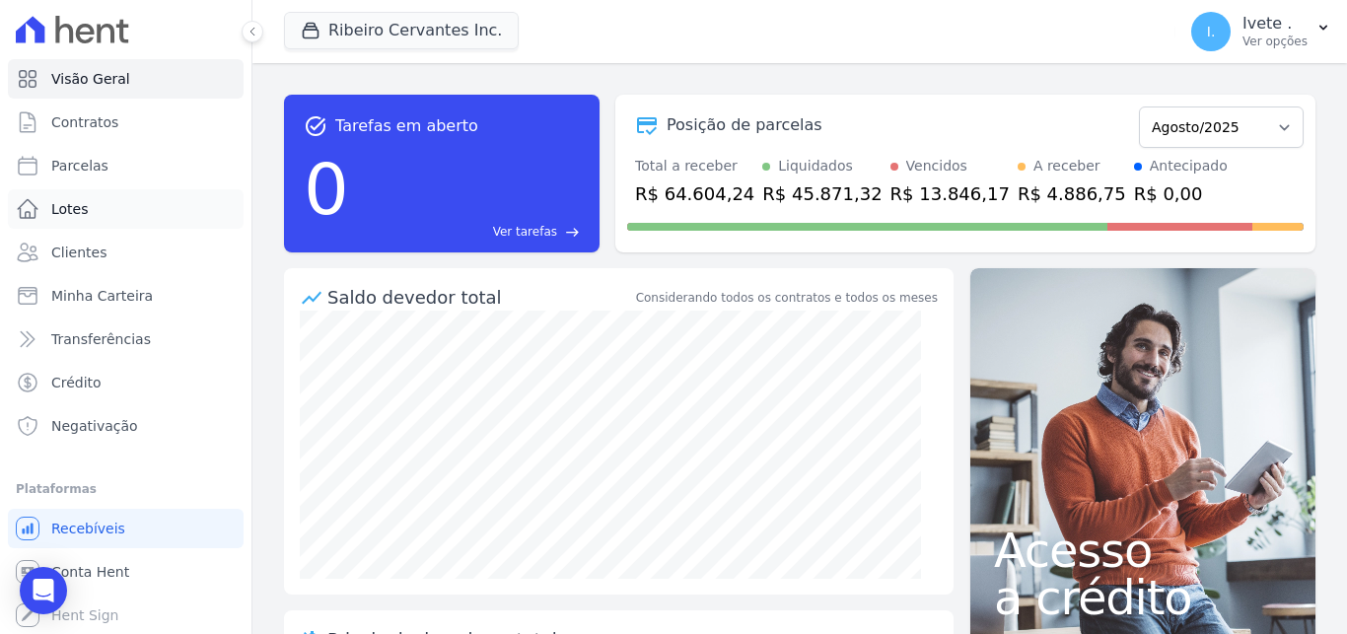
click at [85, 213] on link "Lotes" at bounding box center [126, 208] width 236 height 39
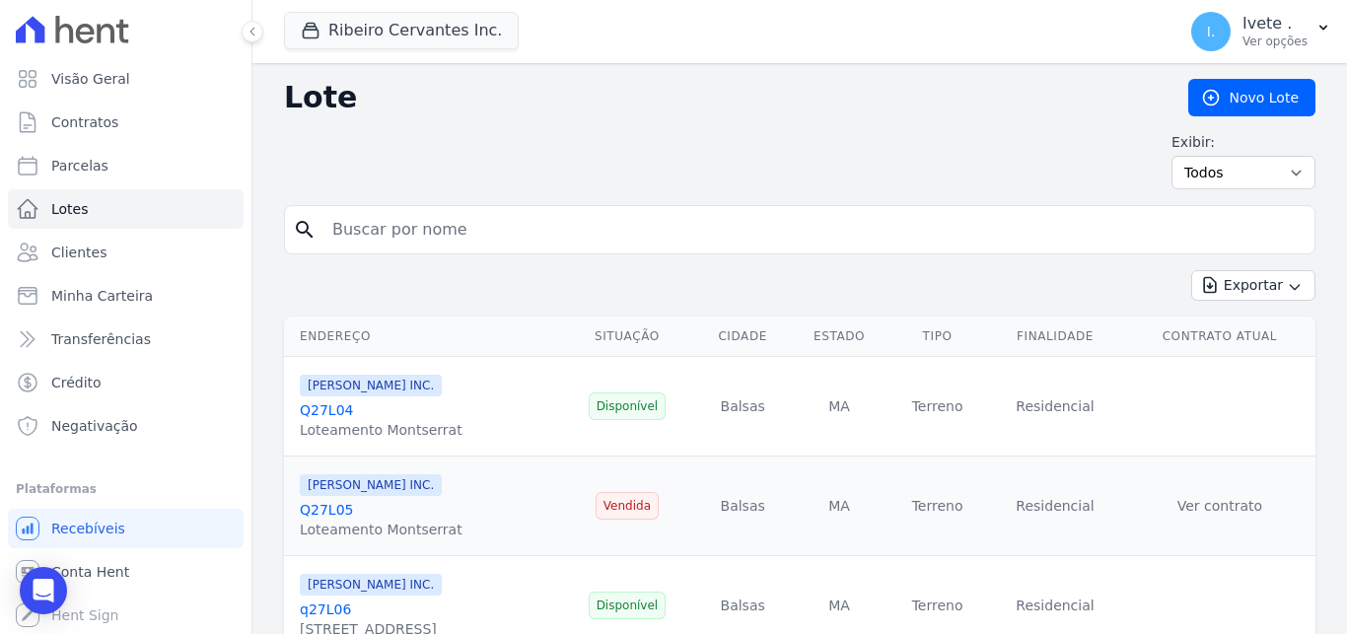
click at [380, 229] on input "search" at bounding box center [813, 229] width 986 height 39
type input "Q27L06"
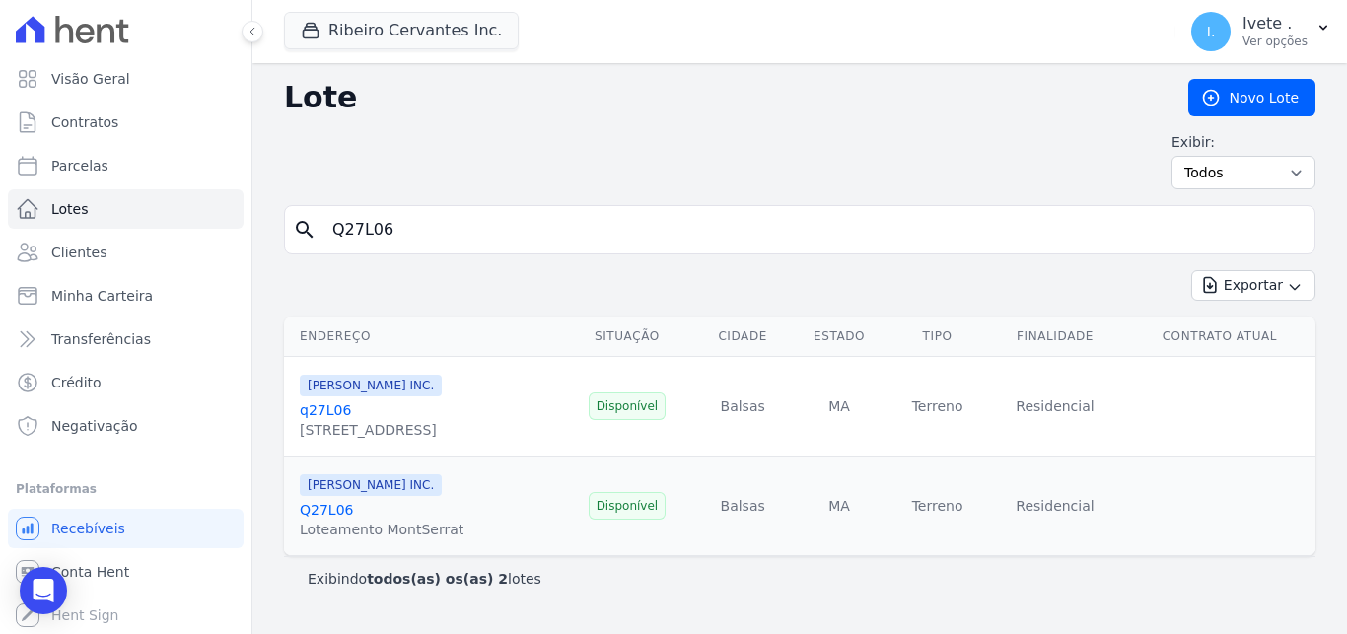
click at [332, 512] on link "Q27L06" at bounding box center [326, 510] width 53 height 16
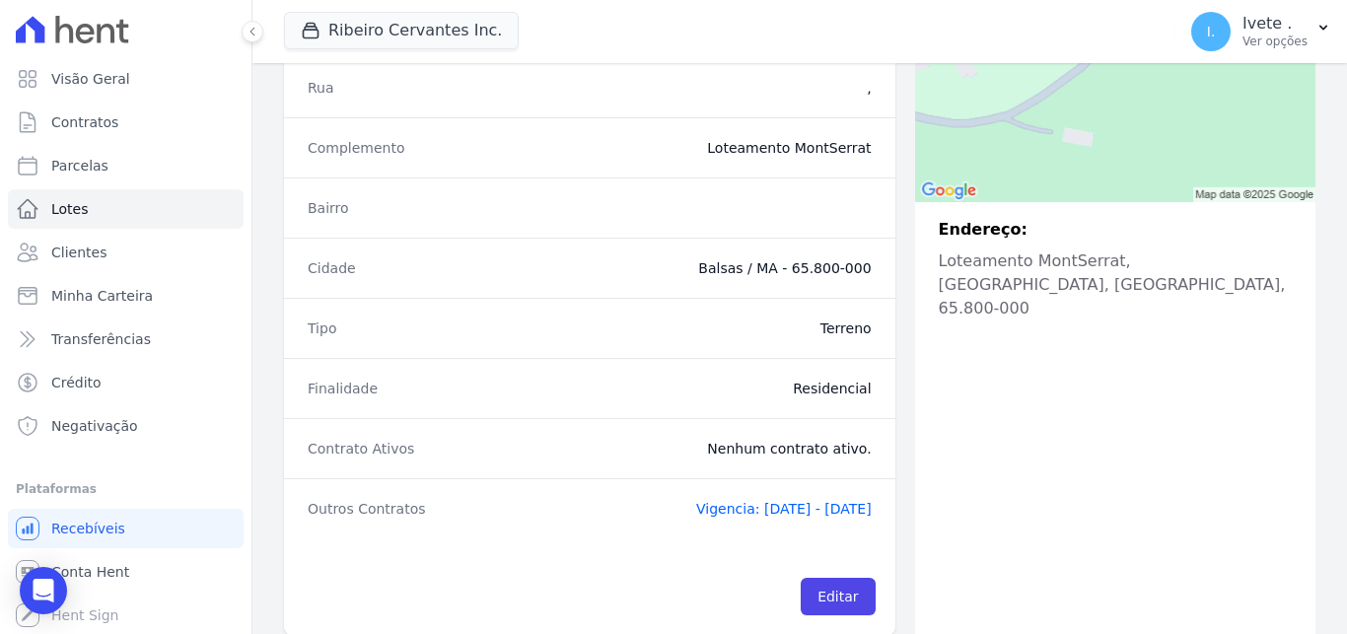
scroll to position [431, 0]
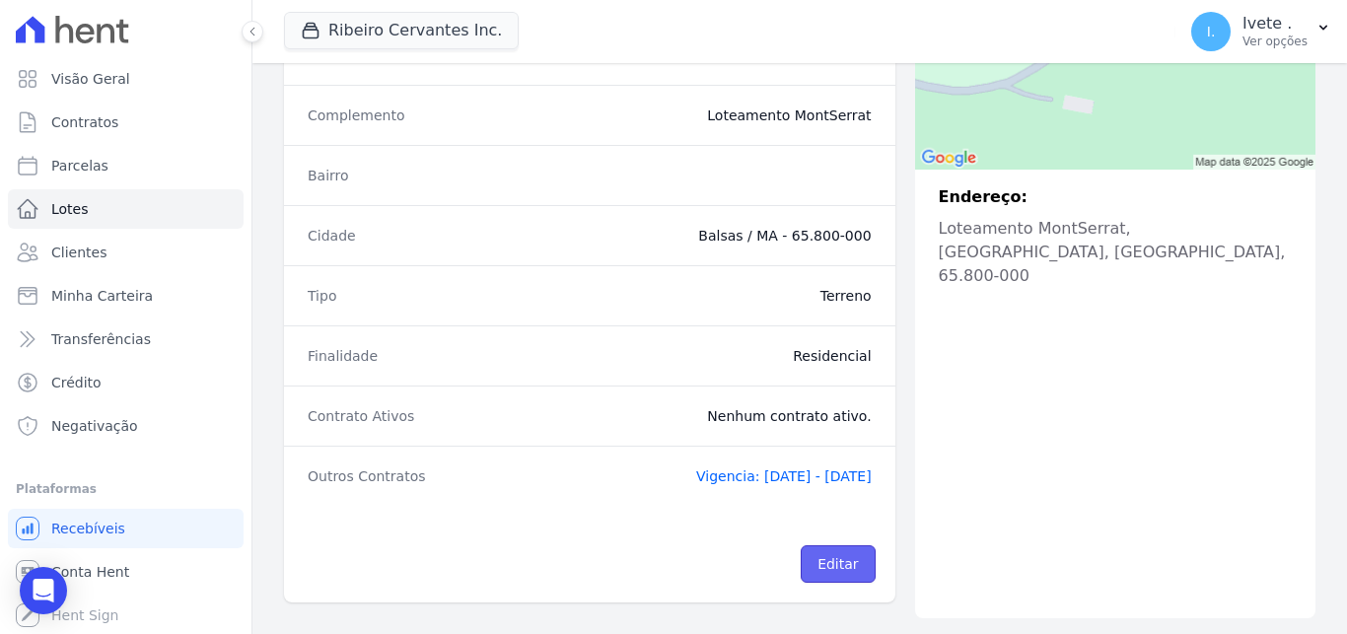
click at [833, 568] on link "Editar" at bounding box center [837, 563] width 74 height 37
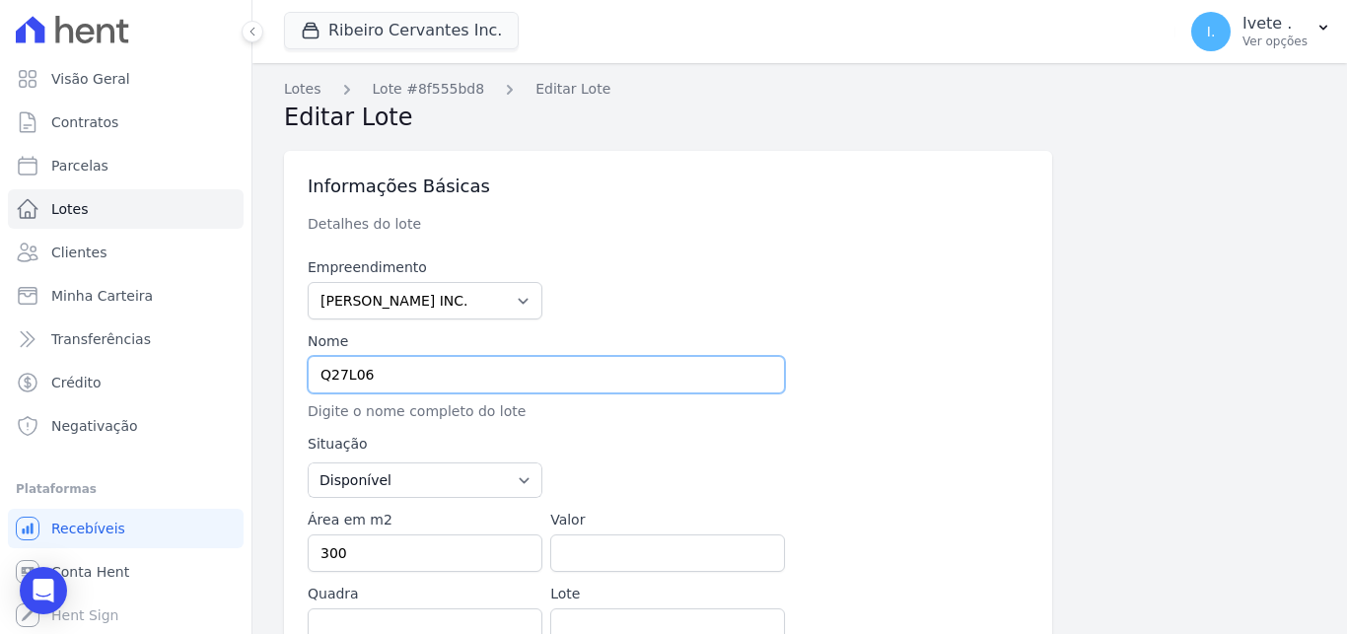
click at [329, 372] on input "Q27L06" at bounding box center [546, 374] width 477 height 37
type input "QUADRA27L06"
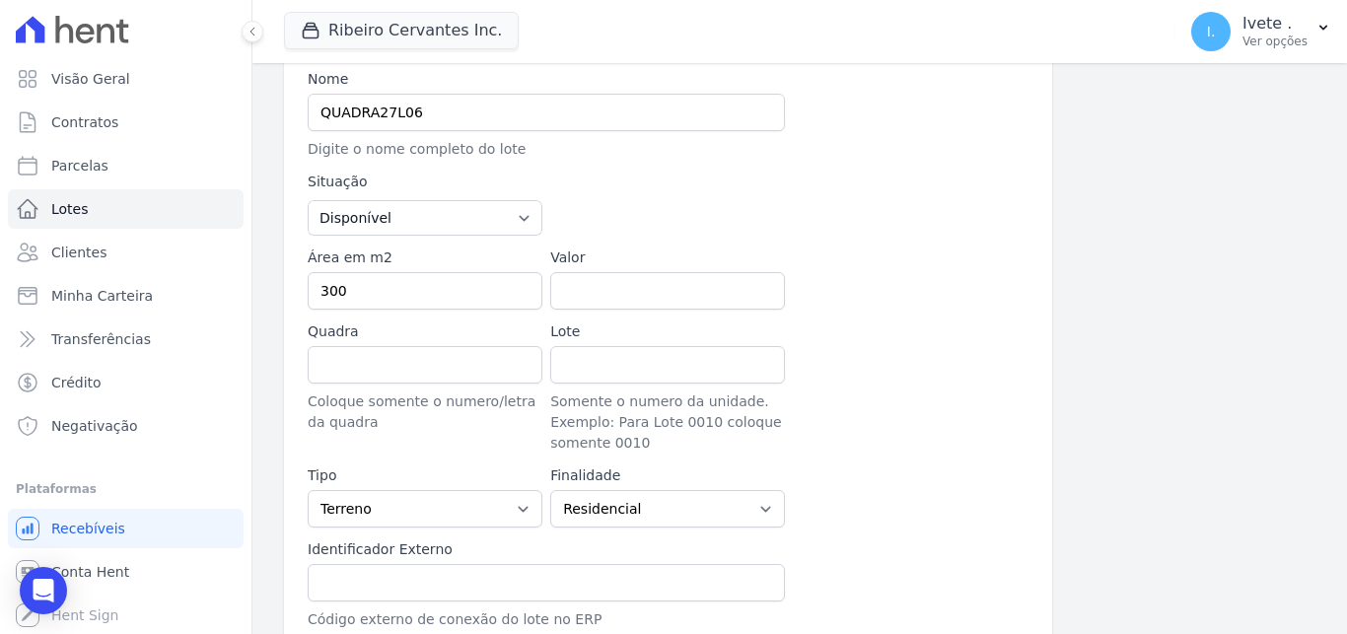
scroll to position [781, 0]
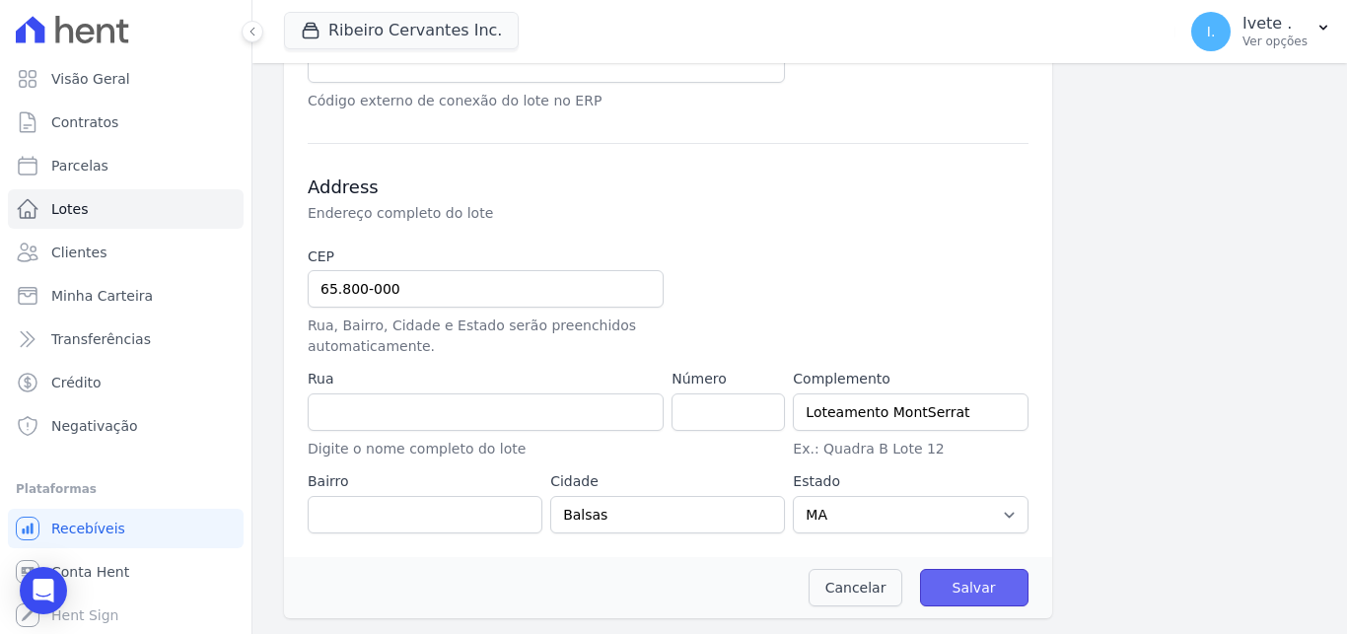
click at [989, 581] on input "Salvar" at bounding box center [974, 587] width 108 height 37
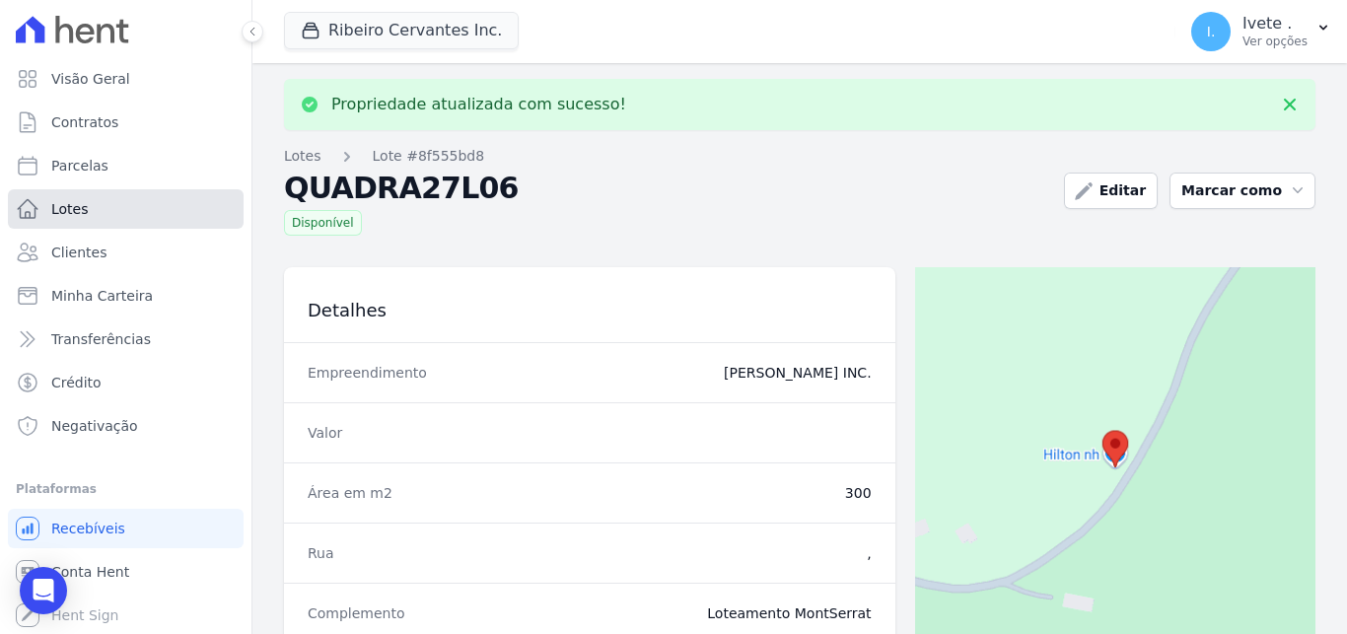
click at [95, 213] on link "Lotes" at bounding box center [126, 208] width 236 height 39
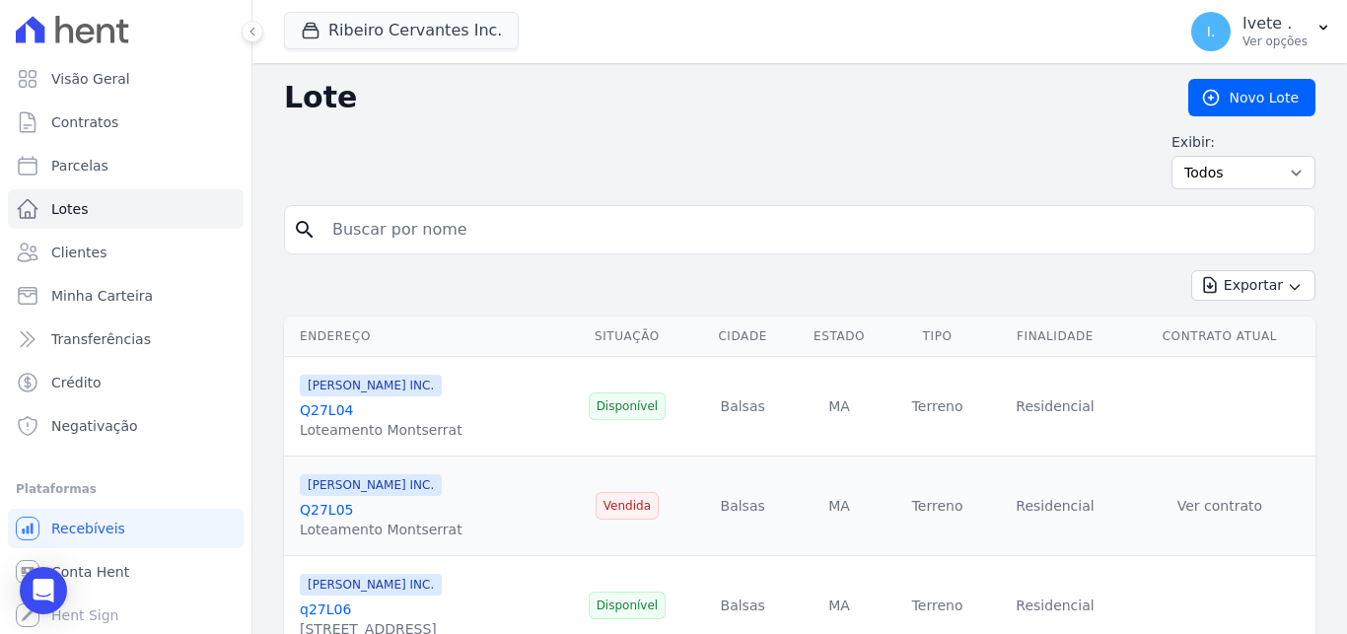
click at [335, 612] on link "q27L06" at bounding box center [325, 609] width 51 height 16
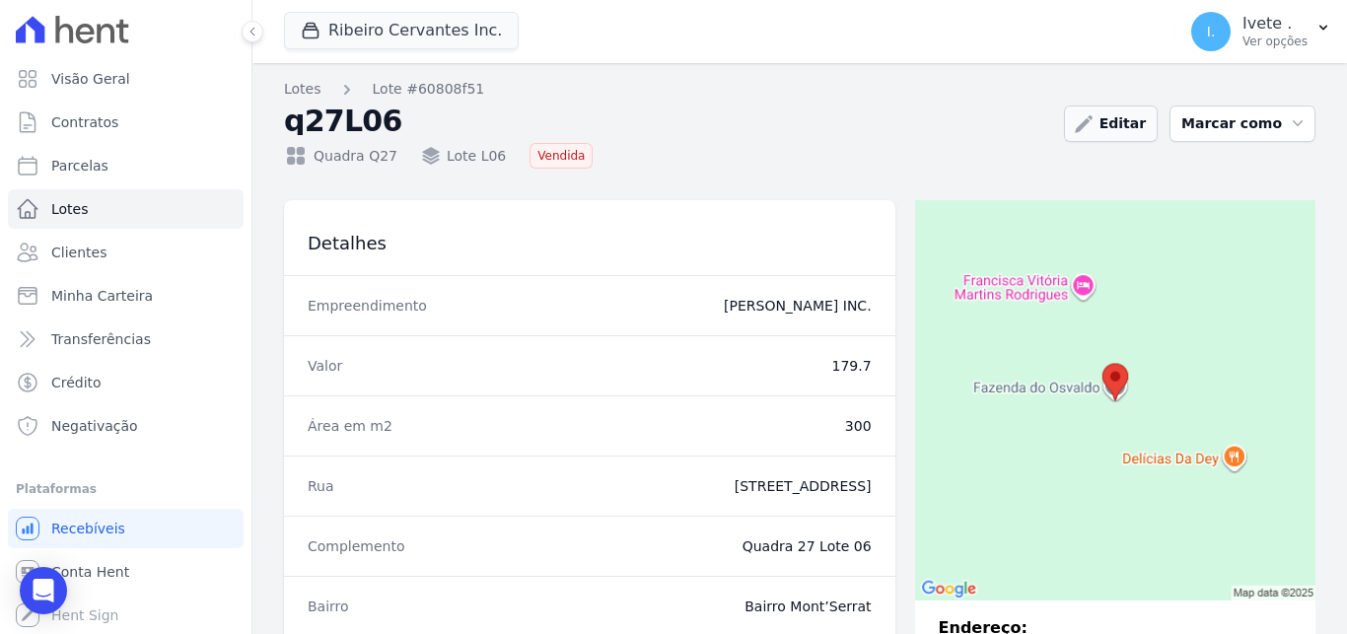
click at [1119, 127] on link "Editar" at bounding box center [1111, 123] width 94 height 36
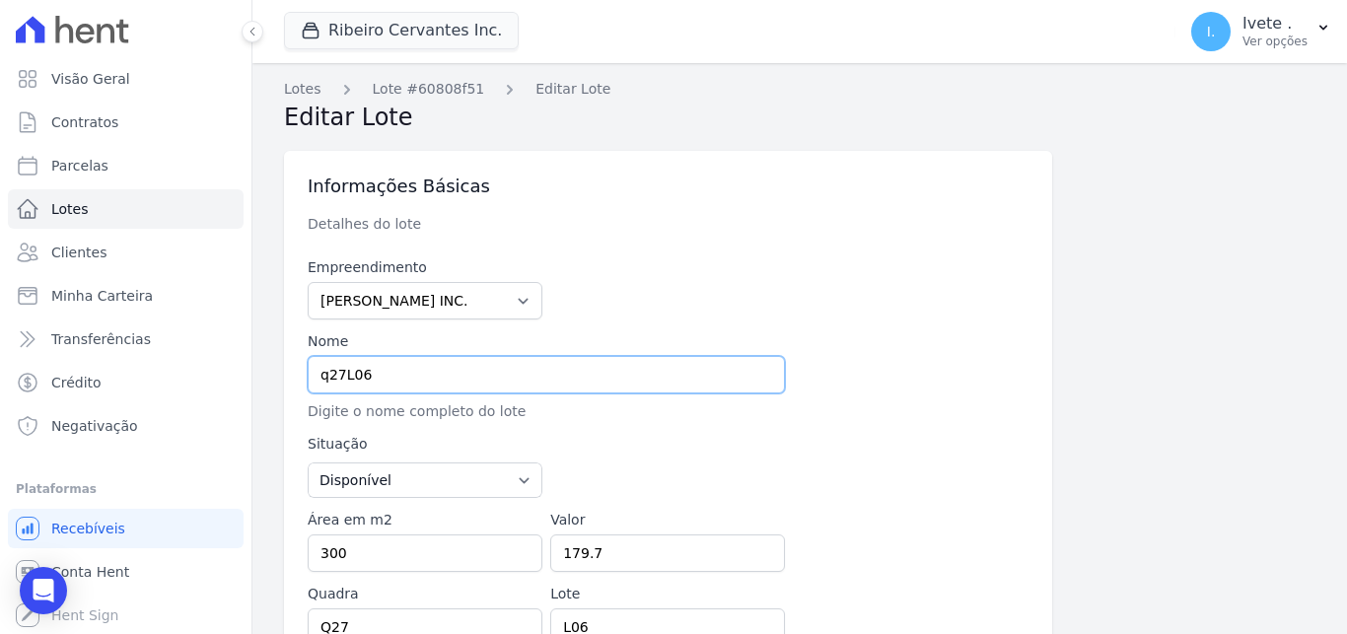
click at [329, 370] on input "q27L06" at bounding box center [546, 374] width 477 height 37
type input "Q27L06"
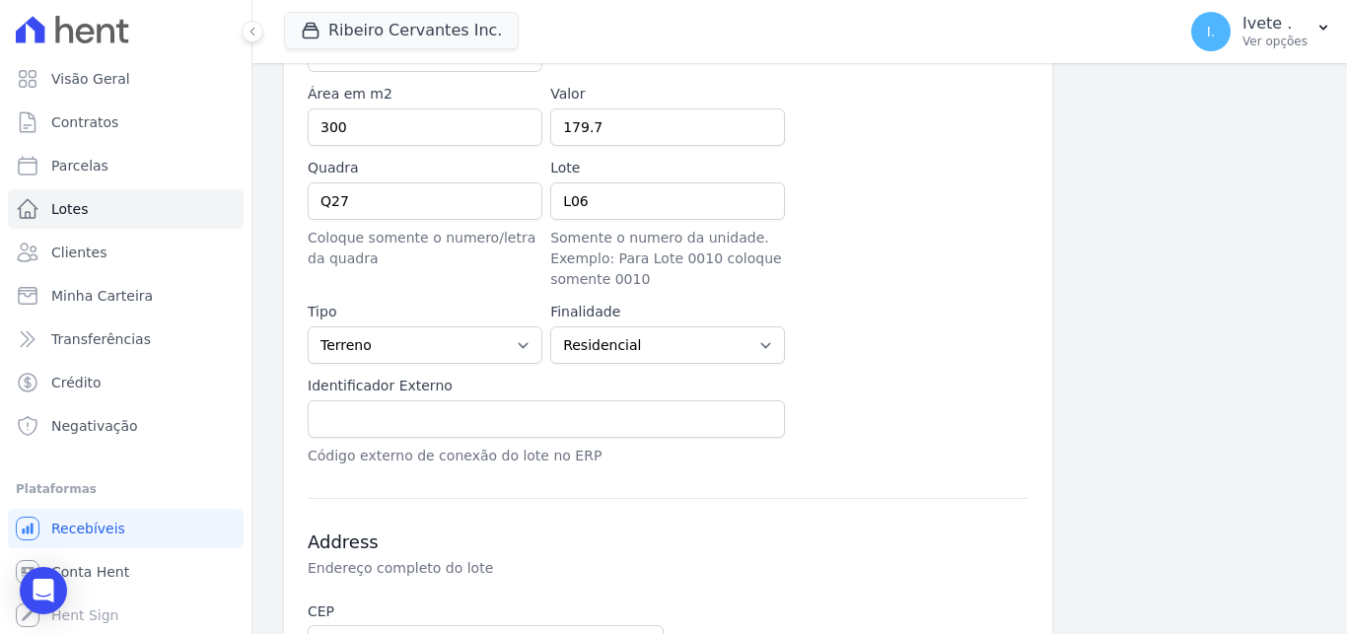
scroll to position [336, 0]
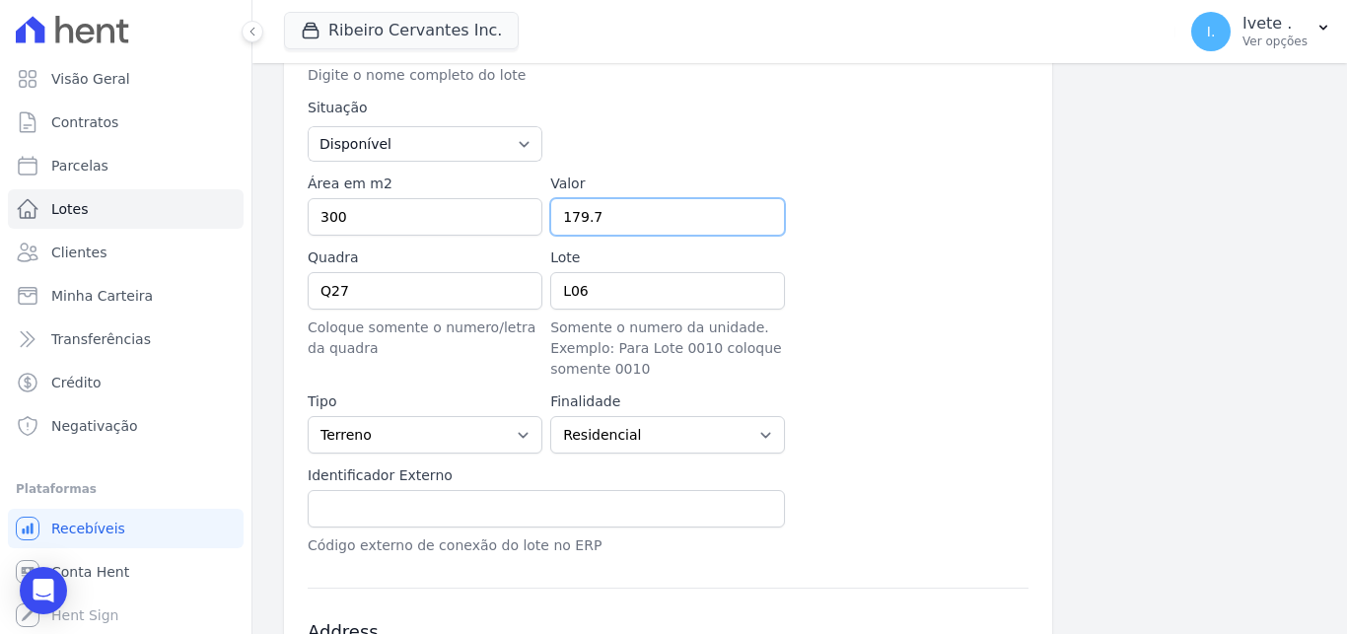
drag, startPoint x: 634, startPoint y: 214, endPoint x: 478, endPoint y: 247, distance: 159.3
click at [550, 236] on input "179.7" at bounding box center [667, 216] width 235 height 37
paste input "number"
click at [611, 213] on input "Valor" at bounding box center [667, 216] width 235 height 37
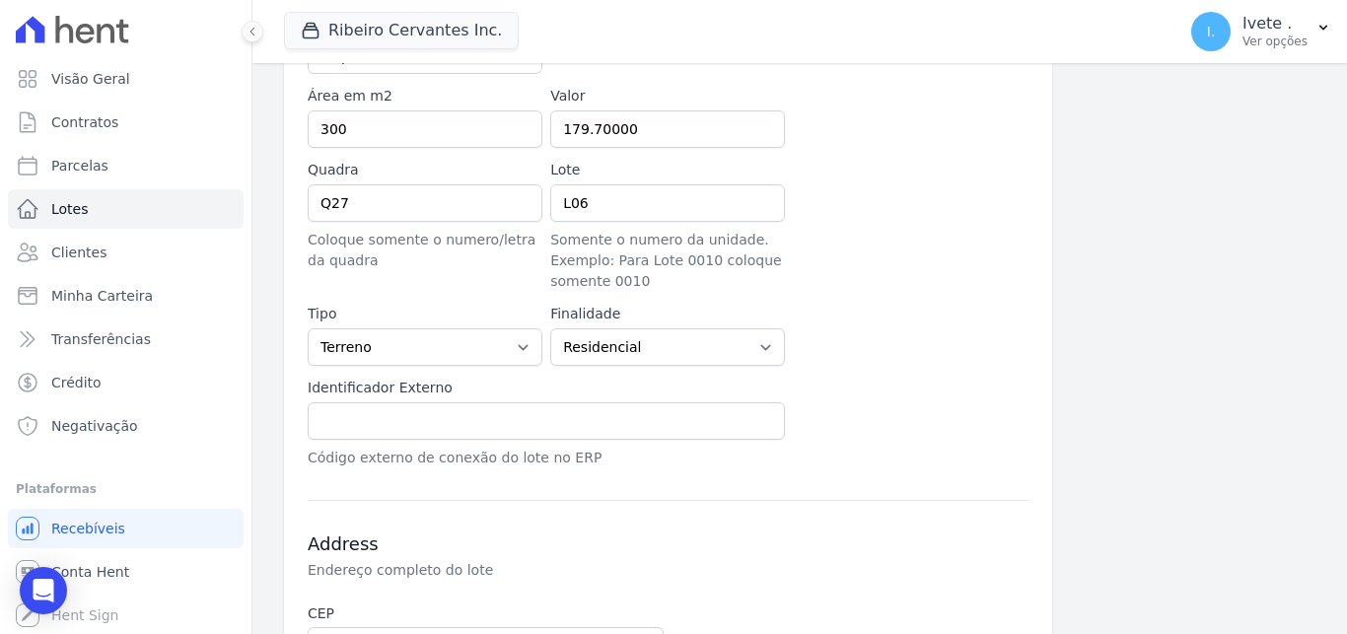
scroll to position [419, 0]
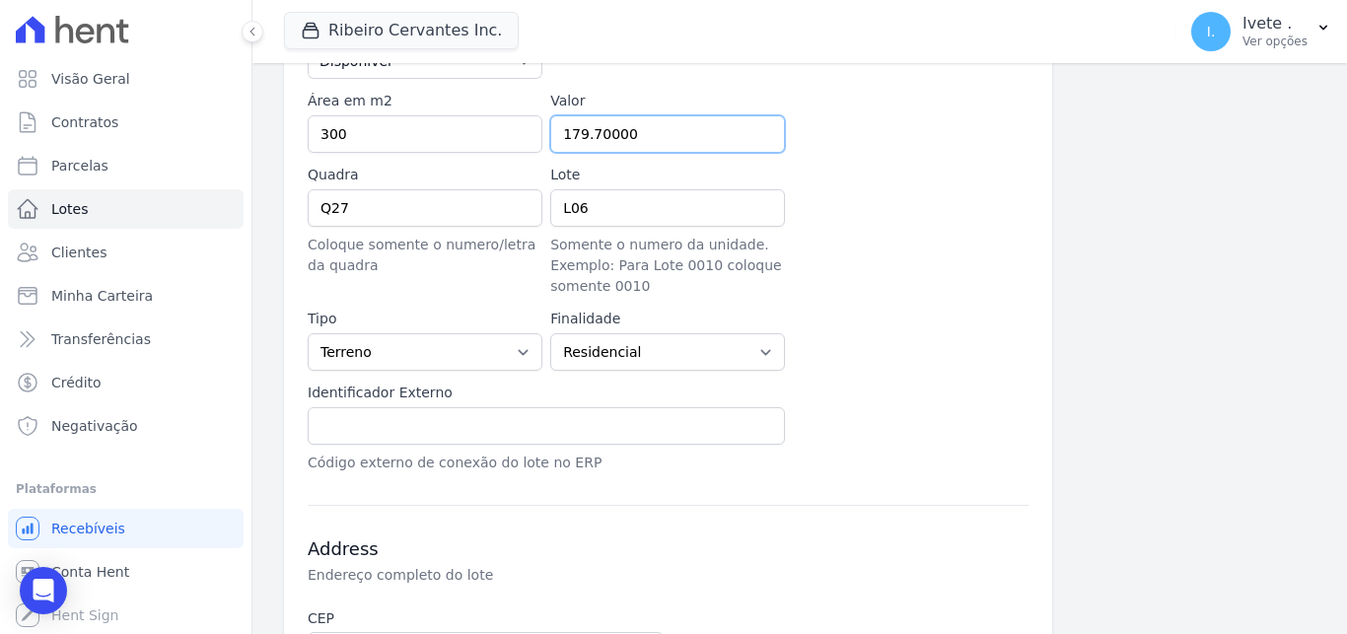
click at [653, 139] on input "179.70000" at bounding box center [667, 133] width 235 height 37
type input "179.7000"
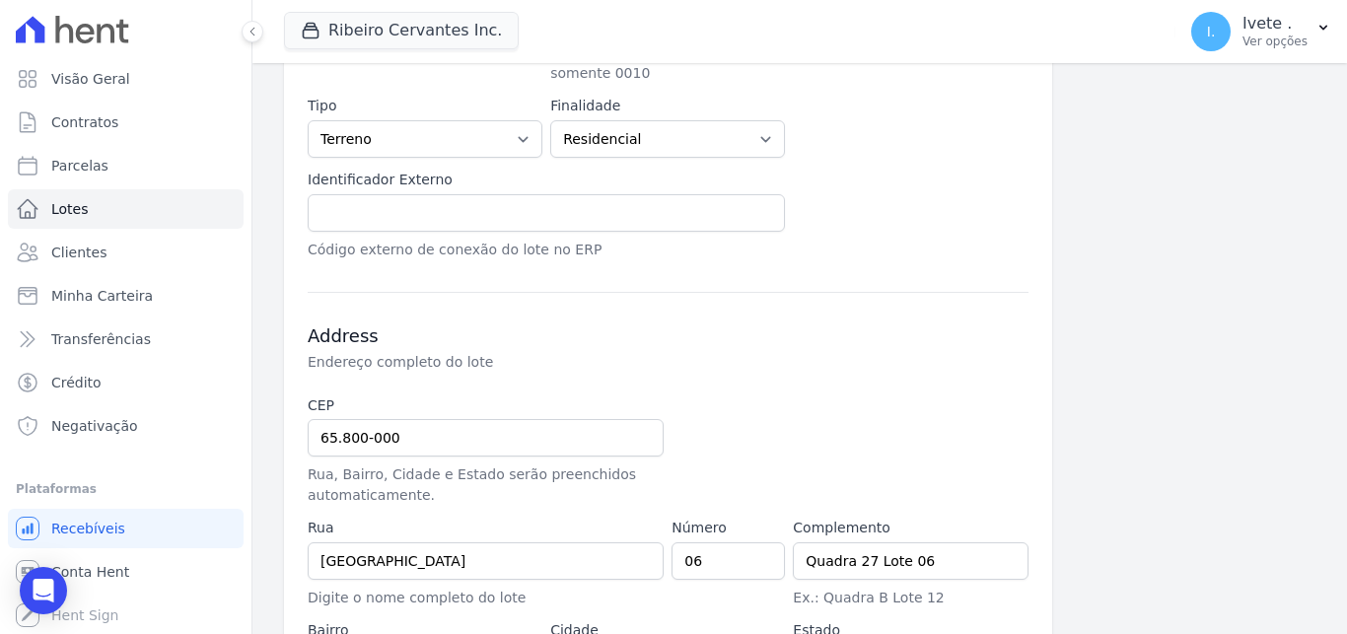
scroll to position [781, 0]
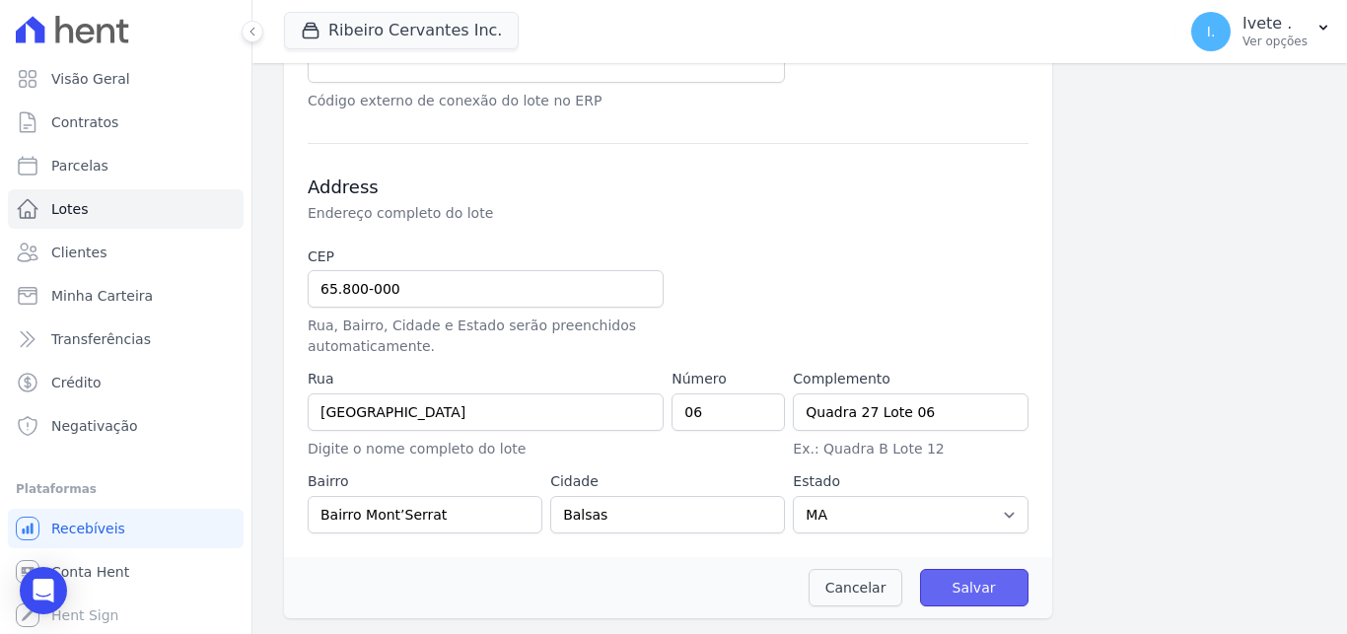
click at [988, 592] on input "Salvar" at bounding box center [974, 587] width 108 height 37
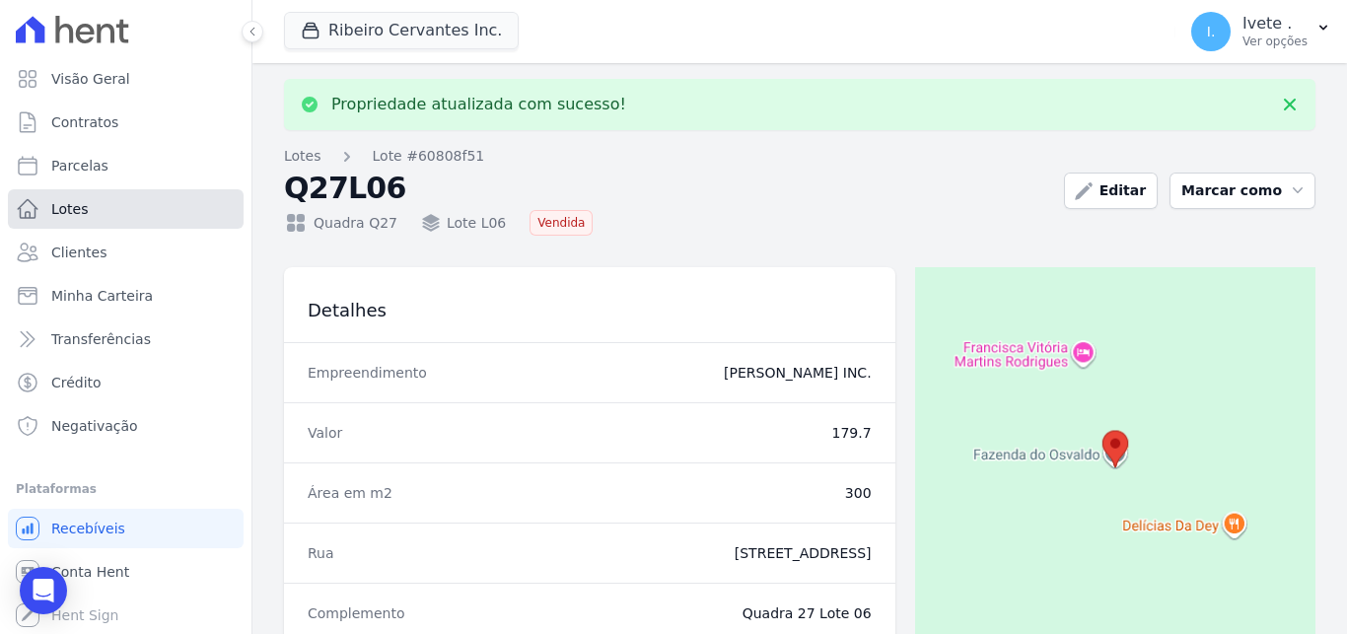
click at [87, 214] on link "Lotes" at bounding box center [126, 208] width 236 height 39
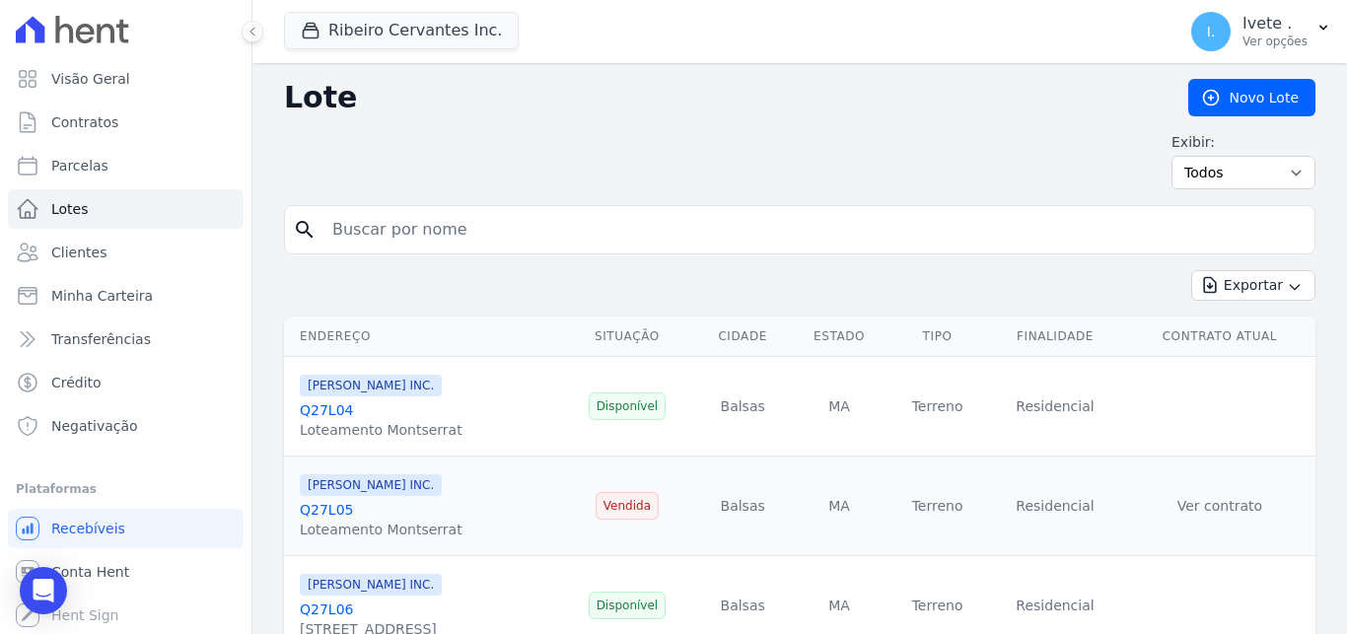
click at [335, 610] on link "Q27L06" at bounding box center [326, 609] width 53 height 16
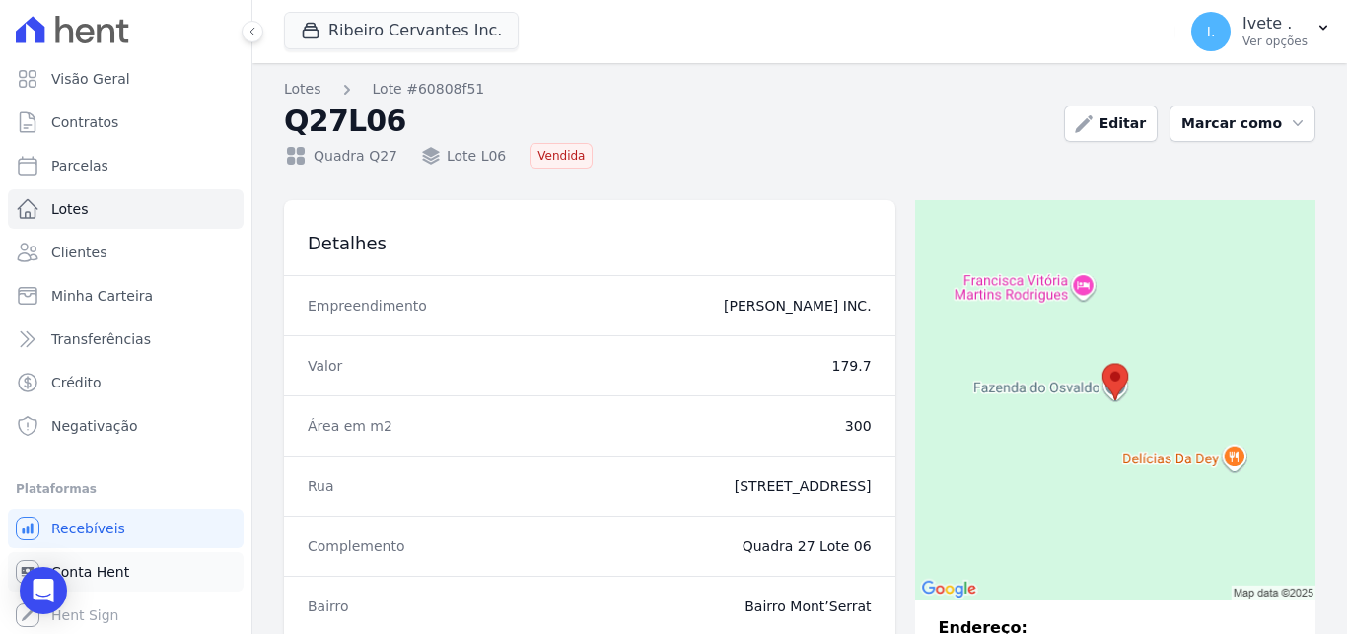
click at [99, 574] on span "Conta Hent" at bounding box center [90, 572] width 78 height 20
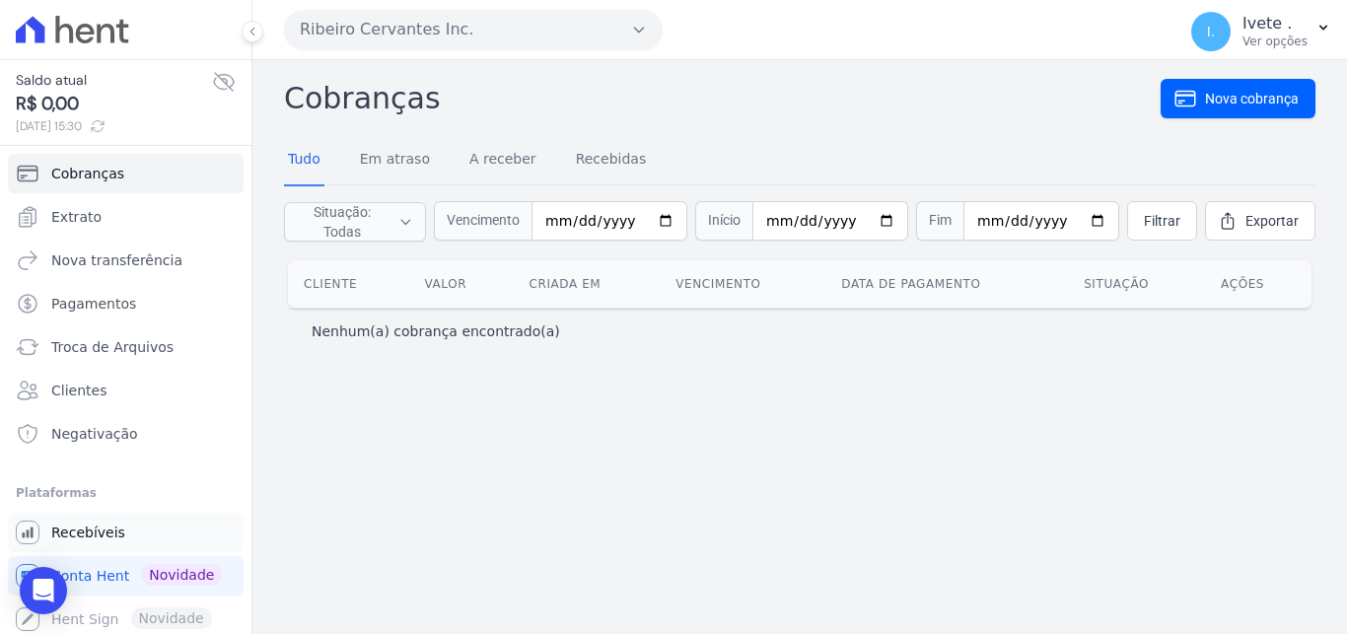
click at [99, 539] on span "Recebíveis" at bounding box center [88, 532] width 74 height 20
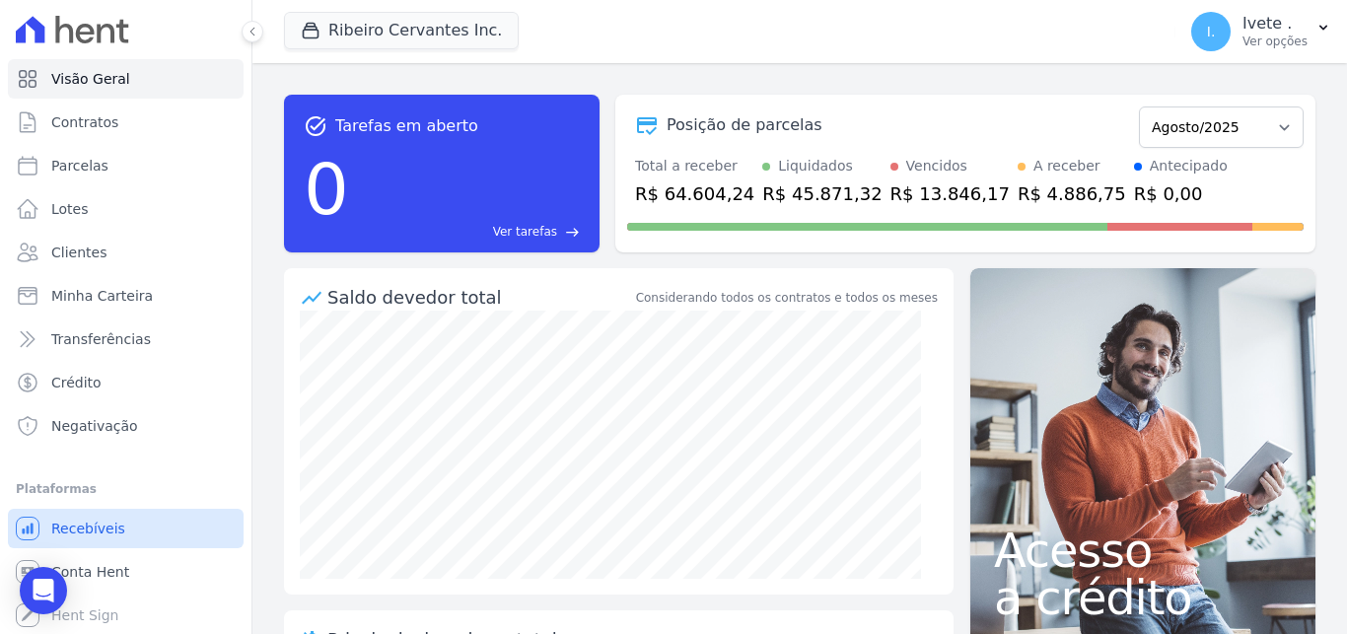
click at [95, 535] on span "Recebíveis" at bounding box center [88, 529] width 74 height 20
click at [61, 215] on span "Lotes" at bounding box center [69, 209] width 37 height 20
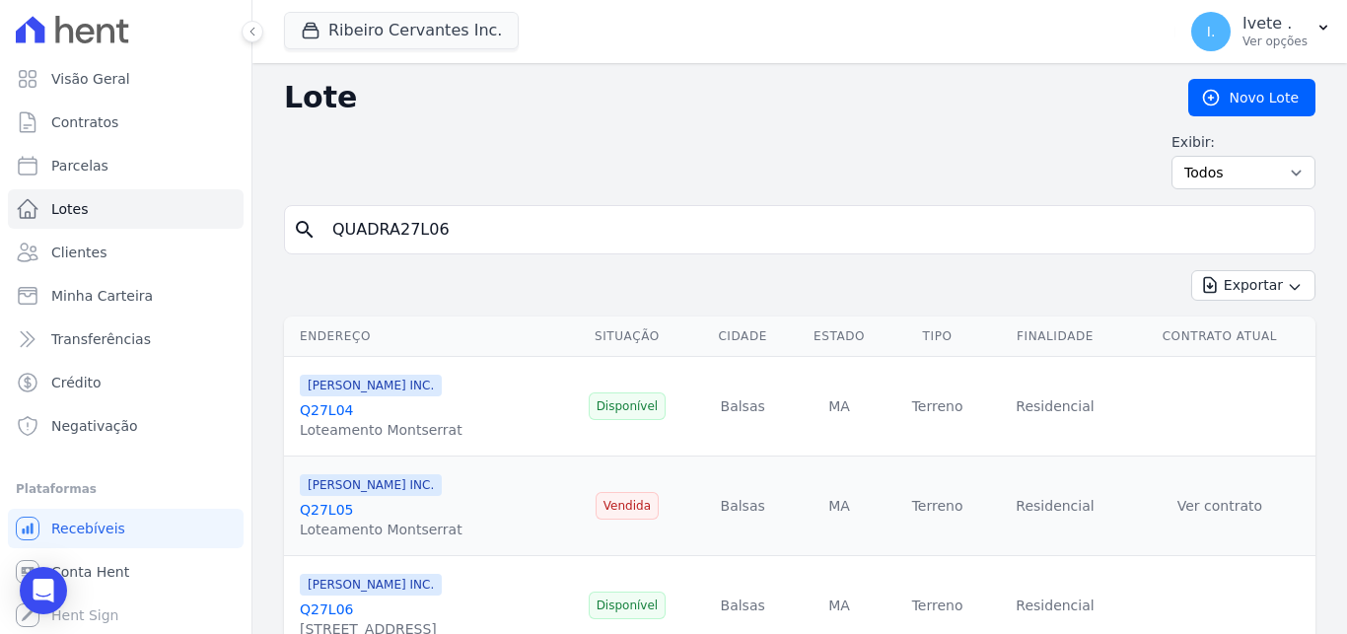
click at [325, 413] on link "Q27L04" at bounding box center [326, 410] width 53 height 16
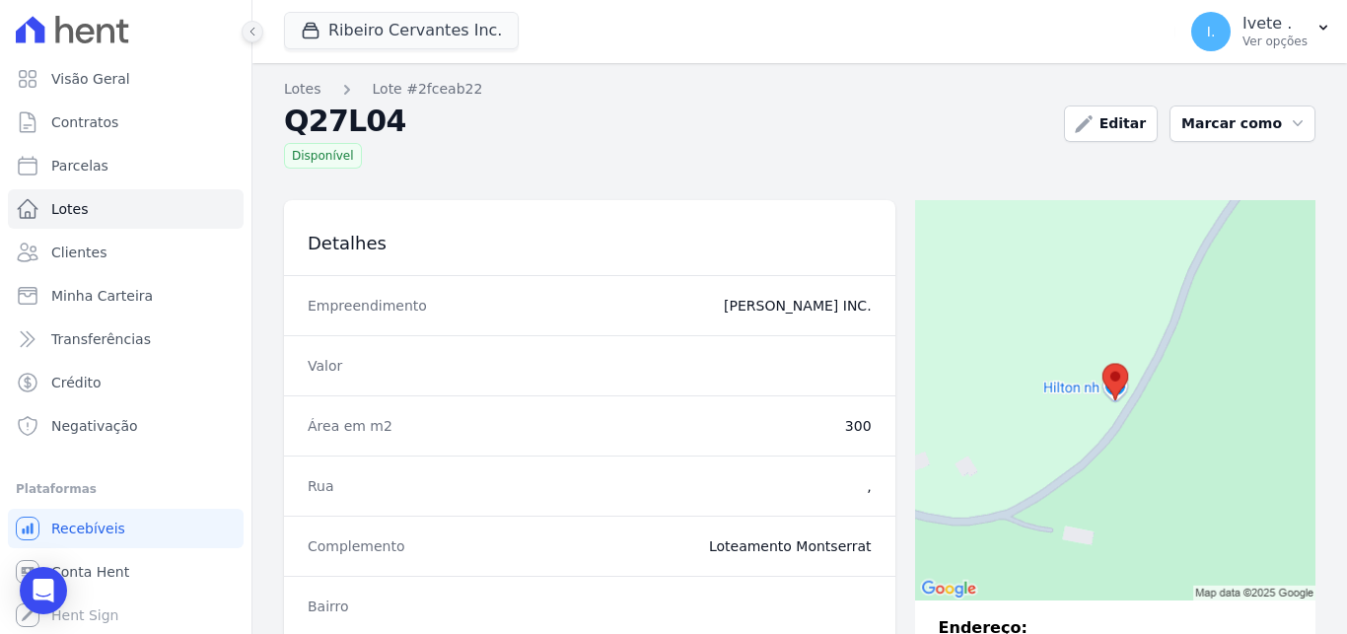
click at [255, 35] on icon at bounding box center [252, 32] width 12 height 12
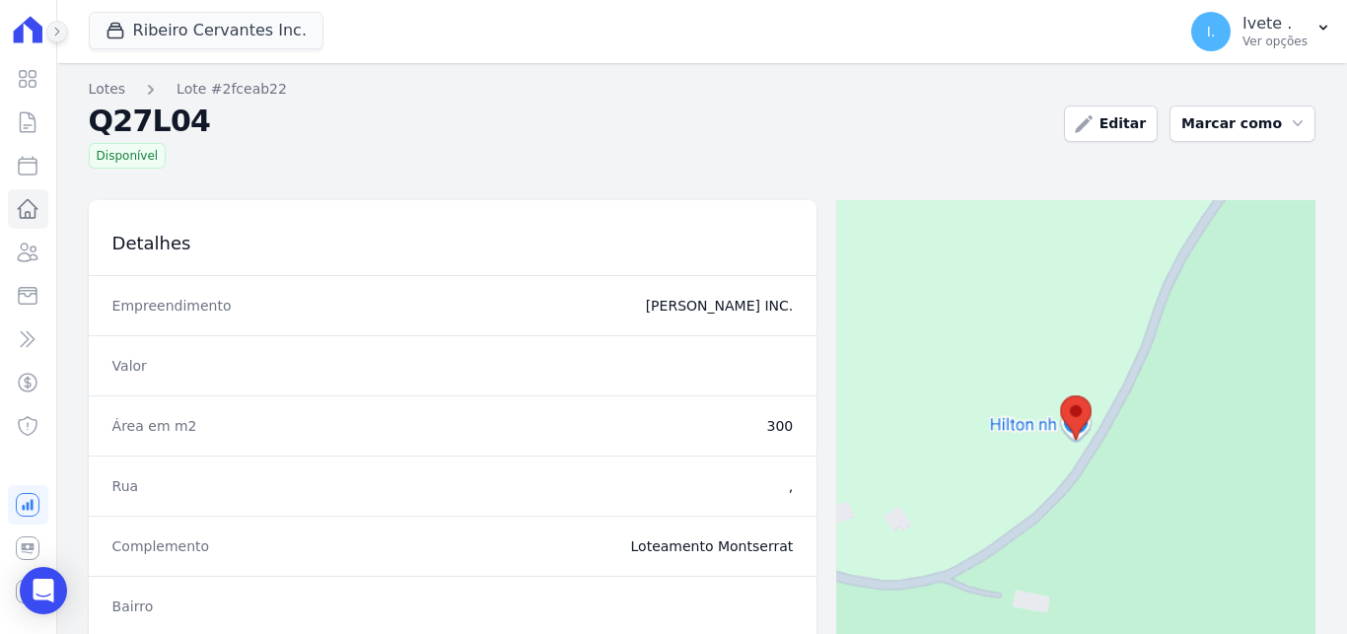
click at [59, 29] on icon at bounding box center [57, 32] width 12 height 12
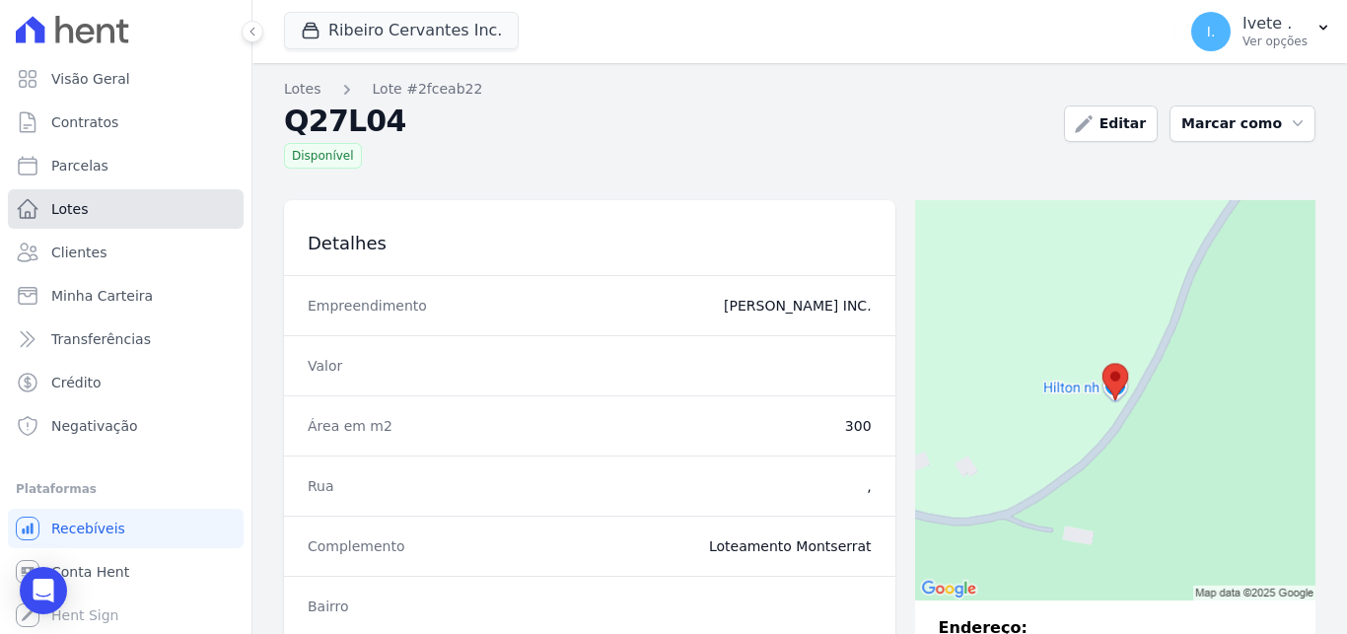
click at [101, 204] on link "Lotes" at bounding box center [126, 208] width 236 height 39
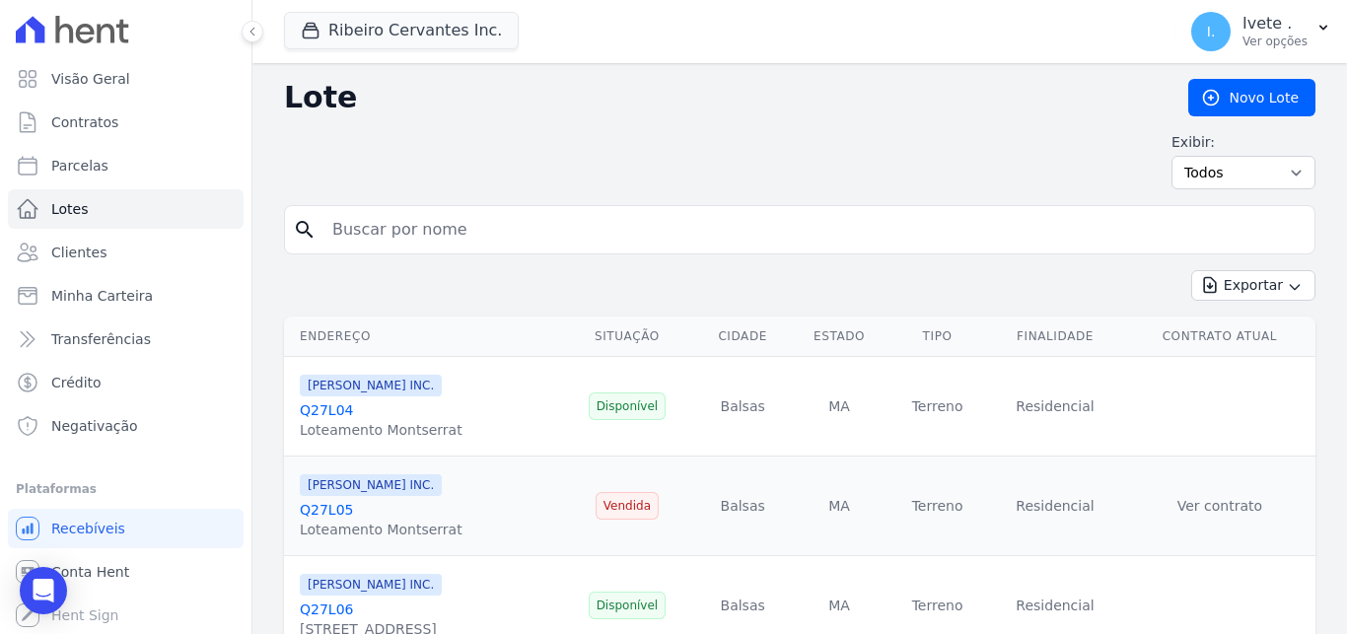
click at [492, 232] on input "search" at bounding box center [813, 229] width 986 height 39
type input "QUADRA27L06"
click at [333, 607] on link "Q27L06" at bounding box center [326, 609] width 53 height 16
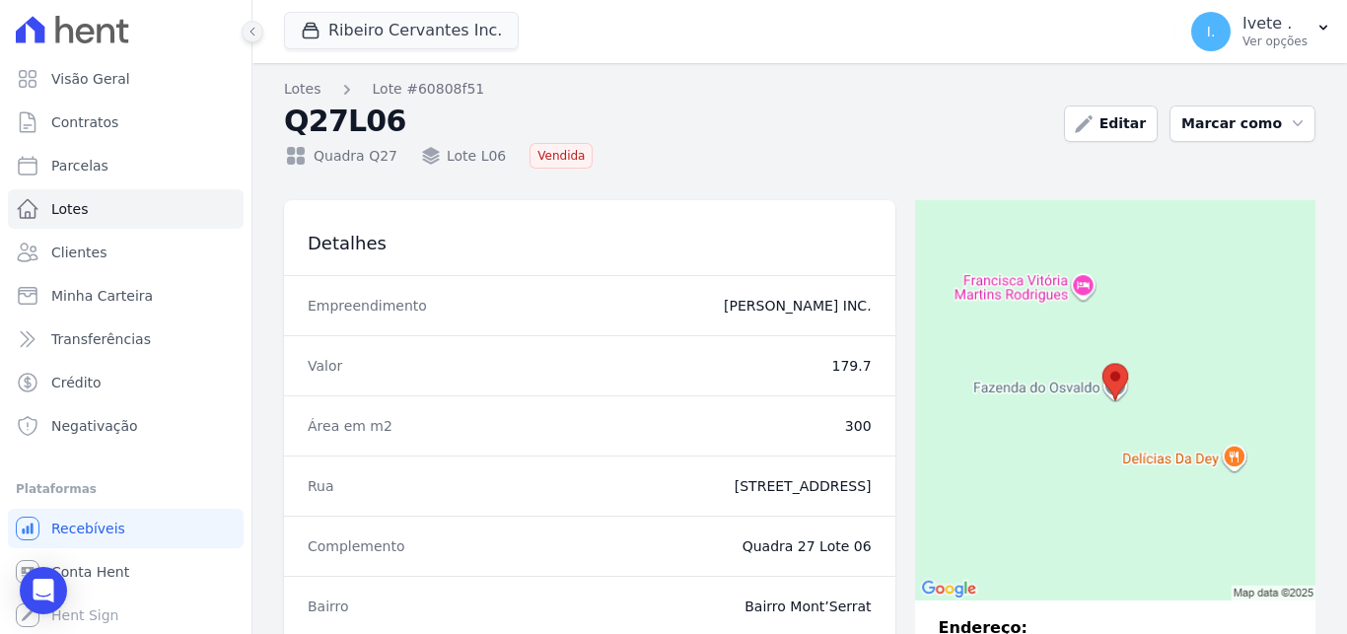
click at [254, 37] on button at bounding box center [253, 32] width 22 height 22
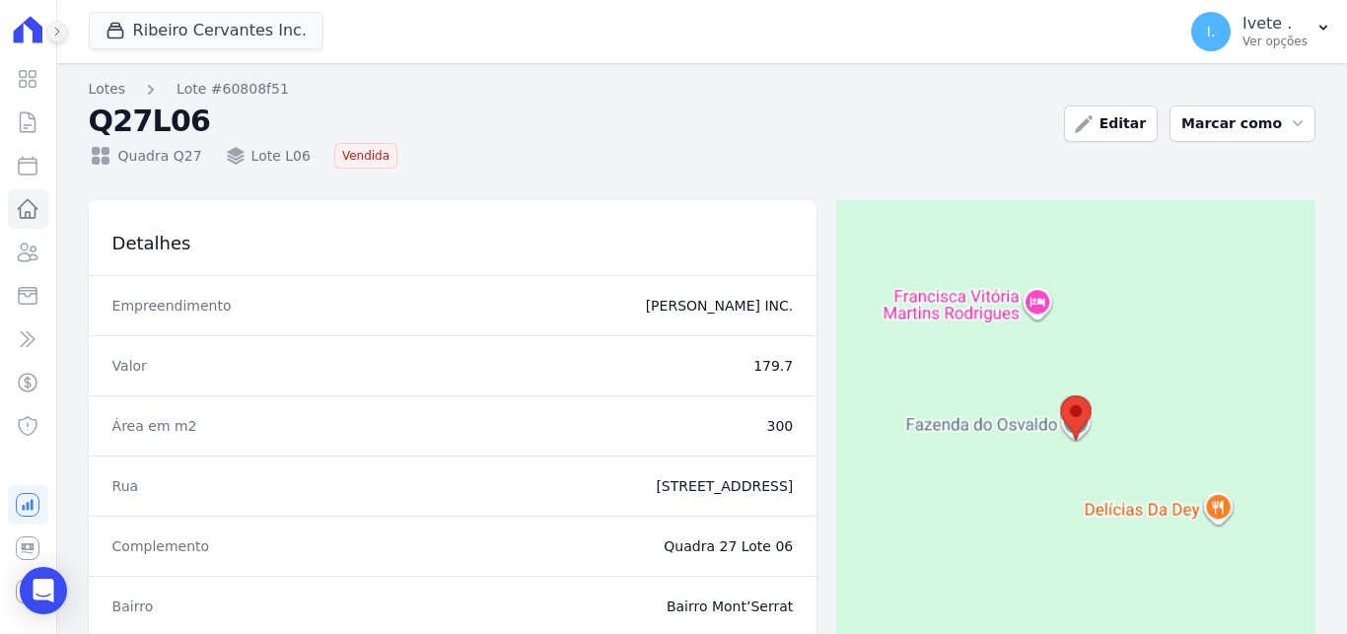
click at [65, 28] on button at bounding box center [57, 32] width 22 height 22
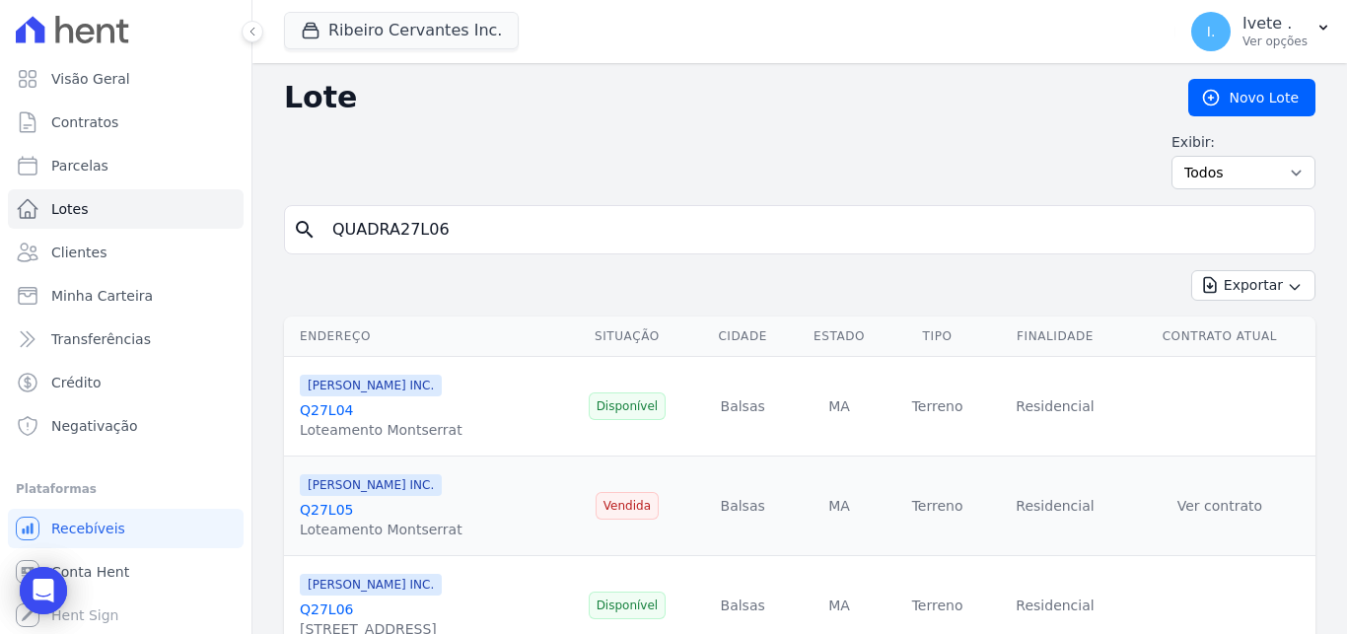
click at [334, 411] on link "Q27L04" at bounding box center [326, 410] width 53 height 16
click at [328, 508] on link "Q27L05" at bounding box center [326, 510] width 53 height 16
click at [335, 609] on link "Q27L06" at bounding box center [326, 609] width 53 height 16
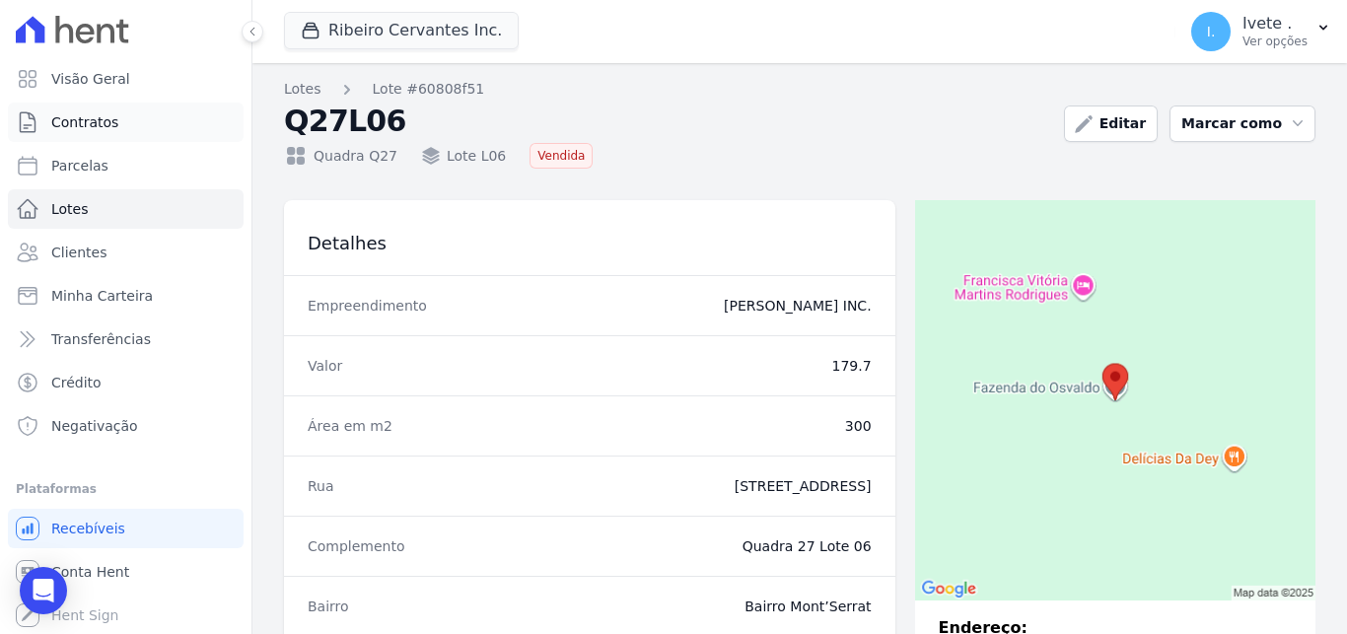
click at [62, 122] on span "Contratos" at bounding box center [84, 122] width 67 height 20
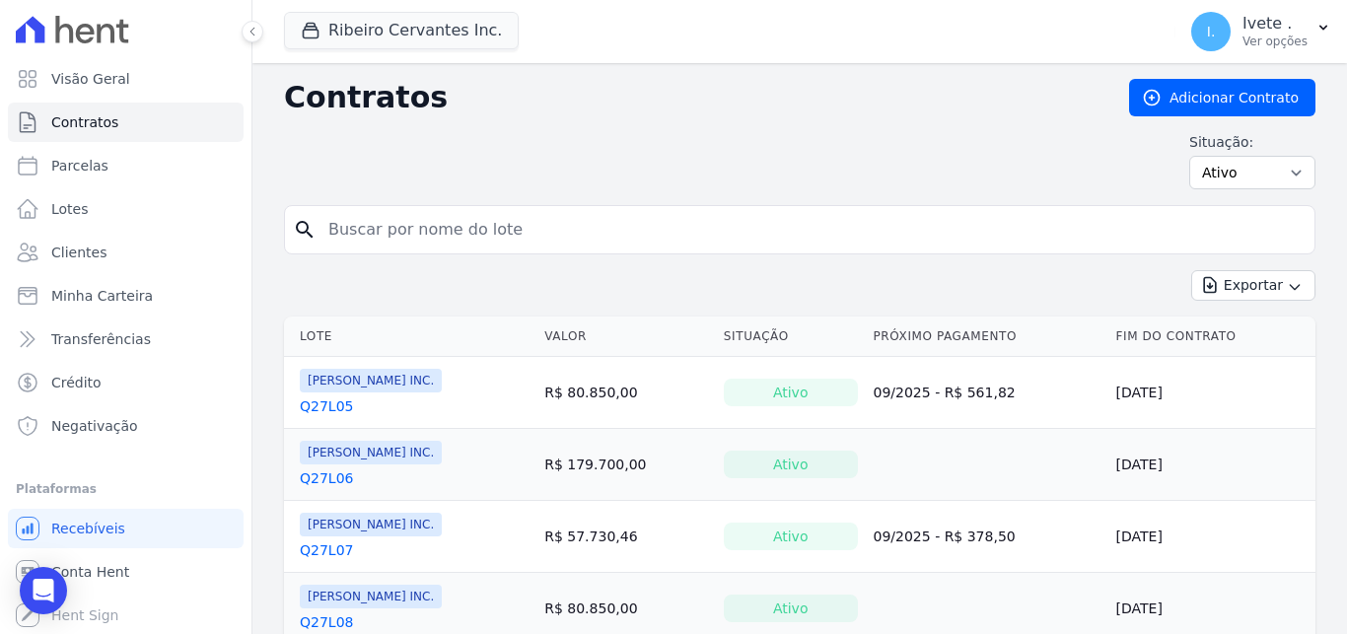
click at [324, 478] on link "Q27L06" at bounding box center [326, 478] width 53 height 20
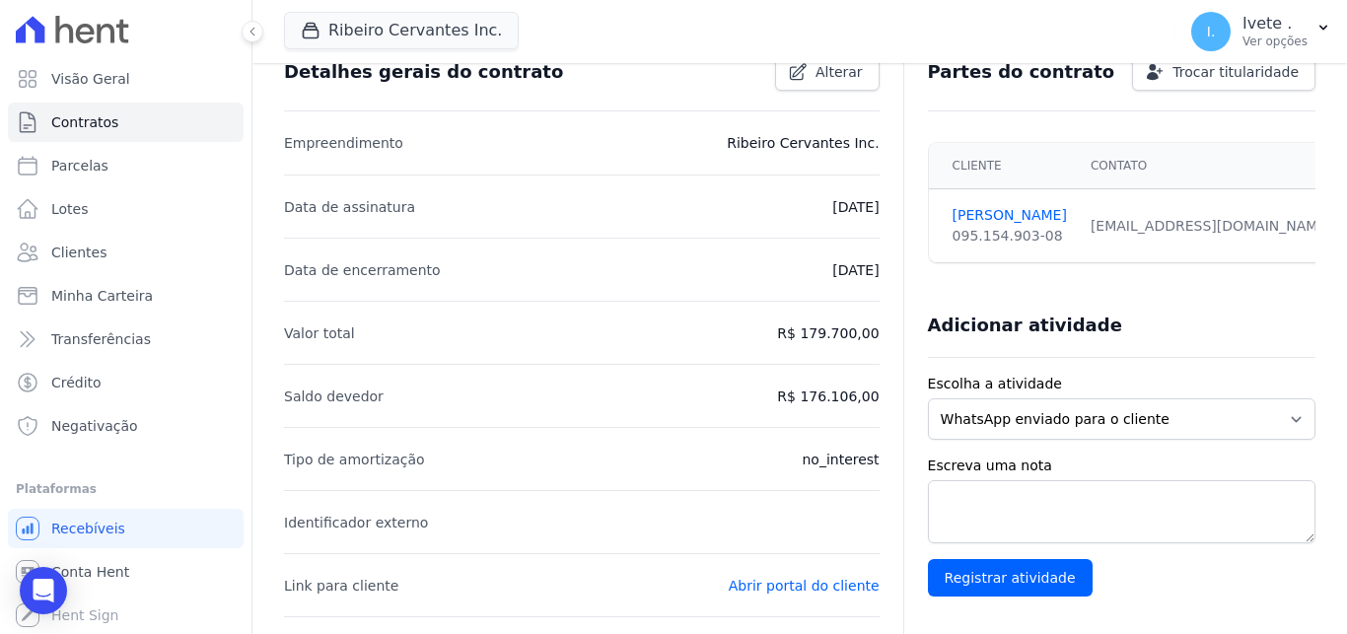
scroll to position [222, 0]
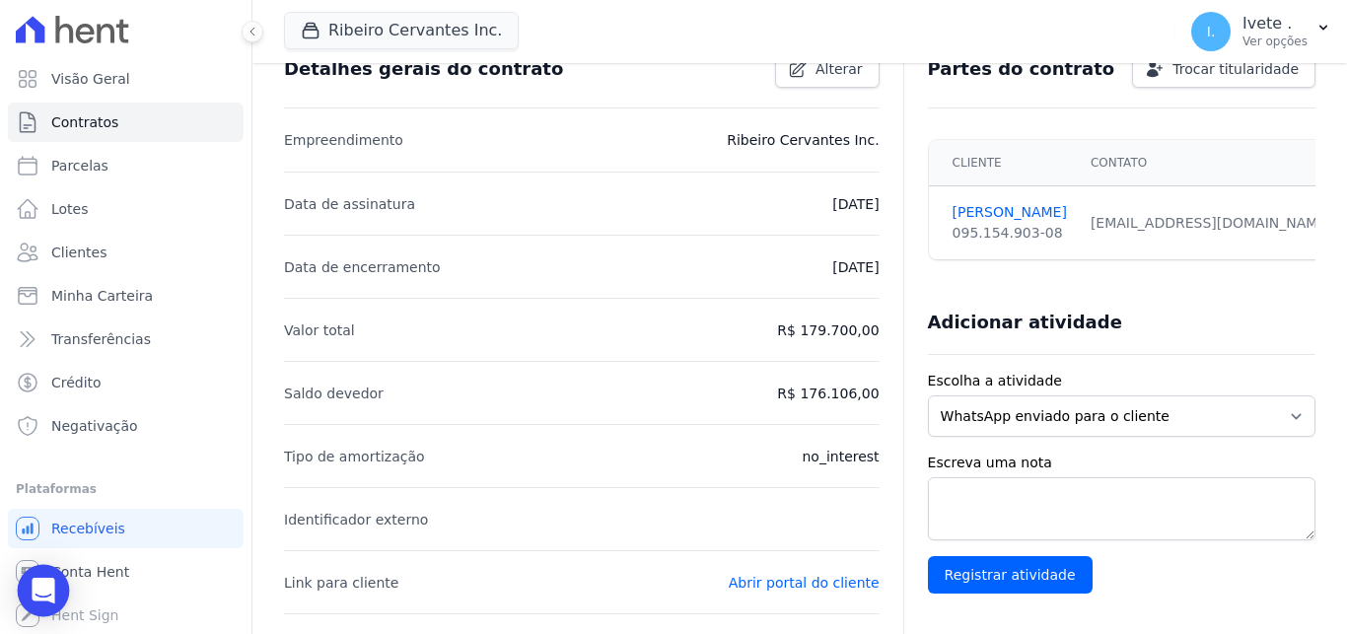
click at [49, 594] on icon "Open Intercom Messenger" at bounding box center [44, 591] width 26 height 26
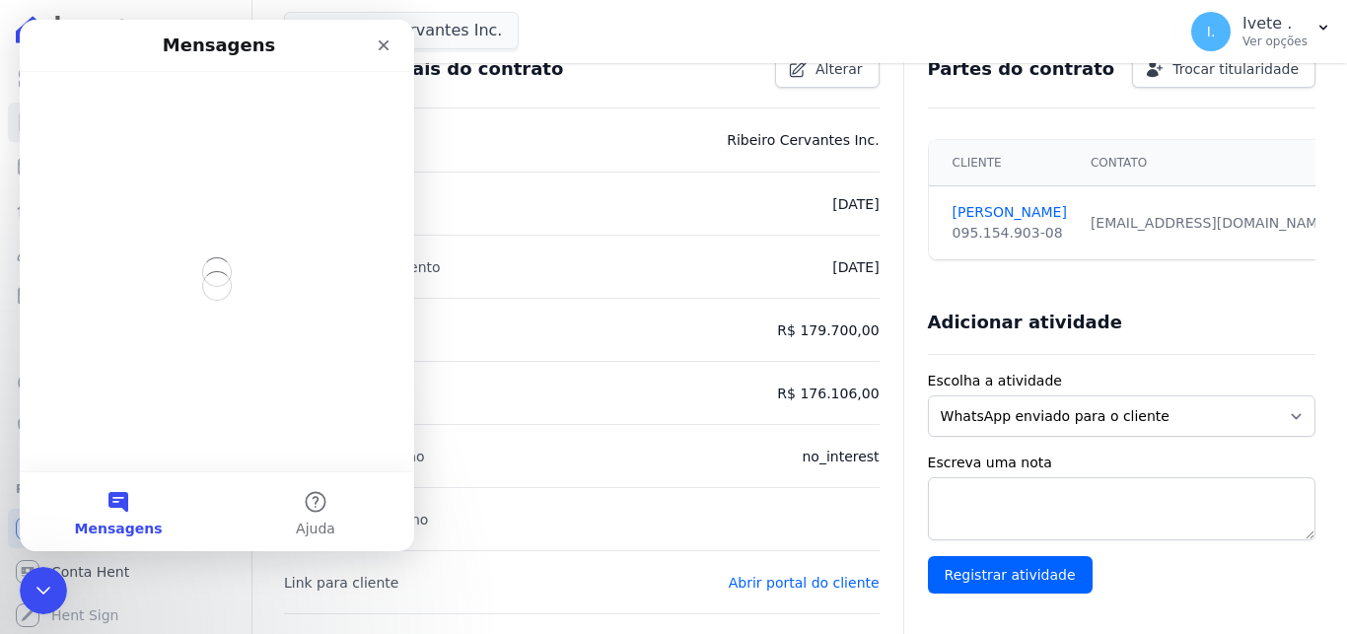
scroll to position [0, 0]
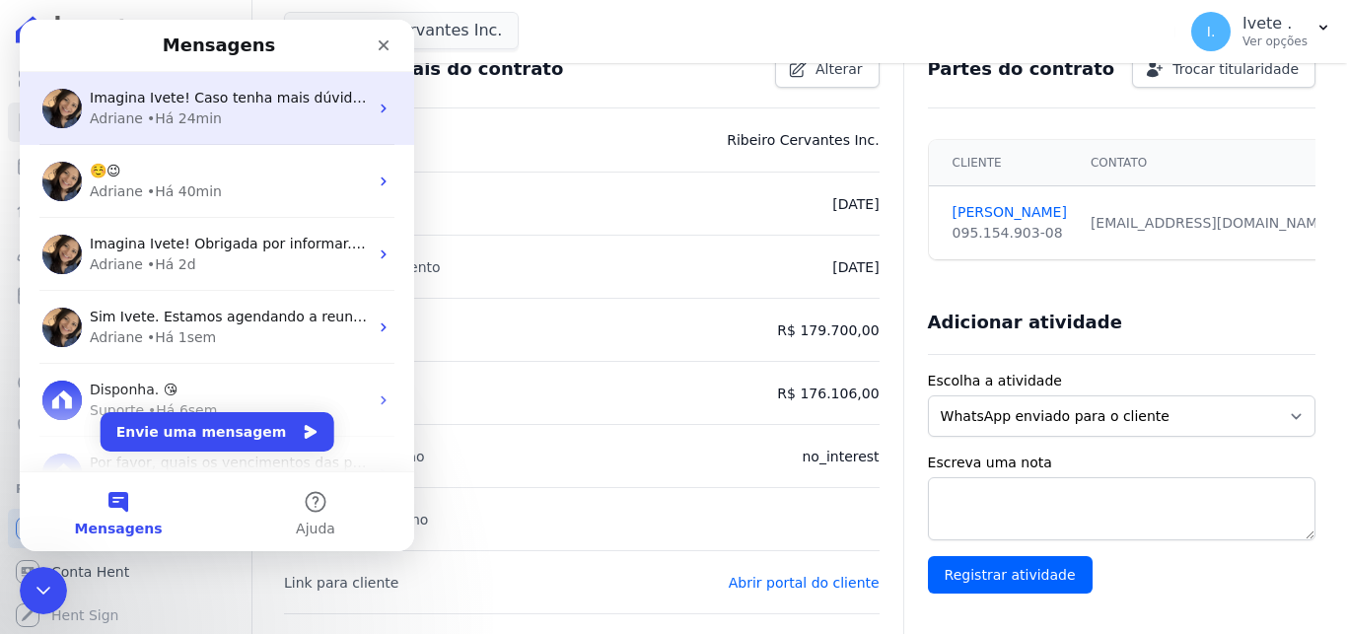
click at [222, 121] on div "Adriane • Há 24min" at bounding box center [229, 118] width 278 height 21
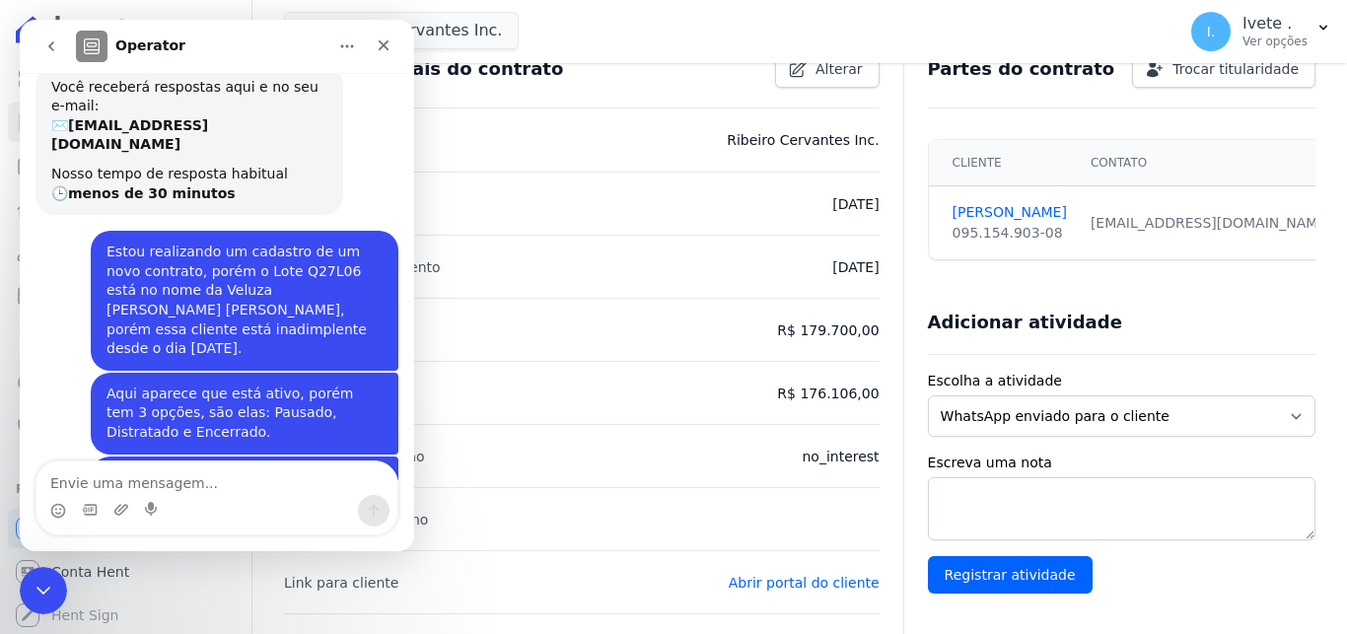
scroll to position [87, 0]
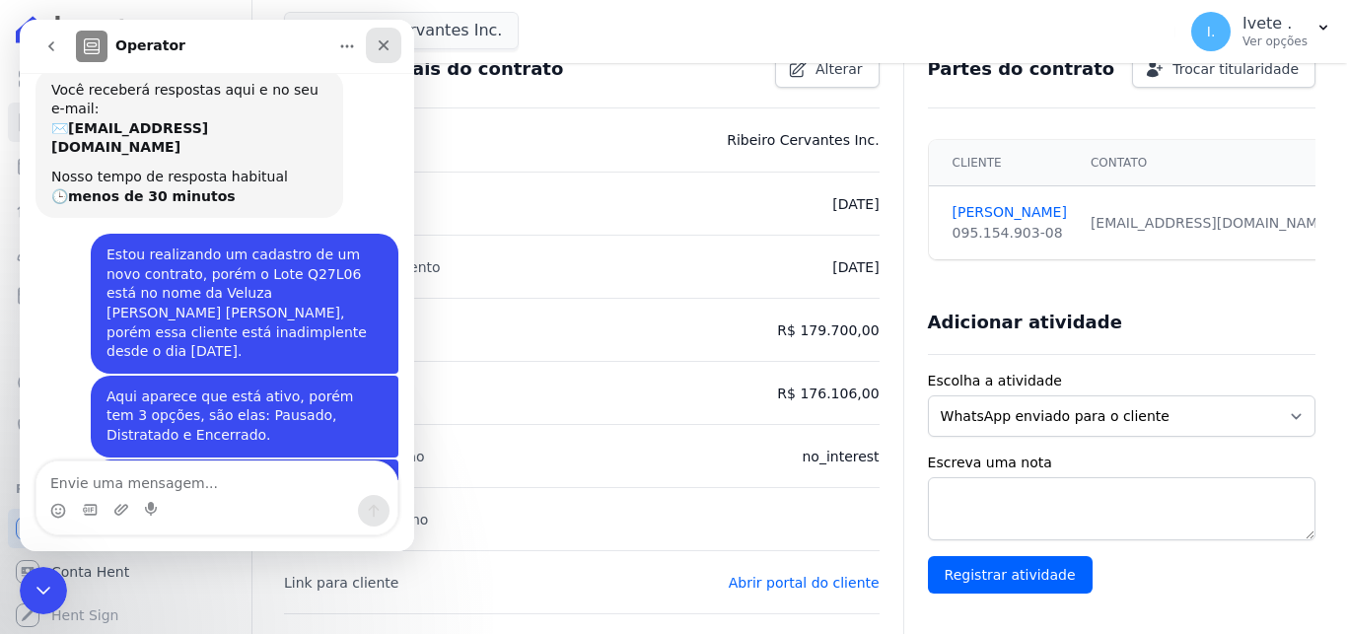
click at [384, 49] on icon "Fechar" at bounding box center [384, 45] width 16 height 16
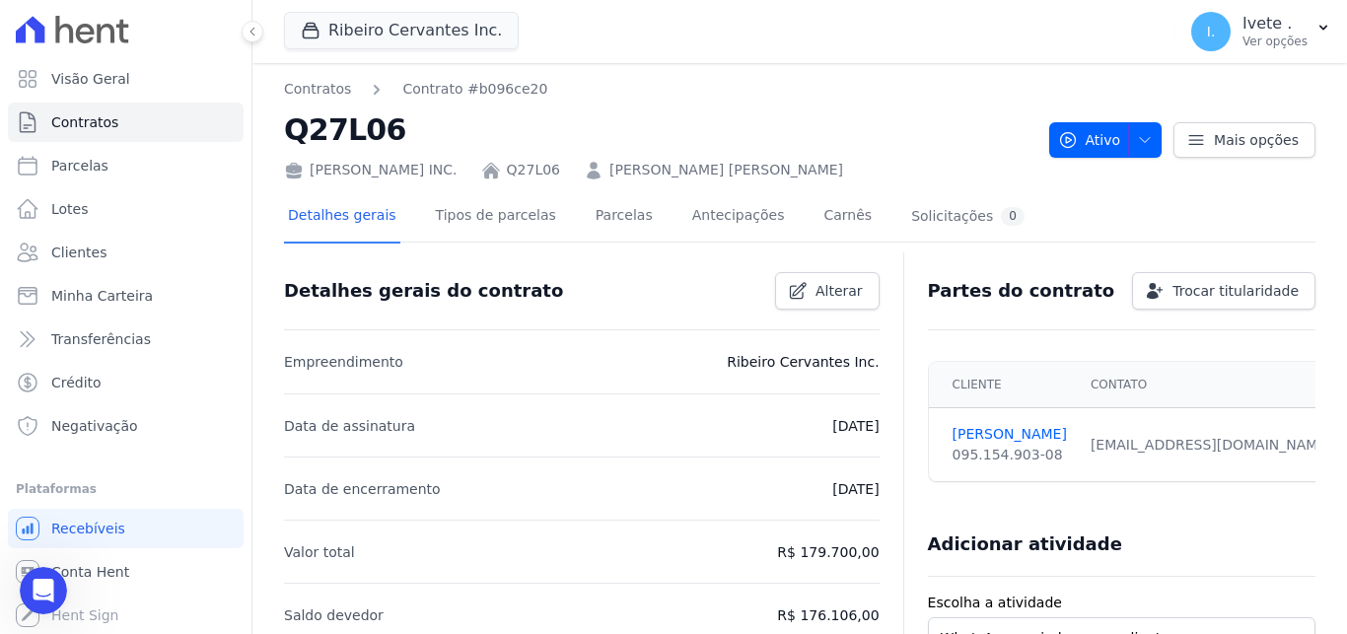
scroll to position [848, 0]
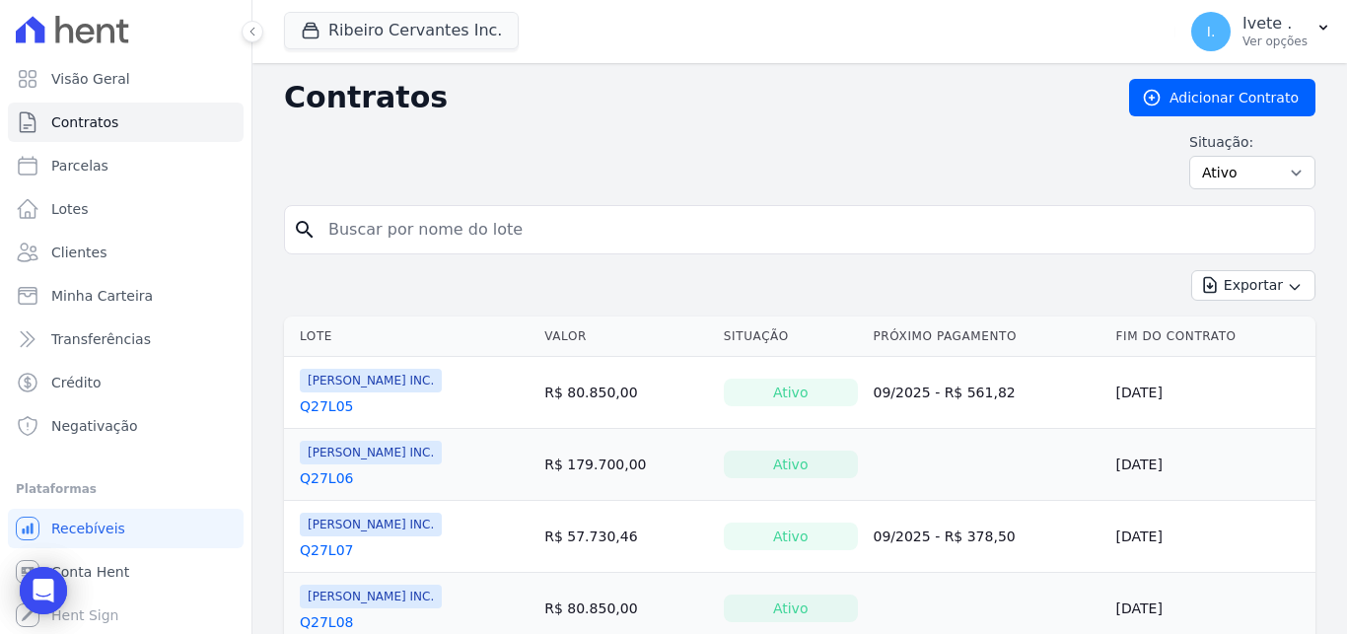
click at [314, 405] on link "Q27L05" at bounding box center [326, 406] width 53 height 20
click at [330, 477] on link "Q27L06" at bounding box center [326, 478] width 53 height 20
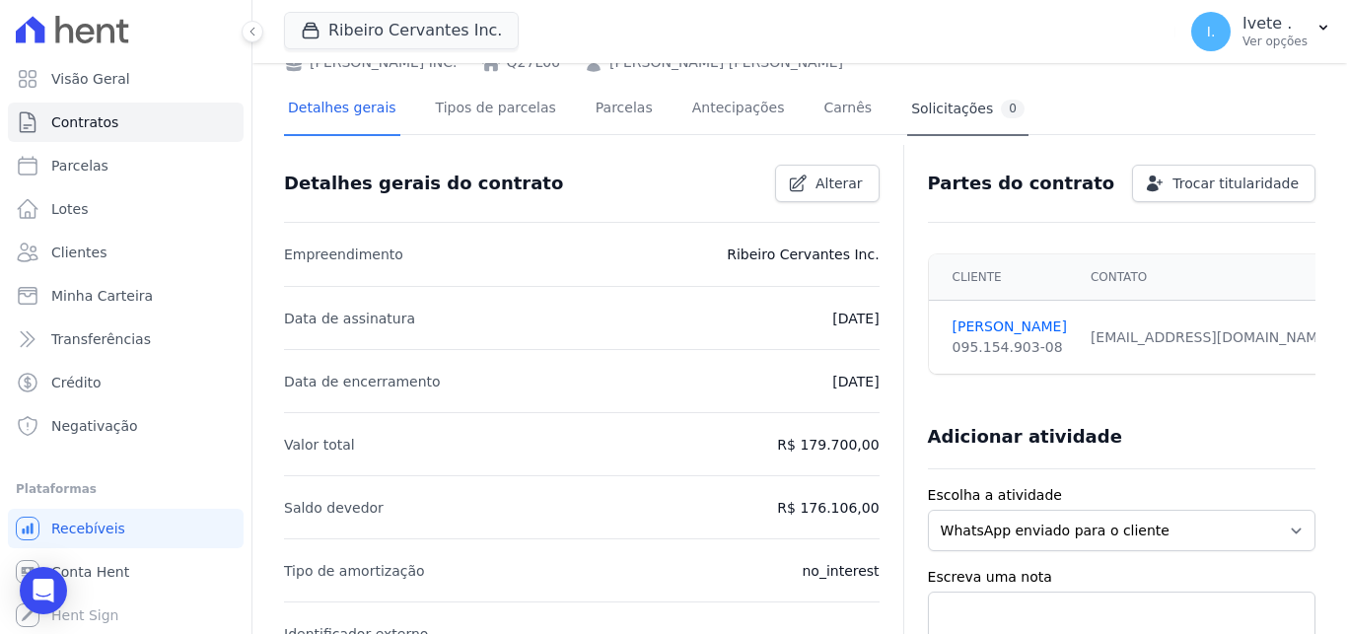
scroll to position [96, 0]
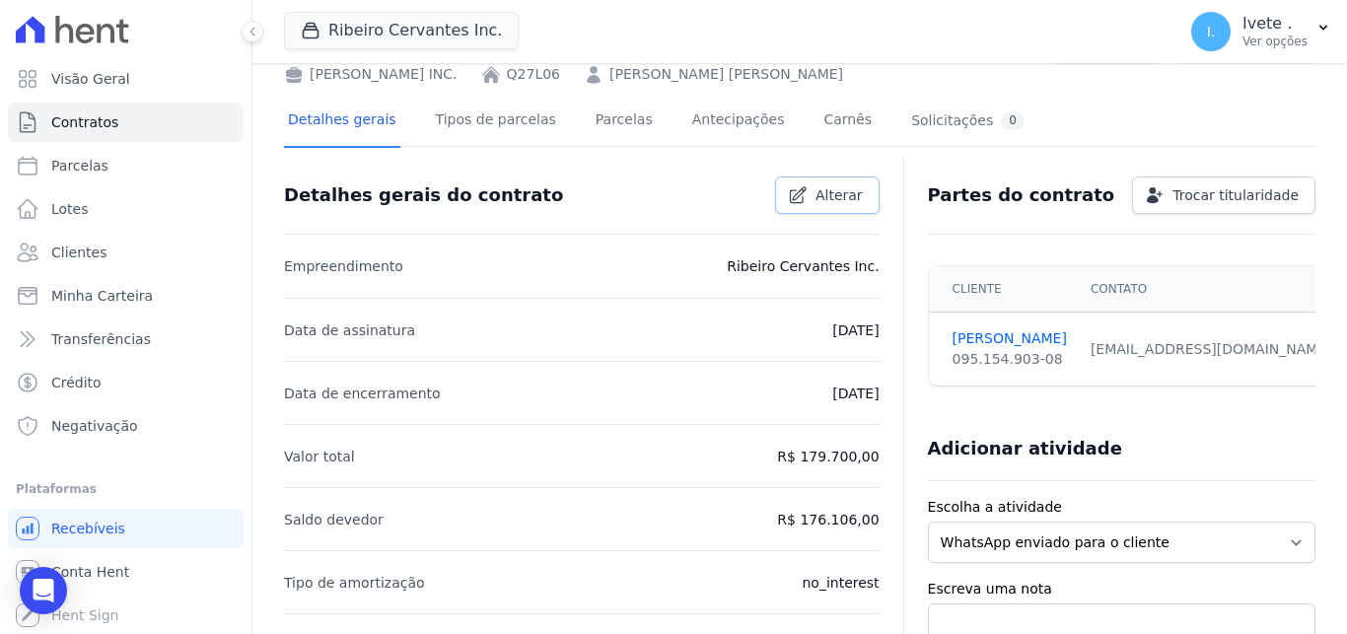
click at [799, 198] on icon at bounding box center [798, 195] width 16 height 16
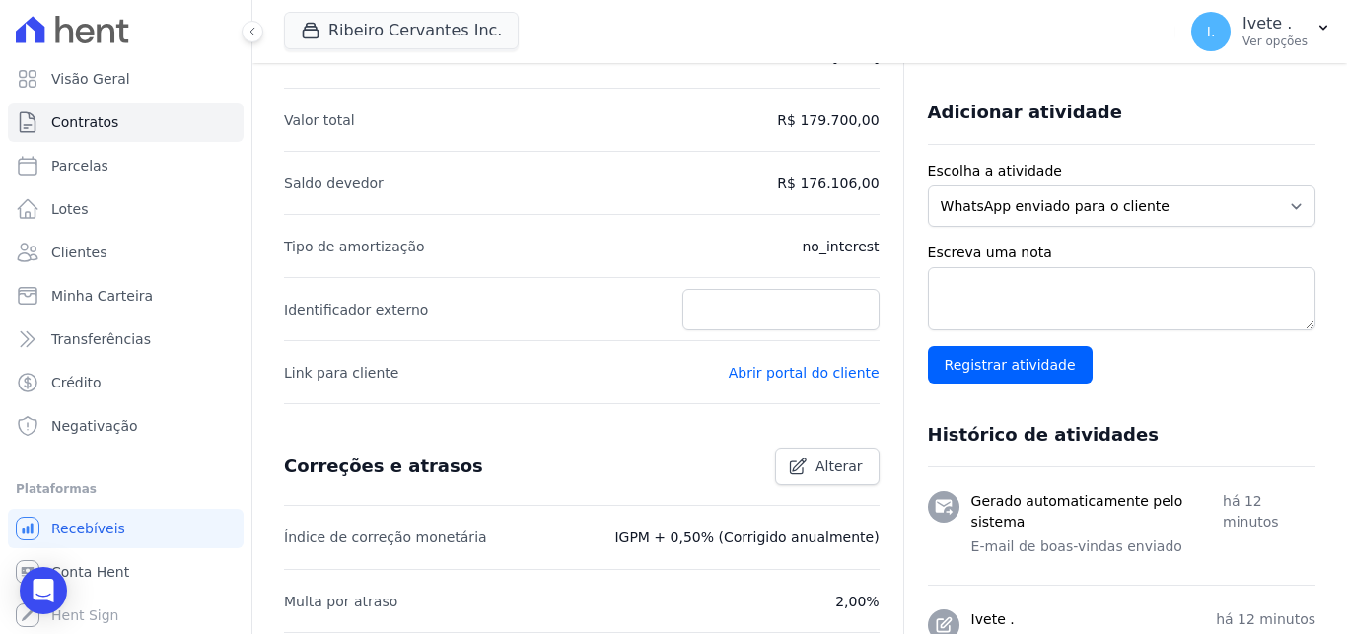
scroll to position [427, 0]
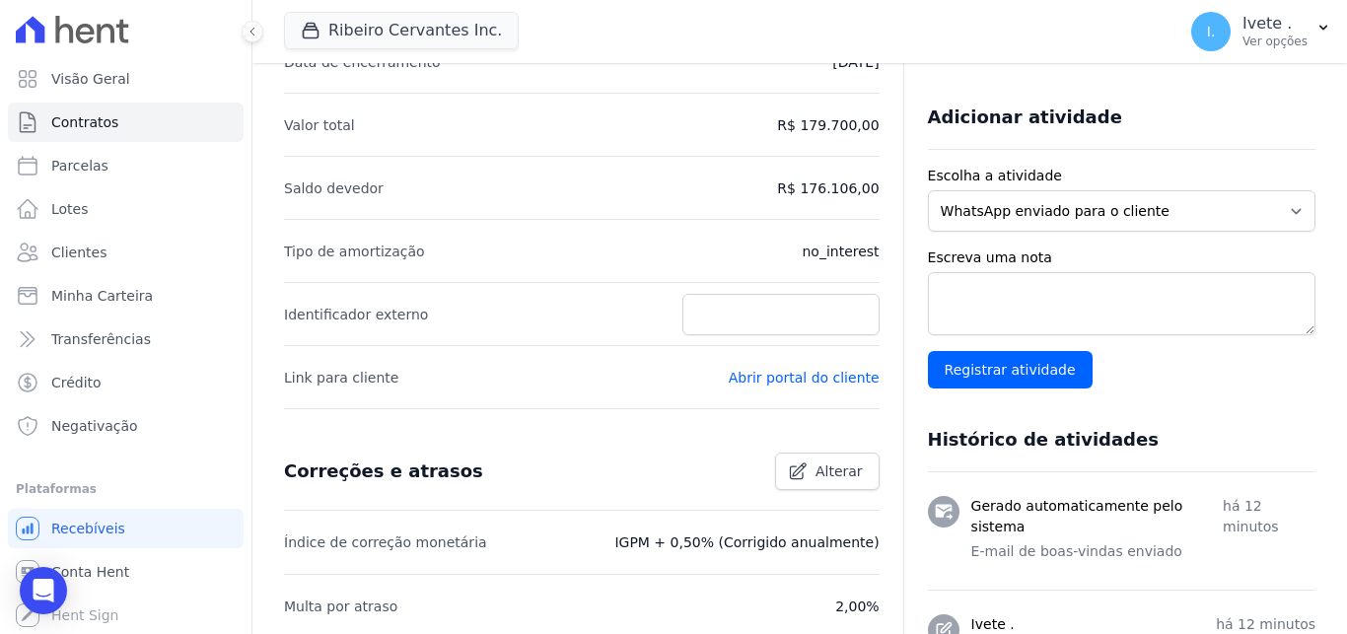
click at [855, 252] on p "no_interest" at bounding box center [839, 252] width 77 height 24
drag, startPoint x: 804, startPoint y: 253, endPoint x: 882, endPoint y: 241, distance: 78.9
click at [805, 252] on p "no_interest" at bounding box center [839, 252] width 77 height 24
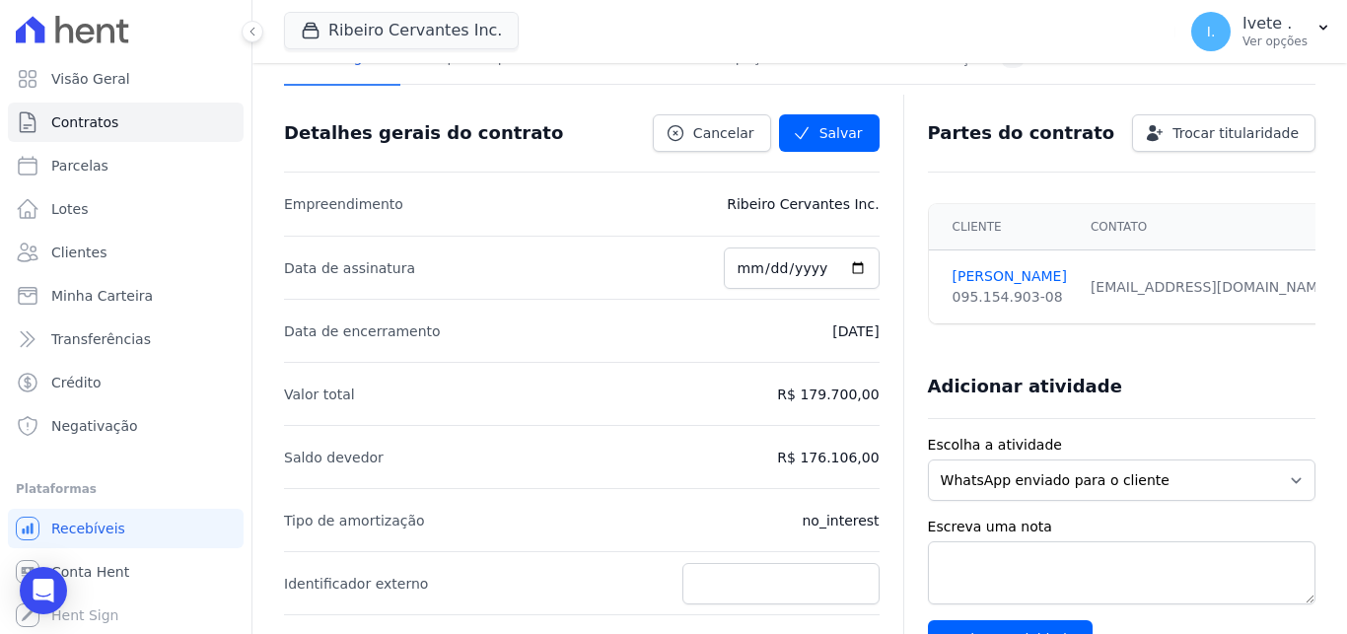
scroll to position [135, 0]
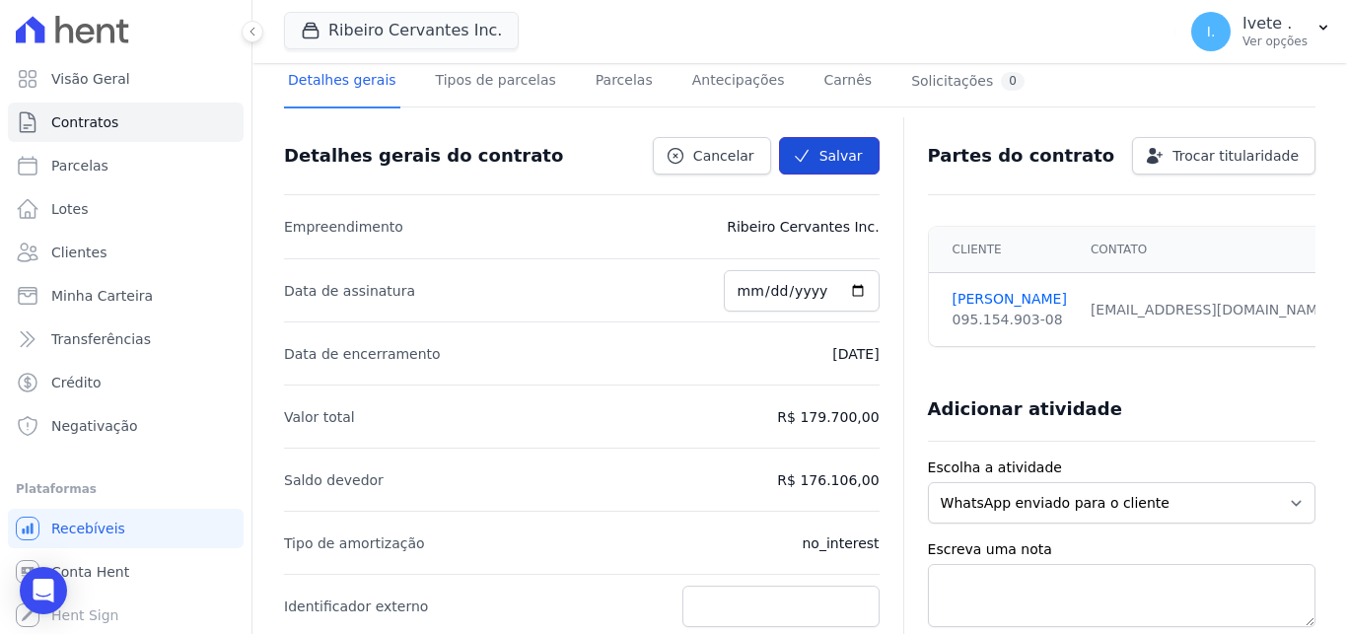
click at [811, 157] on button "Salvar" at bounding box center [829, 155] width 101 height 37
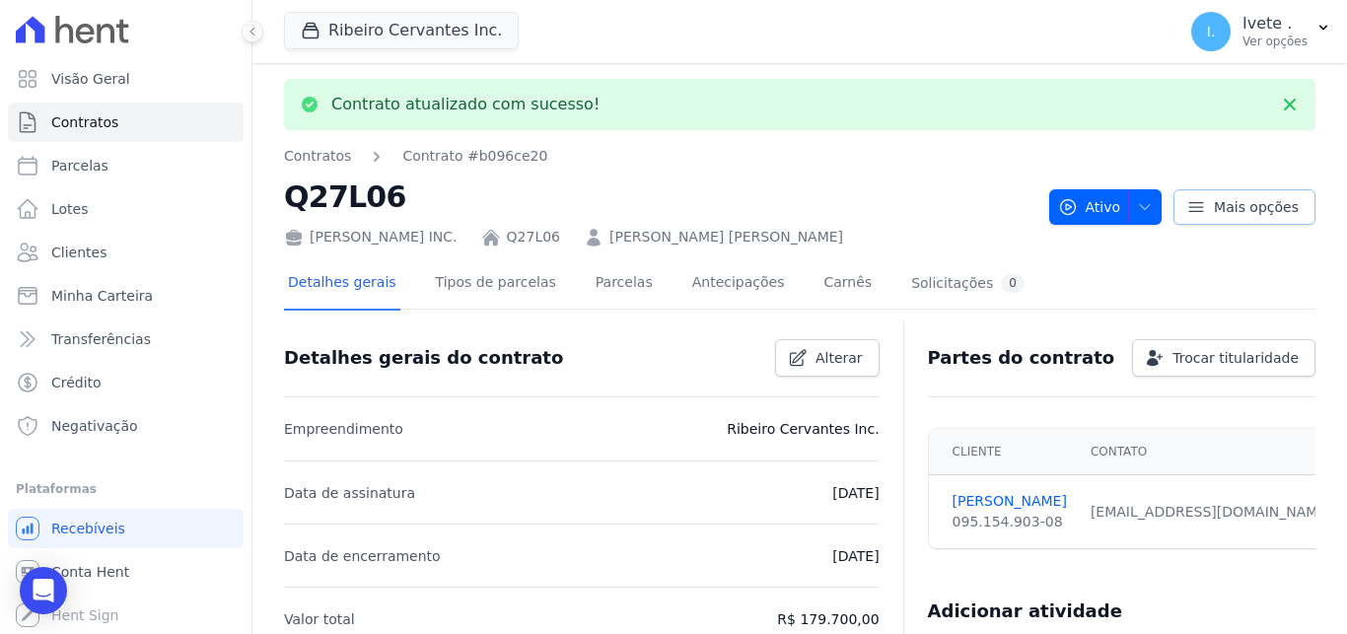
click at [1243, 206] on span "Mais opções" at bounding box center [1256, 207] width 85 height 20
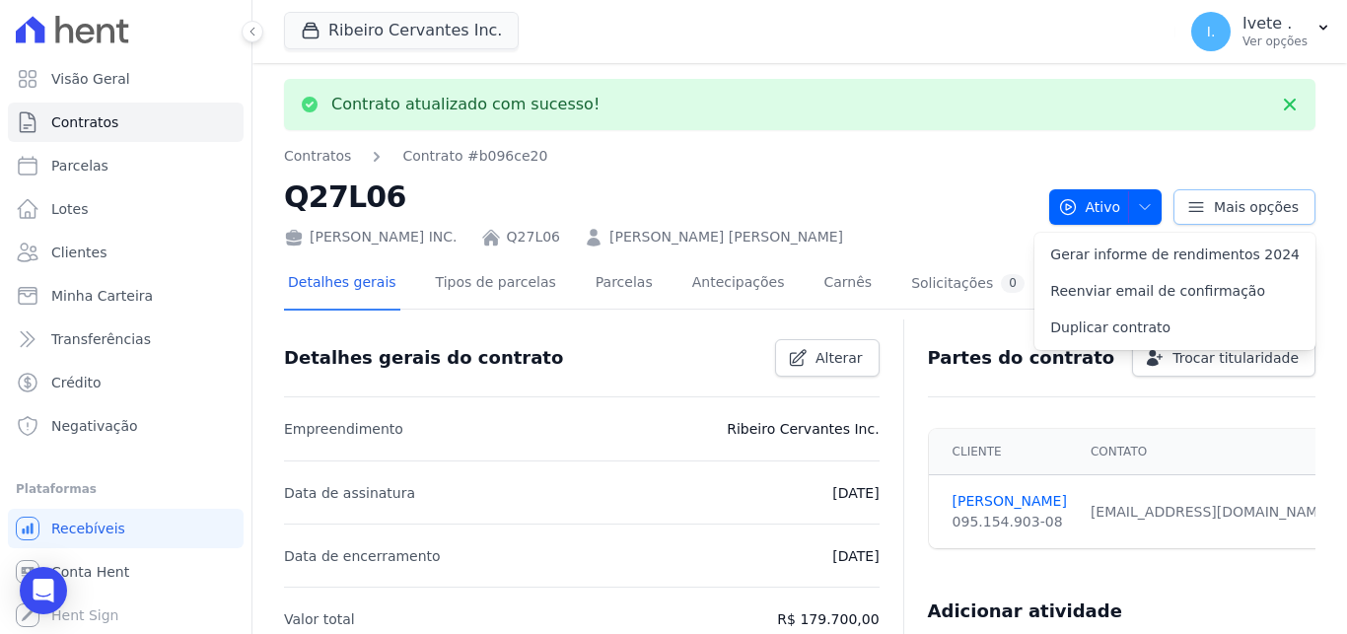
click at [1243, 206] on span "Mais opções" at bounding box center [1256, 207] width 85 height 20
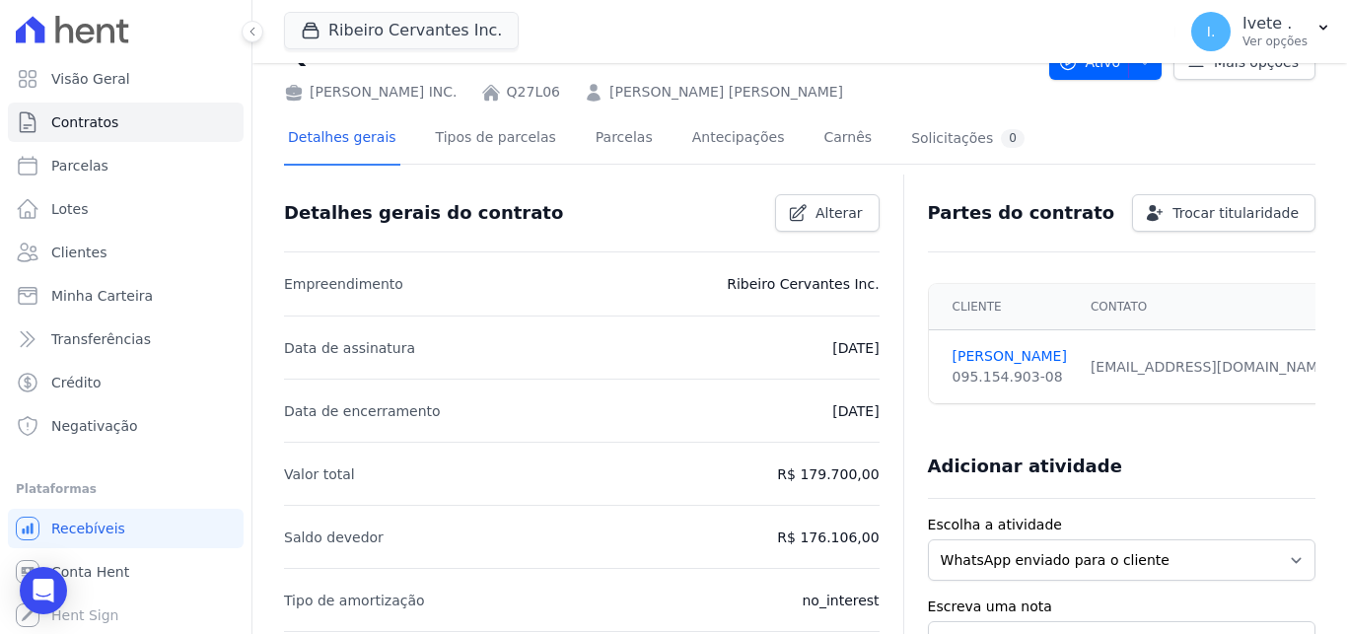
scroll to position [0, 0]
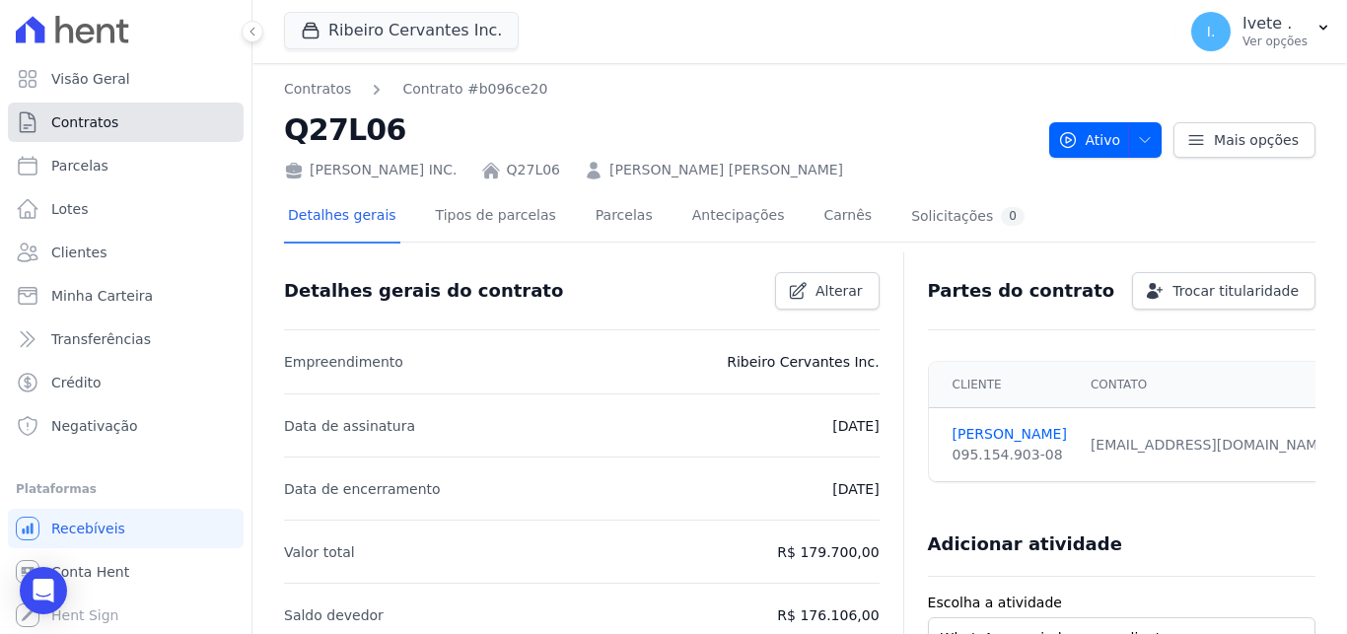
click at [111, 122] on link "Contratos" at bounding box center [126, 122] width 236 height 39
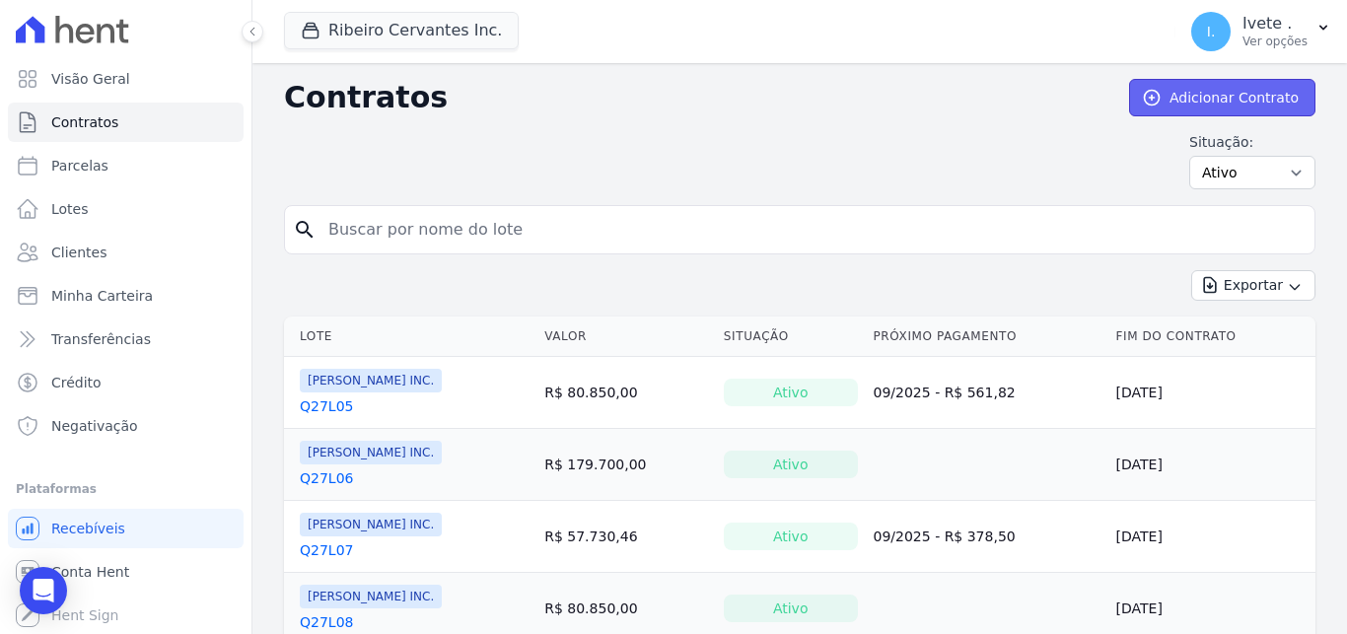
click at [1184, 104] on link "Adicionar Contrato" at bounding box center [1222, 97] width 186 height 37
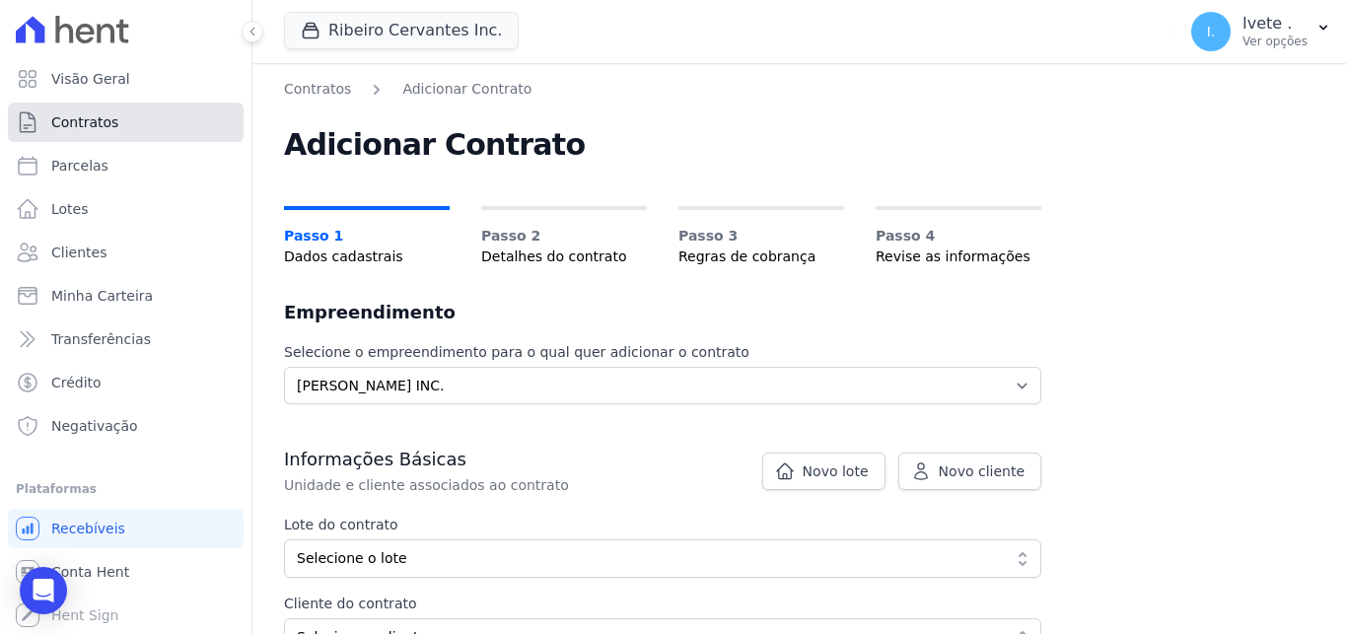
click at [106, 131] on span "Contratos" at bounding box center [84, 122] width 67 height 20
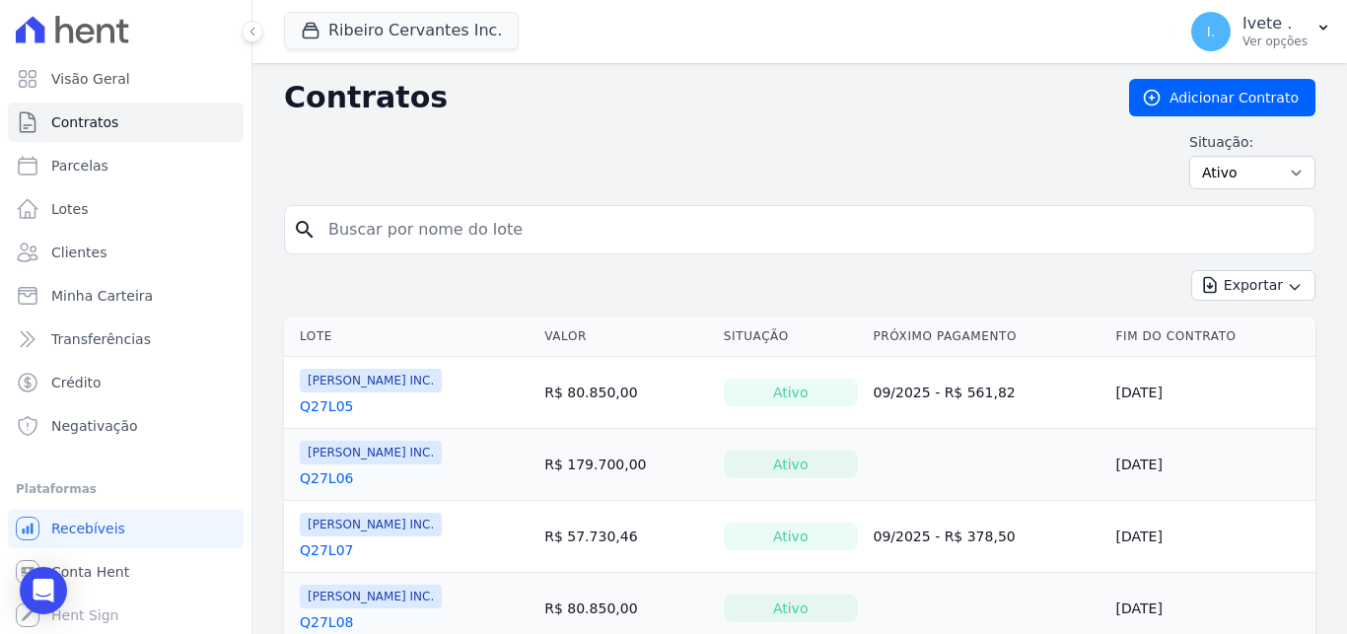
click at [330, 484] on link "Q27L06" at bounding box center [326, 478] width 53 height 20
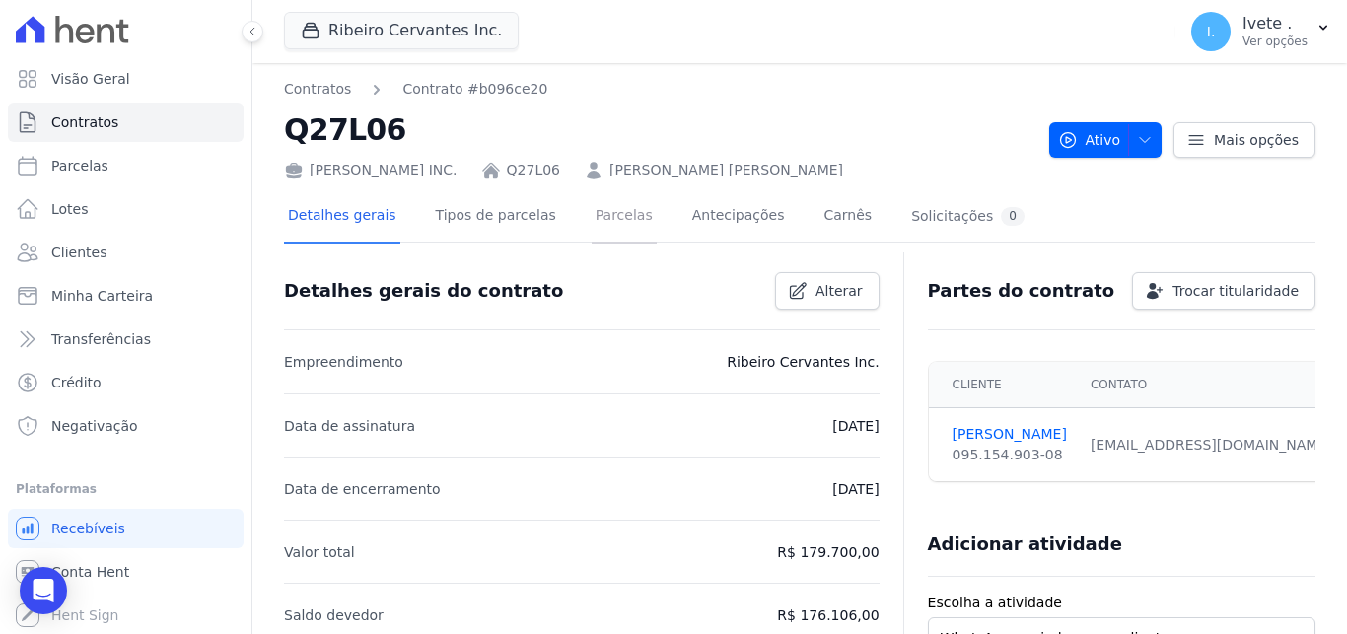
click at [596, 226] on link "Parcelas" at bounding box center [623, 217] width 65 height 52
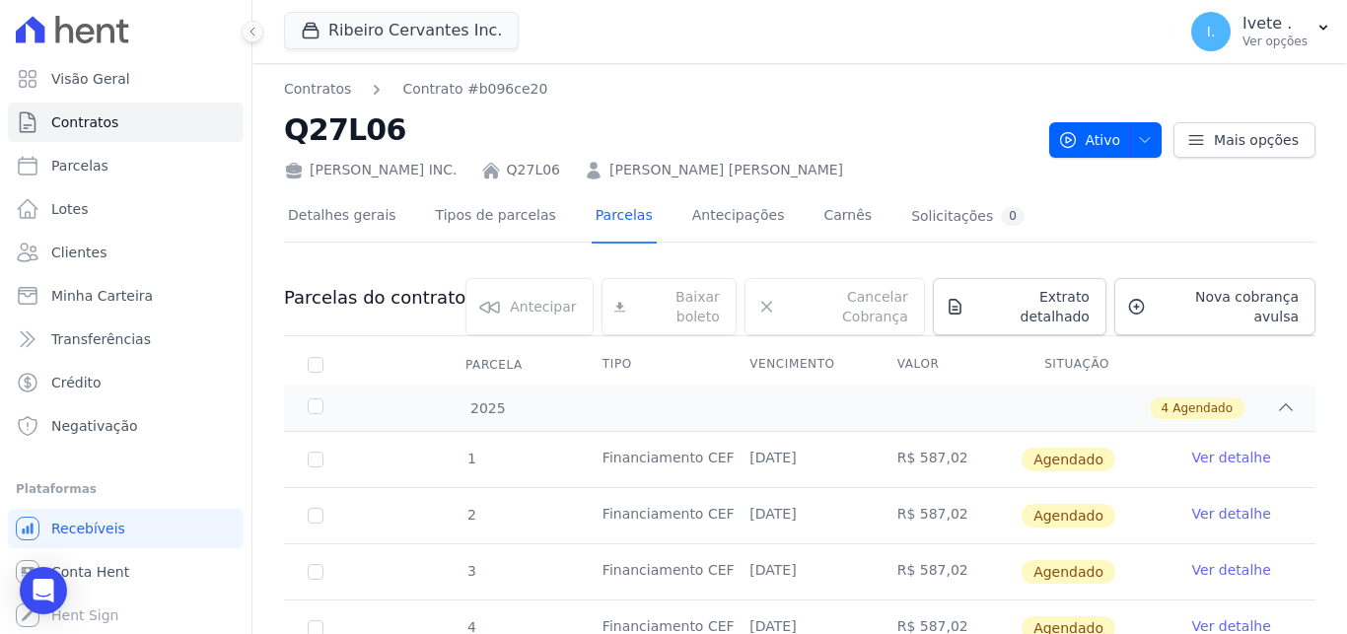
scroll to position [3, 0]
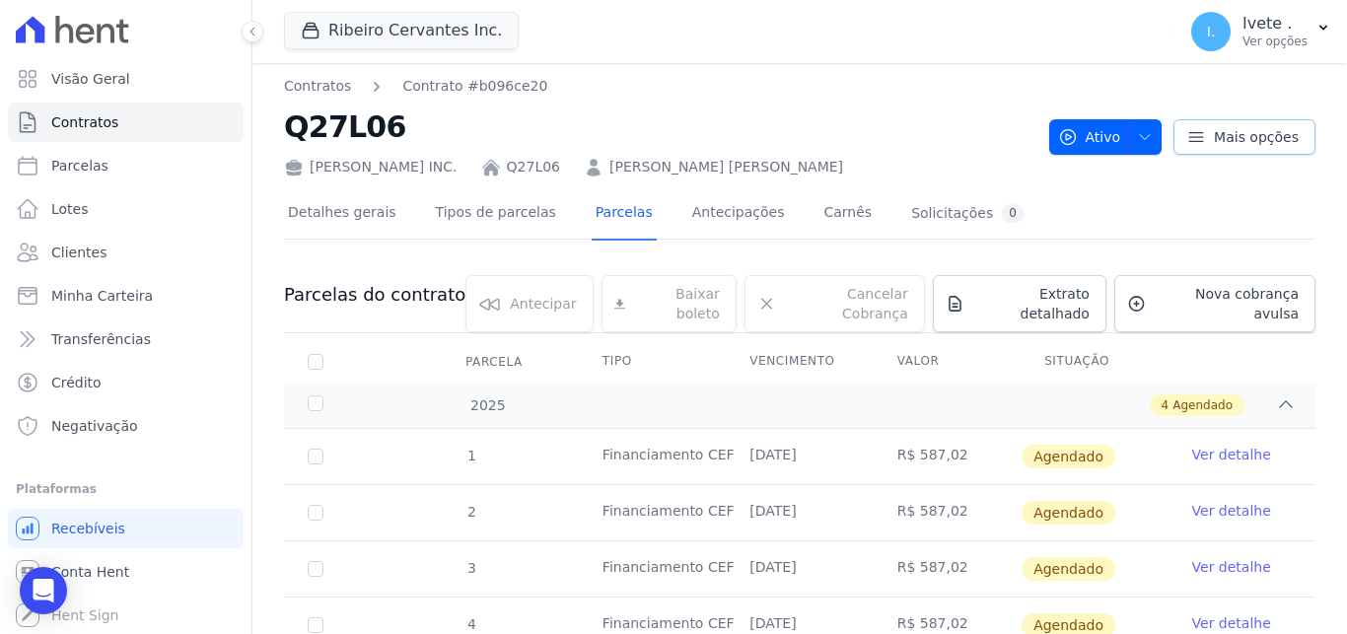
click at [1218, 142] on span "Mais opções" at bounding box center [1256, 137] width 85 height 20
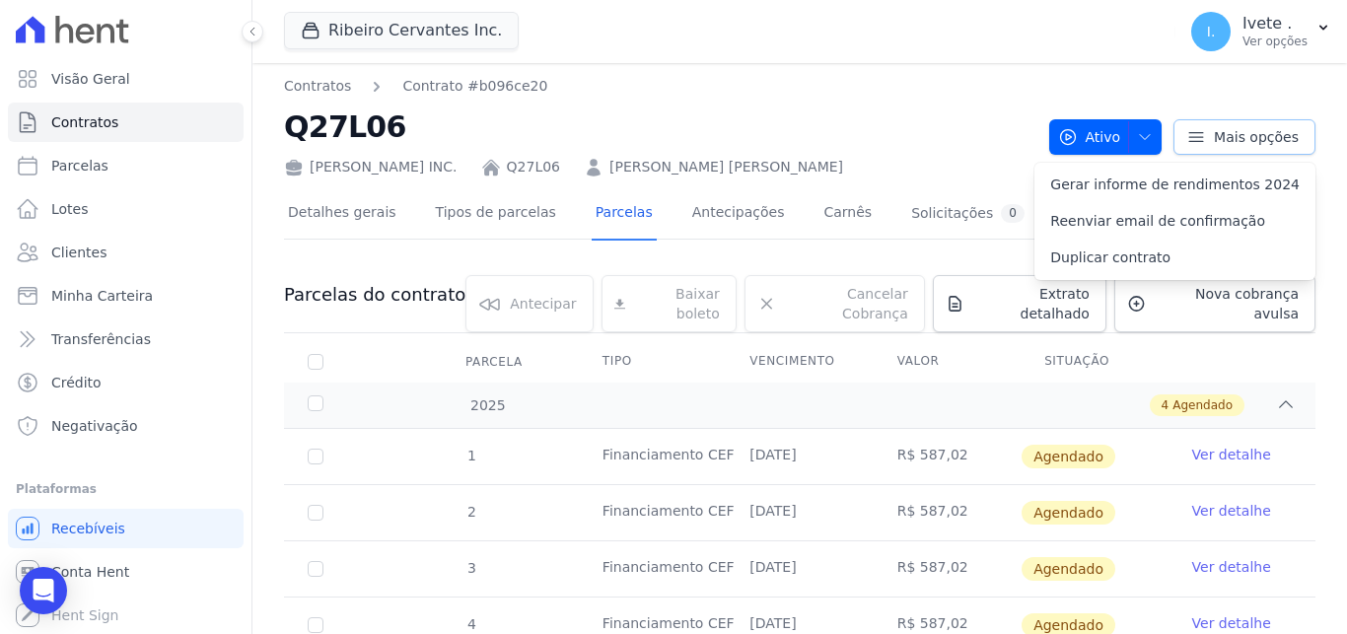
click at [1218, 142] on span "Mais opções" at bounding box center [1256, 137] width 85 height 20
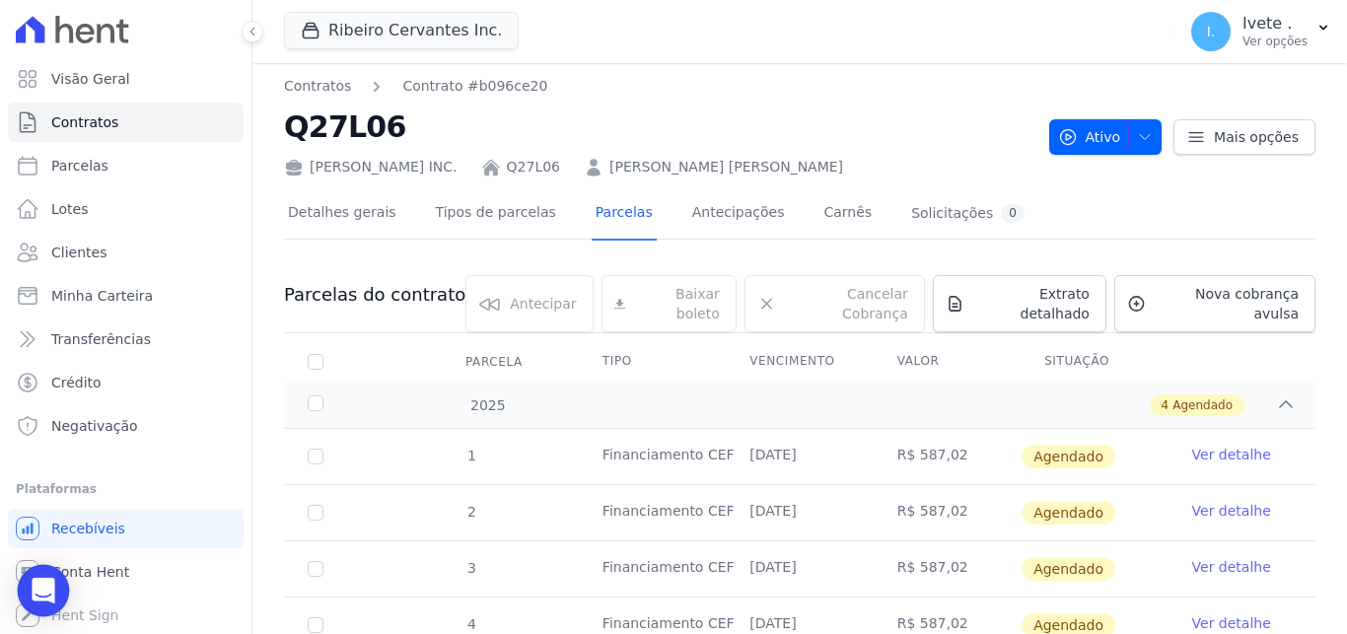
click at [29, 588] on div "Open Intercom Messenger" at bounding box center [44, 591] width 52 height 52
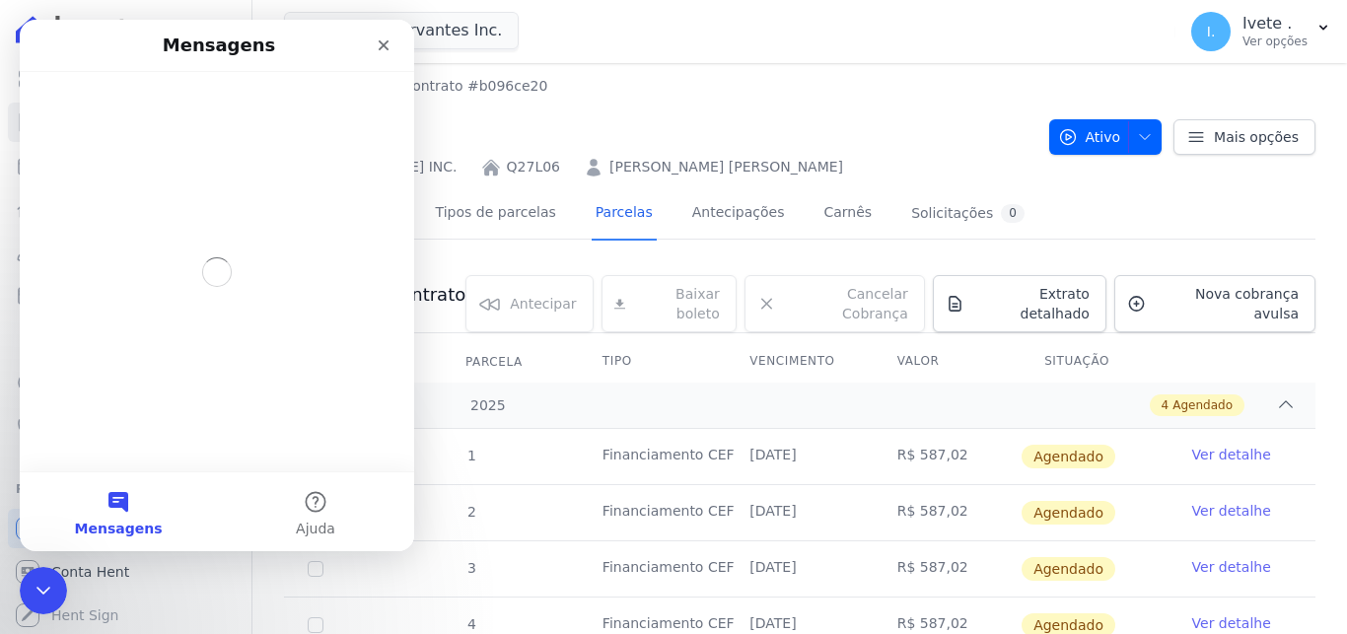
scroll to position [0, 0]
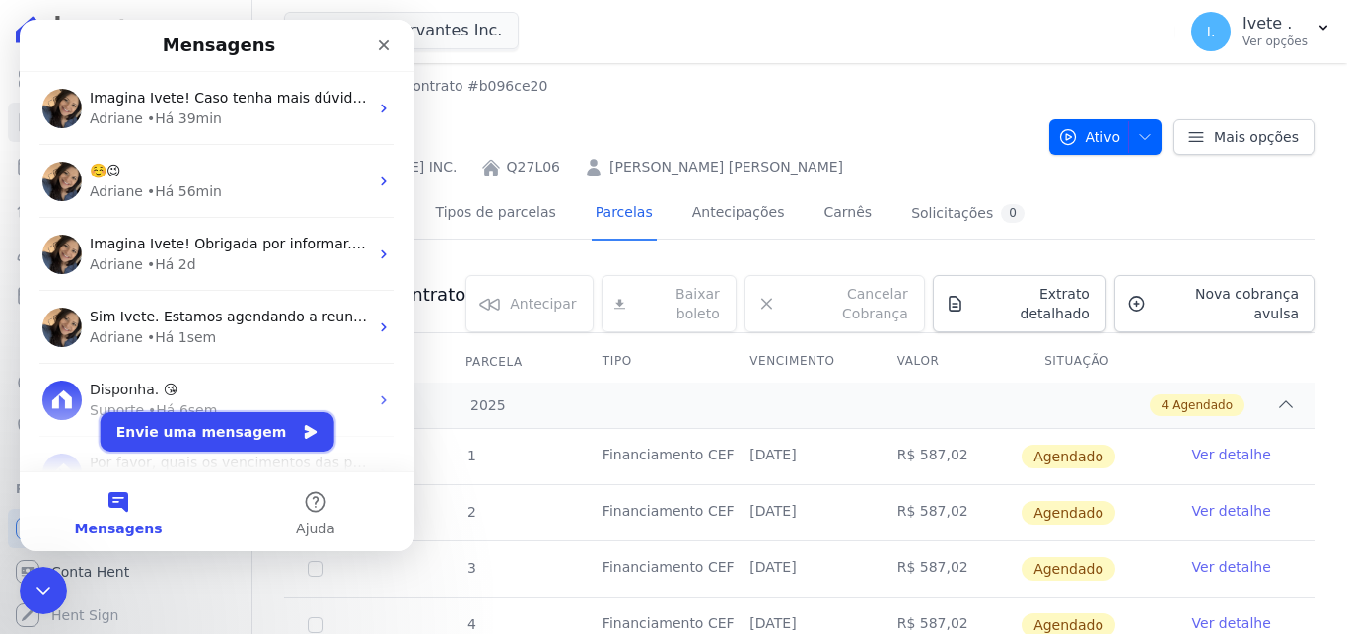
click at [242, 435] on button "Envie uma mensagem" at bounding box center [218, 431] width 234 height 39
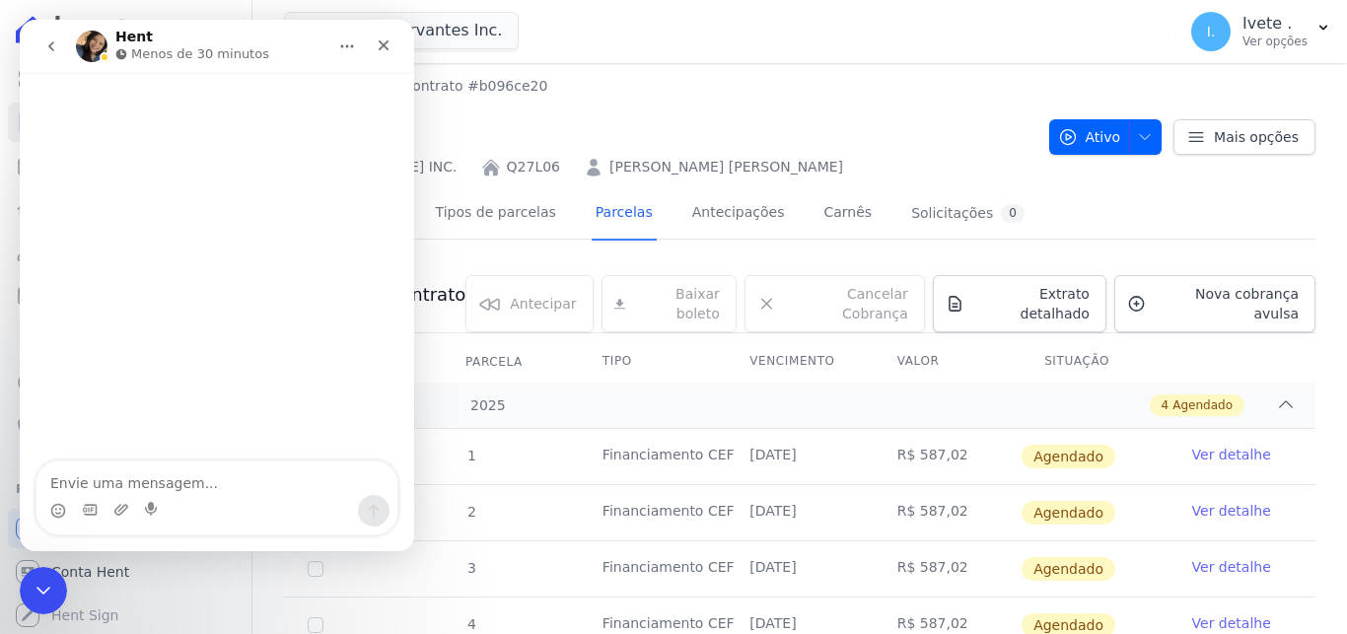
click at [211, 483] on textarea "Envie uma mensagem..." at bounding box center [216, 478] width 361 height 34
type textarea "a"
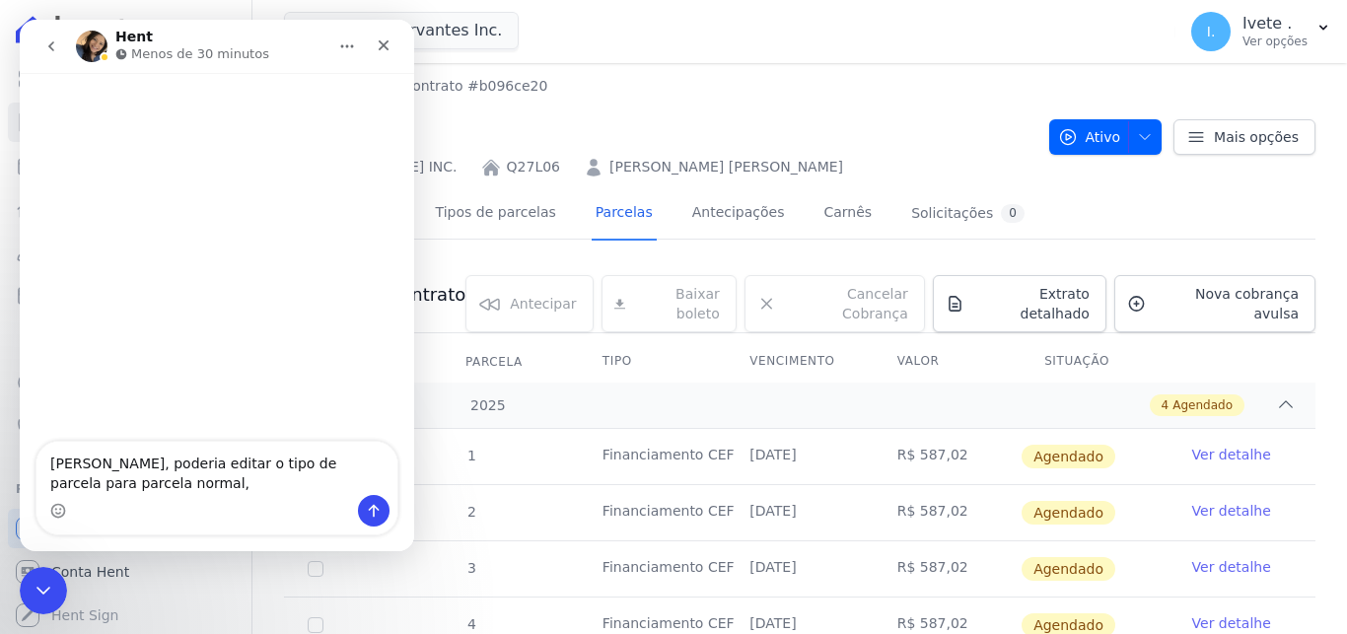
type textarea "Adriane, poderia editar o tipo de parcela para parcela normal,"
drag, startPoint x: 272, startPoint y: 35, endPoint x: 305, endPoint y: 105, distance: 78.1
click at [305, 105] on div "Hent Menos de 30 minutos Adriane, poderia editar o tipo de parcela para parcela…" at bounding box center [217, 285] width 394 height 531
click at [40, 591] on icon "Encerramento do Messenger da Intercom" at bounding box center [41, 588] width 14 height 8
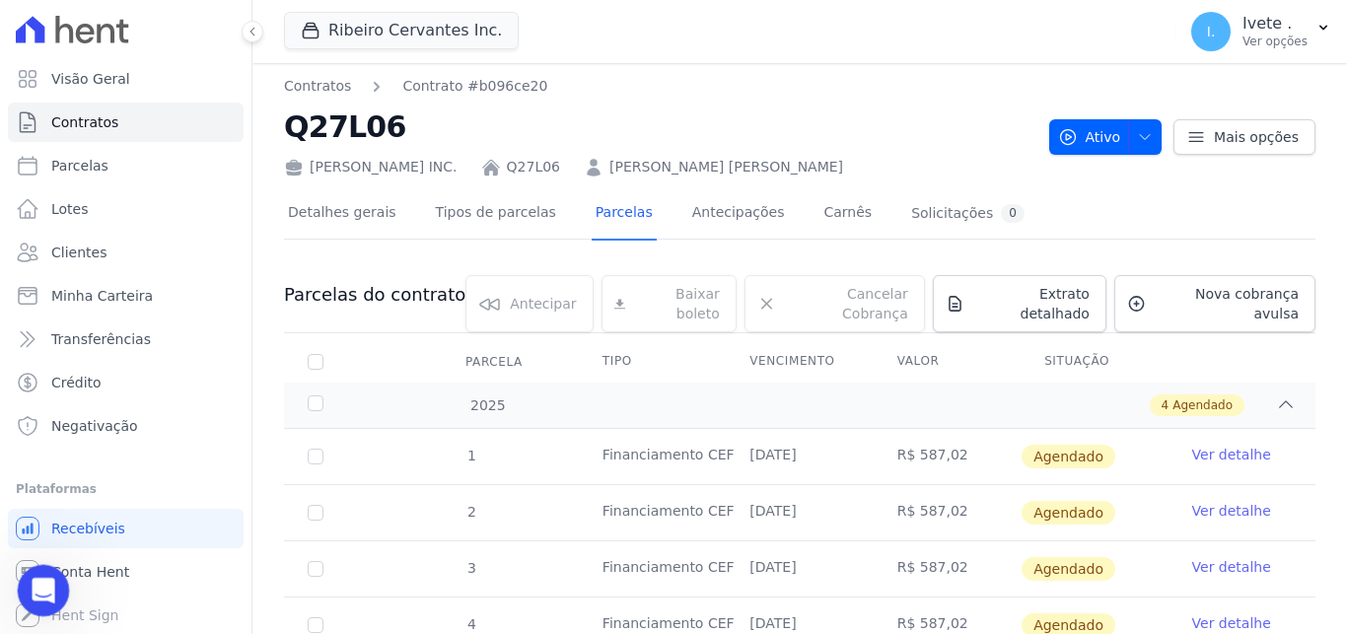
click at [40, 591] on icon "Abertura do Messenger da Intercom" at bounding box center [41, 588] width 33 height 33
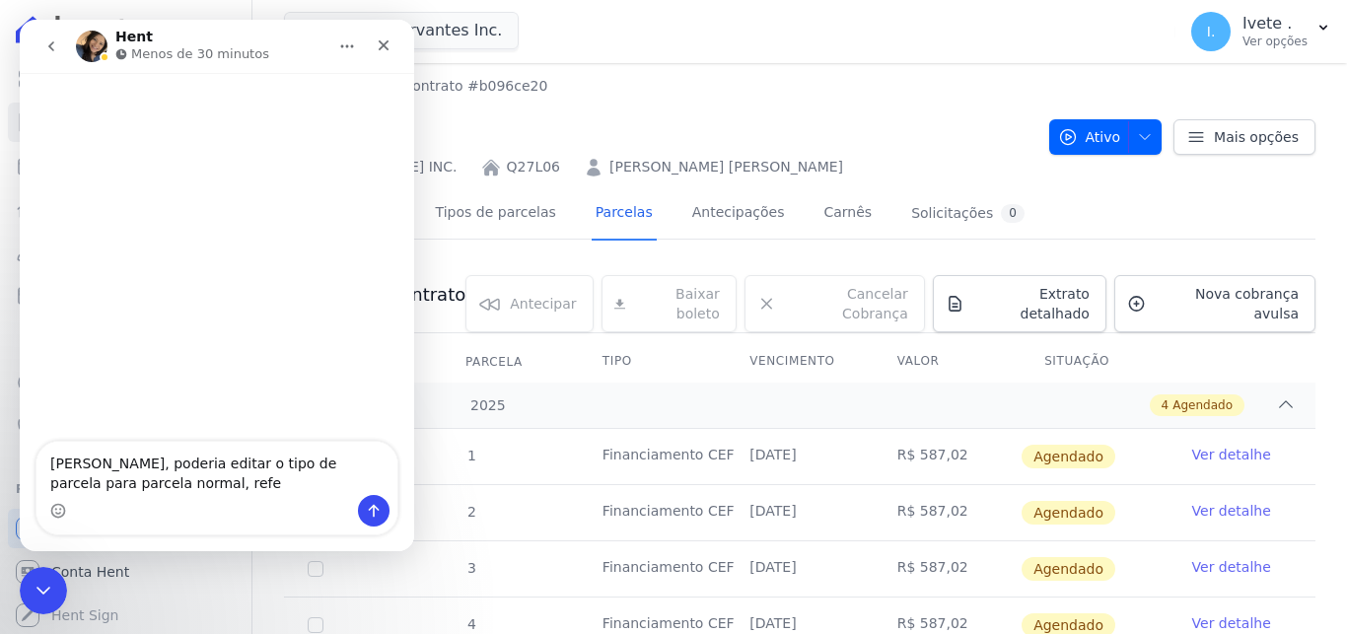
click at [140, 493] on textarea "Adriane, poderia editar o tipo de parcela para parcela normal, refe" at bounding box center [216, 468] width 361 height 53
click at [302, 459] on textarea "Adriane, poderia editar o tipo de parcela para parcela normal, referente ao con…" at bounding box center [216, 458] width 361 height 73
type textarea "[PERSON_NAME], poderia editar para parcela normal, referente ao contrato Q27L06"
click at [192, 480] on textarea "[PERSON_NAME], poderia editar para parcela normal, referente ao contrato Q27L06" at bounding box center [216, 468] width 361 height 53
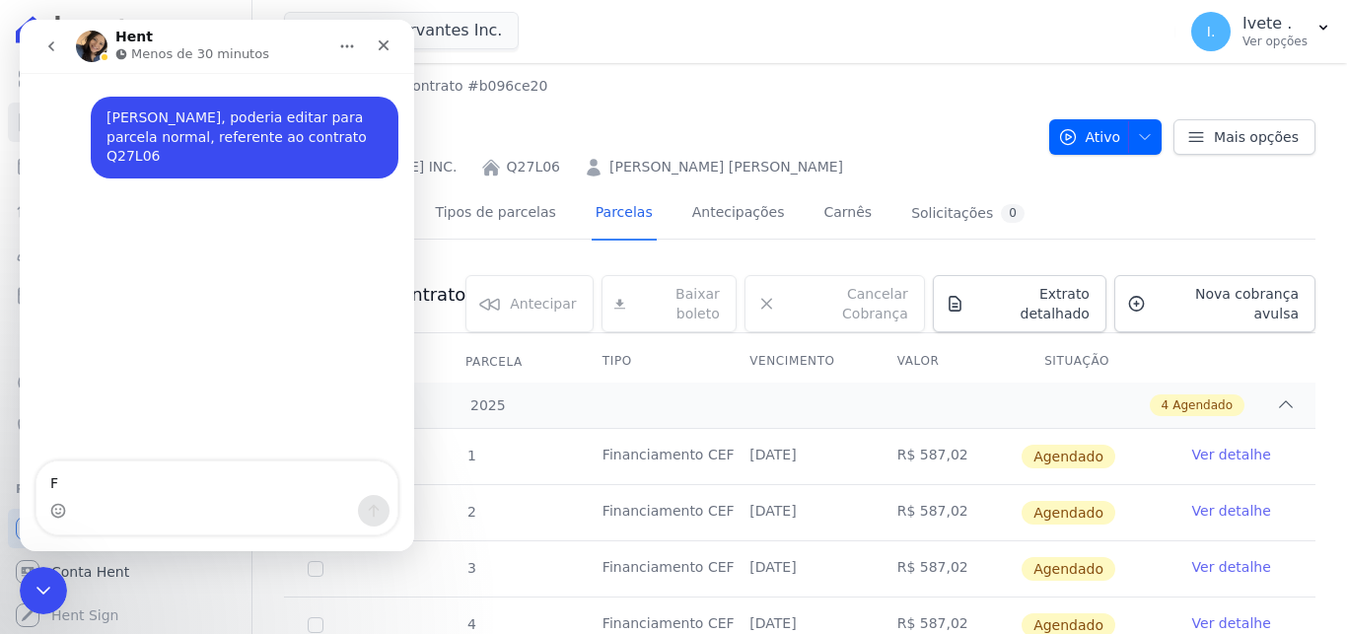
type textarea "F"
type textarea "i"
type textarea "o"
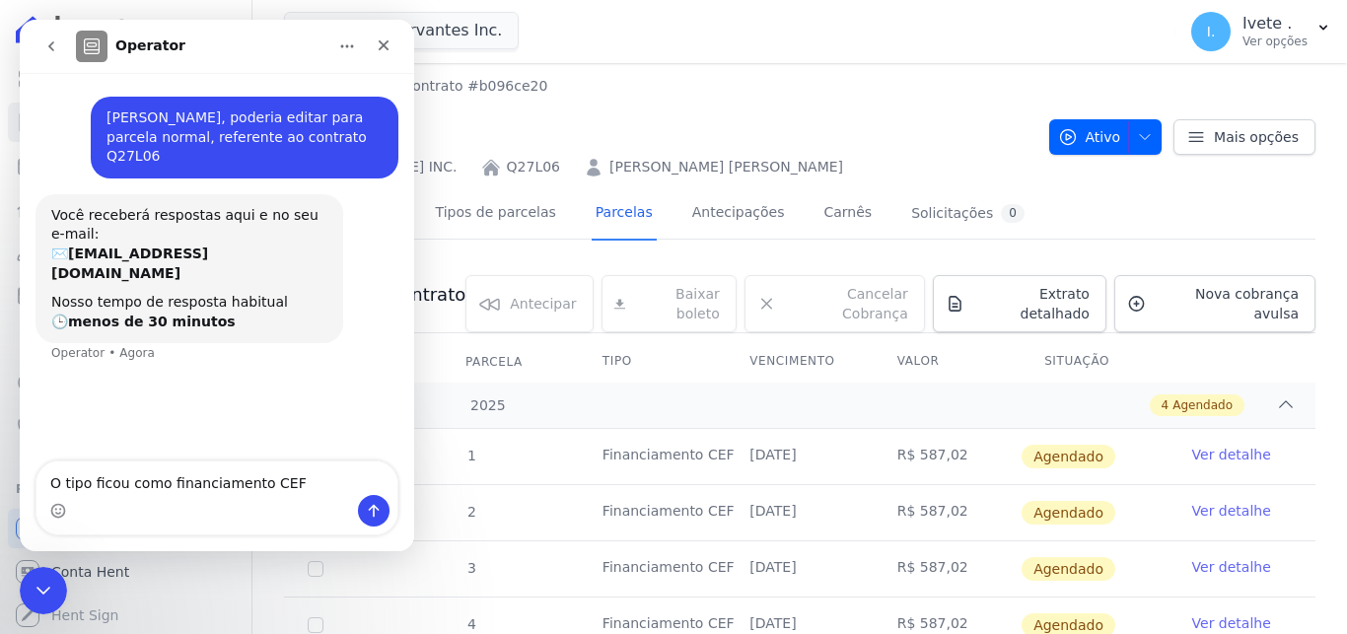
click at [91, 481] on textarea "O tipo ficou como financiamento CEF" at bounding box center [216, 478] width 361 height 34
click at [348, 476] on textarea "O tipo de parcela ficou como financiamento CEF" at bounding box center [216, 478] width 361 height 34
type textarea "O tipo de parcela ficou como financiamento CEF, o certo é parcela normal"
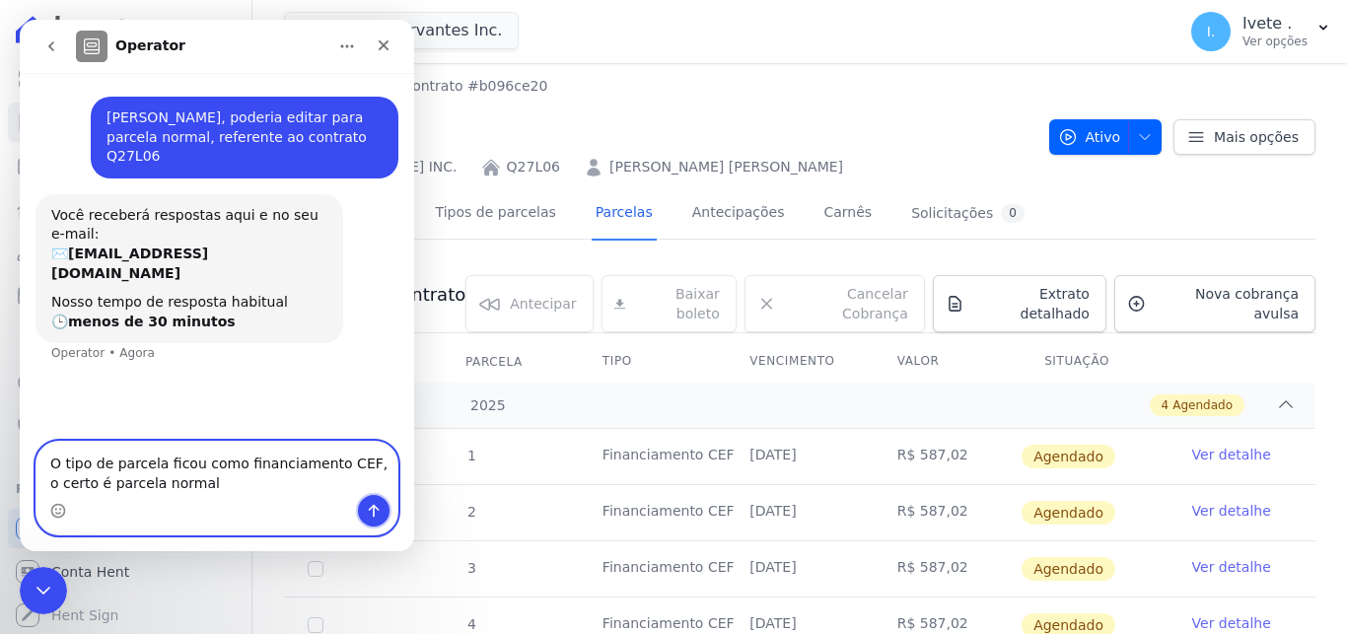
click at [381, 505] on icon "Enviar uma mensagem" at bounding box center [374, 511] width 16 height 16
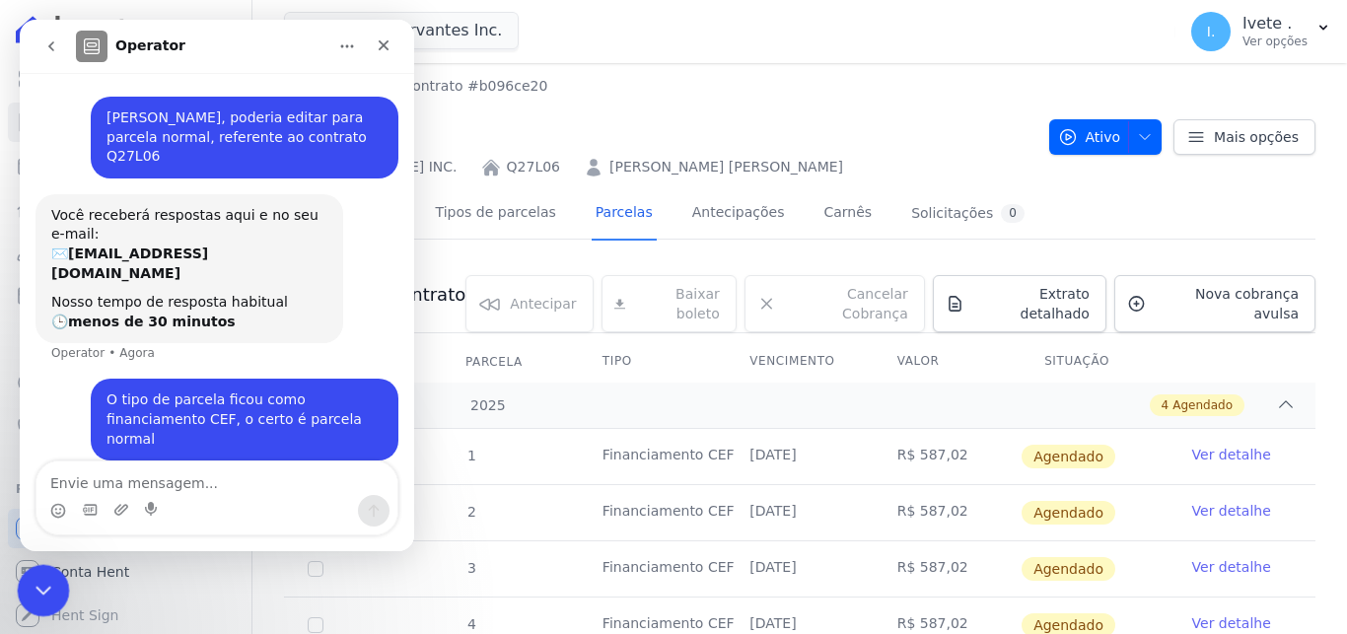
click at [36, 596] on icon "Encerramento do Messenger da Intercom" at bounding box center [41, 588] width 24 height 24
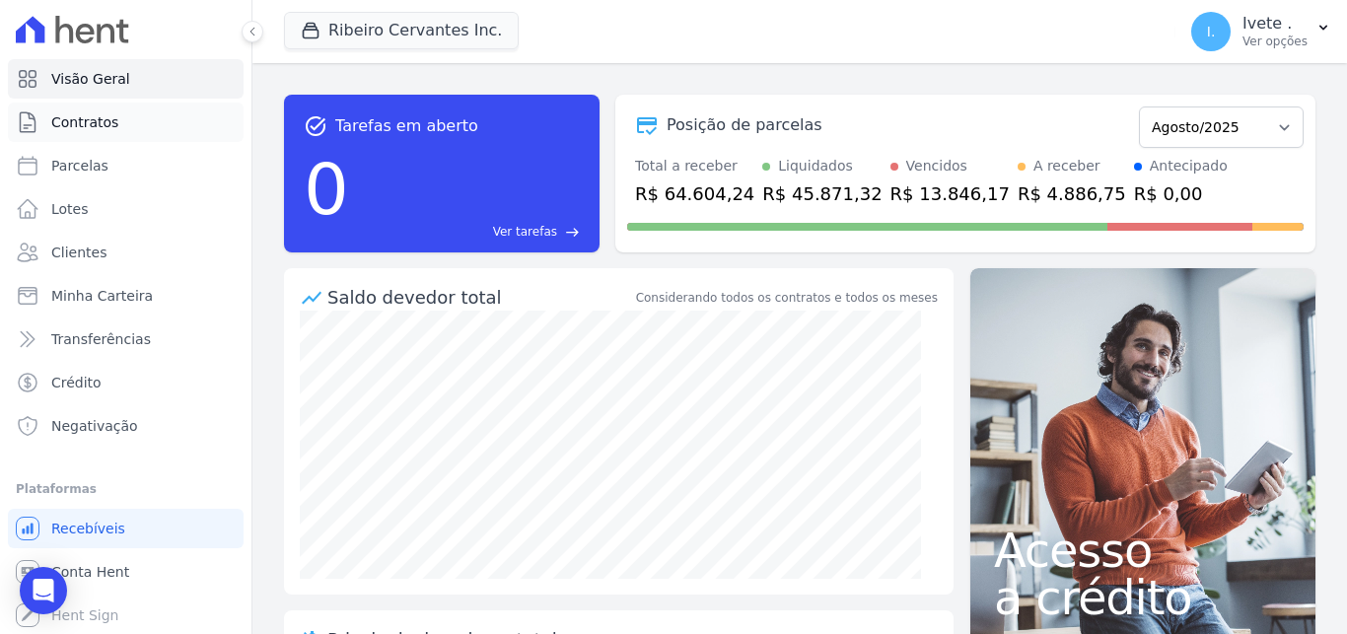
click at [80, 121] on span "Contratos" at bounding box center [84, 122] width 67 height 20
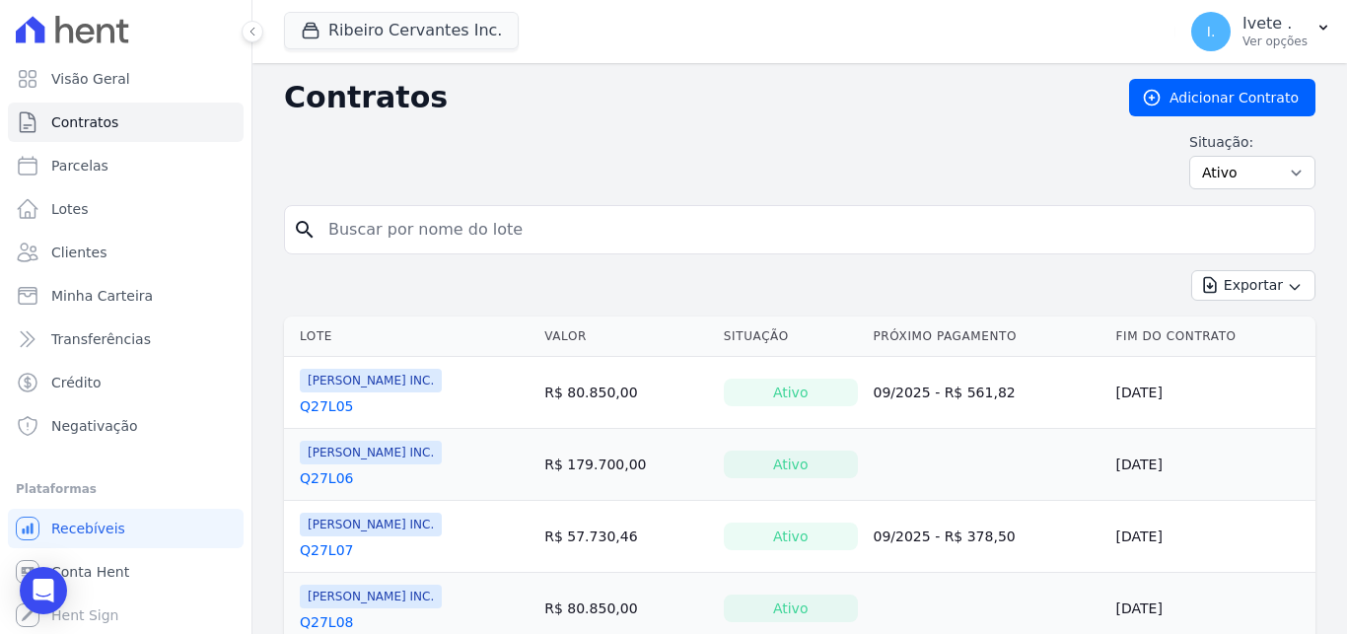
click at [371, 239] on input "search" at bounding box center [811, 229] width 990 height 39
drag, startPoint x: 417, startPoint y: 233, endPoint x: 306, endPoint y: 223, distance: 111.8
click at [316, 223] on input "Q32L13" at bounding box center [811, 229] width 990 height 39
type input "Q32L13"
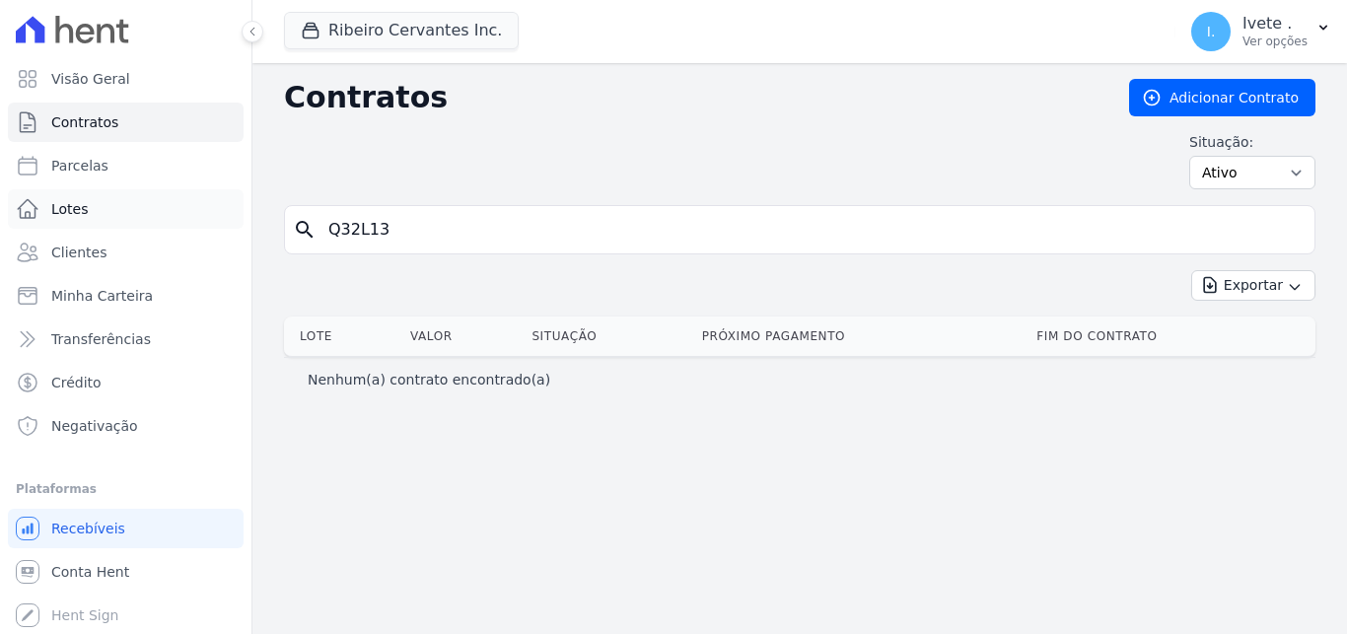
click at [89, 215] on link "Lotes" at bounding box center [126, 208] width 236 height 39
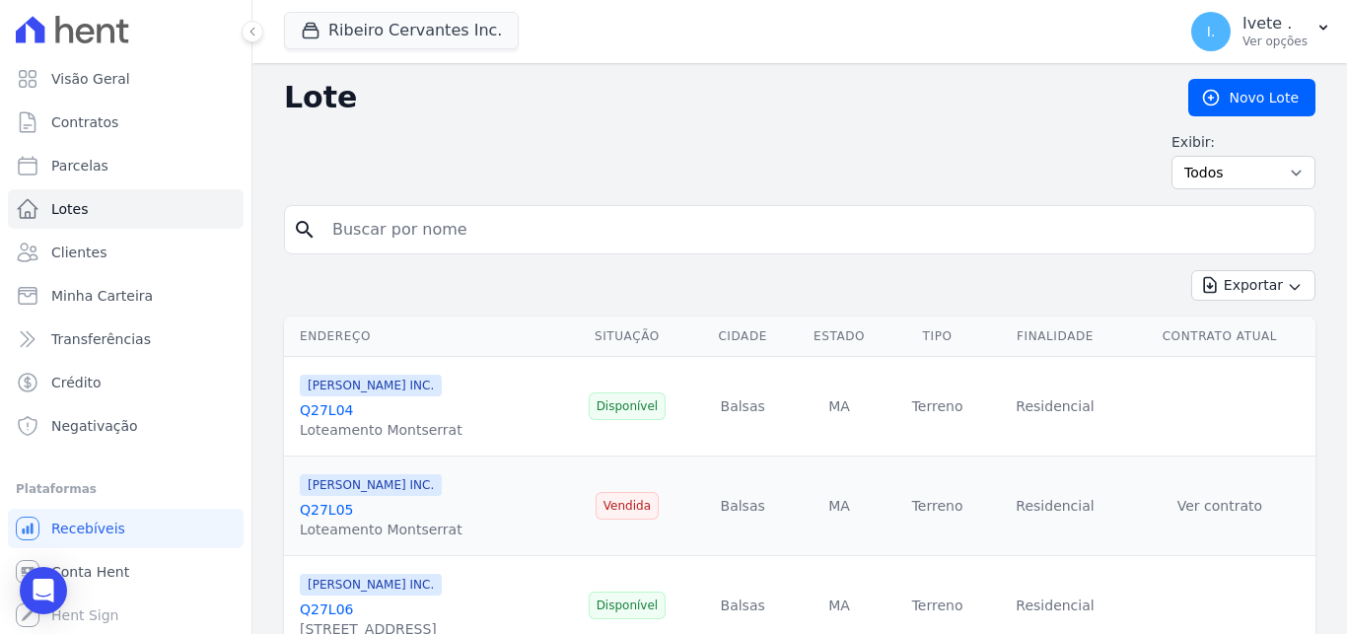
click at [388, 224] on input "search" at bounding box center [813, 229] width 986 height 39
paste input "Q32L13"
type input "Q32L13"
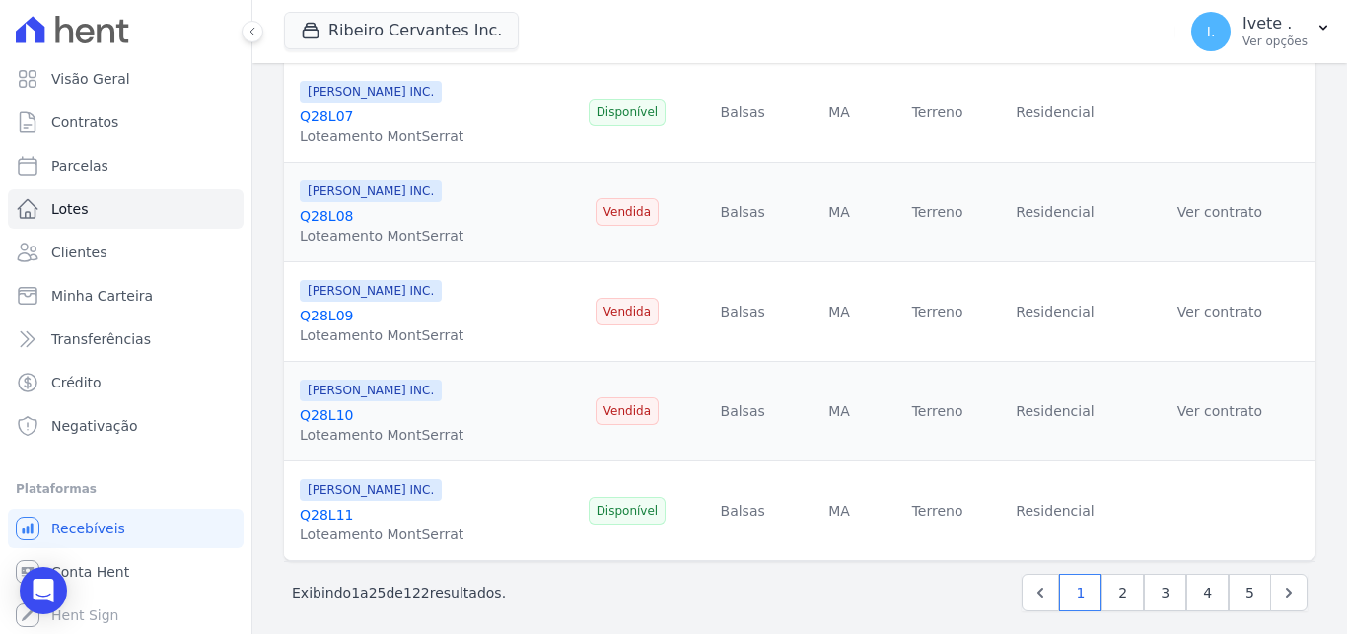
scroll to position [2311, 0]
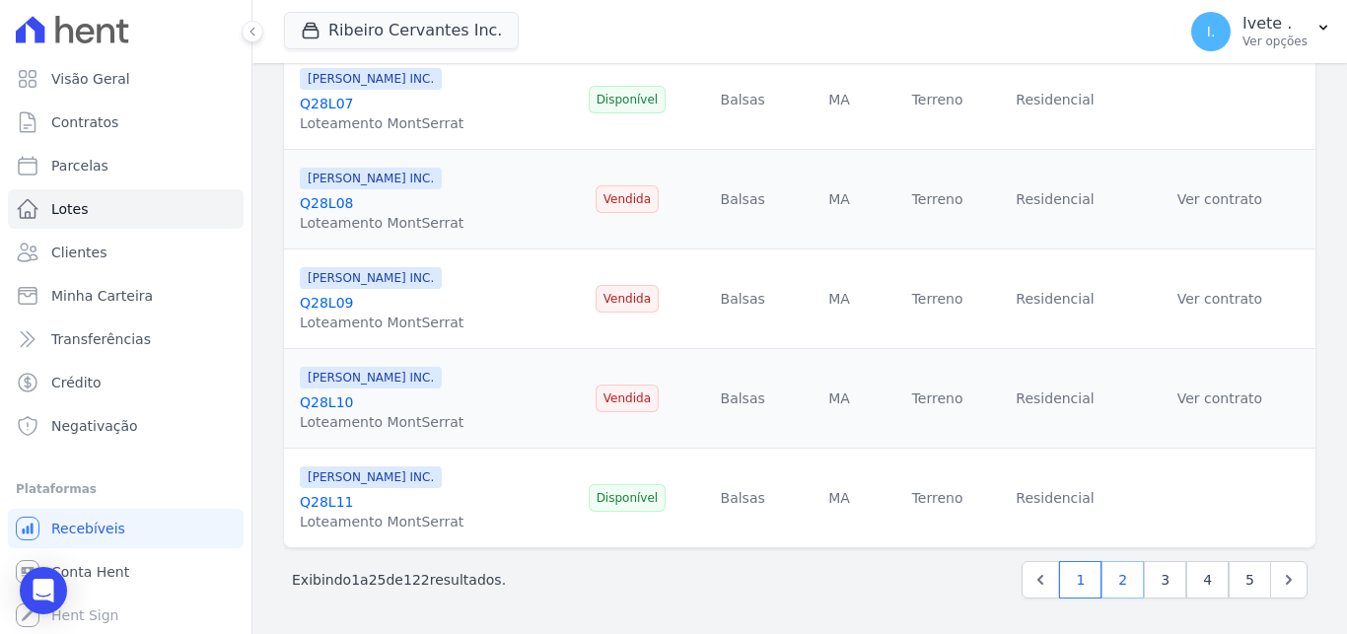
click at [1111, 587] on link "2" at bounding box center [1122, 579] width 42 height 37
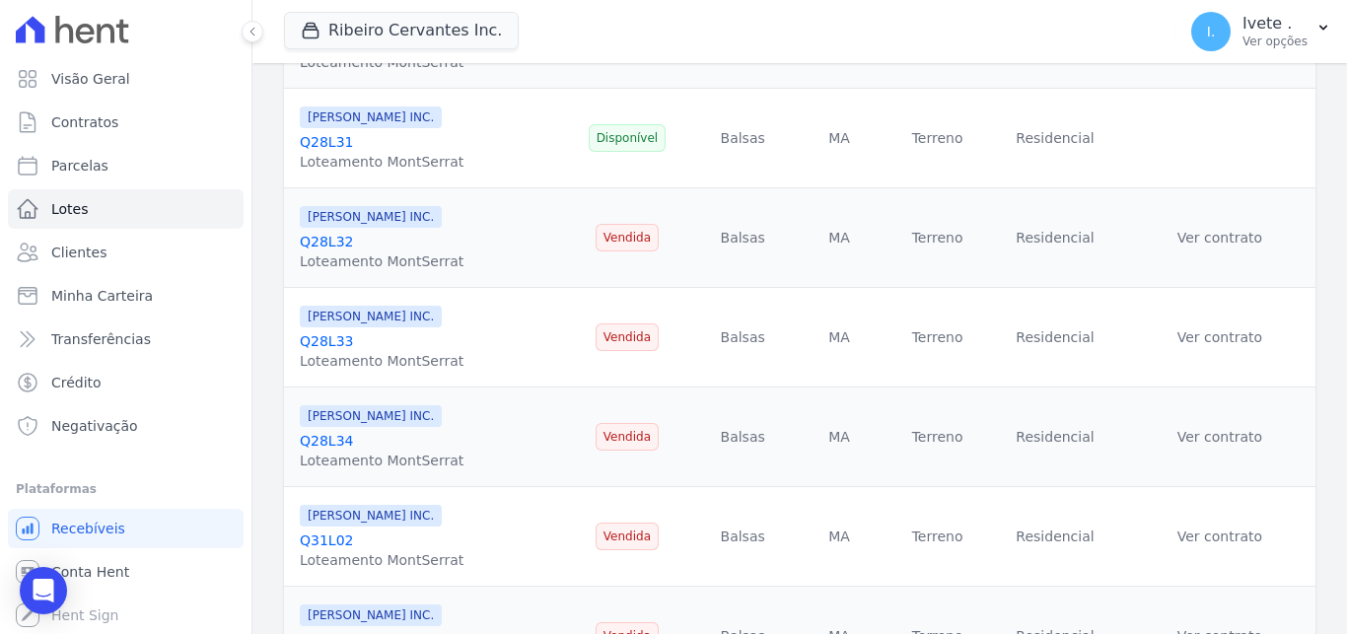
scroll to position [2311, 0]
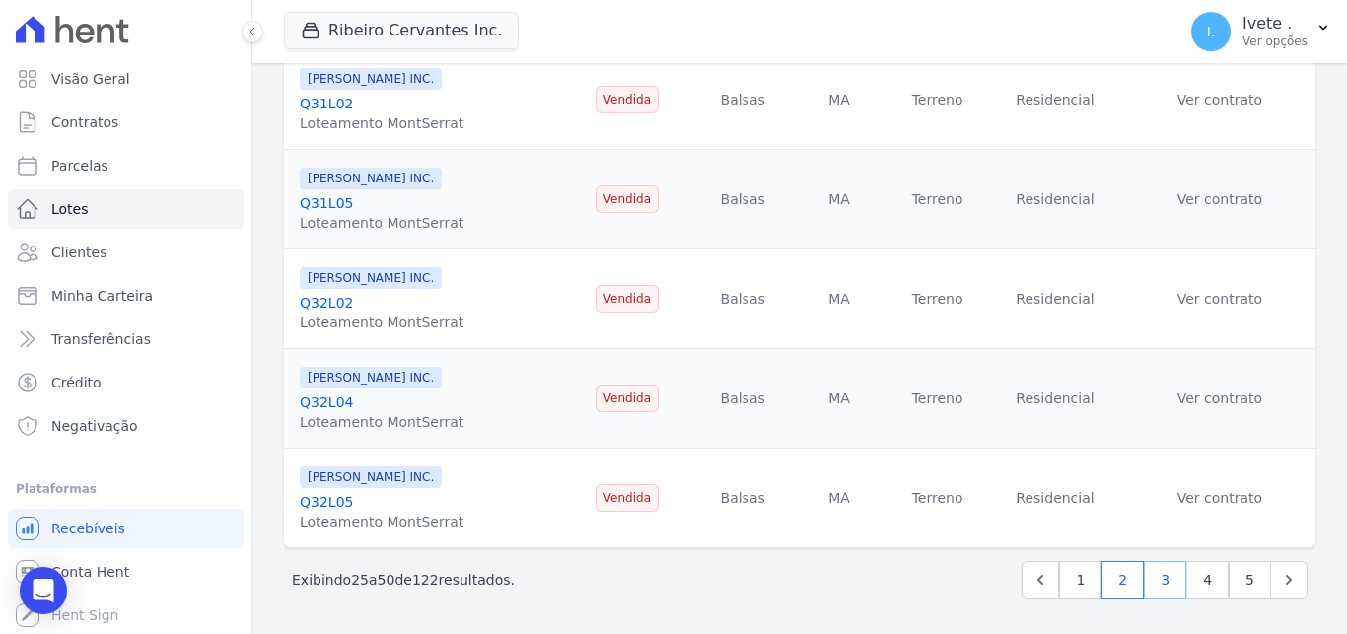
click at [1151, 583] on link "3" at bounding box center [1165, 579] width 42 height 37
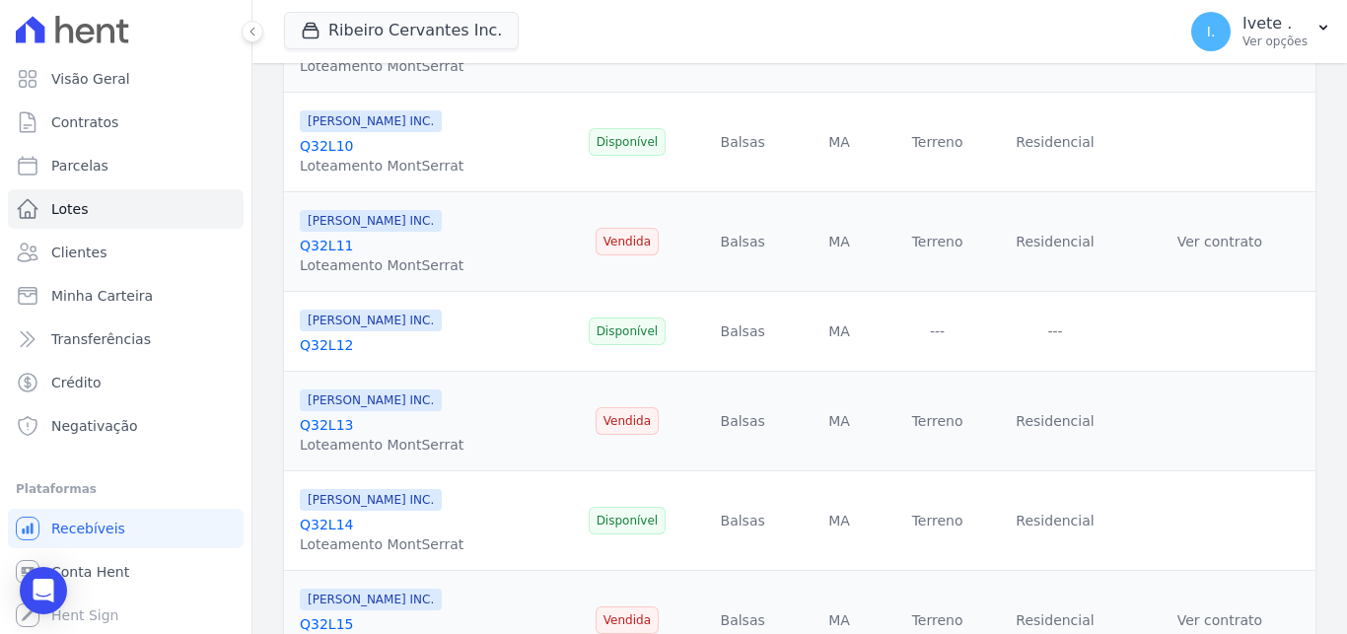
scroll to position [688, 0]
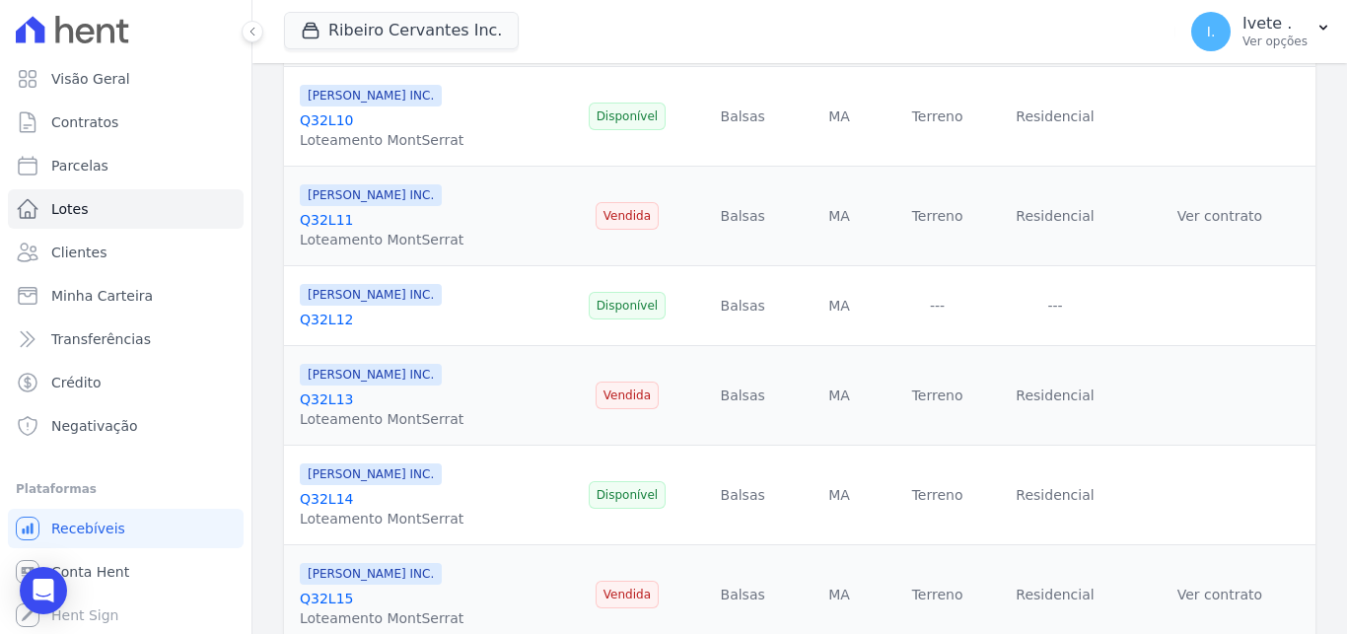
click at [335, 401] on link "Q32L13" at bounding box center [326, 399] width 53 height 16
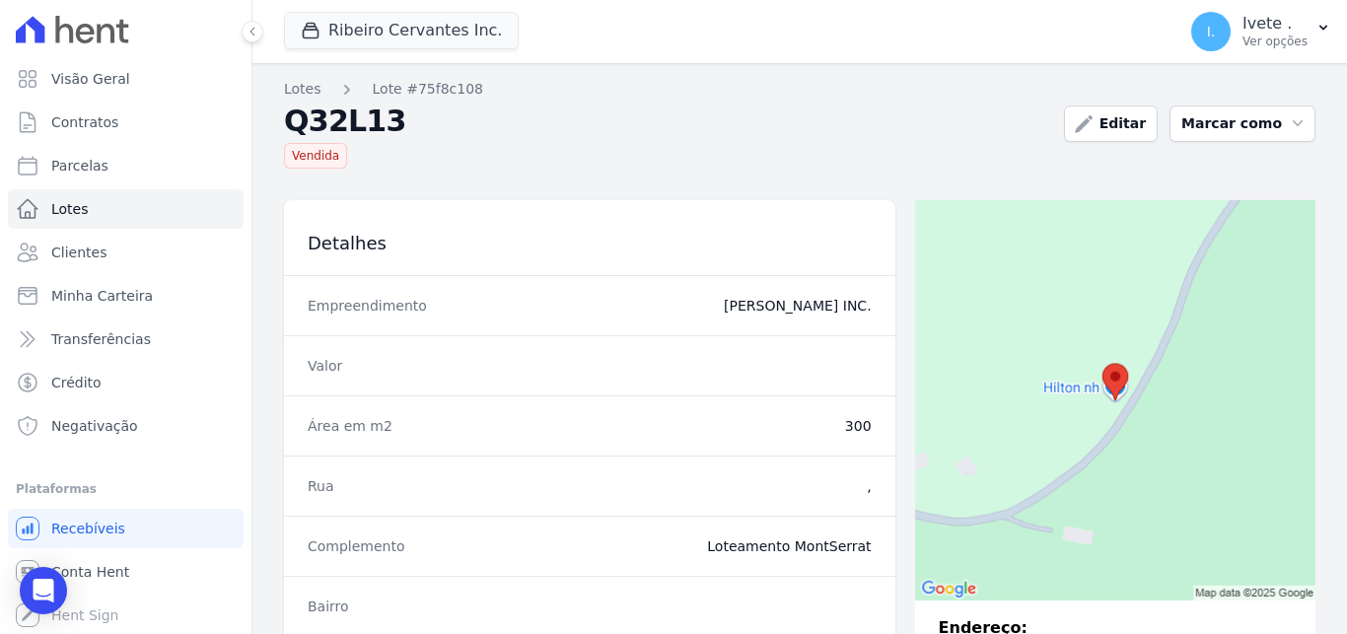
drag, startPoint x: 289, startPoint y: 120, endPoint x: 394, endPoint y: 119, distance: 105.5
click at [394, 119] on h2 "Q32L13" at bounding box center [666, 121] width 764 height 28
copy h2 "Q32L13"
click at [88, 129] on span "Contratos" at bounding box center [84, 122] width 67 height 20
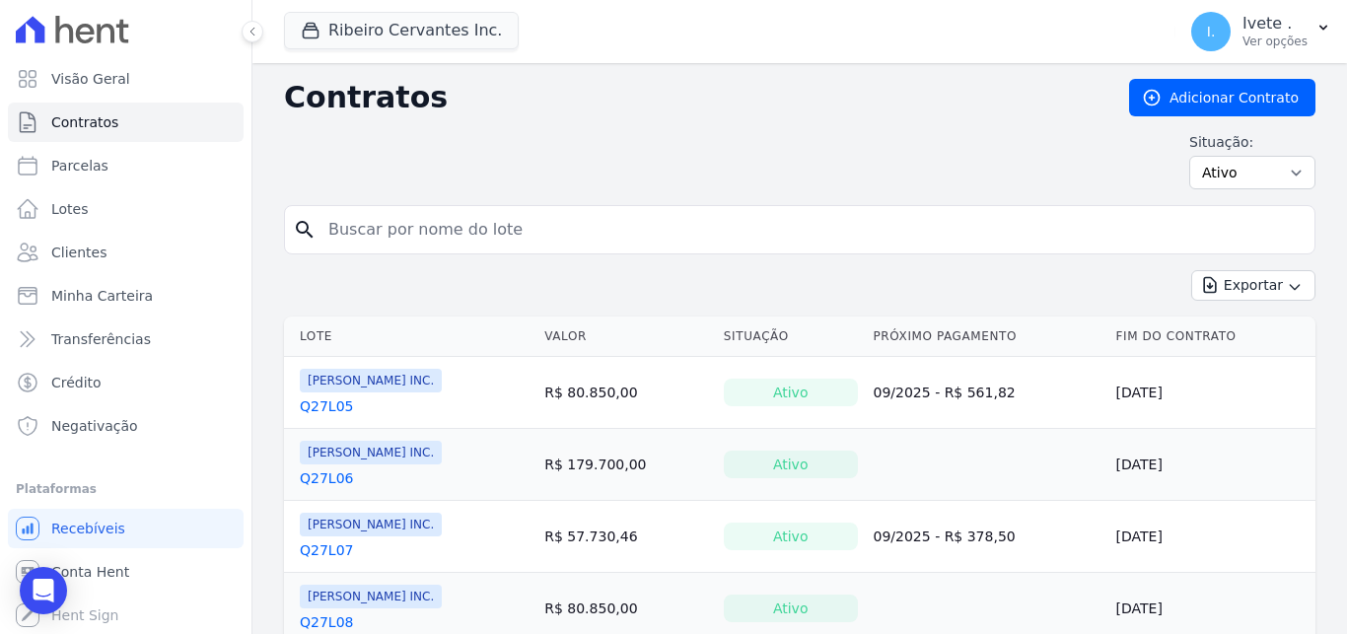
click at [426, 225] on input "search" at bounding box center [811, 229] width 990 height 39
paste input "Q32L13"
type input "Q32L13"
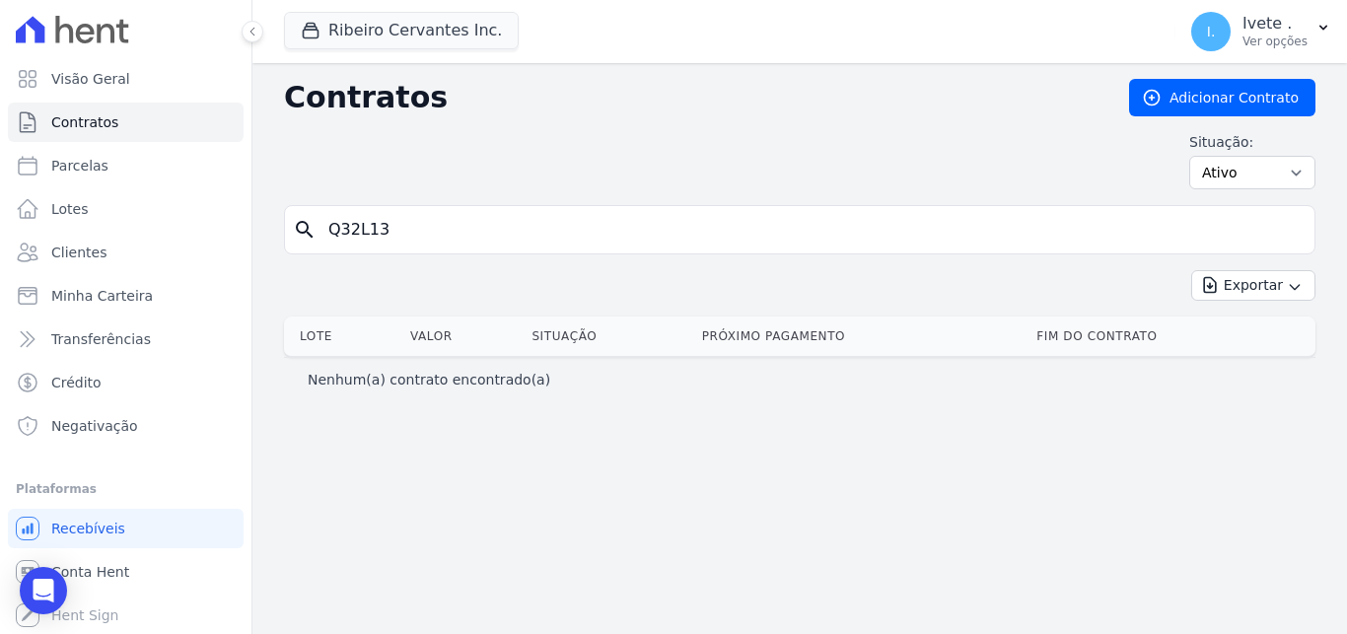
click at [409, 236] on input "Q32L13" at bounding box center [811, 229] width 990 height 39
type input "Q"
click at [94, 201] on link "Lotes" at bounding box center [126, 208] width 236 height 39
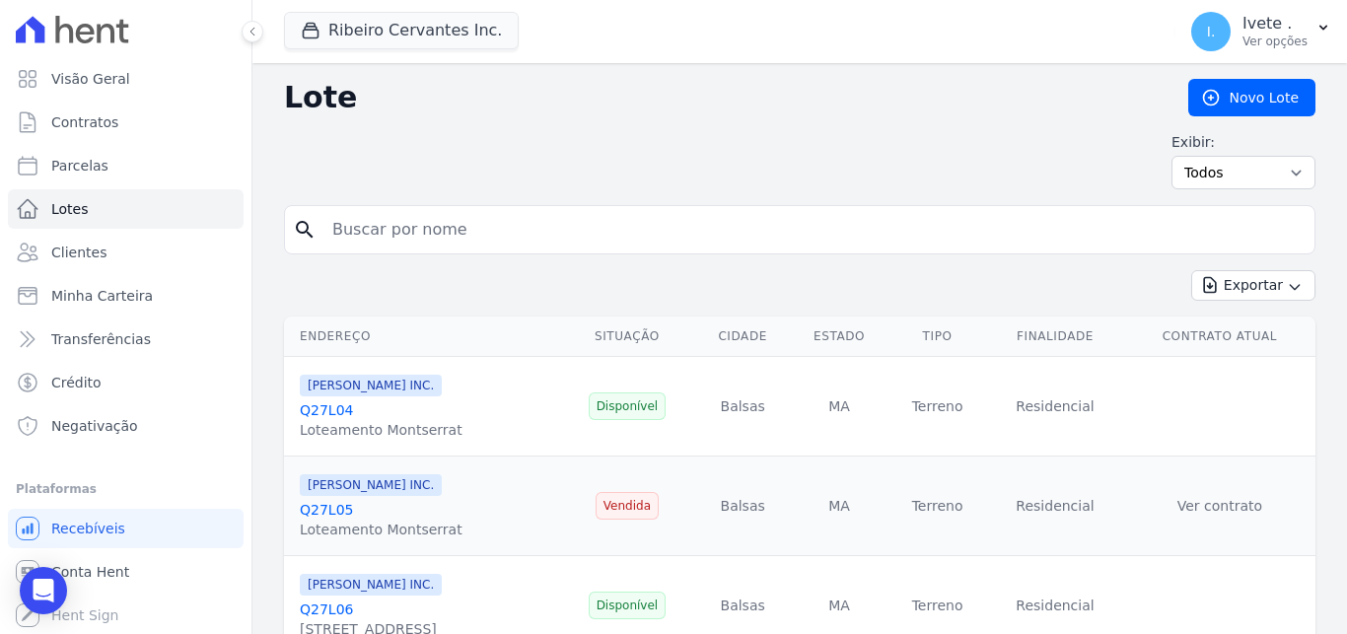
click at [456, 226] on input "search" at bounding box center [813, 229] width 986 height 39
type input "Q32L13"
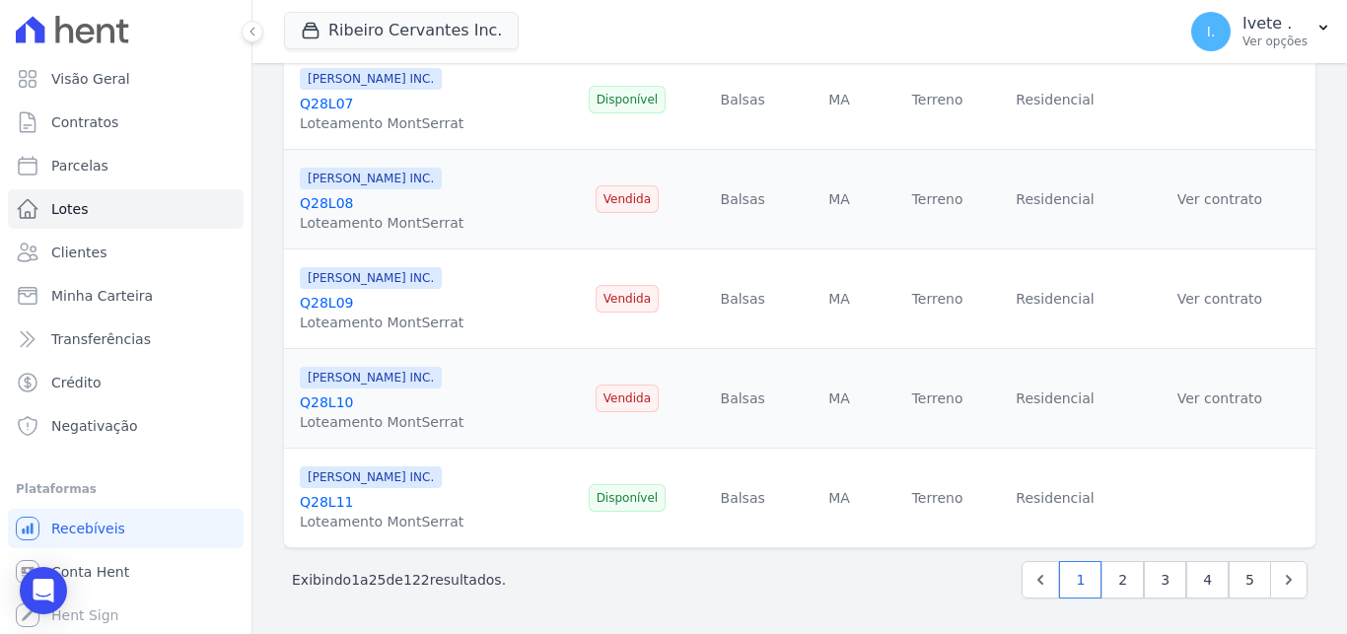
scroll to position [2311, 0]
click at [1105, 580] on link "2" at bounding box center [1122, 579] width 42 height 37
click at [1148, 577] on link "3" at bounding box center [1165, 579] width 42 height 37
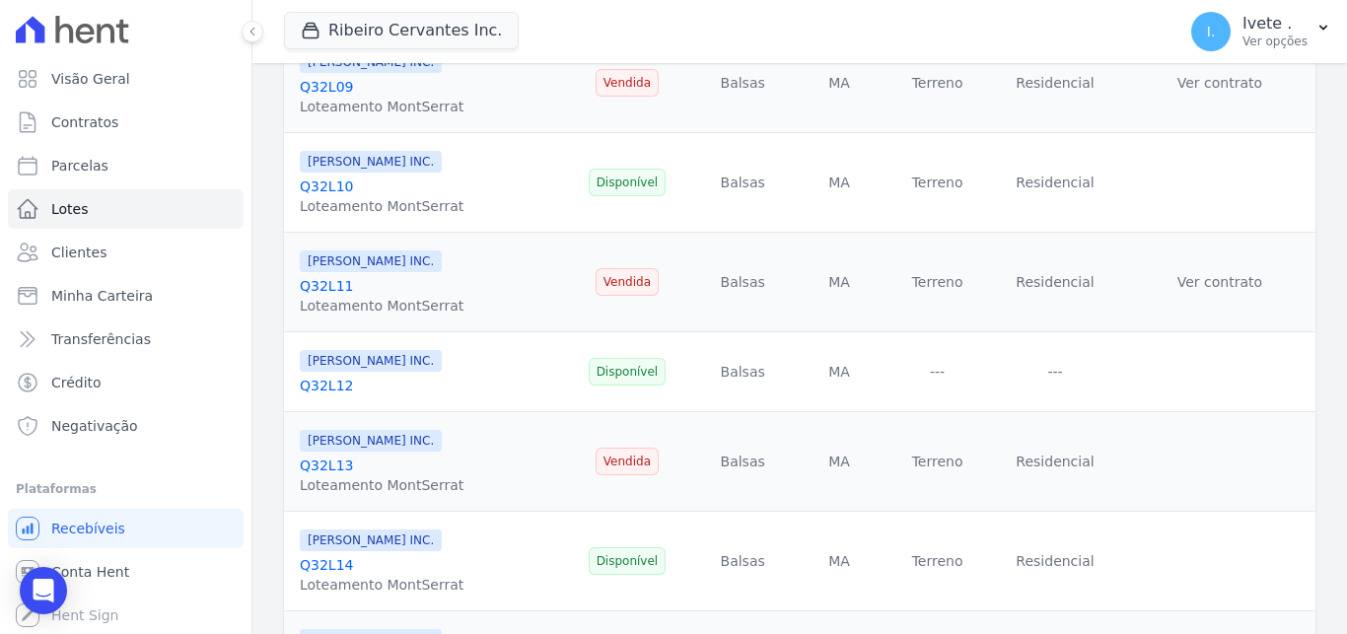
scroll to position [765, 0]
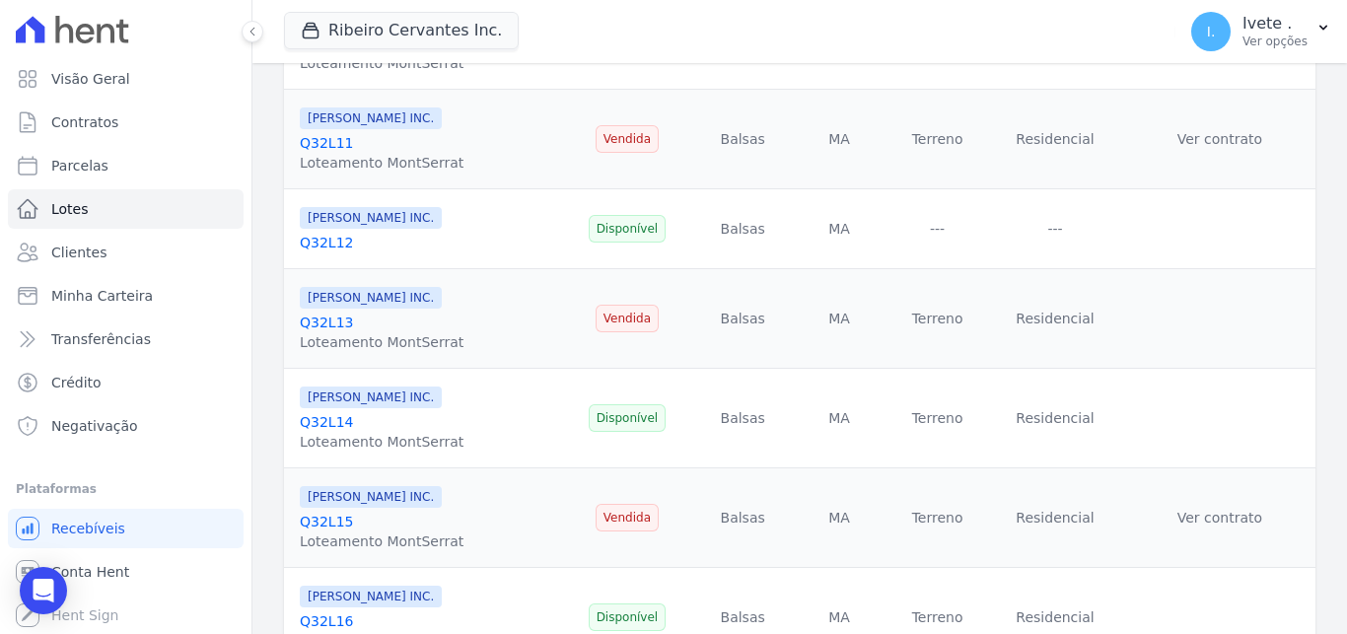
click at [335, 318] on link "Q32L13" at bounding box center [326, 322] width 53 height 16
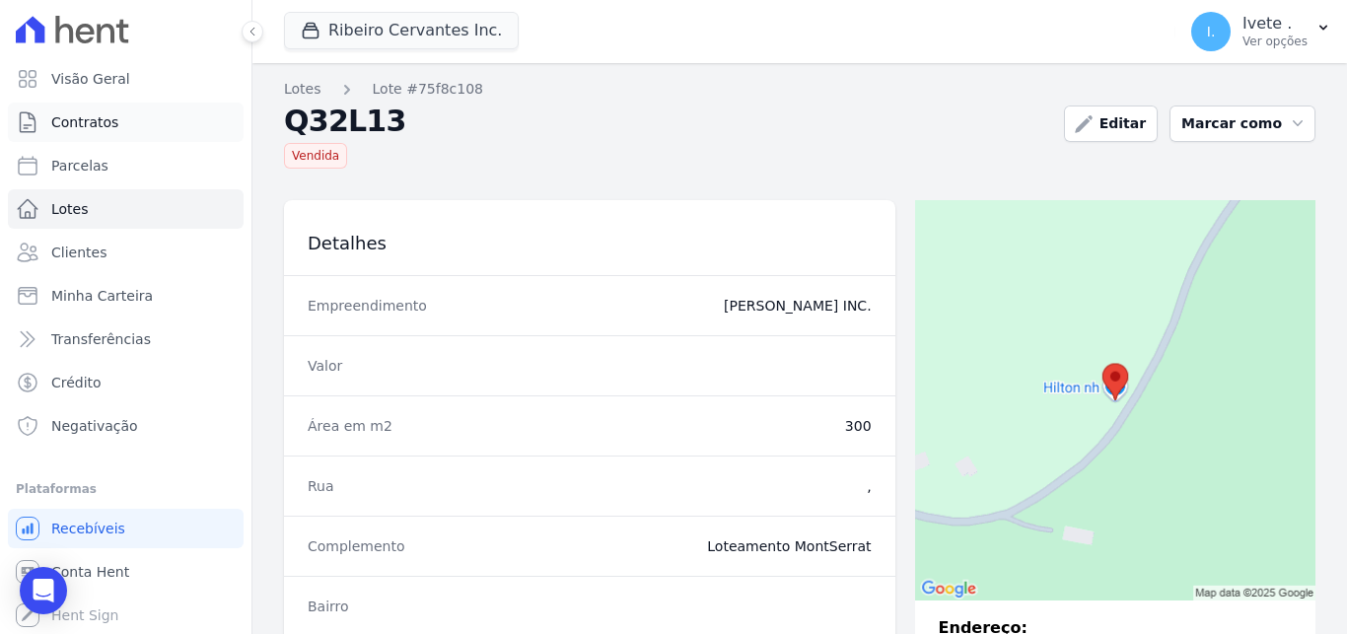
click at [66, 137] on link "Contratos" at bounding box center [126, 122] width 236 height 39
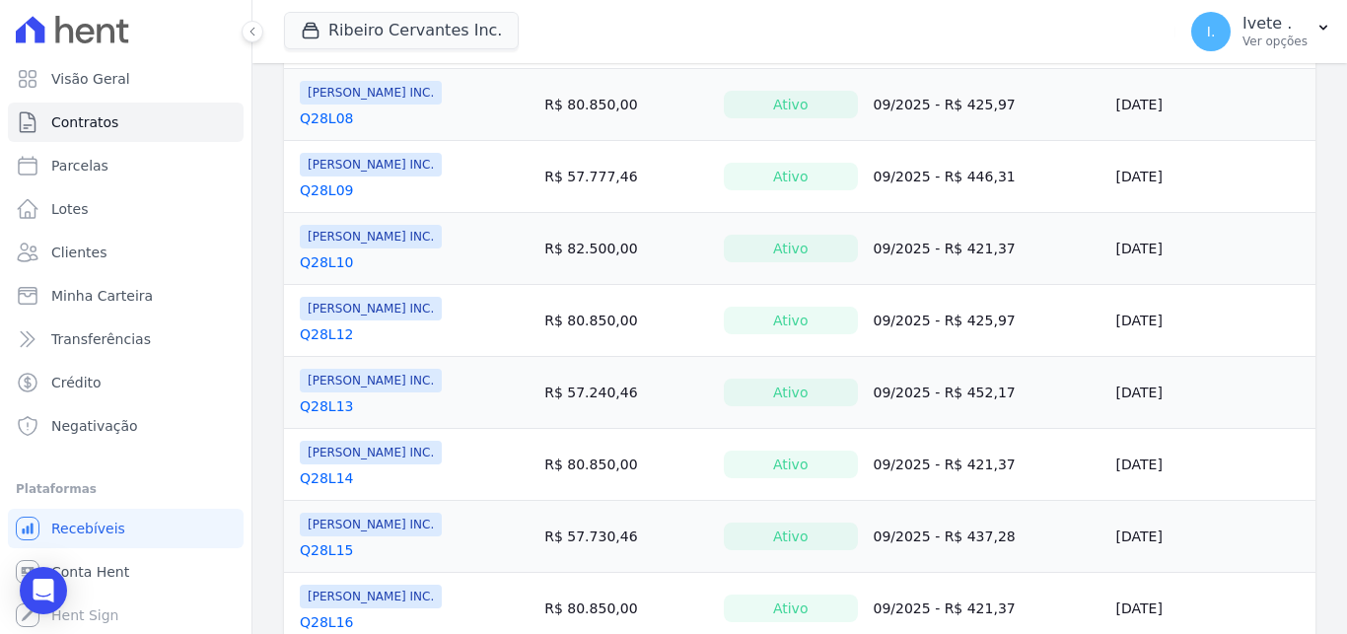
scroll to position [1608, 0]
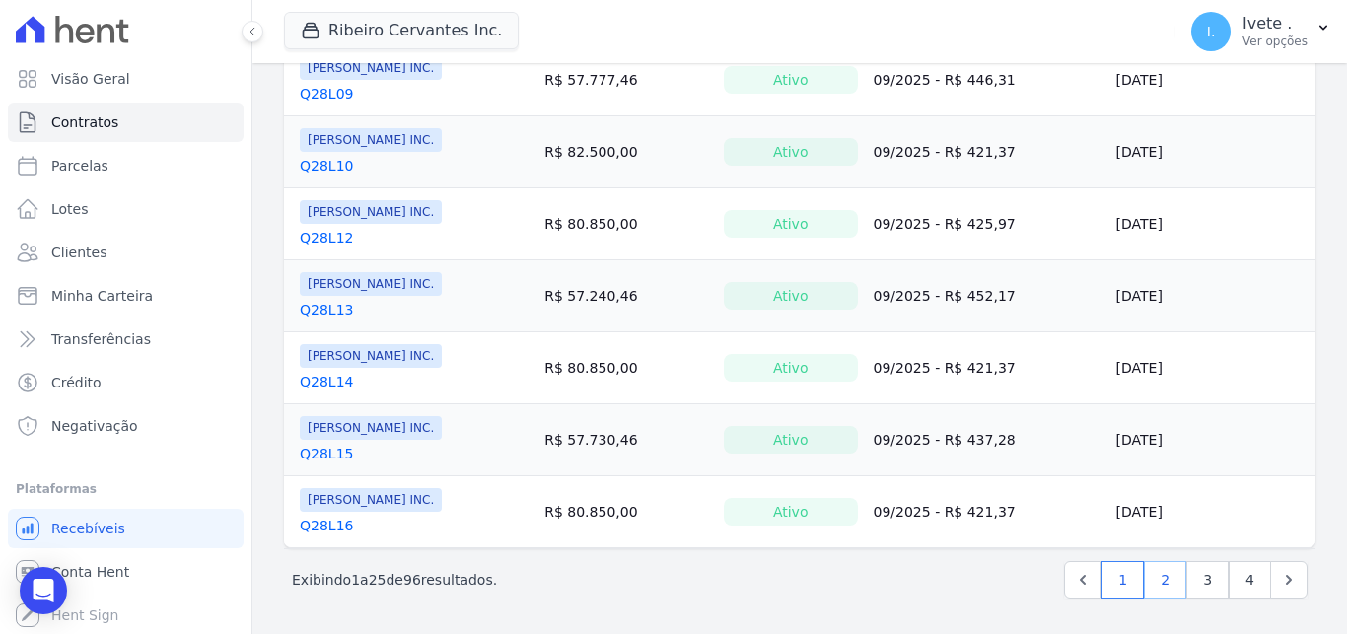
click at [1149, 576] on link "2" at bounding box center [1165, 579] width 42 height 37
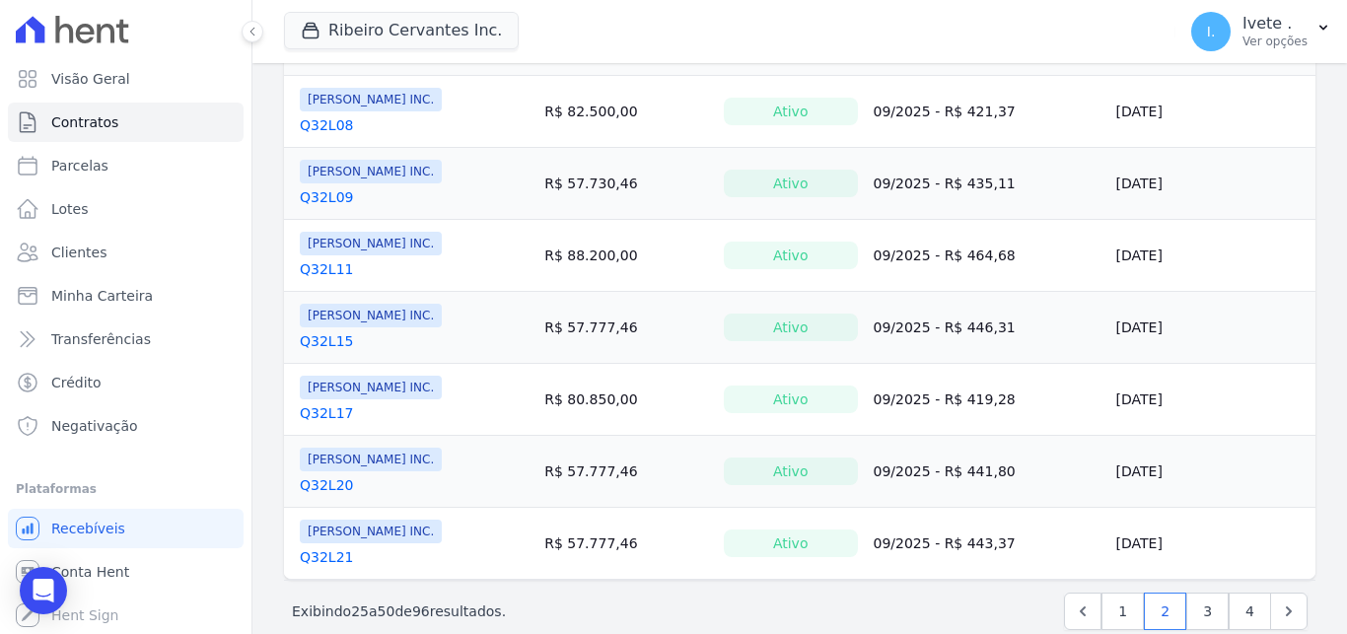
scroll to position [1608, 0]
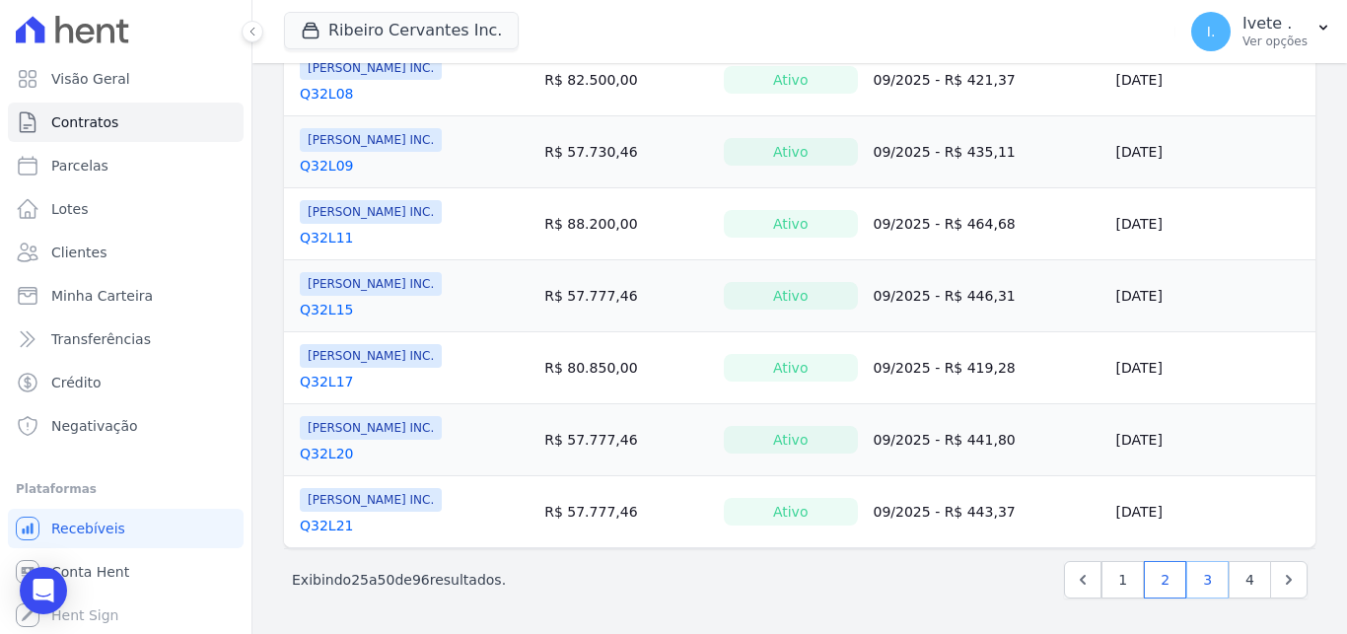
click at [1189, 579] on link "3" at bounding box center [1207, 579] width 42 height 37
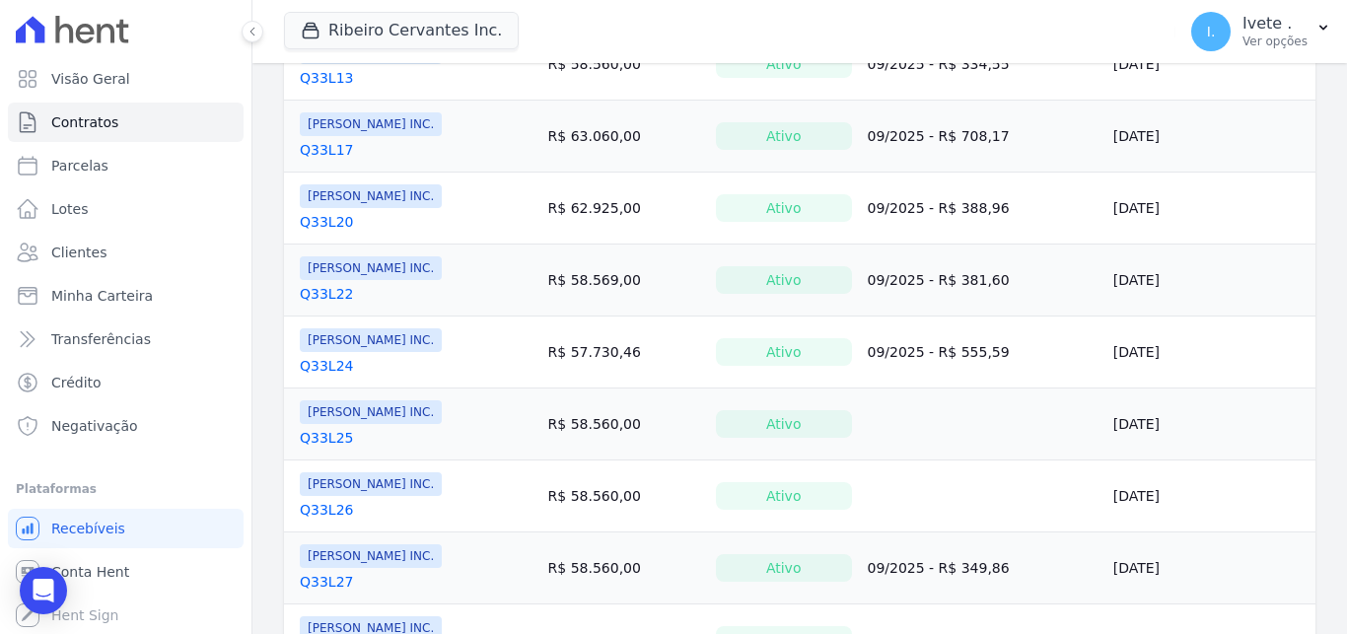
scroll to position [1608, 0]
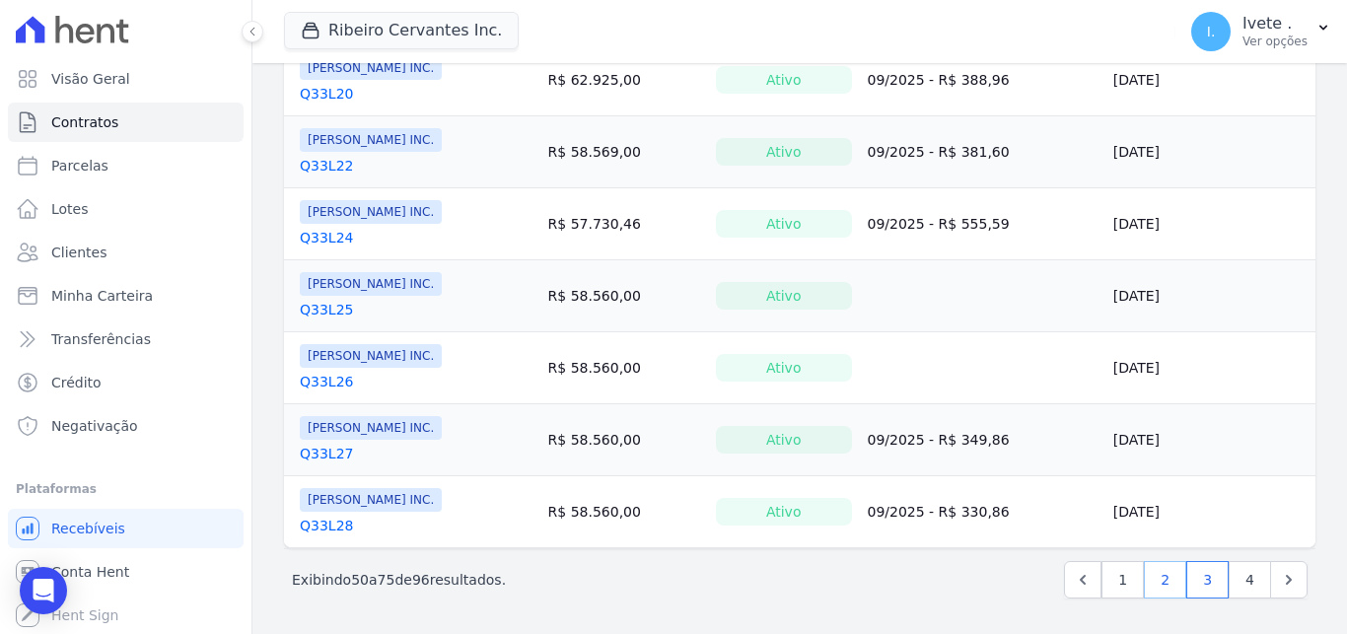
click at [1159, 575] on link "2" at bounding box center [1165, 579] width 42 height 37
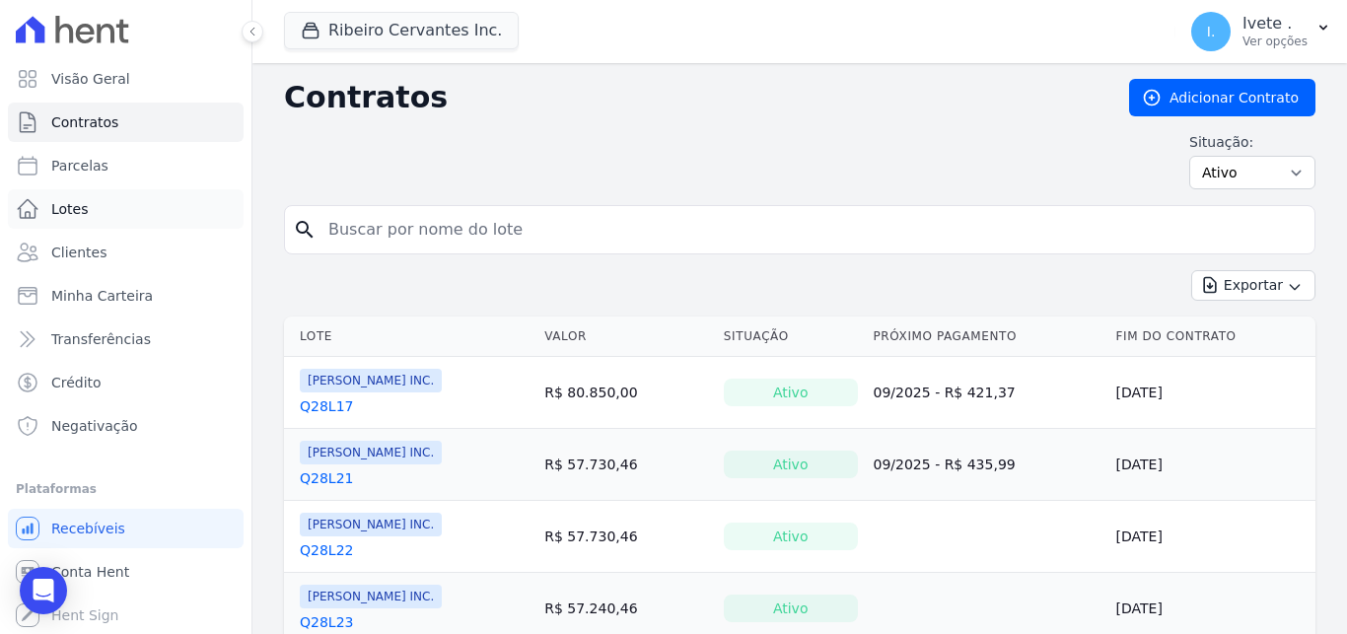
click at [62, 211] on span "Lotes" at bounding box center [69, 209] width 37 height 20
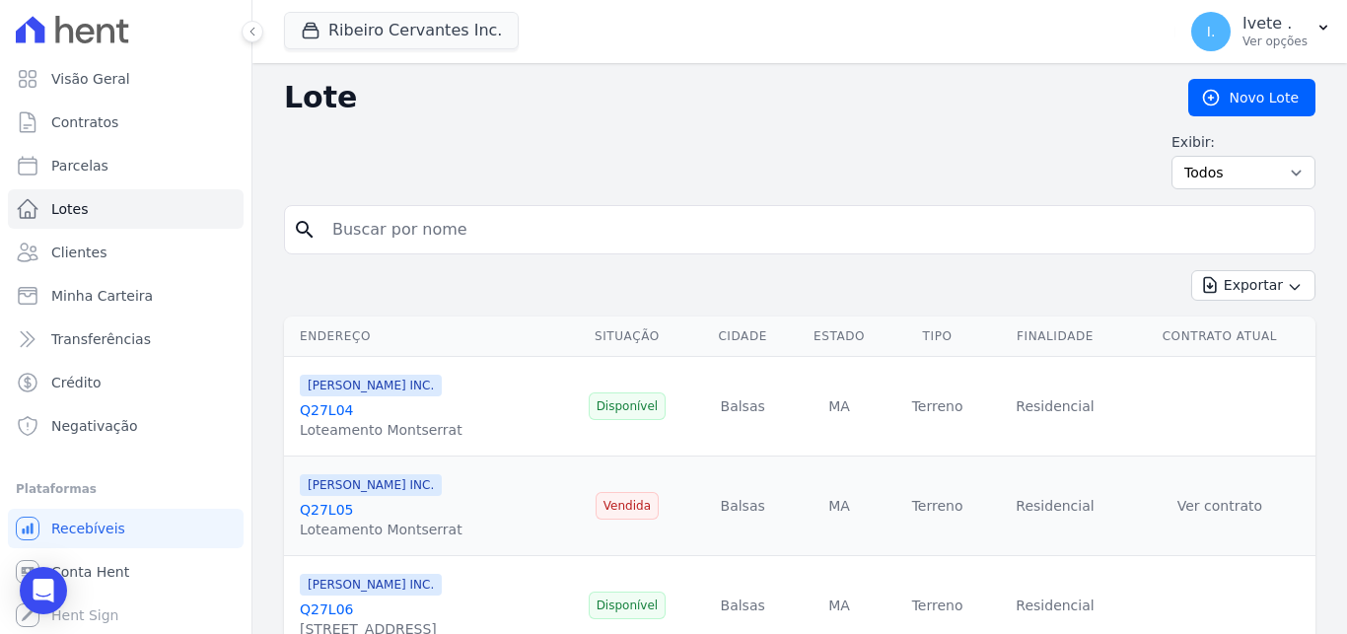
click at [462, 231] on input "search" at bounding box center [813, 229] width 986 height 39
type input "Q32L13"
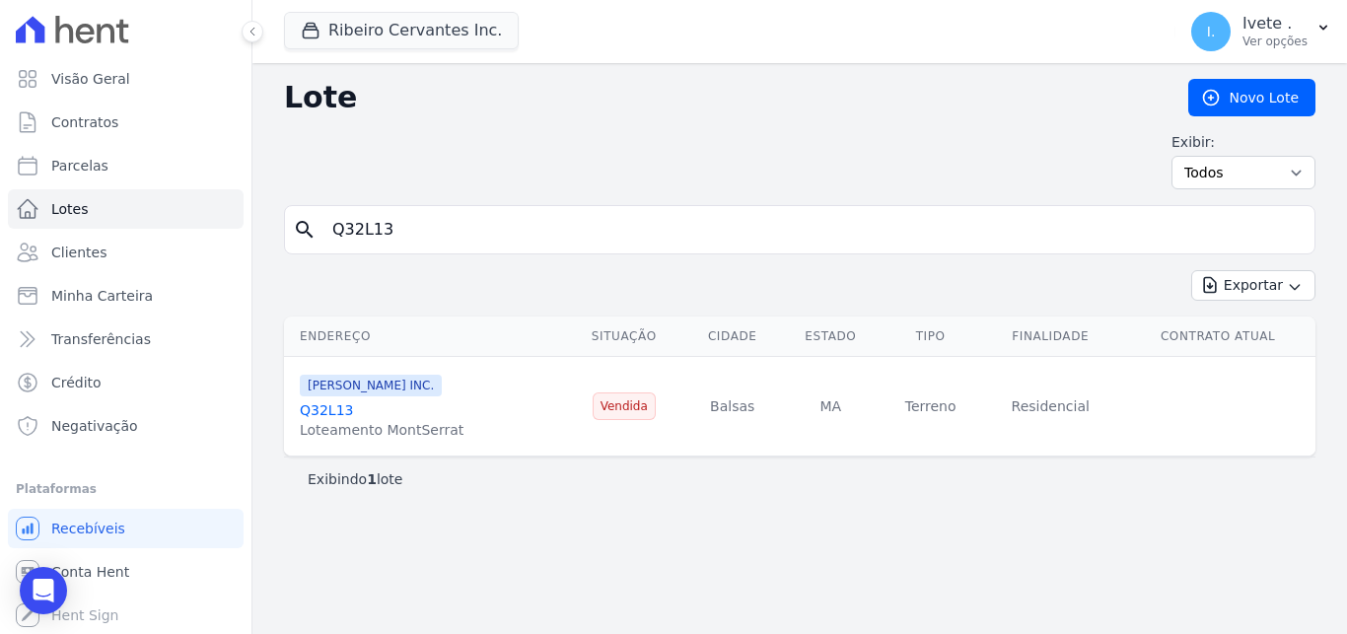
drag, startPoint x: 302, startPoint y: 254, endPoint x: 290, endPoint y: 255, distance: 11.9
click at [320, 249] on input "Q32L13" at bounding box center [813, 229] width 986 height 39
click at [184, 199] on link "Lotes" at bounding box center [126, 208] width 236 height 39
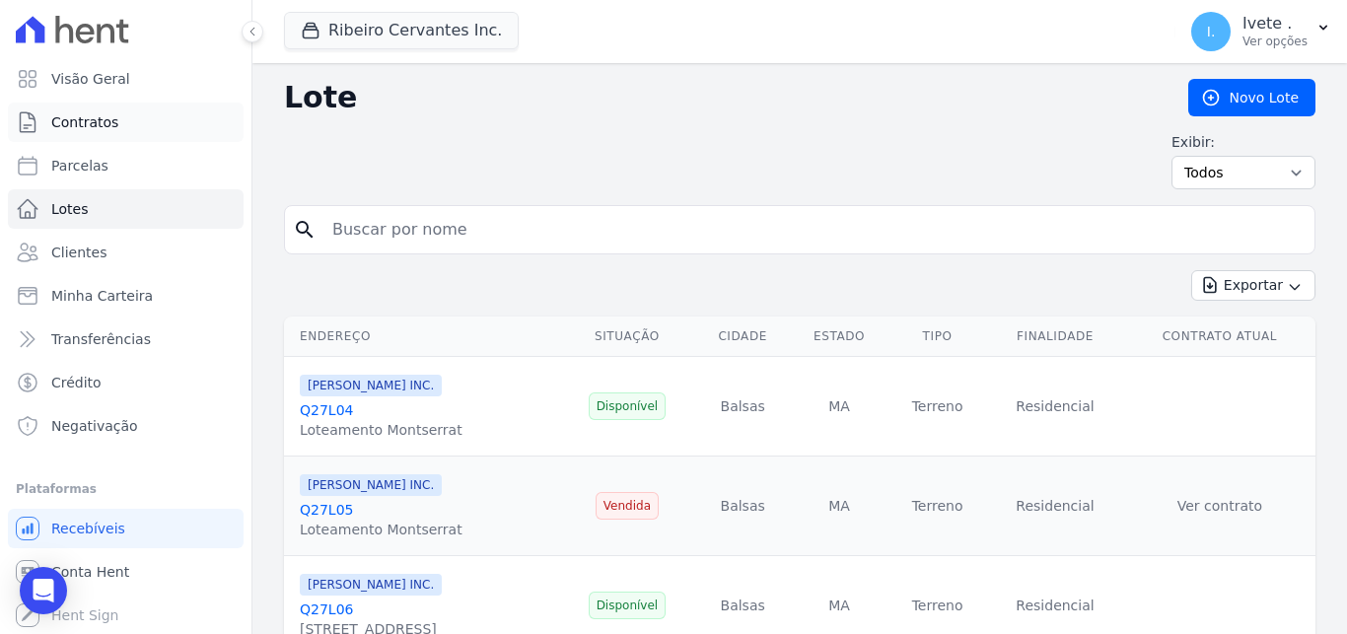
click at [120, 131] on link "Contratos" at bounding box center [126, 122] width 236 height 39
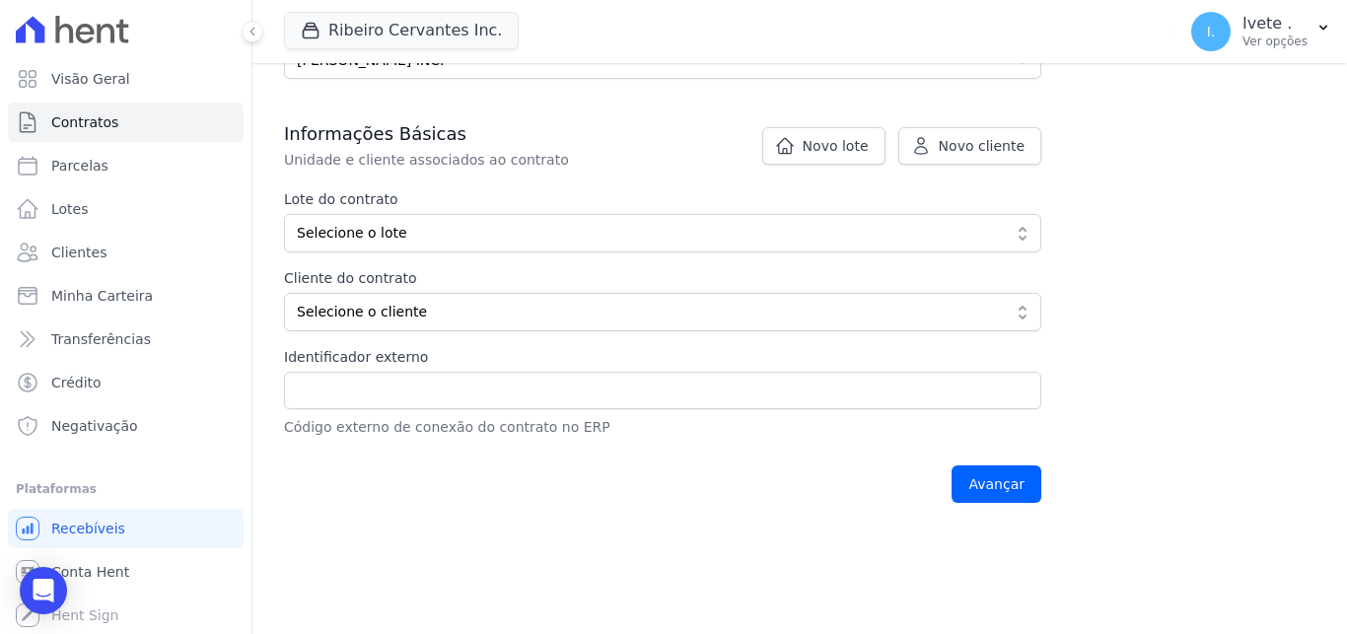
scroll to position [327, 0]
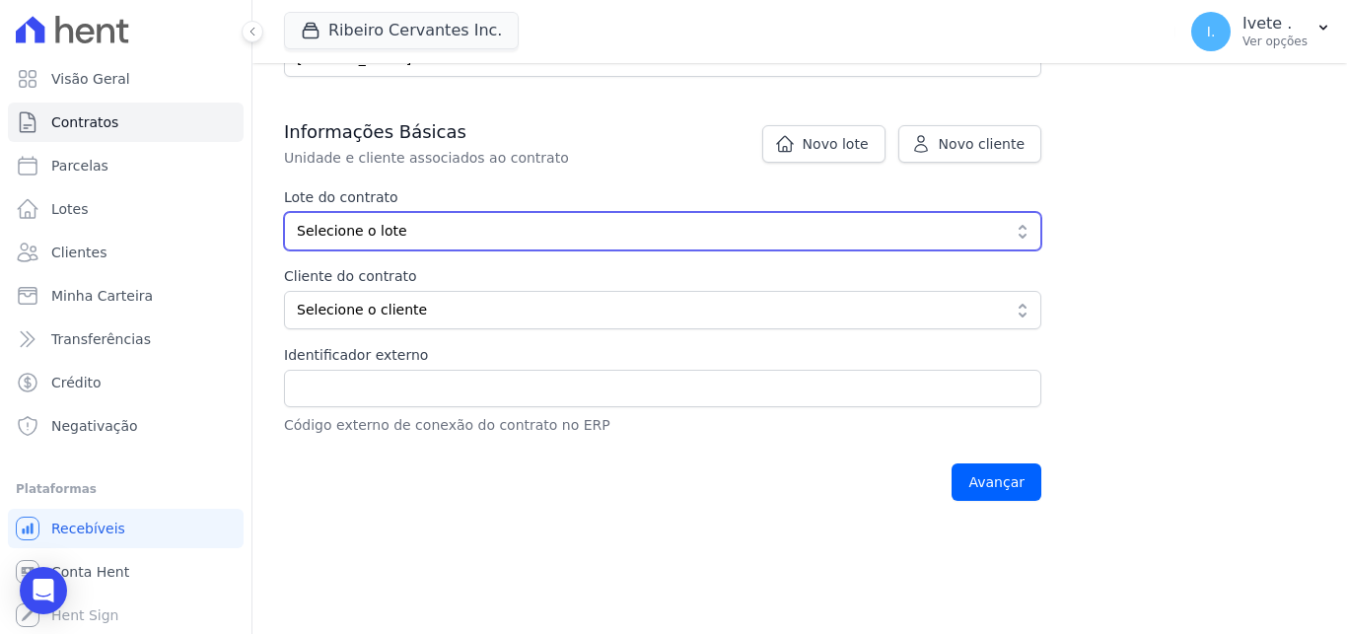
click at [997, 230] on span "Selecione o lote" at bounding box center [649, 231] width 704 height 21
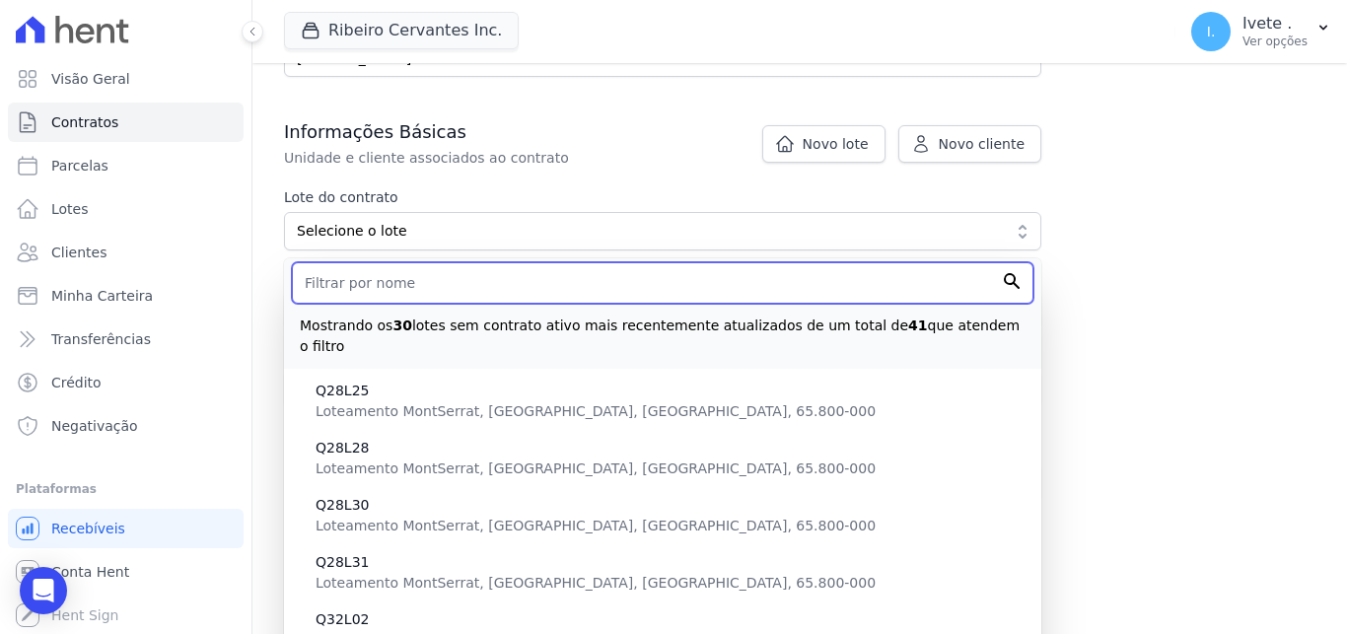
click at [769, 289] on input "text" at bounding box center [662, 282] width 741 height 41
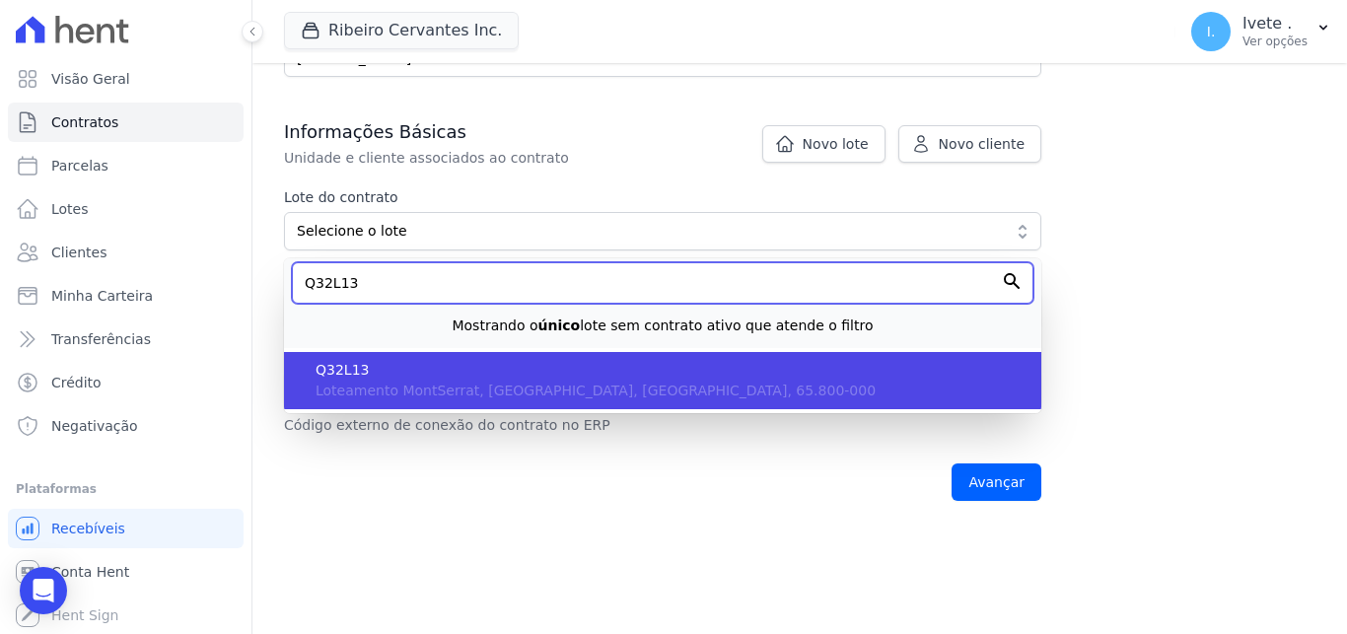
type input "Q32L13"
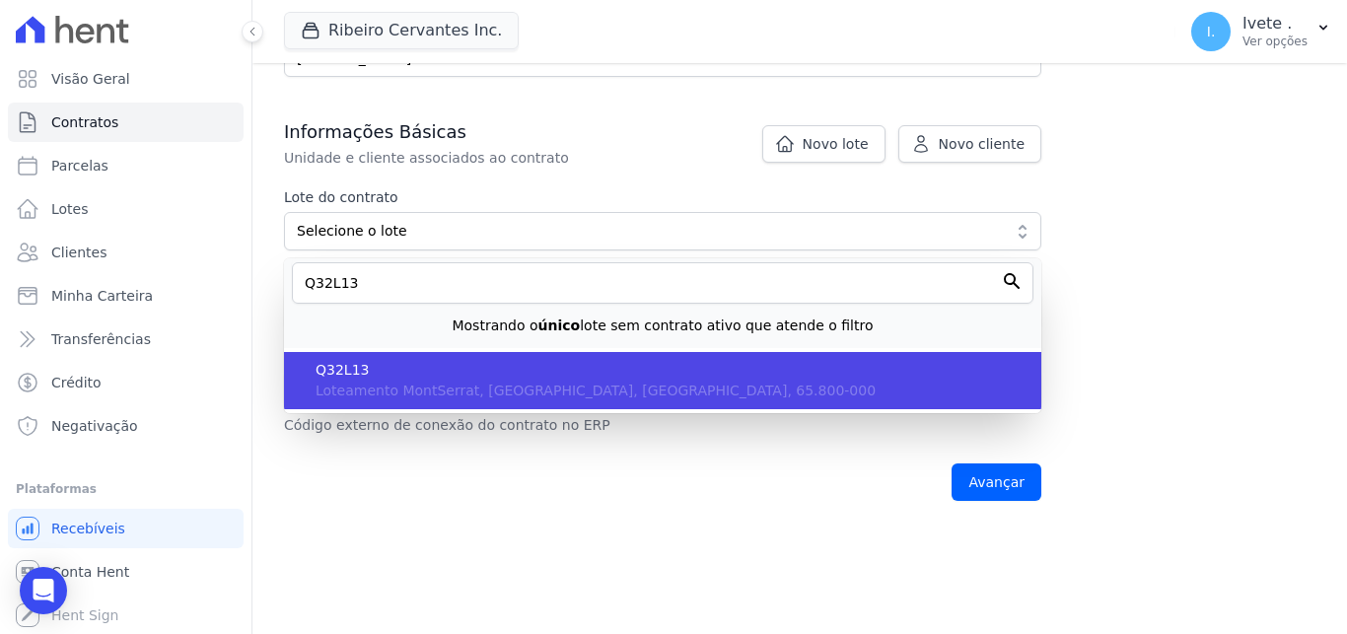
click at [538, 371] on span "Q32L13" at bounding box center [670, 370] width 710 height 21
type input "75f8c108-3628-499e-bc9d-dbbc79e63162"
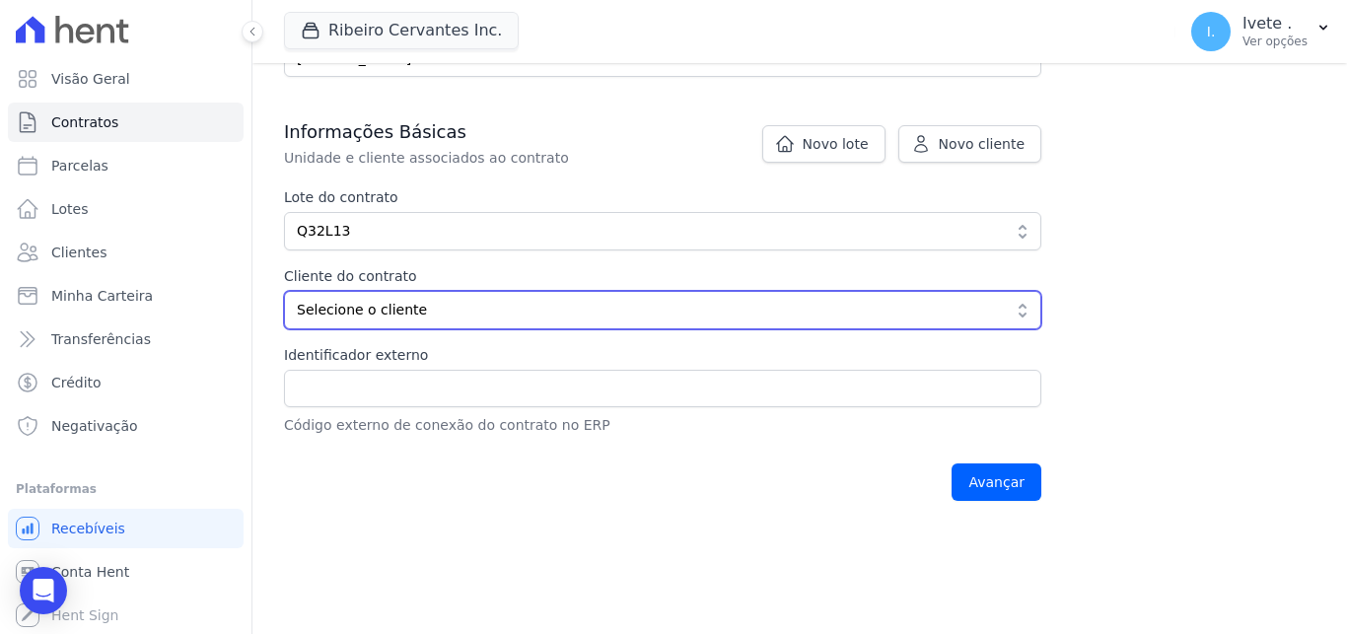
click at [482, 312] on span "Selecione o cliente" at bounding box center [649, 310] width 704 height 21
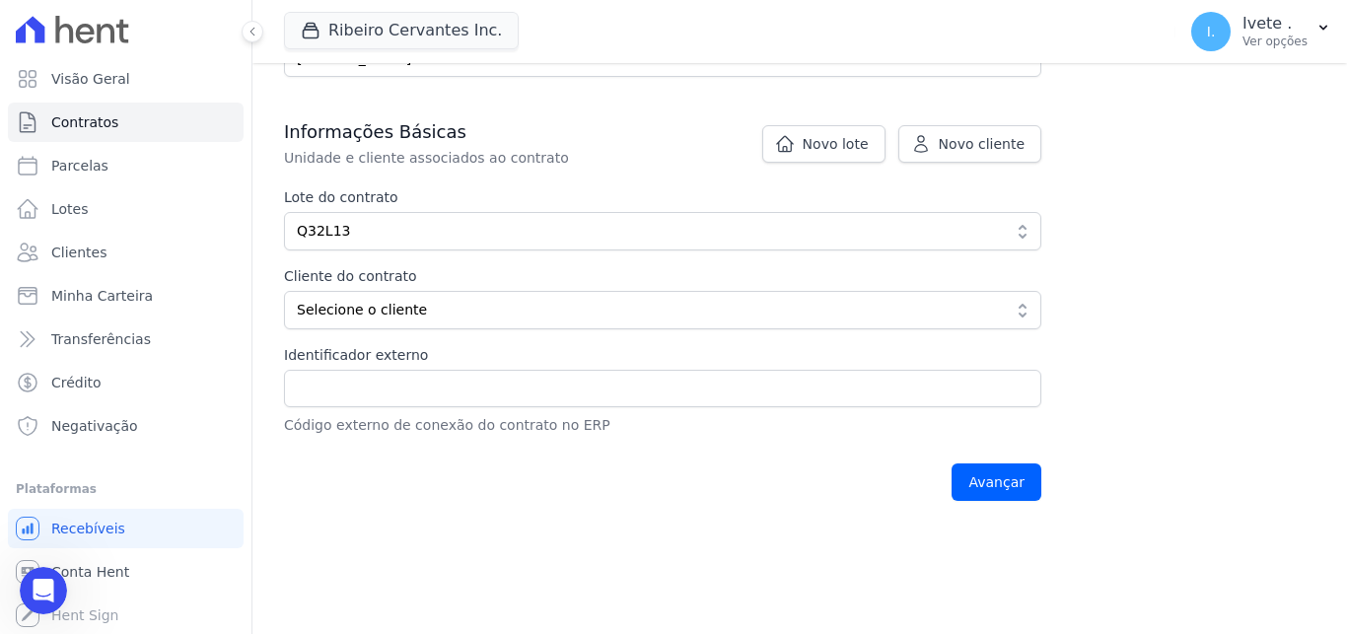
scroll to position [0, 0]
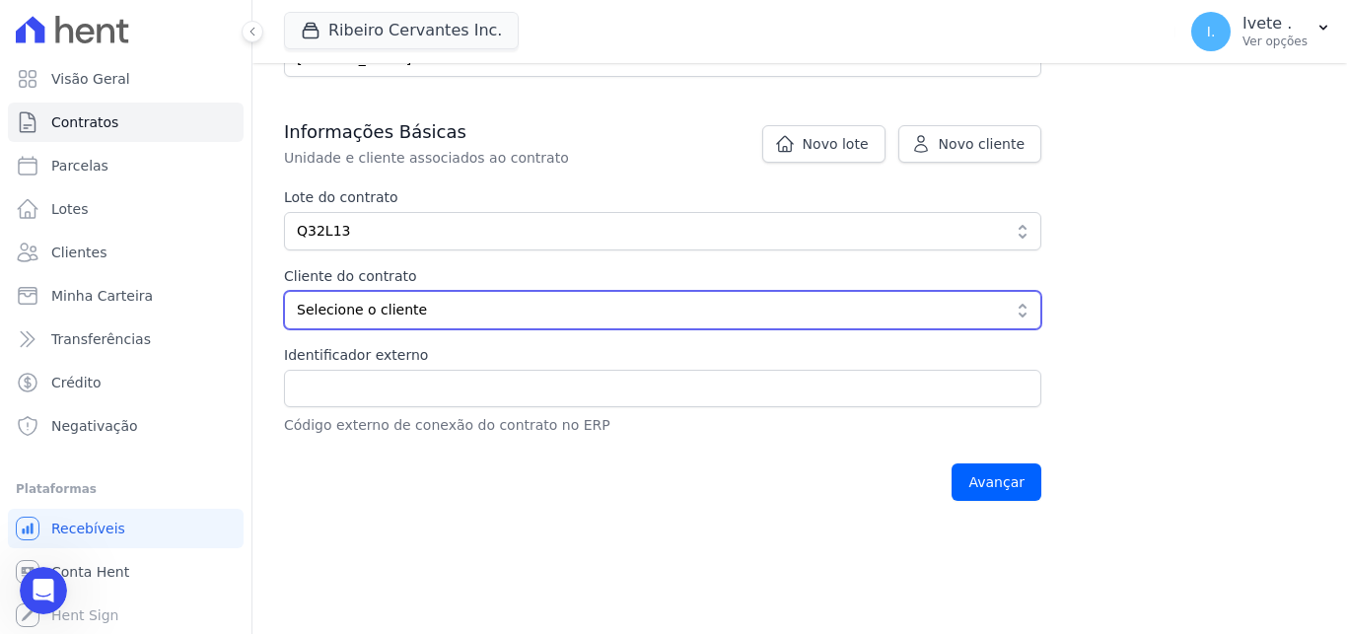
click at [413, 311] on span "Selecione o cliente" at bounding box center [649, 310] width 704 height 21
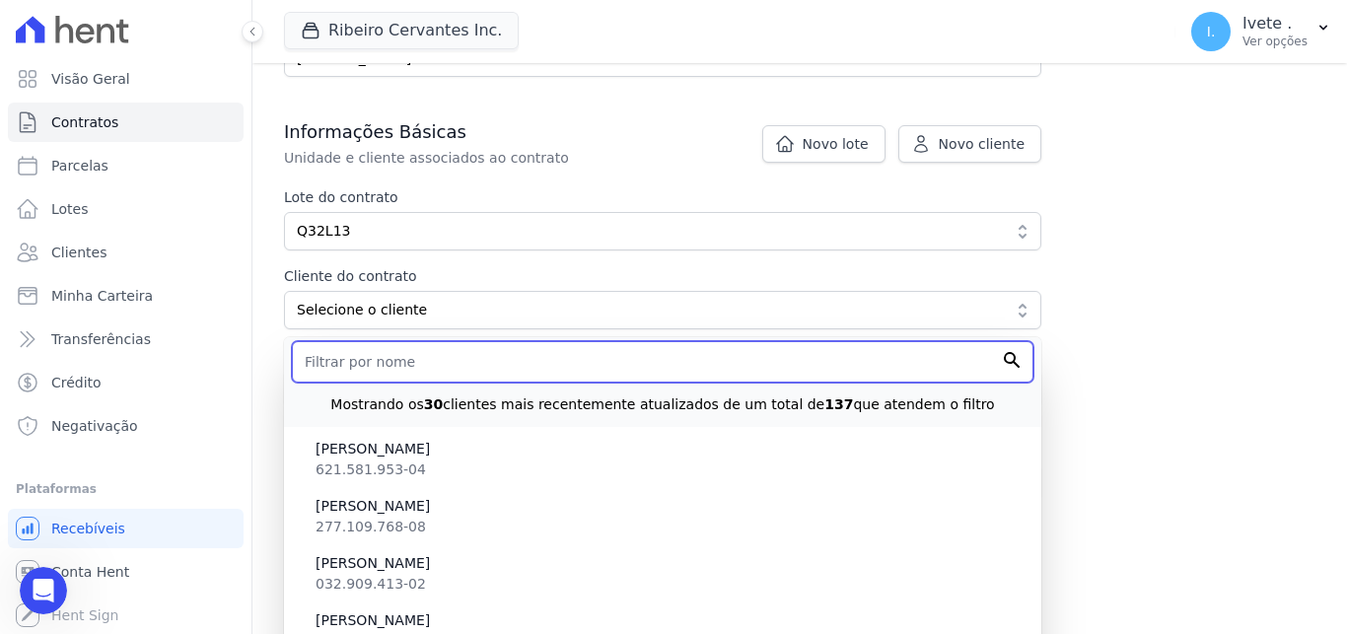
click at [419, 362] on input "text" at bounding box center [662, 361] width 741 height 41
paste input "Davi Bezerra Kossmann,"
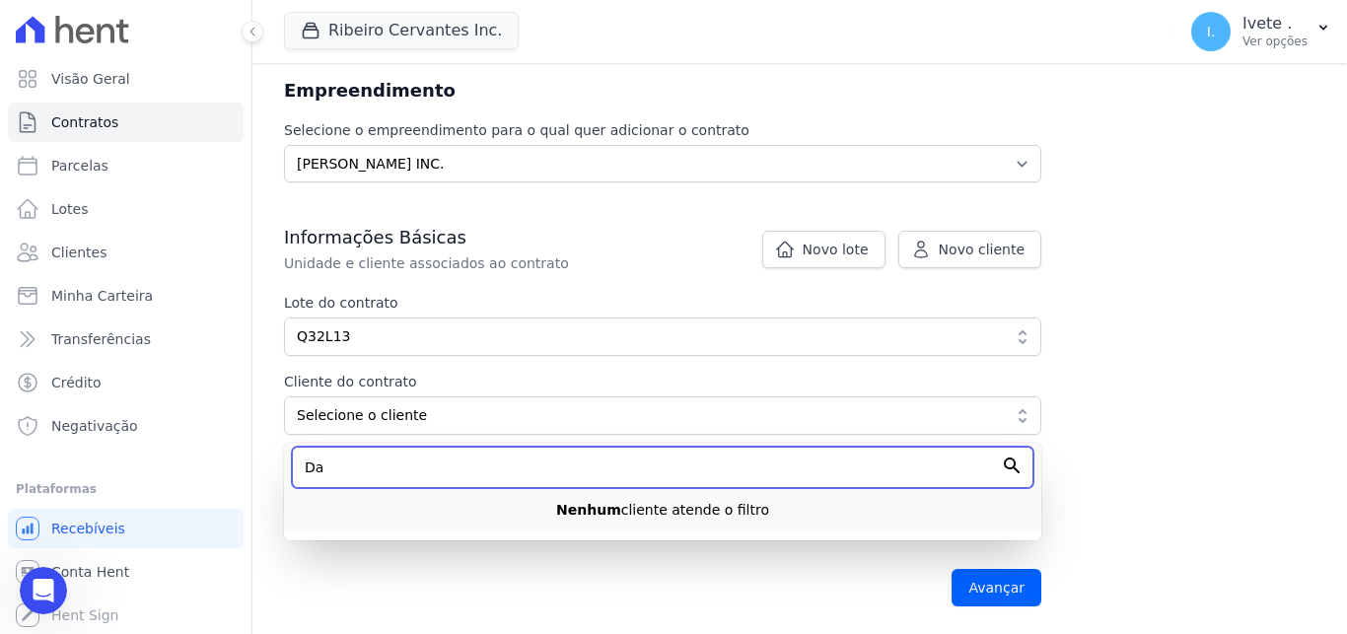
type input "D"
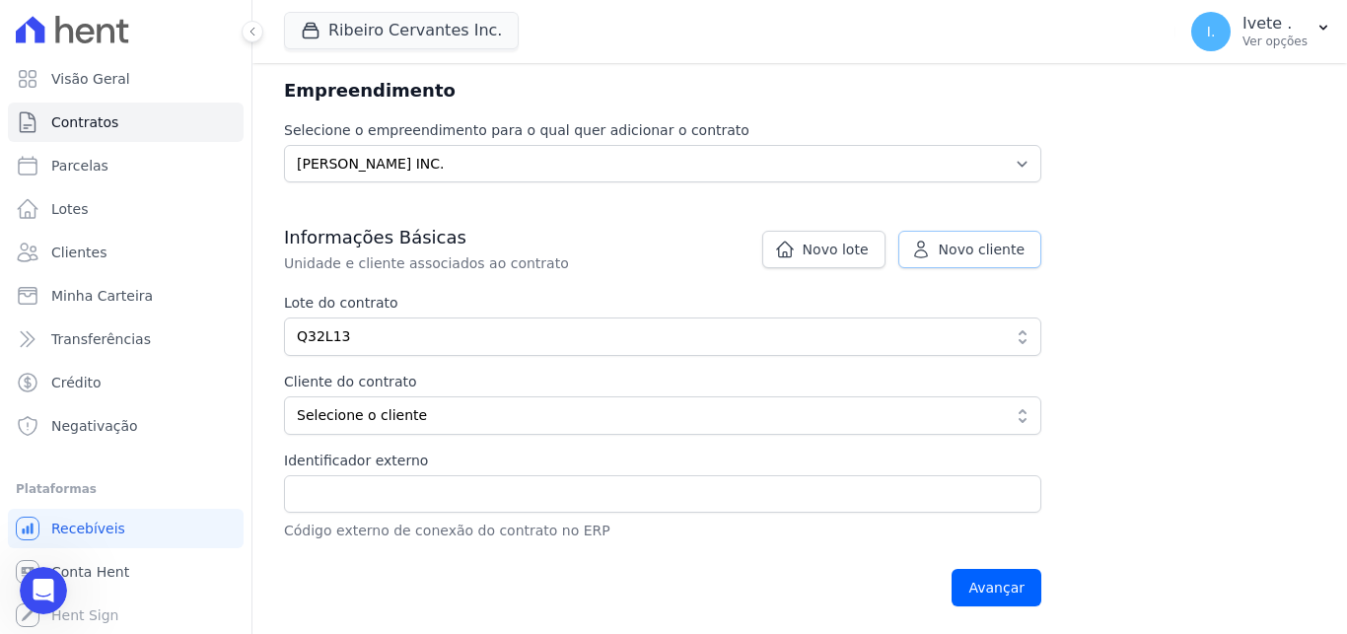
click at [999, 253] on span "Novo cliente" at bounding box center [982, 250] width 86 height 20
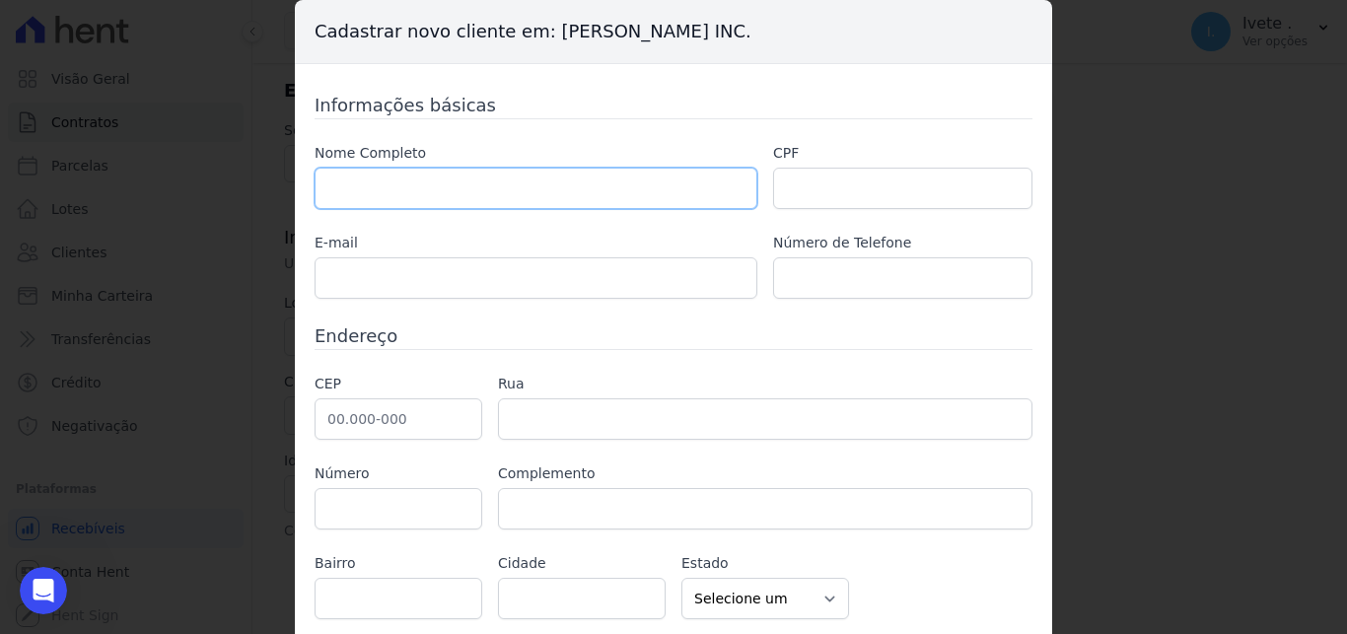
click at [558, 190] on input "text" at bounding box center [535, 188] width 443 height 41
paste input "Davi Bezerra Kossmann,"
type input "[PERSON_NAME]"
click at [827, 178] on input "text" at bounding box center [902, 188] width 259 height 41
paste input "614.101.463-16"
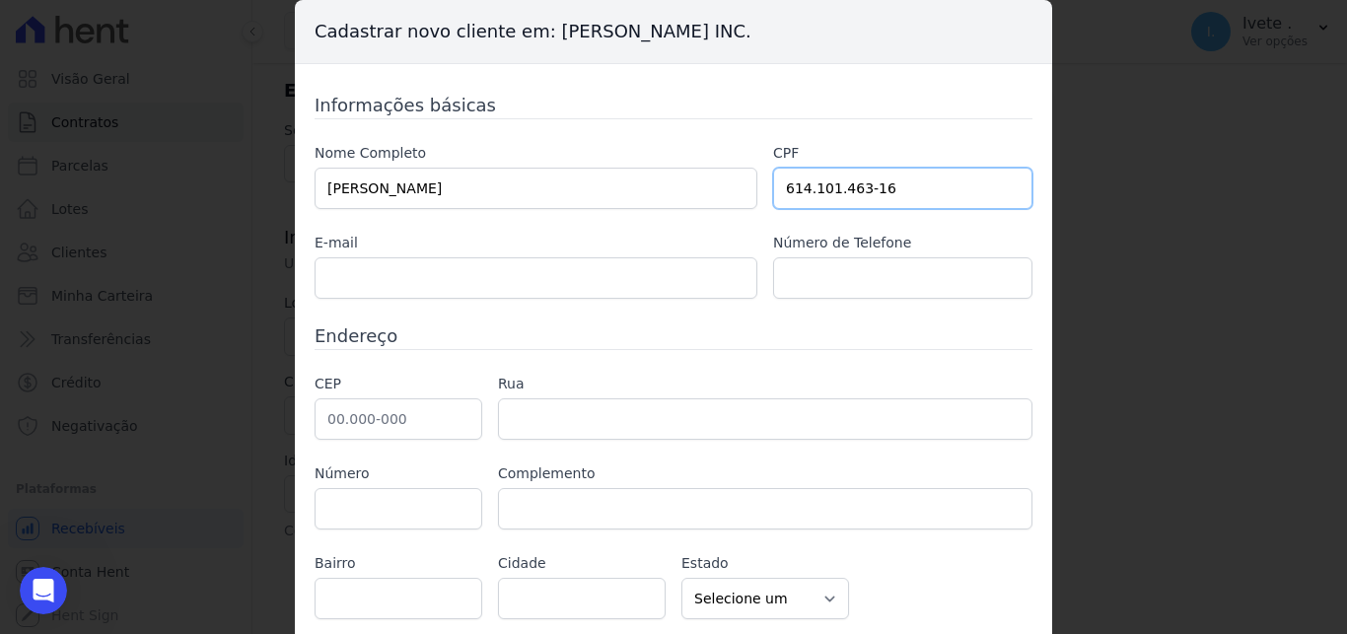
type input "614.101.463-16"
click at [895, 290] on input "text" at bounding box center [902, 277] width 259 height 41
paste input "(99) 98826-4194"
type input "(99) 98826-4194"
click at [403, 426] on input "text" at bounding box center [398, 418] width 168 height 41
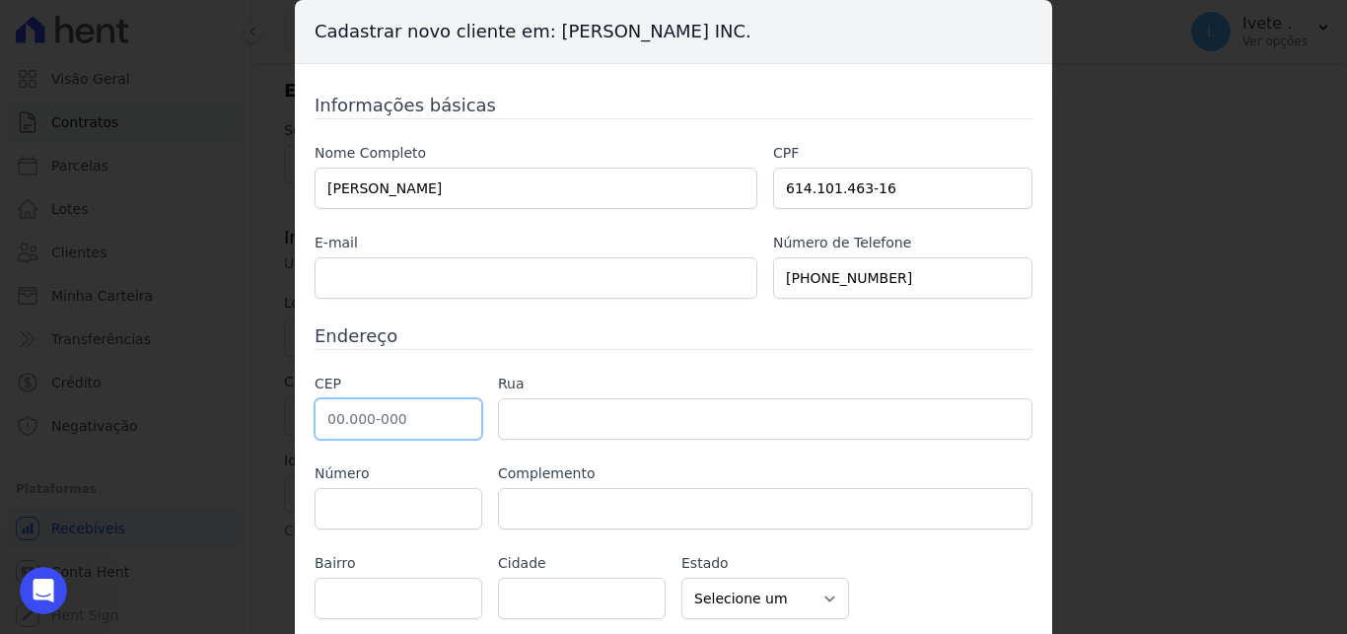
paste input "65.800-000"
type input "65.800-000"
click at [512, 413] on input "text" at bounding box center [765, 418] width 534 height 41
type input "Balsas"
select select "MA"
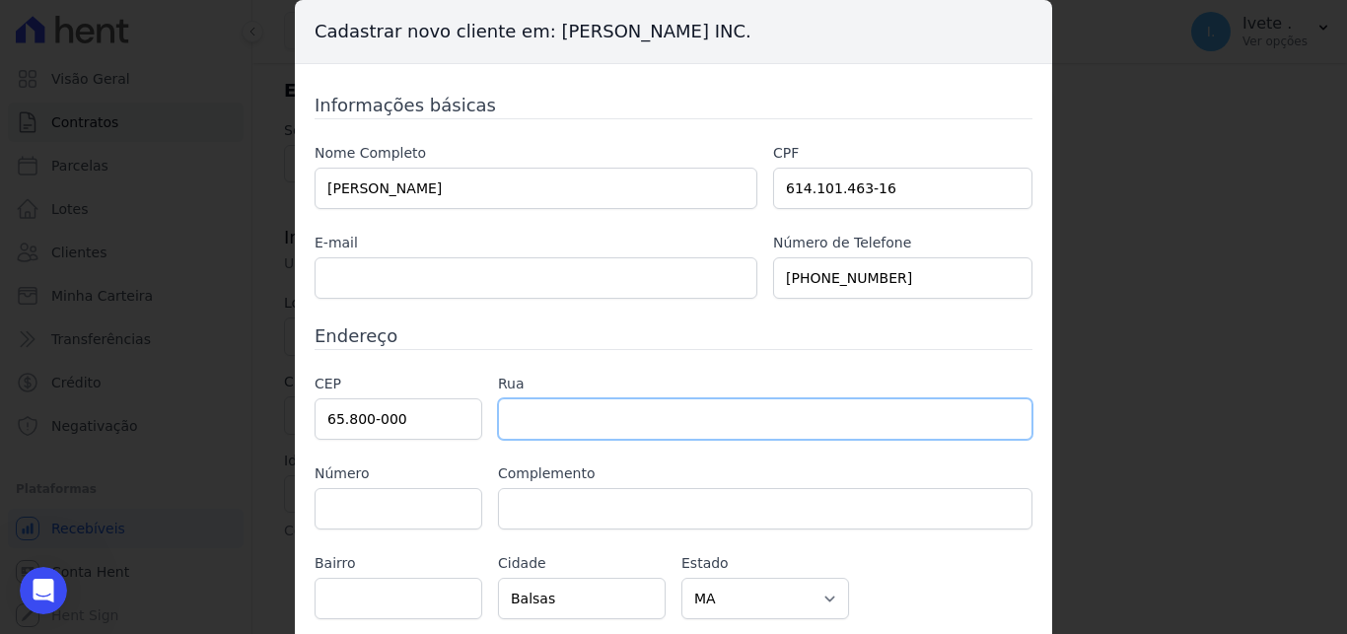
click at [572, 416] on input "text" at bounding box center [765, 418] width 534 height 41
paste input "Rua Recife"
type input "Rua Recife"
click at [391, 502] on input "text" at bounding box center [398, 508] width 168 height 41
type input "310"
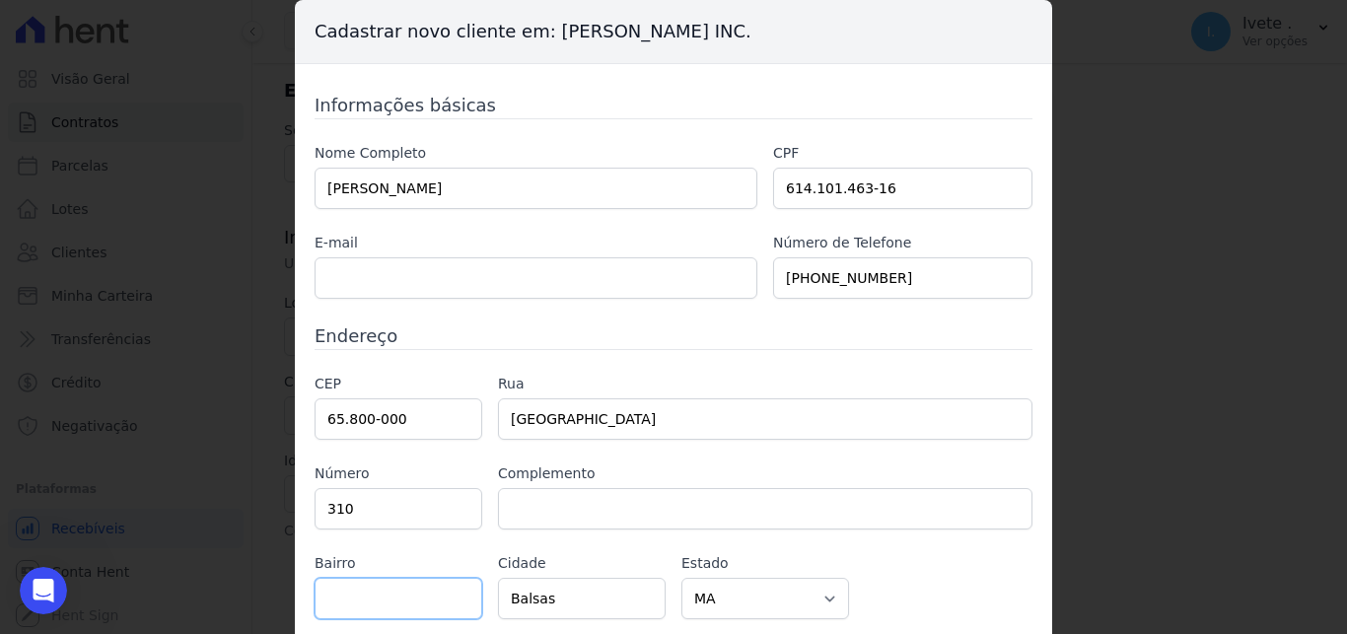
click at [417, 608] on input "text" at bounding box center [398, 598] width 168 height 41
paste input "Setor Industrial"
type input "Setor Industrial"
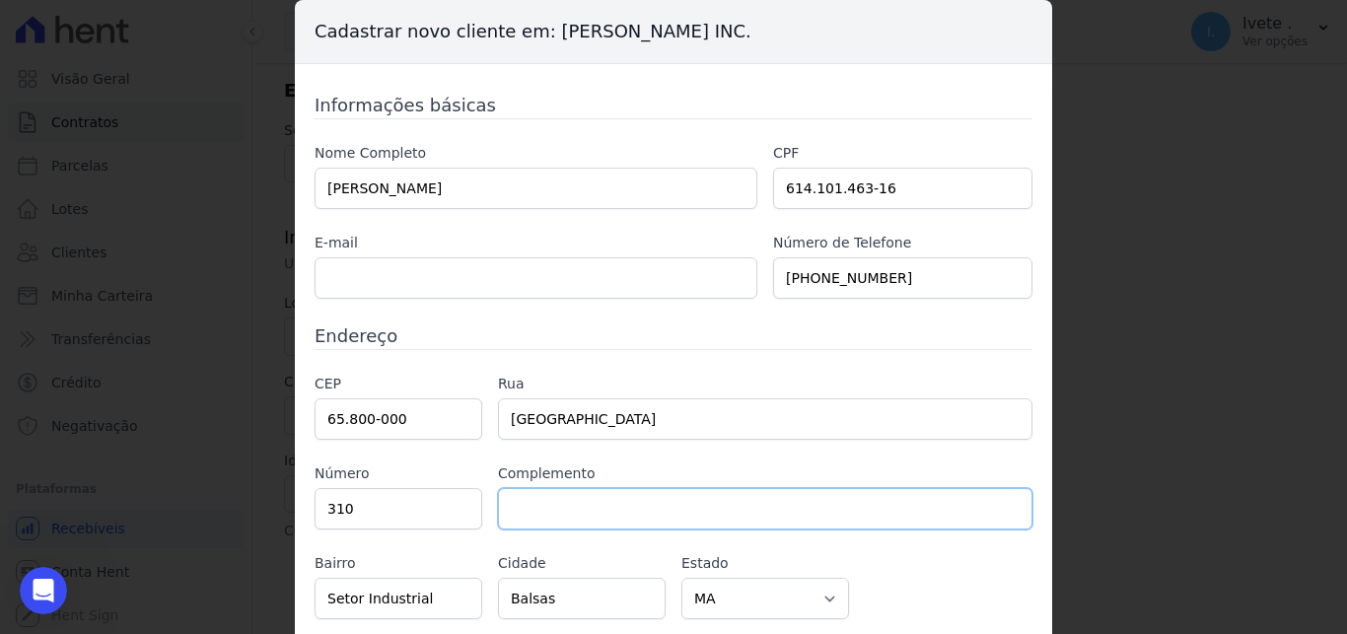
click at [567, 507] on input "text" at bounding box center [765, 508] width 534 height 41
type input "Casa"
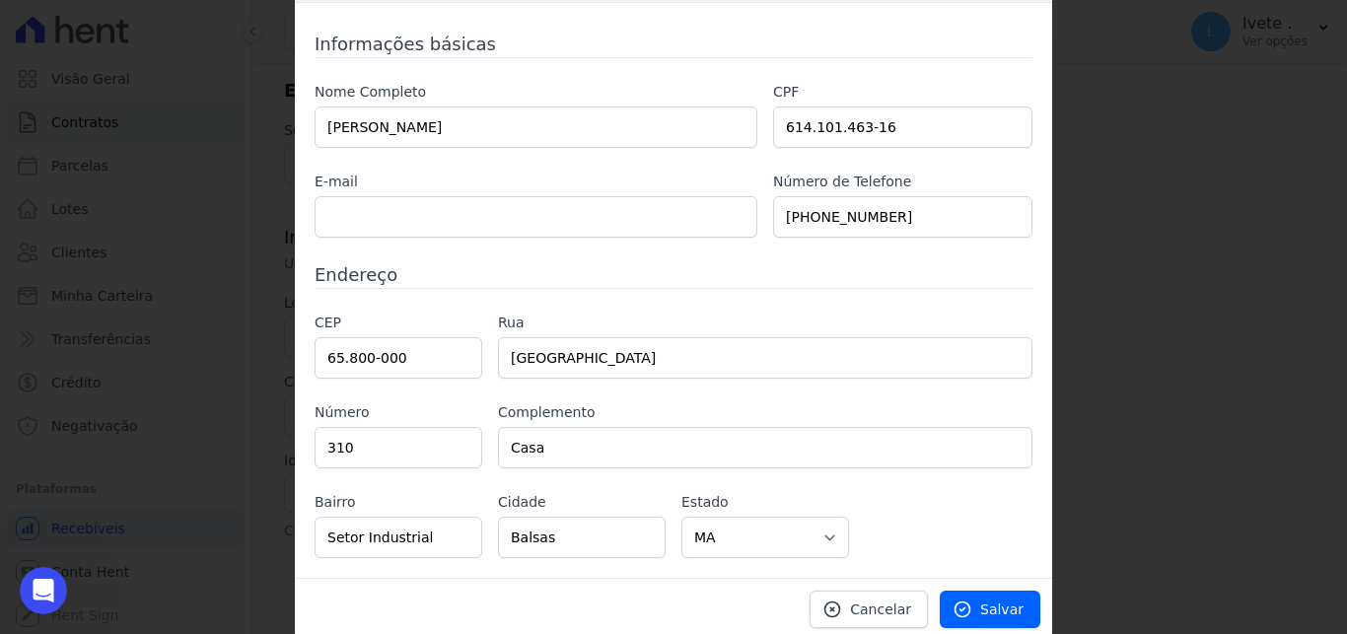
scroll to position [67, 0]
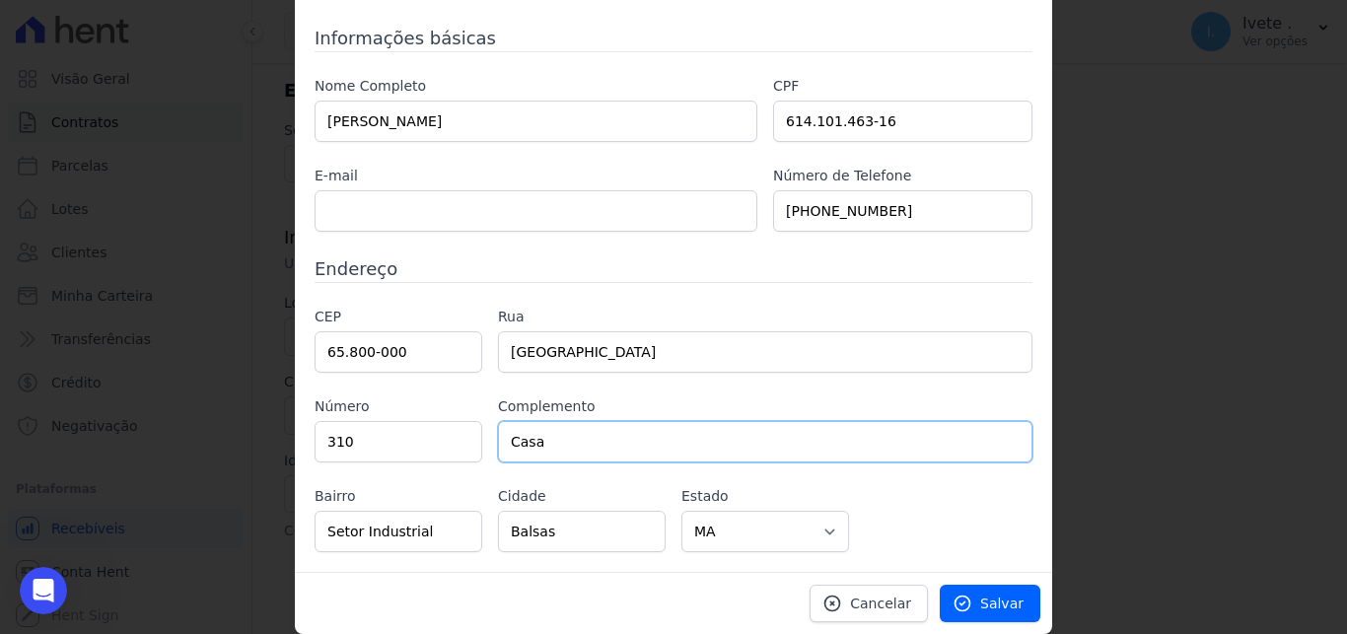
drag, startPoint x: 574, startPoint y: 438, endPoint x: 396, endPoint y: 457, distance: 178.5
click at [498, 457] on input "Casa" at bounding box center [765, 441] width 534 height 41
type input "S"
type input "A"
type input "N"
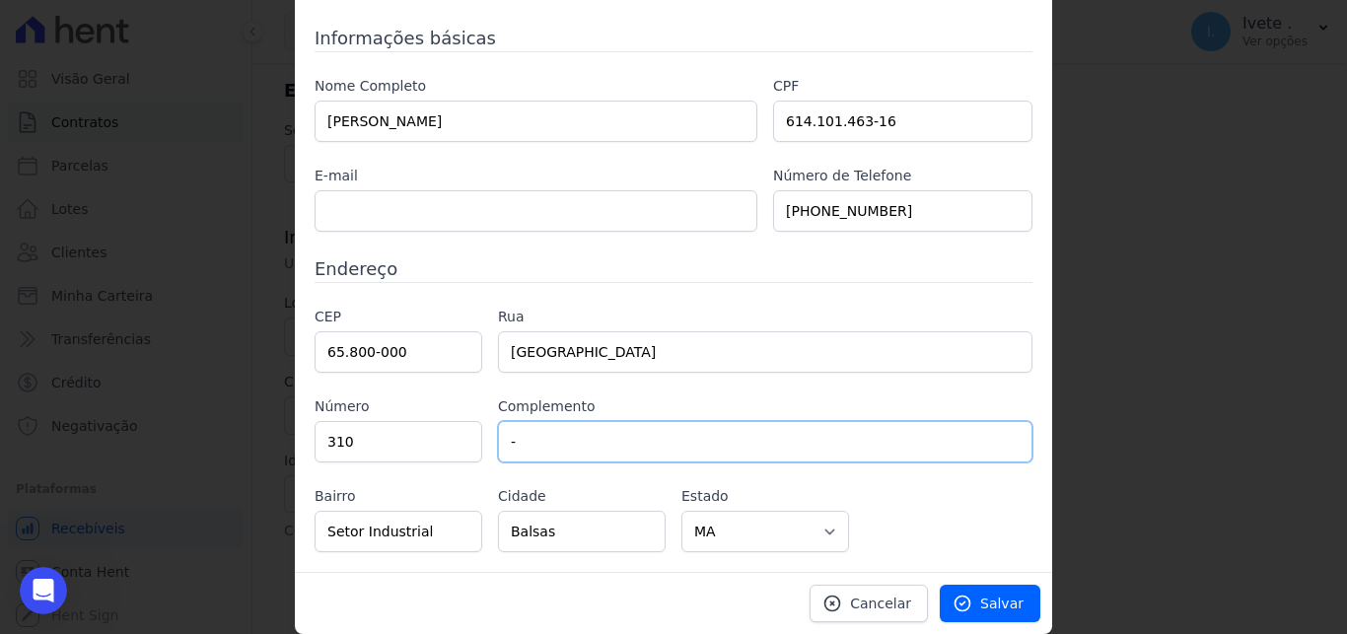
type input "-"
click at [1004, 595] on span "Salvar" at bounding box center [1001, 603] width 43 height 20
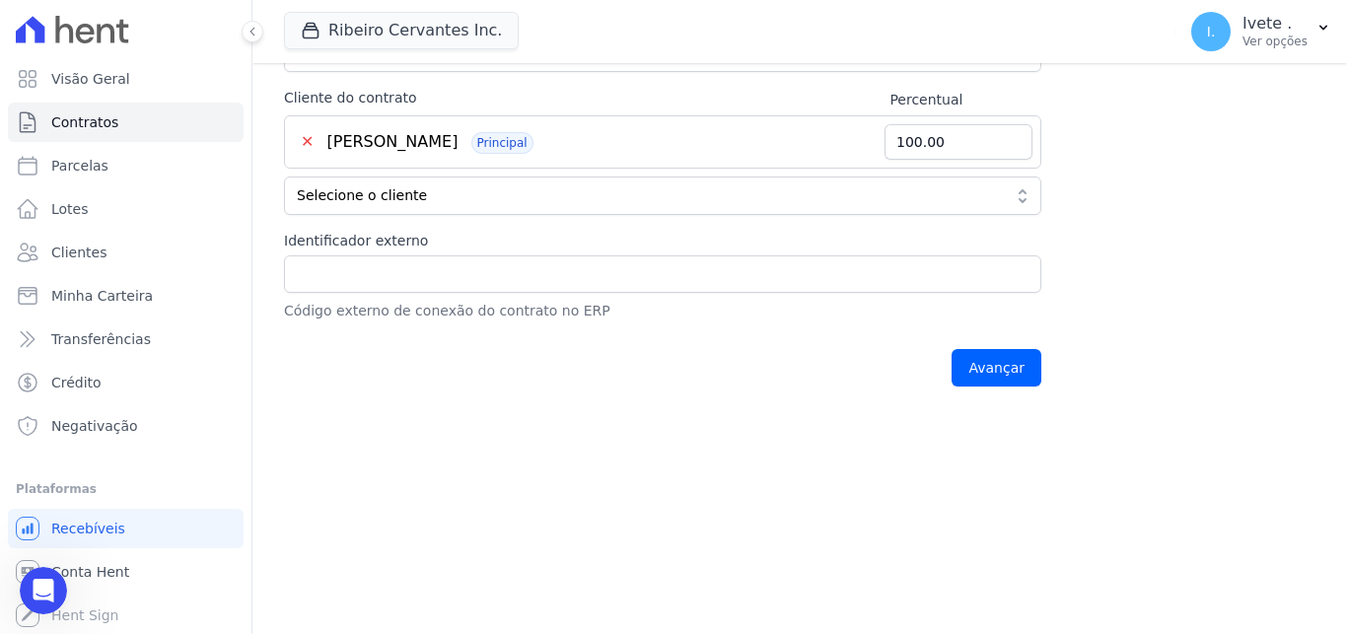
scroll to position [523, 0]
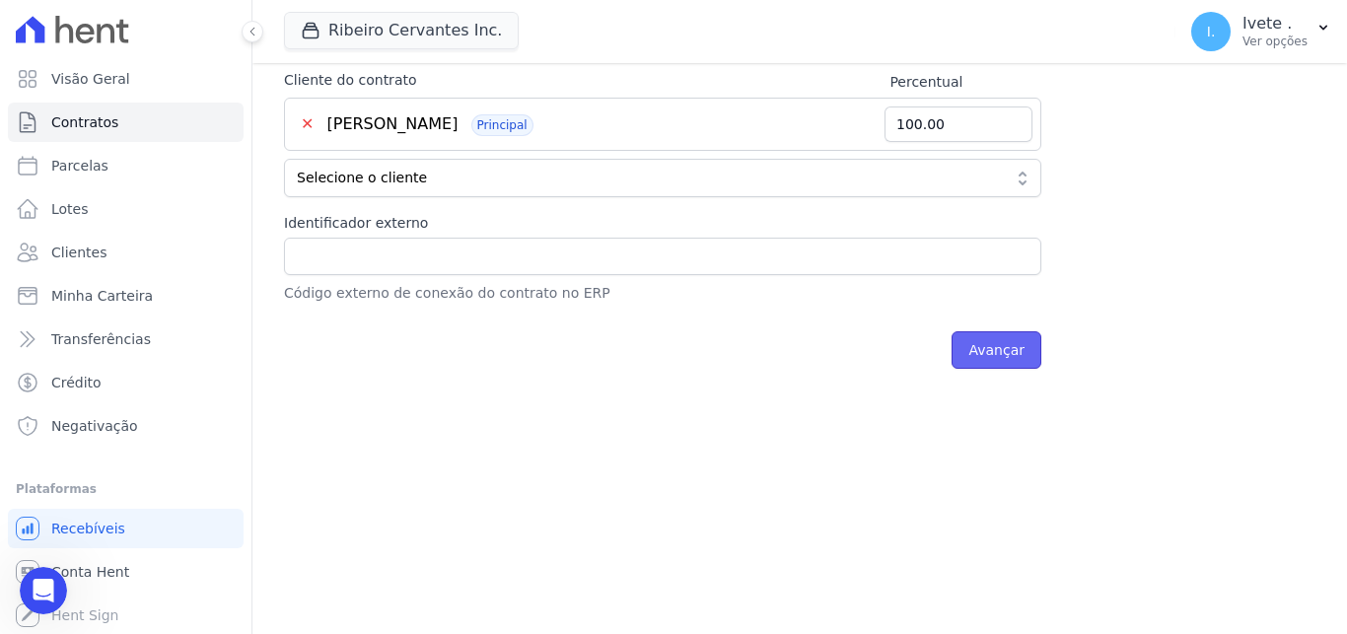
click at [996, 356] on input "Avançar" at bounding box center [996, 349] width 90 height 37
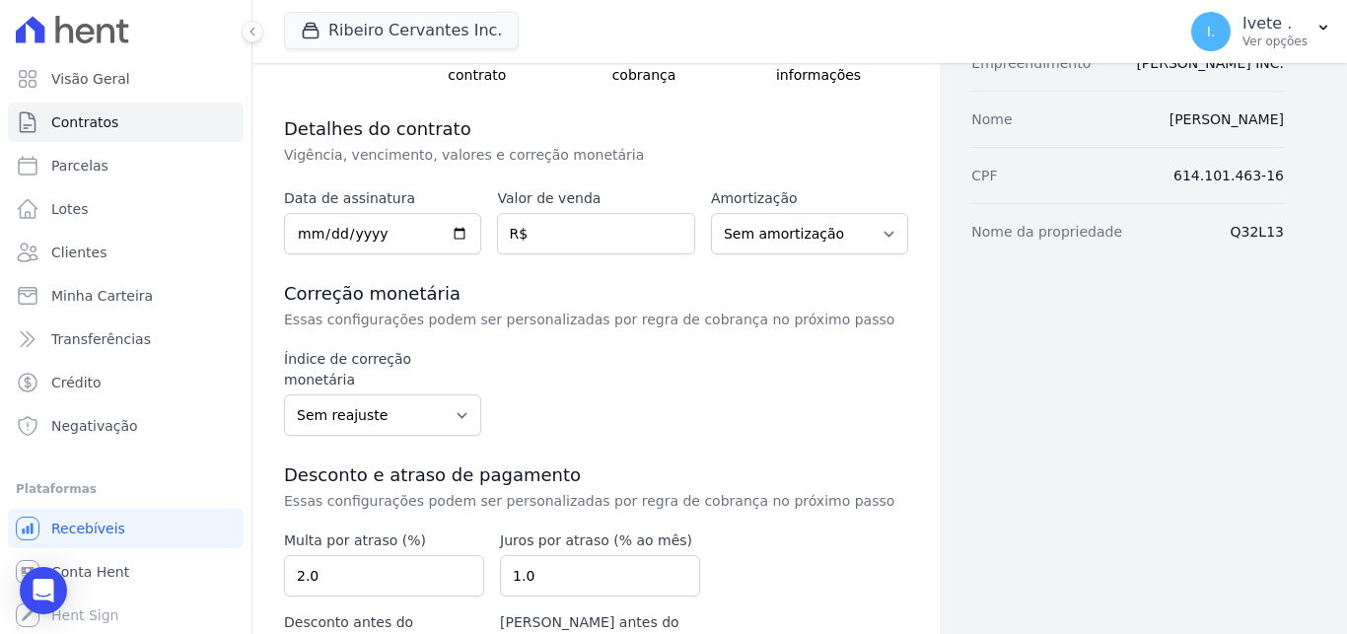
scroll to position [225, 0]
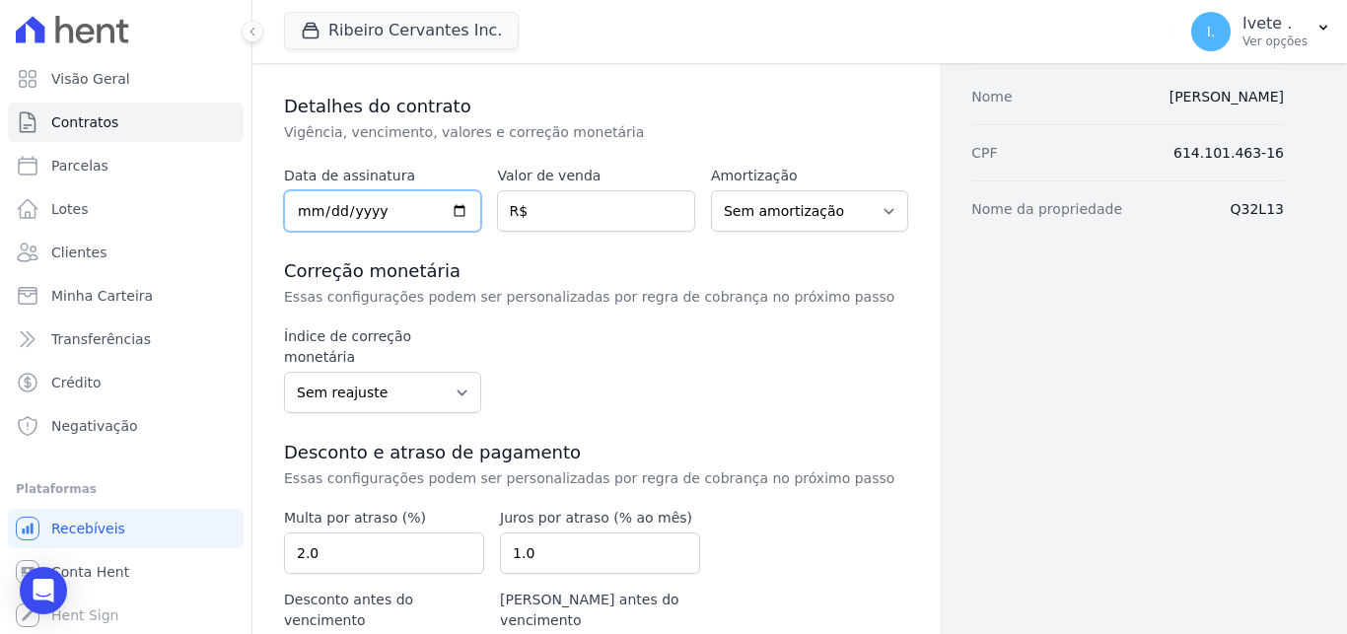
click at [456, 211] on input "date" at bounding box center [382, 210] width 197 height 41
type input "[DATE]"
click at [574, 194] on input "number" at bounding box center [595, 210] width 197 height 41
click option "Sem amortização" at bounding box center [0, 0] width 0 height 0
click at [711, 190] on select "Sem amortização Price Sac" at bounding box center [809, 210] width 197 height 41
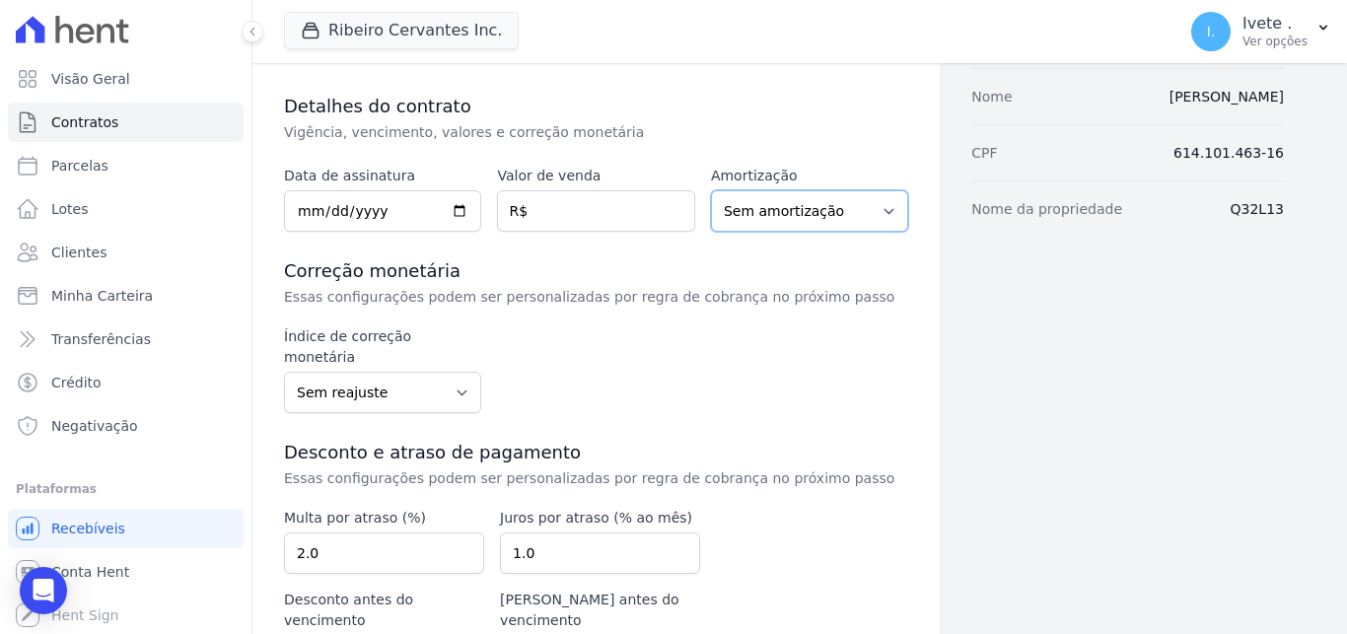
click option "Sem amortização" at bounding box center [0, 0] width 0 height 0
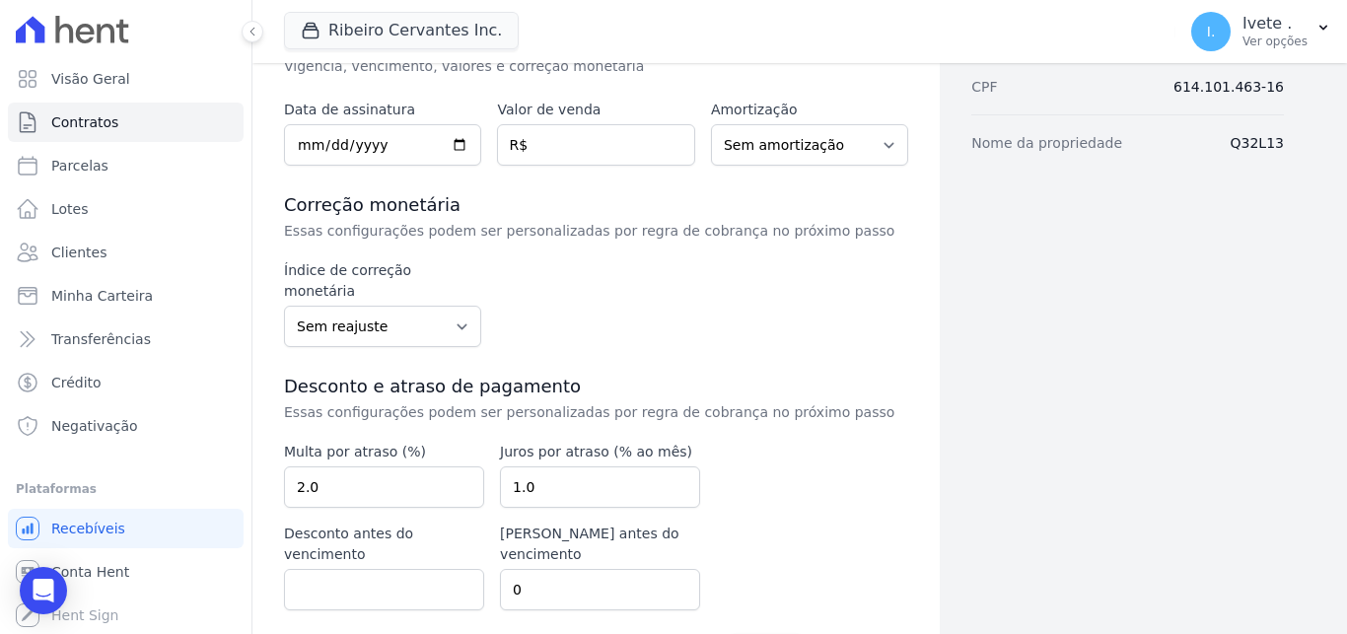
scroll to position [318, 0]
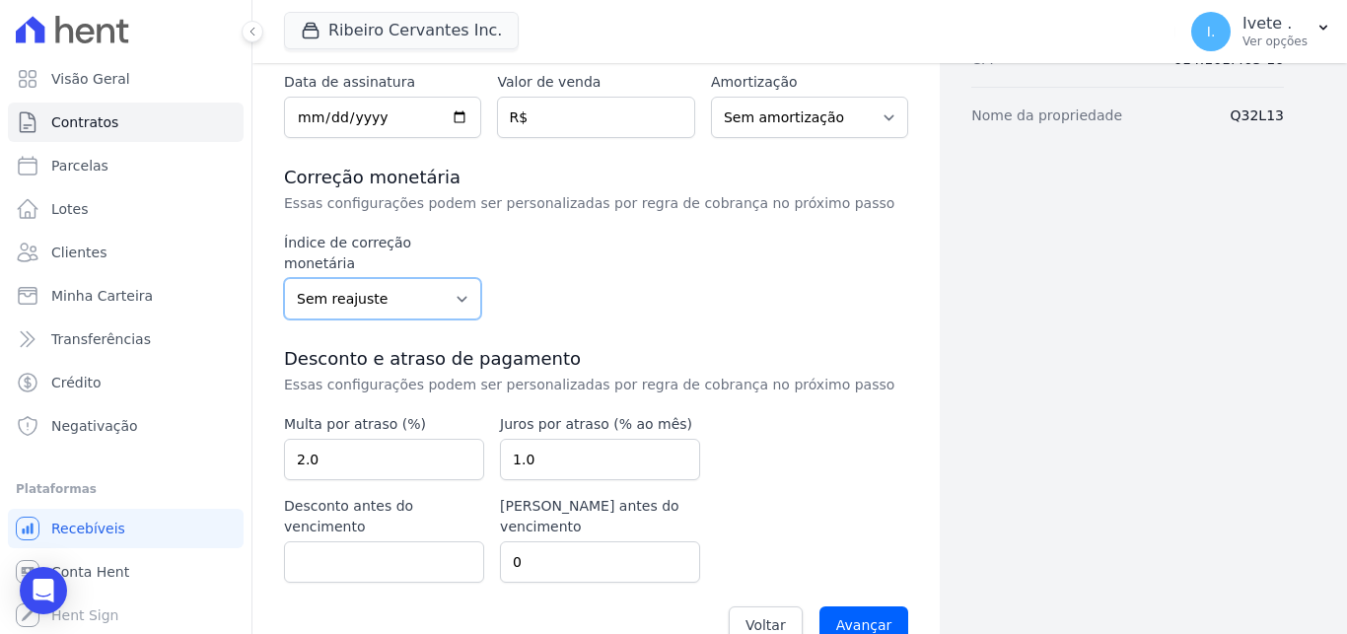
select select "igpm"
click option "IGPM" at bounding box center [0, 0] width 0 height 0
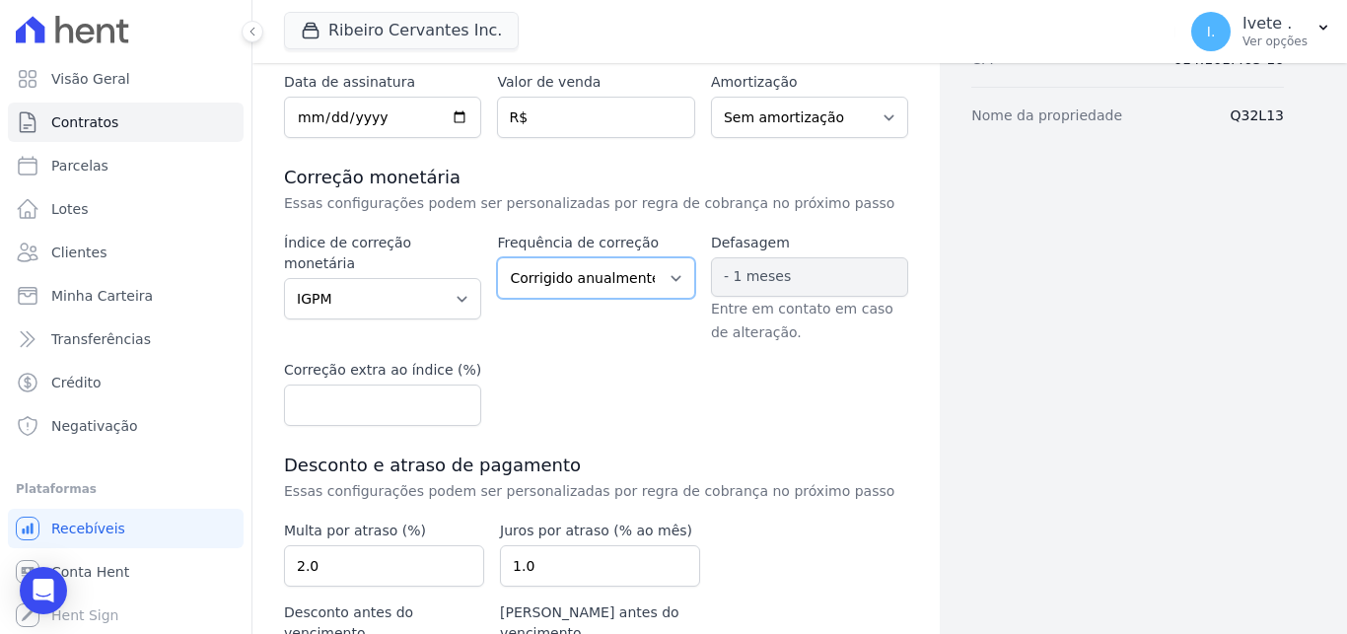
click at [497, 257] on select "Corrigido semestralmente Corrigido mensalmente Corrigido anualmente" at bounding box center [595, 277] width 197 height 41
click at [612, 275] on select "Corrigido semestralmente Corrigido mensalmente Corrigido anualmente" at bounding box center [595, 277] width 197 height 41
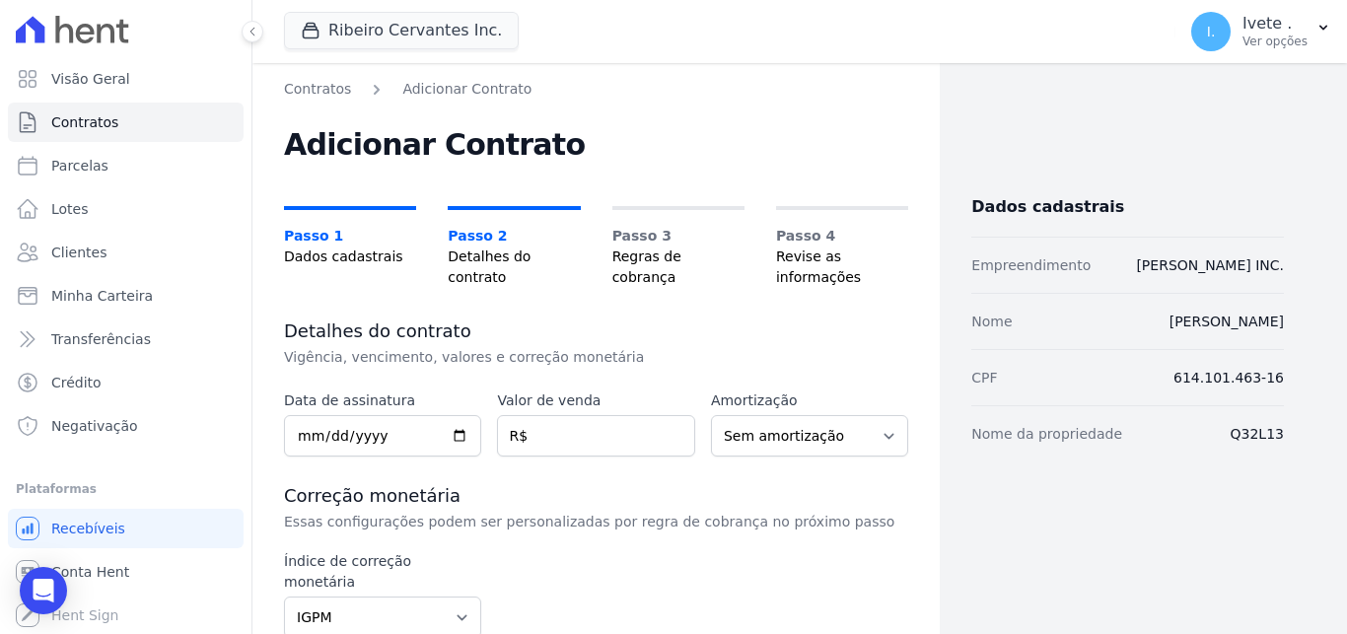
select select "igpm"
click at [711, 415] on select "Sem amortização Price Sac" at bounding box center [809, 435] width 197 height 41
click at [783, 436] on select "Sem amortização Price Sac" at bounding box center [809, 435] width 197 height 41
click at [599, 451] on input "number" at bounding box center [595, 435] width 197 height 41
click at [711, 415] on select "Sem amortização Price Sac" at bounding box center [809, 435] width 197 height 41
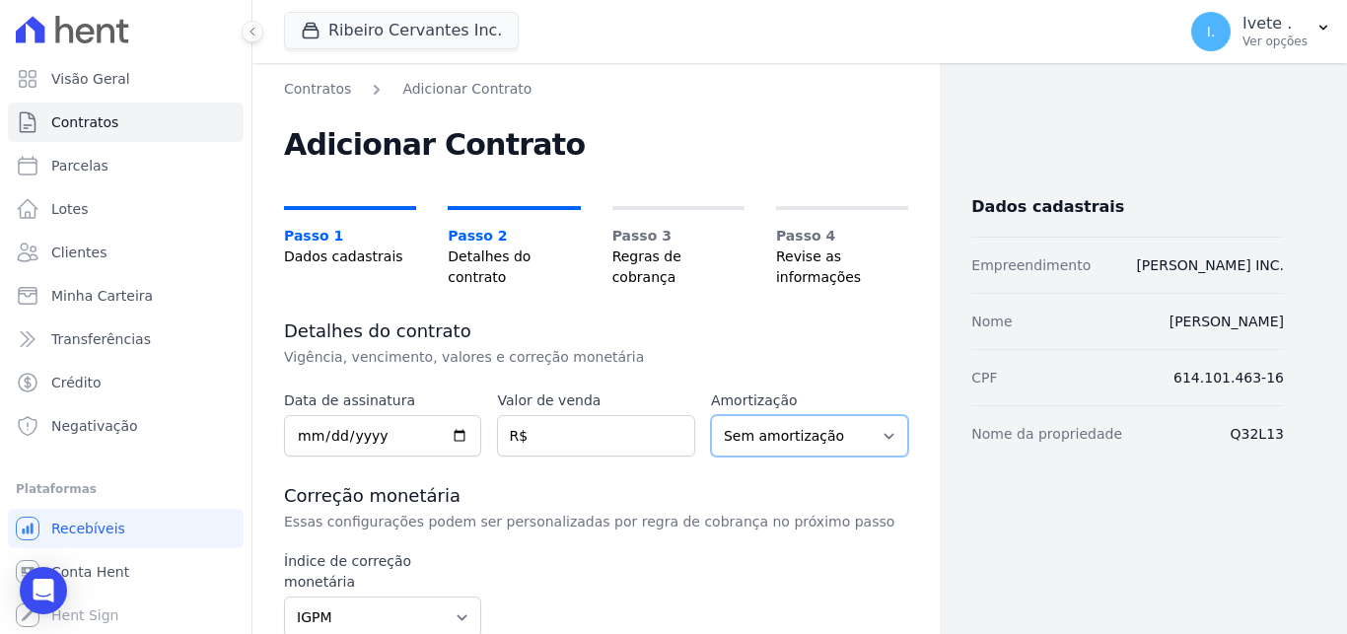
click at [870, 442] on select "Sem amortização Price Sac" at bounding box center [809, 435] width 197 height 41
click at [711, 415] on select "Sem amortização Price Sac" at bounding box center [809, 435] width 197 height 41
click option "Sem amortização" at bounding box center [0, 0] width 0 height 0
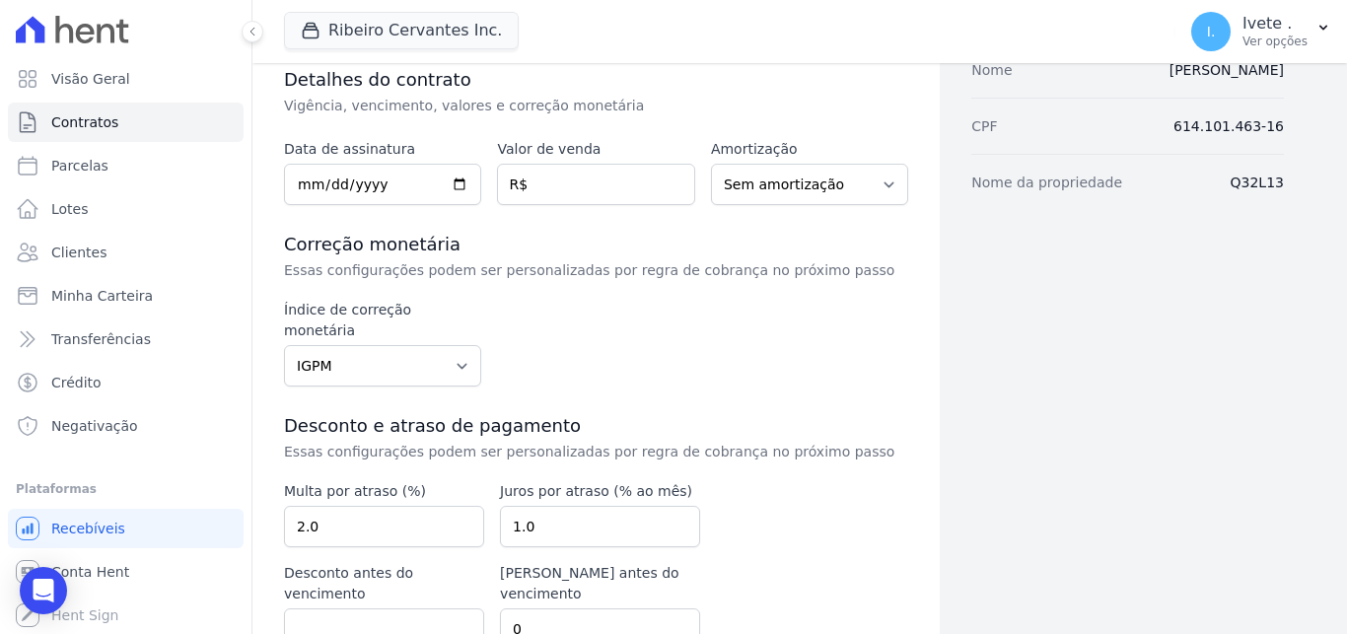
scroll to position [318, 0]
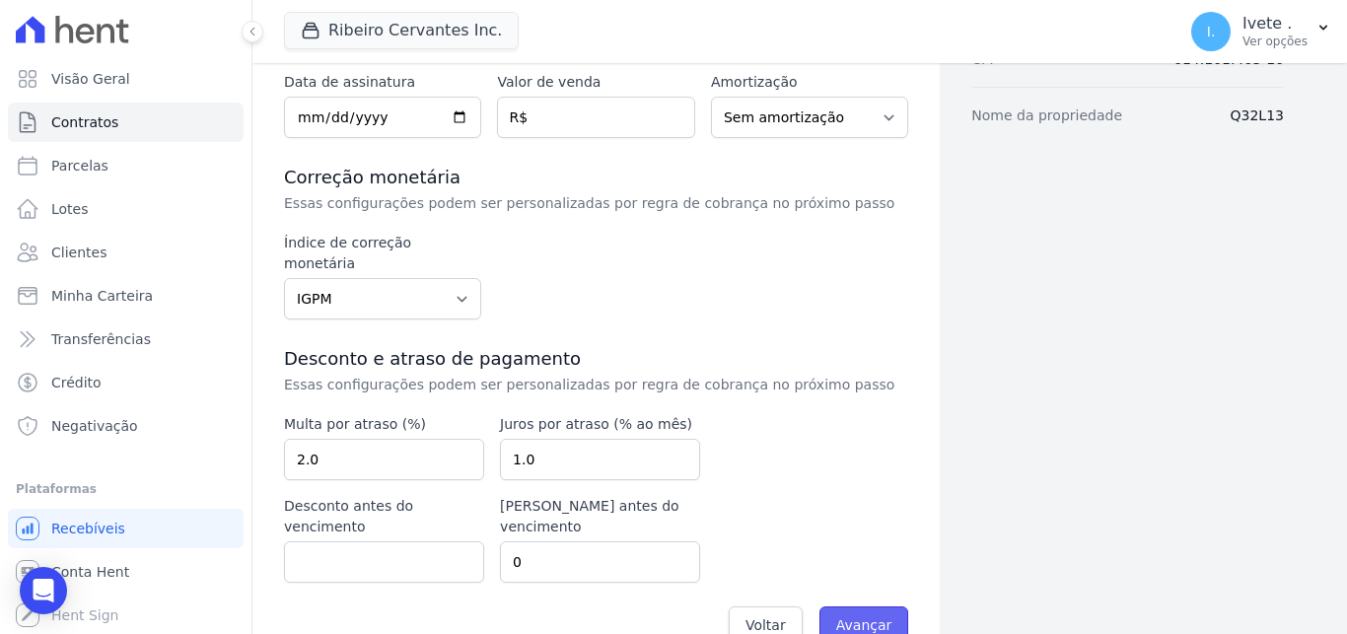
click at [847, 606] on input "Avançar" at bounding box center [864, 624] width 90 height 37
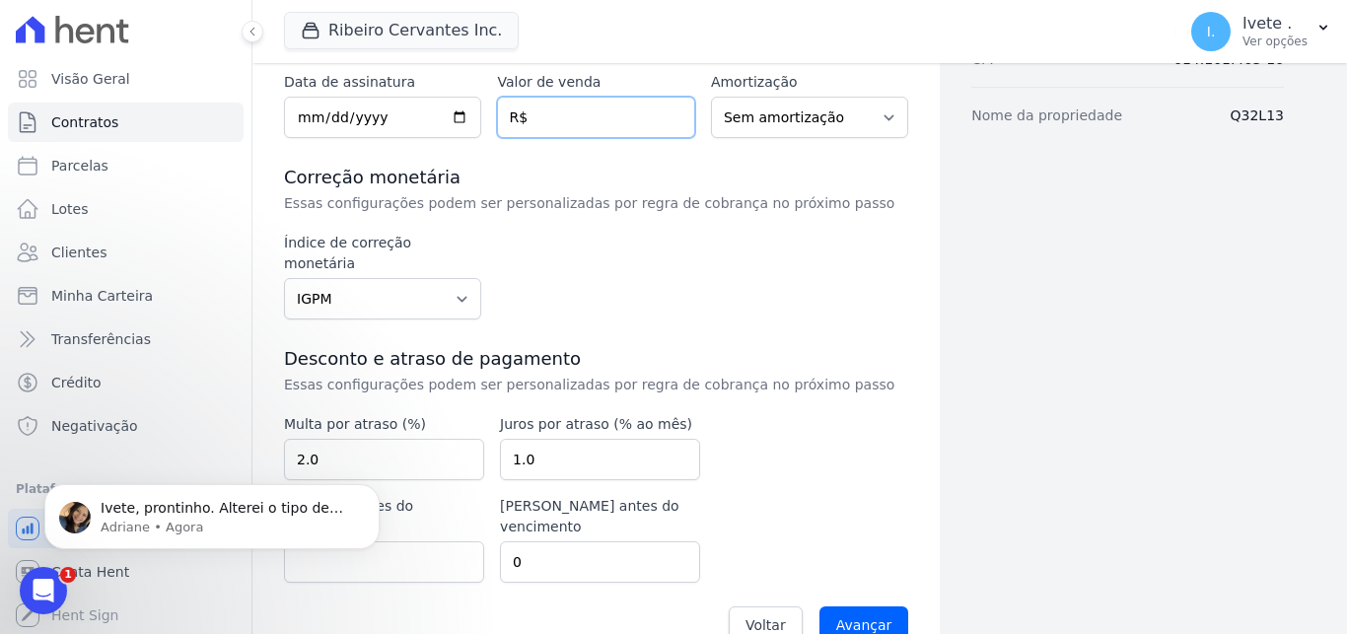
scroll to position [0, 0]
click at [34, 597] on div "Abertura do Messenger da Intercom" at bounding box center [40, 587] width 65 height 65
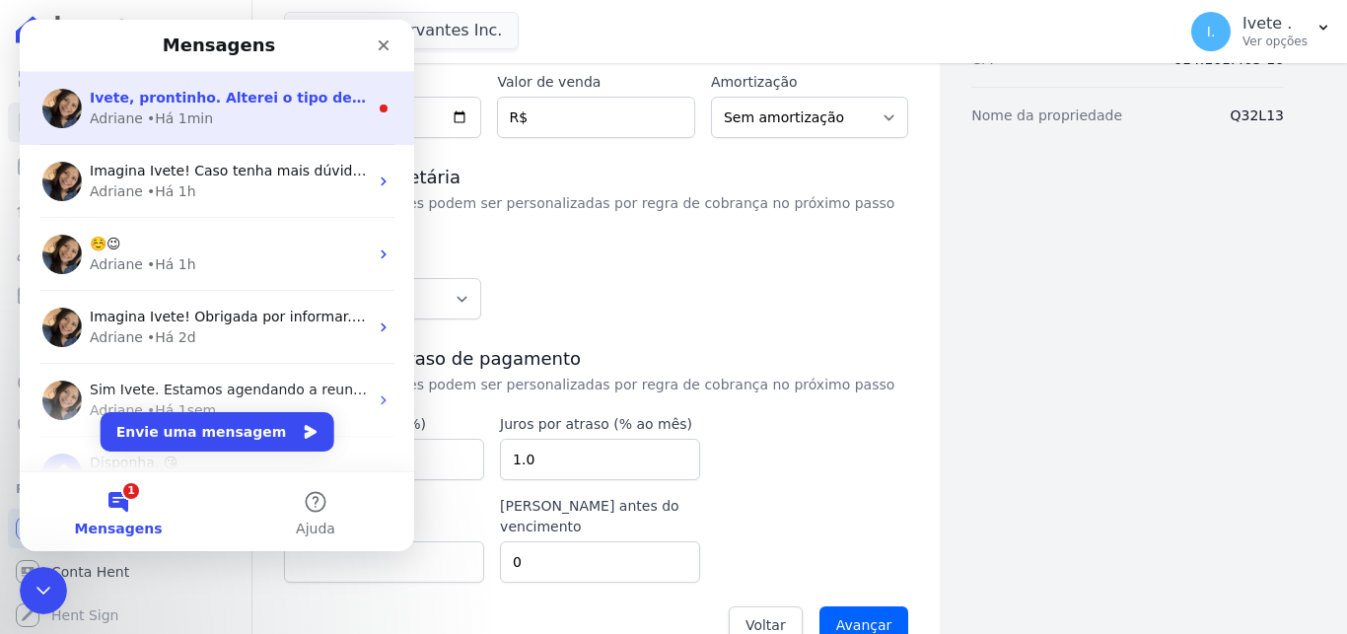
click at [227, 124] on div "Adriane • Há 1min" at bounding box center [229, 118] width 278 height 21
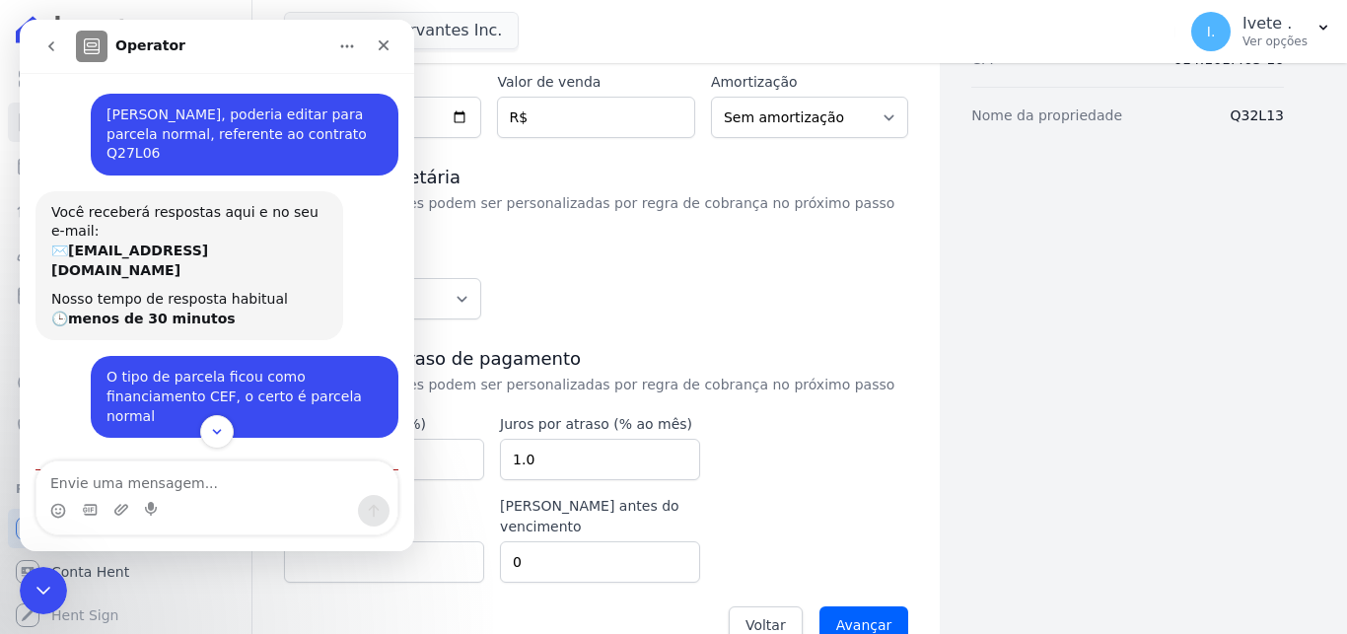
scroll to position [119, 0]
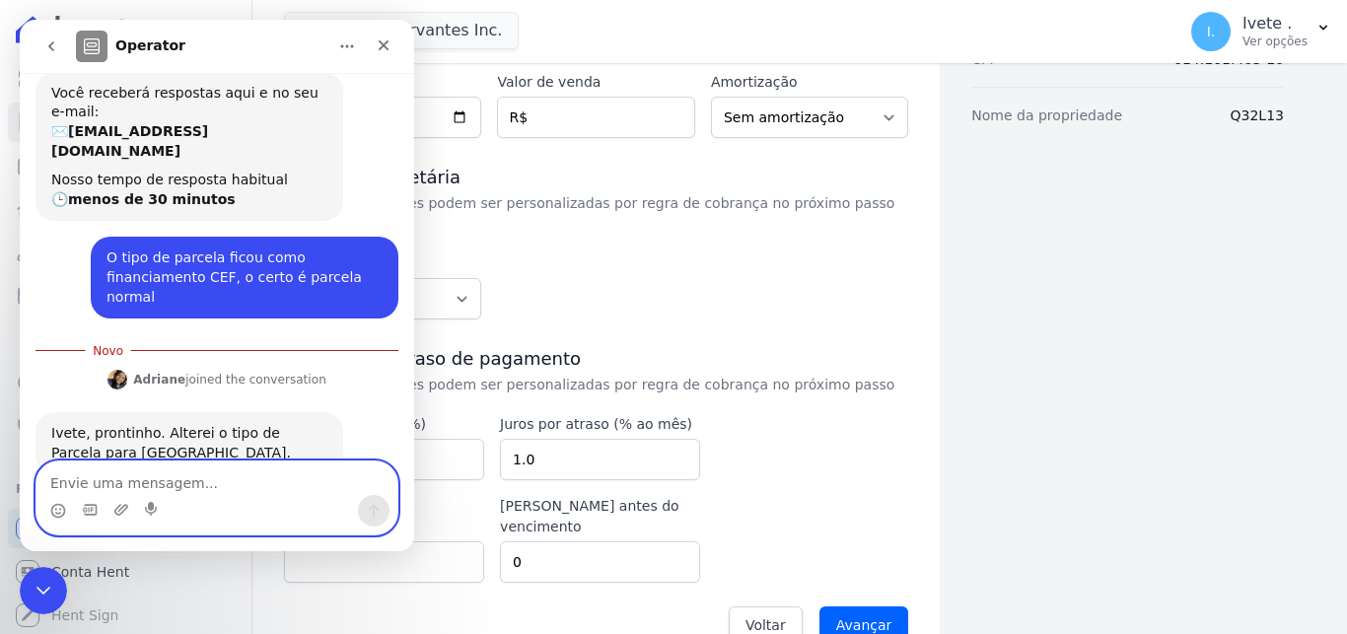
click at [216, 482] on textarea "Envie uma mensagem..." at bounding box center [216, 478] width 361 height 34
type textarea "Muito obrigado"
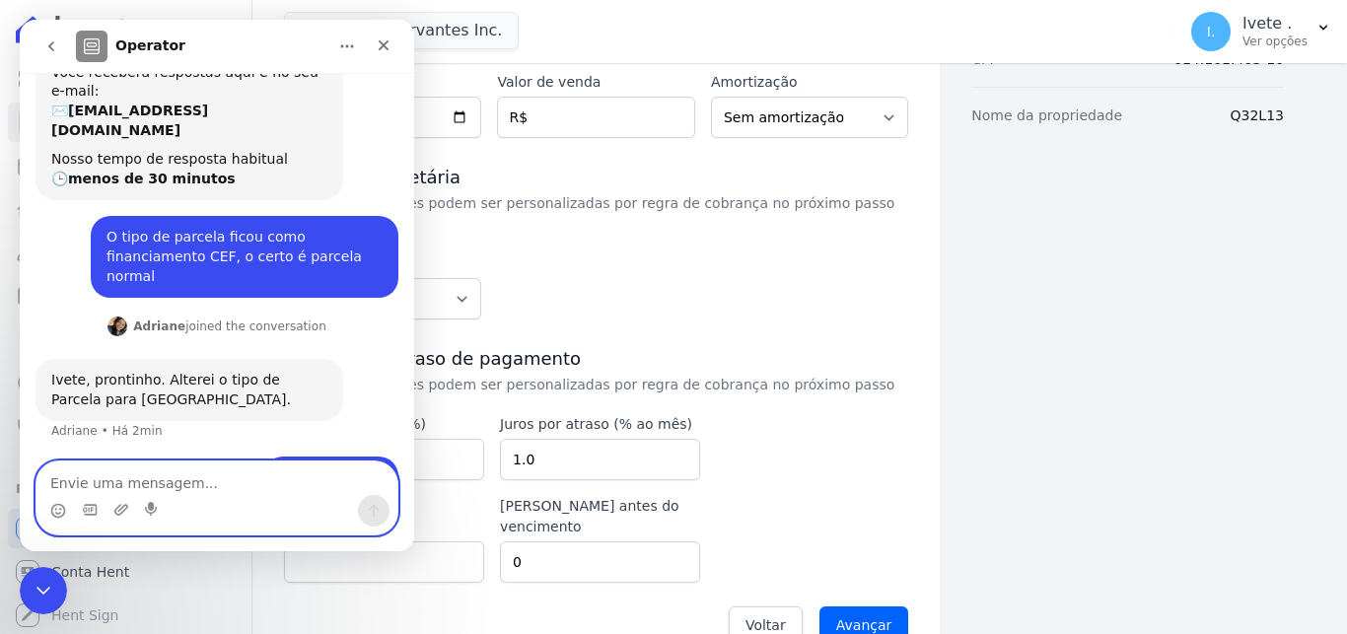
scroll to position [145, 0]
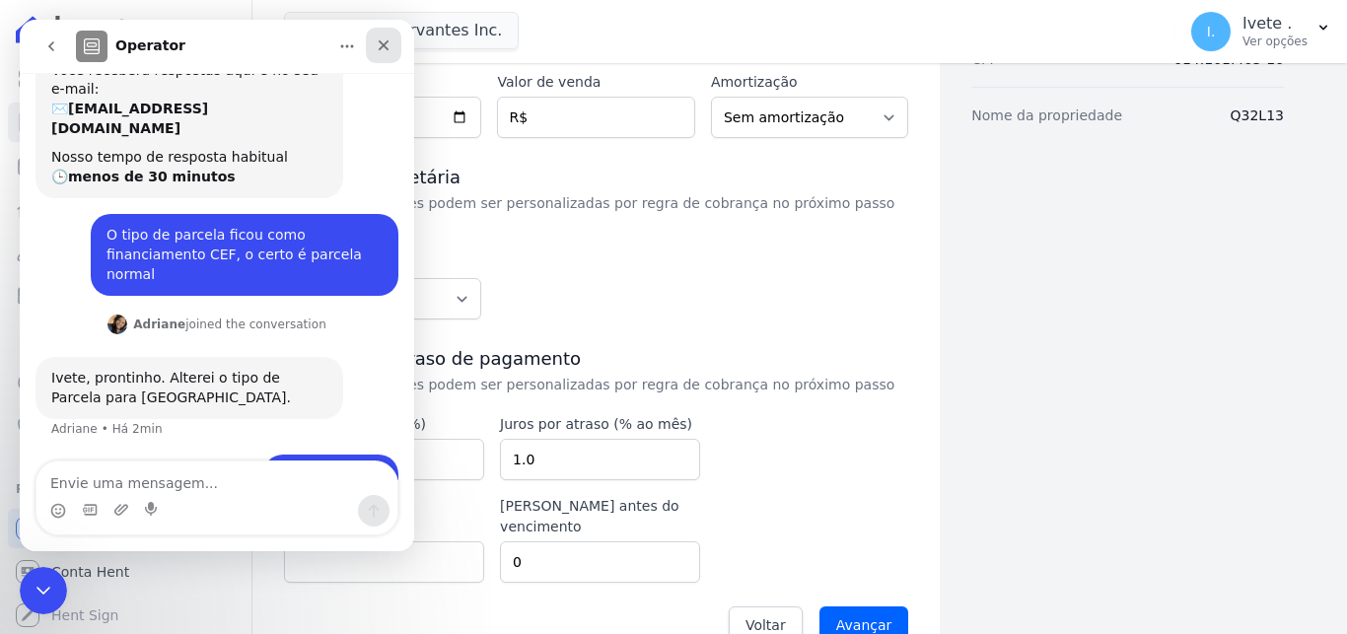
click at [378, 51] on icon "Fechar" at bounding box center [384, 45] width 16 height 16
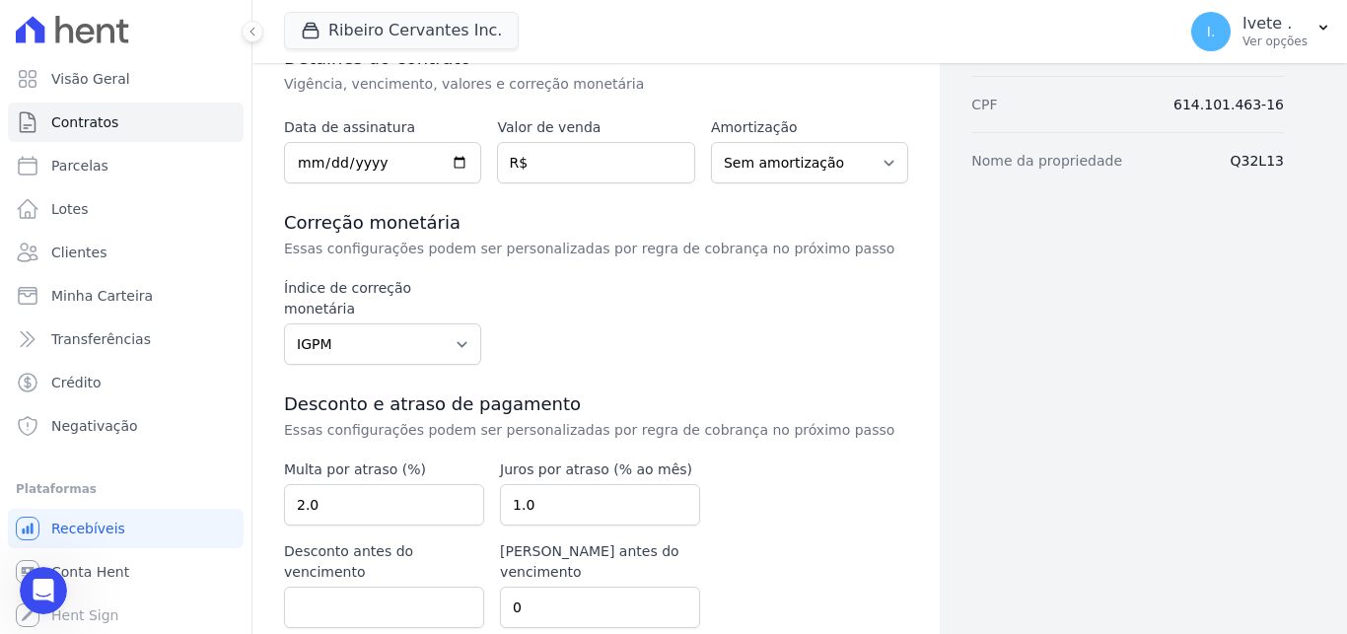
scroll to position [318, 0]
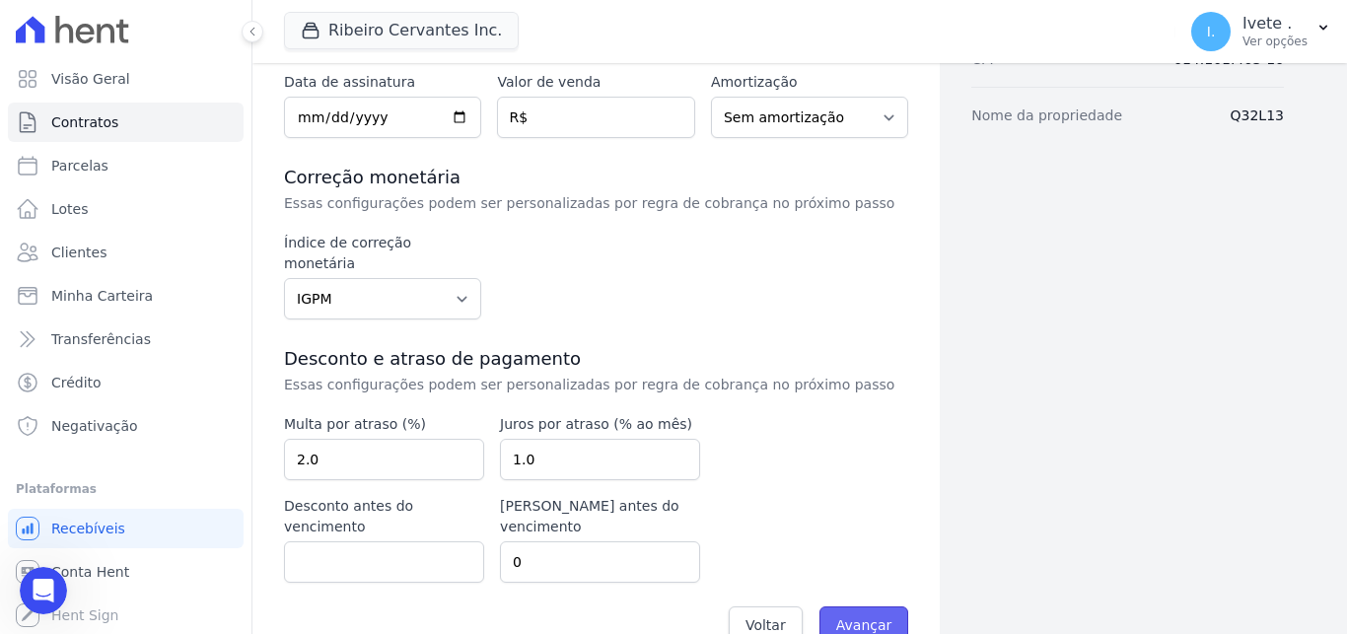
click at [867, 606] on input "Avançar" at bounding box center [864, 624] width 90 height 37
click at [580, 122] on input "number" at bounding box center [595, 117] width 197 height 41
type input "179.70000"
click at [883, 606] on input "Avançar" at bounding box center [864, 624] width 90 height 37
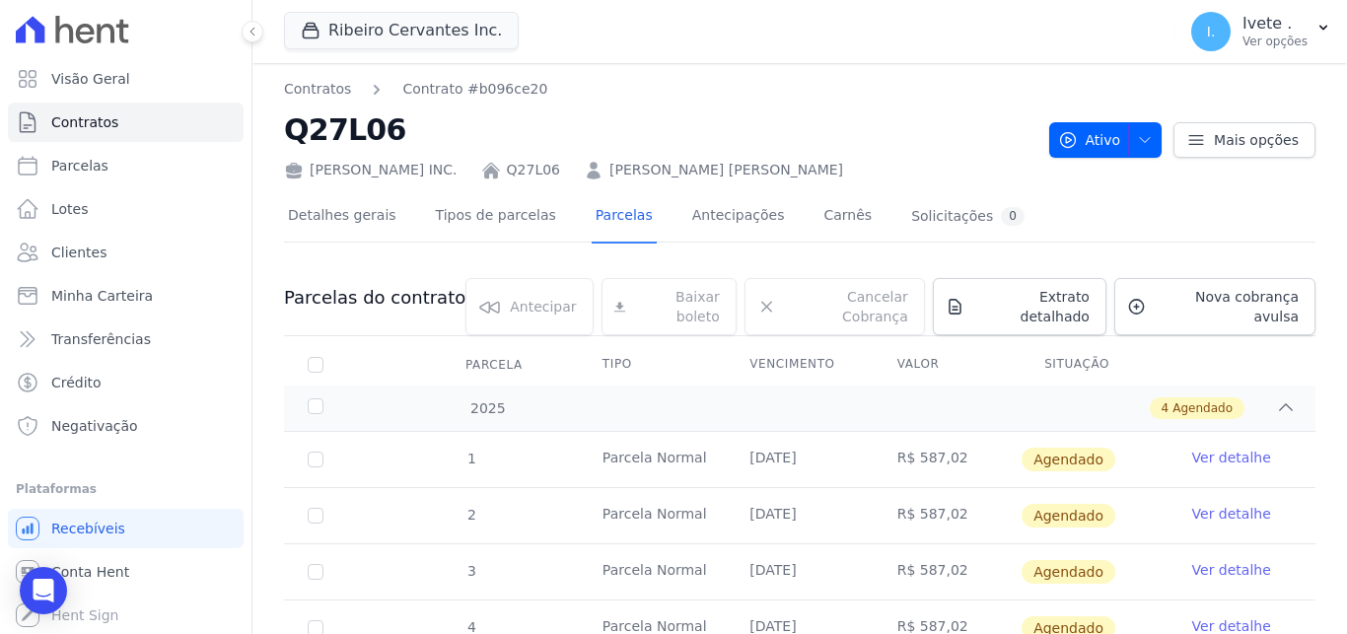
click at [784, 80] on nav "Contratos Contrato #b096ce20" at bounding box center [658, 89] width 749 height 21
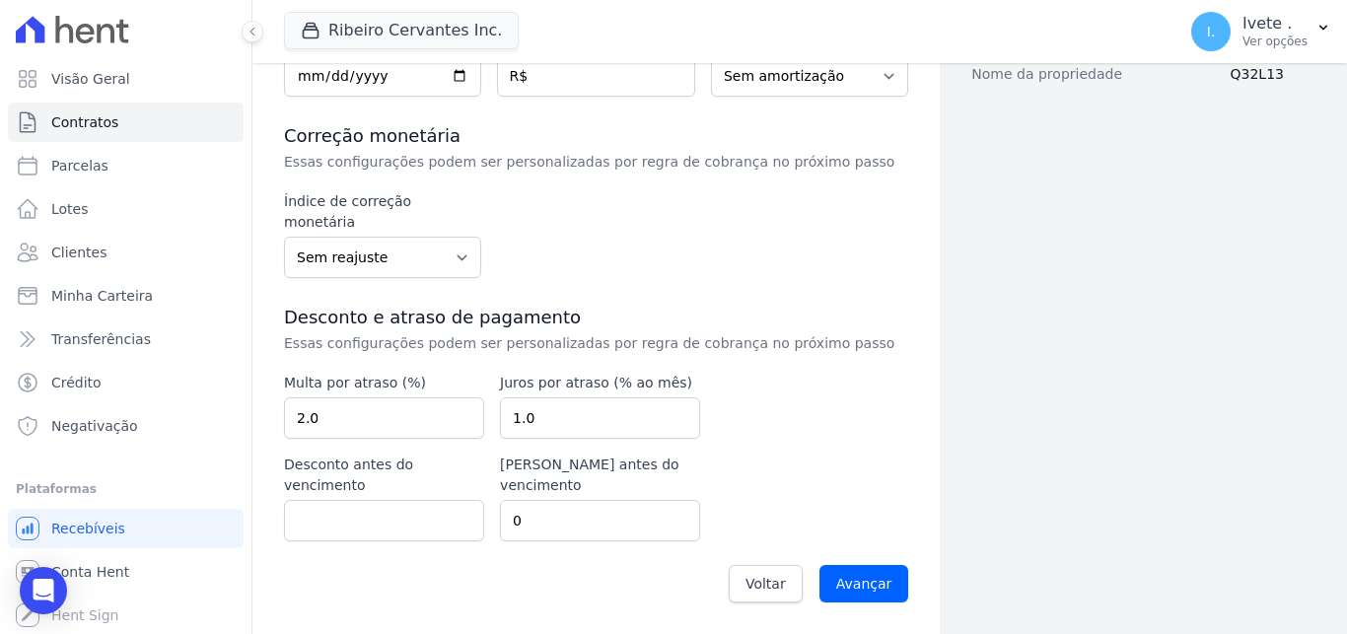
scroll to position [318, 0]
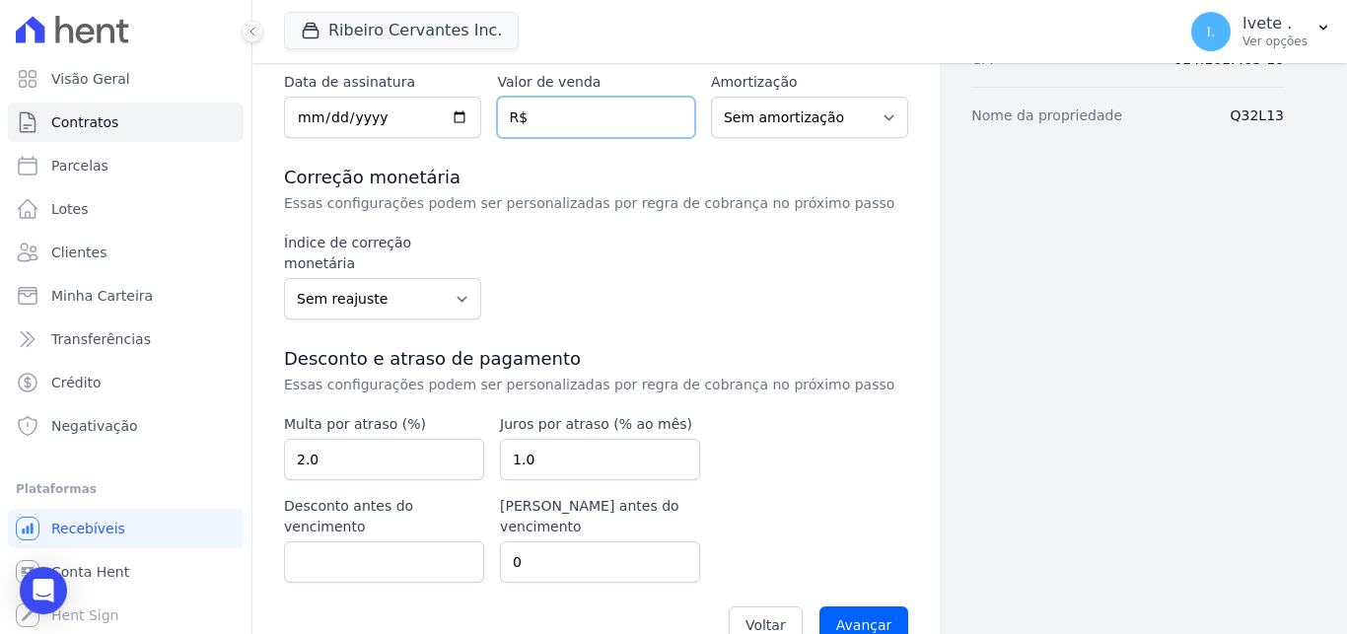
click at [585, 124] on input "number" at bounding box center [595, 117] width 197 height 41
paste input "179.70000"
click at [580, 114] on input "number" at bounding box center [595, 117] width 197 height 41
click at [639, 113] on input "179.70000" at bounding box center [595, 117] width 197 height 41
type input "179.7000"
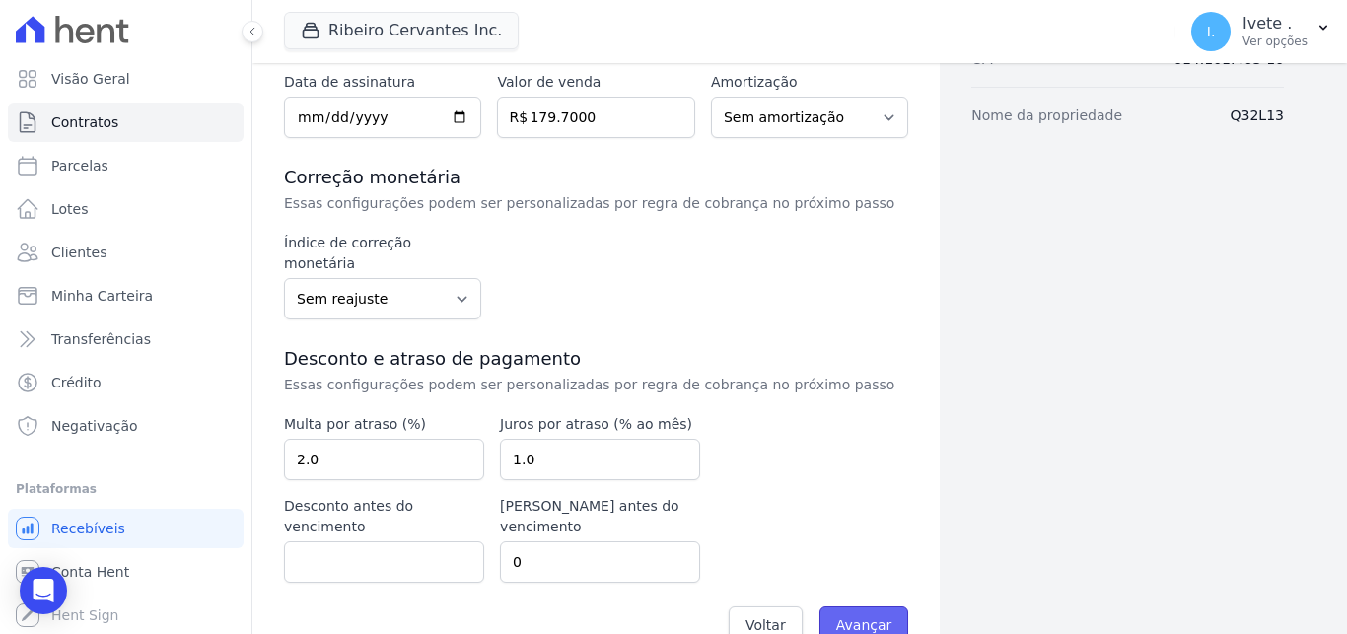
click at [870, 606] on input "Avançar" at bounding box center [864, 624] width 90 height 37
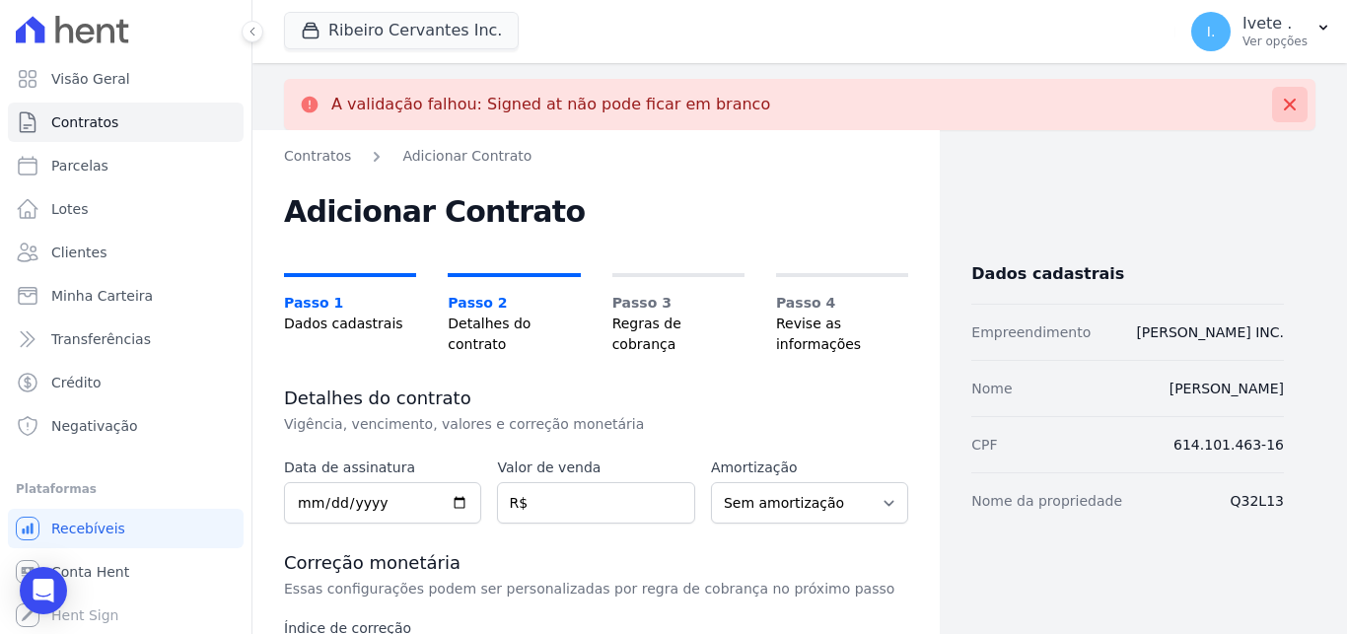
click at [1279, 94] on button at bounding box center [1289, 104] width 35 height 35
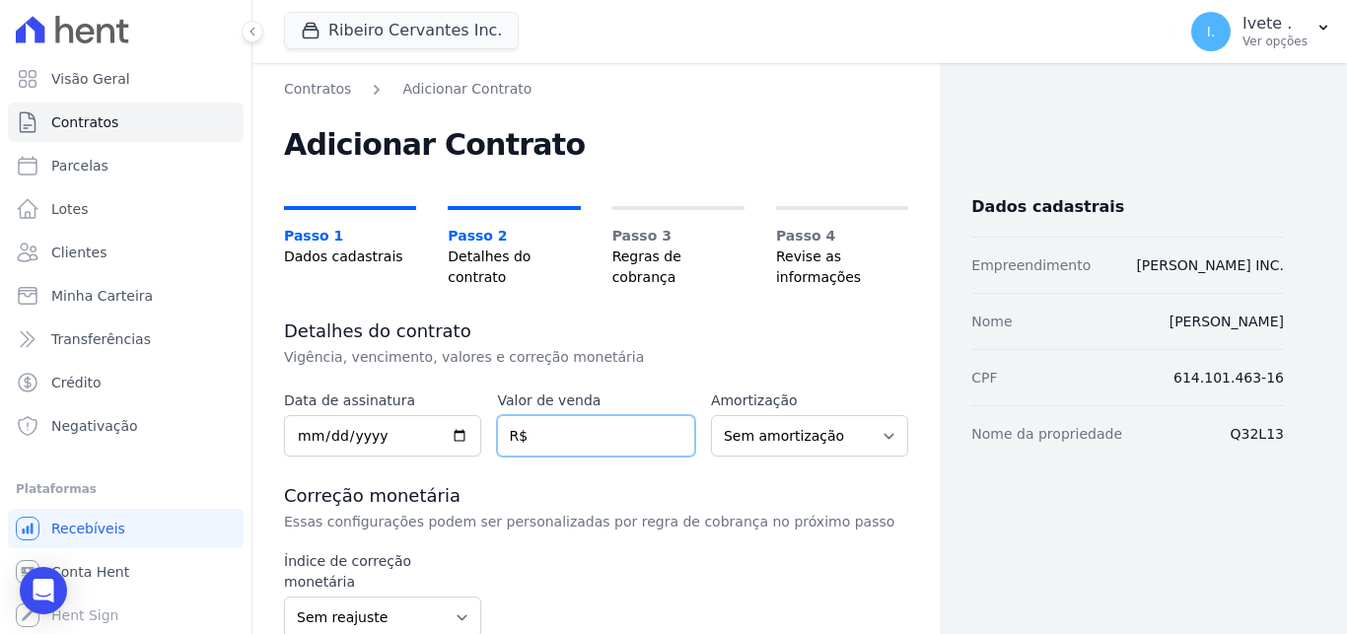
click at [612, 431] on input "number" at bounding box center [595, 435] width 197 height 41
click at [581, 427] on input "number" at bounding box center [595, 435] width 197 height 41
type input "179.70000"
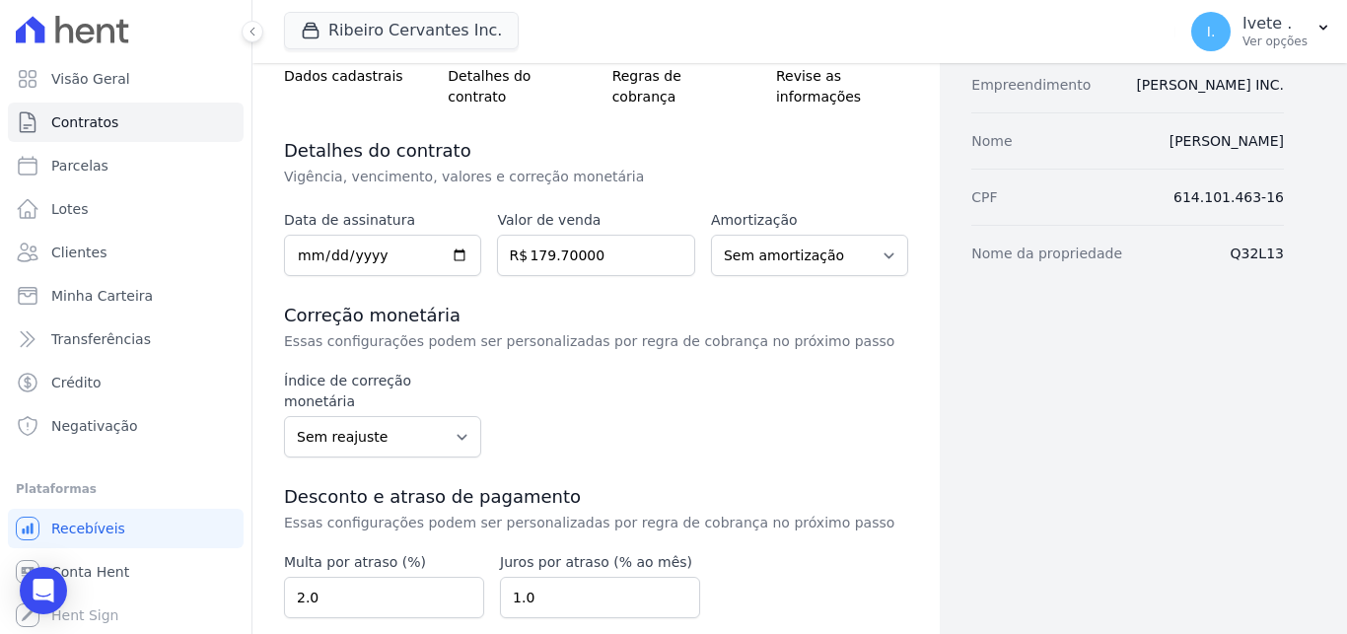
scroll to position [318, 0]
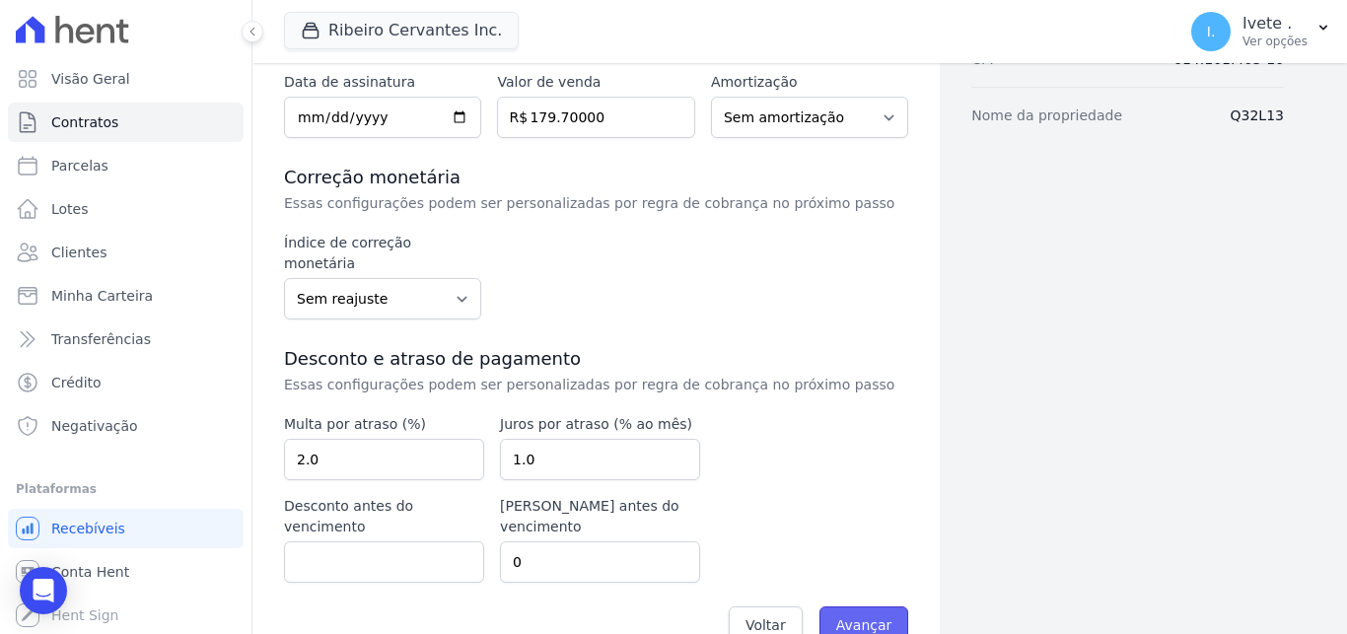
click at [865, 606] on input "Avançar" at bounding box center [864, 624] width 90 height 37
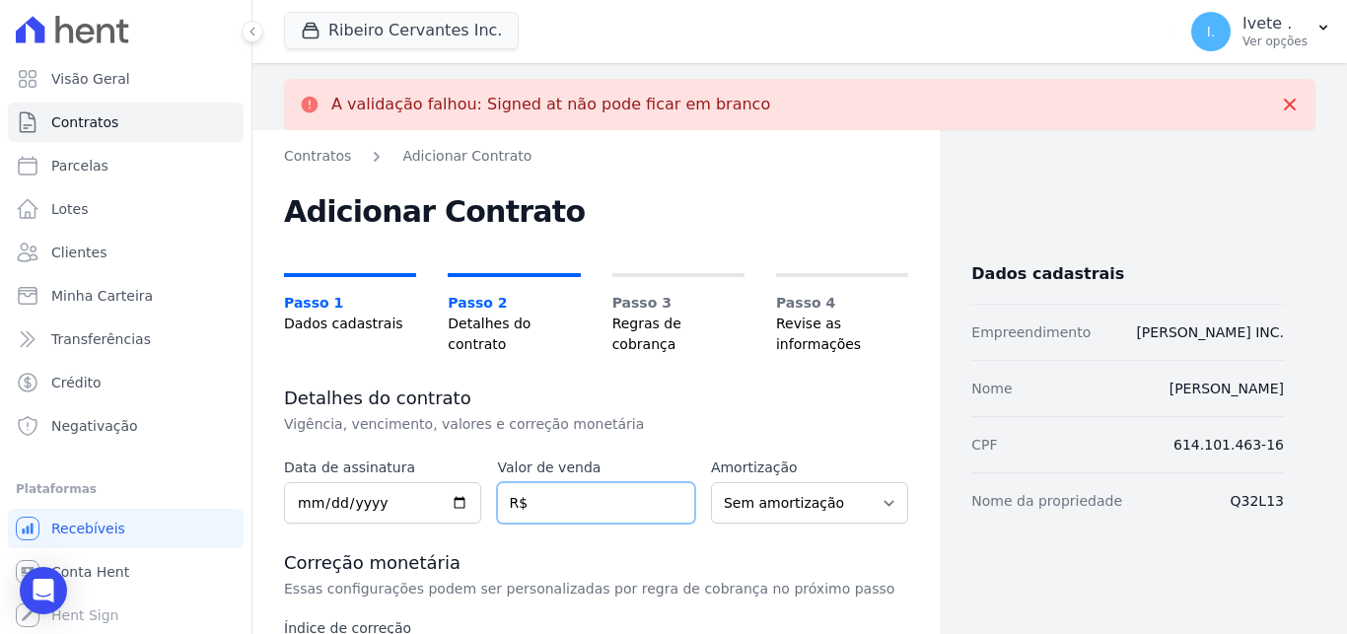
click at [562, 513] on input "number" at bounding box center [595, 502] width 197 height 41
paste input "179.70000"
click at [576, 495] on input "number" at bounding box center [595, 502] width 197 height 41
type input "179.7000"
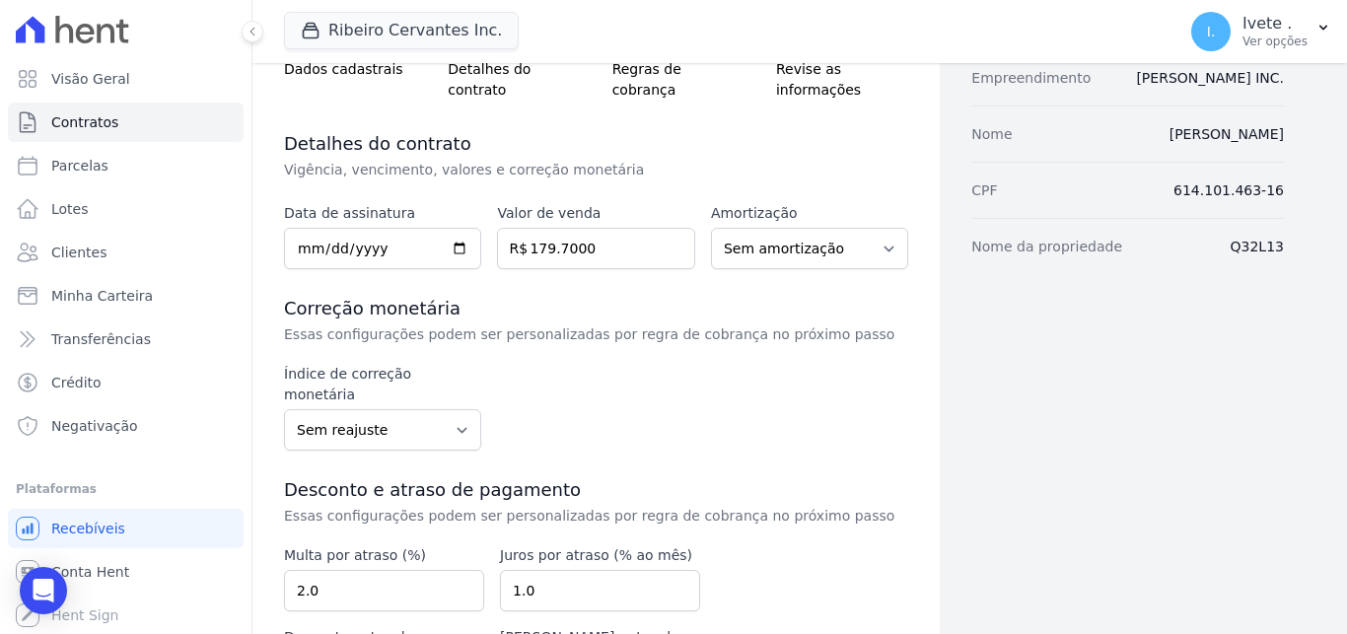
scroll to position [385, 0]
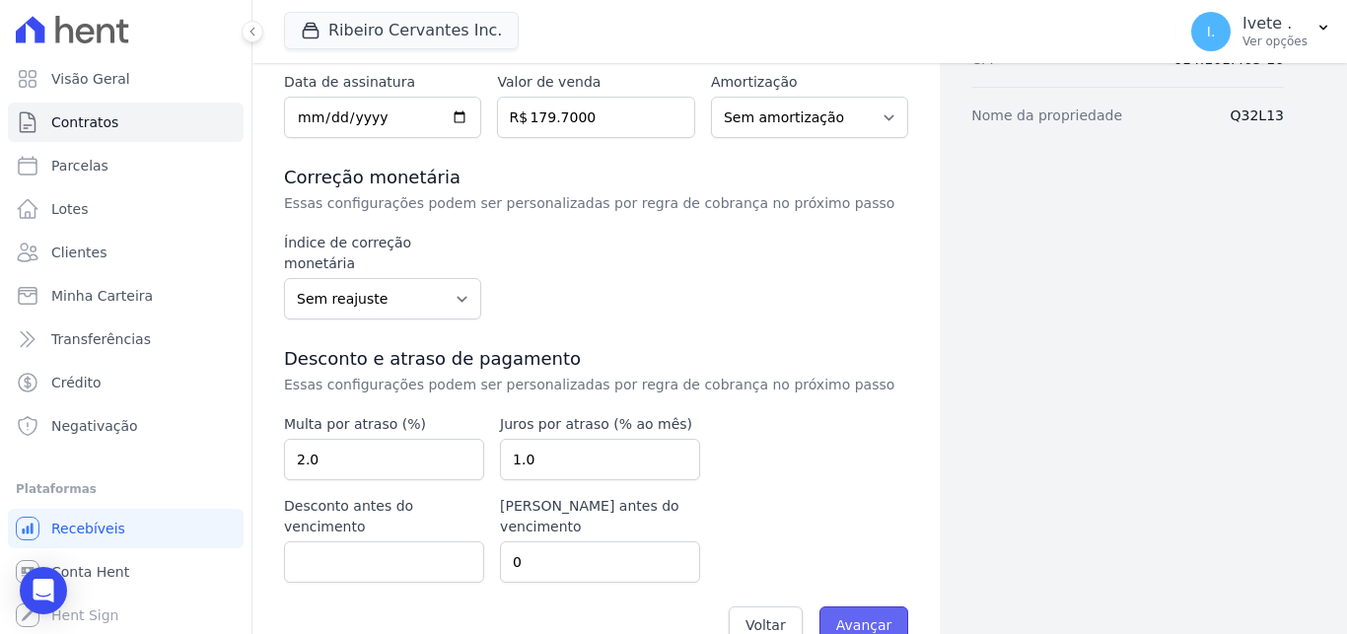
click at [849, 606] on input "Avançar" at bounding box center [864, 624] width 90 height 37
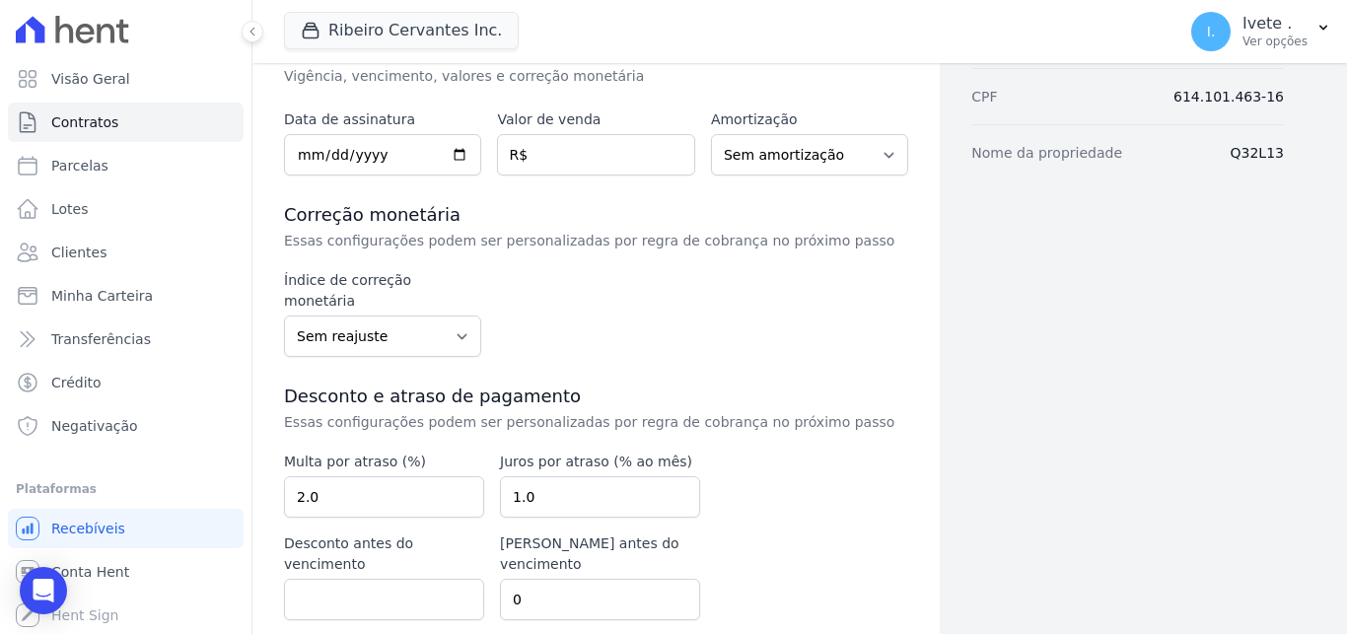
scroll to position [385, 0]
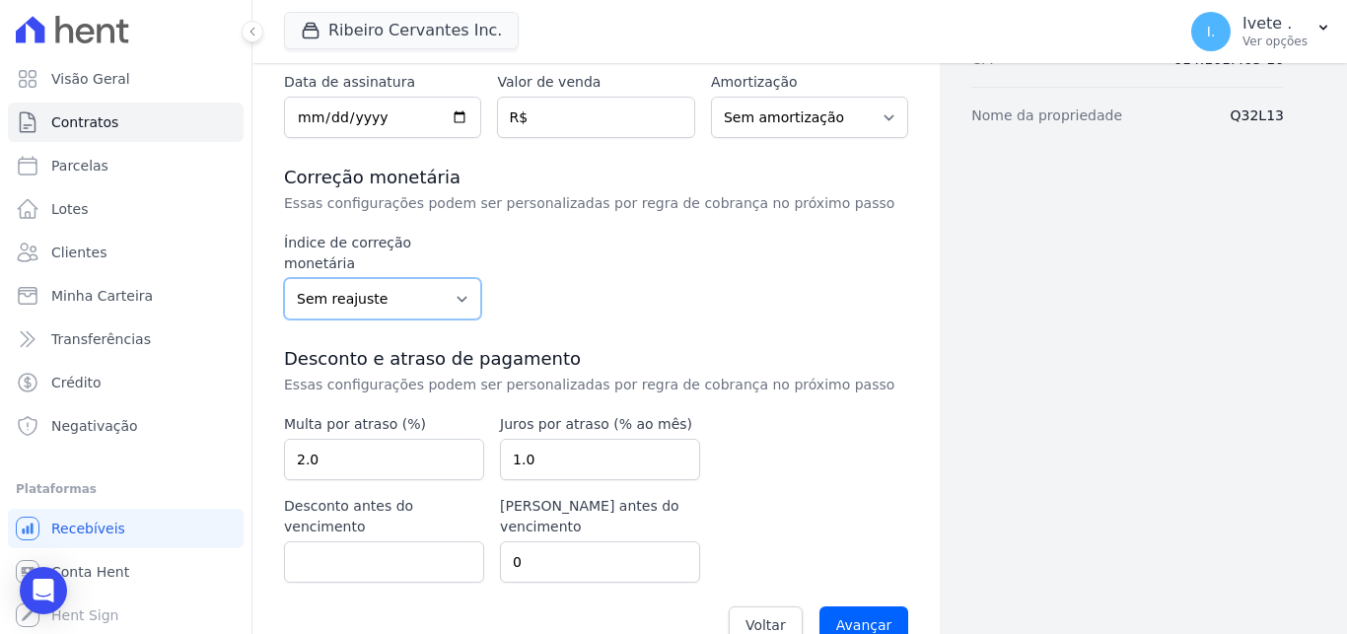
click at [284, 278] on select "Sem reajuste Média dos últimos 12 meses acumulado de INCCM Média dos últimos 12…" at bounding box center [382, 298] width 197 height 41
select select "igpm"
click option "IGPM" at bounding box center [0, 0] width 0 height 0
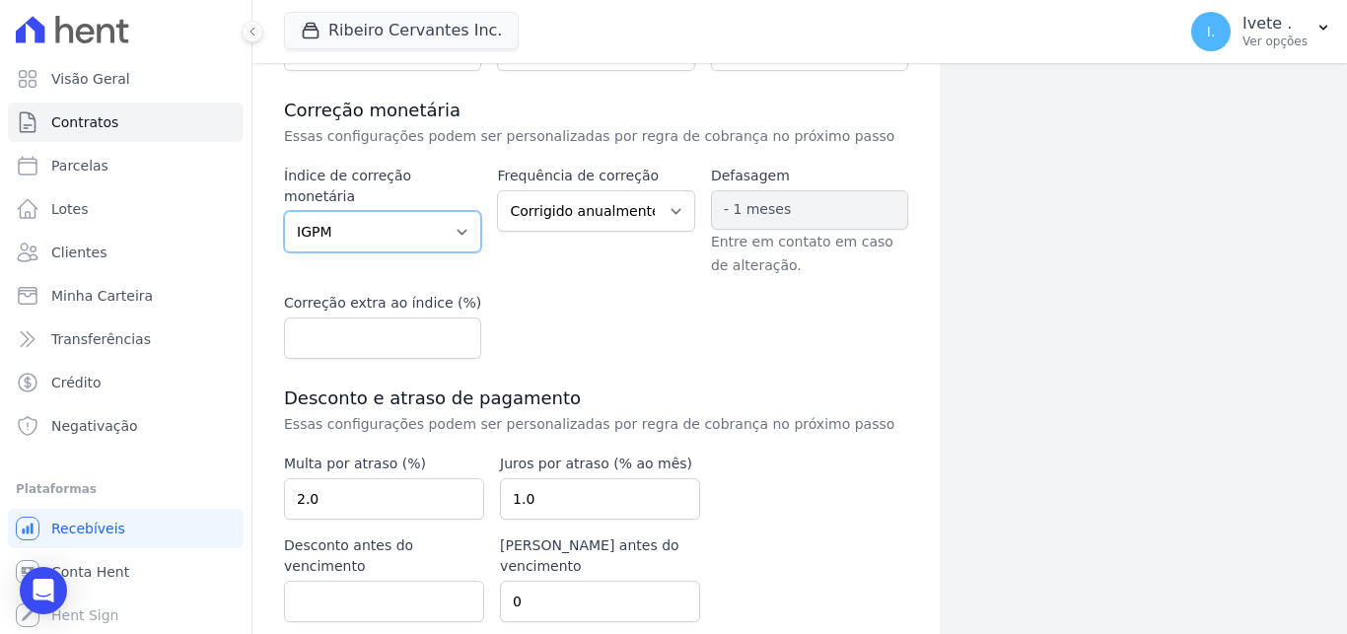
scroll to position [318, 0]
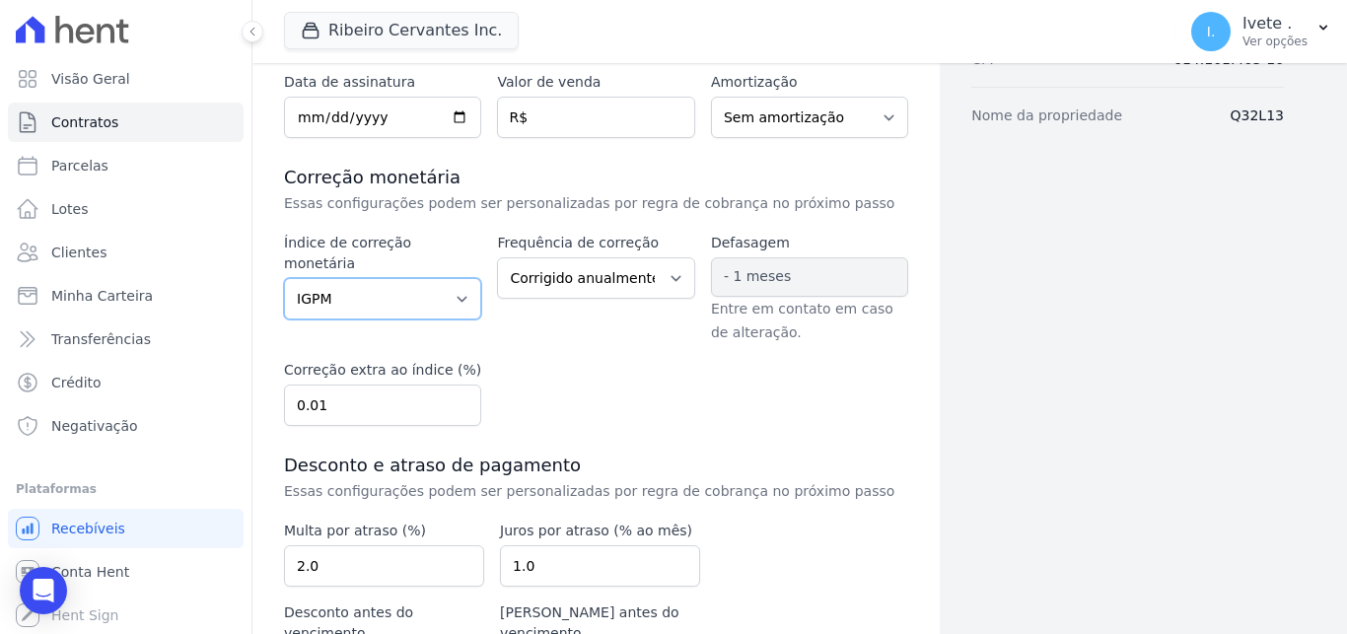
click at [456, 402] on input "0.01" at bounding box center [382, 404] width 197 height 41
click at [456, 402] on input "0.02" at bounding box center [382, 404] width 197 height 41
click at [456, 402] on input "0.03" at bounding box center [382, 404] width 197 height 41
click at [456, 402] on input "0.04" at bounding box center [382, 404] width 197 height 41
click at [456, 402] on input "0.05" at bounding box center [382, 404] width 197 height 41
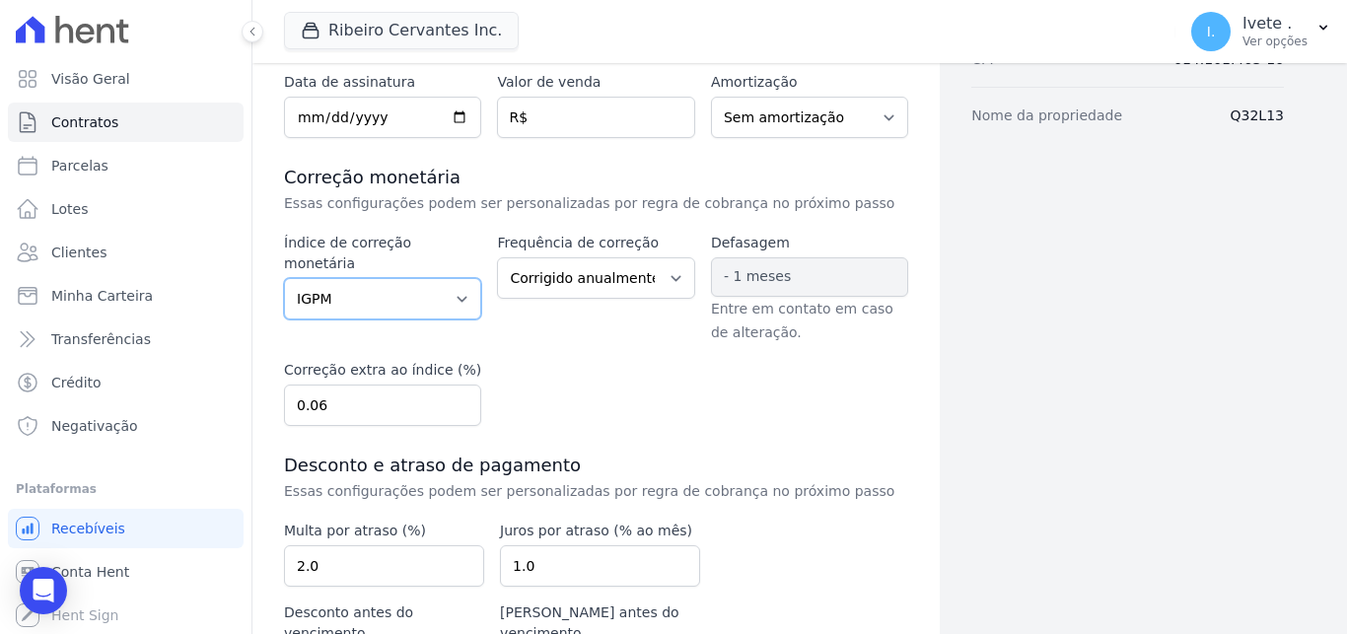
click at [456, 402] on input "0.06" at bounding box center [382, 404] width 197 height 41
click at [456, 402] on input "0.07" at bounding box center [382, 404] width 197 height 41
click at [456, 402] on input "0.08" at bounding box center [382, 404] width 197 height 41
click at [456, 402] on input "0.09" at bounding box center [382, 404] width 197 height 41
click at [456, 402] on input "0.1" at bounding box center [382, 404] width 197 height 41
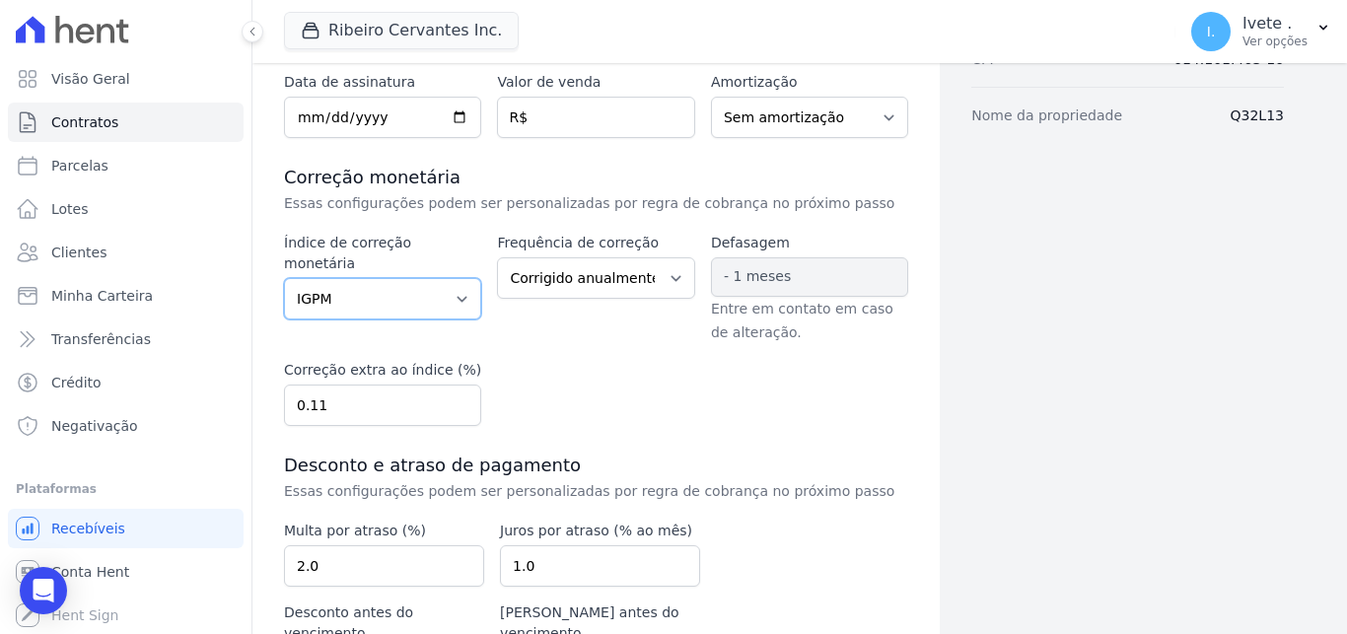
click at [456, 402] on input "0.11" at bounding box center [382, 404] width 197 height 41
click at [456, 402] on input "0.12" at bounding box center [382, 404] width 197 height 41
click at [456, 402] on input "0.13" at bounding box center [382, 404] width 197 height 41
click at [456, 402] on input "0.14" at bounding box center [382, 404] width 197 height 41
click at [456, 402] on input "0.15" at bounding box center [382, 404] width 197 height 41
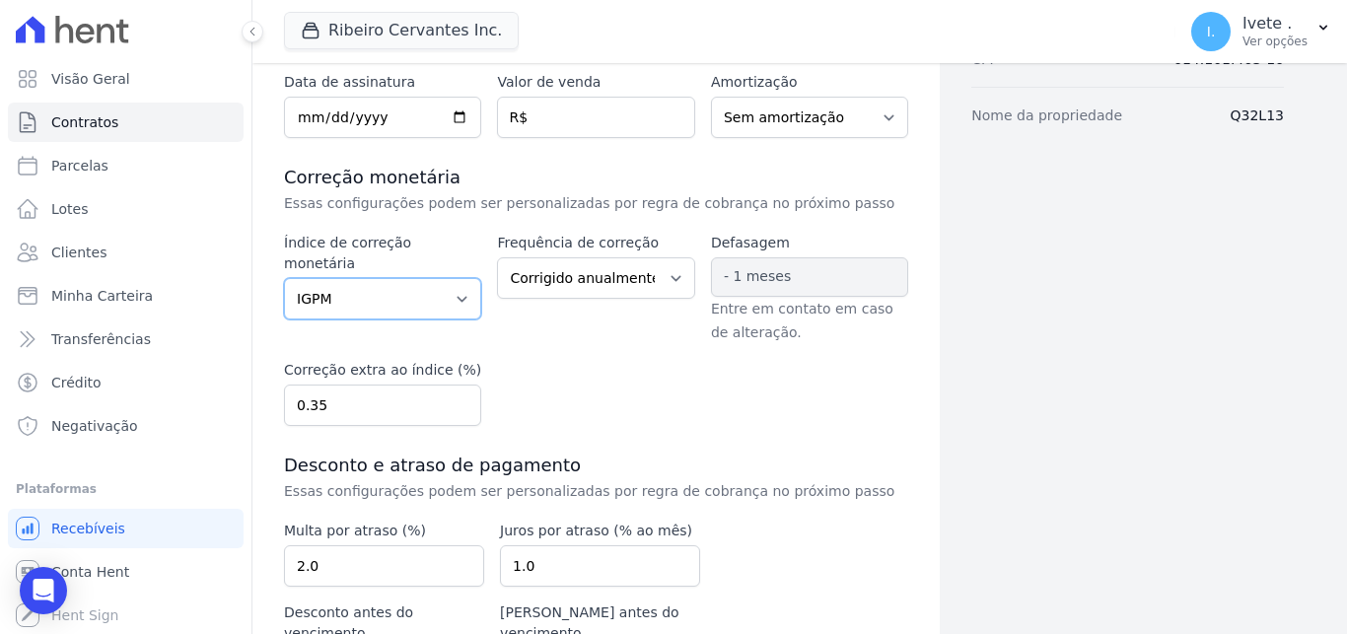
click at [456, 402] on input "0.35" at bounding box center [382, 404] width 197 height 41
click at [456, 402] on input "0.36" at bounding box center [382, 404] width 197 height 41
click at [456, 402] on input "0.37" at bounding box center [382, 404] width 197 height 41
click at [456, 402] on input "0.38" at bounding box center [382, 404] width 197 height 41
click at [456, 402] on input "0.39" at bounding box center [382, 404] width 197 height 41
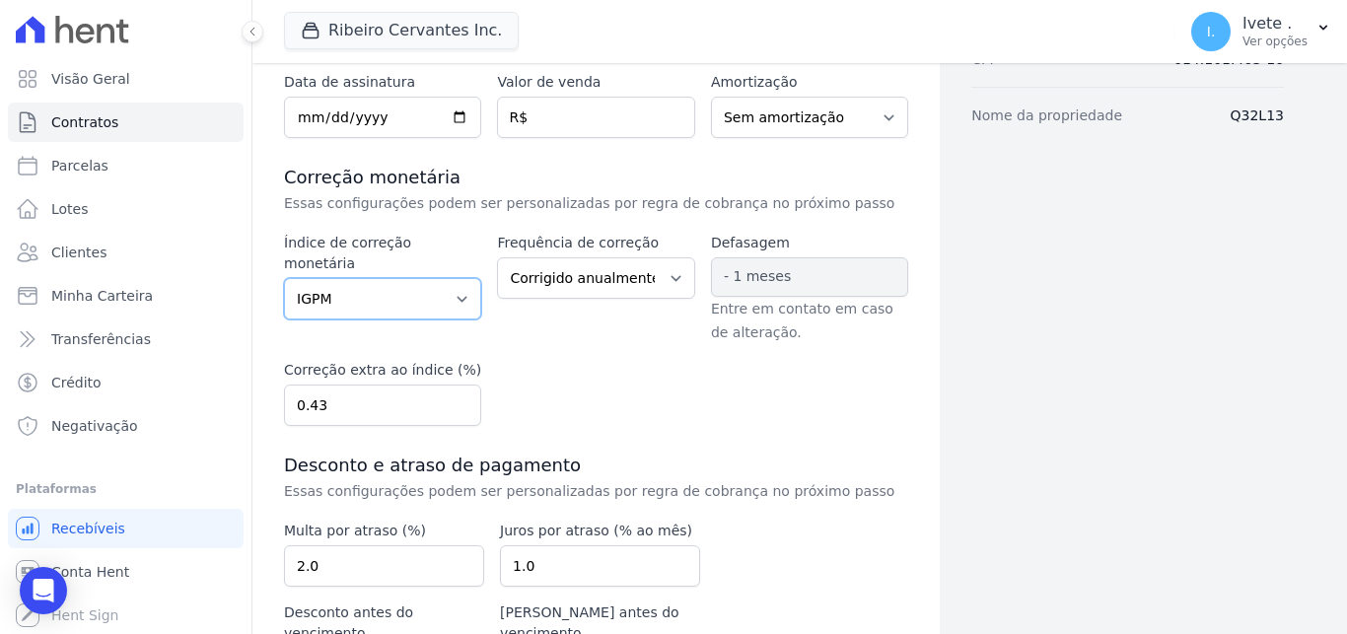
click at [456, 402] on input "0.43" at bounding box center [382, 404] width 197 height 41
click at [455, 405] on input "0.42" at bounding box center [382, 404] width 197 height 41
click at [456, 407] on input "0.41" at bounding box center [382, 404] width 197 height 41
click at [456, 407] on input "0.4" at bounding box center [382, 404] width 197 height 41
click at [458, 404] on input "0.41" at bounding box center [382, 404] width 197 height 41
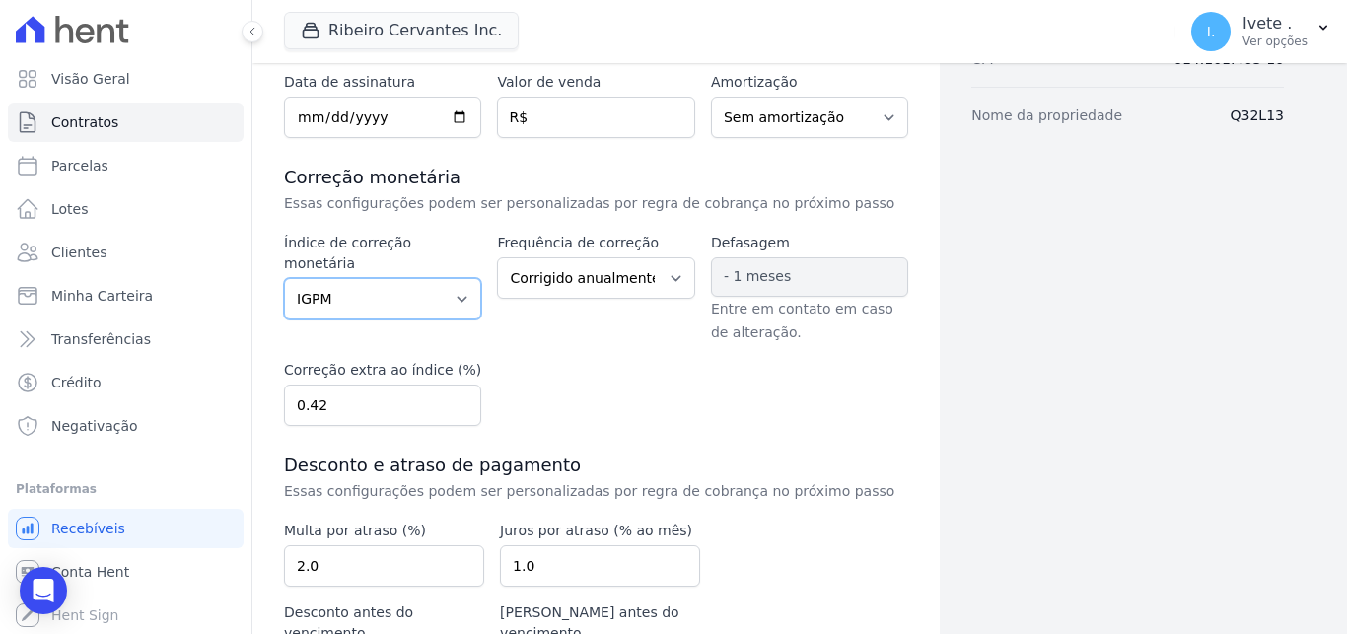
click at [458, 404] on input "0.42" at bounding box center [382, 404] width 197 height 41
click at [458, 404] on input "0.43" at bounding box center [382, 404] width 197 height 41
click at [458, 404] on input "0.44" at bounding box center [382, 404] width 197 height 41
click at [458, 404] on input "0.45" at bounding box center [382, 404] width 197 height 41
click at [458, 404] on input "0.46" at bounding box center [382, 404] width 197 height 41
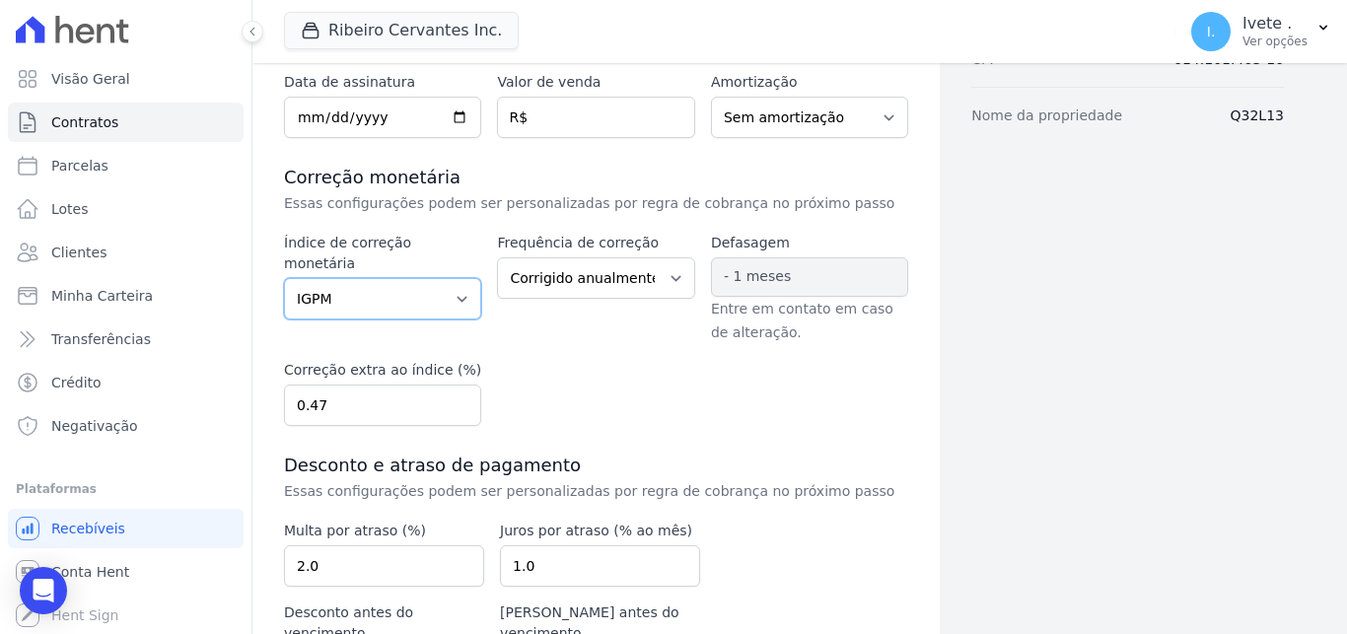
click at [458, 404] on input "0.47" at bounding box center [382, 404] width 197 height 41
click at [458, 404] on input "0.48" at bounding box center [382, 404] width 197 height 41
click at [458, 404] on input "0.49" at bounding box center [382, 404] width 197 height 41
type input "0.5"
click at [458, 404] on input "0.5" at bounding box center [382, 404] width 197 height 41
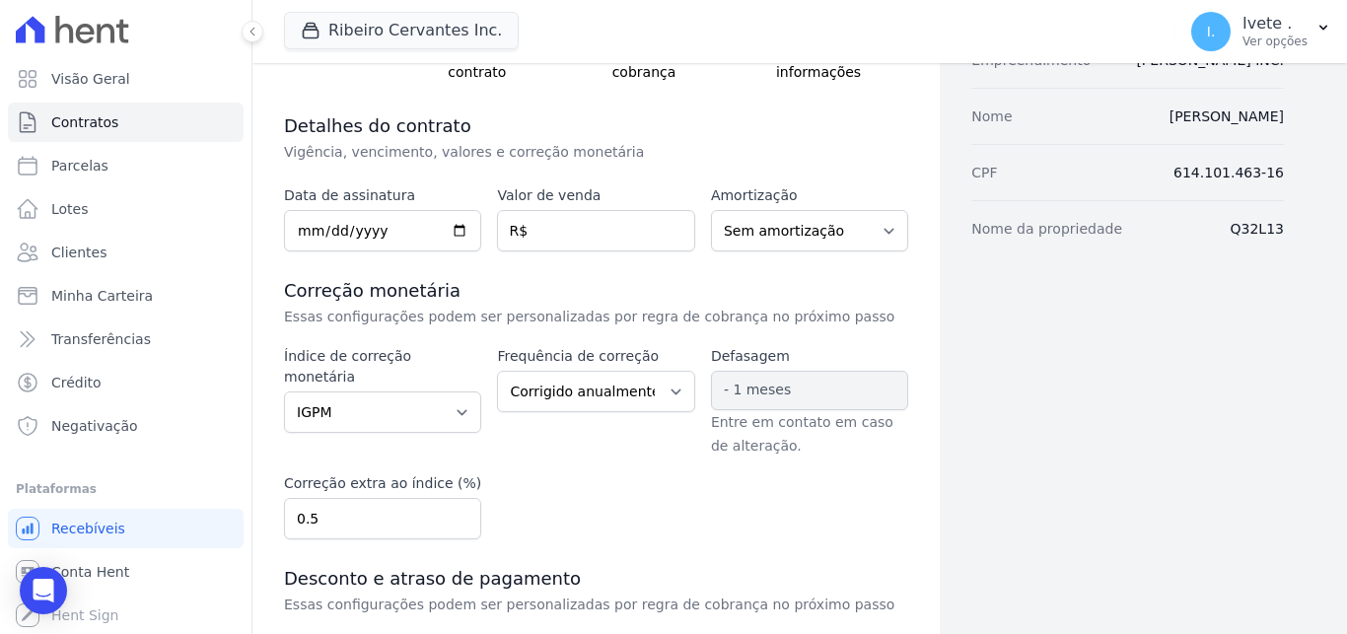
scroll to position [198, 0]
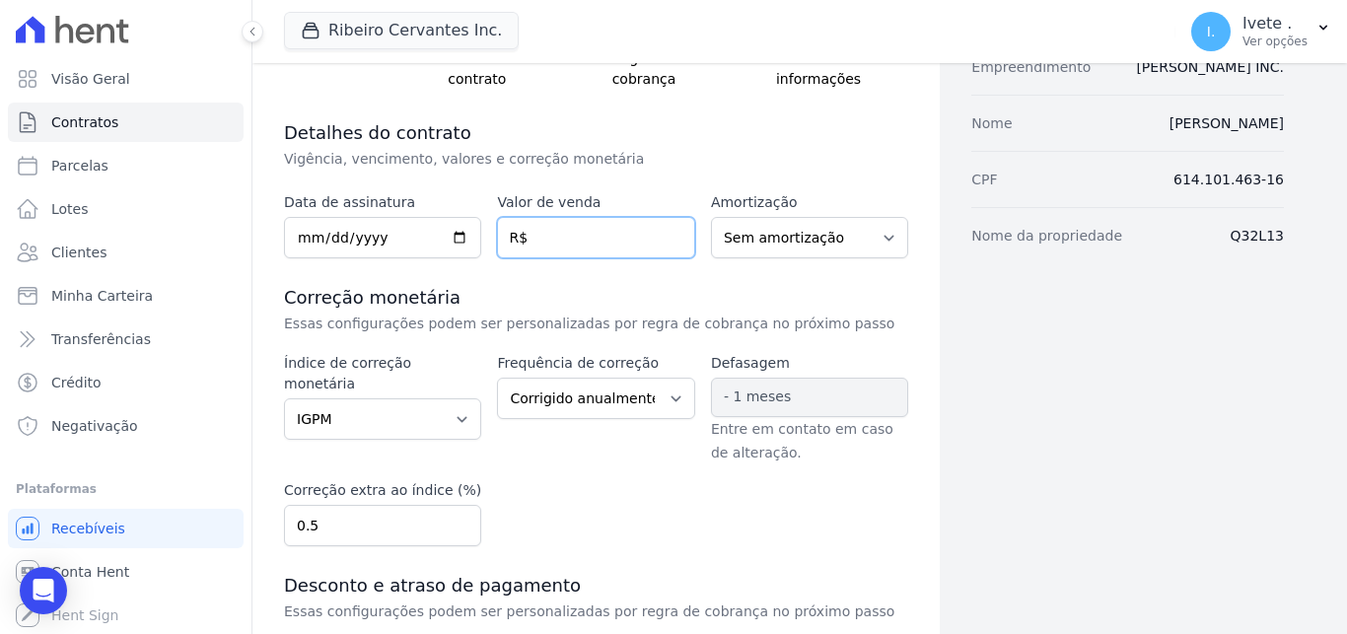
click at [597, 239] on input "number" at bounding box center [595, 237] width 197 height 41
paste input "179.70000"
click at [578, 235] on input "number" at bounding box center [595, 237] width 197 height 41
type input "179.7000"
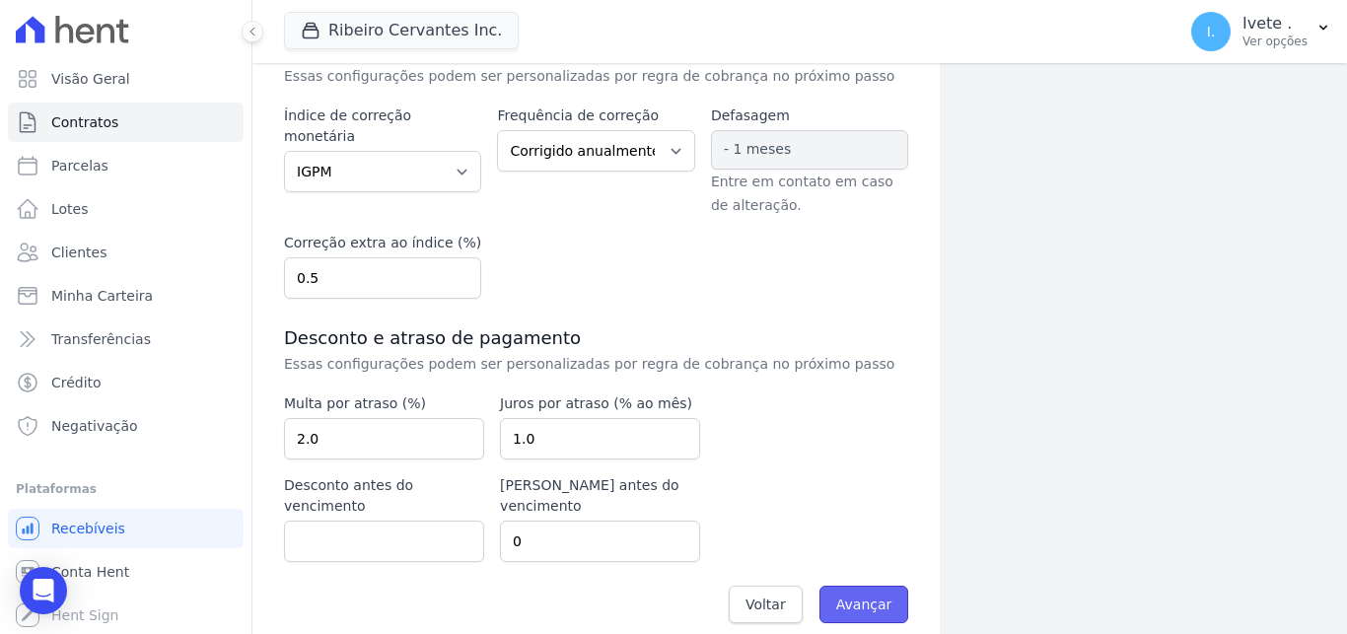
click at [865, 586] on input "Avançar" at bounding box center [864, 604] width 90 height 37
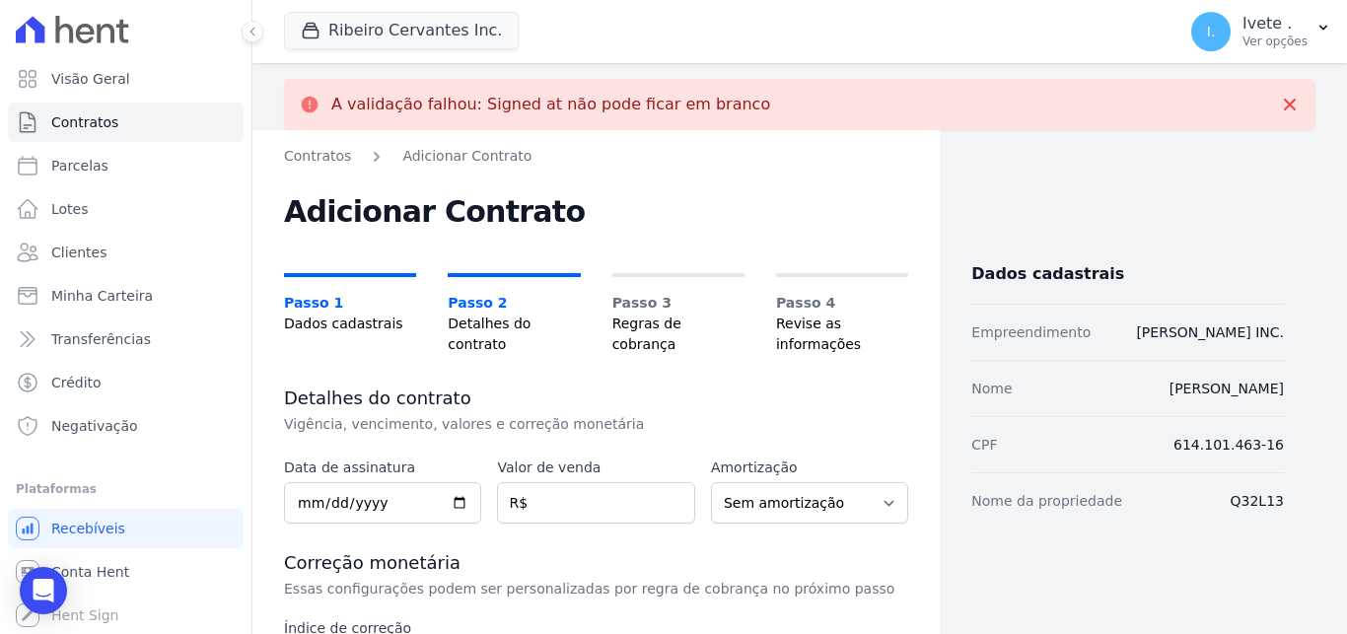
scroll to position [35, 0]
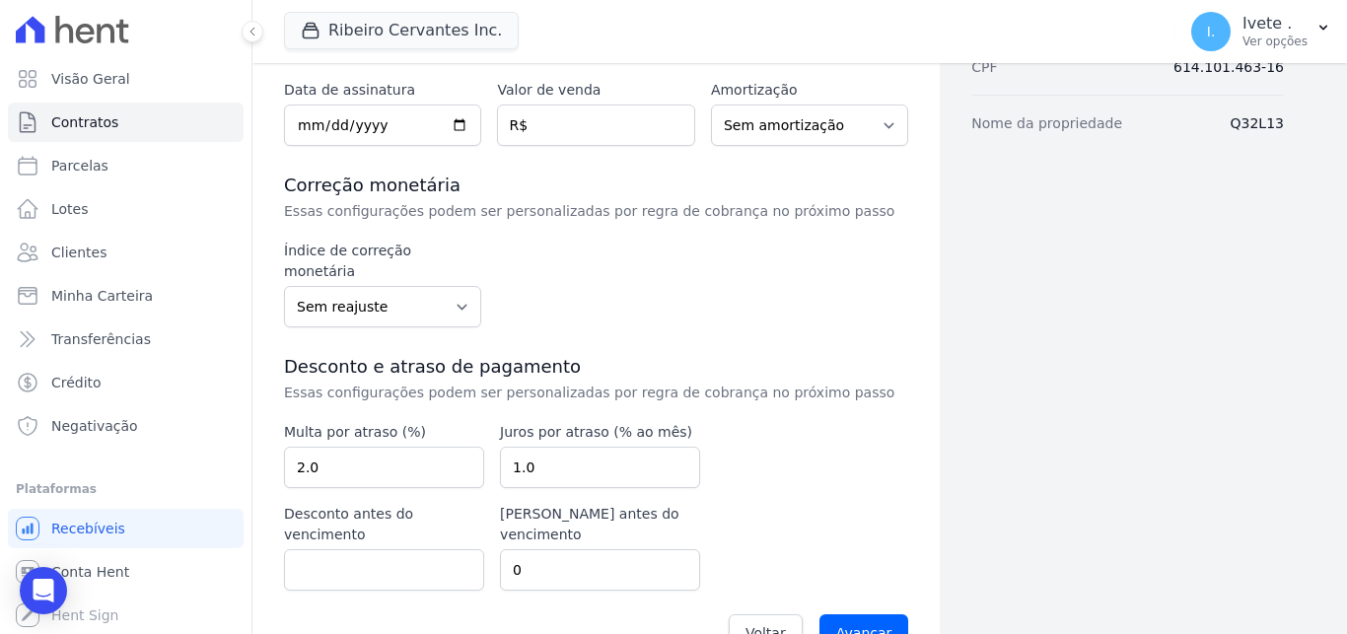
scroll to position [318, 0]
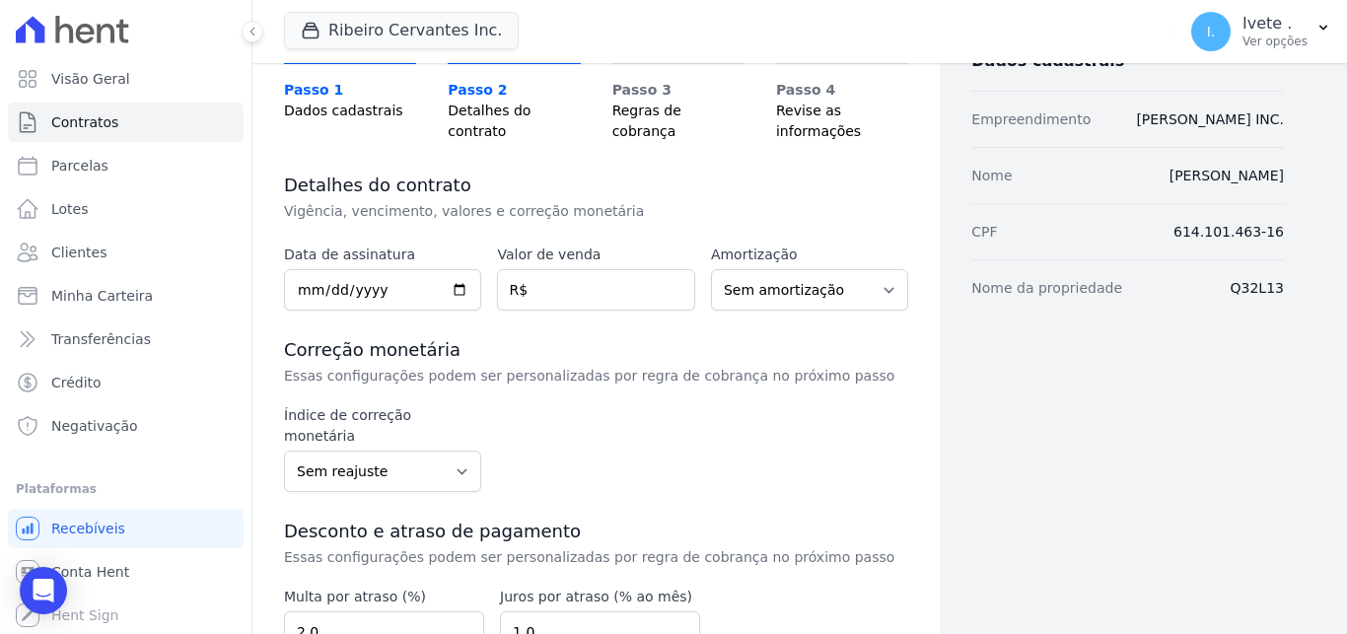
scroll to position [318, 0]
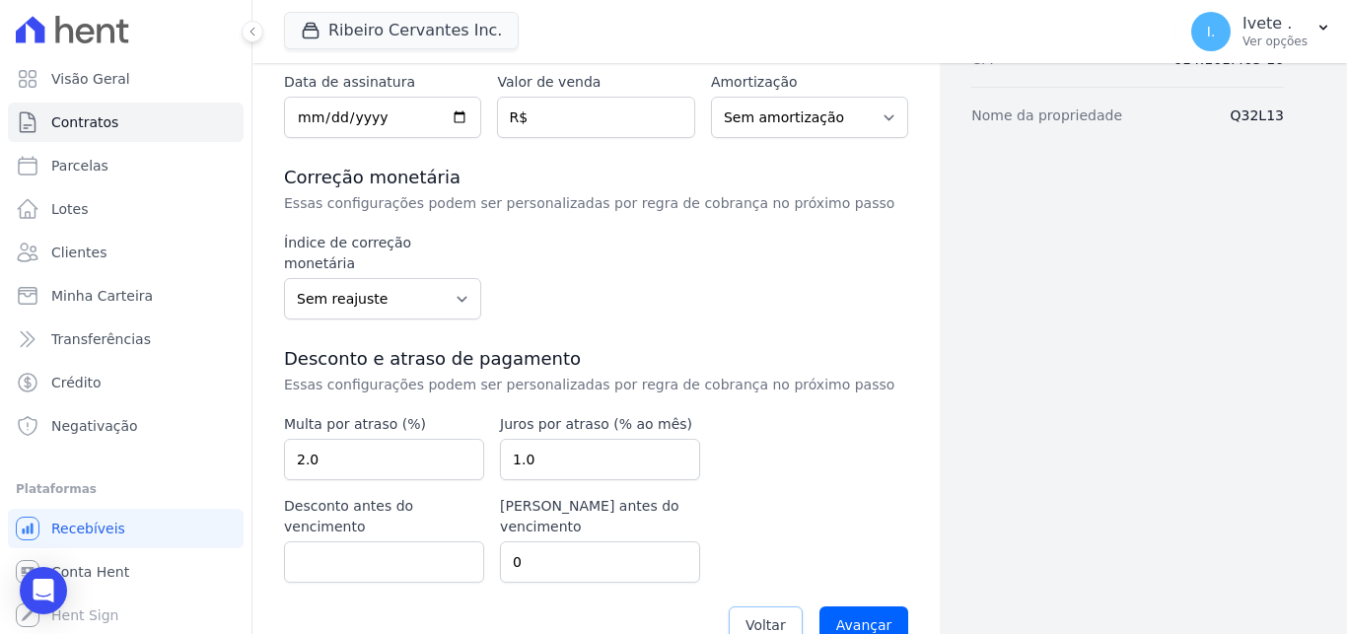
click at [768, 615] on span "Voltar" at bounding box center [765, 625] width 40 height 20
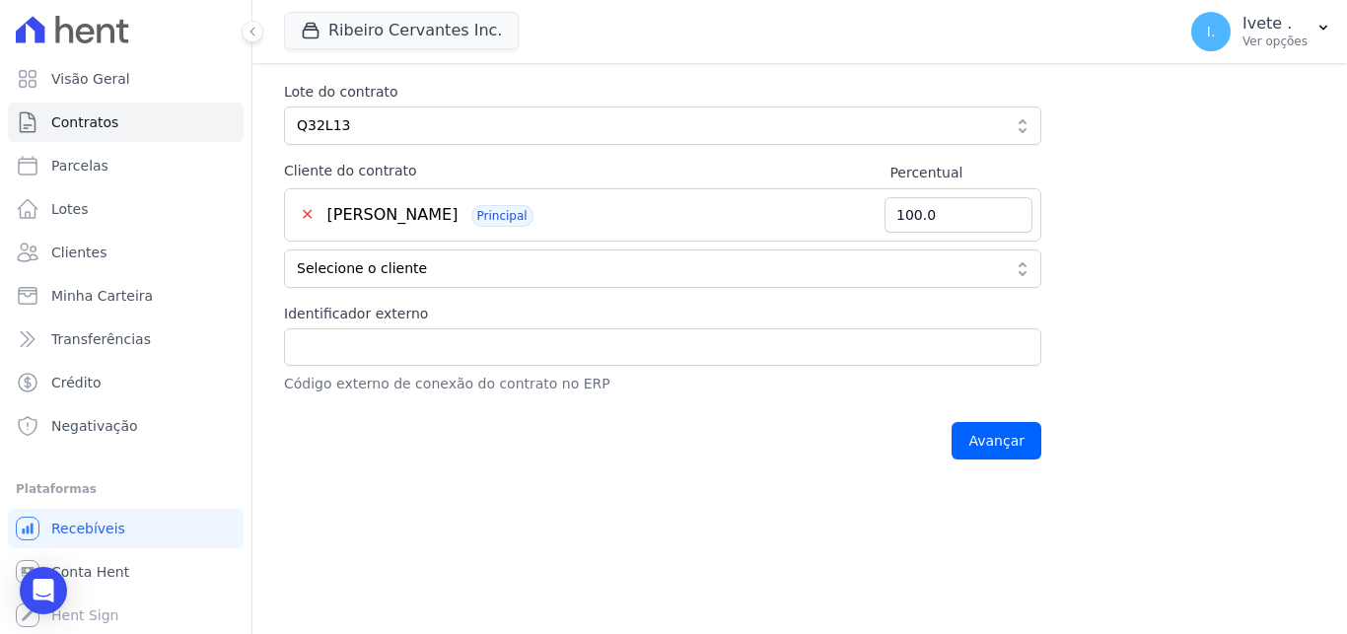
scroll to position [563, 0]
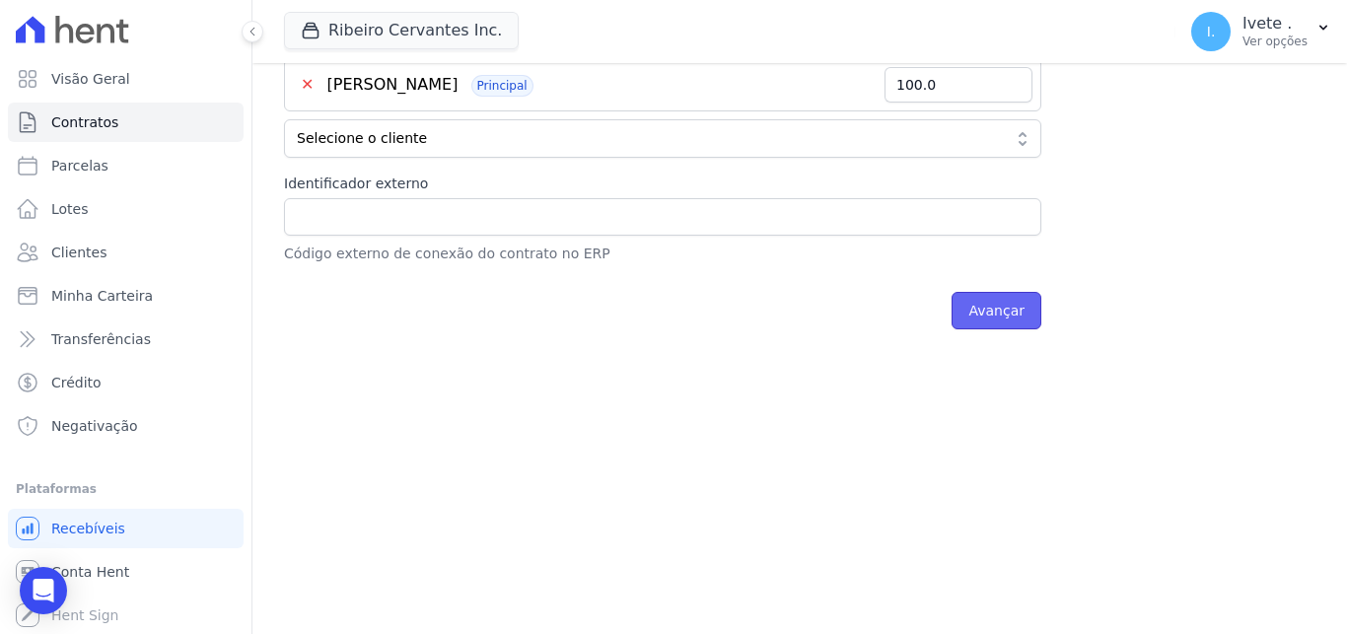
click at [989, 307] on input "Avançar" at bounding box center [996, 310] width 90 height 37
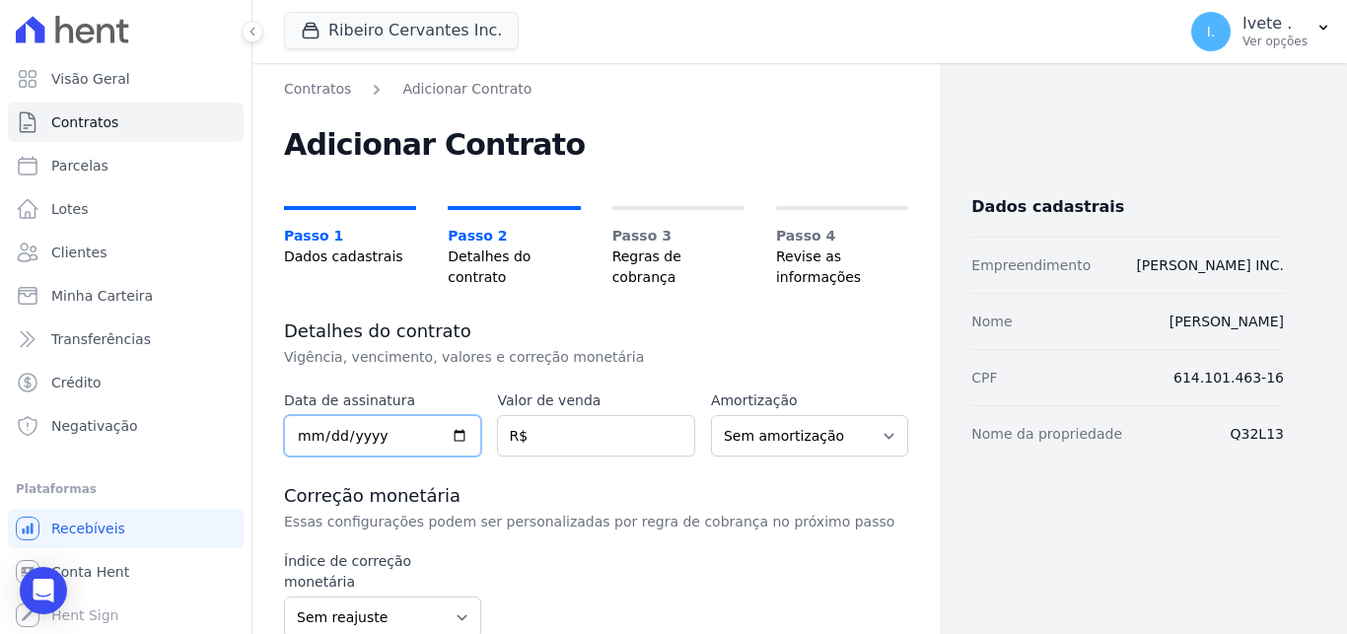
click at [464, 432] on input "date" at bounding box center [382, 435] width 197 height 41
click at [456, 446] on input "date" at bounding box center [382, 435] width 197 height 41
click at [453, 432] on input "date" at bounding box center [382, 435] width 197 height 41
type input "2025-08-21"
click at [594, 447] on input "number" at bounding box center [595, 435] width 197 height 41
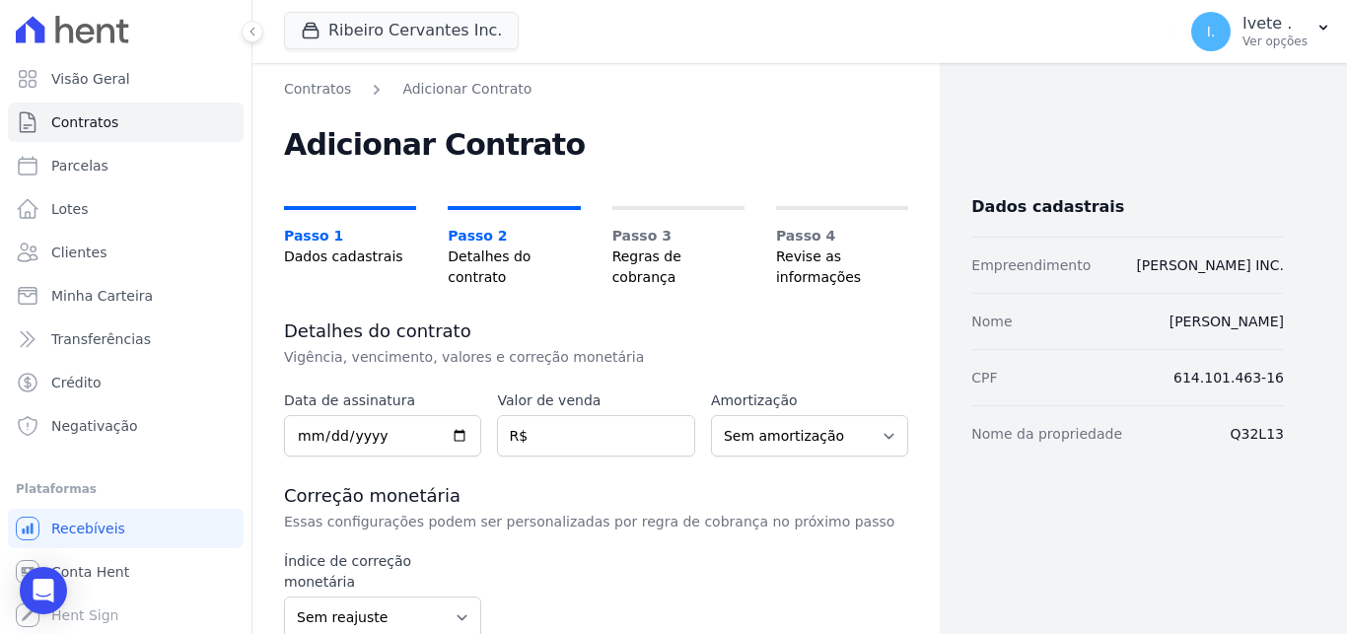
scroll to position [318, 0]
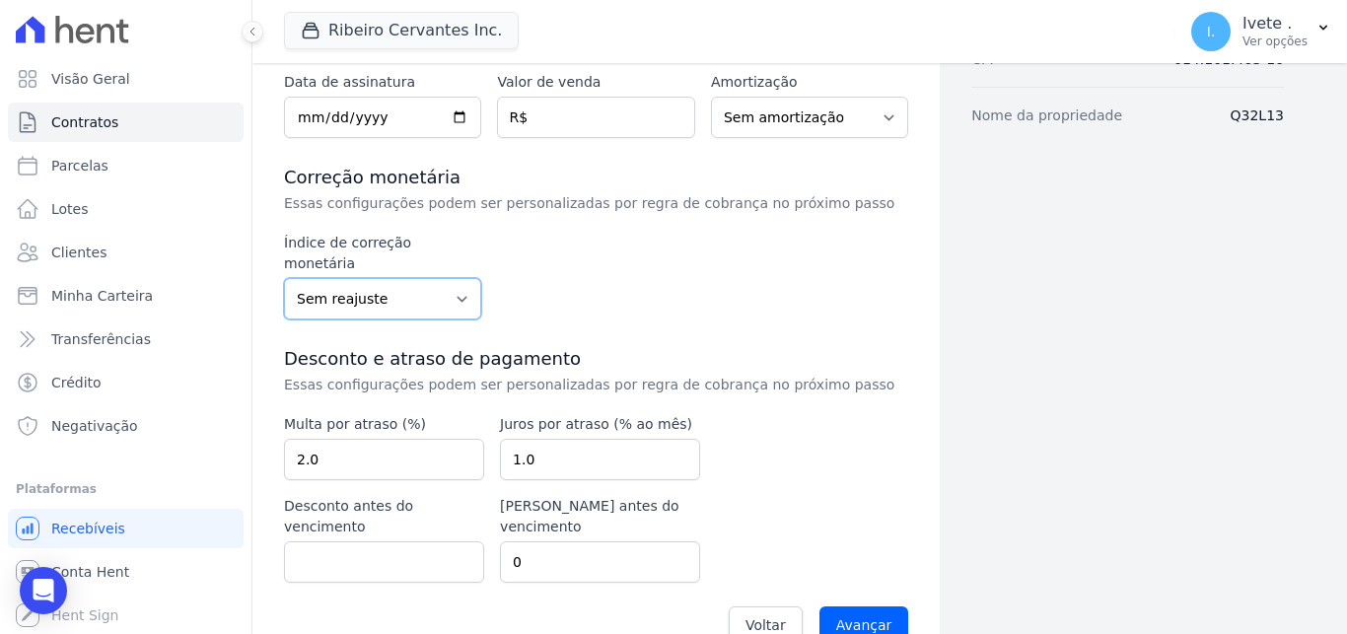
click at [284, 278] on select "Sem reajuste Média dos últimos 12 meses acumulado de INCCM Média dos últimos 12…" at bounding box center [382, 298] width 197 height 41
select select "igpm"
click option "IGPM" at bounding box center [0, 0] width 0 height 0
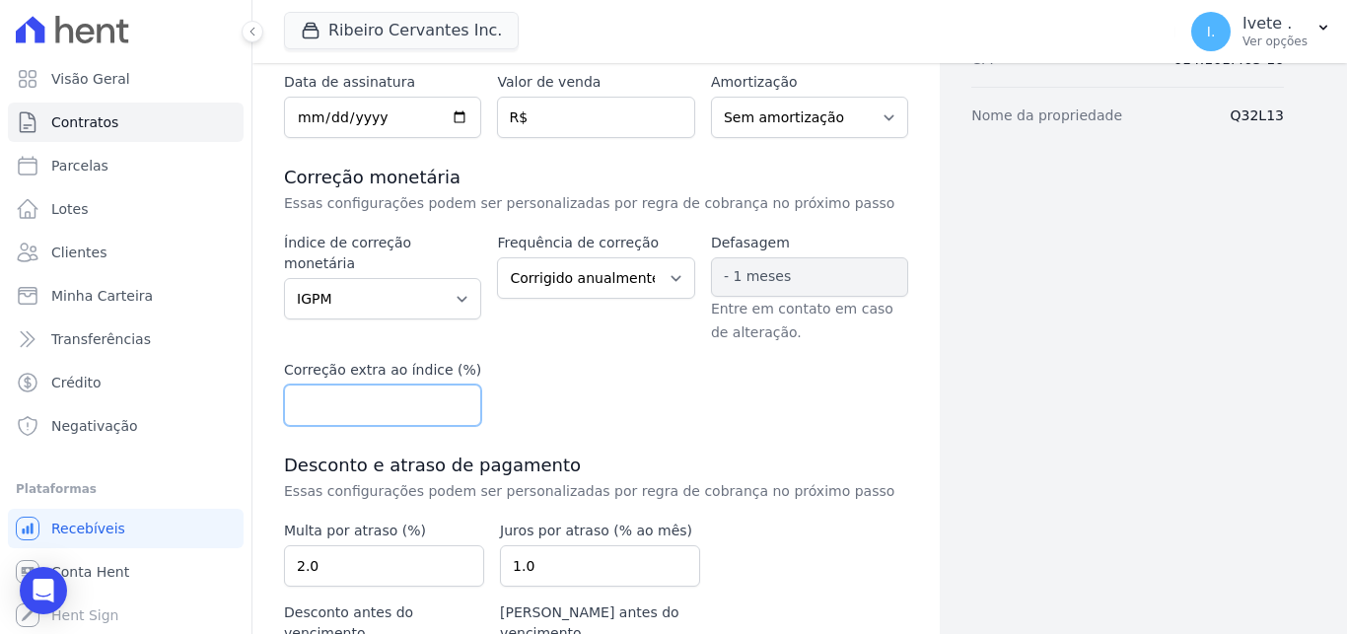
click at [413, 398] on input "number" at bounding box center [382, 404] width 197 height 41
type input "0.5"
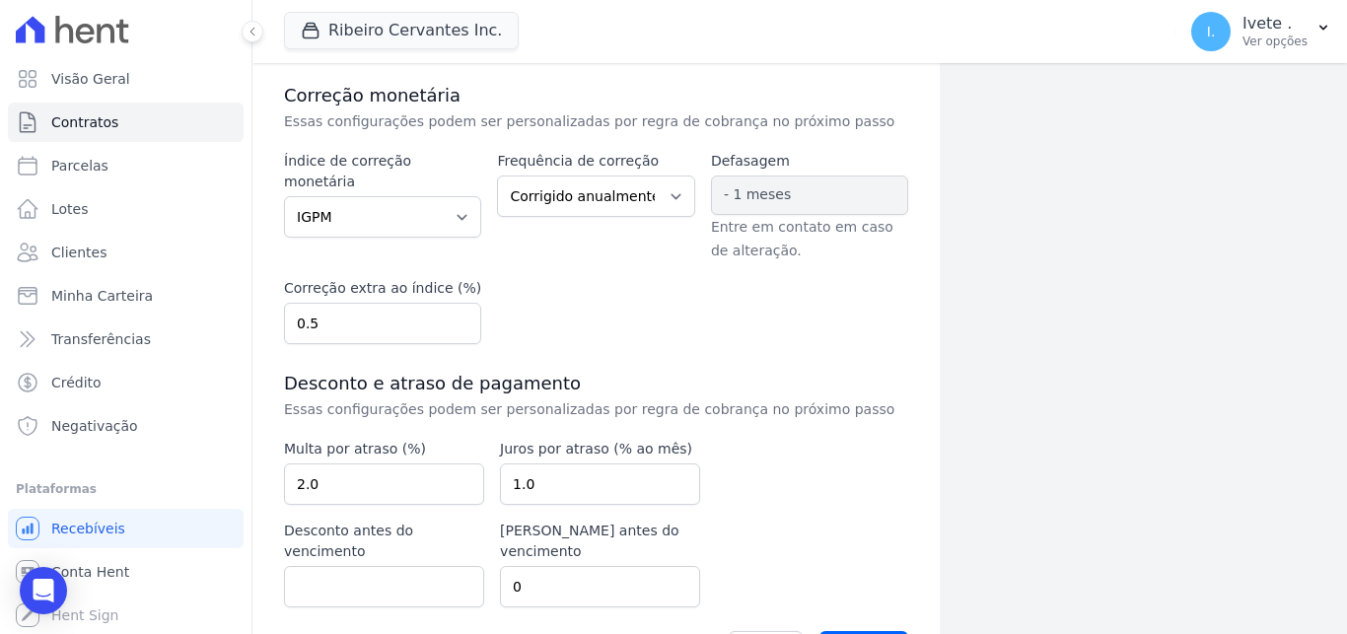
scroll to position [446, 0]
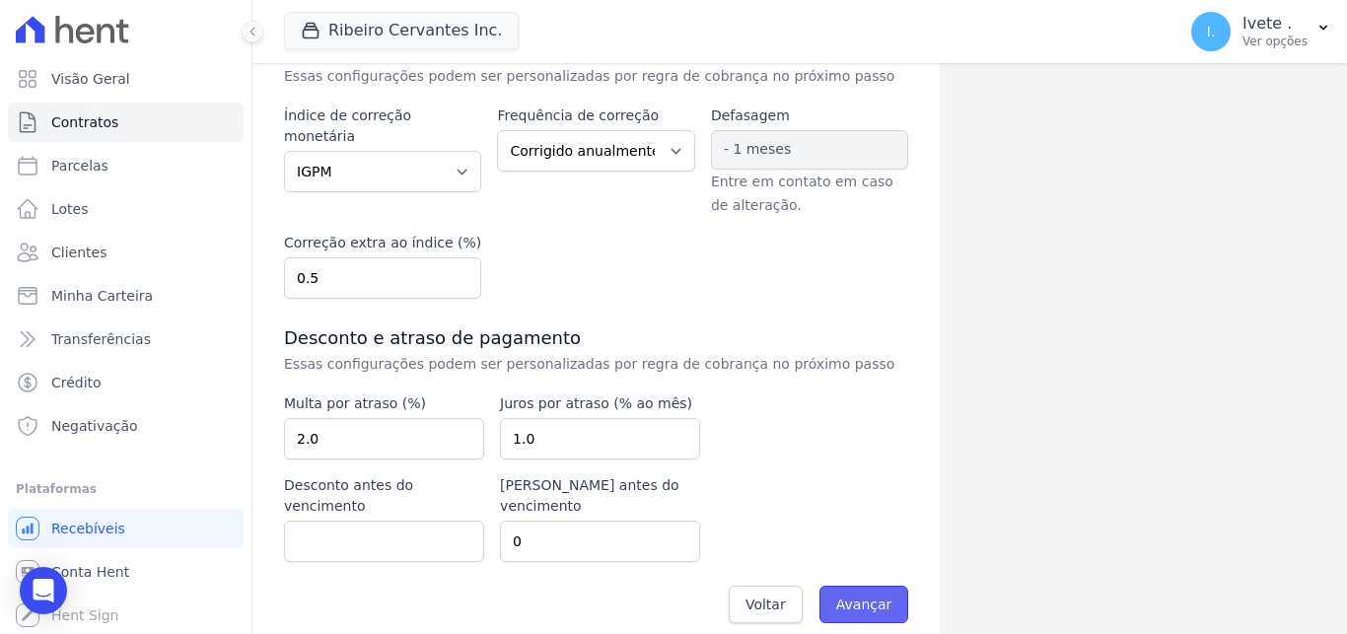
click at [850, 590] on input "Avançar" at bounding box center [864, 604] width 90 height 37
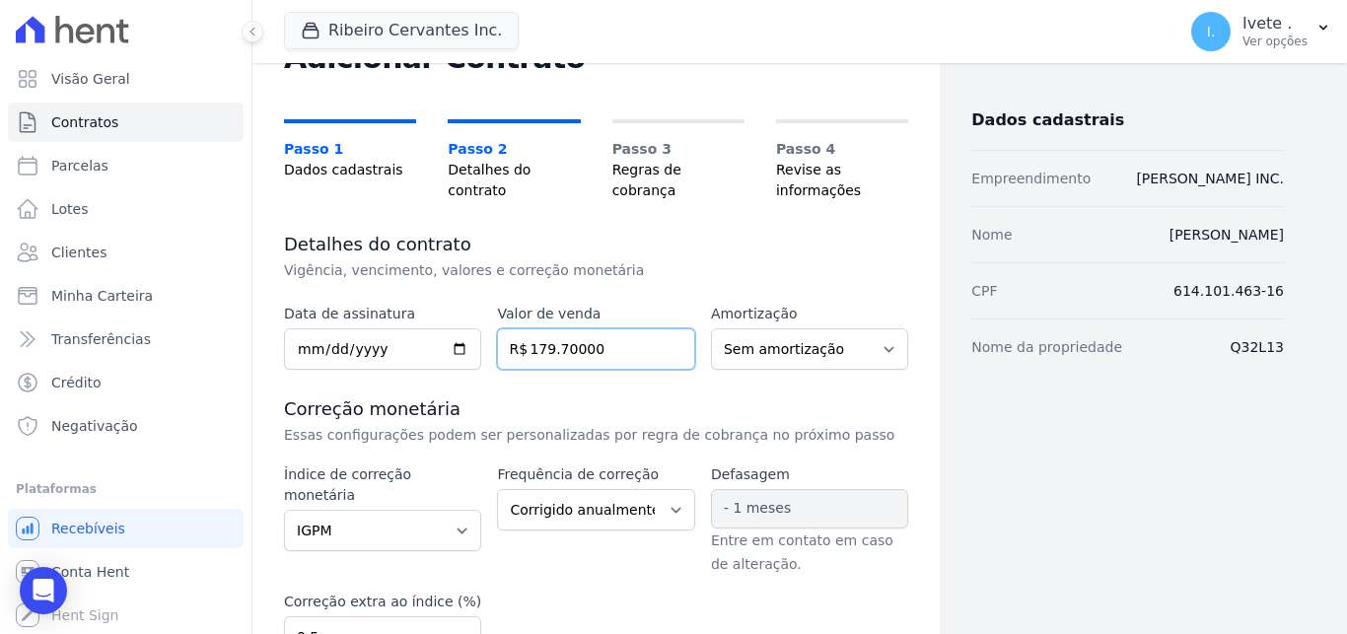
type input "179.70000"
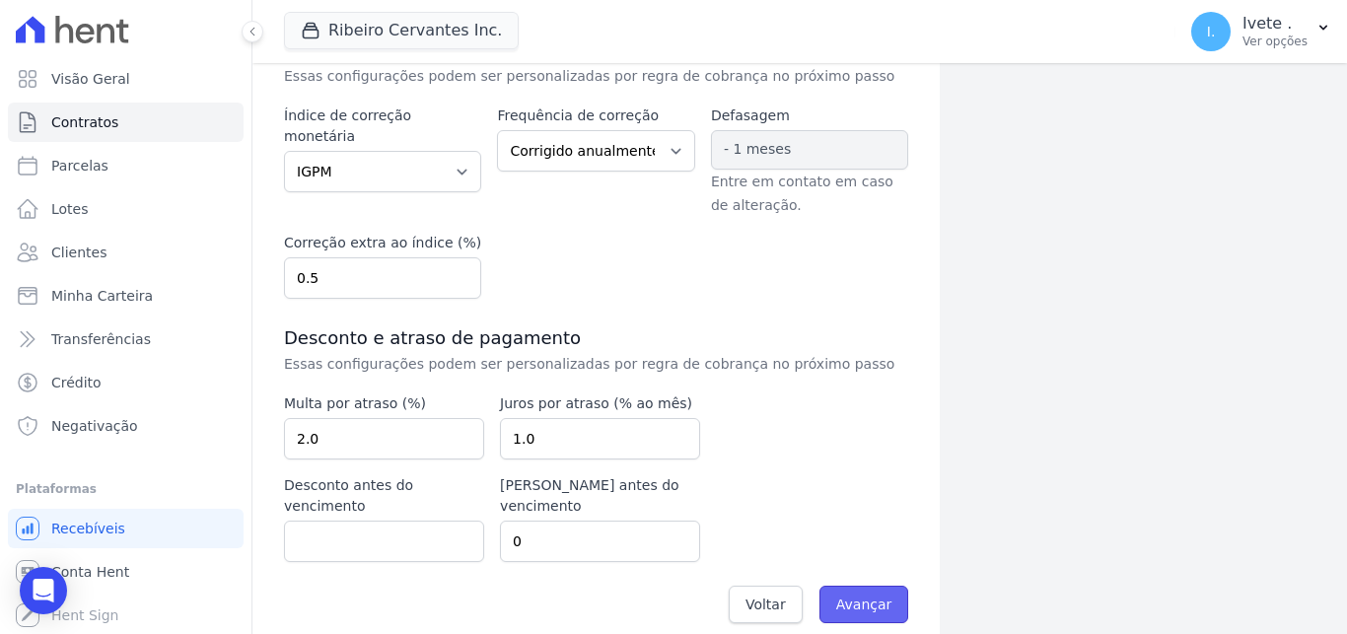
click at [868, 586] on input "Avançar" at bounding box center [864, 604] width 90 height 37
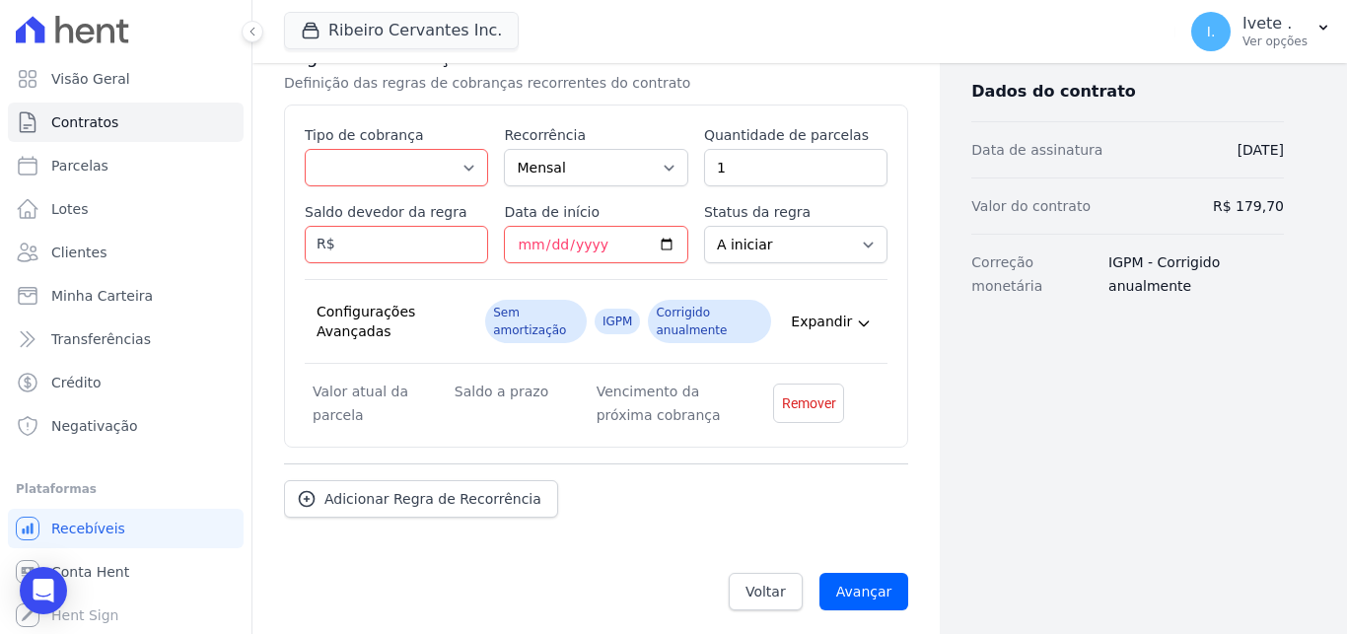
scroll to position [407, 0]
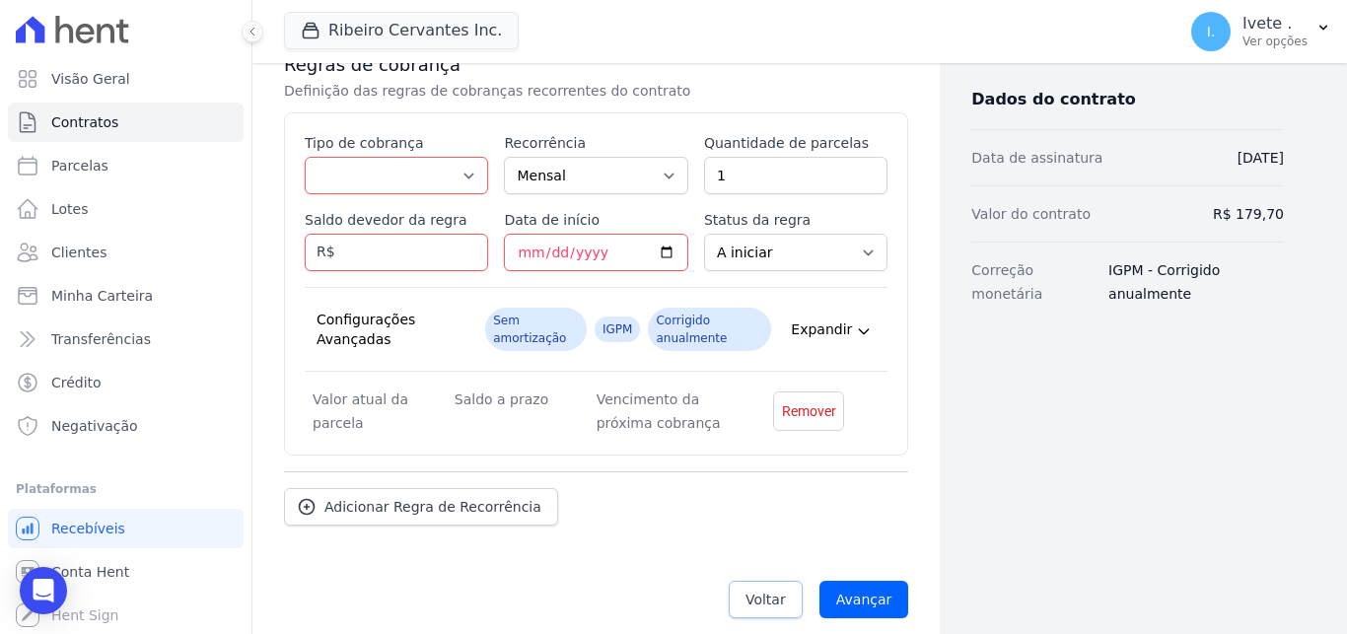
click at [777, 593] on span "Voltar" at bounding box center [765, 600] width 40 height 20
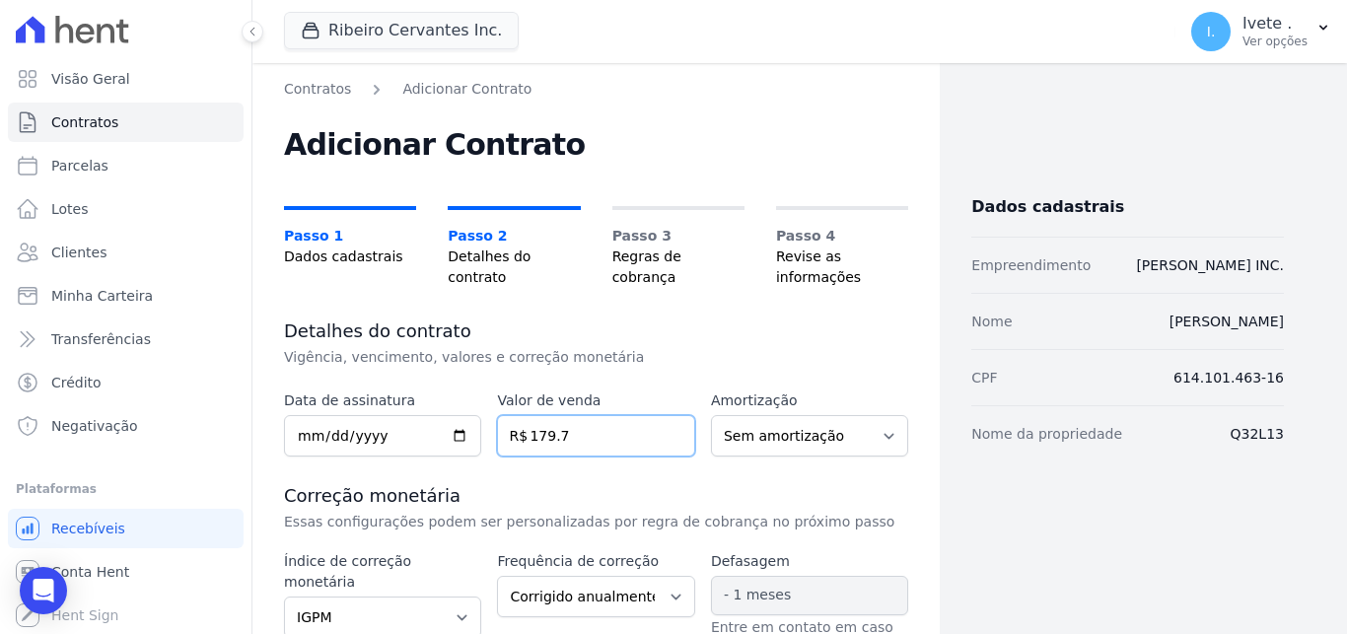
click at [598, 433] on input "179.7" at bounding box center [595, 435] width 197 height 41
type input "1797000"
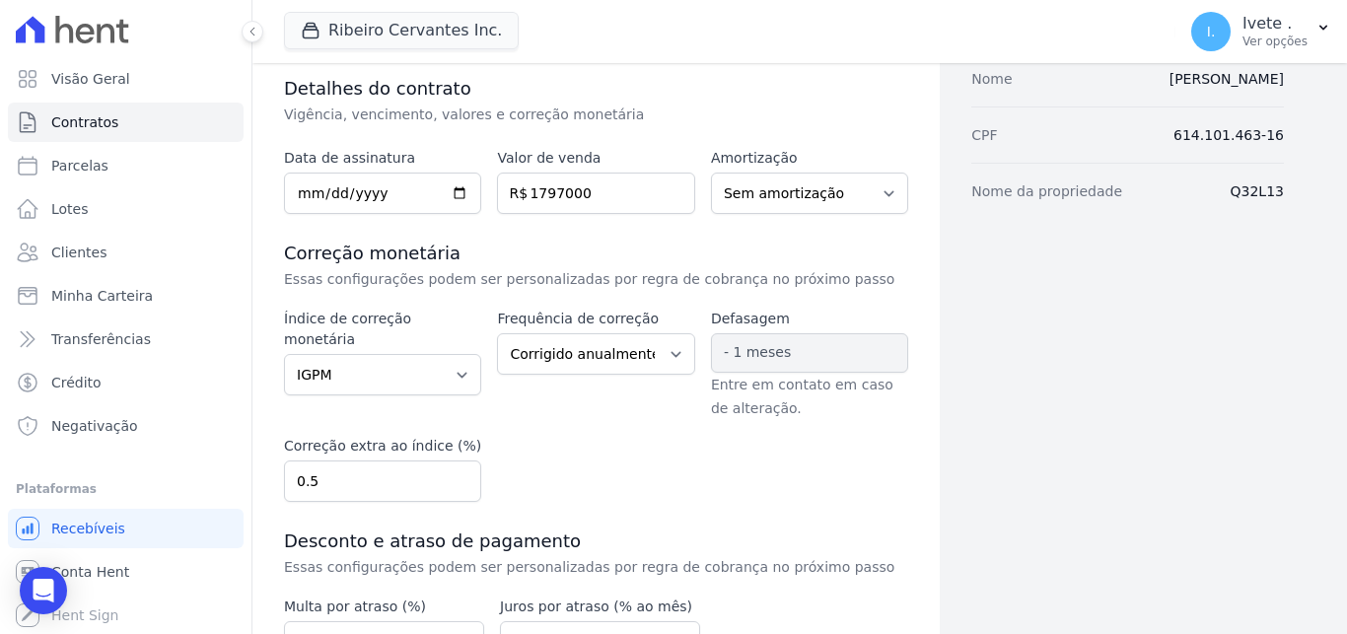
scroll to position [446, 0]
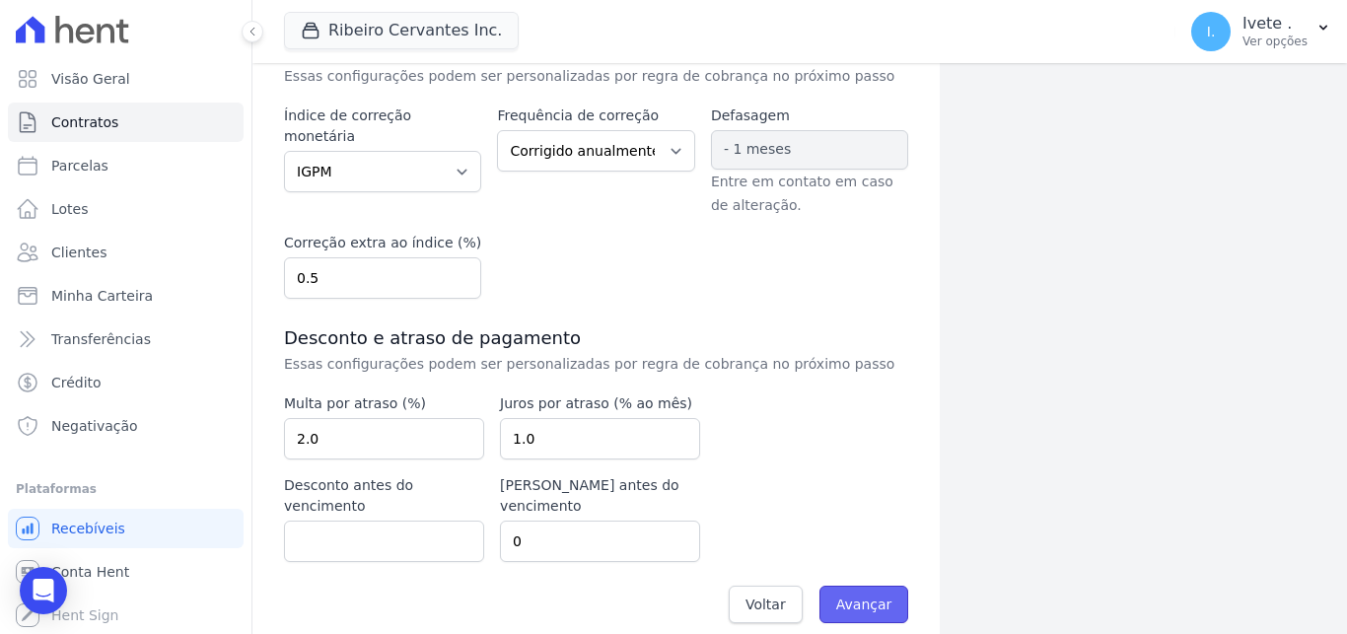
click at [875, 586] on input "Avançar" at bounding box center [864, 604] width 90 height 37
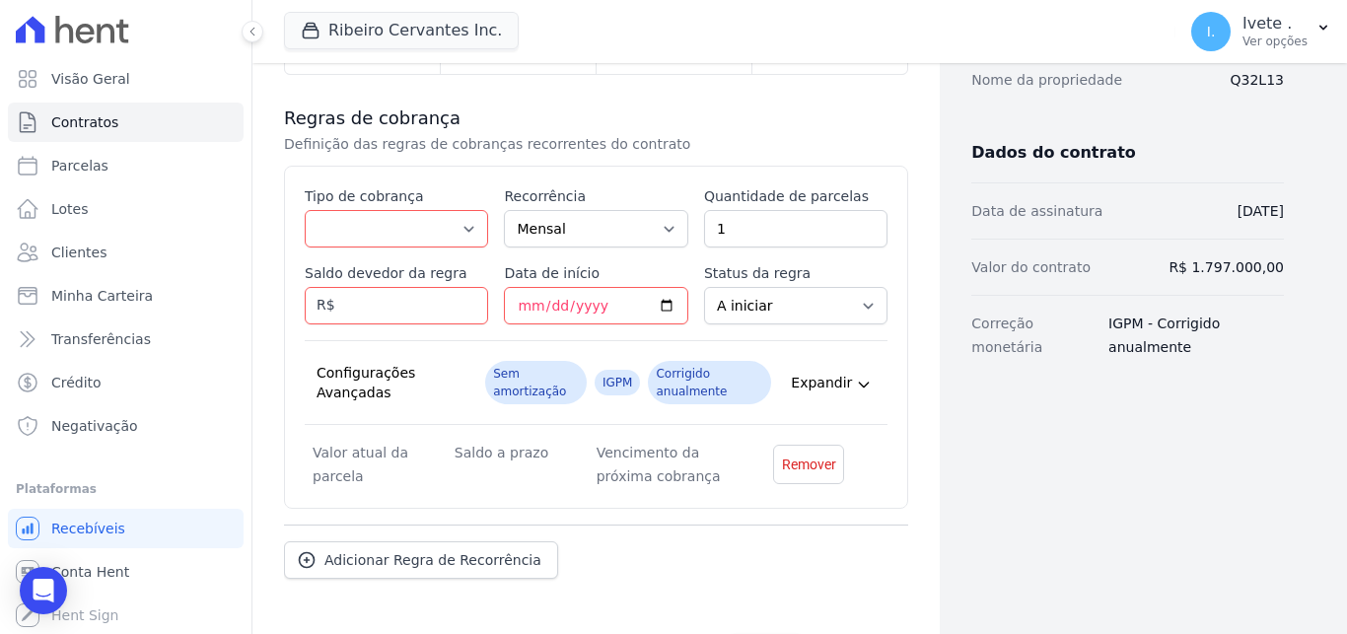
scroll to position [424, 0]
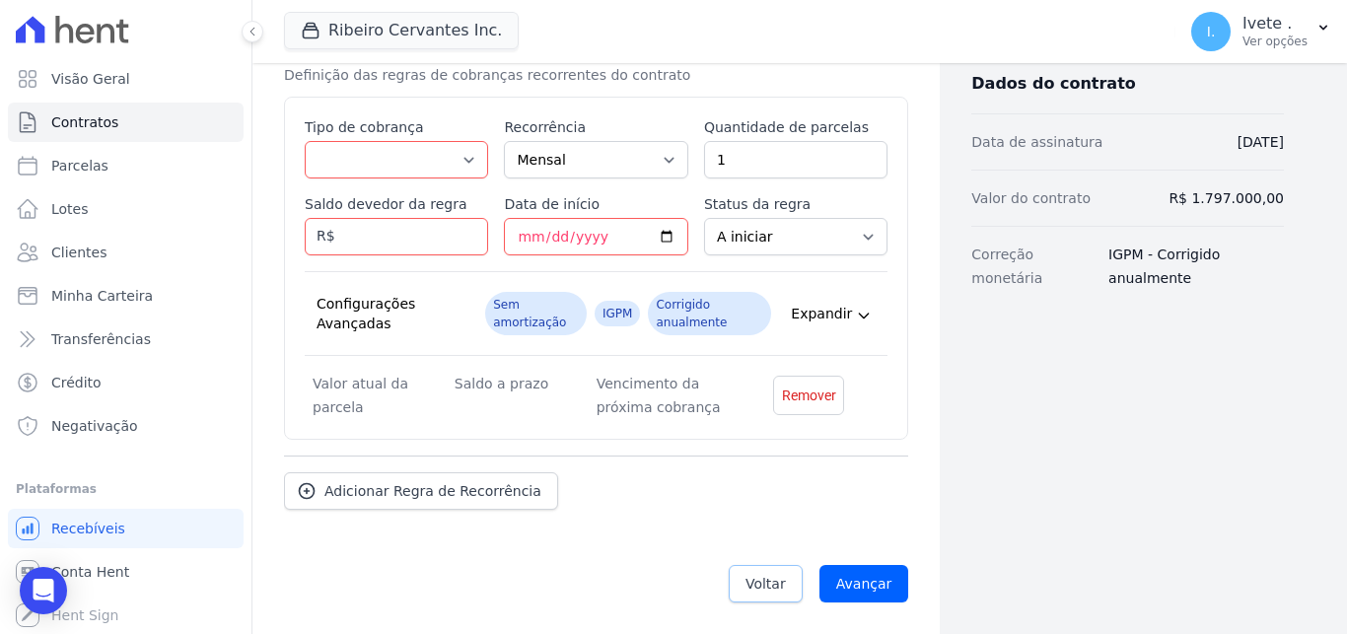
click at [774, 586] on span "Voltar" at bounding box center [765, 584] width 40 height 20
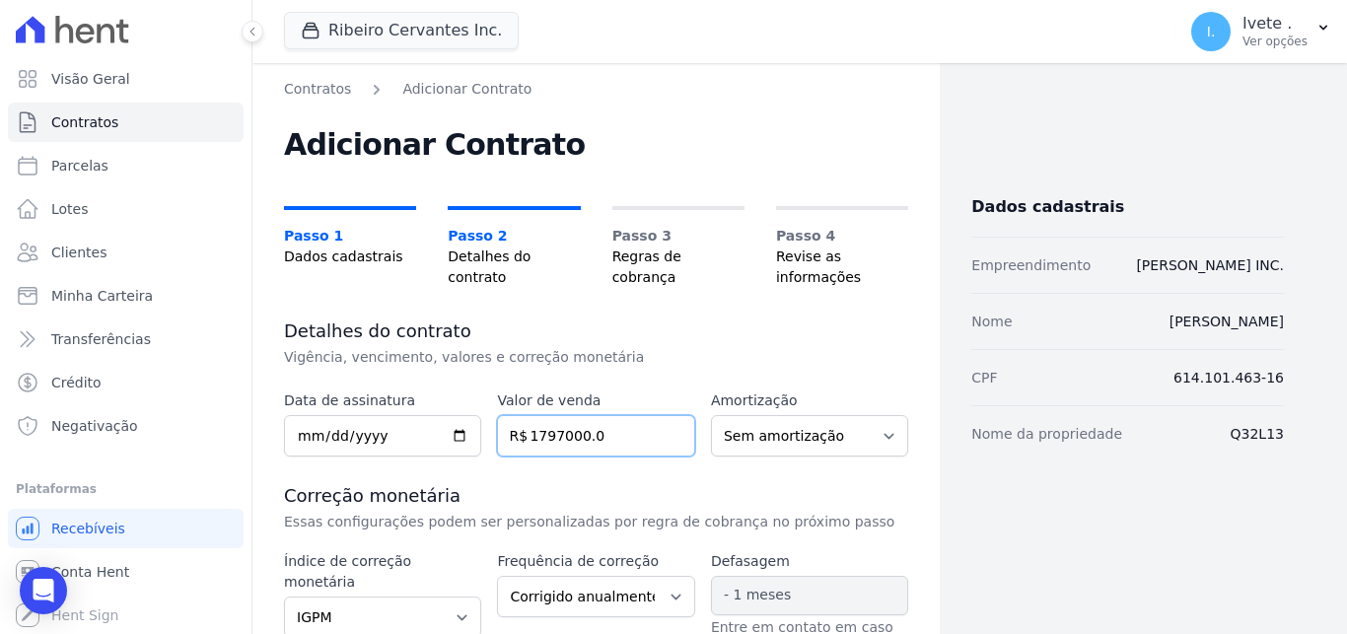
click at [621, 441] on input "1797000.0" at bounding box center [595, 435] width 197 height 41
type input "179700"
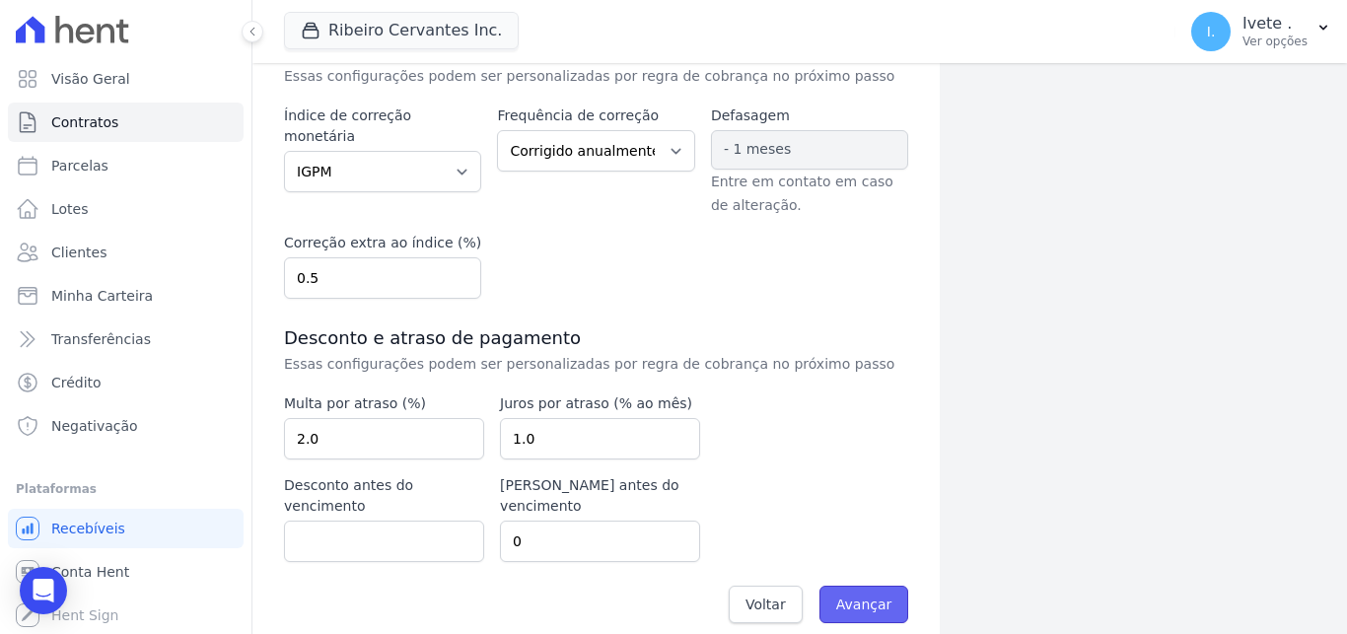
click at [867, 586] on input "Avançar" at bounding box center [864, 604] width 90 height 37
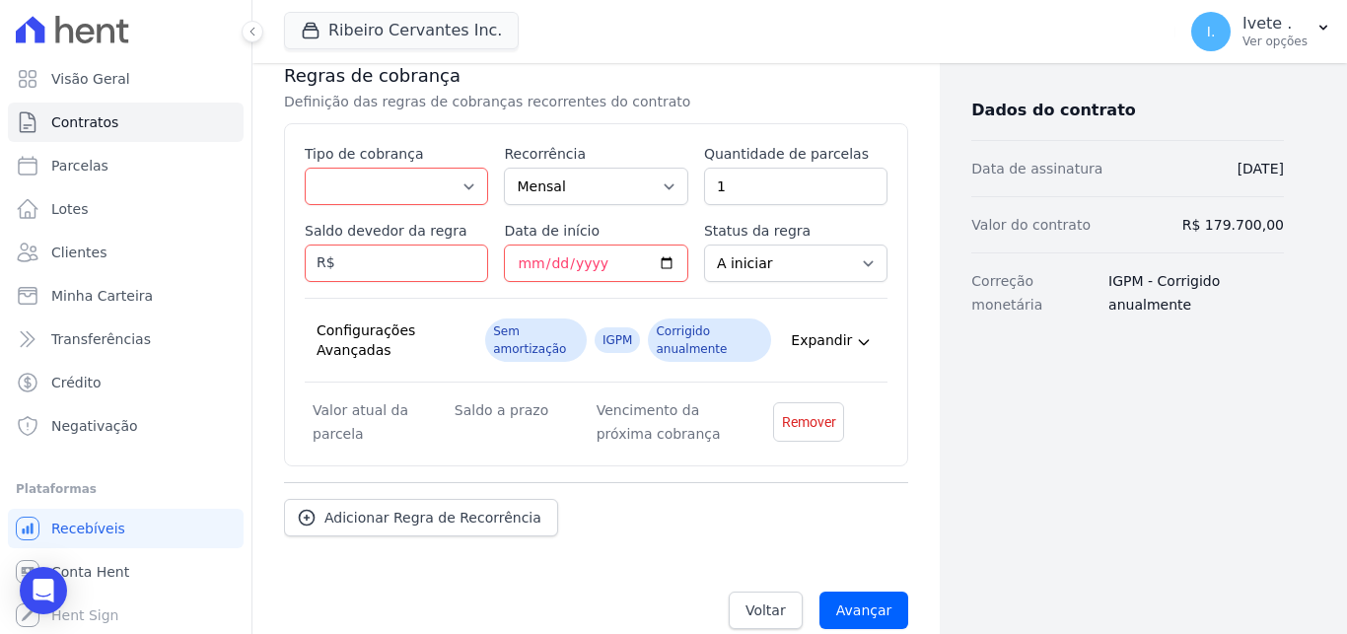
scroll to position [395, 0]
click at [305, 169] on select "Parcela Normal Entrada Sinal Intercalada Chaves Pré-chaves Pós-chaves Impostos …" at bounding box center [396, 187] width 183 height 37
select select "standard"
click option "Parcela Normal" at bounding box center [0, 0] width 0 height 0
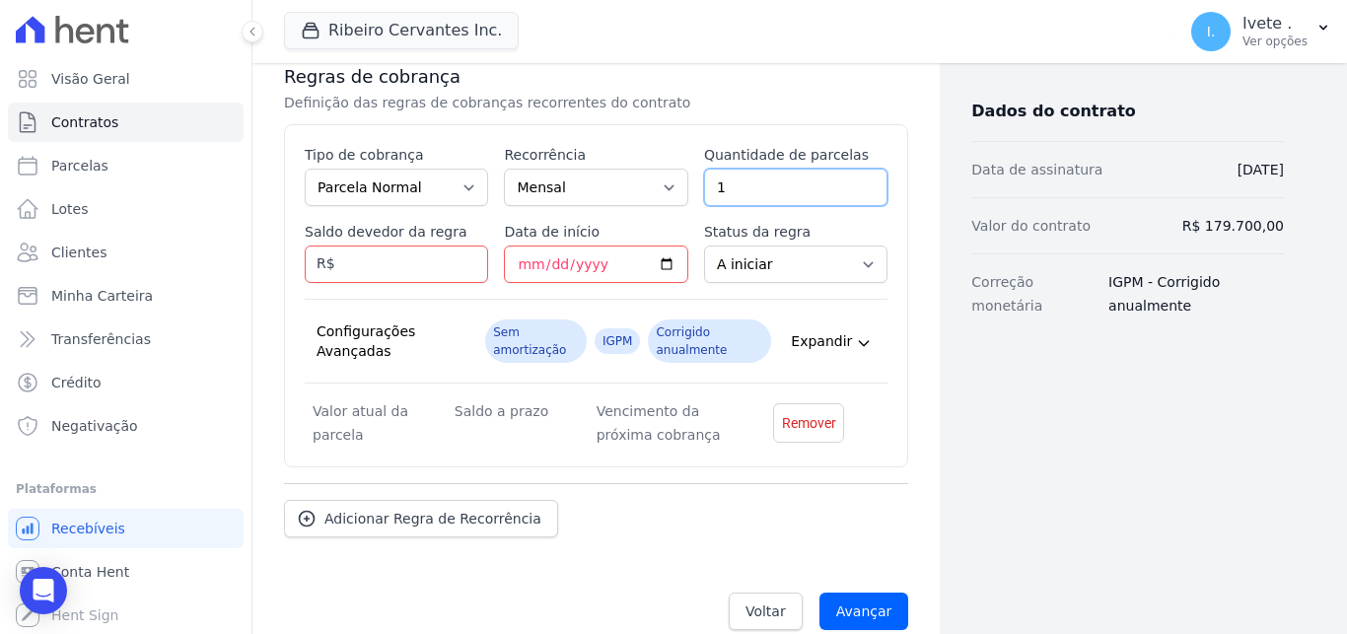
drag, startPoint x: 730, startPoint y: 184, endPoint x: 670, endPoint y: 184, distance: 59.1
click at [704, 184] on input "1" at bounding box center [795, 187] width 183 height 37
type input "300"
click at [661, 261] on input "Data de início" at bounding box center [595, 263] width 183 height 37
type input "[DATE]"
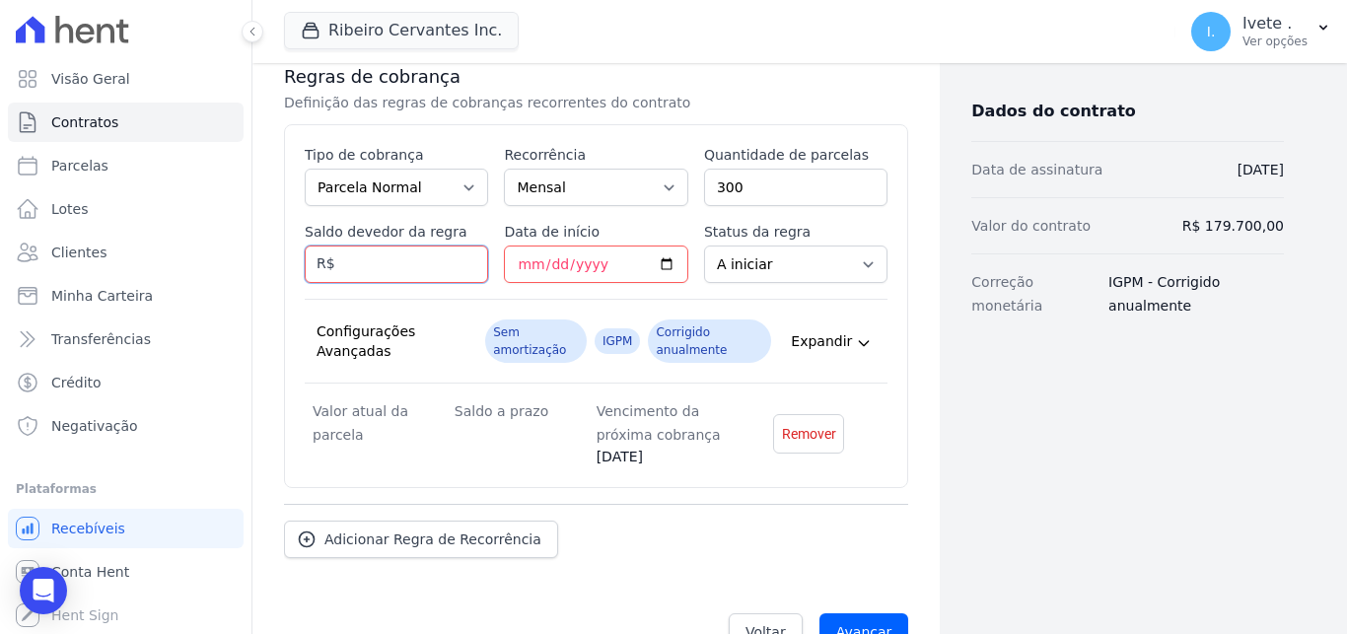
click at [424, 265] on input "Saldo devedor da regra" at bounding box center [396, 263] width 183 height 37
paste input "176.106"
click at [364, 257] on input "176.106" at bounding box center [396, 263] width 183 height 37
type input "176106"
click at [704, 245] on select "A iniciar Em aberto" at bounding box center [795, 263] width 183 height 37
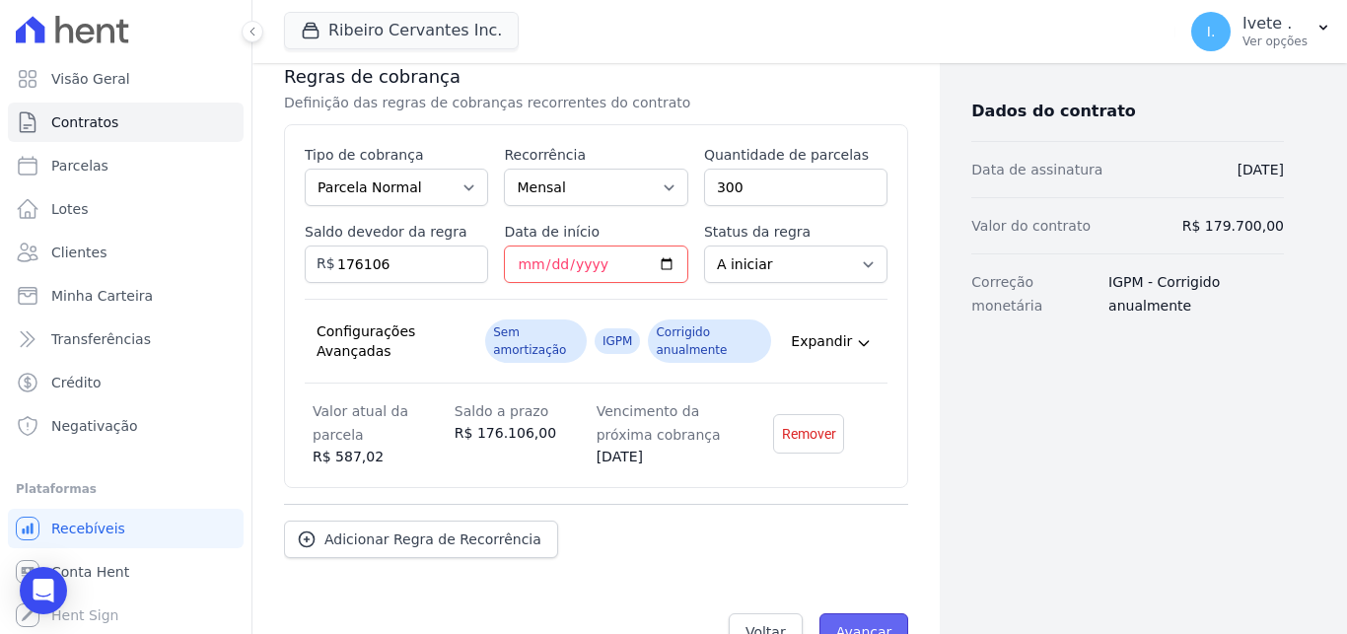
click at [844, 629] on input "Avançar" at bounding box center [864, 631] width 90 height 37
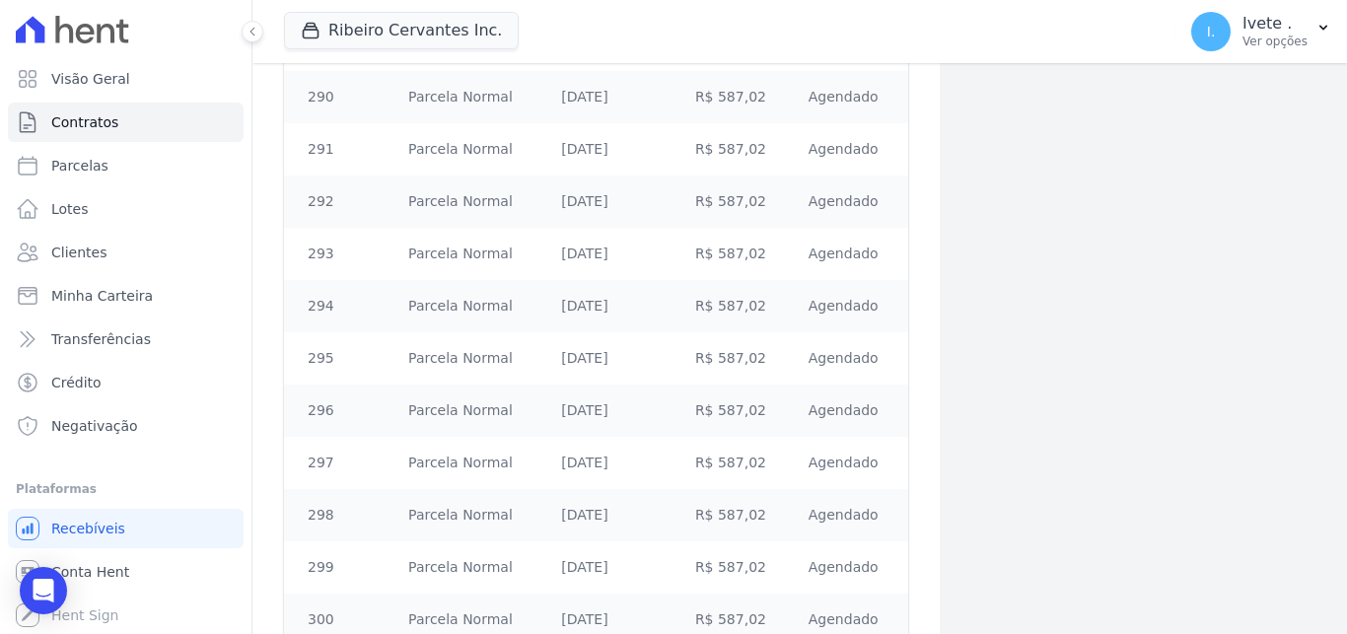
scroll to position [15635, 0]
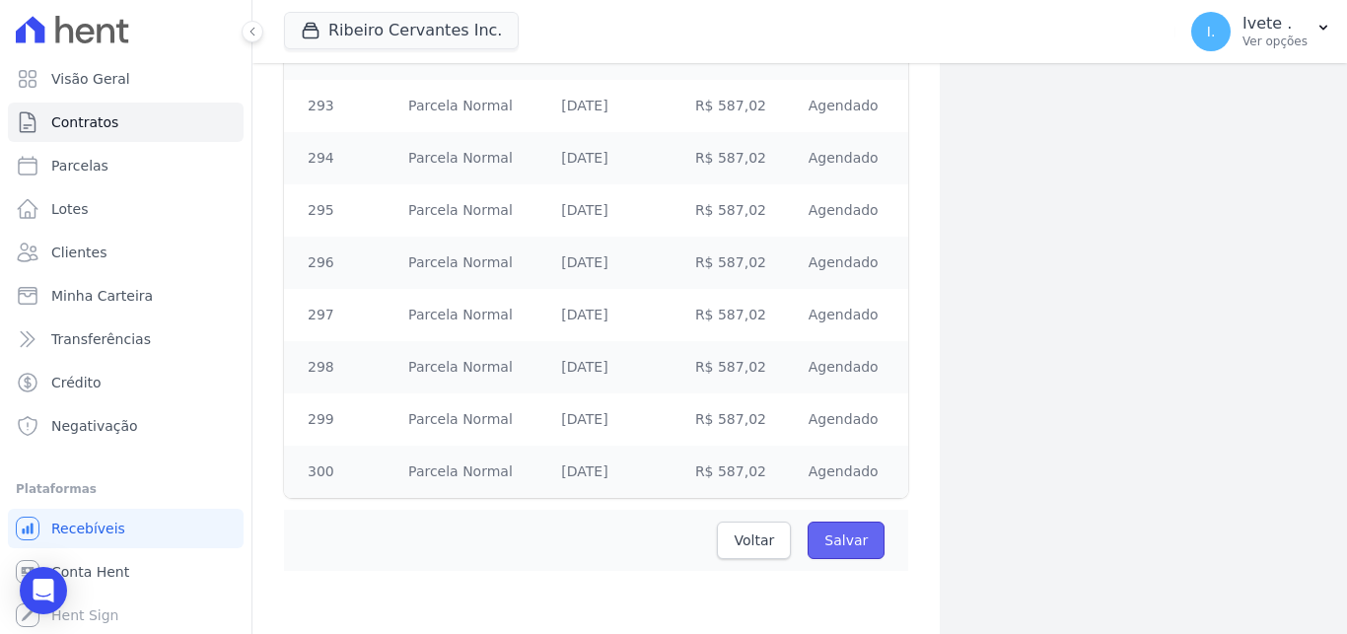
click at [842, 542] on input "Salvar" at bounding box center [845, 540] width 77 height 37
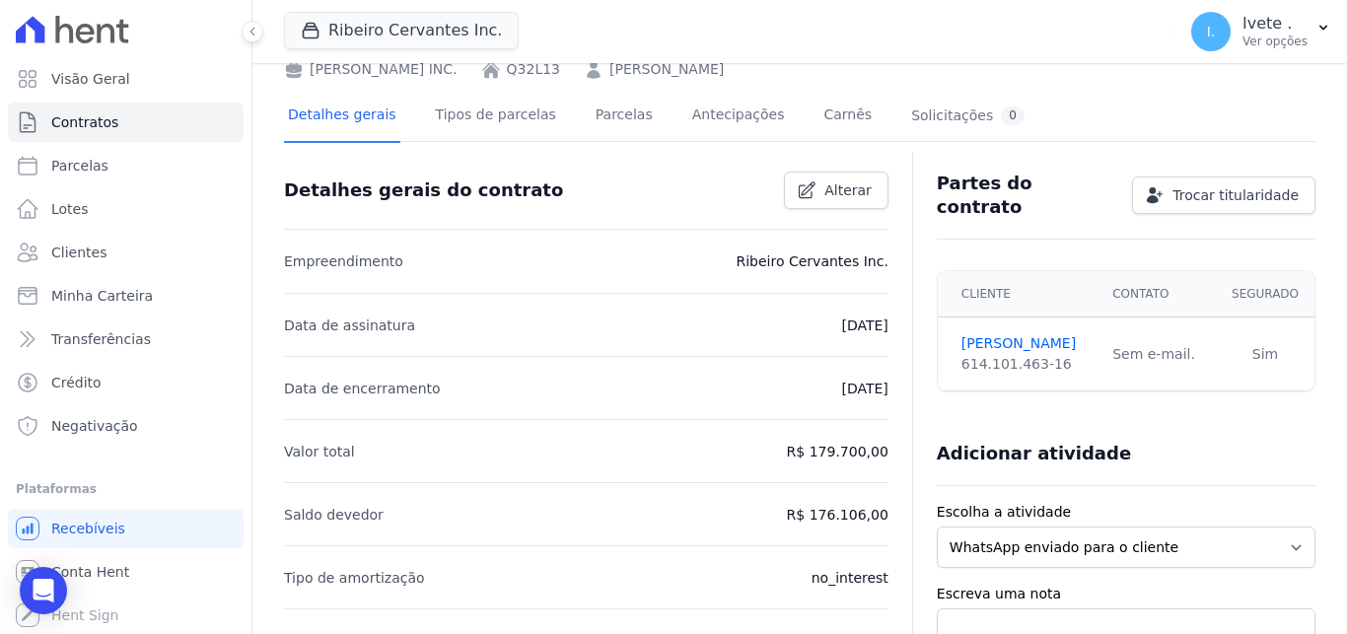
scroll to position [94, 0]
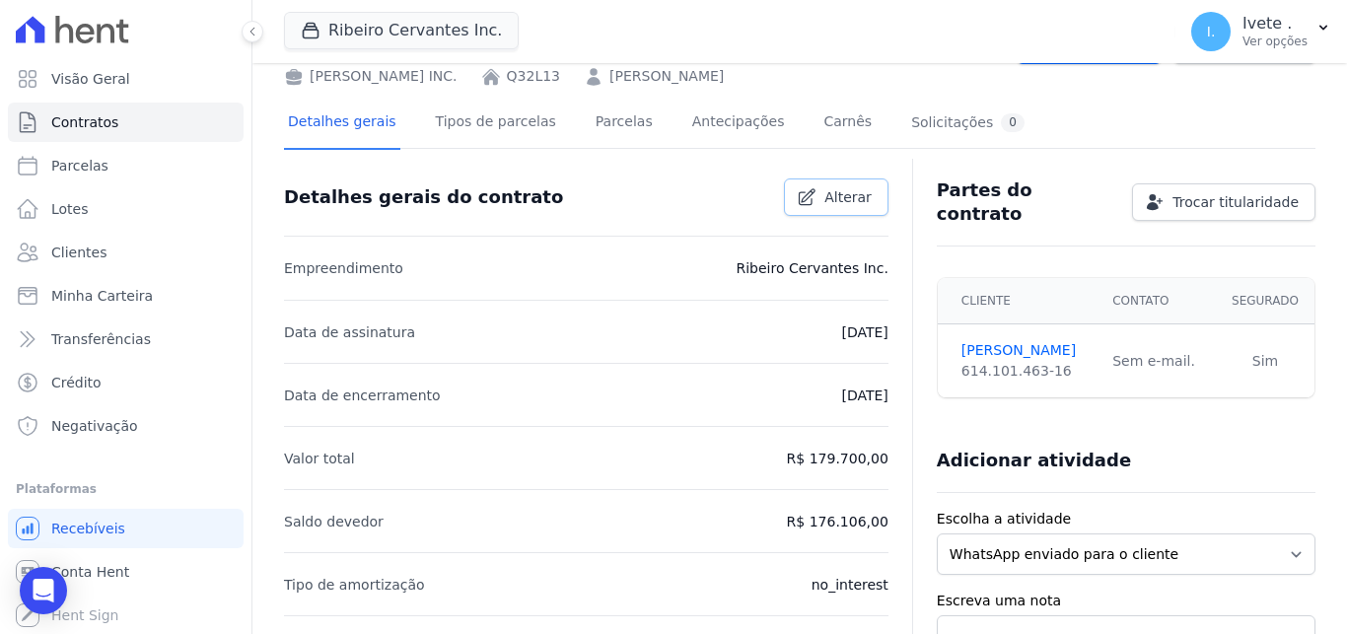
click at [853, 191] on span "Alterar" at bounding box center [847, 197] width 47 height 20
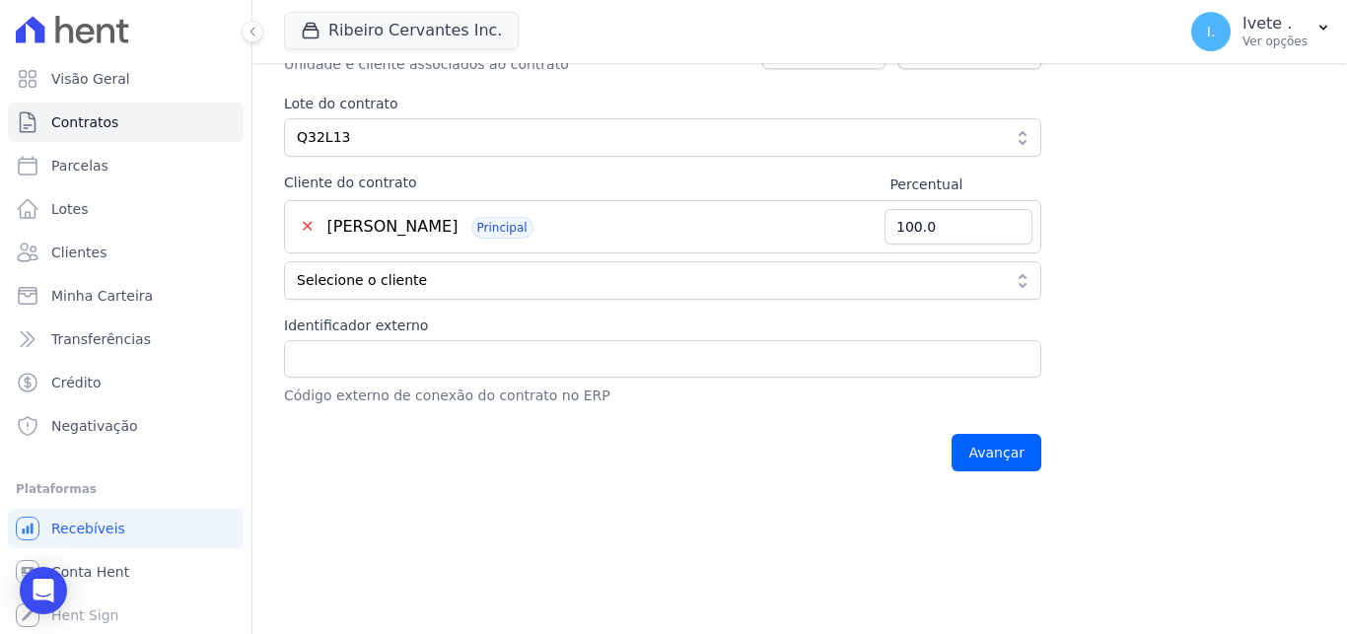
scroll to position [451, 0]
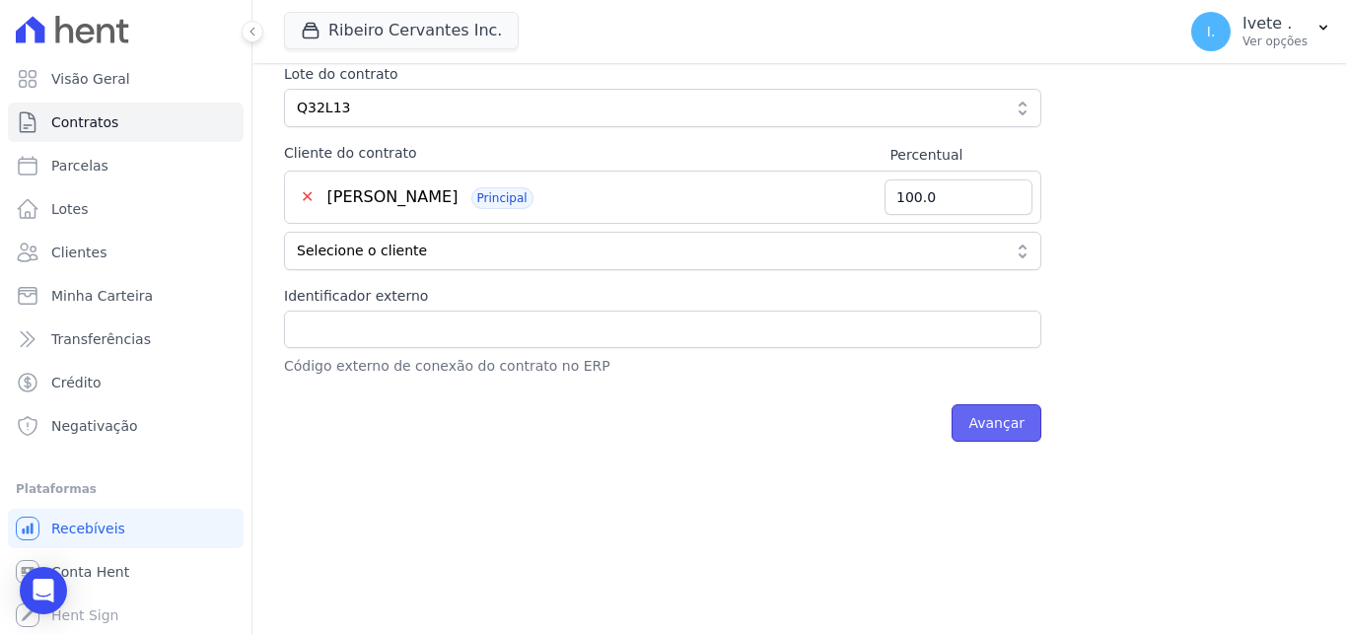
click at [1017, 424] on input "Avançar" at bounding box center [996, 422] width 90 height 37
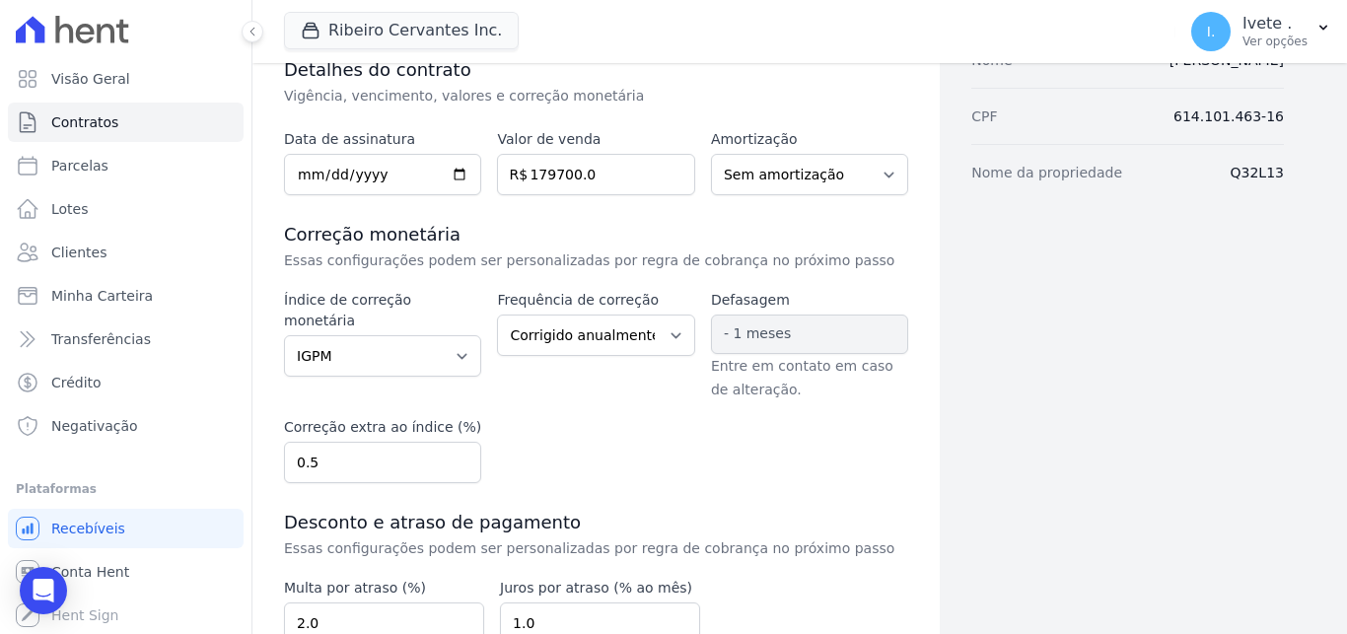
scroll to position [268, 0]
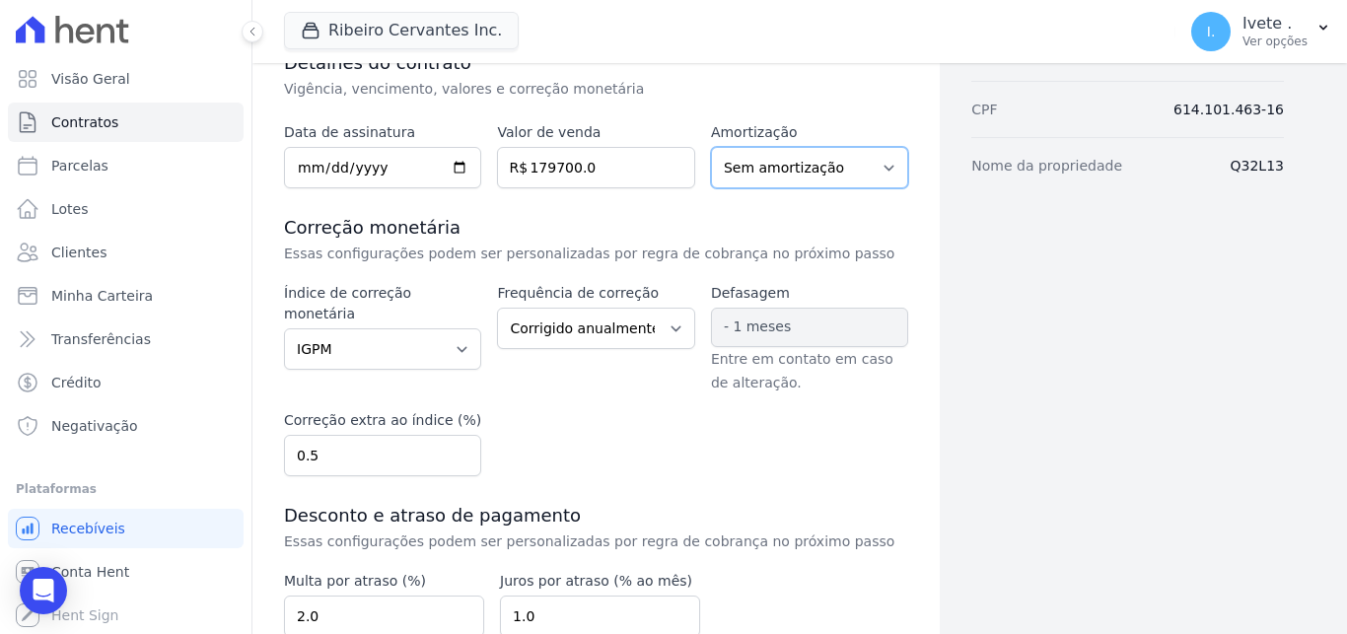
click at [711, 147] on select "Sem amortização Price Sac" at bounding box center [809, 167] width 197 height 41
click option "Sem amortização" at bounding box center [0, 0] width 0 height 0
click at [711, 147] on select "Sem amortização Price Sac" at bounding box center [809, 167] width 197 height 41
click at [811, 168] on select "Sem amortização Price Sac" at bounding box center [809, 167] width 197 height 41
click at [711, 147] on select "Sem amortização Price Sac" at bounding box center [809, 167] width 197 height 41
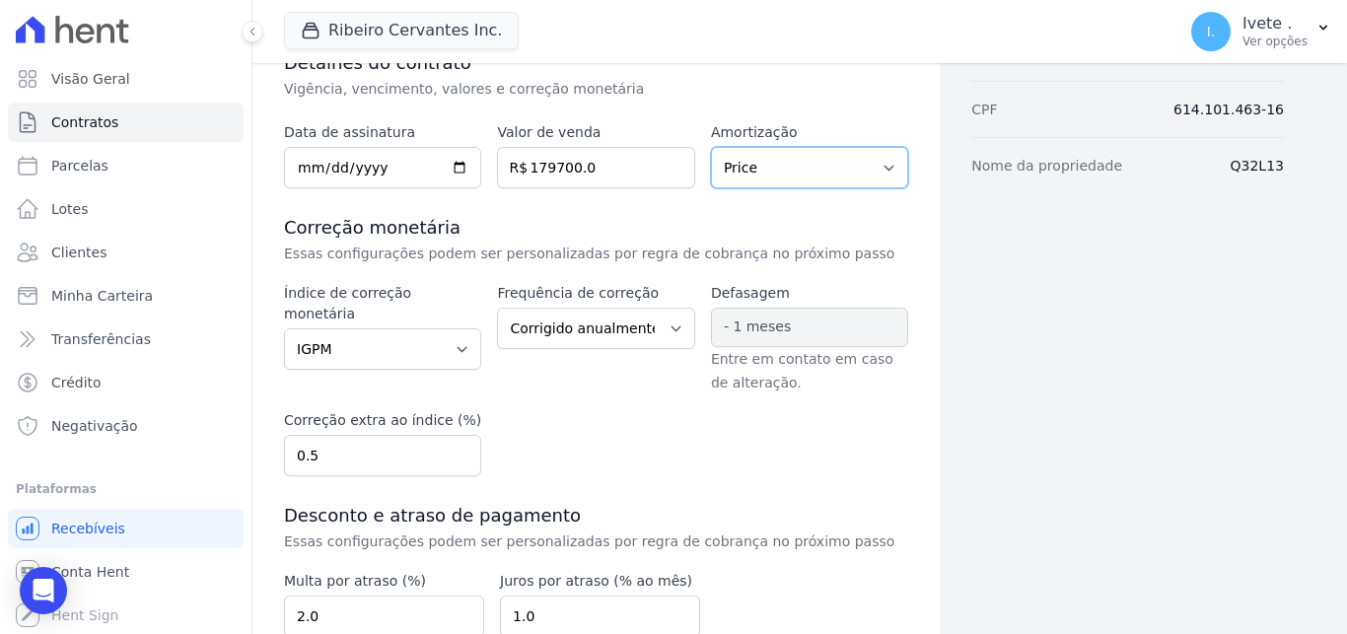
click option "Price" at bounding box center [0, 0] width 0 height 0
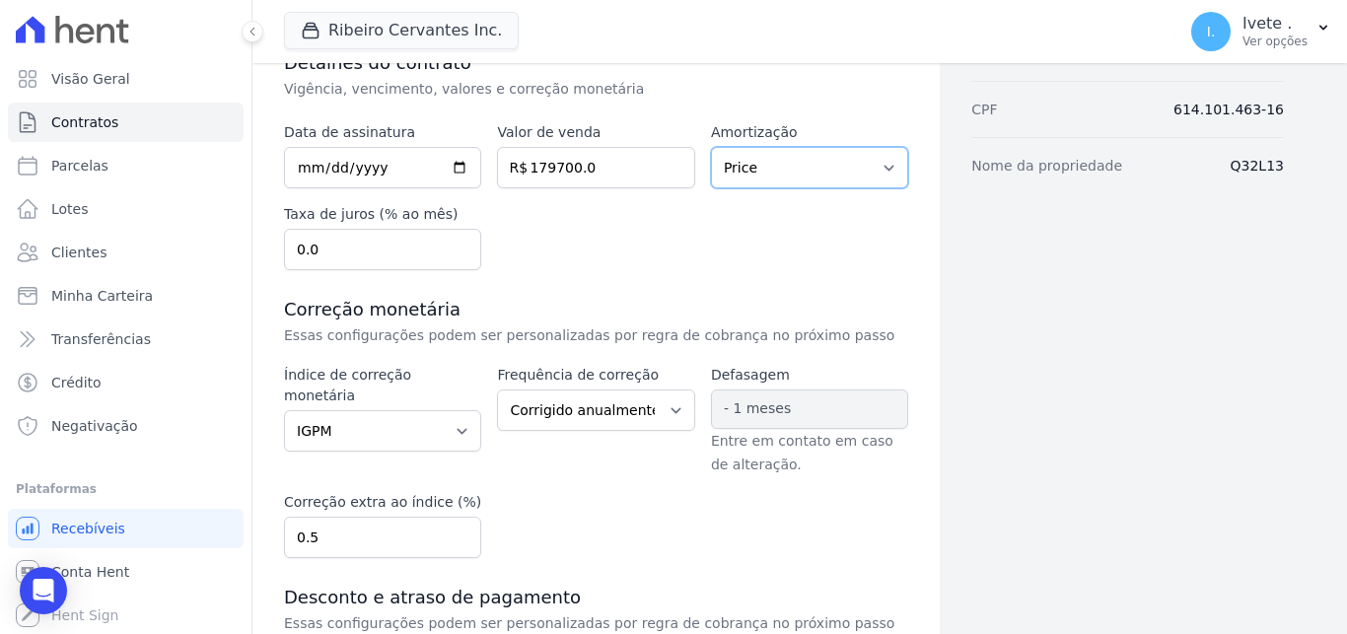
click at [711, 147] on select "Sem amortização Price Sac" at bounding box center [809, 167] width 197 height 41
click option "Sac" at bounding box center [0, 0] width 0 height 0
click at [711, 147] on select "Sem amortização Price Sac" at bounding box center [809, 167] width 197 height 41
select select "price"
click option "Price" at bounding box center [0, 0] width 0 height 0
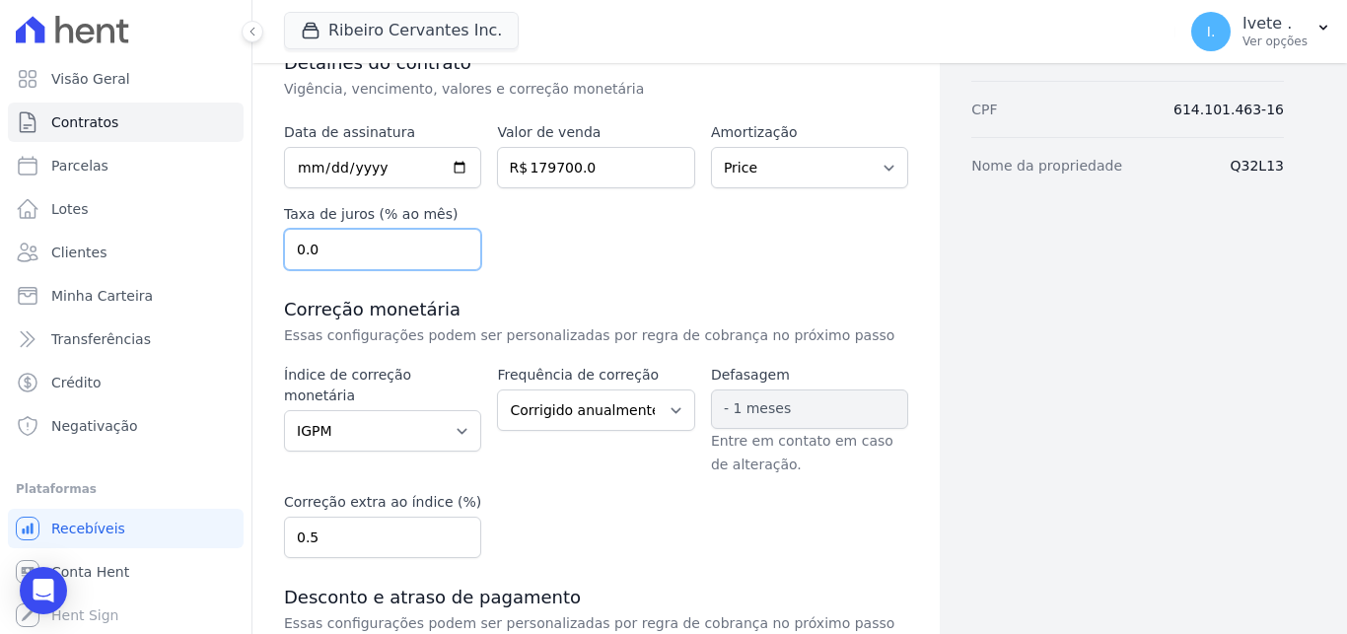
click at [363, 241] on input "0.0" at bounding box center [382, 249] width 197 height 41
type input "0.50"
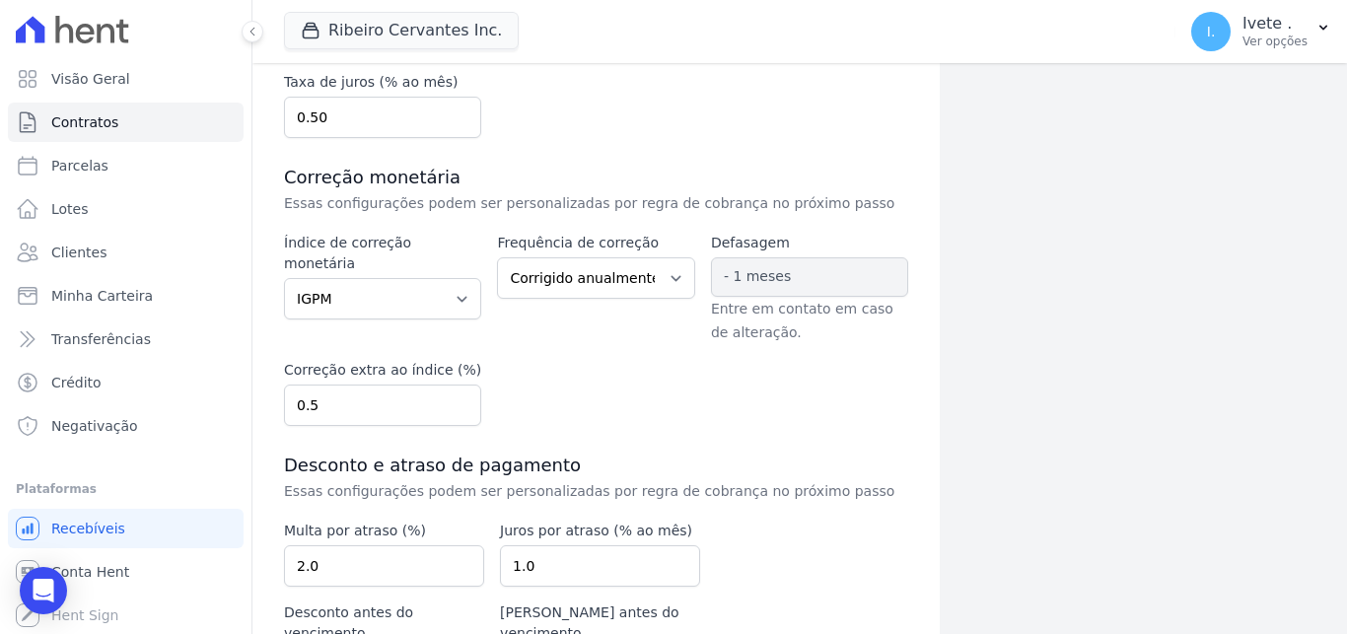
scroll to position [527, 0]
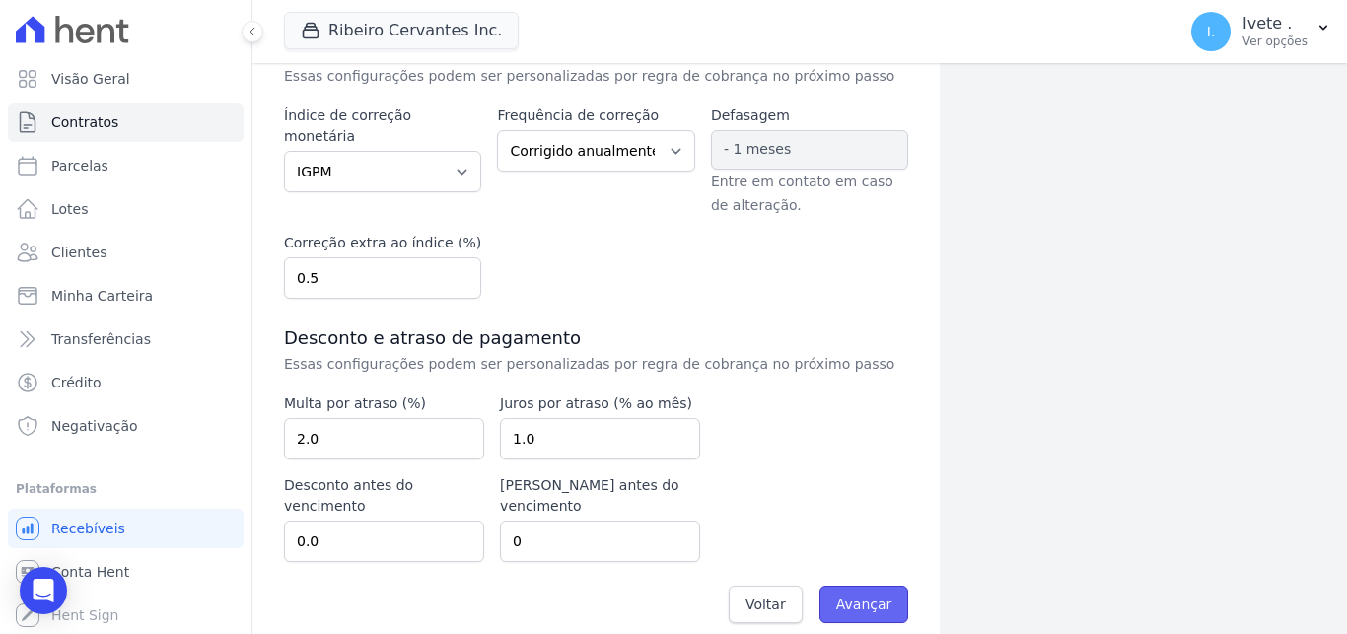
click at [870, 586] on input "Avançar" at bounding box center [864, 604] width 90 height 37
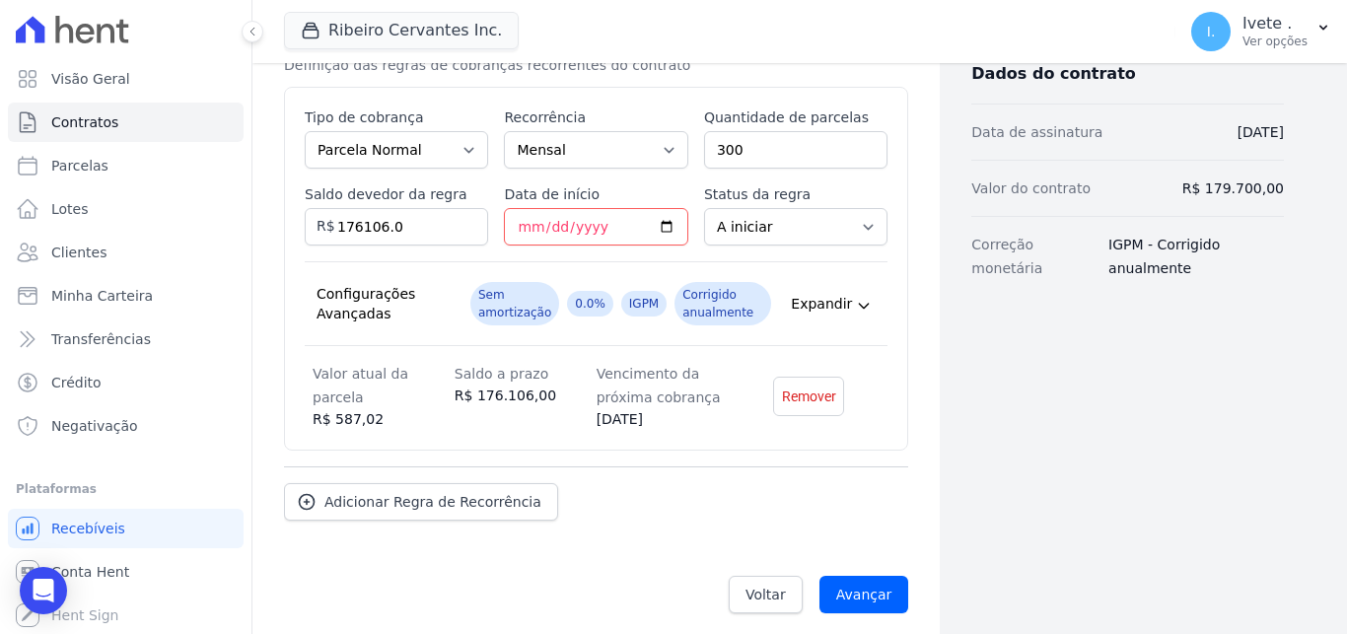
scroll to position [436, 0]
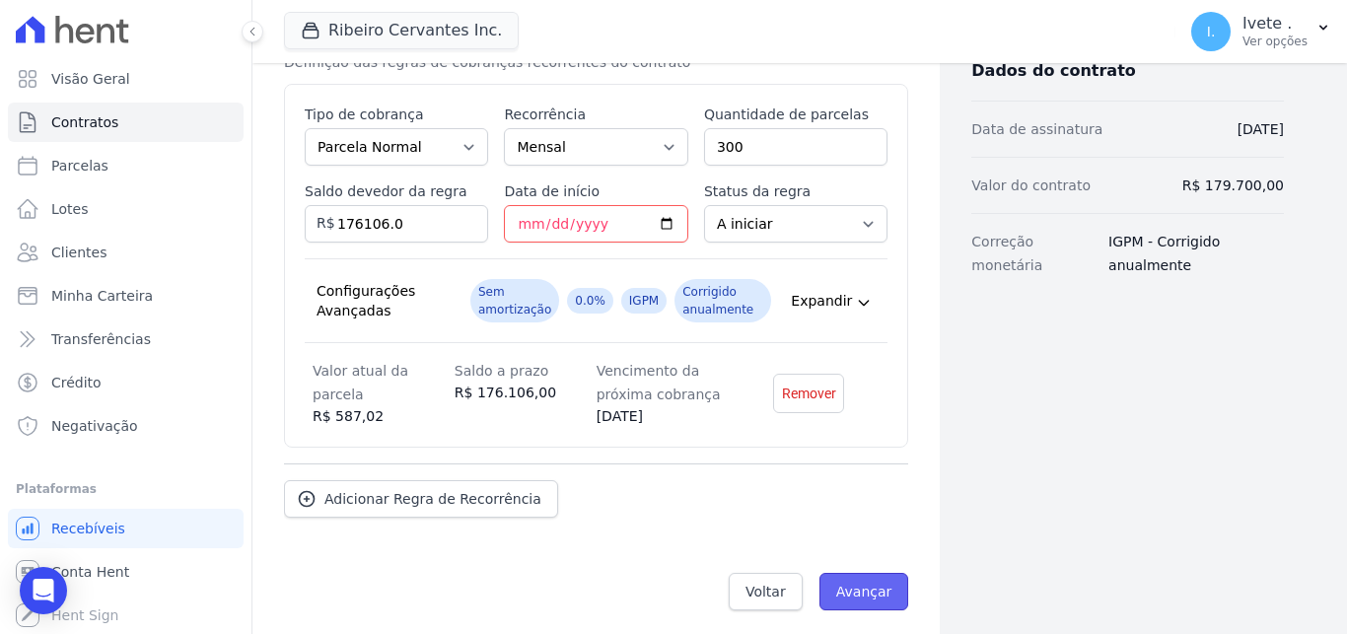
click at [870, 591] on input "Avançar" at bounding box center [864, 591] width 90 height 37
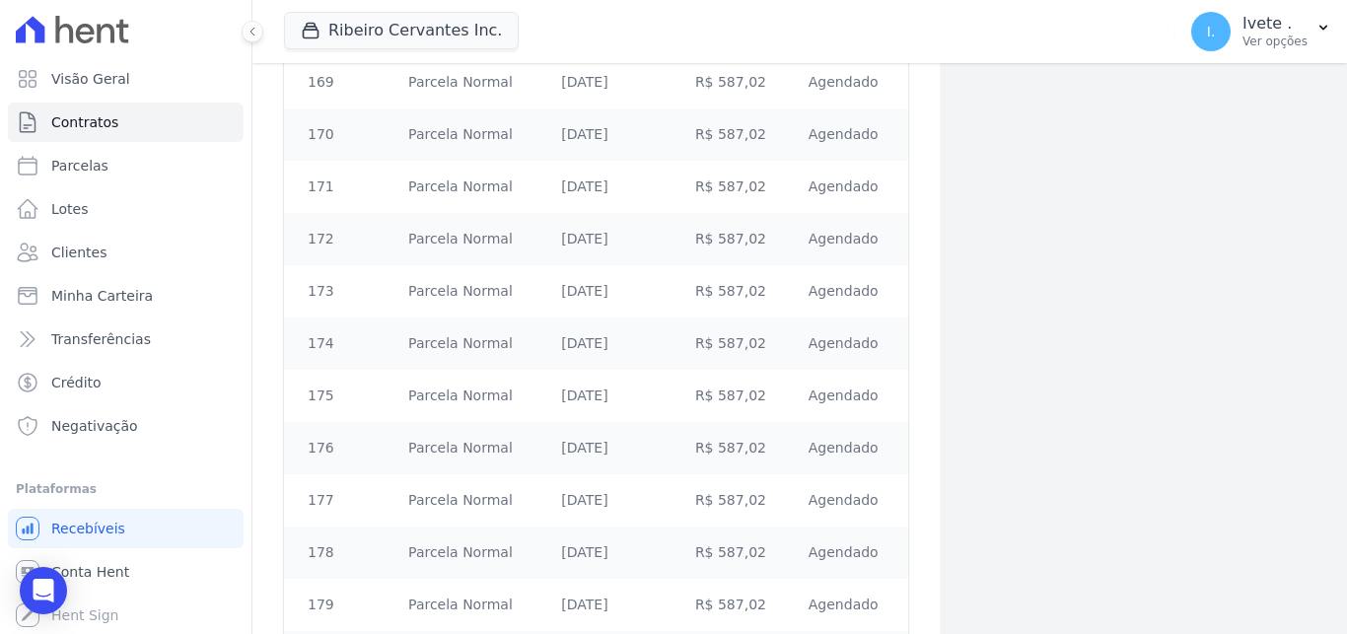
scroll to position [15635, 0]
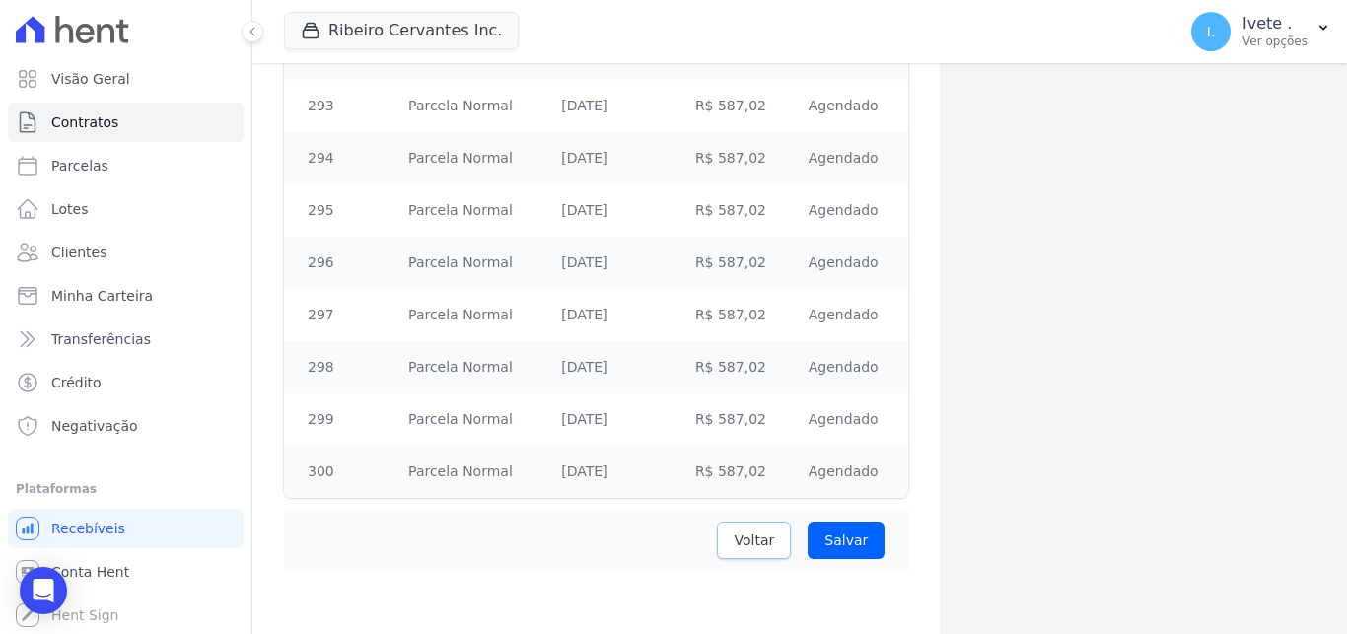
click at [765, 537] on span "Voltar" at bounding box center [753, 540] width 40 height 20
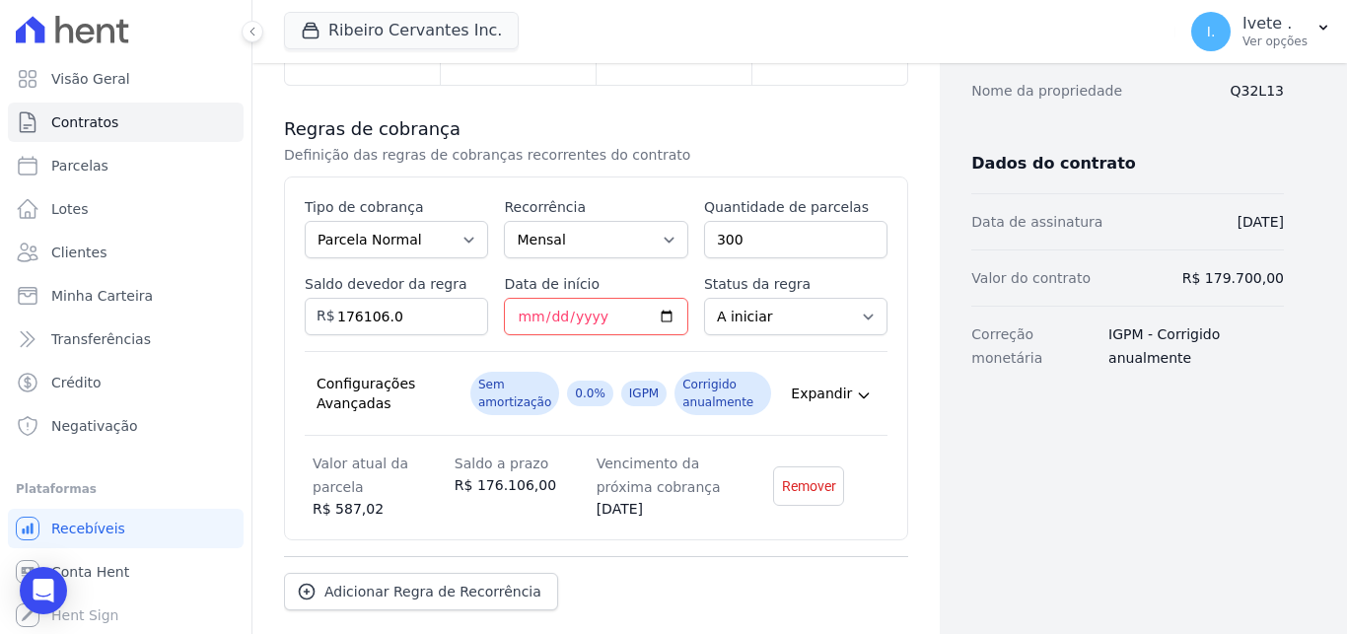
scroll to position [352, 0]
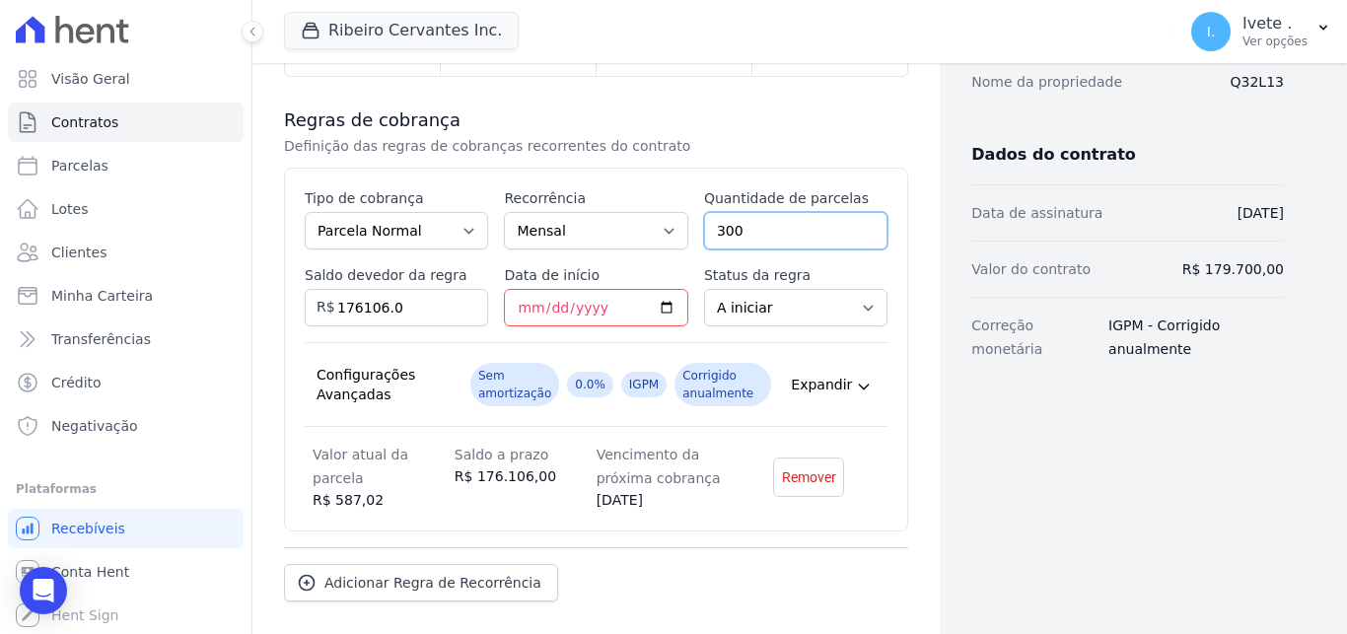
click at [794, 231] on input "300" at bounding box center [795, 230] width 183 height 37
drag, startPoint x: 789, startPoint y: 232, endPoint x: 707, endPoint y: 242, distance: 82.4
click at [707, 242] on input "300" at bounding box center [795, 230] width 183 height 37
type input "300"
click at [984, 487] on div "Dados cadastrais Empreendimento Ribeiro Cervantes INC. Nome [PERSON_NAME] CPF 6…" at bounding box center [1111, 218] width 344 height 983
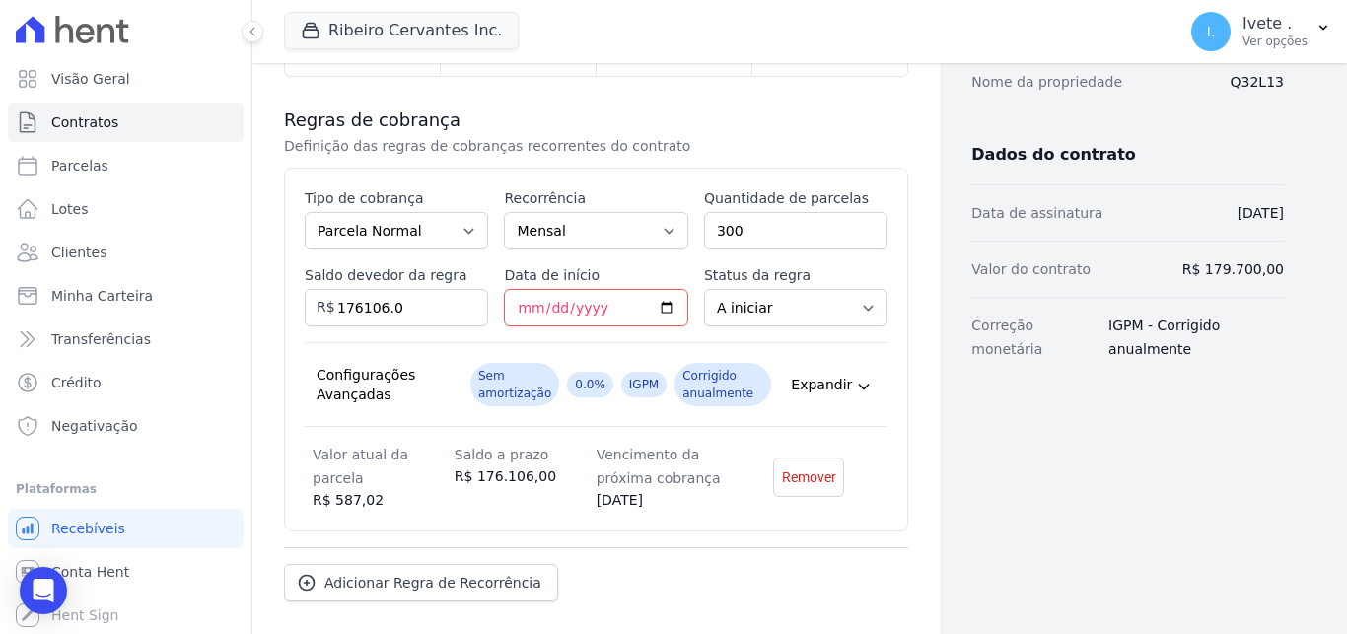
scroll to position [445, 0]
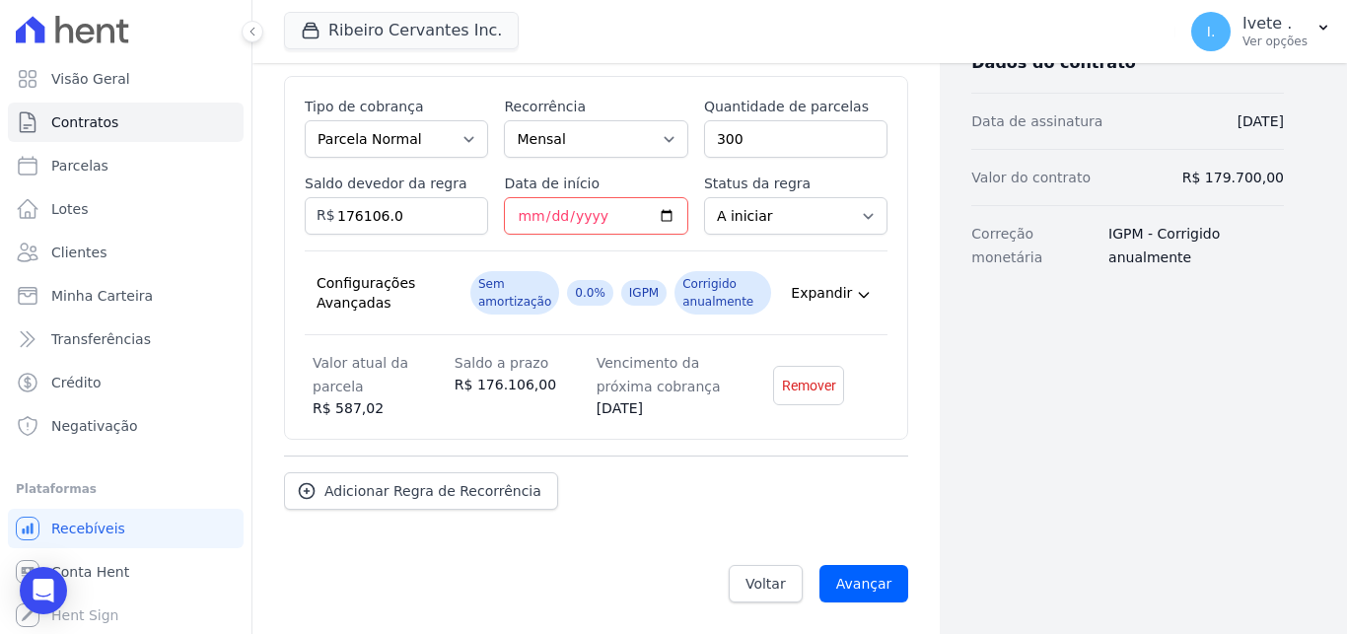
drag, startPoint x: 1326, startPoint y: 383, endPoint x: 1338, endPoint y: 292, distance: 92.4
click at [1338, 292] on main "Contratos Adicionar Contrato Adicionar Contrato Passo 1 Dados cadastrais Passo …" at bounding box center [799, 348] width 1094 height 571
click at [759, 585] on span "Voltar" at bounding box center [765, 584] width 40 height 20
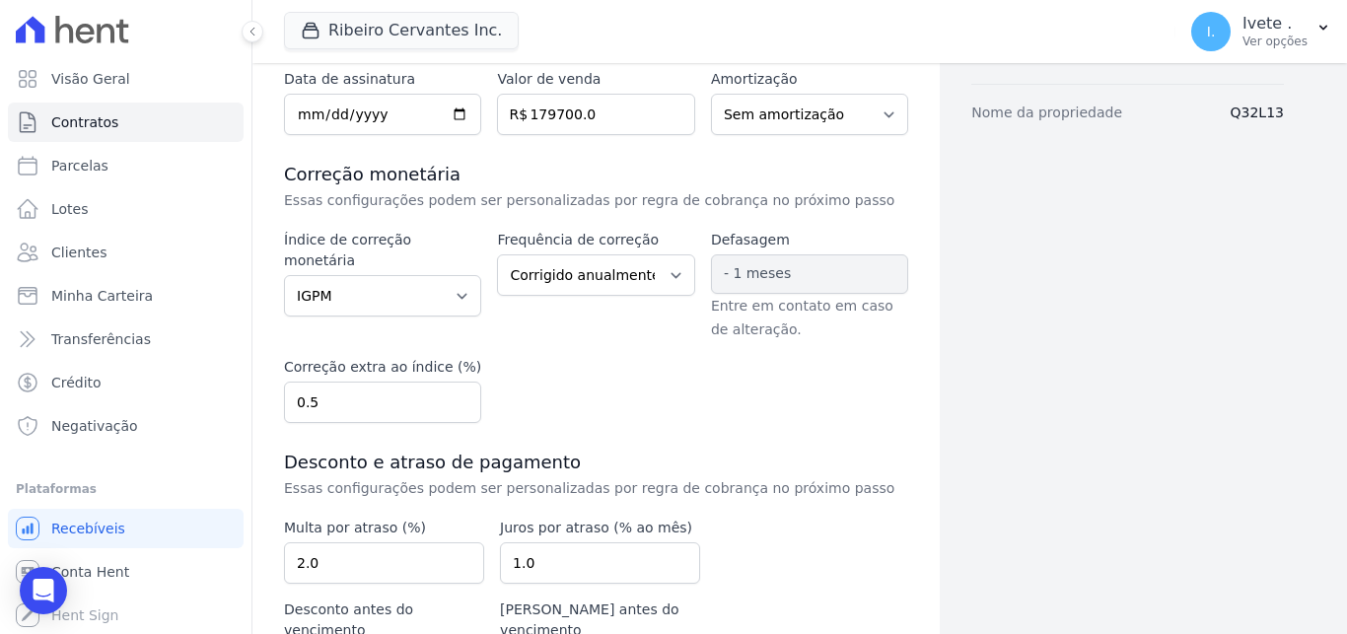
scroll to position [328, 0]
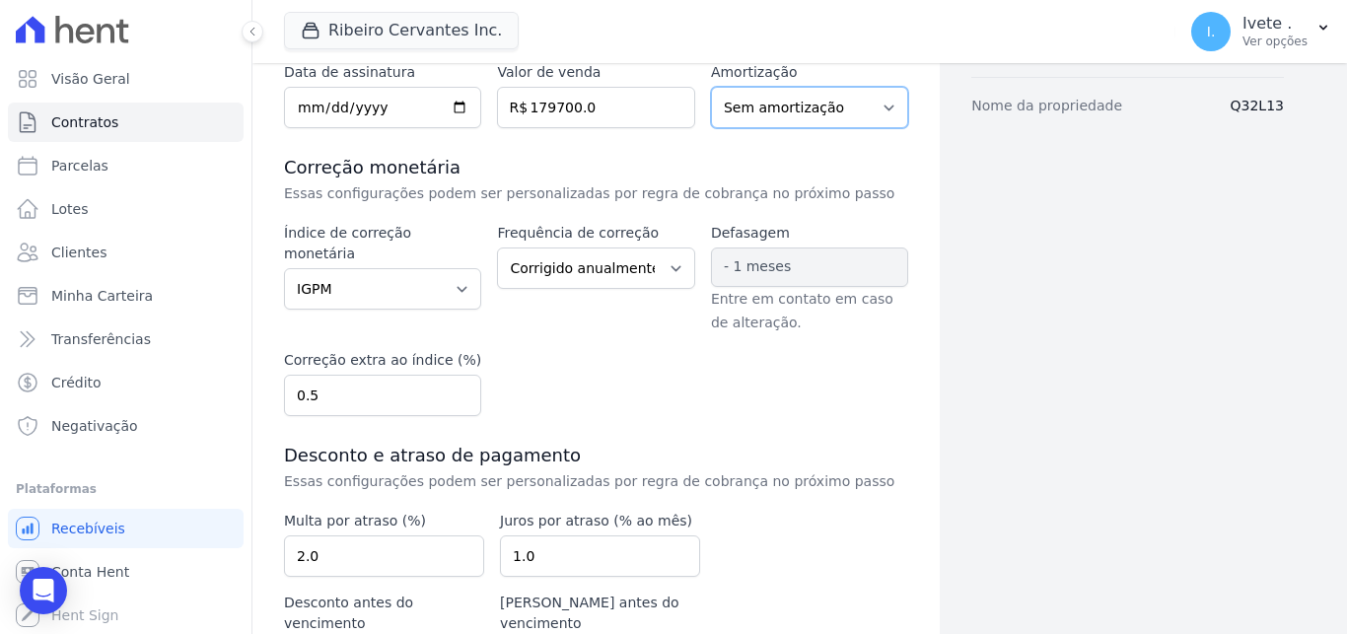
click at [711, 87] on select "Sem amortização Price Sac" at bounding box center [809, 107] width 197 height 41
click at [794, 108] on select "Sem amortização Price Sac" at bounding box center [809, 107] width 197 height 41
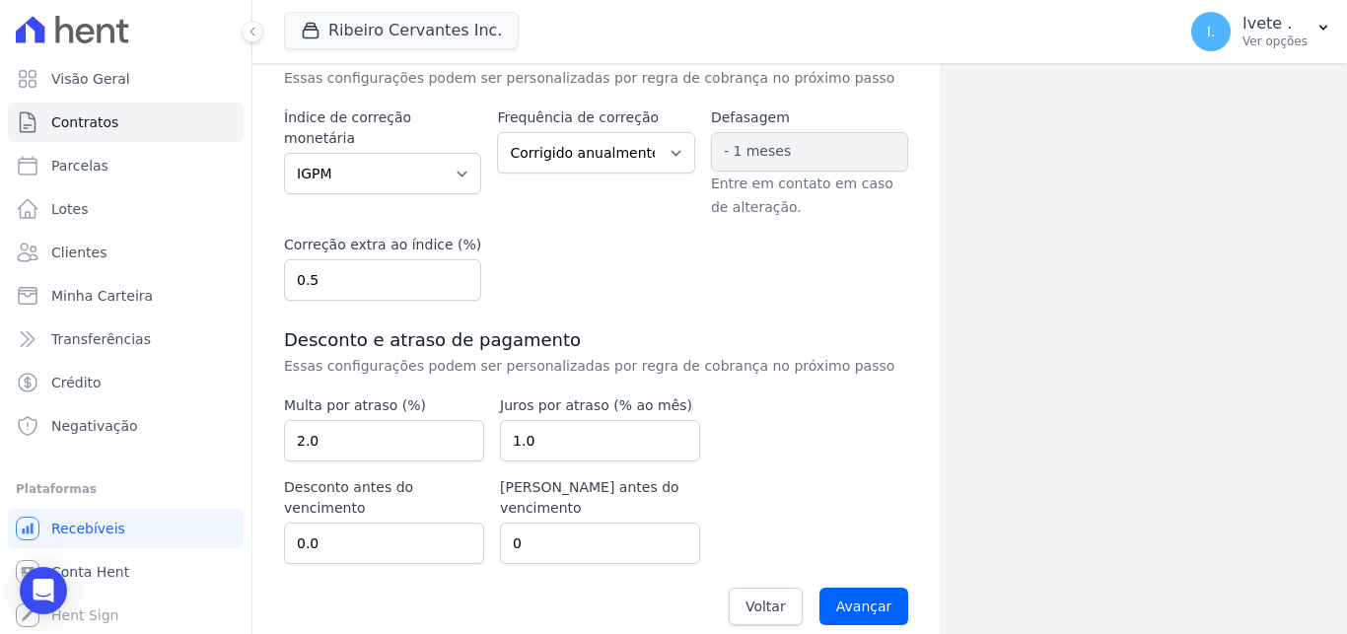
scroll to position [446, 0]
click at [459, 272] on input "0.51" at bounding box center [382, 277] width 197 height 41
click at [454, 293] on input "0.51" at bounding box center [382, 277] width 197 height 41
click at [453, 277] on input "0.52" at bounding box center [382, 277] width 197 height 41
click at [453, 280] on input "0.51" at bounding box center [382, 277] width 197 height 41
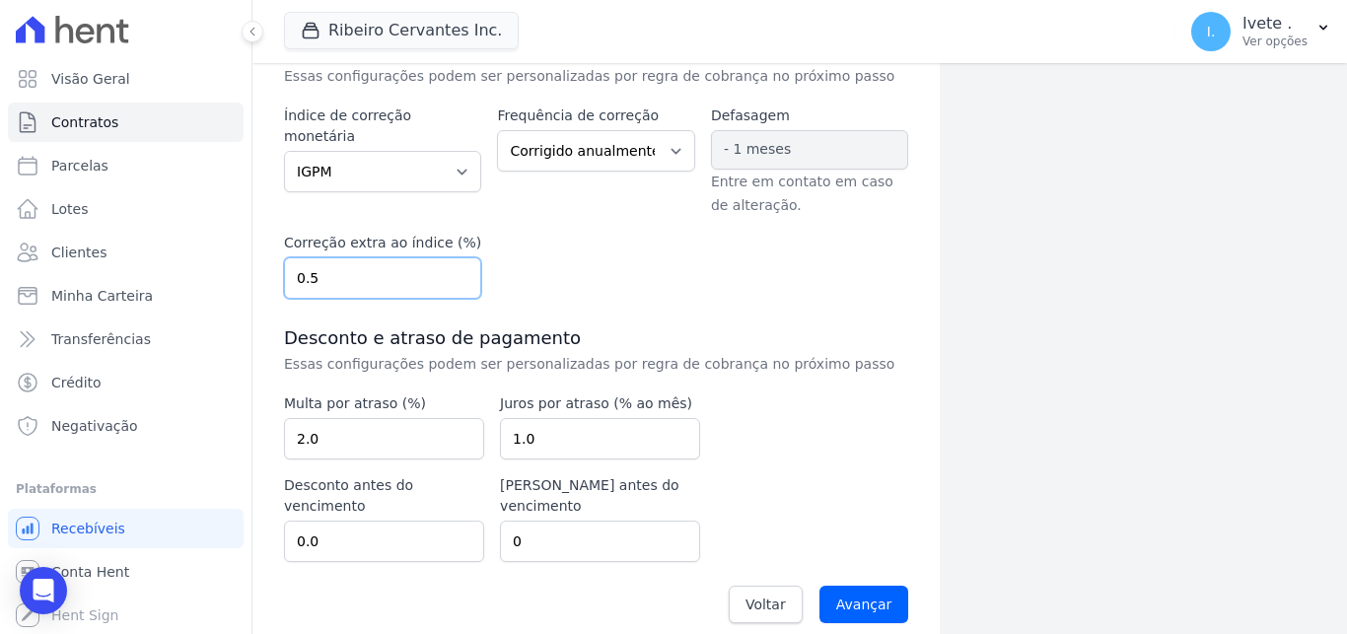
click at [453, 280] on input "0.5" at bounding box center [382, 277] width 197 height 41
click at [459, 286] on input "0.49" at bounding box center [382, 277] width 197 height 41
type input "0.5"
click at [455, 276] on input "0.5" at bounding box center [382, 277] width 197 height 41
click at [857, 588] on input "Avançar" at bounding box center [864, 604] width 90 height 37
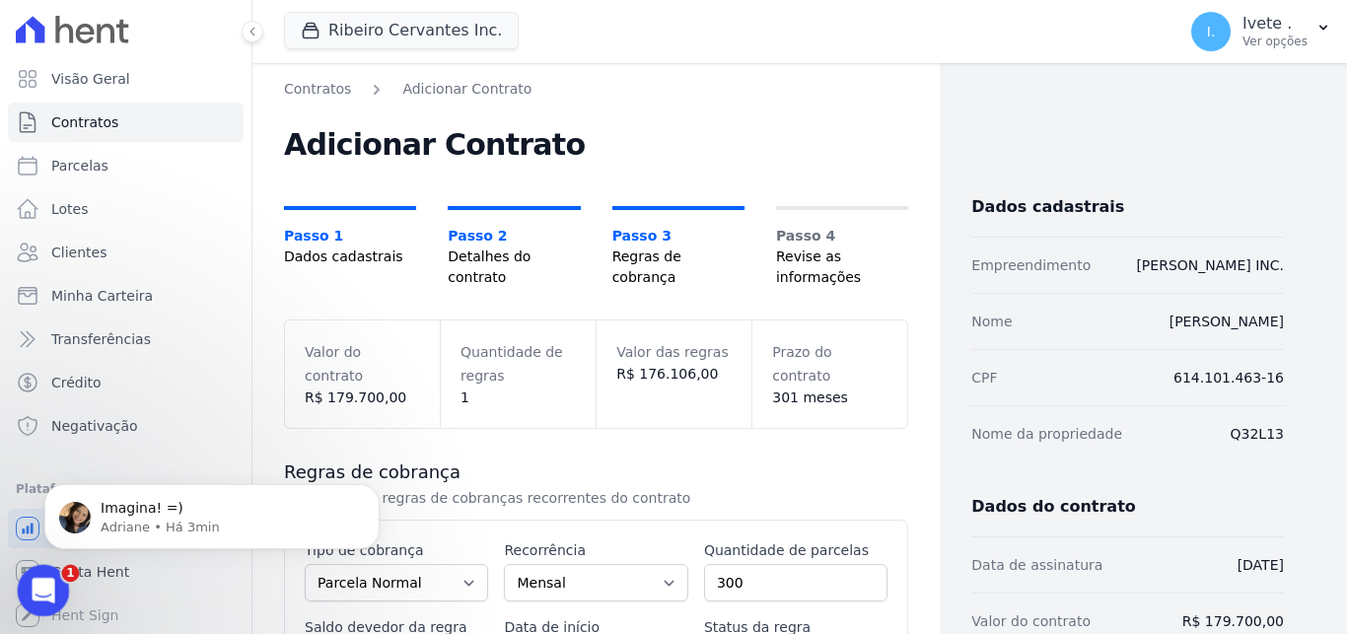
click at [35, 582] on icon "Abertura do Messenger da Intercom" at bounding box center [41, 588] width 33 height 33
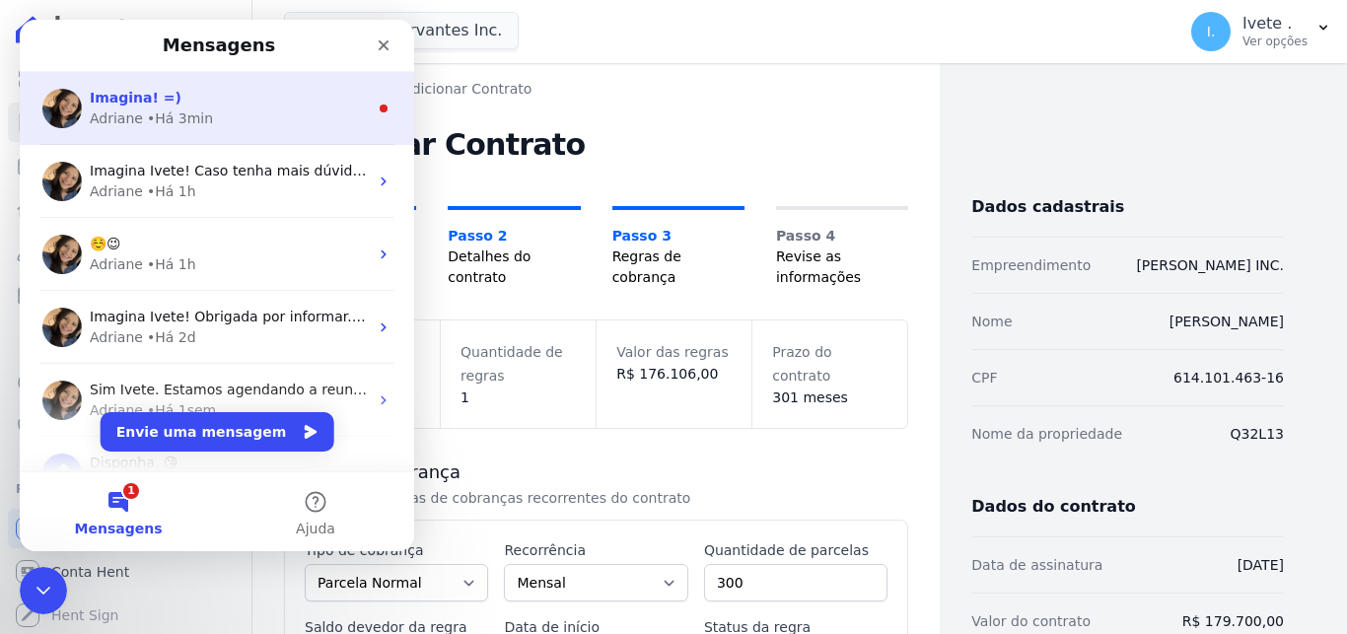
click at [181, 120] on div "• Há 3min" at bounding box center [180, 118] width 66 height 21
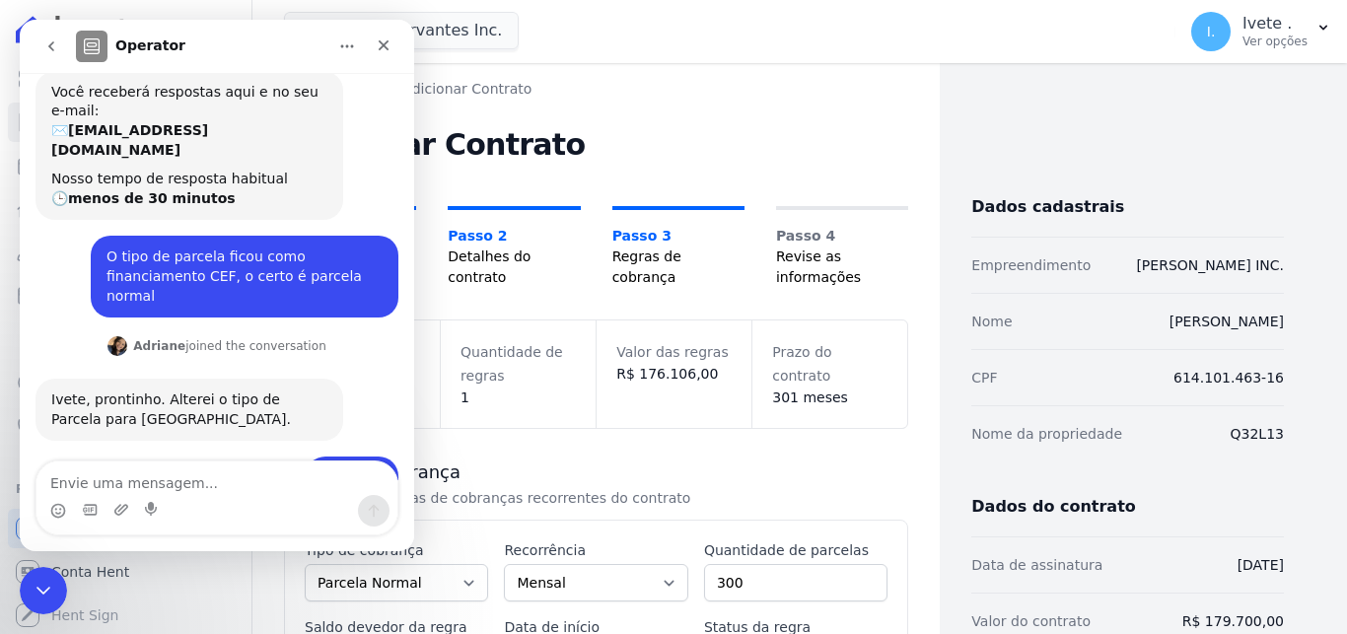
scroll to position [281, 0]
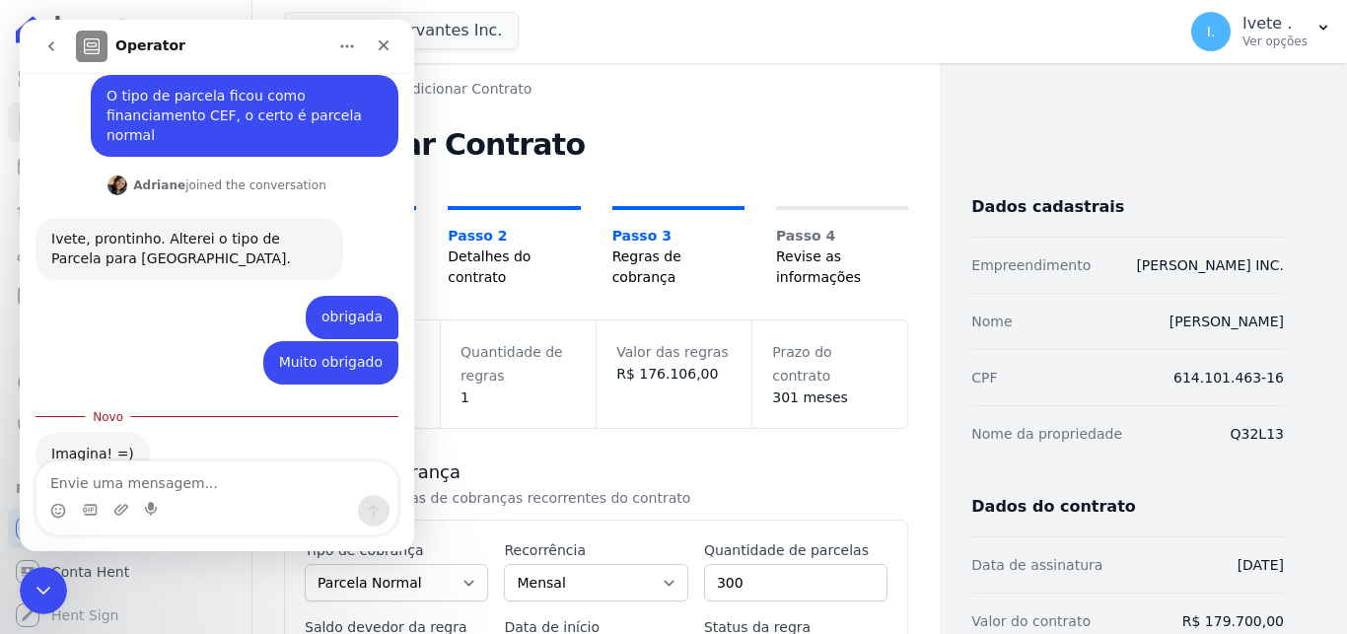
drag, startPoint x: 408, startPoint y: 379, endPoint x: 362, endPoint y: 614, distance: 240.1
click at [43, 591] on icon "Encerramento do Messenger da Intercom" at bounding box center [41, 588] width 24 height 24
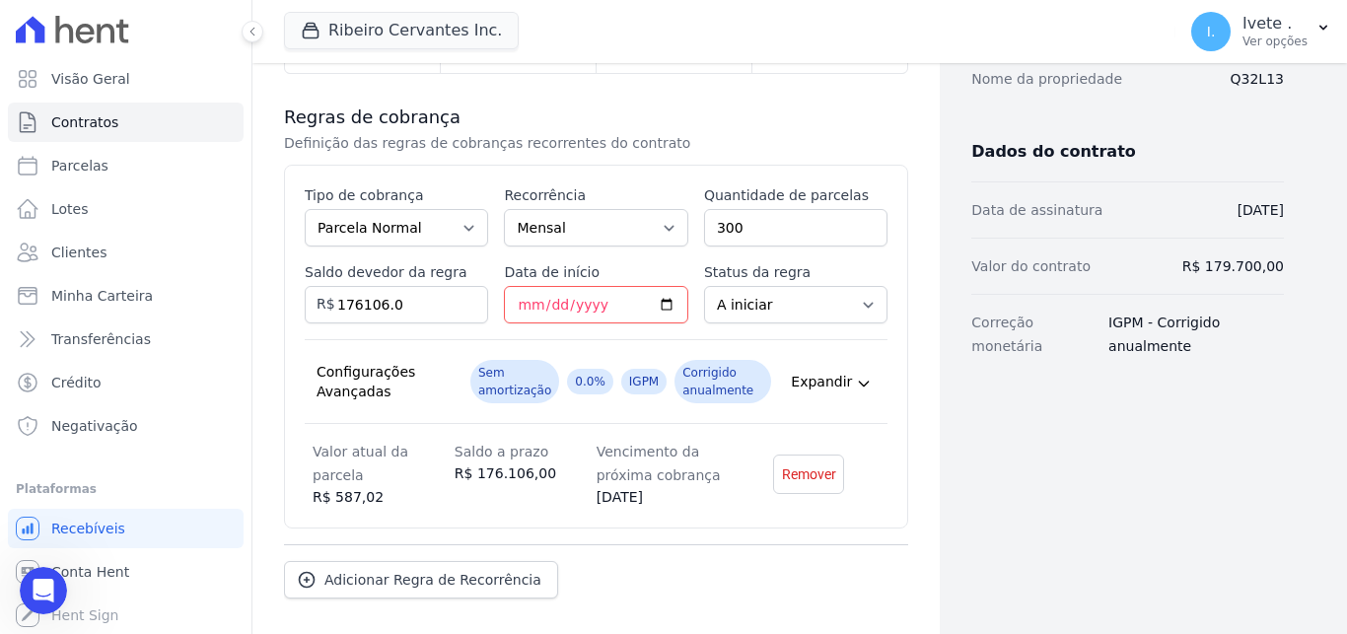
scroll to position [445, 0]
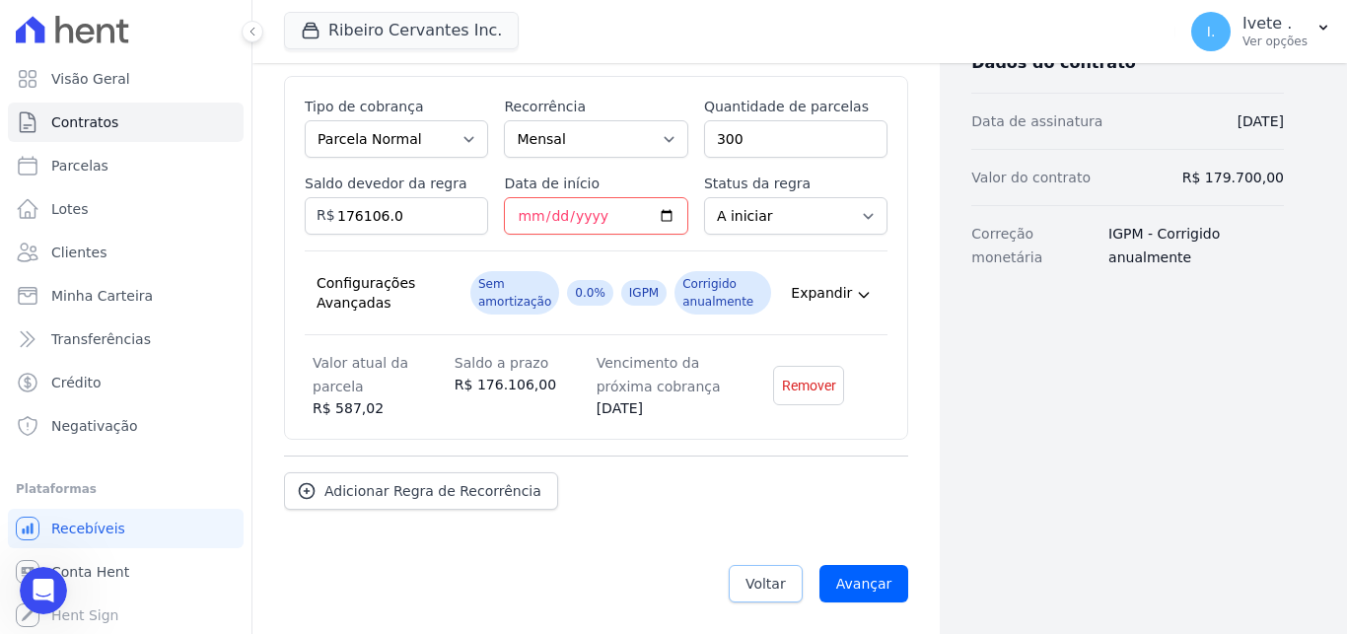
click at [771, 581] on span "Voltar" at bounding box center [765, 584] width 40 height 20
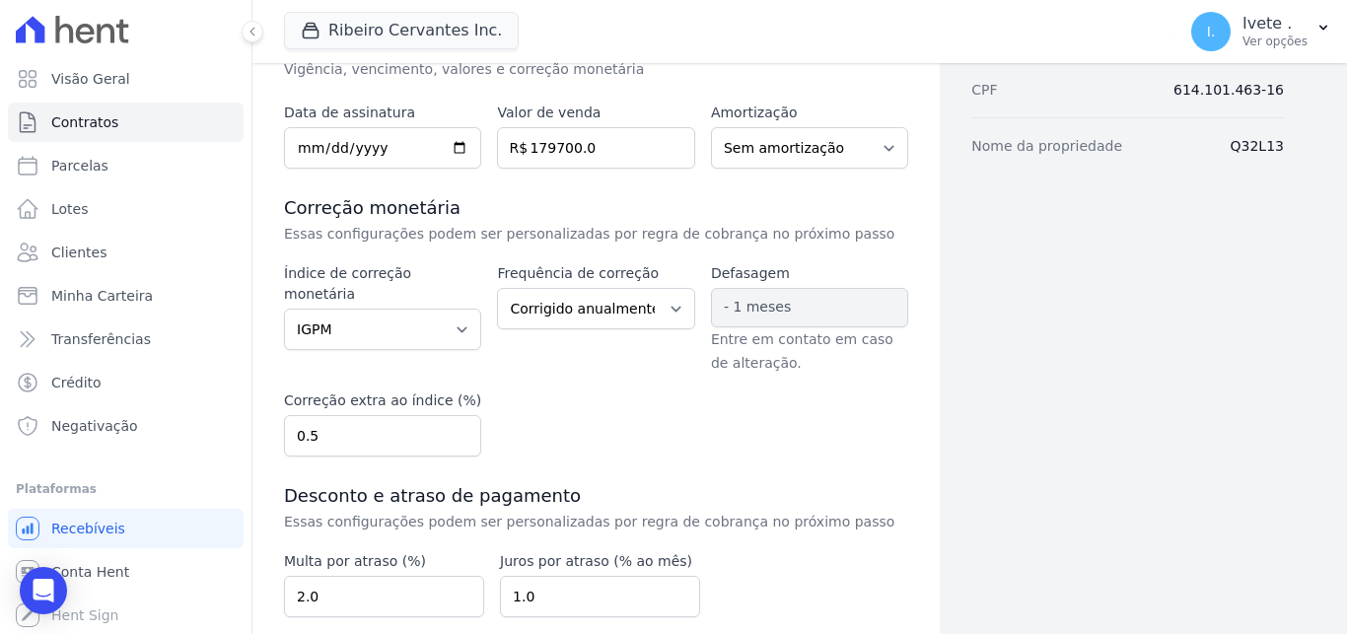
scroll to position [291, 0]
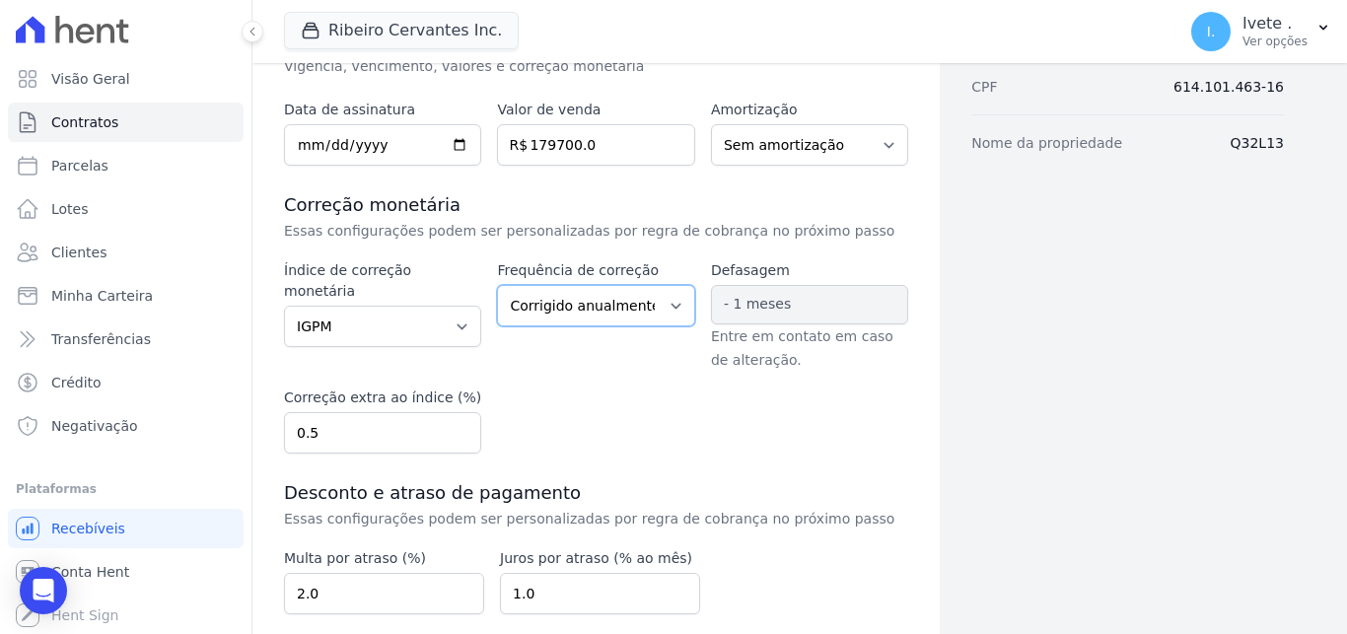
click at [497, 285] on select "Corrigido semestralmente Corrigido mensalmente Corrigido anualmente" at bounding box center [595, 305] width 197 height 41
click at [675, 301] on select "Corrigido semestralmente Corrigido mensalmente Corrigido anualmente" at bounding box center [595, 305] width 197 height 41
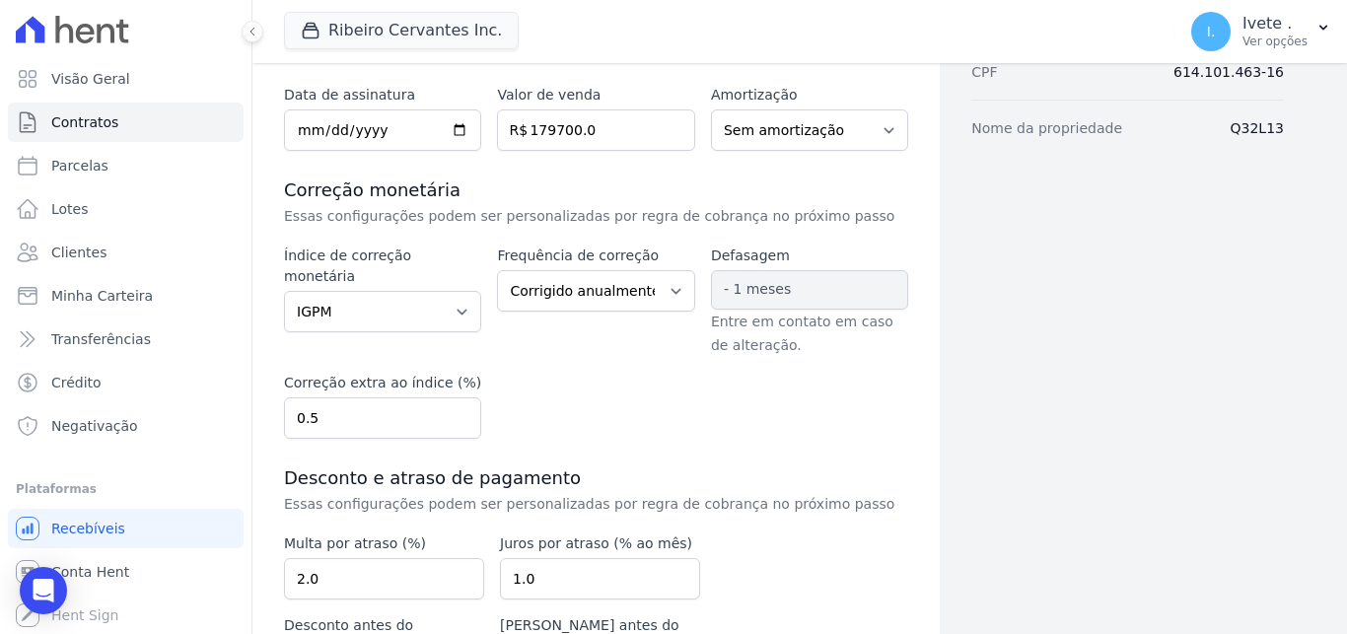
scroll to position [446, 0]
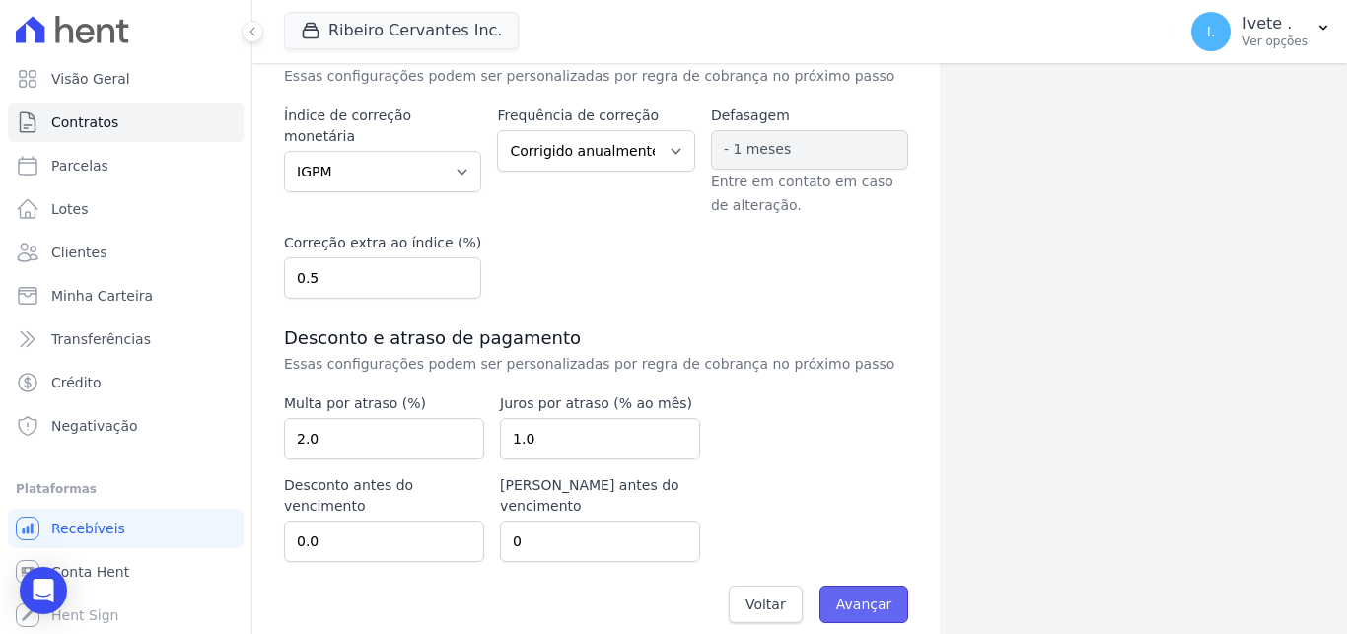
click at [866, 586] on input "Avançar" at bounding box center [864, 604] width 90 height 37
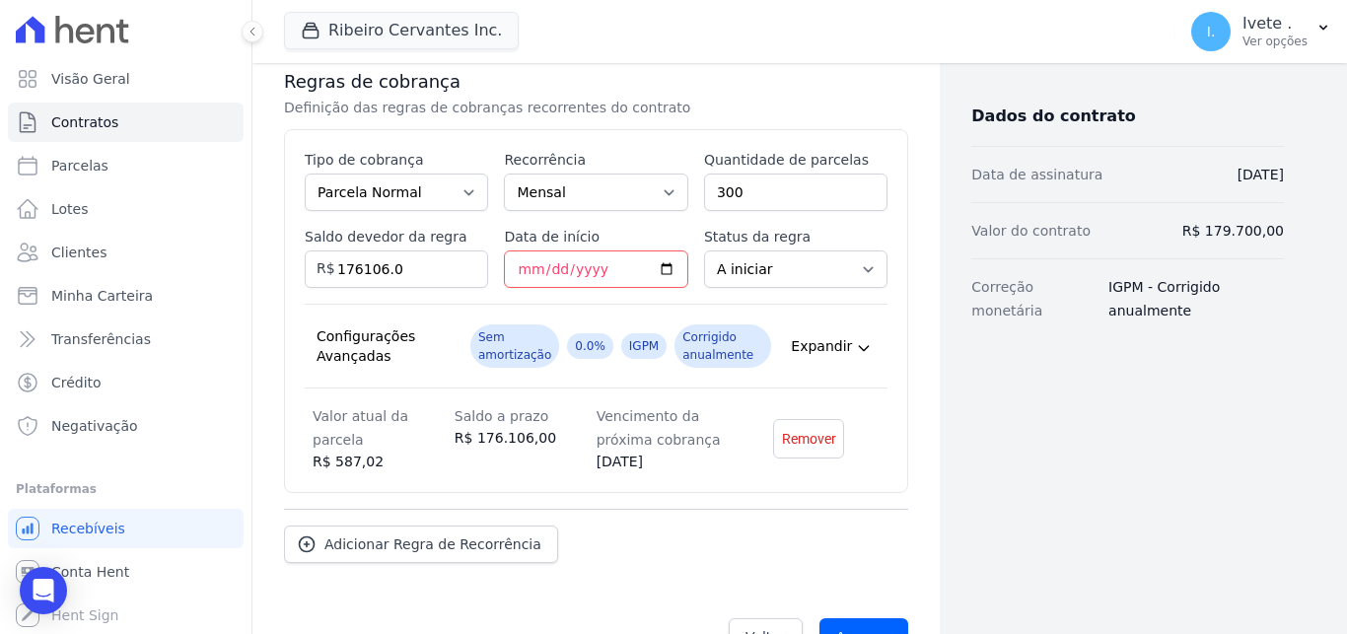
scroll to position [404, 0]
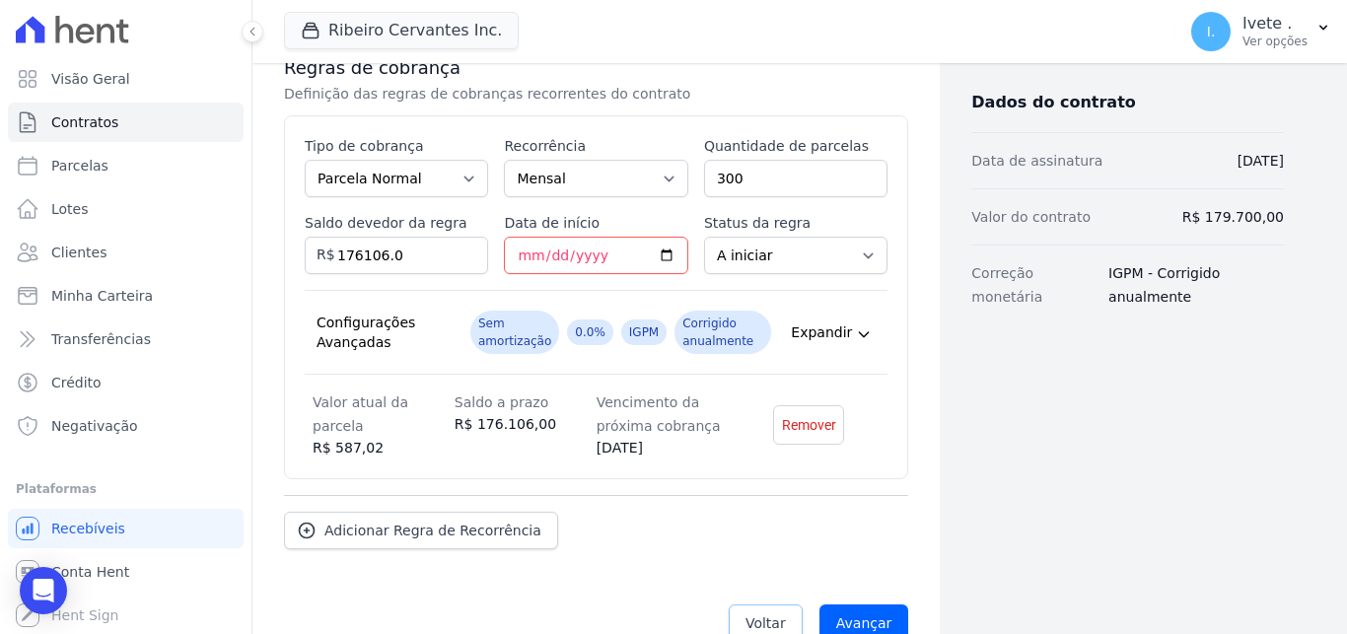
click at [766, 626] on span "Voltar" at bounding box center [765, 623] width 40 height 20
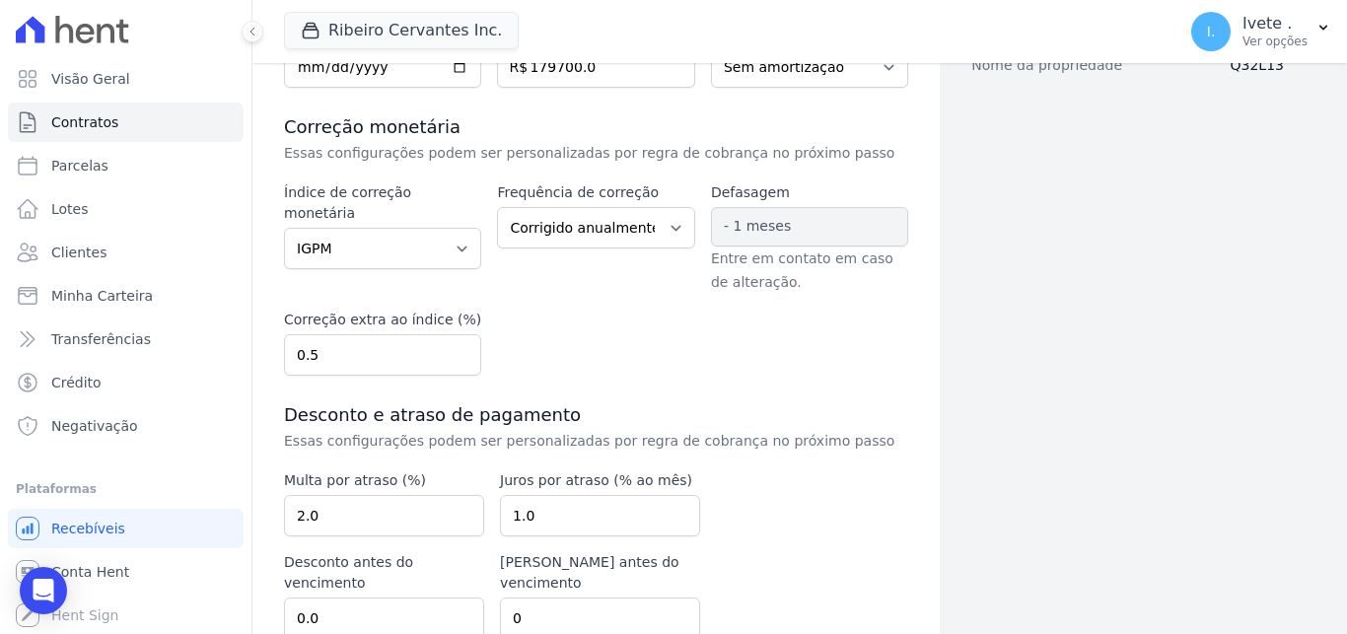
scroll to position [446, 0]
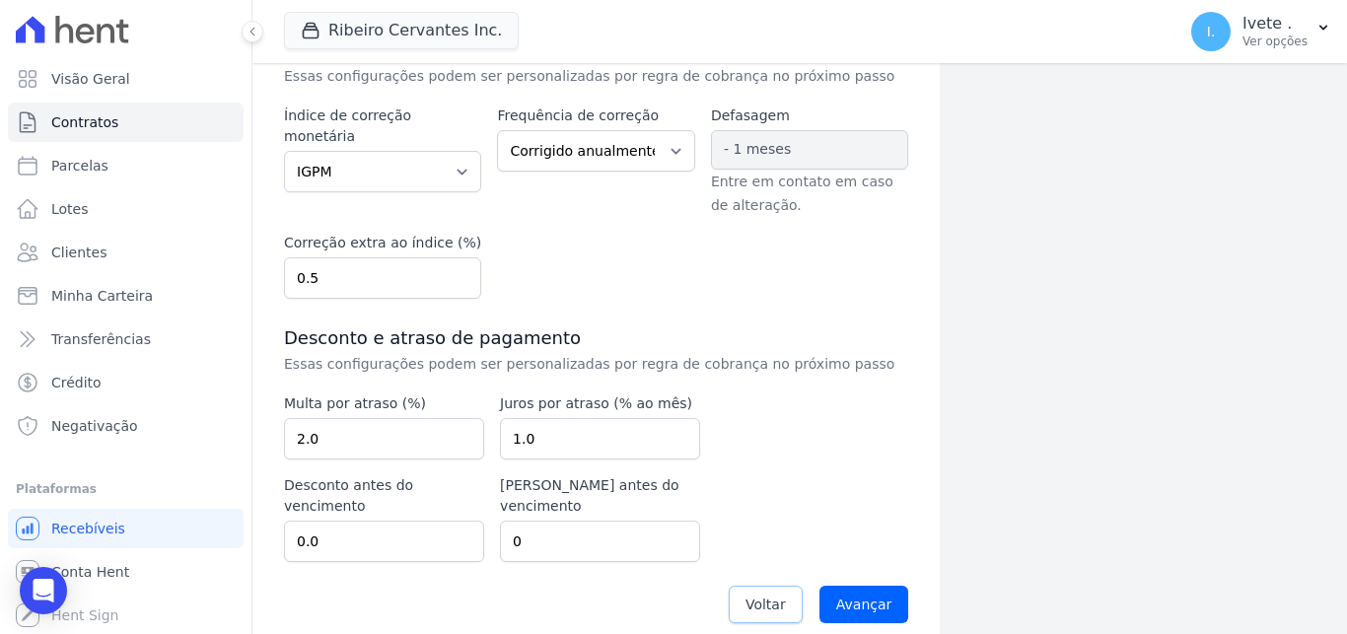
click at [765, 594] on span "Voltar" at bounding box center [765, 604] width 40 height 20
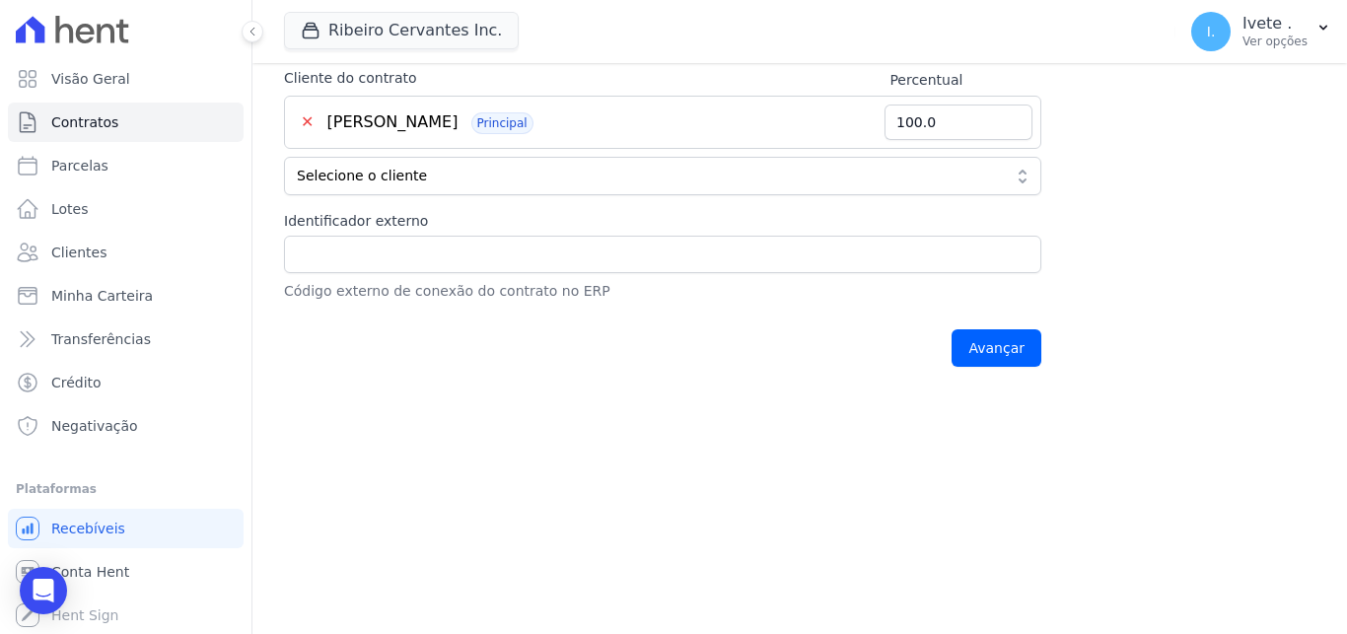
scroll to position [527, 0]
click at [1009, 352] on input "Avançar" at bounding box center [996, 345] width 90 height 37
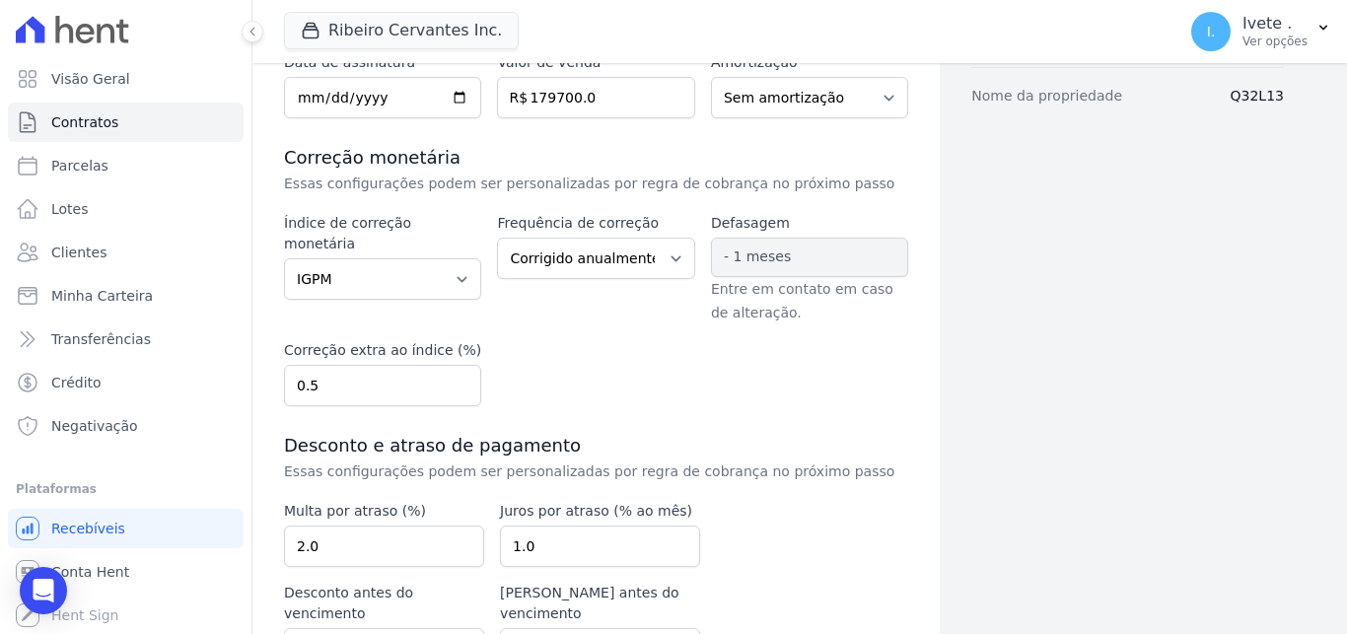
scroll to position [446, 0]
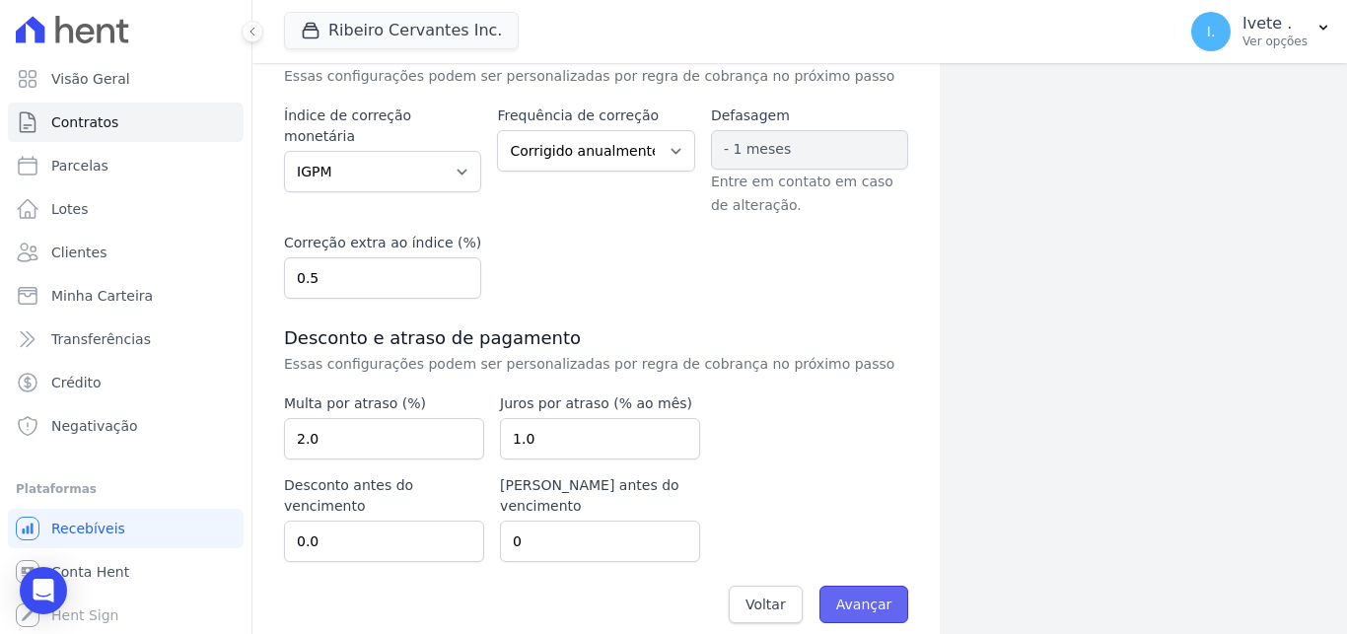
click at [854, 591] on input "Avançar" at bounding box center [864, 604] width 90 height 37
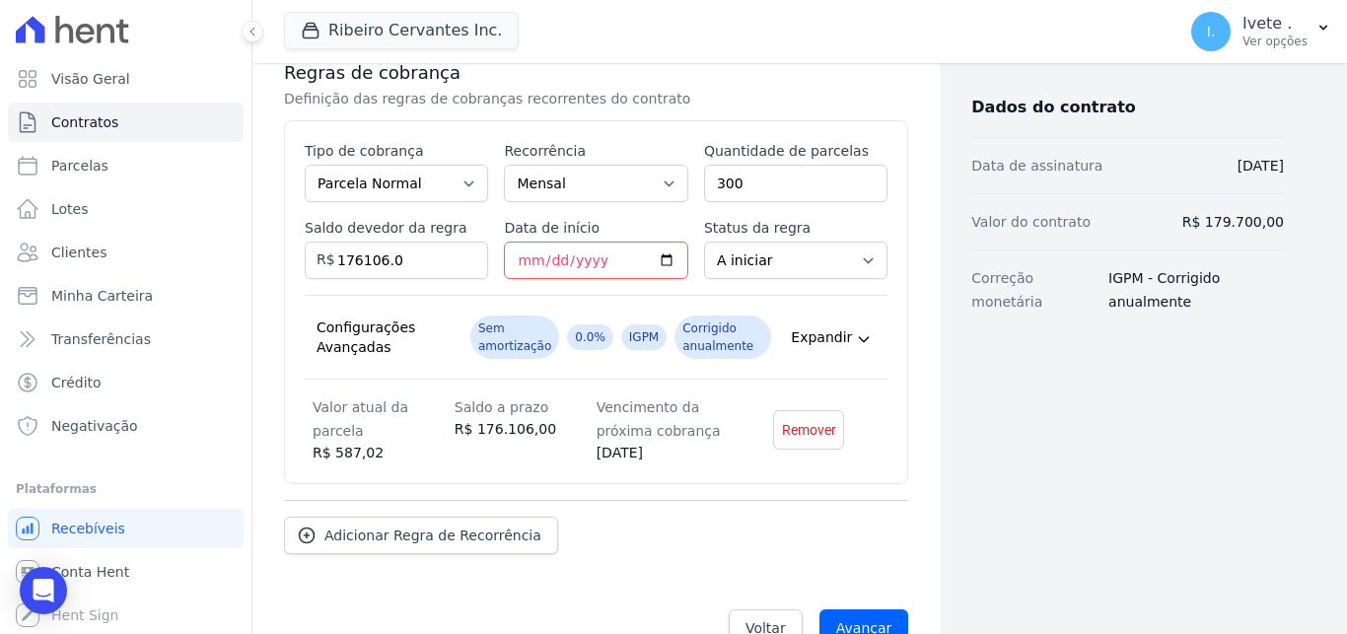
scroll to position [445, 0]
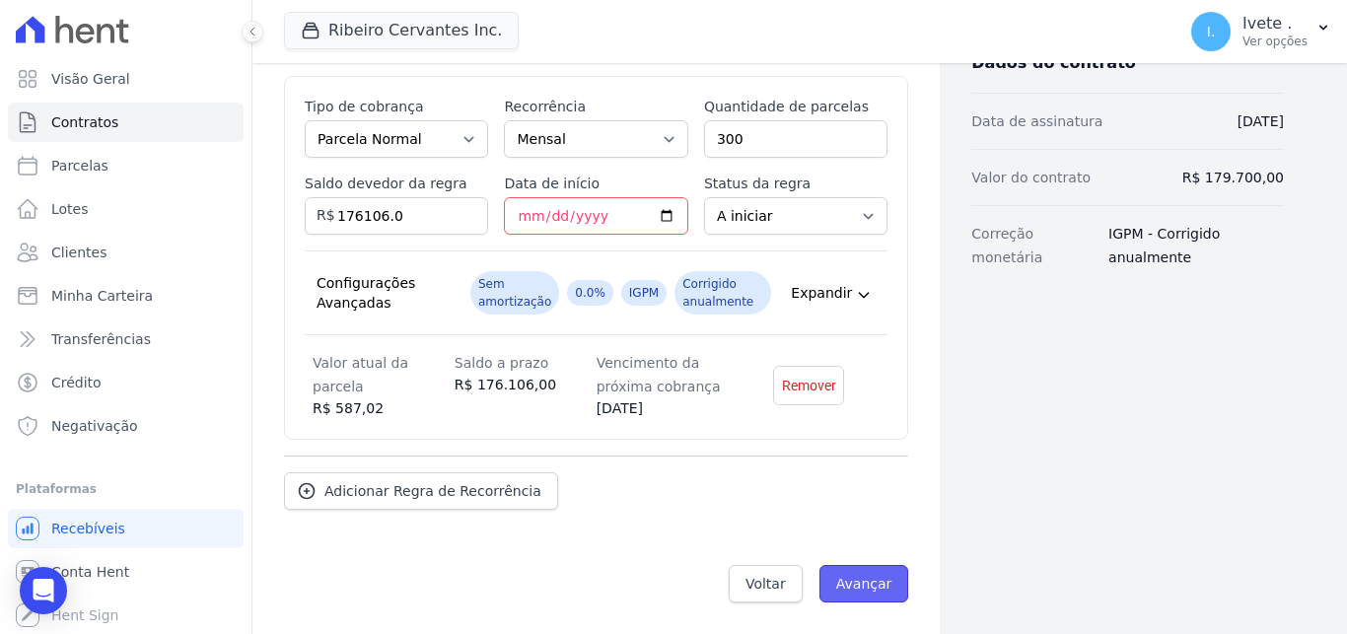
click at [874, 578] on input "Avançar" at bounding box center [864, 583] width 90 height 37
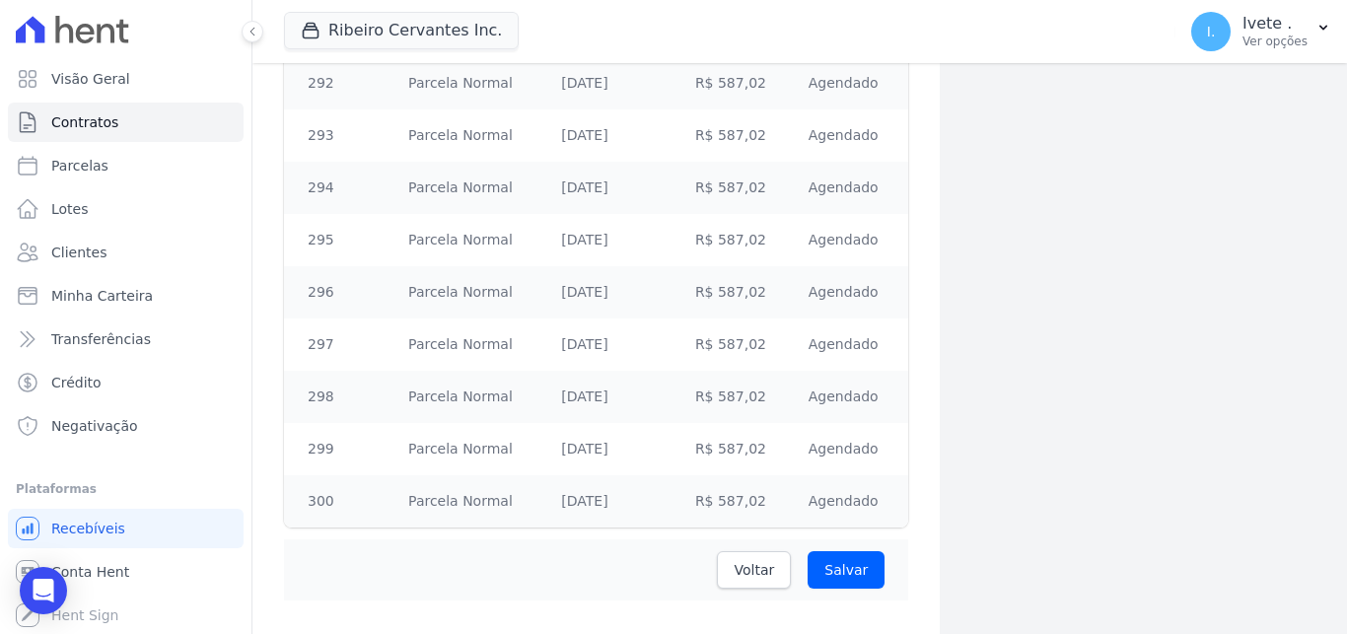
scroll to position [15635, 0]
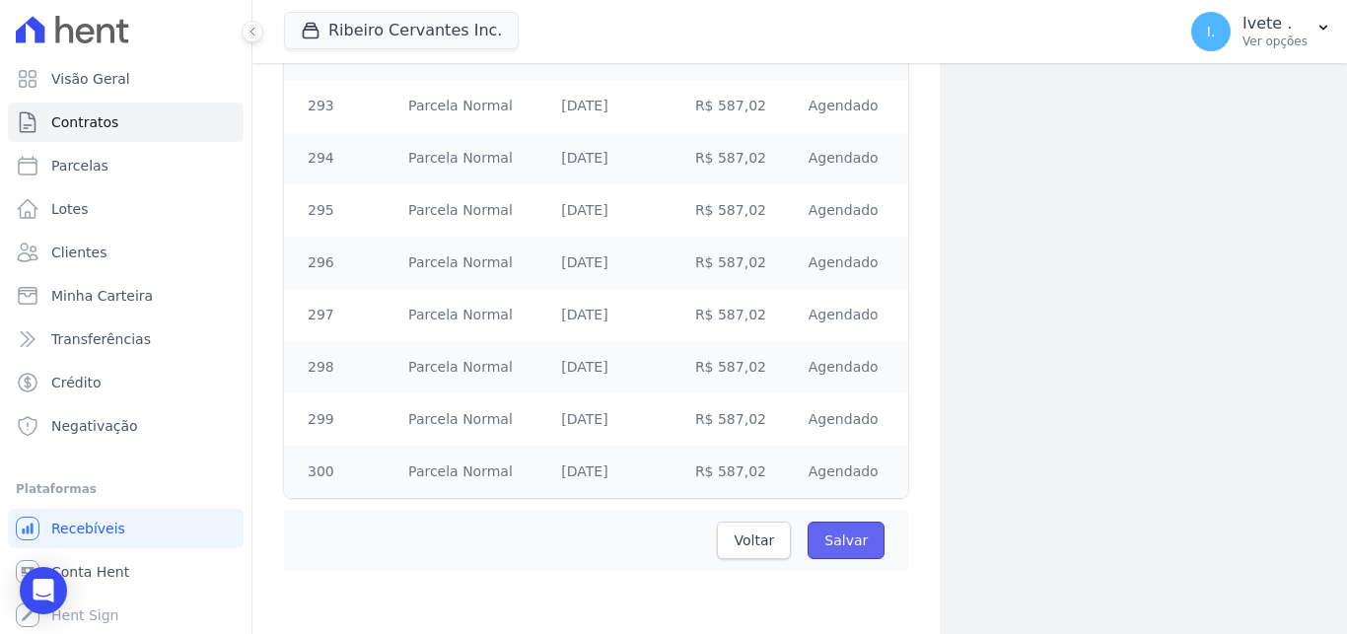
click at [837, 540] on input "Salvar" at bounding box center [845, 540] width 77 height 37
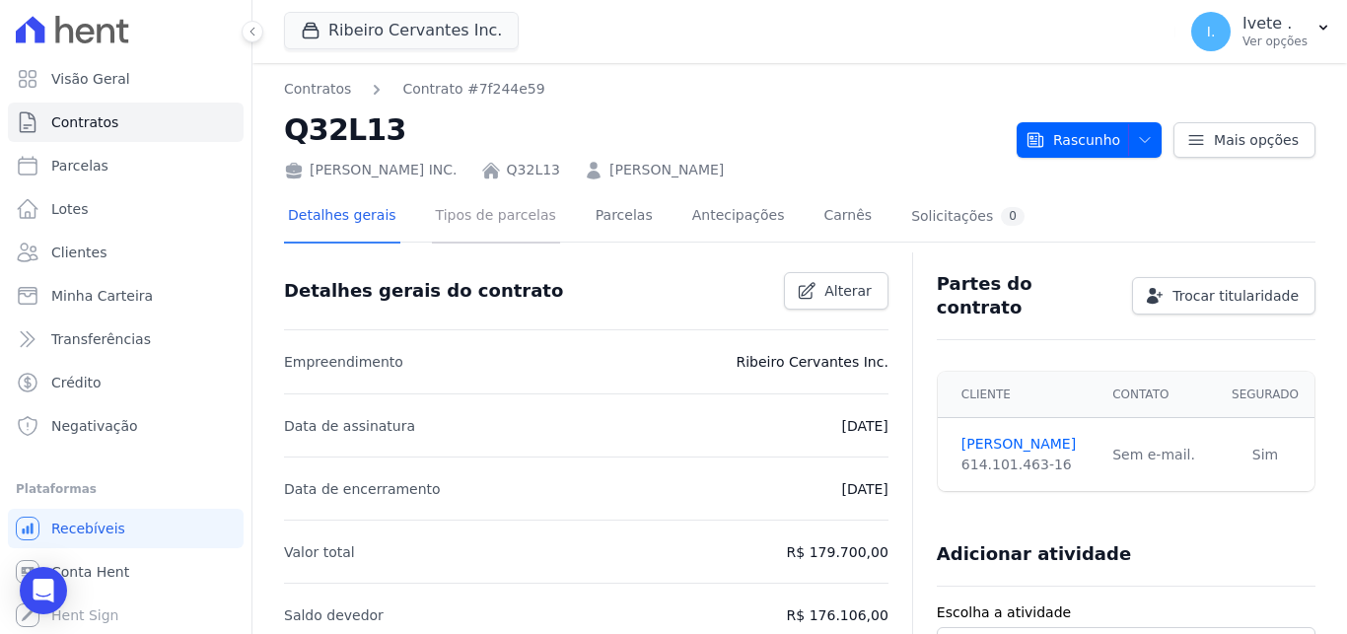
click at [519, 216] on link "Tipos de parcelas" at bounding box center [496, 217] width 128 height 52
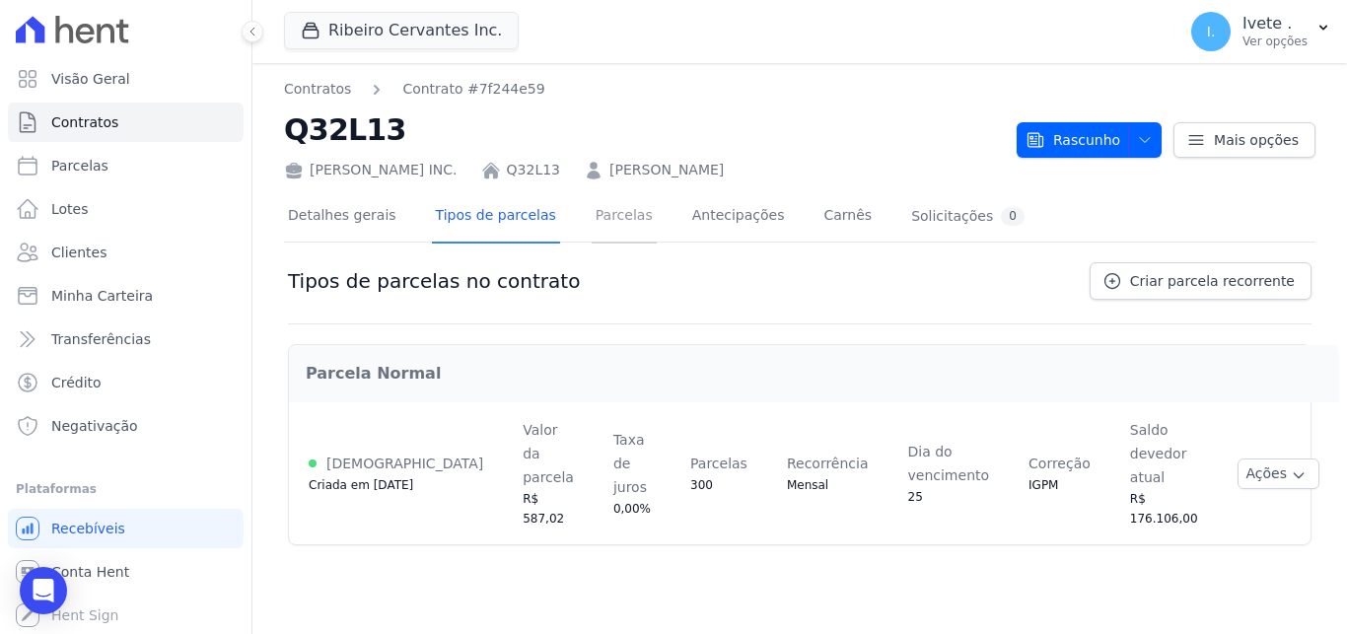
click at [602, 223] on link "Parcelas" at bounding box center [623, 217] width 65 height 52
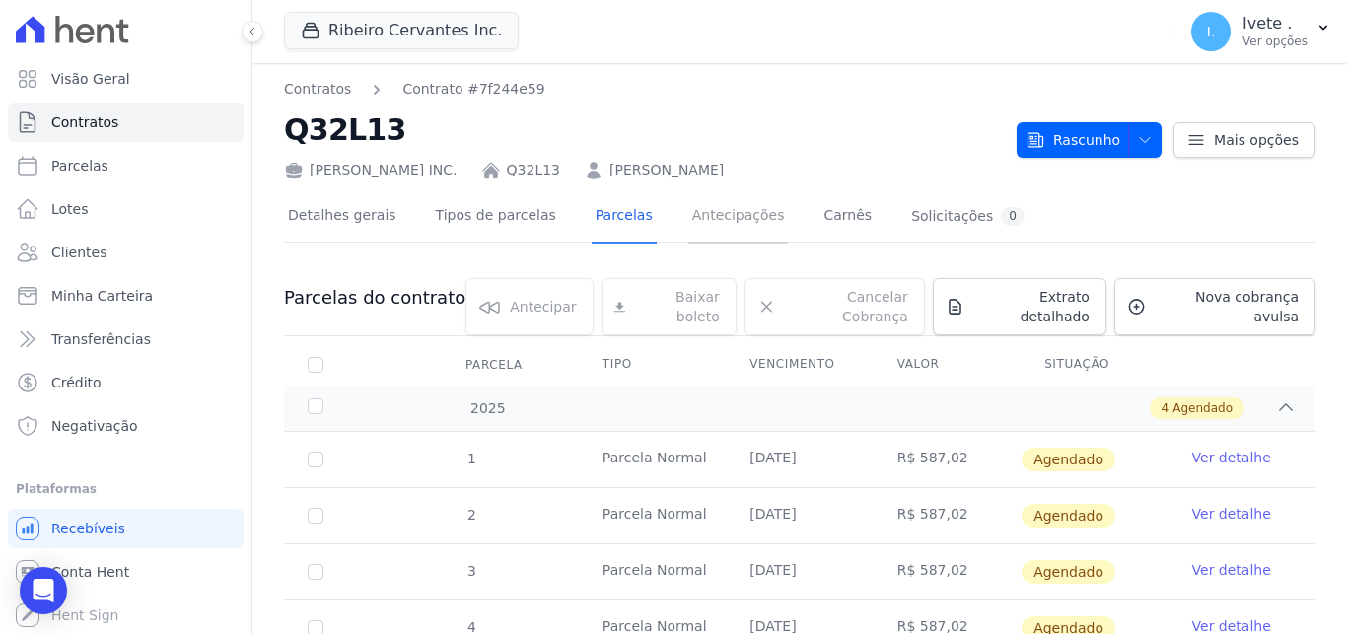
click at [702, 220] on link "Antecipações" at bounding box center [738, 217] width 101 height 52
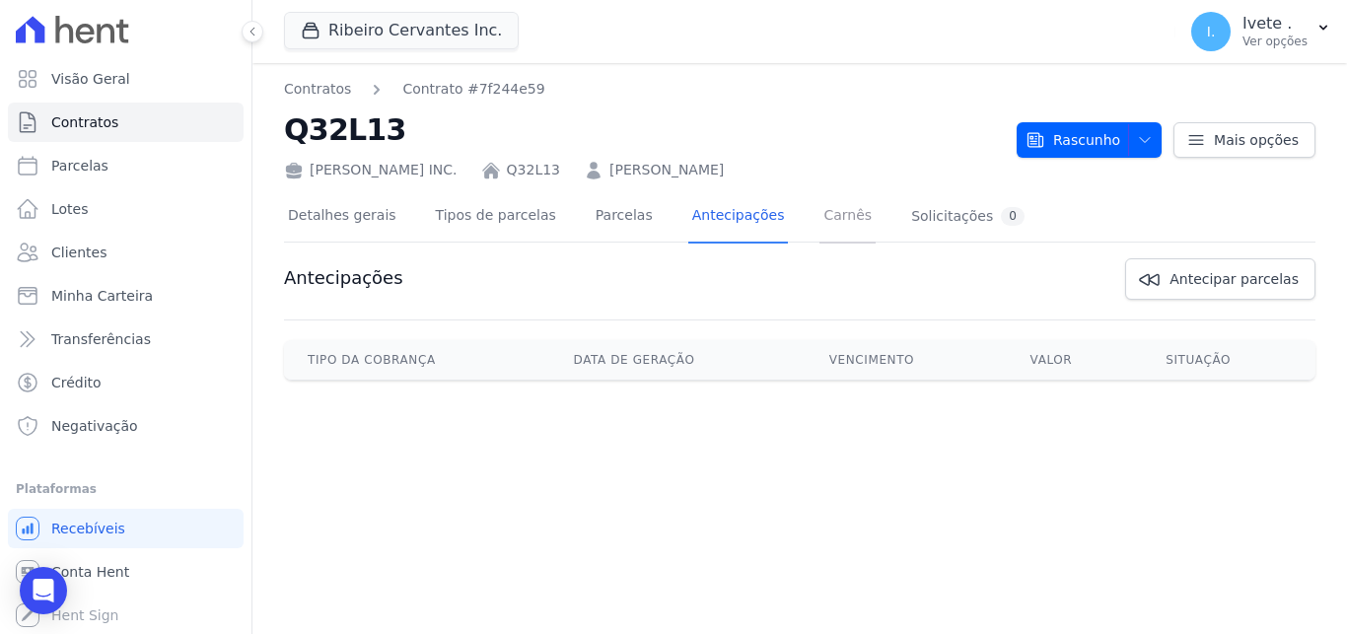
click at [819, 217] on link "Carnês" at bounding box center [847, 217] width 56 height 52
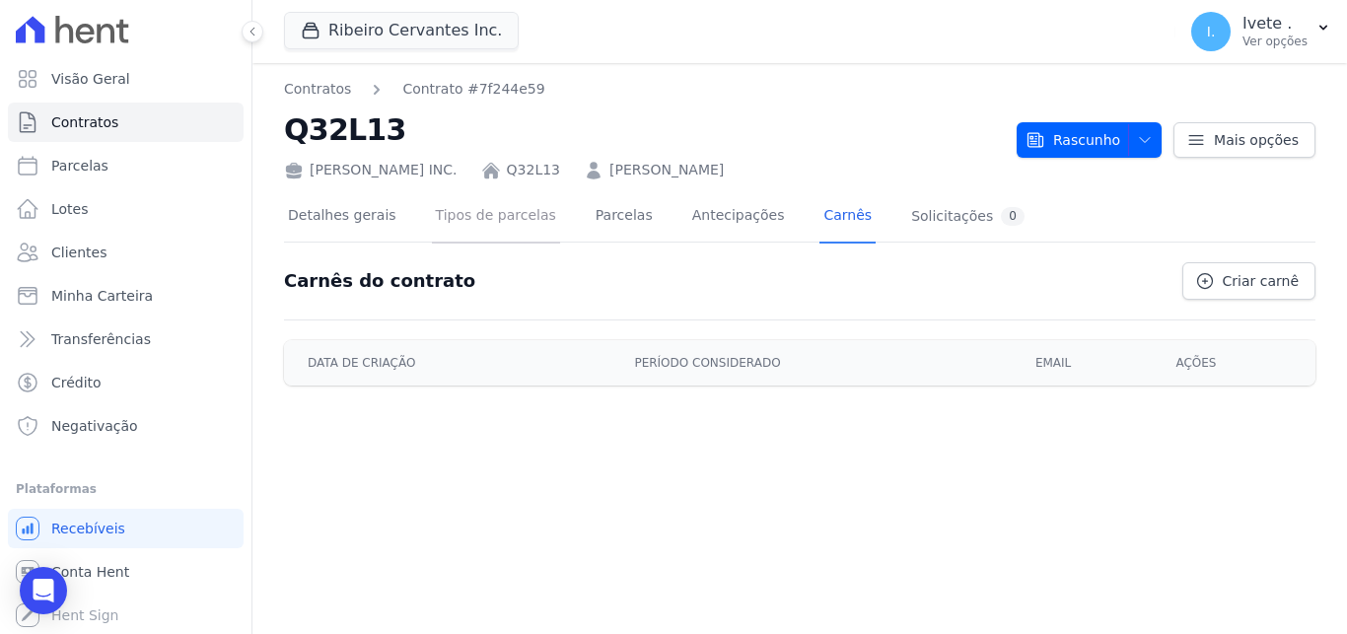
click at [447, 209] on link "Tipos de parcelas" at bounding box center [496, 217] width 128 height 52
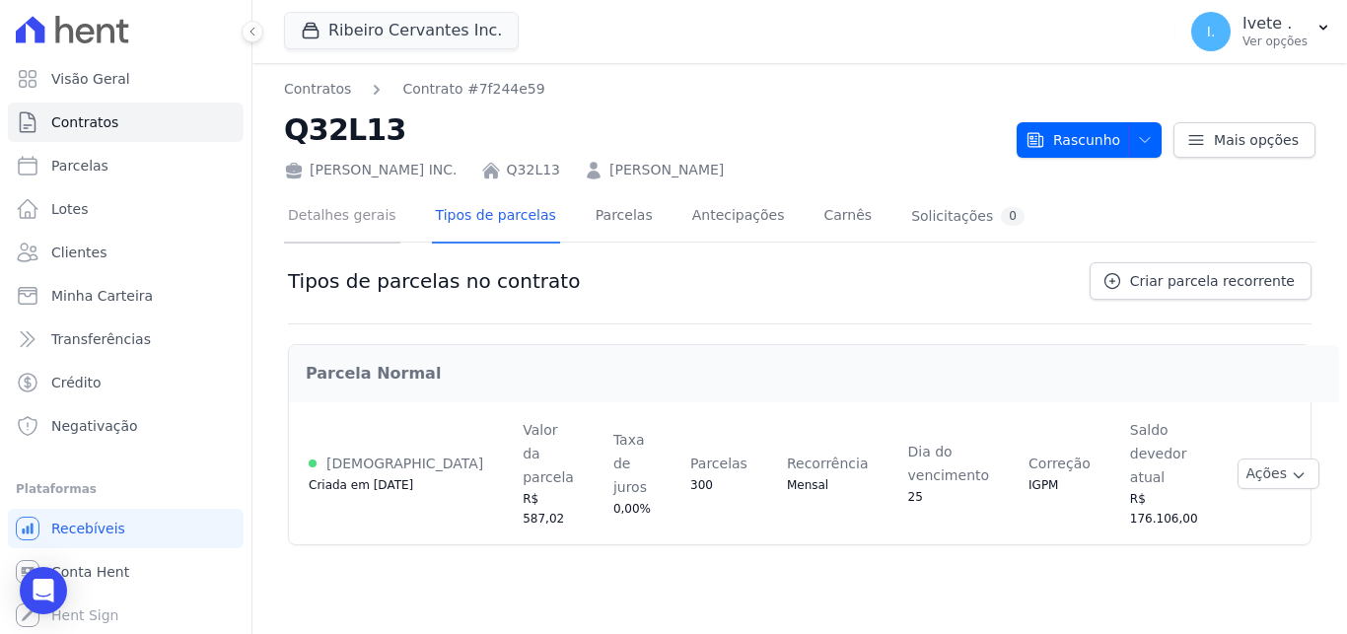
click at [373, 223] on link "Detalhes gerais" at bounding box center [342, 217] width 116 height 52
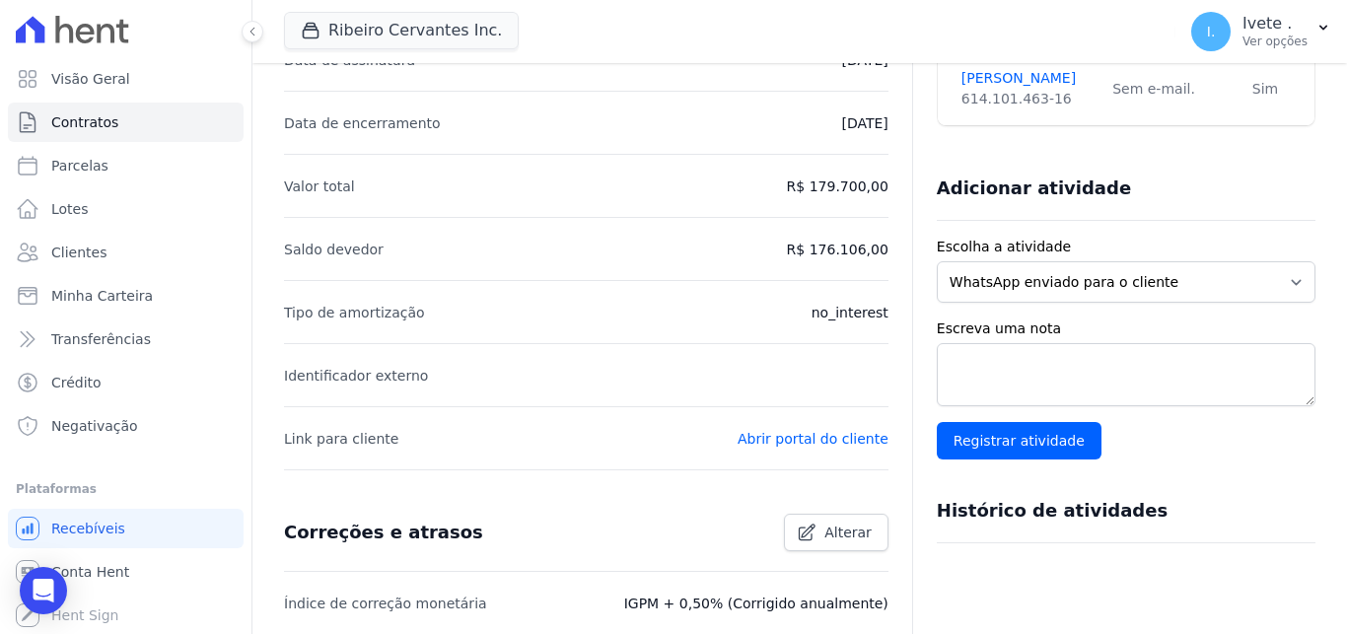
scroll to position [368, 0]
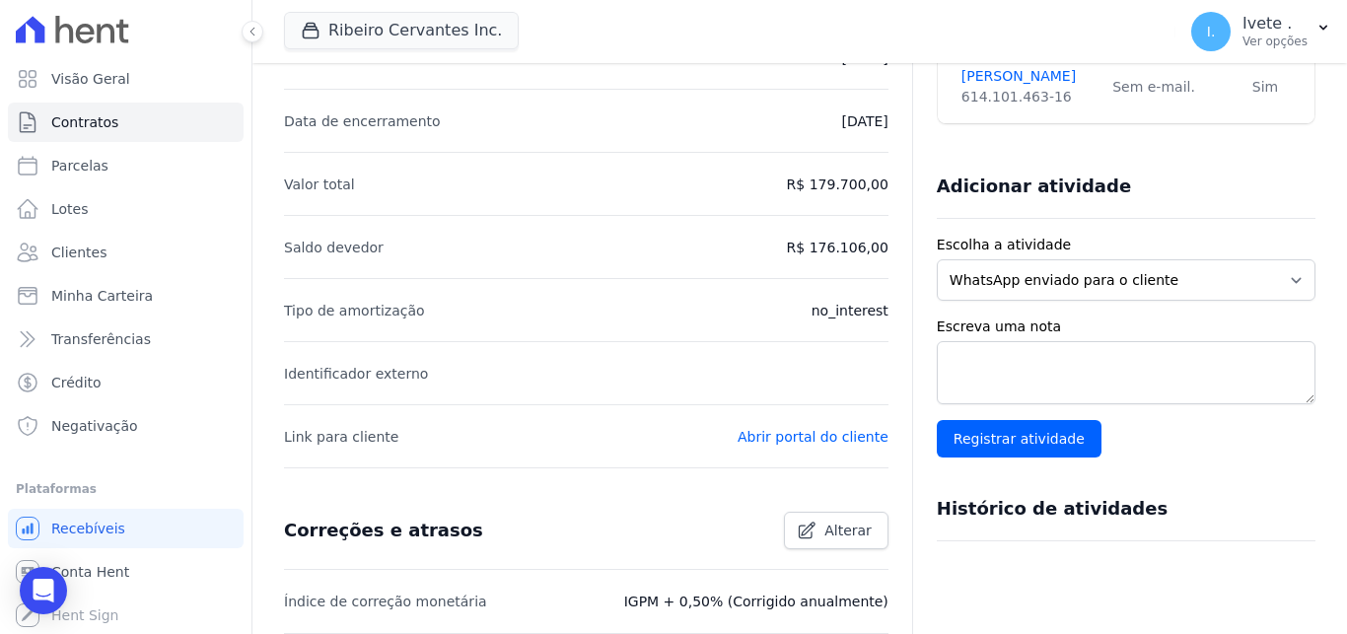
click at [821, 311] on p "no_interest" at bounding box center [849, 311] width 77 height 24
click at [810, 313] on li "Tipo de amortização no_interest" at bounding box center [586, 309] width 604 height 63
drag, startPoint x: 809, startPoint y: 313, endPoint x: 862, endPoint y: 310, distance: 52.3
click at [862, 310] on li "Tipo de amortização no_interest" at bounding box center [586, 309] width 604 height 63
drag, startPoint x: 287, startPoint y: 313, endPoint x: 906, endPoint y: 310, distance: 619.1
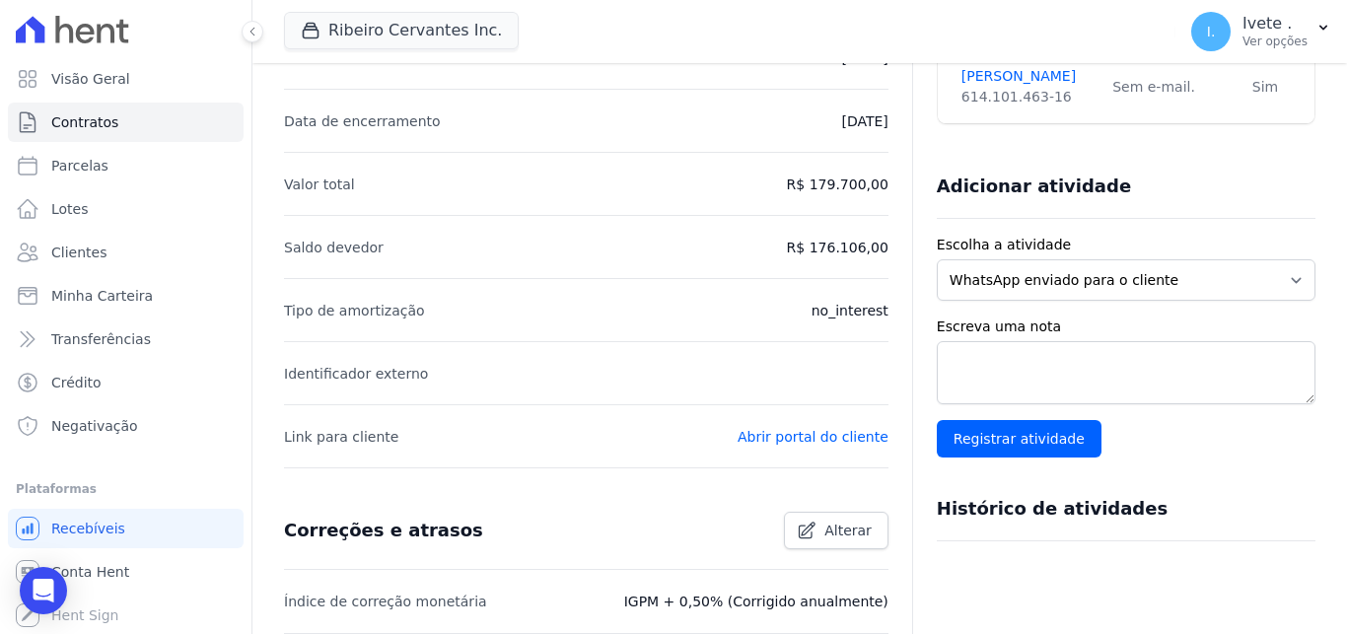
click at [909, 310] on div "Detalhes gerais do contrato Alterar Empreendimento Ribeiro Cervantes Inc. Data …" at bounding box center [799, 439] width 1031 height 1097
drag, startPoint x: 879, startPoint y: 315, endPoint x: 655, endPoint y: 341, distance: 226.2
click at [867, 318] on div "Detalhes gerais do contrato Alterar Empreendimento Ribeiro Cervantes Inc. Data …" at bounding box center [799, 439] width 1031 height 1097
drag, startPoint x: 284, startPoint y: 305, endPoint x: 883, endPoint y: 309, distance: 599.4
click at [883, 309] on div "Detalhes gerais do contrato Alterar Empreendimento Ribeiro Cervantes Inc. Data …" at bounding box center [799, 439] width 1031 height 1097
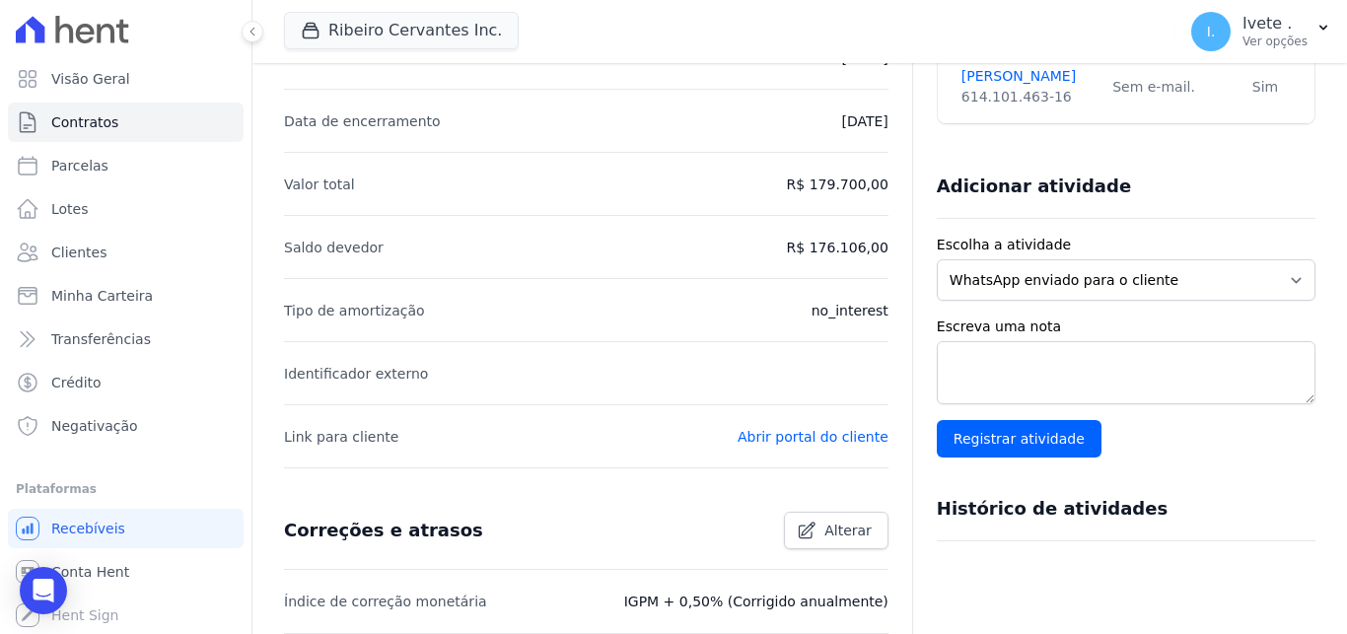
copy li "Tipo de amortização no_interest"
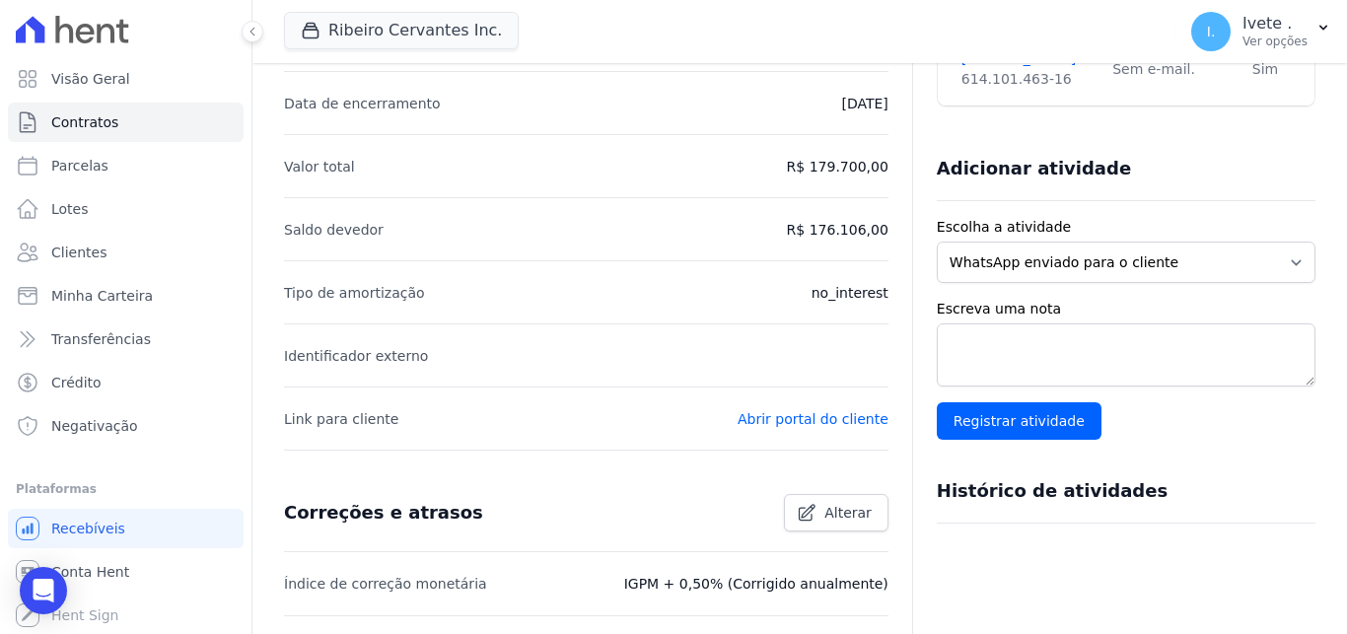
scroll to position [737, 0]
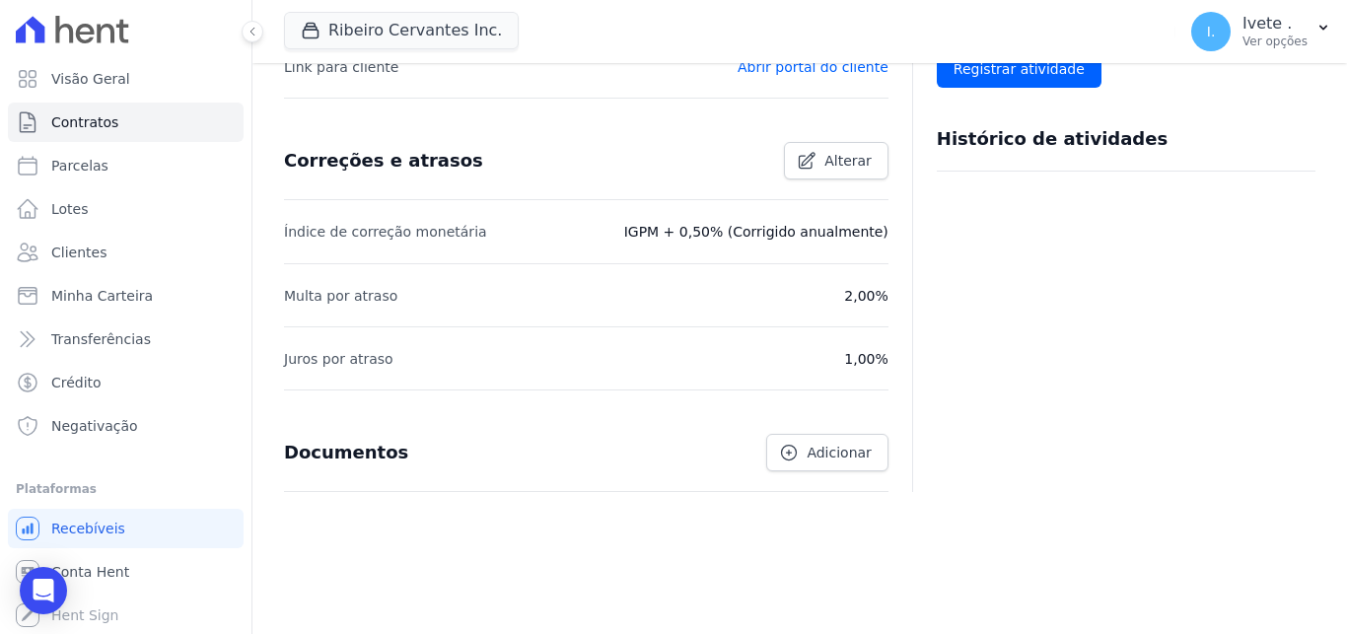
click at [1133, 417] on div "Partes do contrato Trocar titularidade Cliente Contato Segurado Davi Kossmann 6…" at bounding box center [1113, 3] width 403 height 977
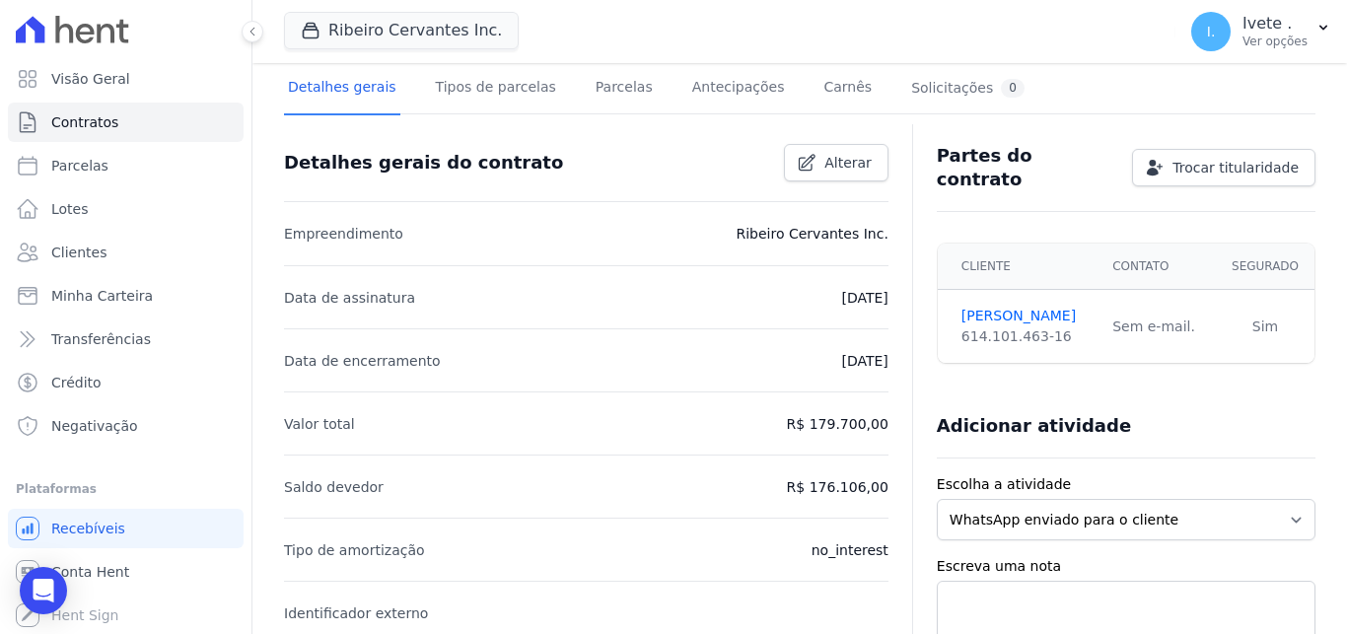
scroll to position [0, 0]
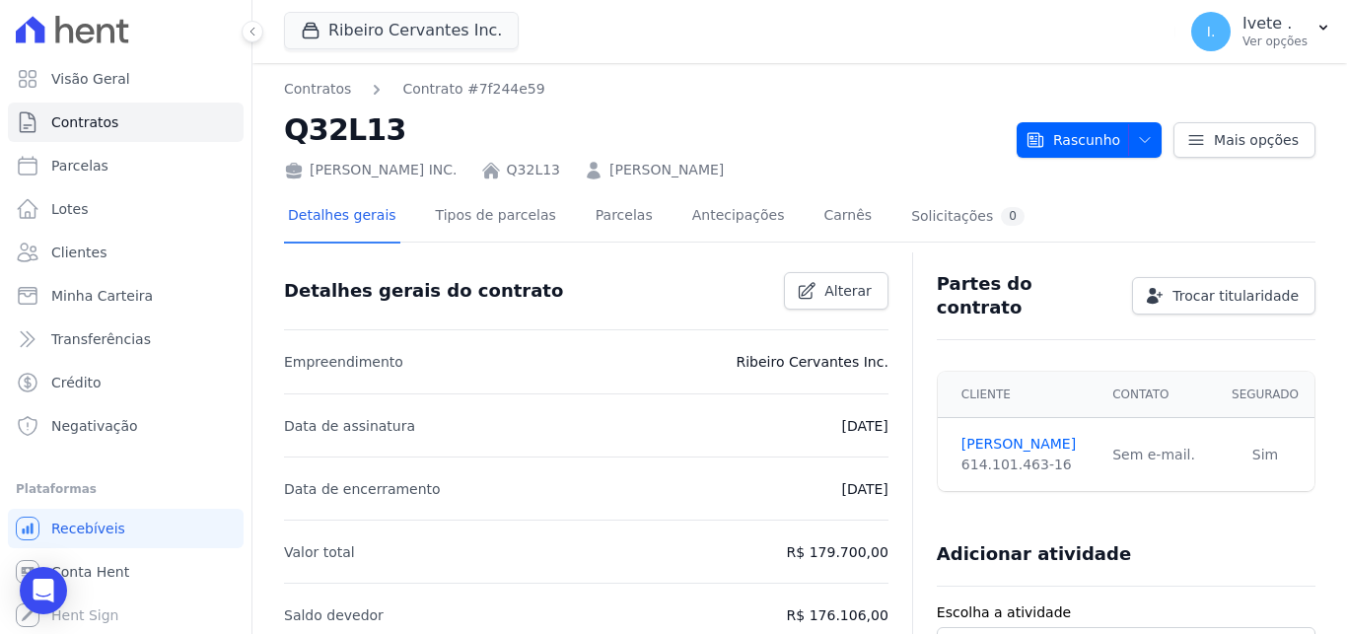
drag, startPoint x: 287, startPoint y: 138, endPoint x: 389, endPoint y: 136, distance: 102.5
click at [389, 136] on h2 "Q32L13" at bounding box center [642, 129] width 717 height 44
copy h2 "Q32L13"
click at [97, 134] on link "Contratos" at bounding box center [126, 122] width 236 height 39
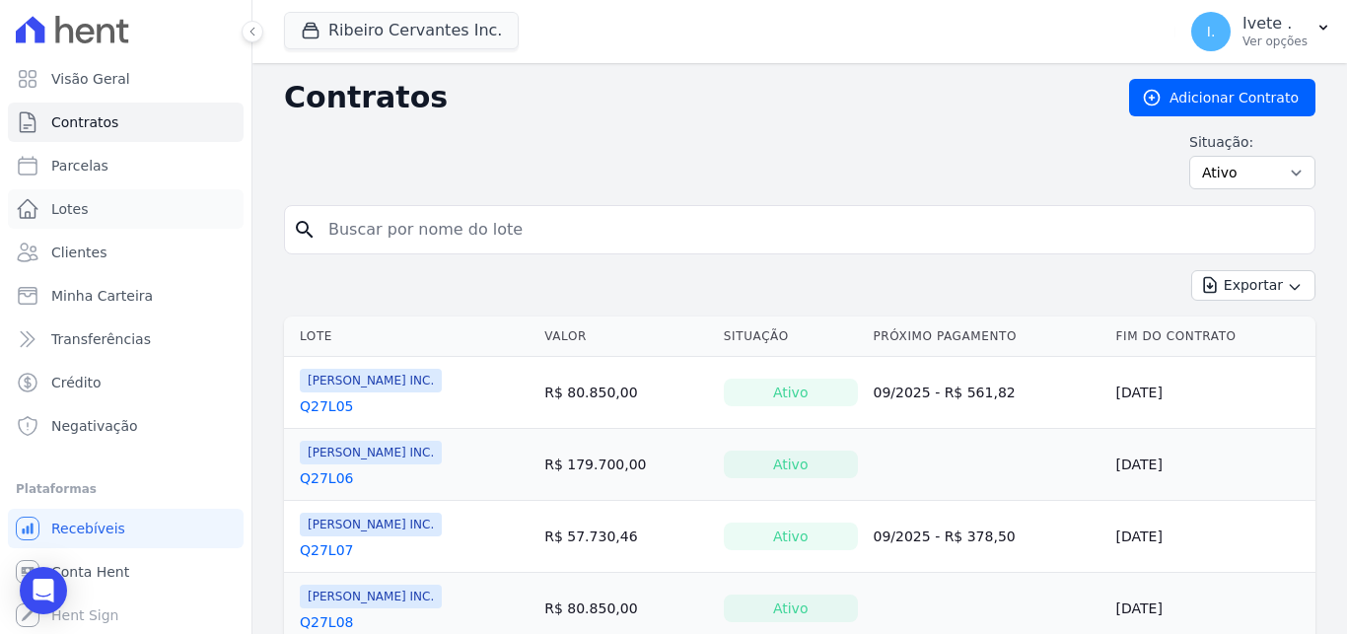
click at [76, 217] on span "Lotes" at bounding box center [69, 209] width 37 height 20
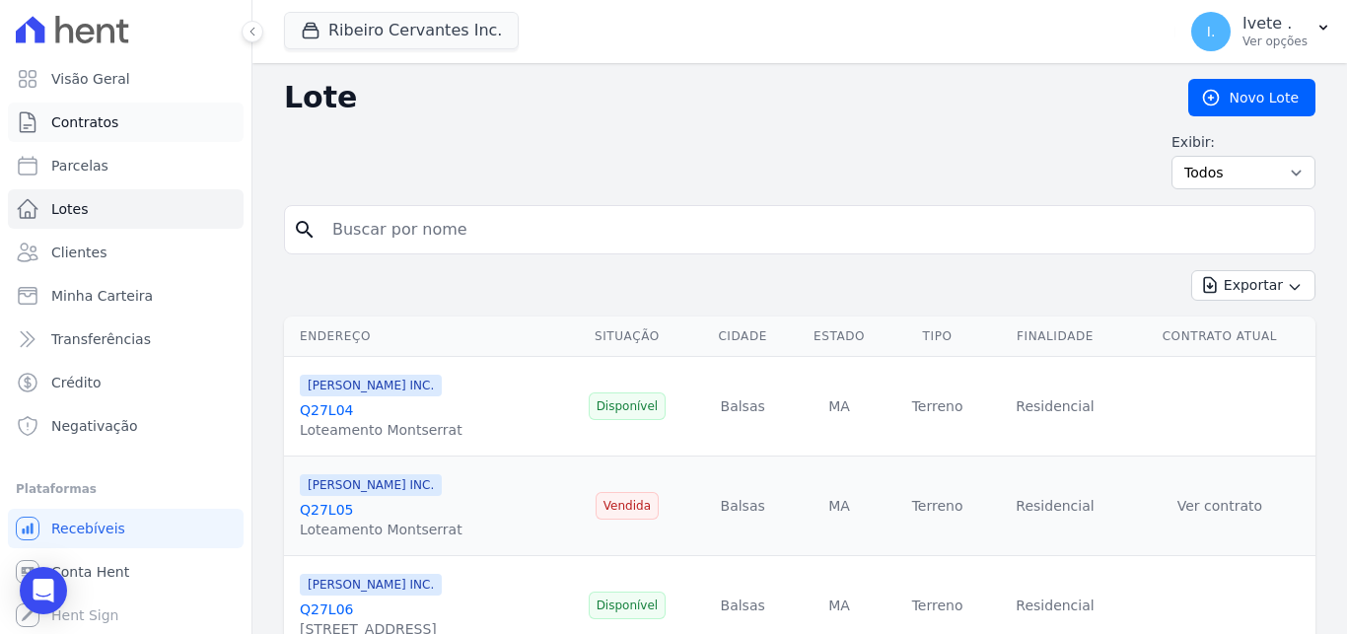
click at [101, 130] on span "Contratos" at bounding box center [84, 122] width 67 height 20
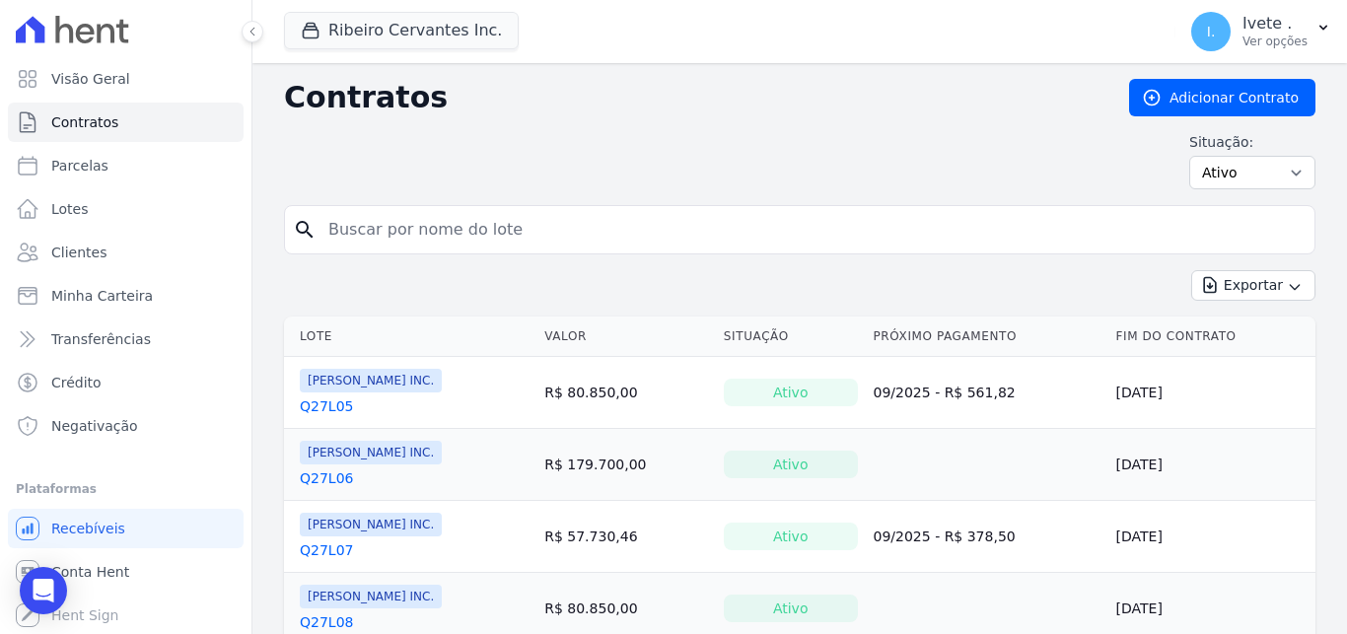
click at [569, 253] on div "search" at bounding box center [799, 229] width 1031 height 49
click at [562, 237] on input "search" at bounding box center [811, 229] width 990 height 39
paste input "Q32L13"
type input "Q32L13"
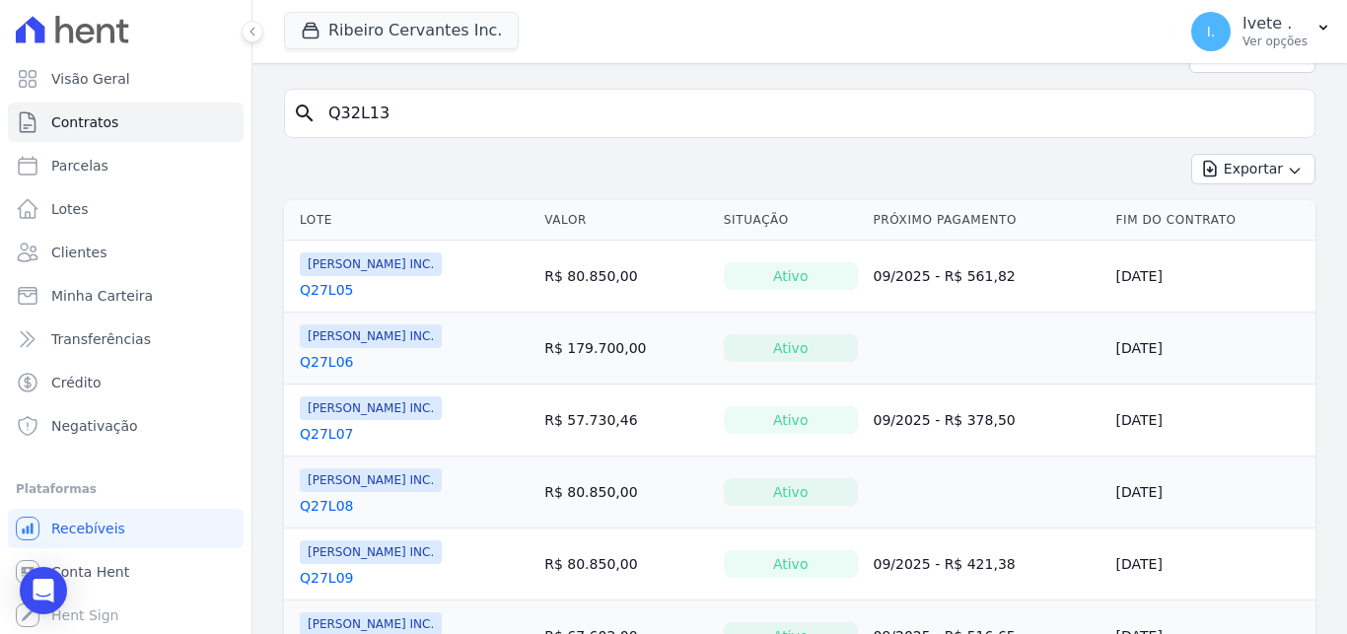
scroll to position [128, 0]
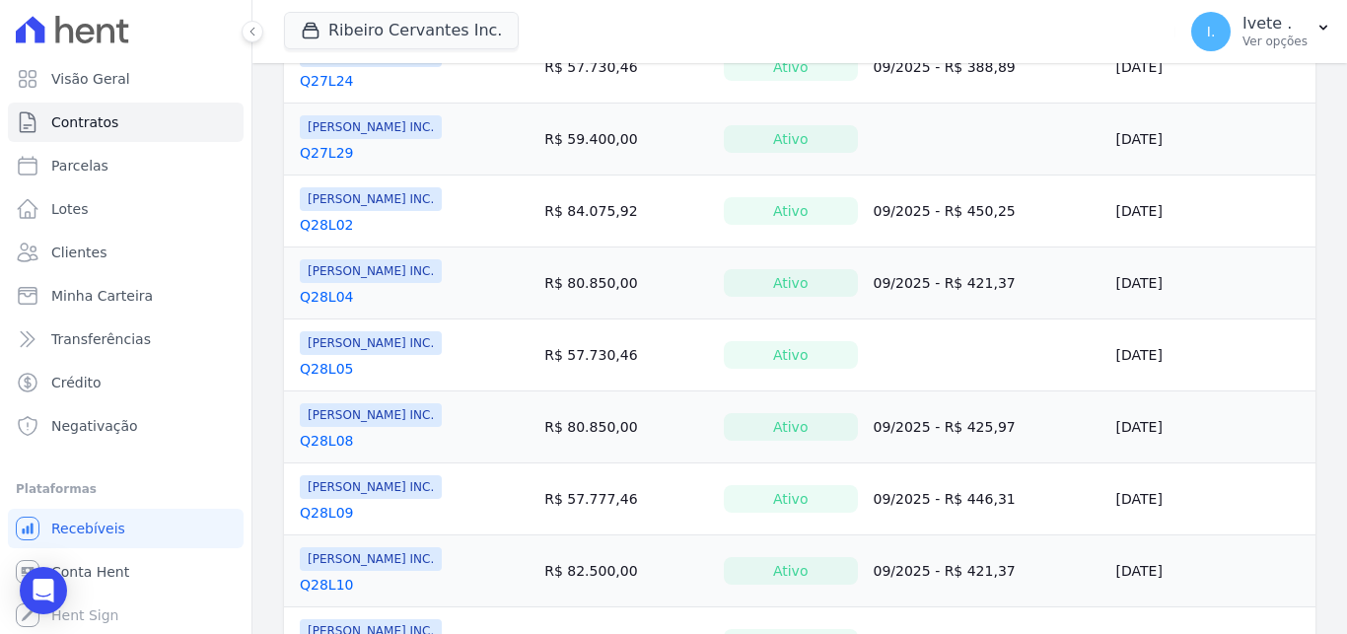
scroll to position [1608, 0]
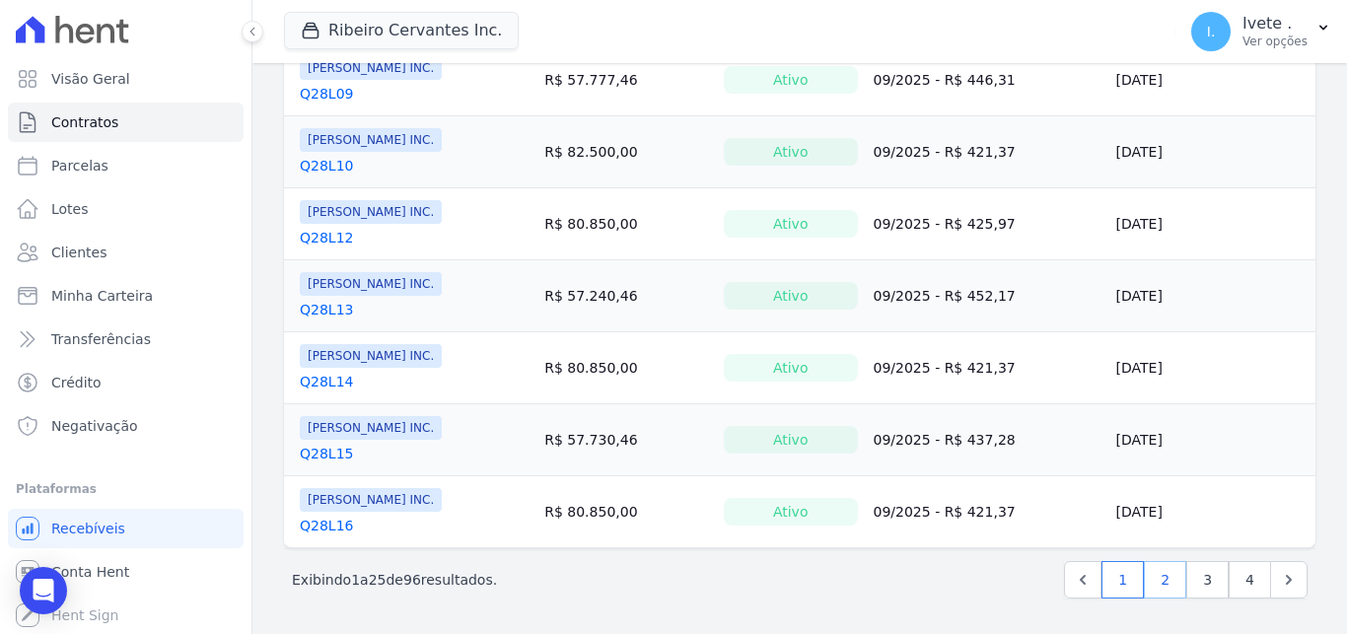
click at [1149, 577] on link "2" at bounding box center [1165, 579] width 42 height 37
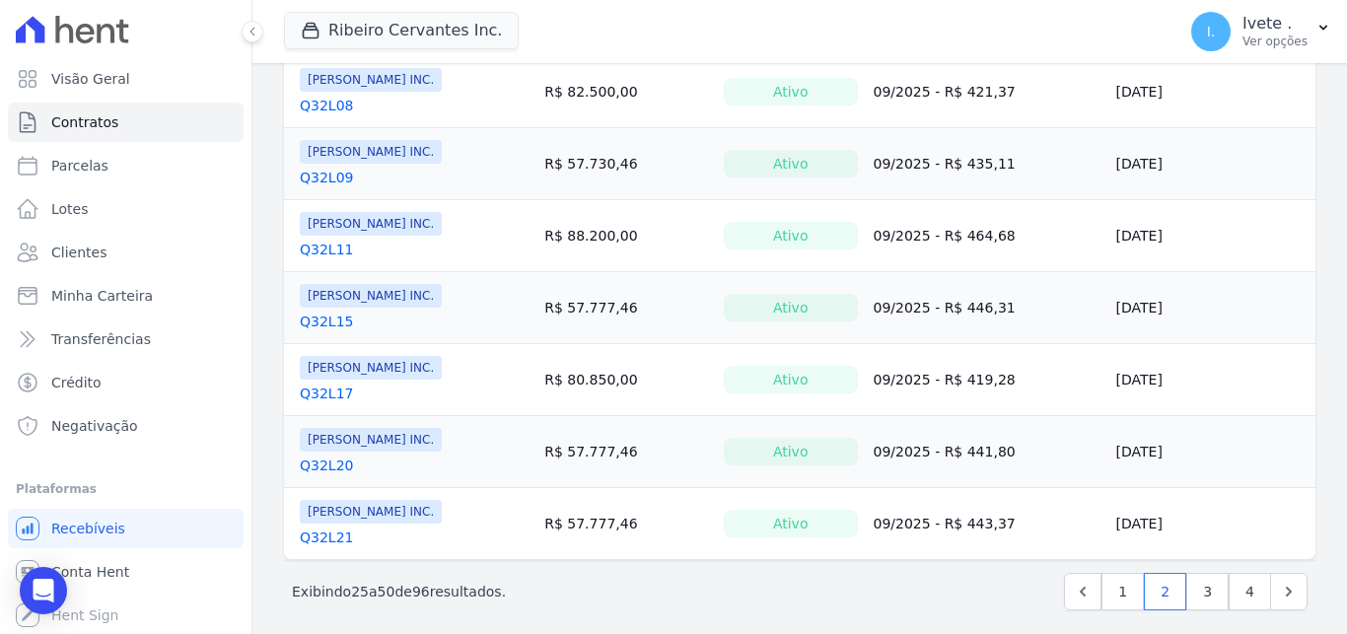
scroll to position [1608, 0]
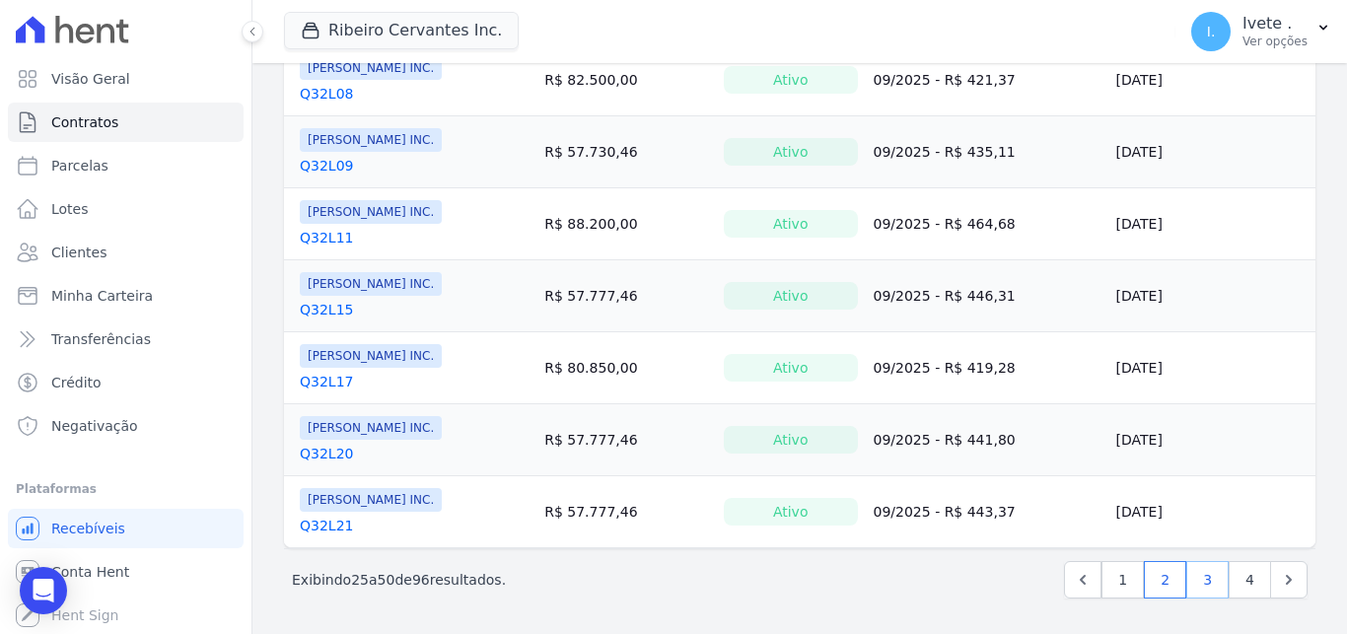
click at [1192, 589] on link "3" at bounding box center [1207, 579] width 42 height 37
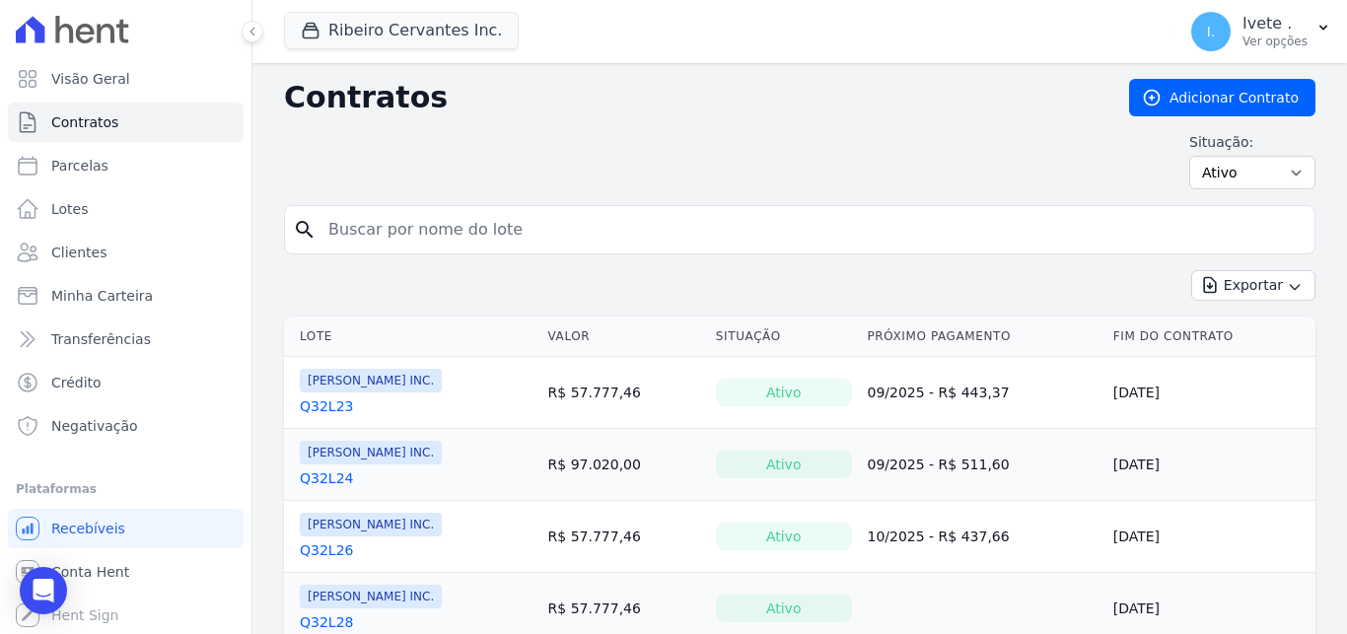
scroll to position [1608, 0]
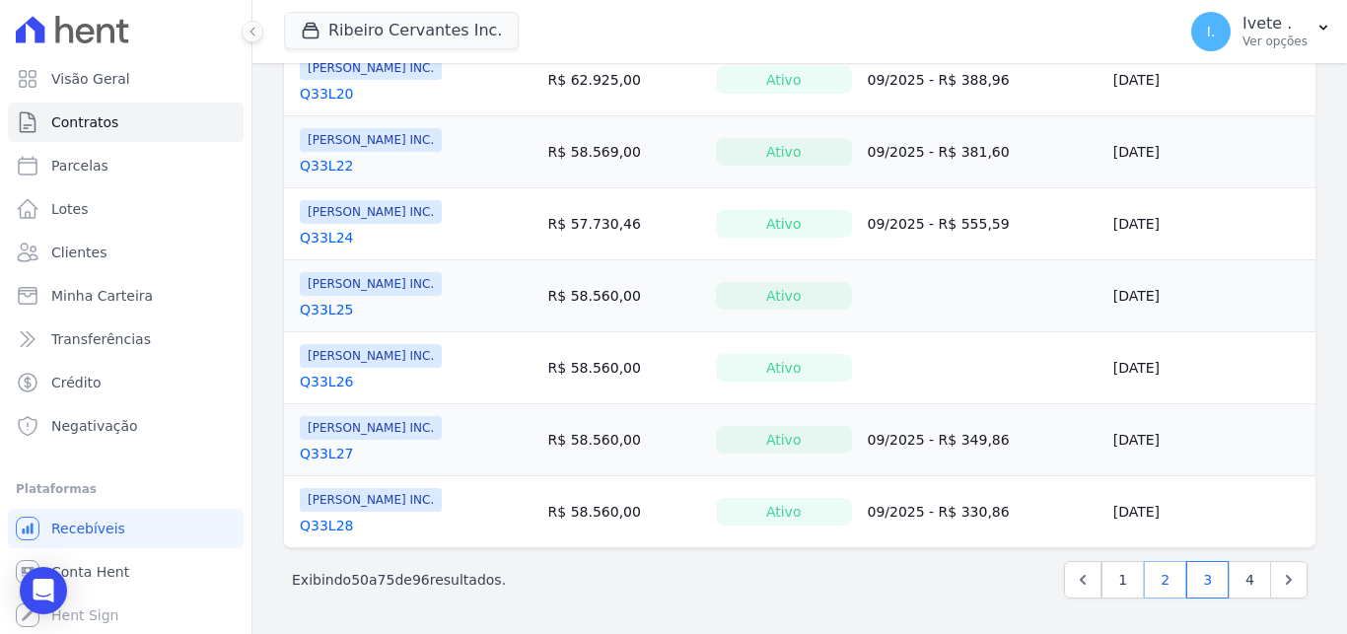
click at [1150, 584] on link "2" at bounding box center [1165, 579] width 42 height 37
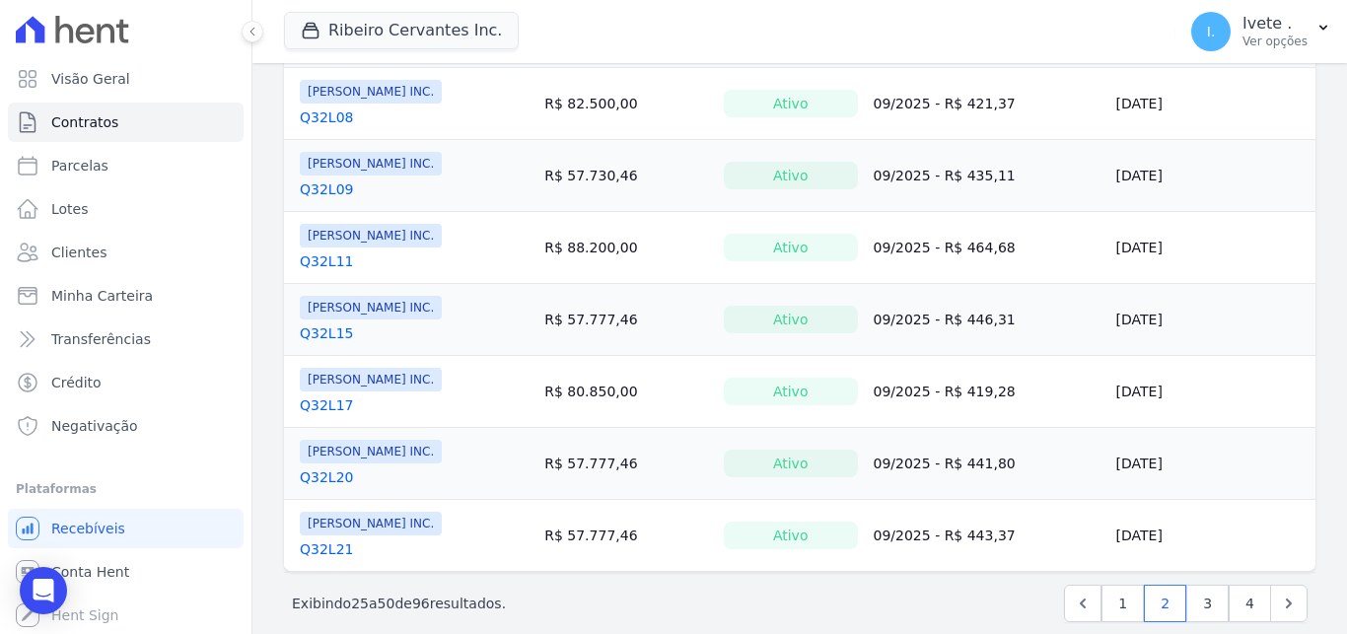
scroll to position [1608, 0]
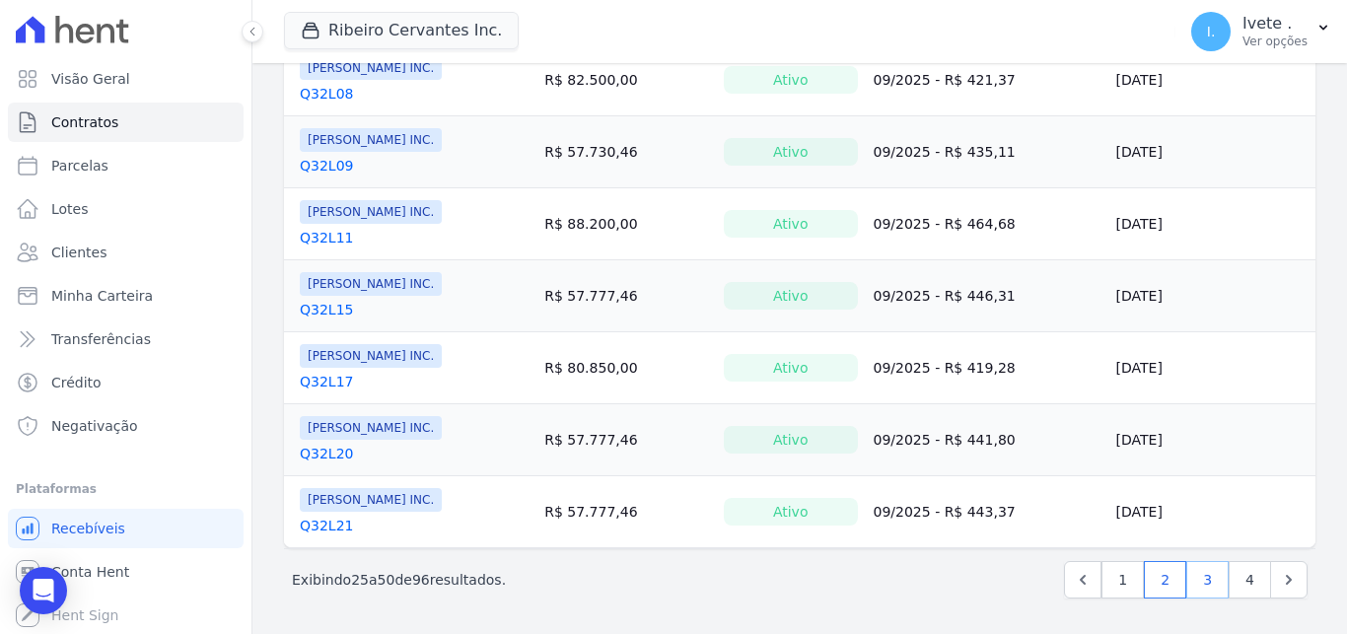
click at [1196, 569] on link "3" at bounding box center [1207, 579] width 42 height 37
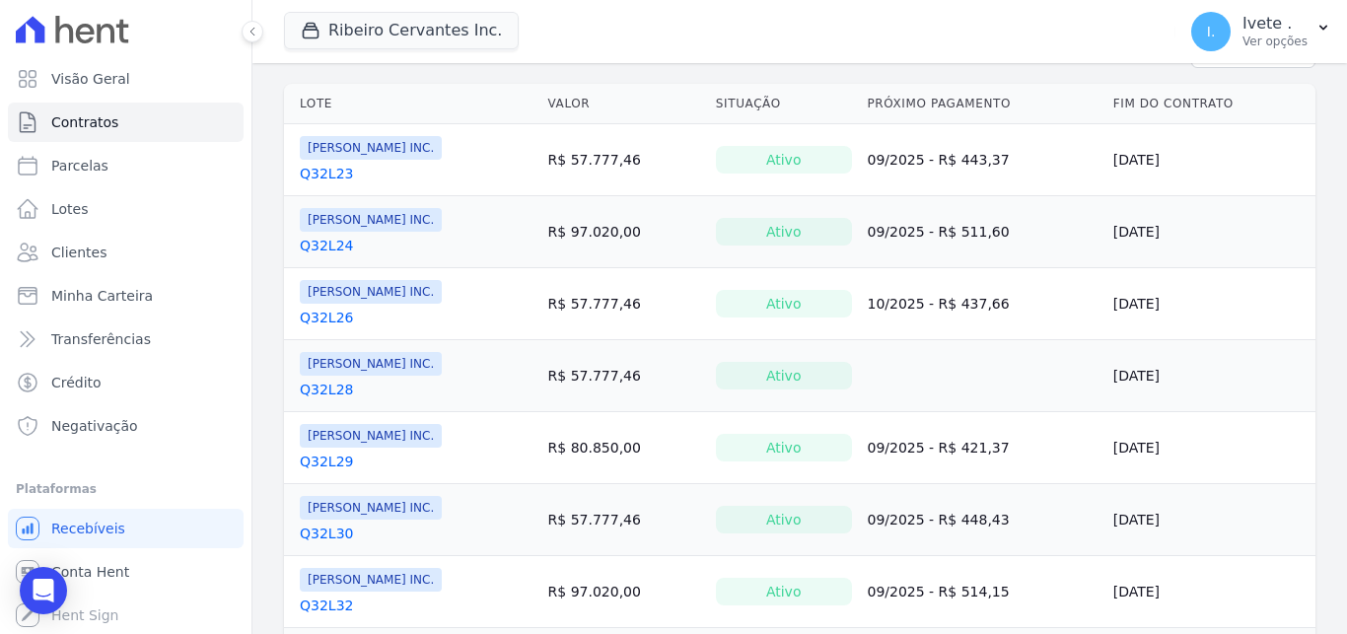
scroll to position [237, 0]
